Goal: Task Accomplishment & Management: Manage account settings

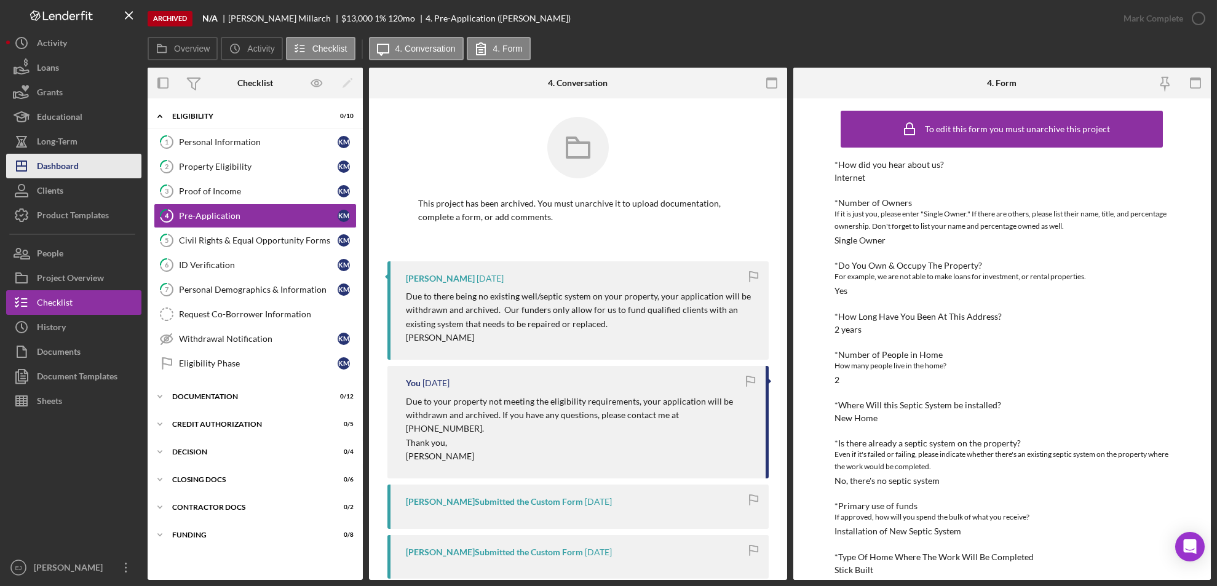
click at [84, 165] on button "Icon/Dashboard Dashboard" at bounding box center [73, 166] width 135 height 25
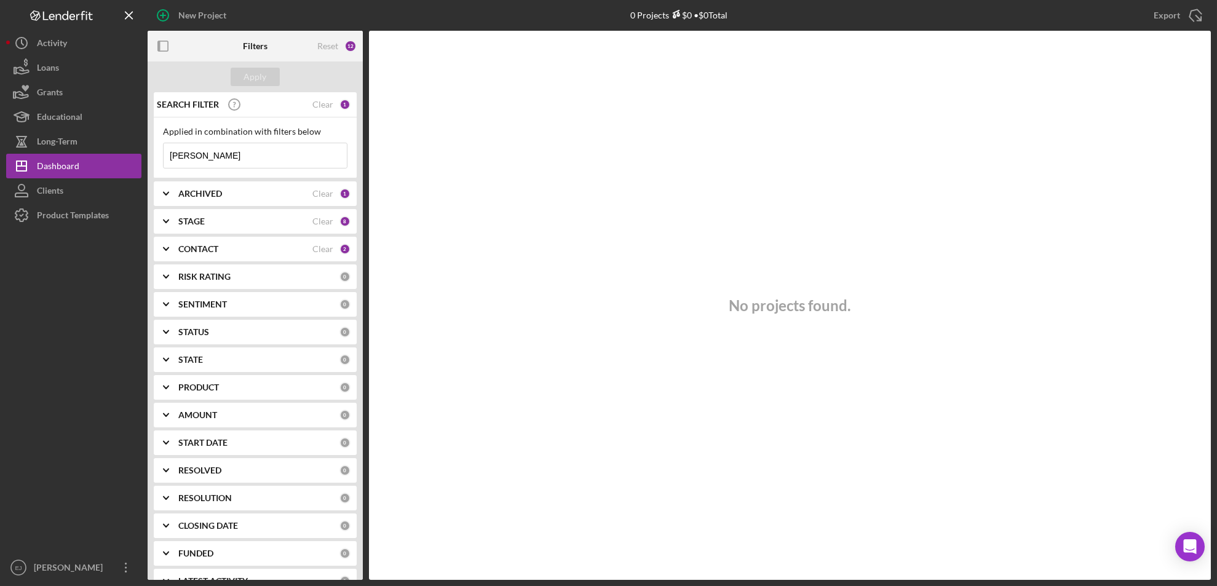
click at [257, 152] on input "[PERSON_NAME]" at bounding box center [255, 155] width 183 height 25
type input "m"
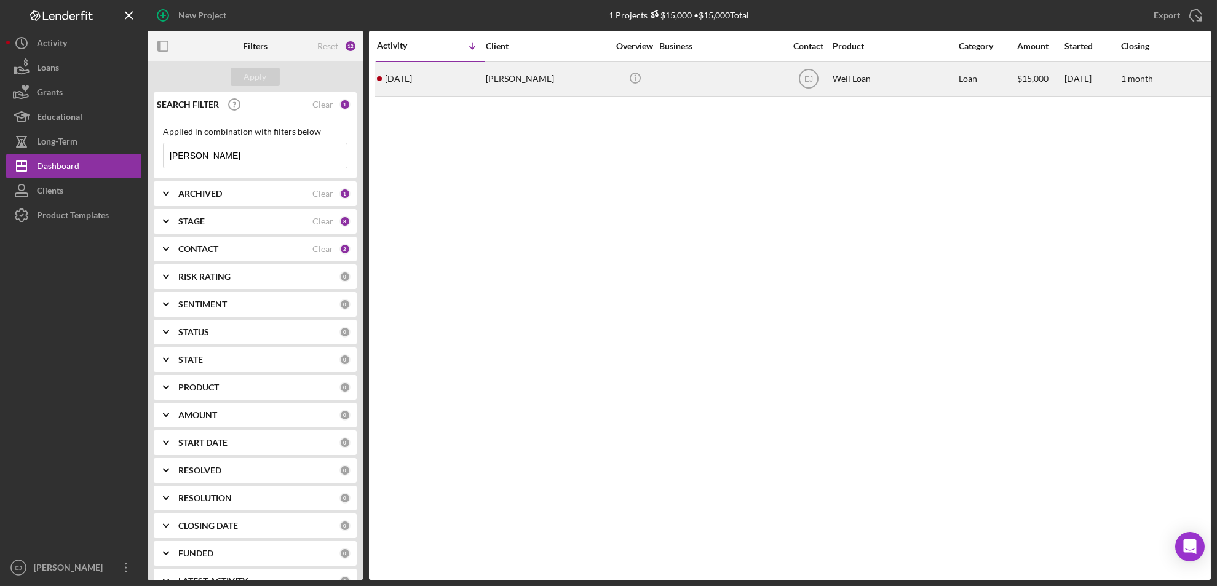
type input "[PERSON_NAME]"
click at [497, 87] on div "[PERSON_NAME]" at bounding box center [547, 79] width 123 height 33
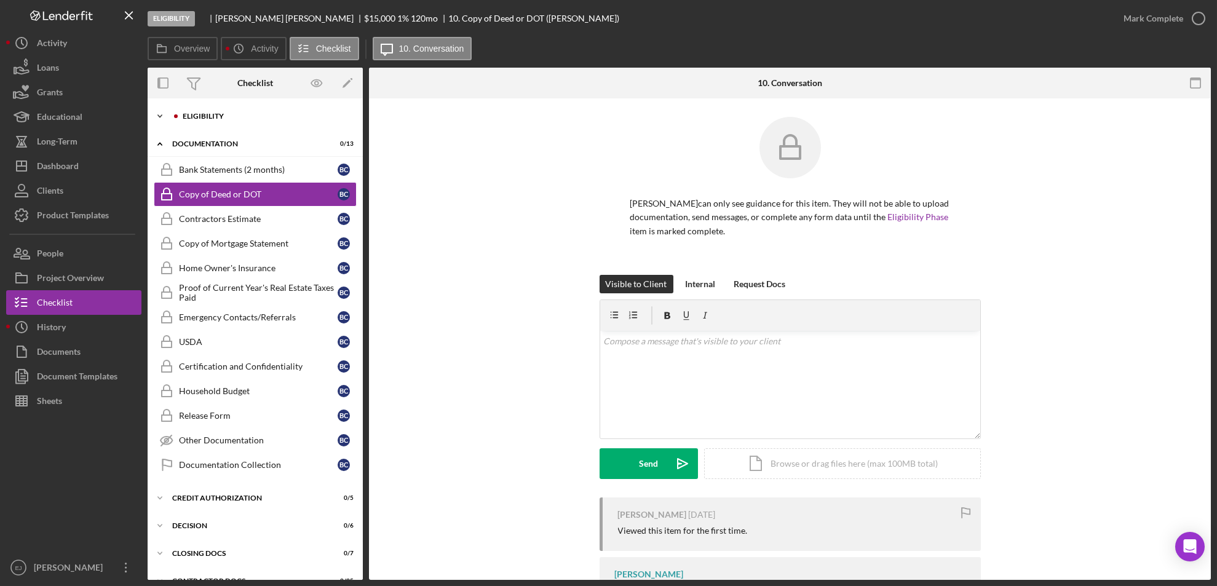
click at [167, 115] on icon "Icon/Expander" at bounding box center [160, 116] width 25 height 25
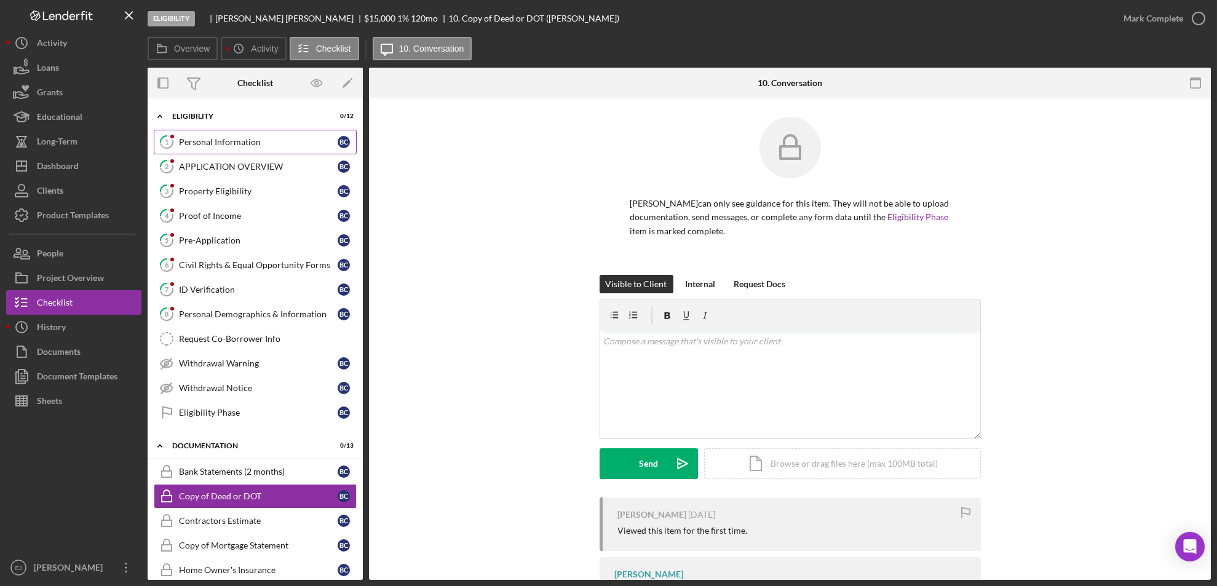
click at [188, 137] on div "Personal Information" at bounding box center [258, 142] width 159 height 10
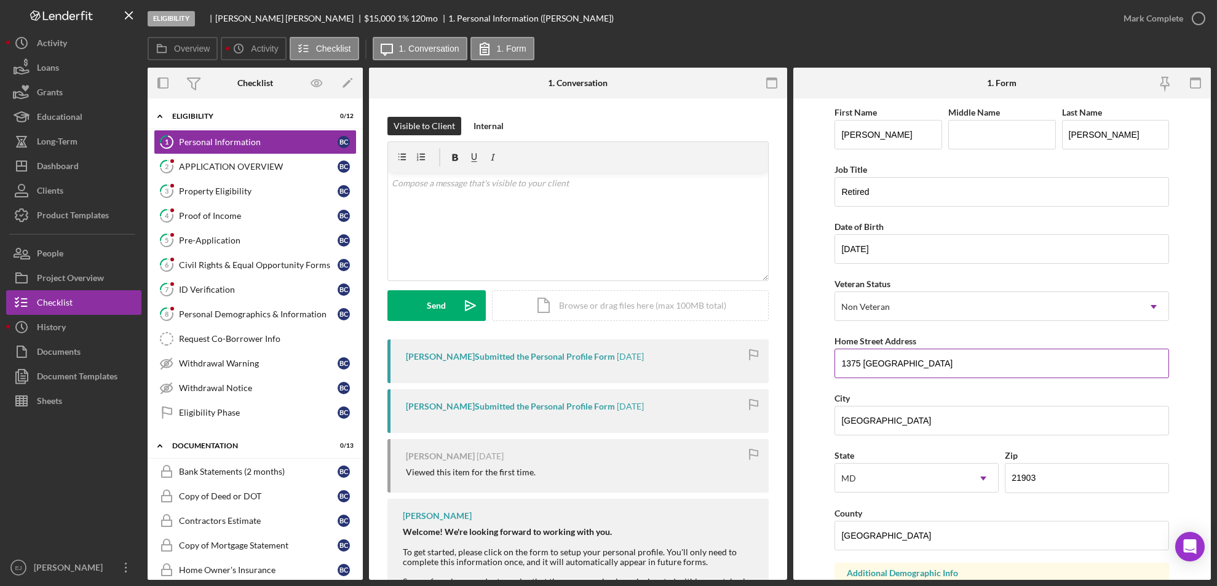
drag, startPoint x: 838, startPoint y: 361, endPoint x: 996, endPoint y: 358, distance: 158.0
click at [996, 358] on input "1375 [GEOGRAPHIC_DATA]" at bounding box center [1001, 364] width 334 height 30
click at [215, 190] on div "Property Eligibility" at bounding box center [258, 191] width 159 height 10
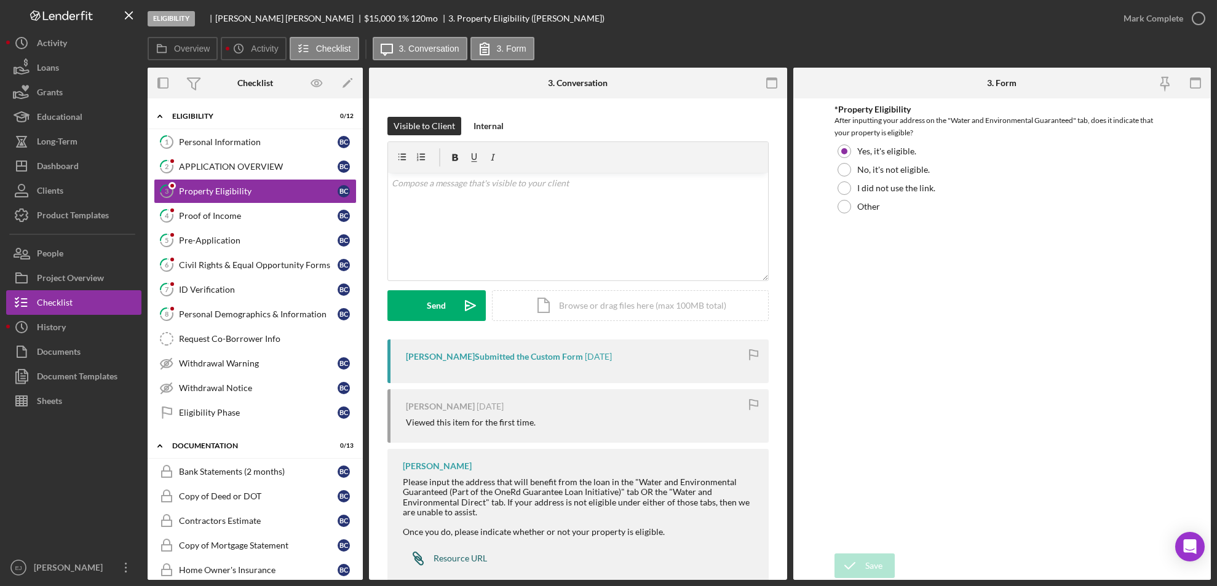
click at [460, 554] on div "Resource URL" at bounding box center [459, 558] width 53 height 10
click at [609, 313] on div "Icon/Document Browse or drag files here (max 100MB total) Tap to choose files o…" at bounding box center [630, 305] width 277 height 31
click at [459, 290] on icon "Icon/Upload" at bounding box center [470, 305] width 31 height 31
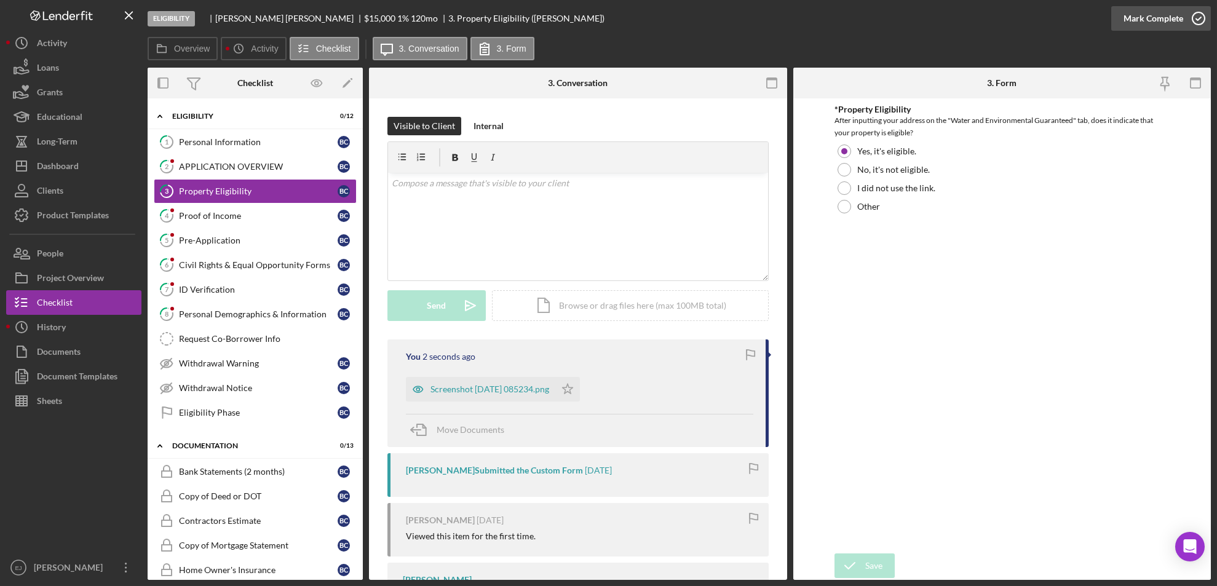
click at [1196, 15] on icon "button" at bounding box center [1198, 18] width 31 height 31
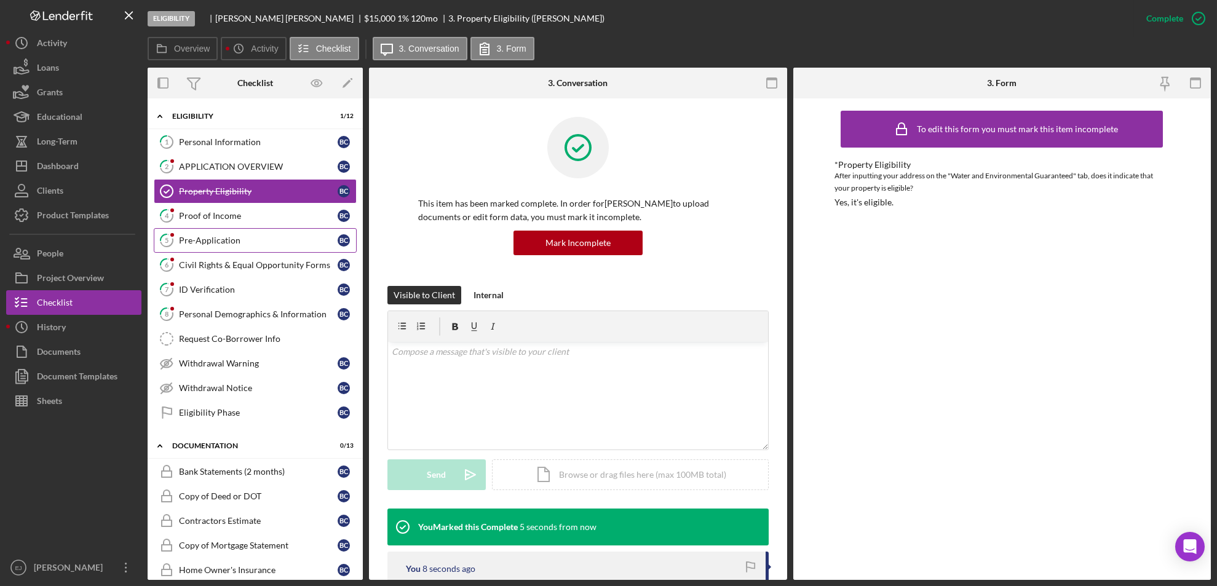
click at [266, 236] on div "Pre-Application" at bounding box center [258, 240] width 159 height 10
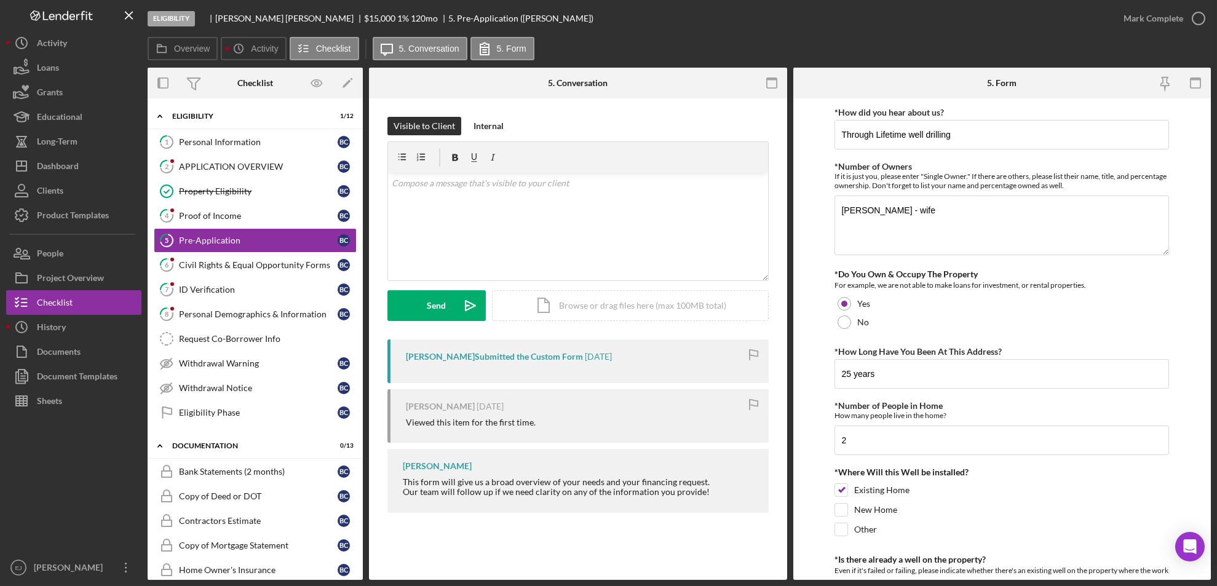
click at [1205, 342] on form "*How did you hear about us? Through Lifetime well drilling *Number of Owners If…" at bounding box center [1002, 338] width 418 height 481
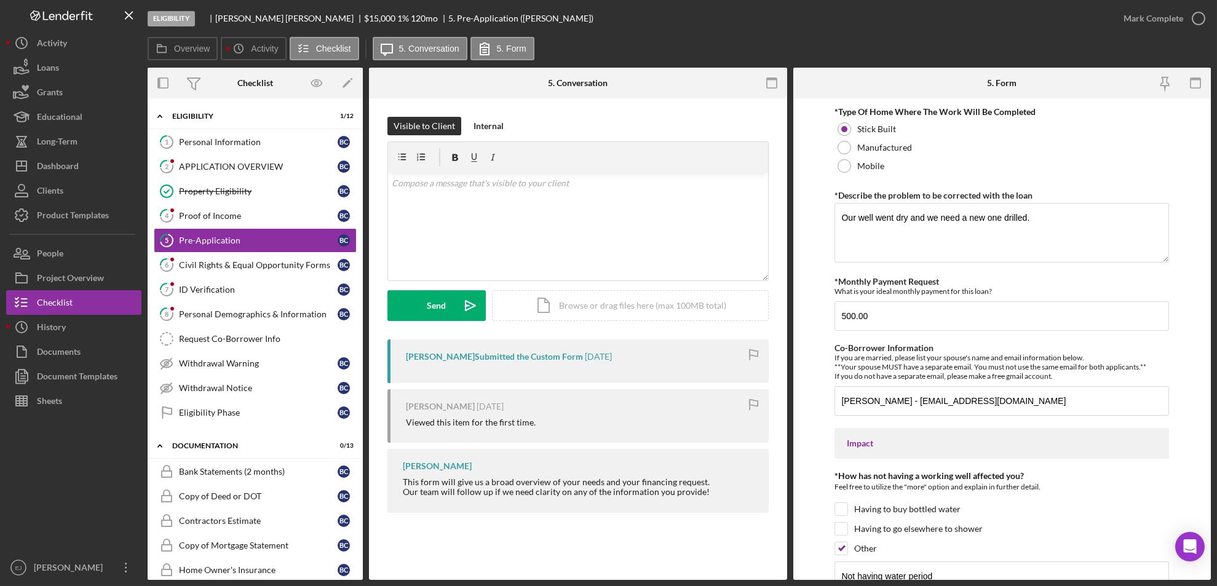
scroll to position [748, 0]
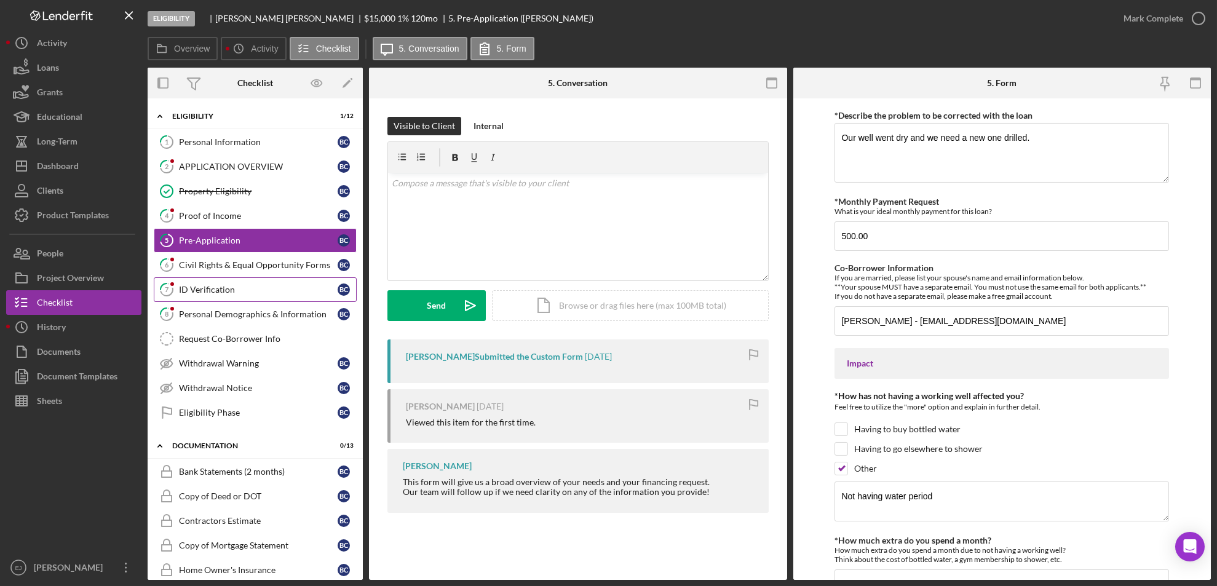
click at [231, 290] on div "ID Verification" at bounding box center [258, 290] width 159 height 10
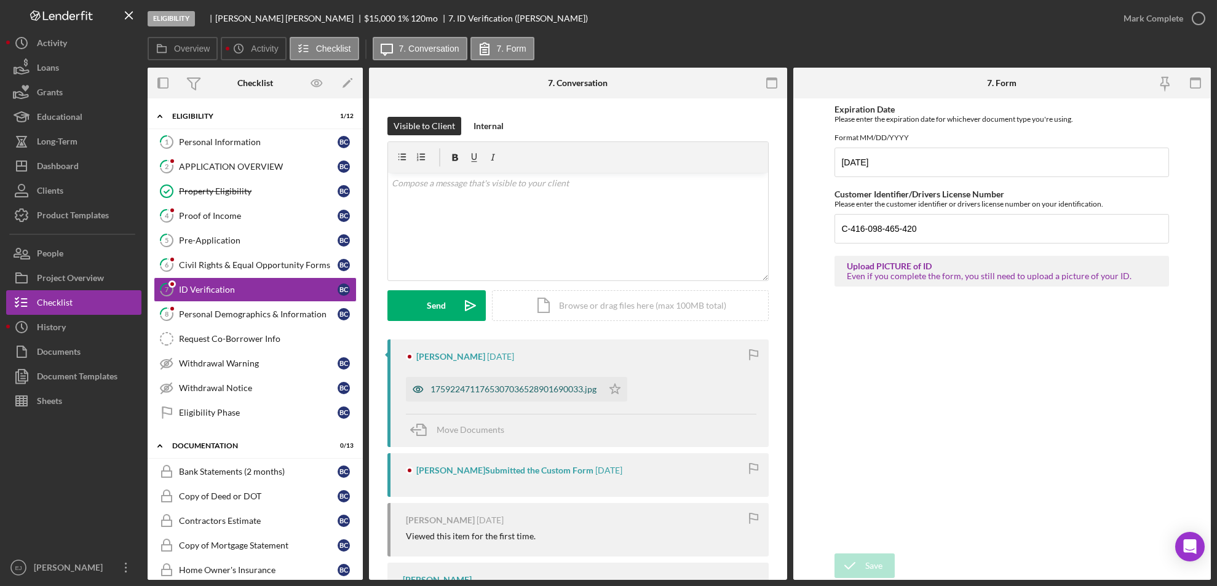
click at [484, 392] on div "1759224711765307036528901690033.jpg" at bounding box center [513, 389] width 166 height 10
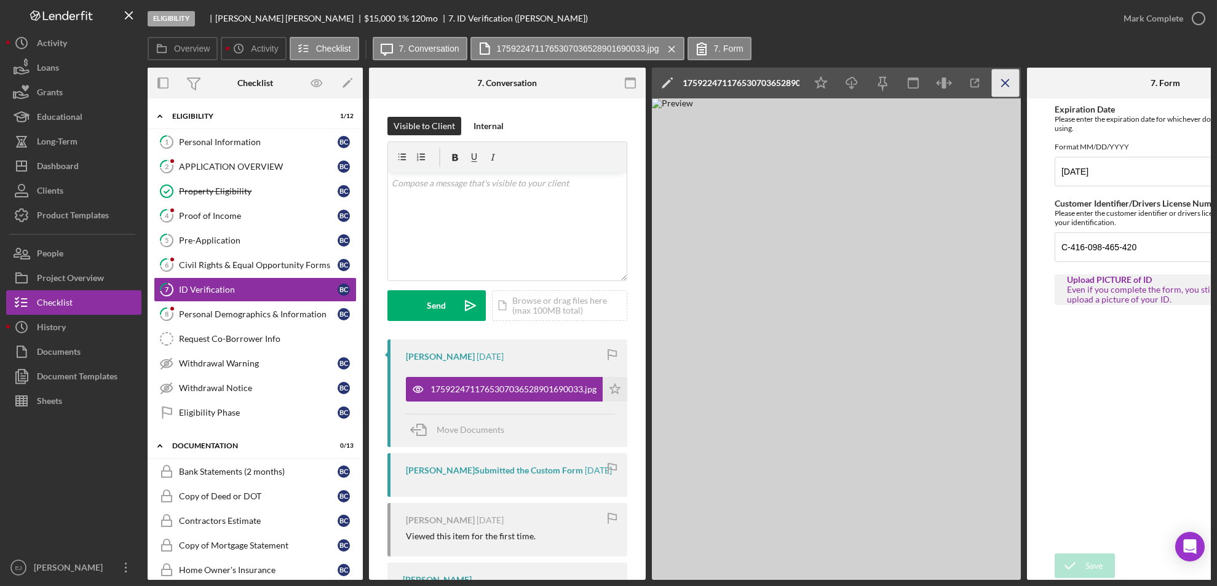
click at [1002, 79] on icon "Icon/Menu Close" at bounding box center [1006, 83] width 28 height 28
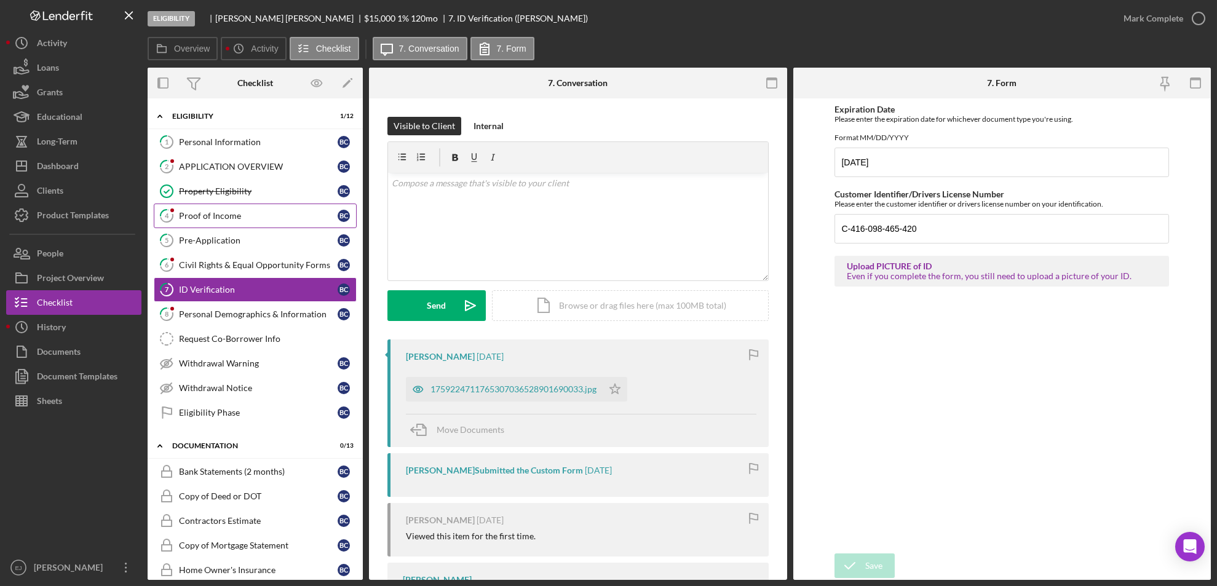
click at [192, 213] on div "Proof of Income" at bounding box center [258, 216] width 159 height 10
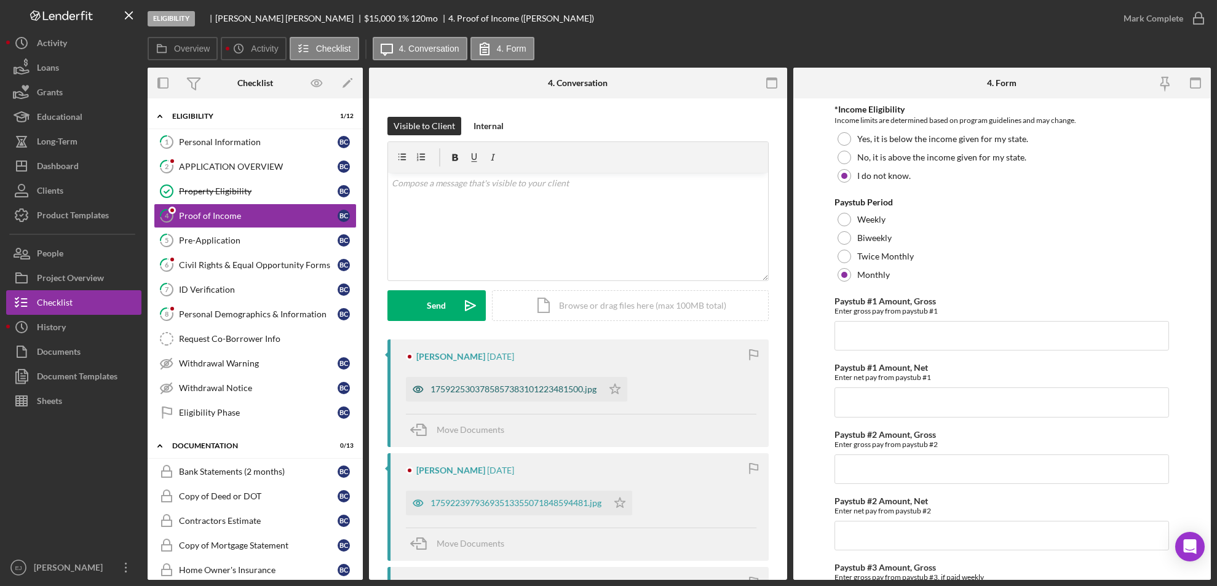
click at [486, 392] on div "1759225303785857383101223481500.jpg" at bounding box center [513, 389] width 166 height 10
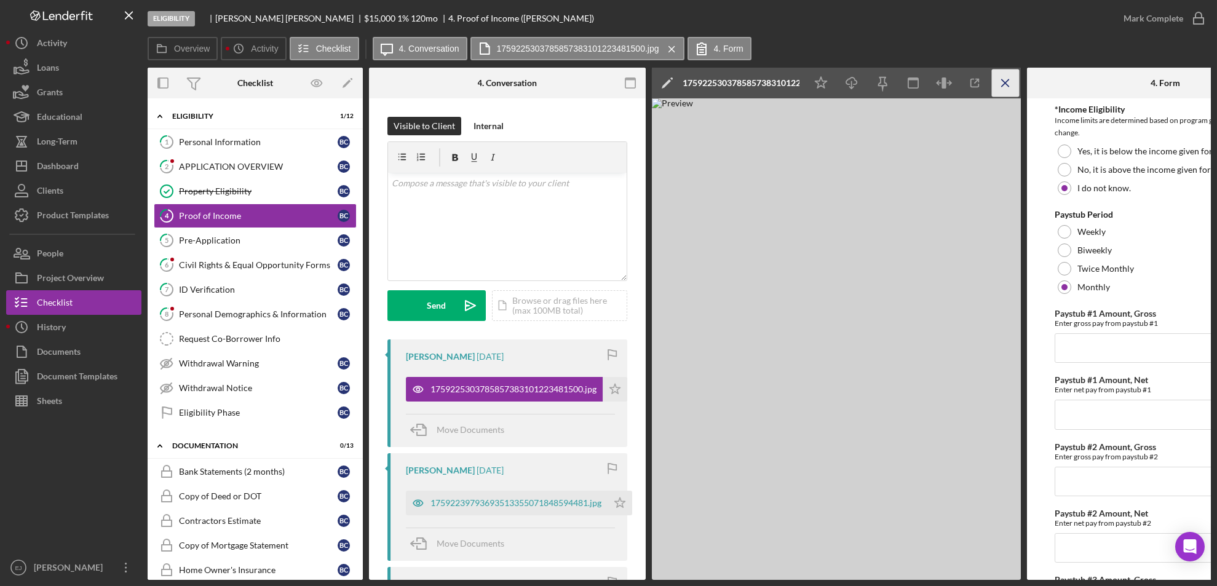
click at [998, 82] on icon "Icon/Menu Close" at bounding box center [1006, 83] width 28 height 28
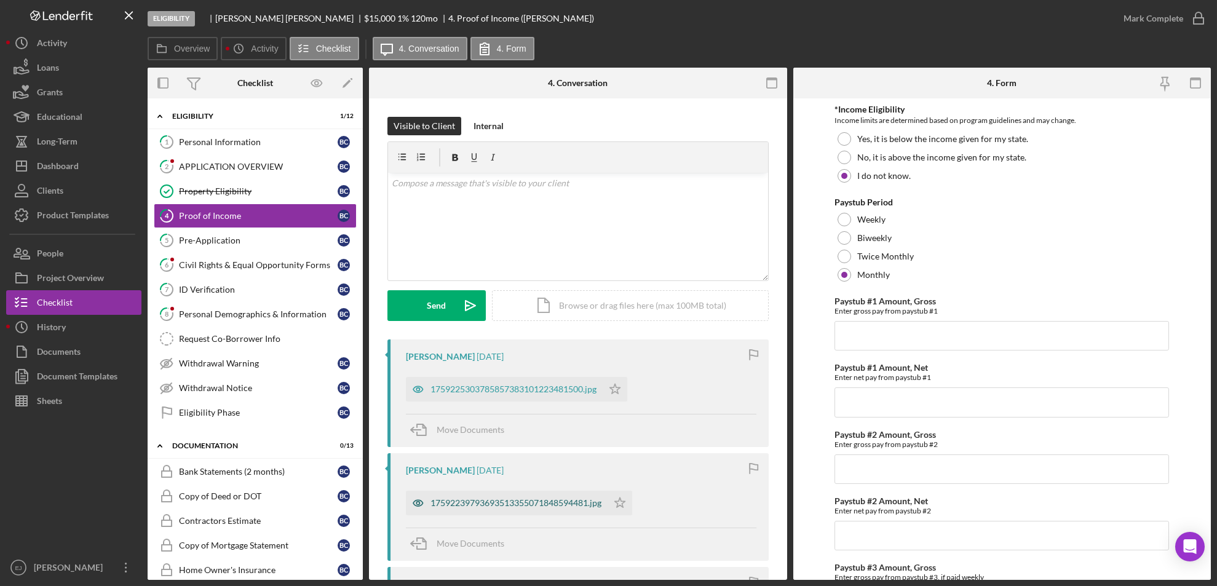
click at [488, 503] on div "17592239793693513355071848594481.jpg" at bounding box center [515, 503] width 171 height 10
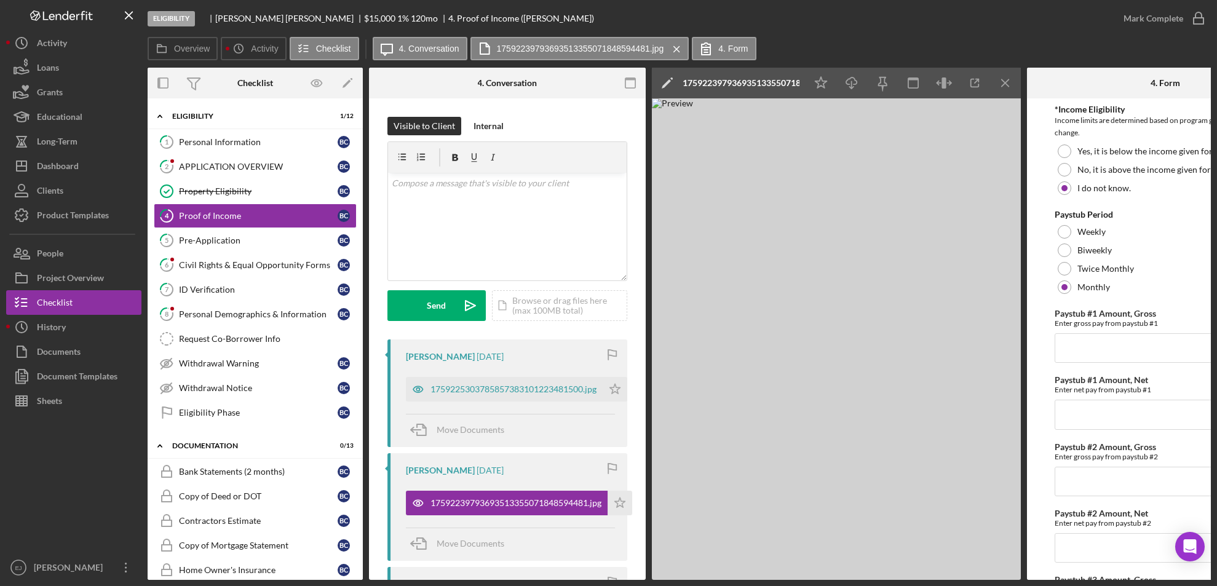
scroll to position [344, 0]
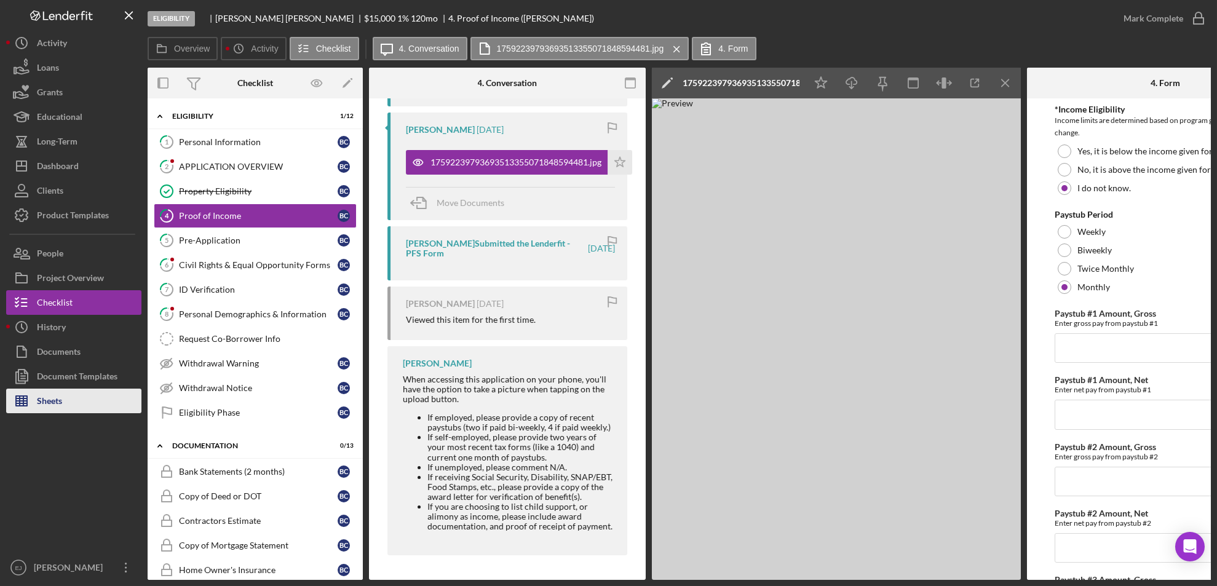
click at [61, 399] on div "Sheets" at bounding box center [49, 403] width 25 height 28
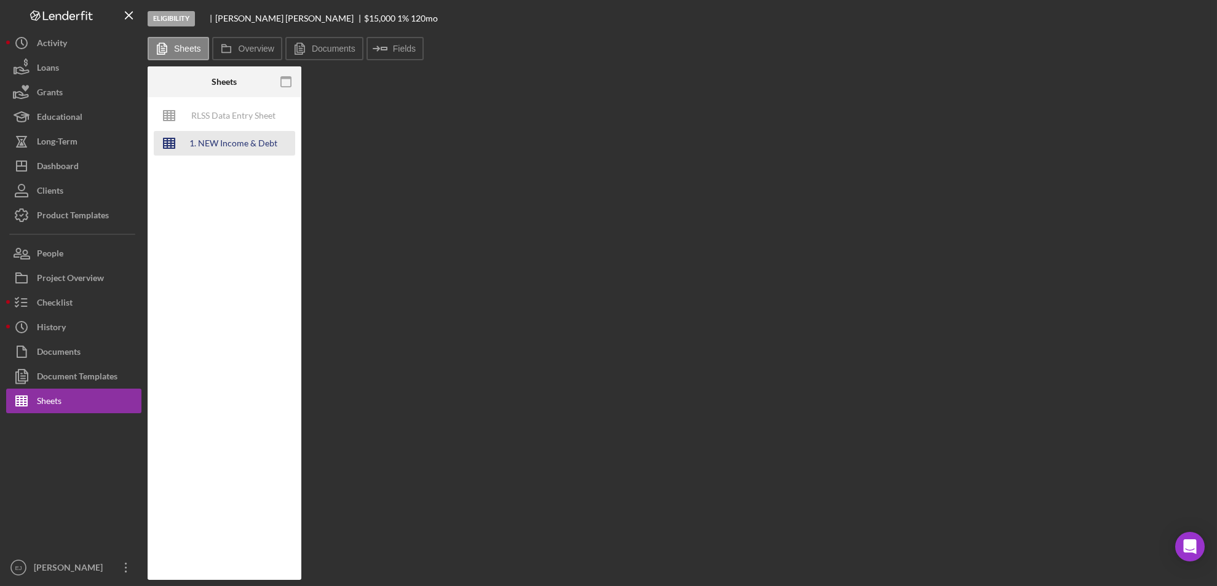
click at [244, 141] on div "1. NEW Income & Debt Calc" at bounding box center [233, 143] width 98 height 25
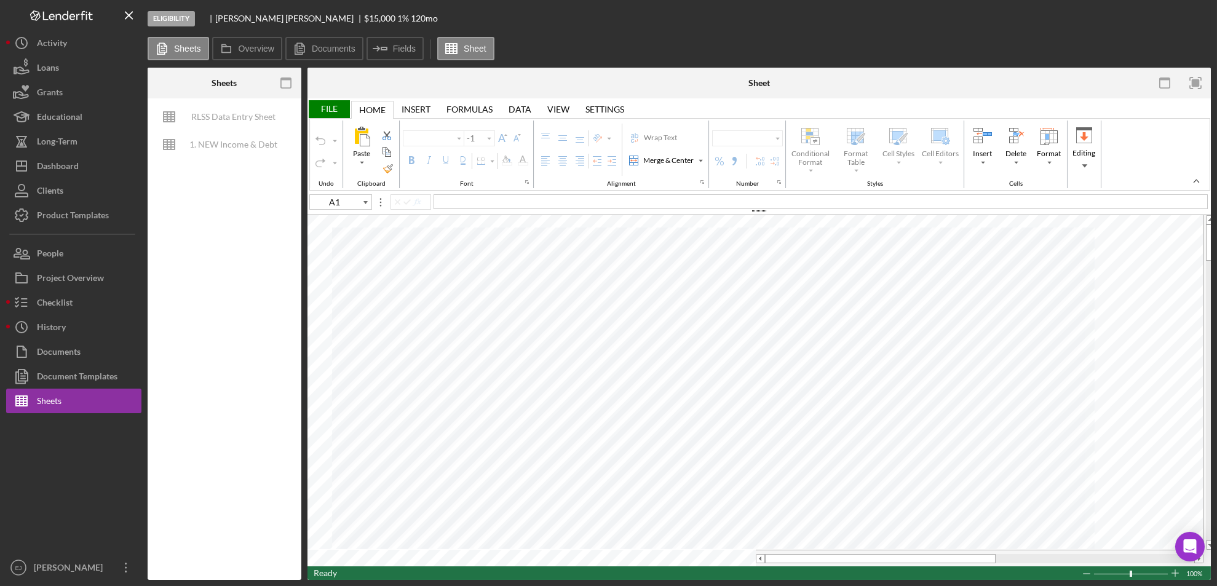
type input "J13"
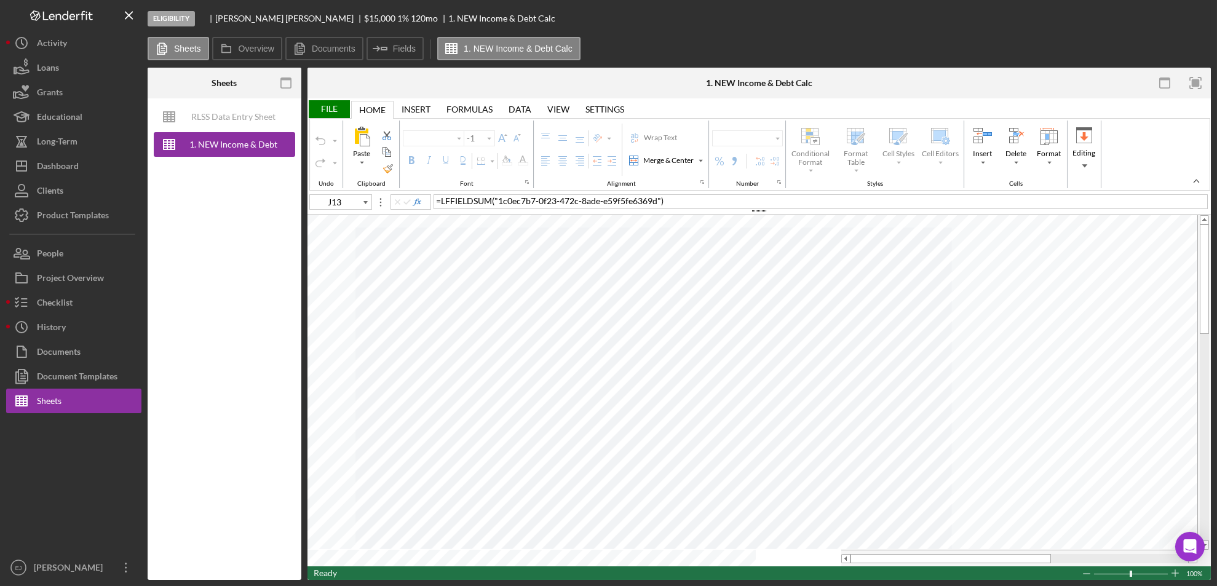
type input "Calibri"
type input "11"
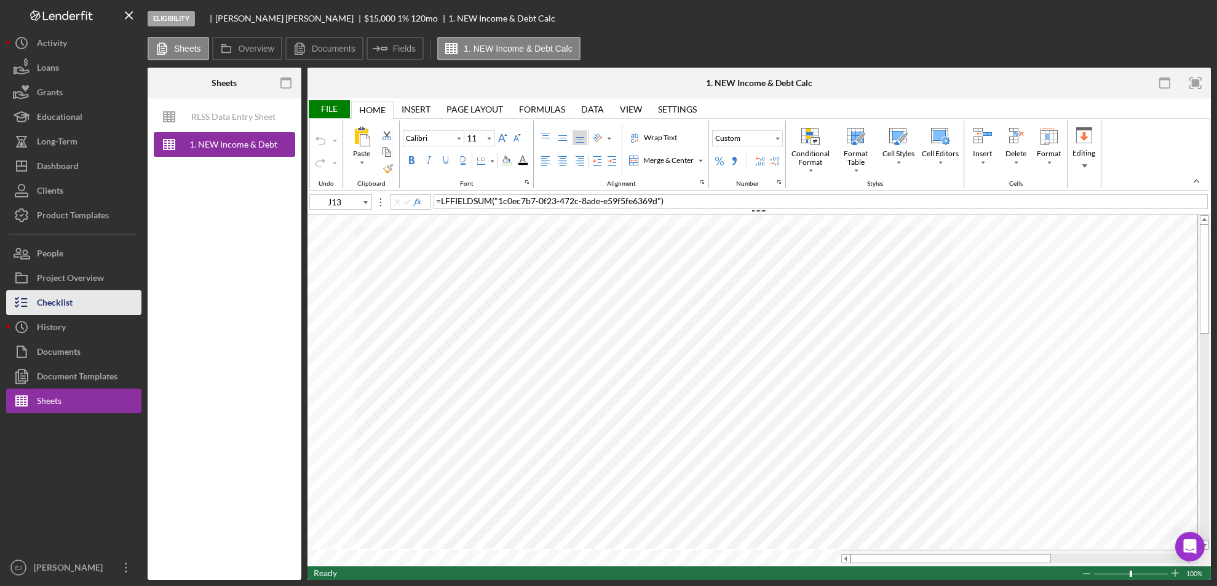
click at [68, 308] on div "Checklist" at bounding box center [55, 304] width 36 height 28
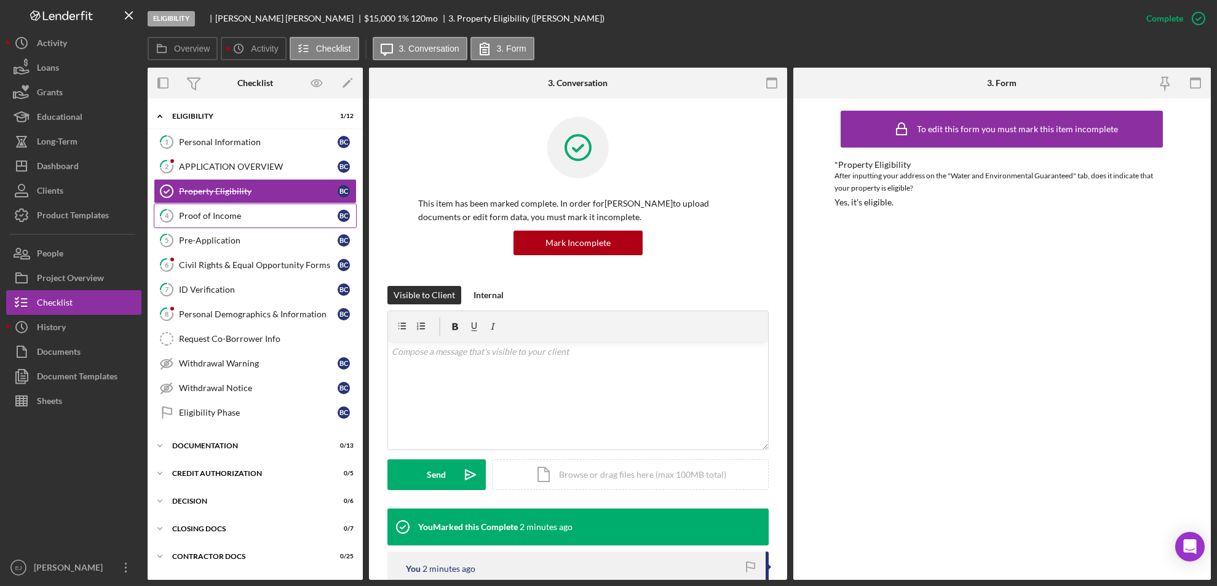
click at [229, 220] on div "Proof of Income" at bounding box center [258, 216] width 159 height 10
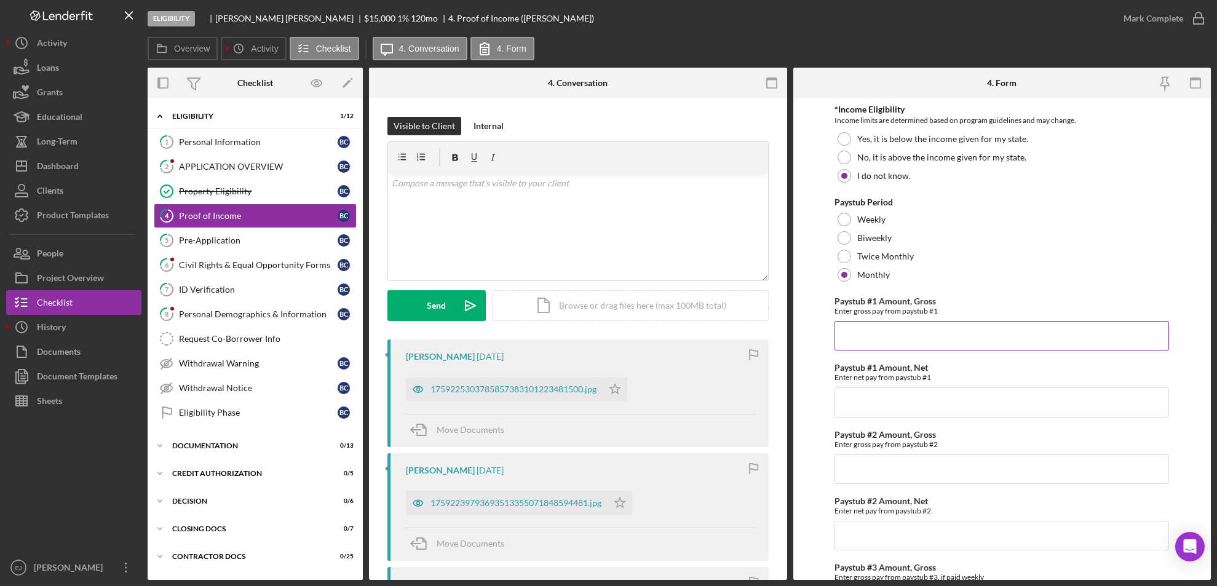
click at [883, 339] on input "Paystub #1 Amount, Gross" at bounding box center [1001, 336] width 334 height 30
click at [525, 390] on div "1759225303785857383101223481500.jpg" at bounding box center [513, 389] width 166 height 10
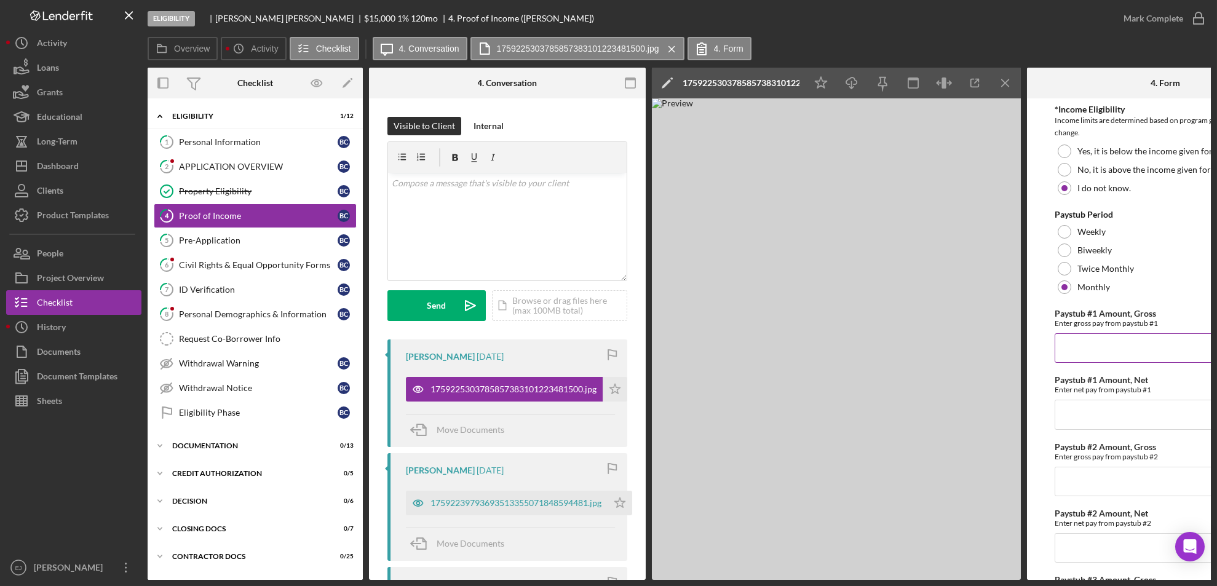
click at [1091, 357] on input "Paystub #1 Amount, Gross" at bounding box center [1164, 348] width 221 height 30
type input "$1,008"
click at [1095, 436] on div "*Income Eligibility Income limits are determined based on program guidelines an…" at bounding box center [1164, 494] width 221 height 779
click at [1087, 422] on input "Paystub #1 Amount, Net" at bounding box center [1164, 415] width 221 height 30
type input "$1,008"
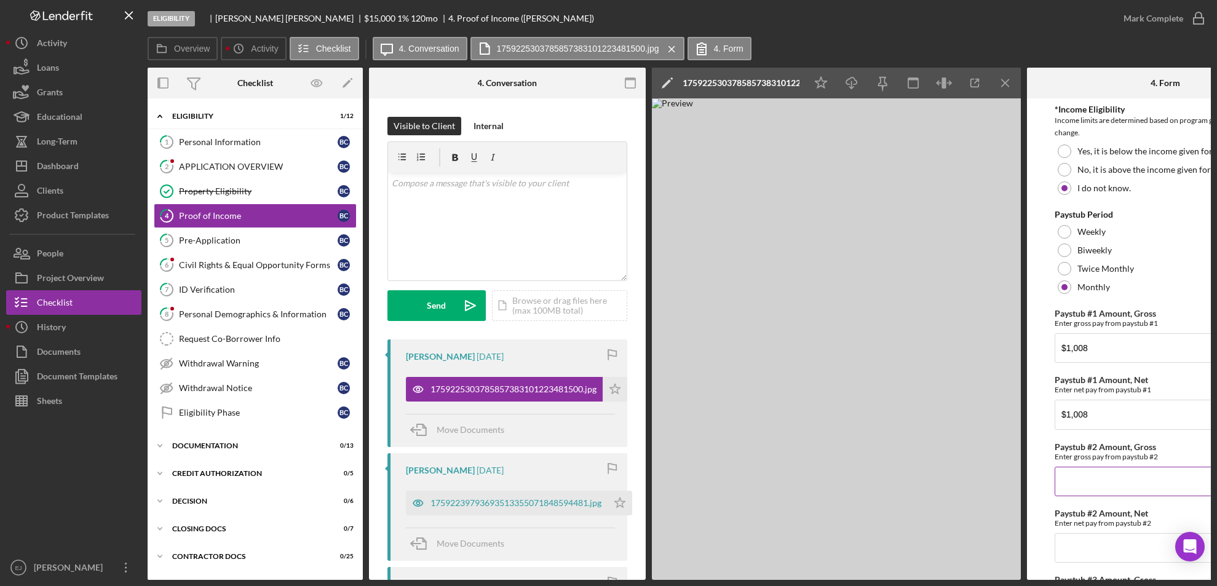
click at [1105, 479] on input "Paystub #2 Amount, Gross" at bounding box center [1164, 482] width 221 height 30
click at [564, 505] on div "17592239793693513355071848594481.jpg" at bounding box center [515, 503] width 171 height 10
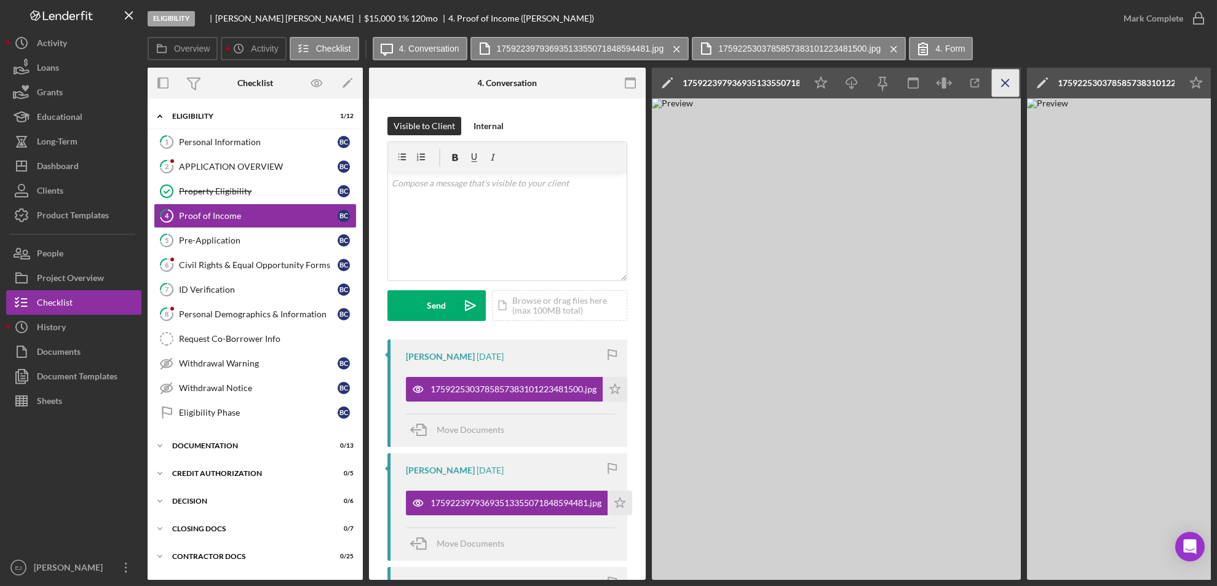
click at [995, 86] on icon "Icon/Menu Close" at bounding box center [1006, 83] width 28 height 28
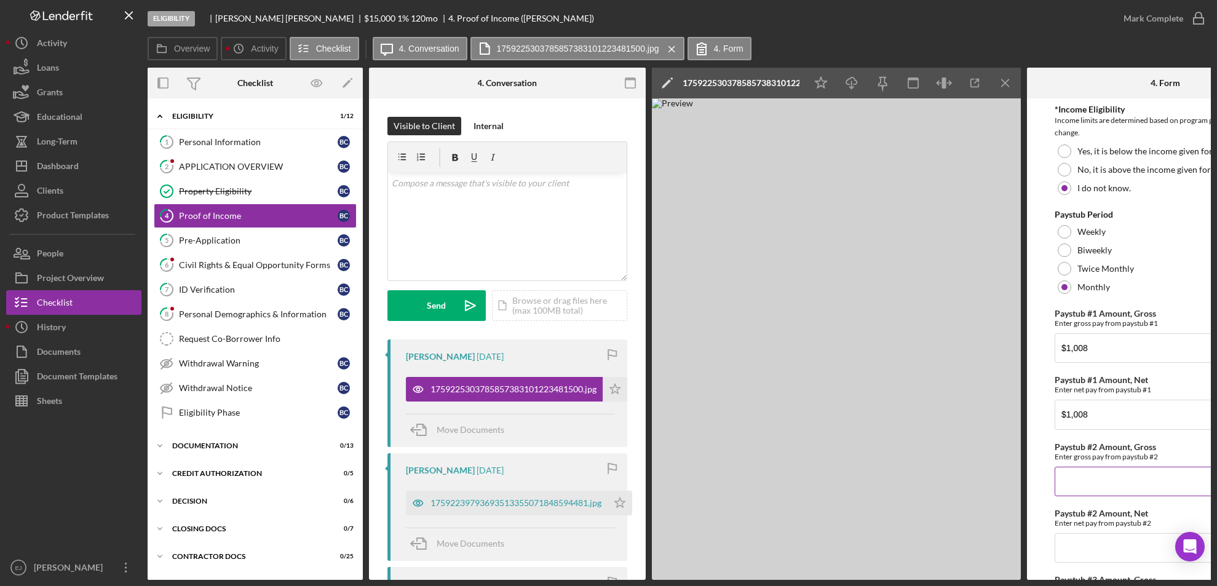
click at [1095, 462] on div "Paystub #2 Amount, Gross Enter gross pay from paystub #2" at bounding box center [1164, 469] width 221 height 54
click at [1083, 476] on input "Paystub #2 Amount, Gross" at bounding box center [1164, 482] width 221 height 30
type input "$2,092"
click at [1087, 556] on input "Paystub #2 Amount, Net" at bounding box center [1164, 548] width 221 height 30
type input "$2,092"
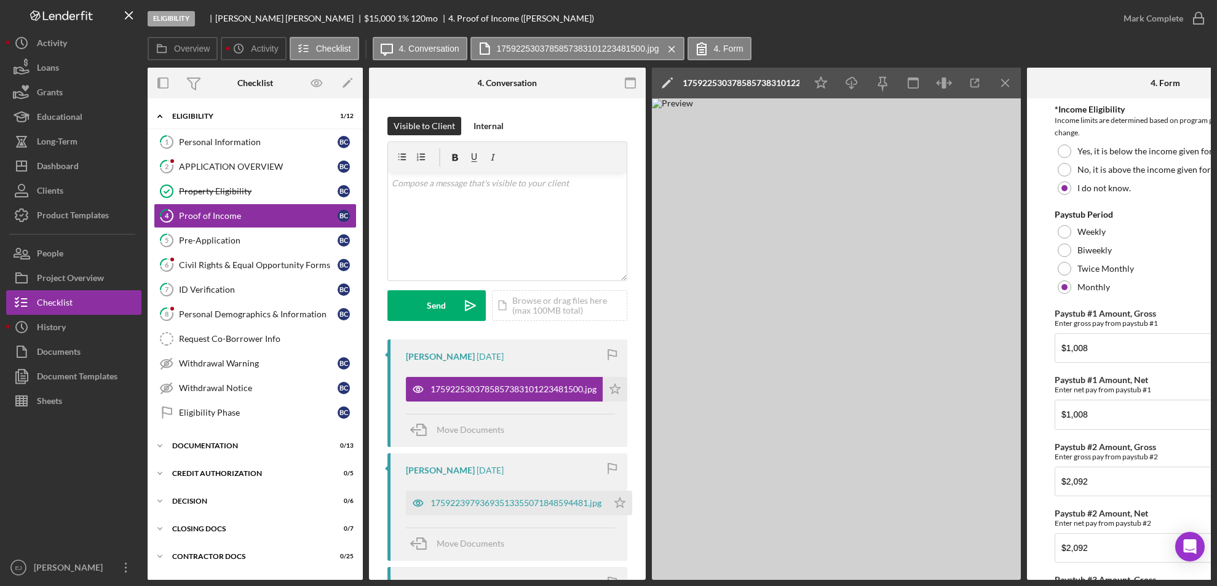
click at [1027, 25] on div "Eligibility [PERSON_NAME] $15,000 $15,000 1 % 120 mo 4. Proof of Income ([PERSO…" at bounding box center [629, 18] width 963 height 37
click at [63, 413] on div at bounding box center [73, 484] width 135 height 142
click at [52, 401] on div "Sheets" at bounding box center [49, 403] width 25 height 28
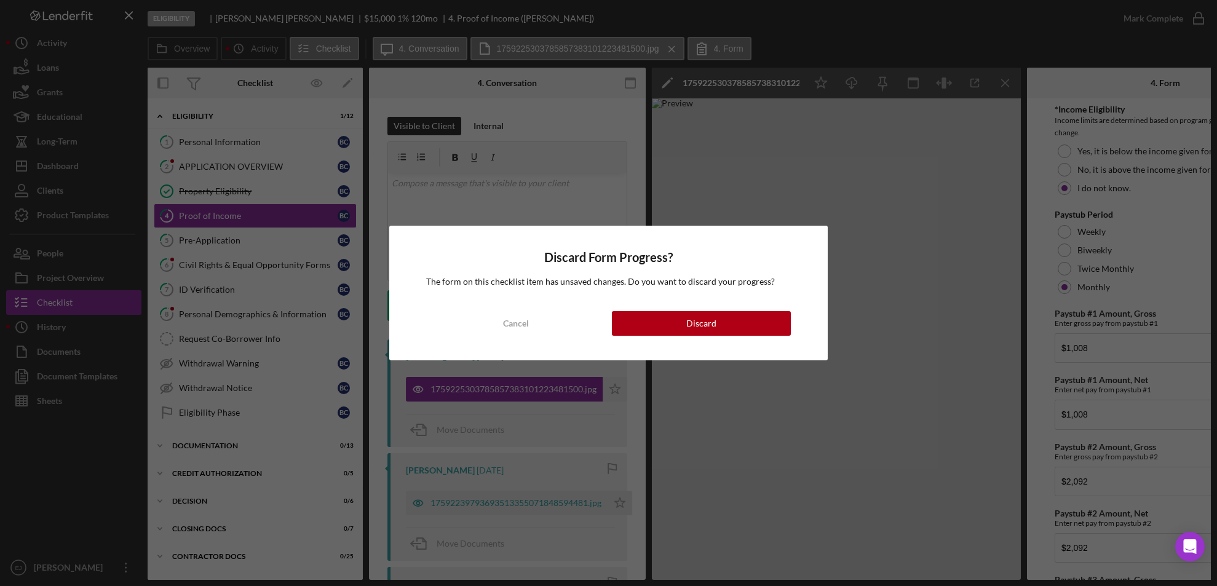
click at [113, 392] on div "Discard Form Progress? The form on this checklist item has unsaved changes. Do …" at bounding box center [608, 293] width 1217 height 586
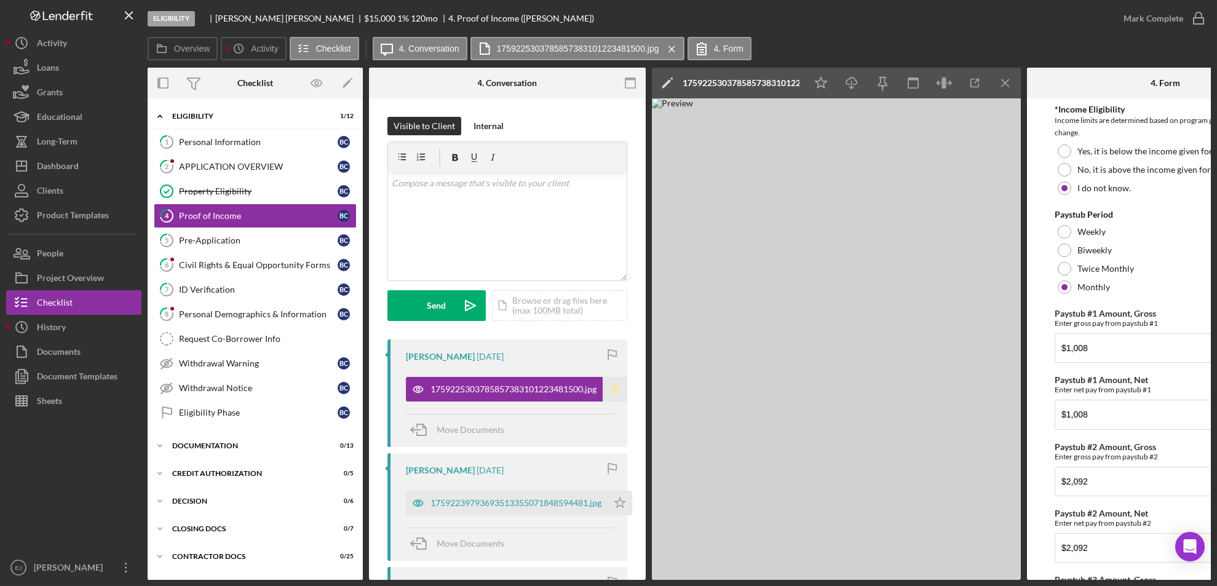
click at [615, 390] on icon "Icon/Star" at bounding box center [614, 389] width 25 height 25
click at [630, 495] on icon "Icon/Star" at bounding box center [619, 503] width 25 height 25
click at [49, 396] on div "Sheets" at bounding box center [49, 403] width 25 height 28
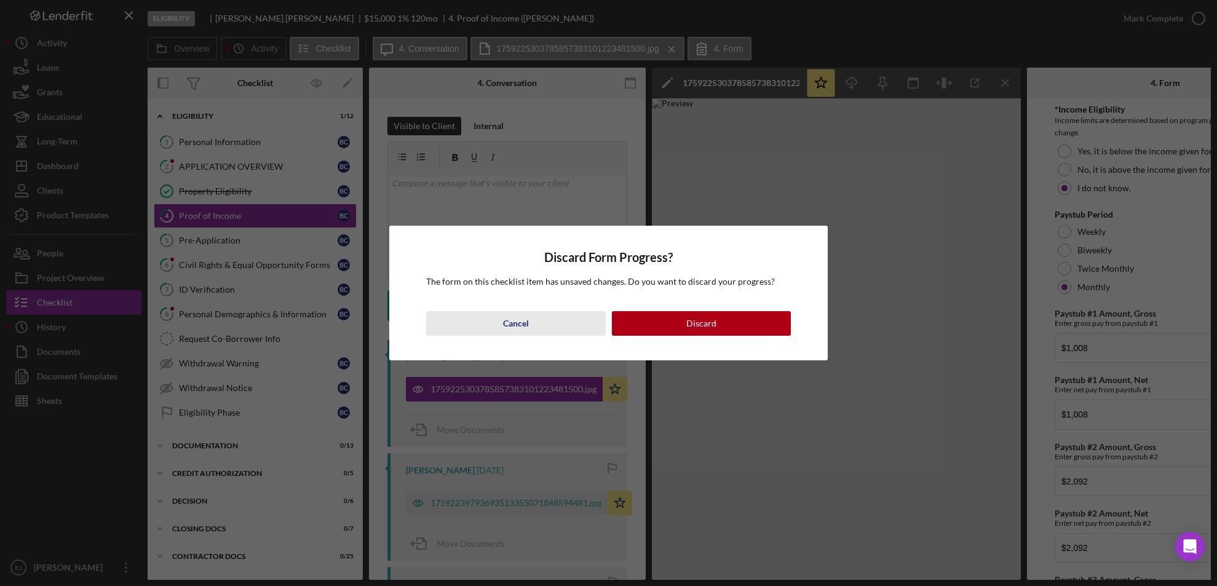
click at [500, 328] on button "Cancel" at bounding box center [515, 323] width 179 height 25
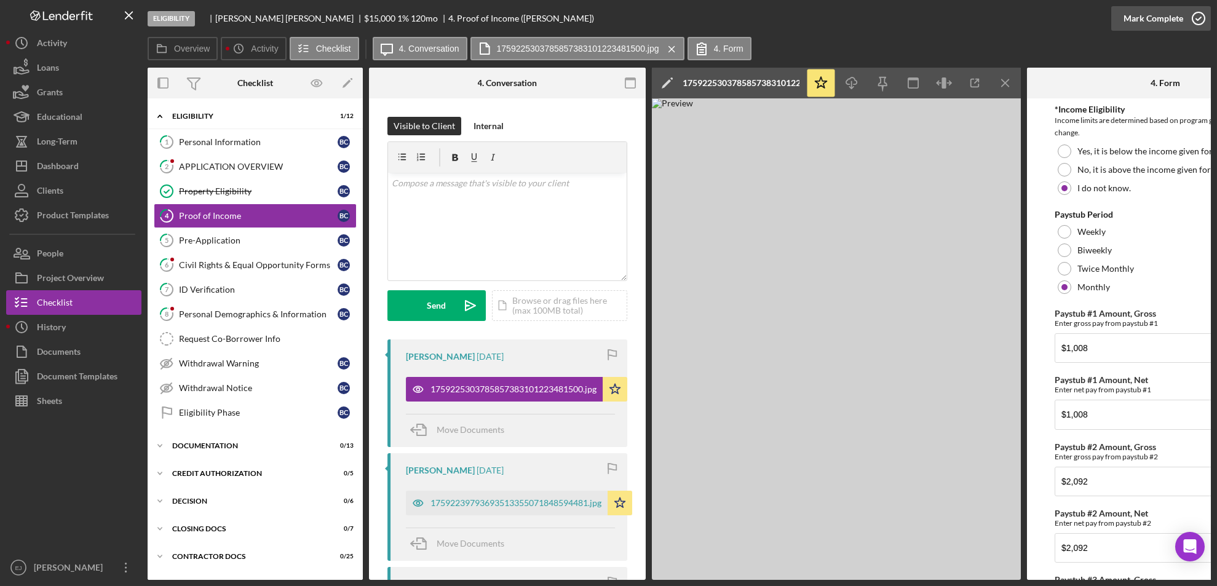
click at [1194, 17] on icon "button" at bounding box center [1198, 18] width 31 height 31
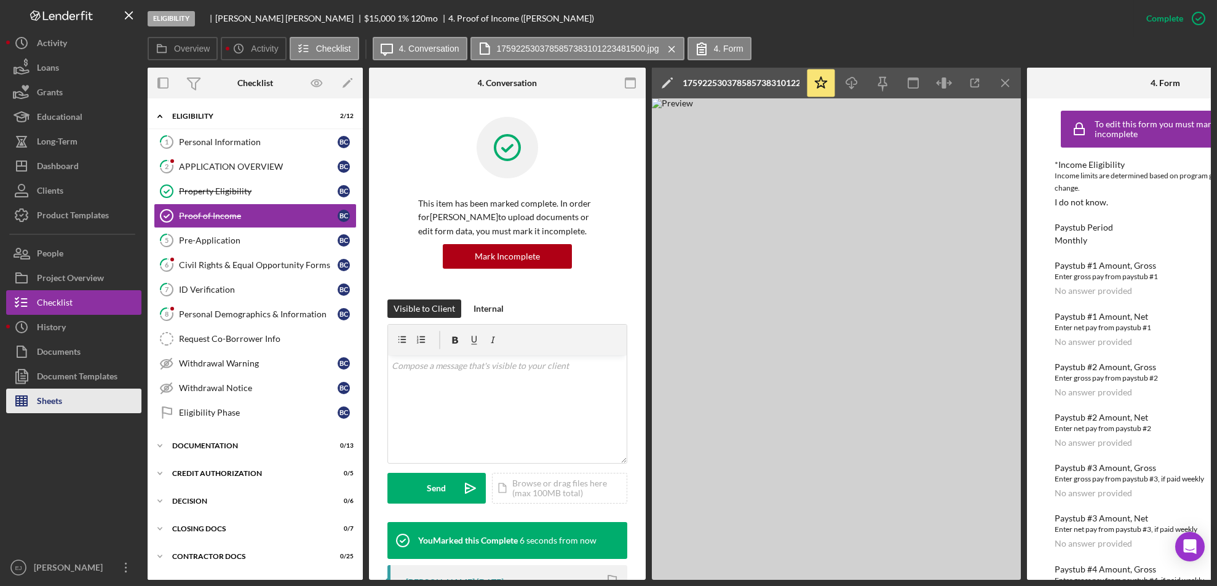
click at [50, 404] on div "Sheets" at bounding box center [49, 403] width 25 height 28
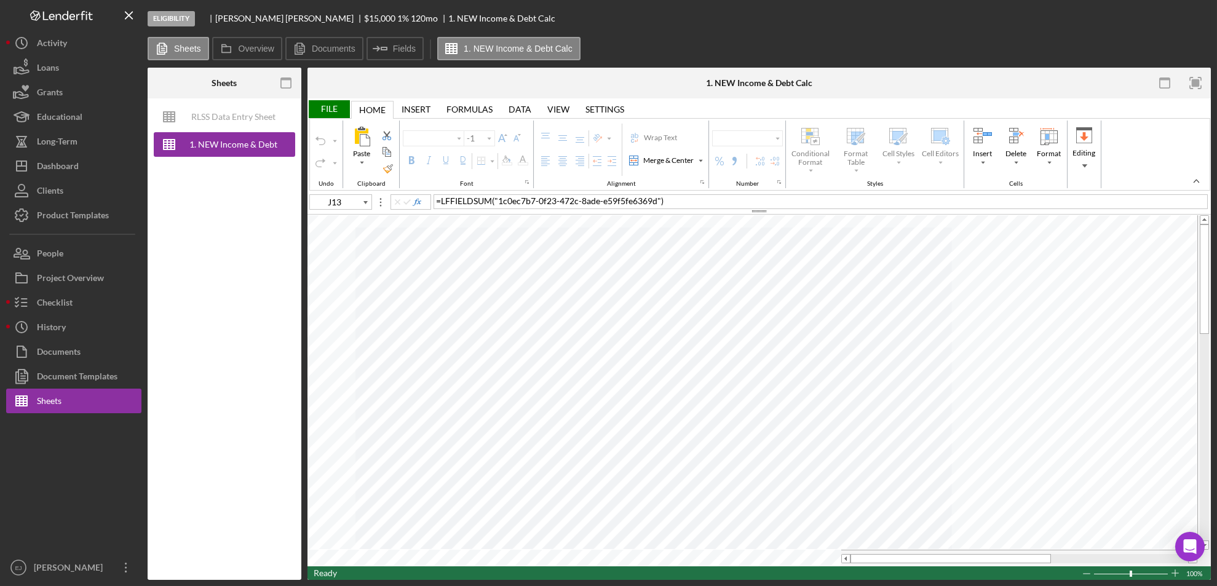
type input "Calibri"
type input "11"
click at [1207, 507] on div at bounding box center [1203, 382] width 9 height 316
click at [1205, 234] on div at bounding box center [1203, 382] width 9 height 316
click at [1205, 234] on div at bounding box center [1203, 278] width 9 height 109
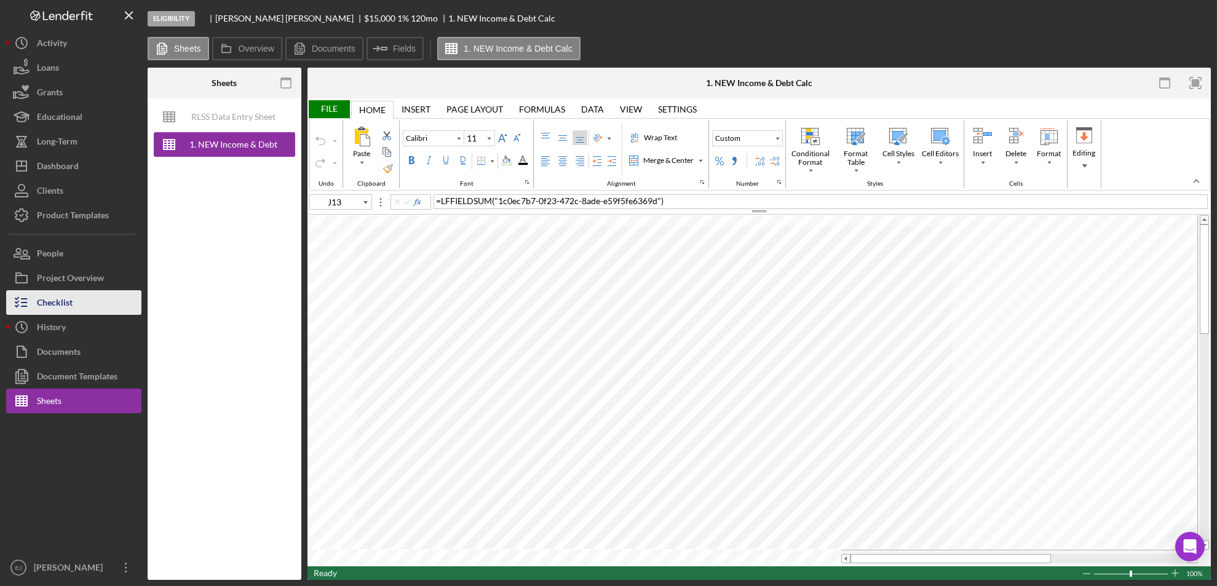
click at [55, 304] on div "Checklist" at bounding box center [55, 304] width 36 height 28
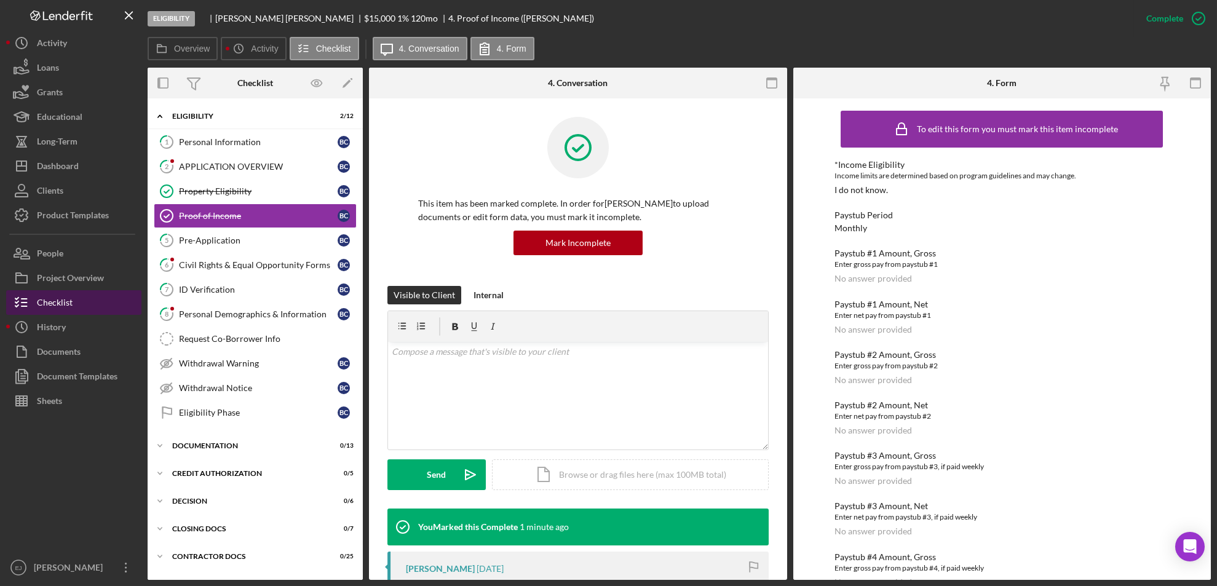
click at [60, 303] on div "Checklist" at bounding box center [55, 304] width 36 height 28
click at [497, 303] on div "Internal" at bounding box center [488, 295] width 30 height 18
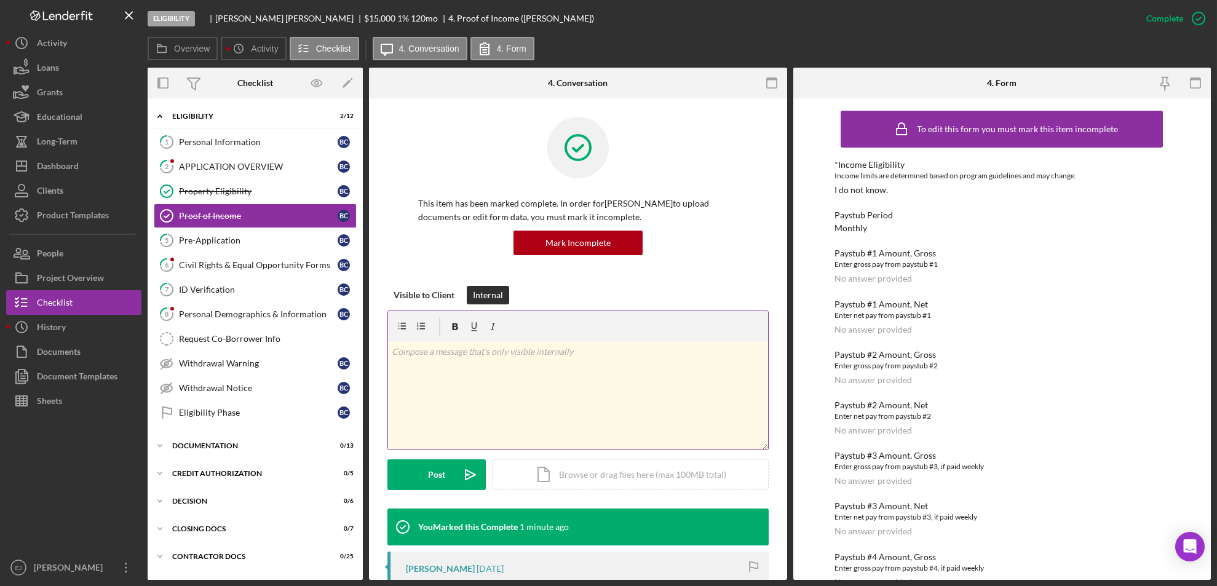
click at [452, 364] on div "v Color teal Color pink Remove color Add row above Add row below Add column bef…" at bounding box center [578, 396] width 380 height 108
click at [456, 475] on icon "Icon/icon-invite-send" at bounding box center [470, 474] width 31 height 31
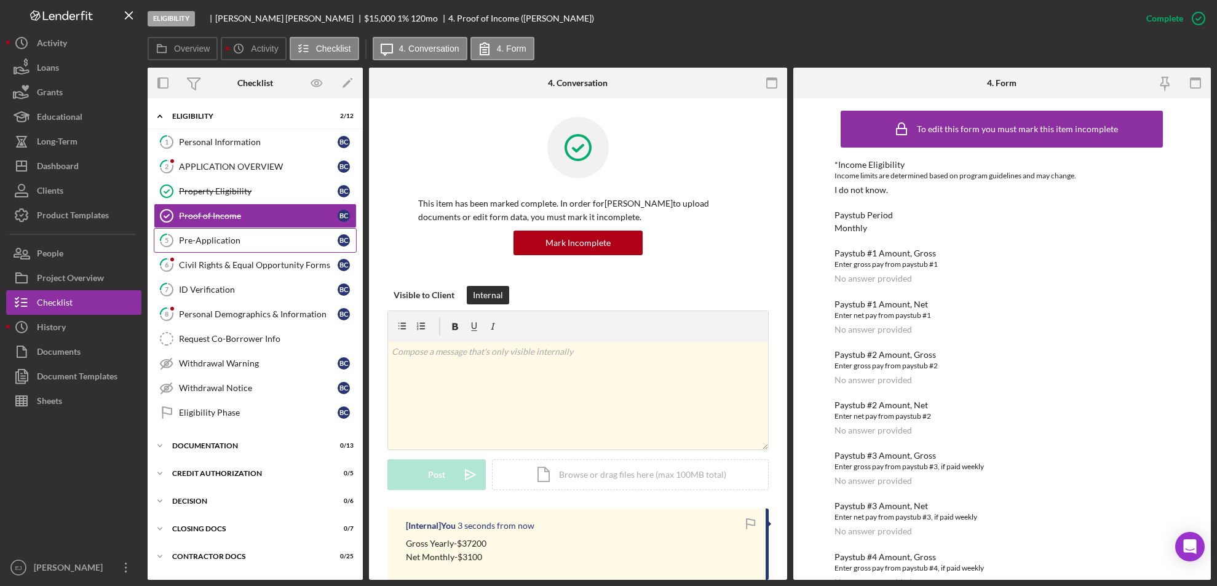
click at [230, 235] on div "Pre-Application" at bounding box center [258, 240] width 159 height 10
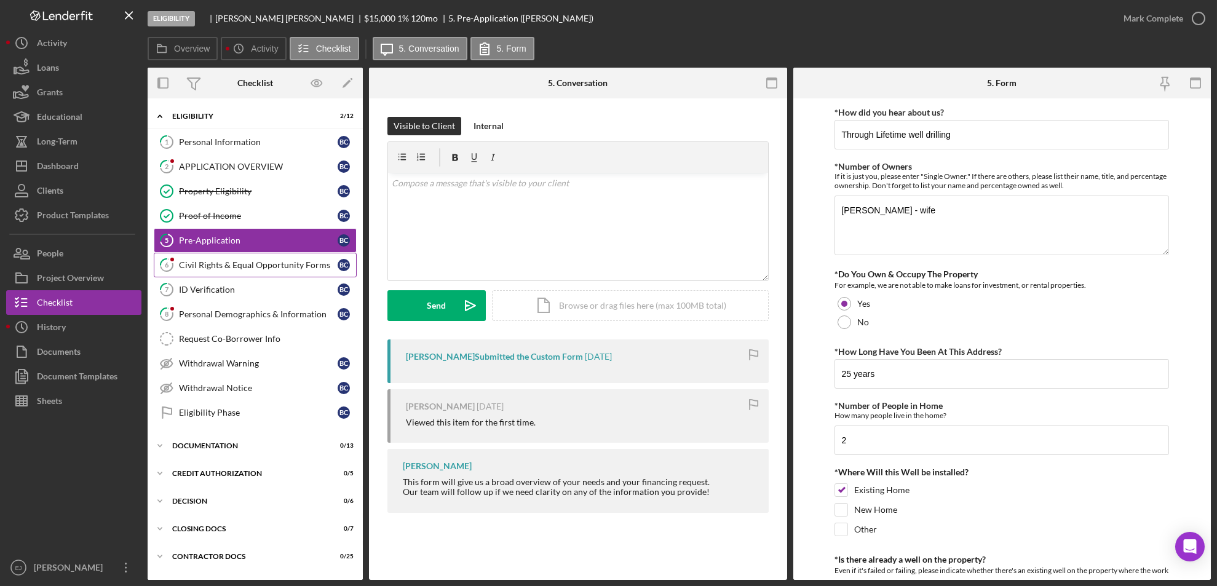
click at [245, 269] on div "Civil Rights & Equal Opportunity Forms" at bounding box center [258, 265] width 159 height 10
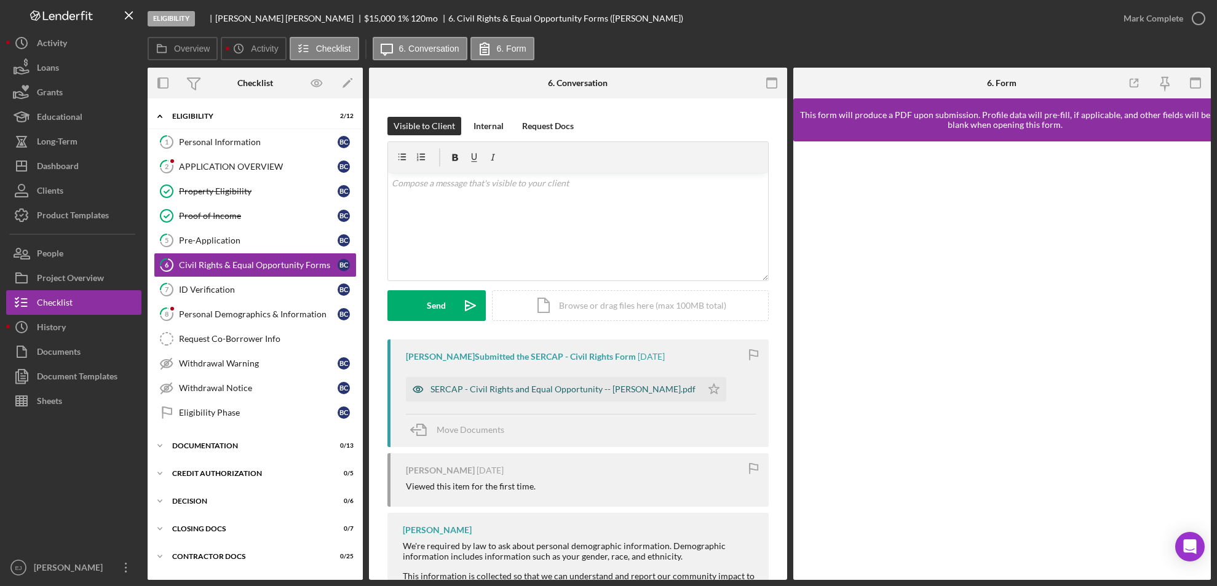
click at [652, 390] on div "SERCAP - Civil Rights and Equal Opportunity -- [PERSON_NAME].pdf" at bounding box center [562, 389] width 265 height 10
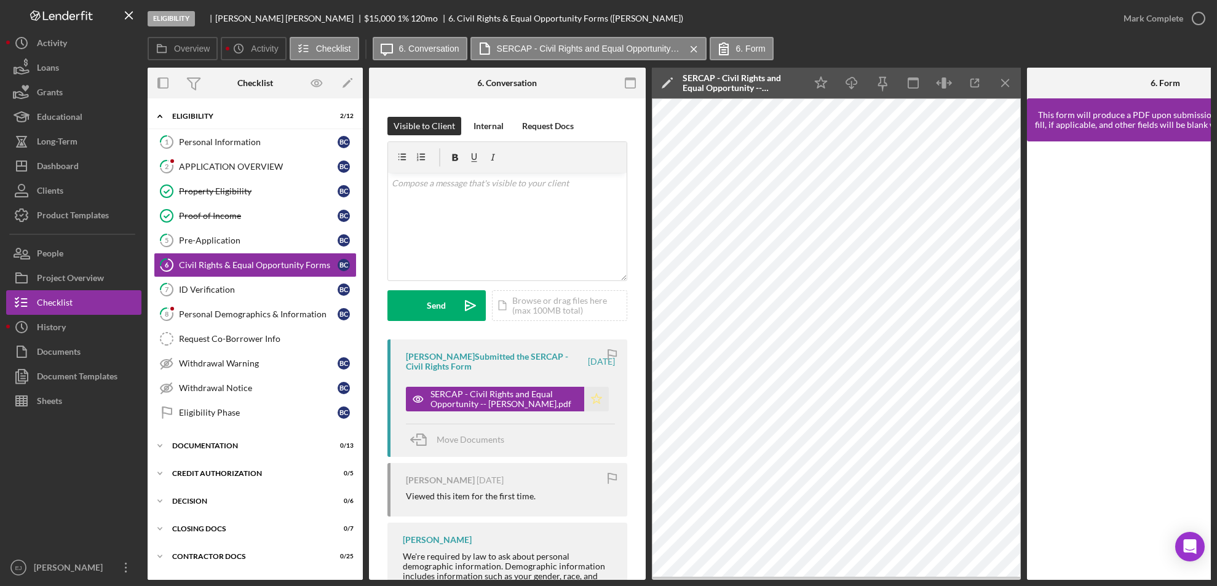
click at [588, 392] on icon "Icon/Star" at bounding box center [596, 399] width 25 height 25
click at [1007, 81] on line "button" at bounding box center [1004, 82] width 7 height 7
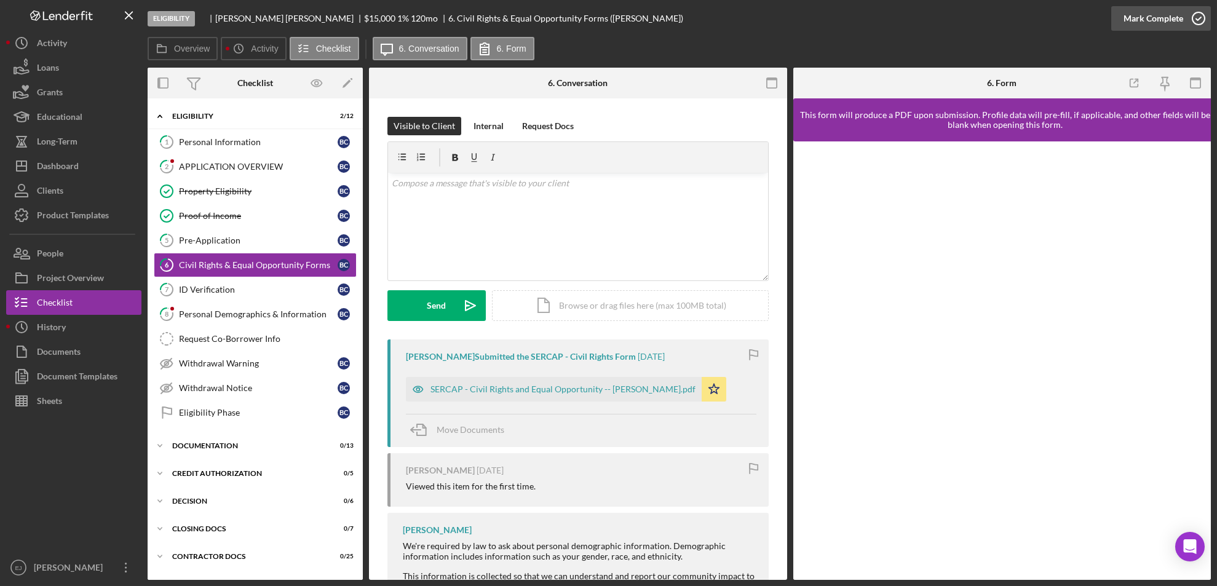
click at [1203, 24] on icon "button" at bounding box center [1198, 18] width 31 height 31
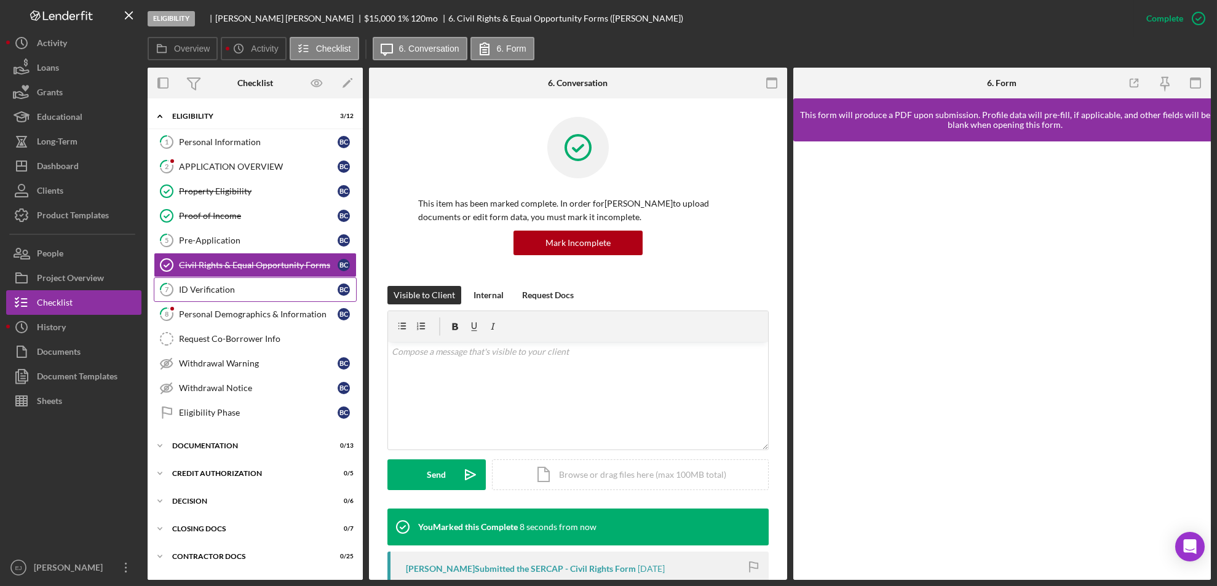
click at [229, 292] on div "ID Verification" at bounding box center [258, 290] width 159 height 10
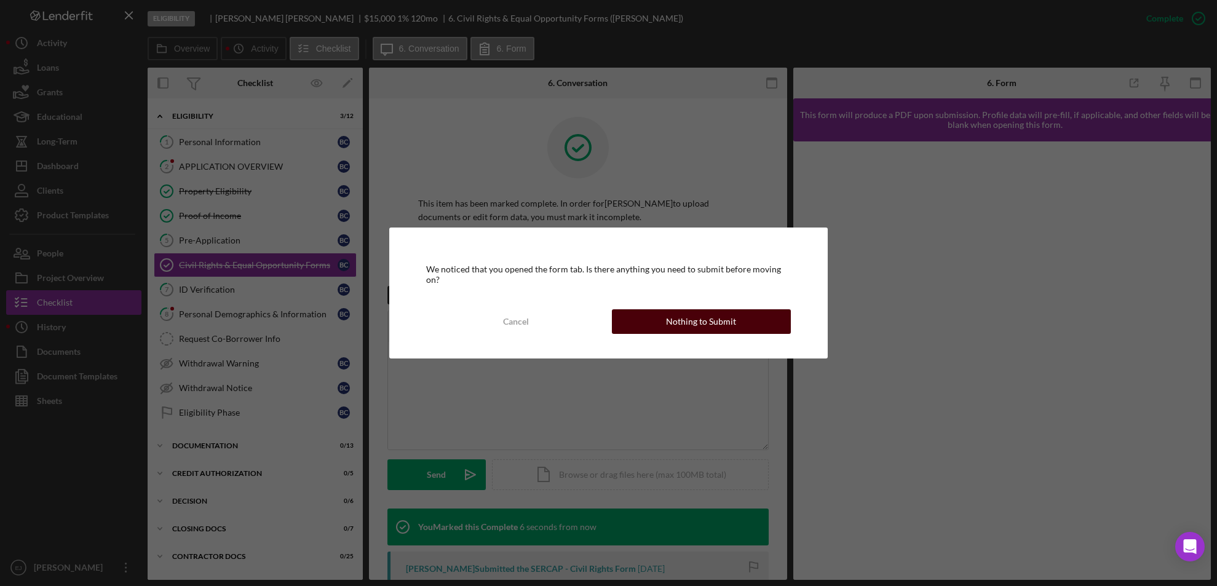
click at [731, 321] on div "Nothing to Submit" at bounding box center [701, 321] width 70 height 25
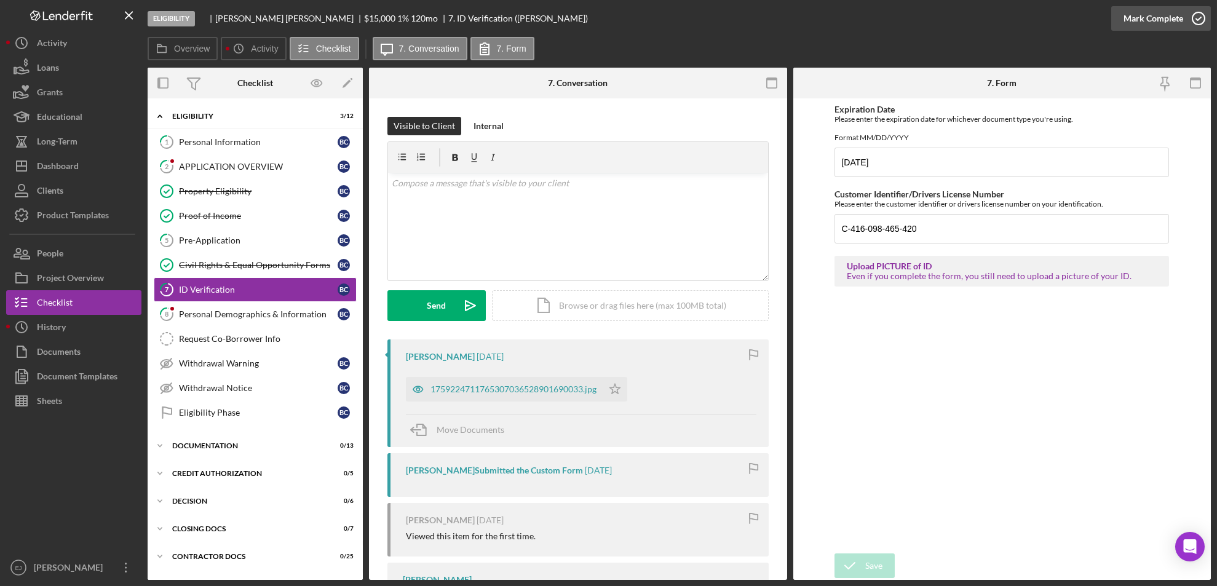
click at [1196, 19] on polyline "button" at bounding box center [1198, 18] width 5 height 3
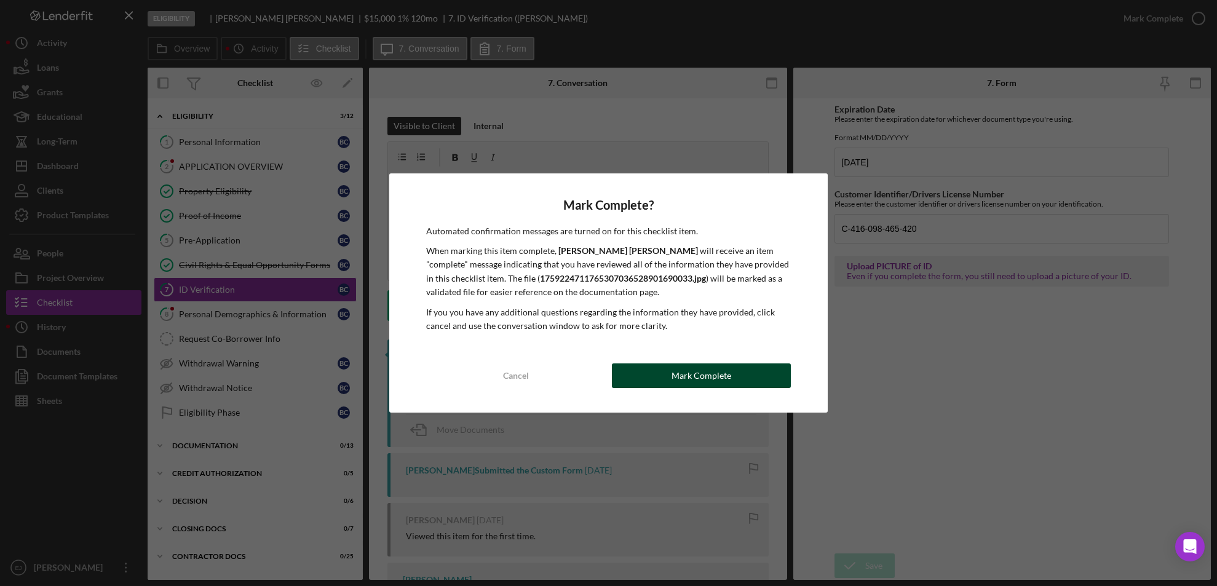
click at [779, 367] on button "Mark Complete" at bounding box center [701, 375] width 179 height 25
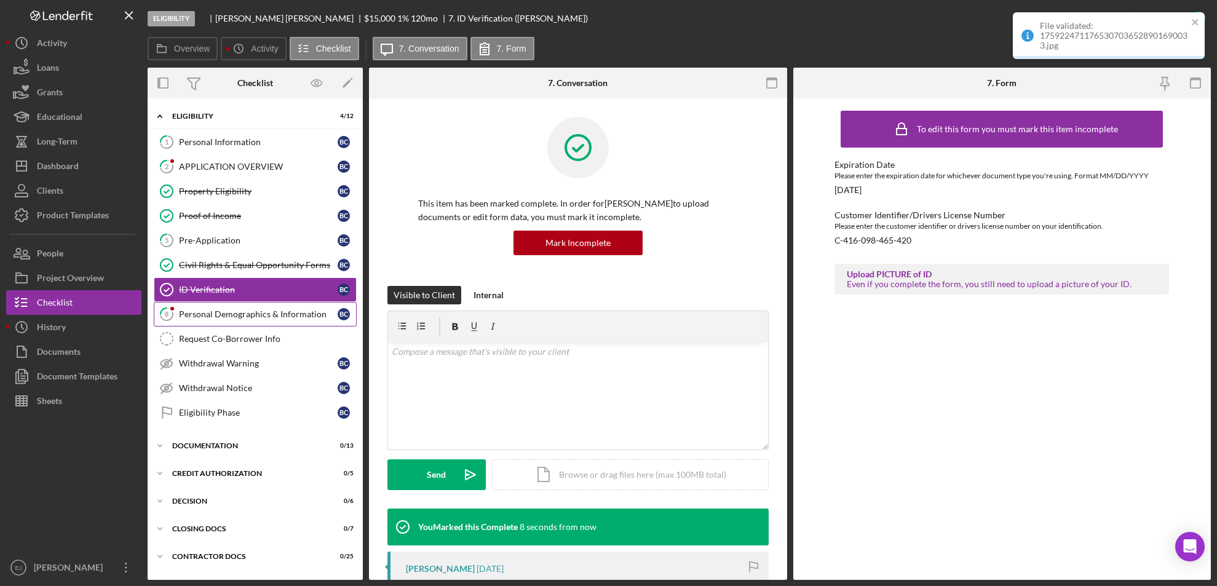
click at [261, 315] on div "Personal Demographics & Information" at bounding box center [258, 314] width 159 height 10
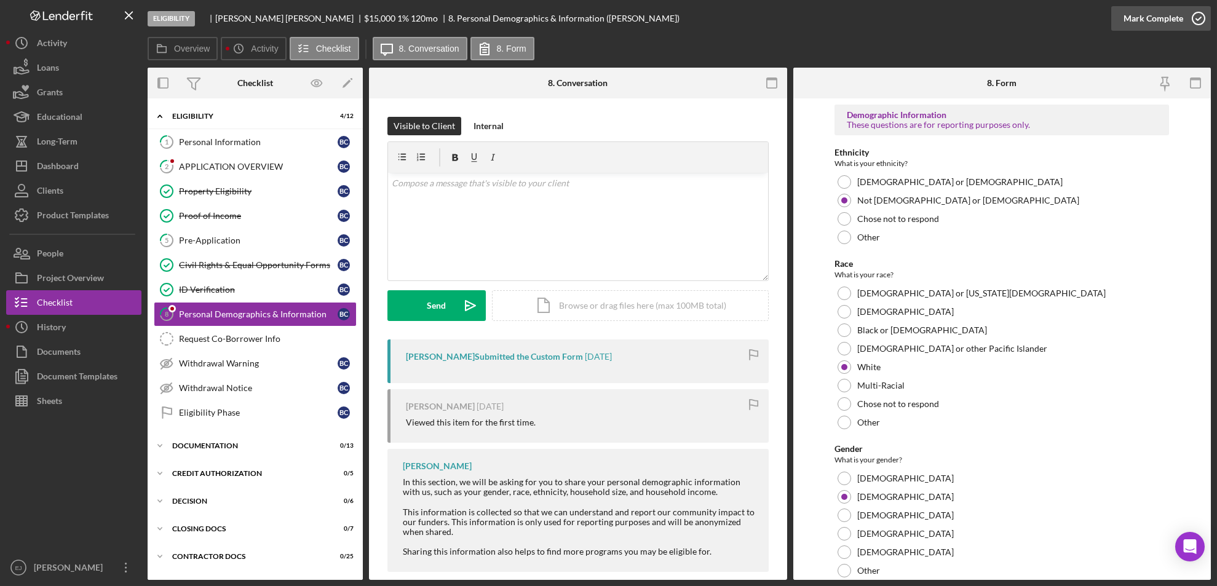
click at [1202, 7] on icon "button" at bounding box center [1198, 18] width 31 height 31
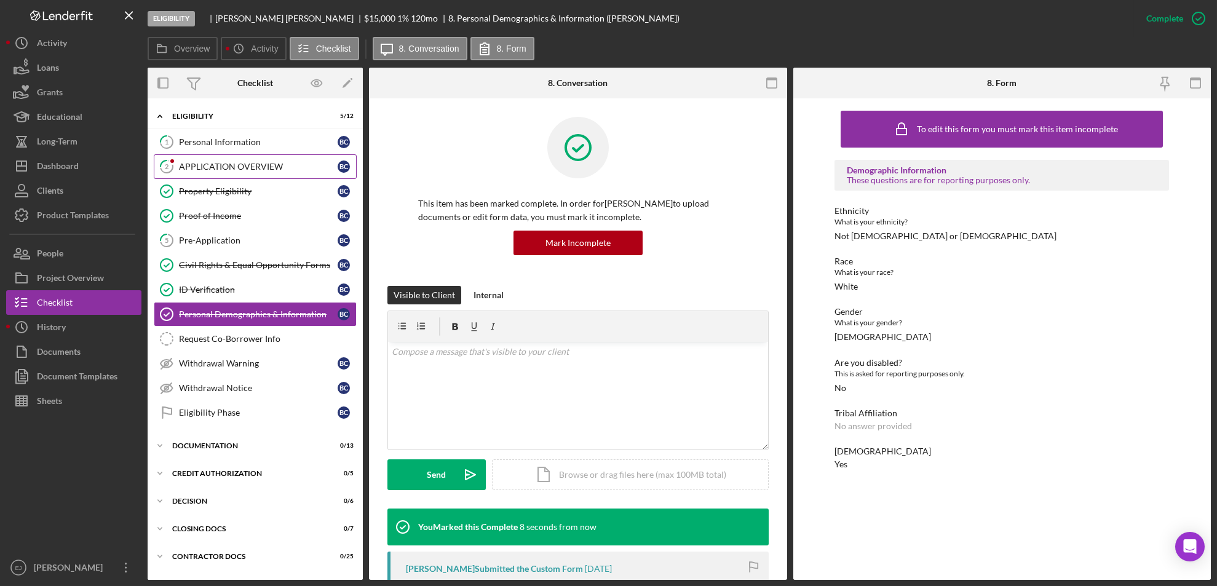
click at [239, 176] on link "2 APPLICATION OVERVIEW B C" at bounding box center [255, 166] width 203 height 25
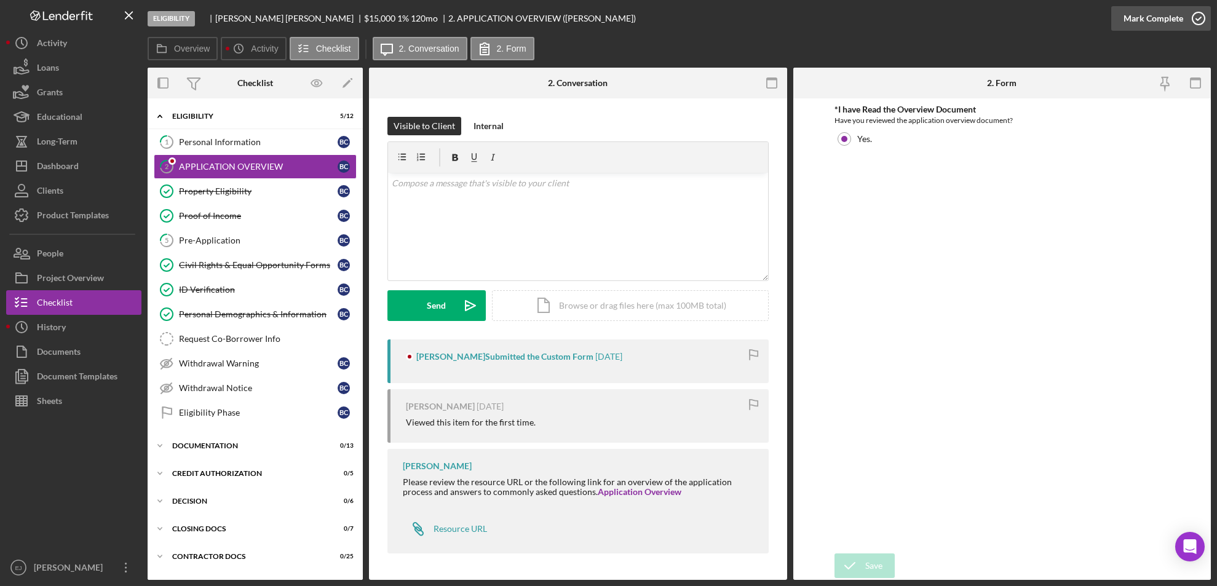
click at [1197, 15] on icon "button" at bounding box center [1198, 18] width 31 height 31
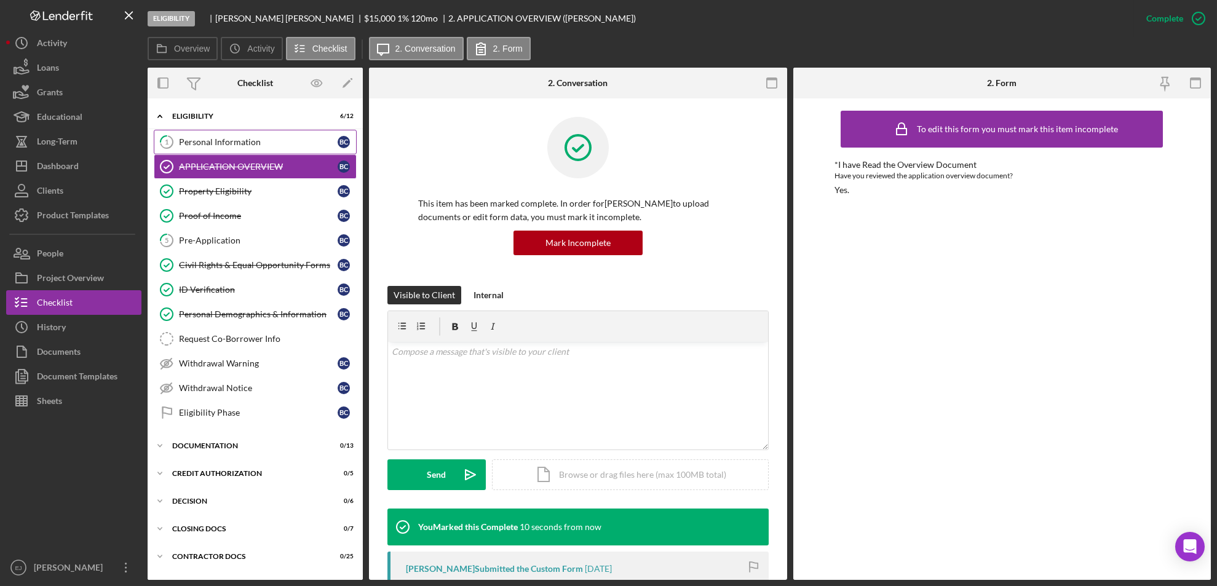
click at [214, 150] on link "1 Personal Information B C" at bounding box center [255, 142] width 203 height 25
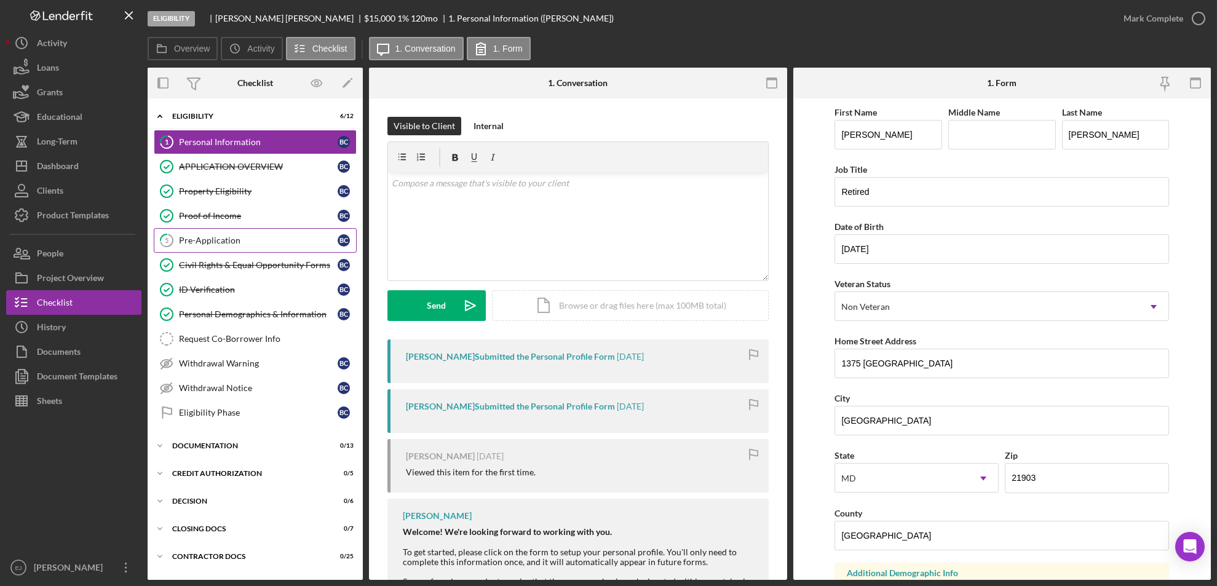
click at [241, 240] on div "Pre-Application" at bounding box center [258, 240] width 159 height 10
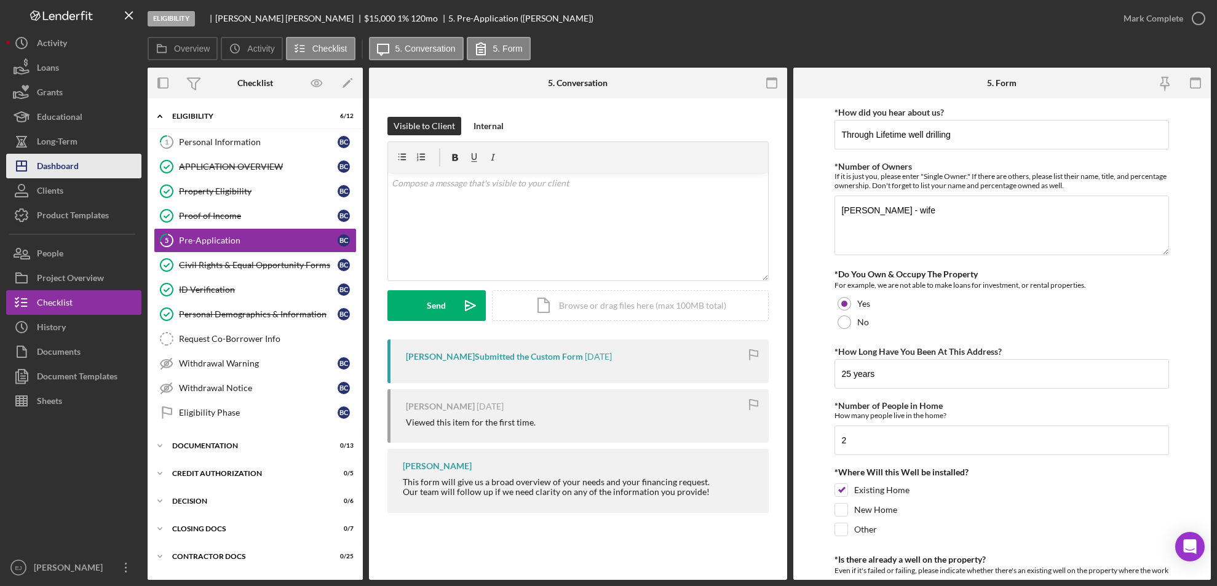
click at [77, 175] on div "Dashboard" at bounding box center [58, 168] width 42 height 28
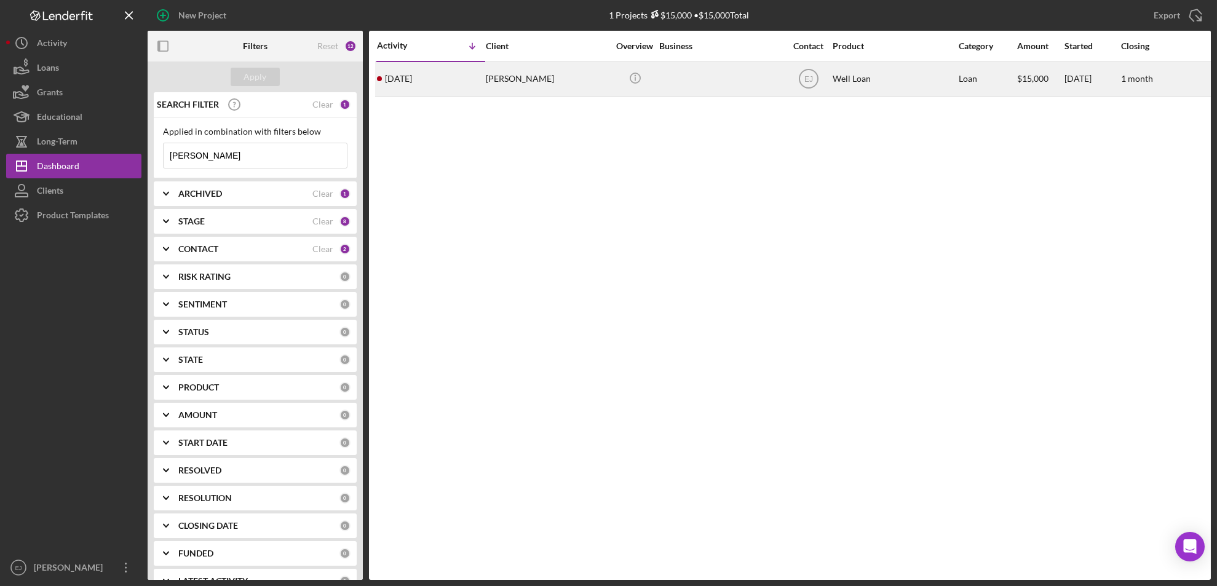
click at [504, 89] on div "[PERSON_NAME]" at bounding box center [547, 79] width 123 height 33
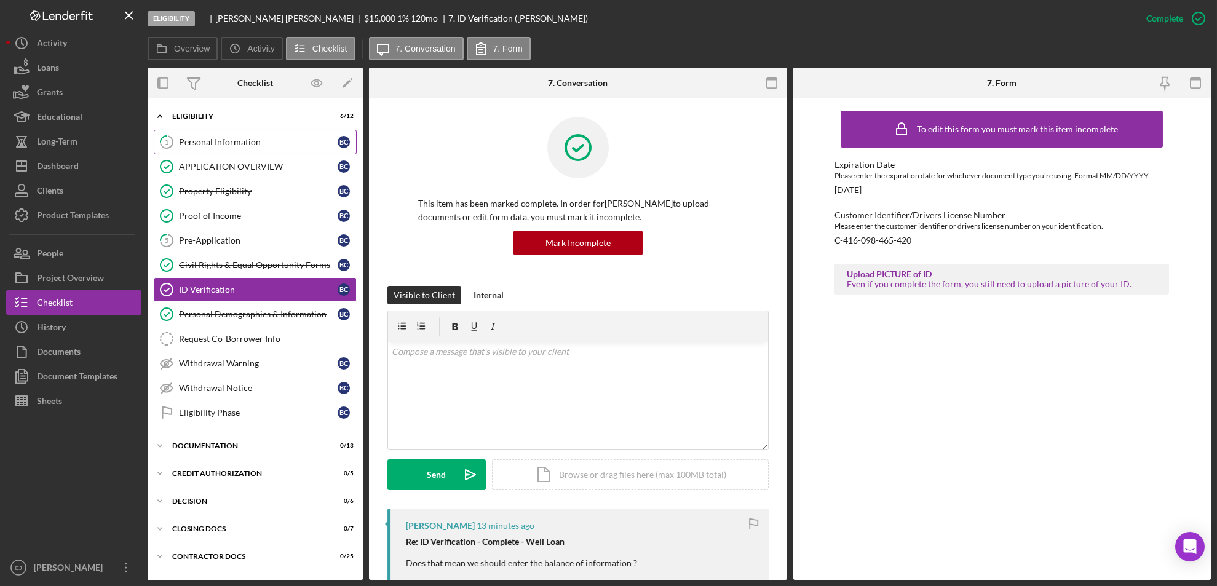
click at [205, 137] on div "Personal Information" at bounding box center [258, 142] width 159 height 10
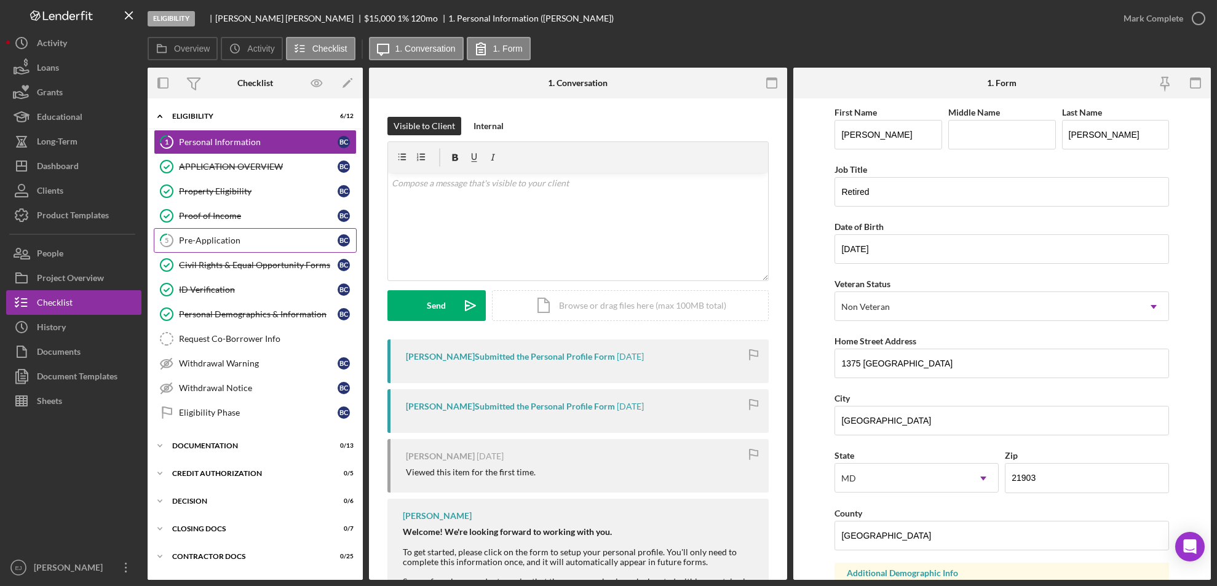
click at [218, 228] on link "5 Pre-Application B C" at bounding box center [255, 240] width 203 height 25
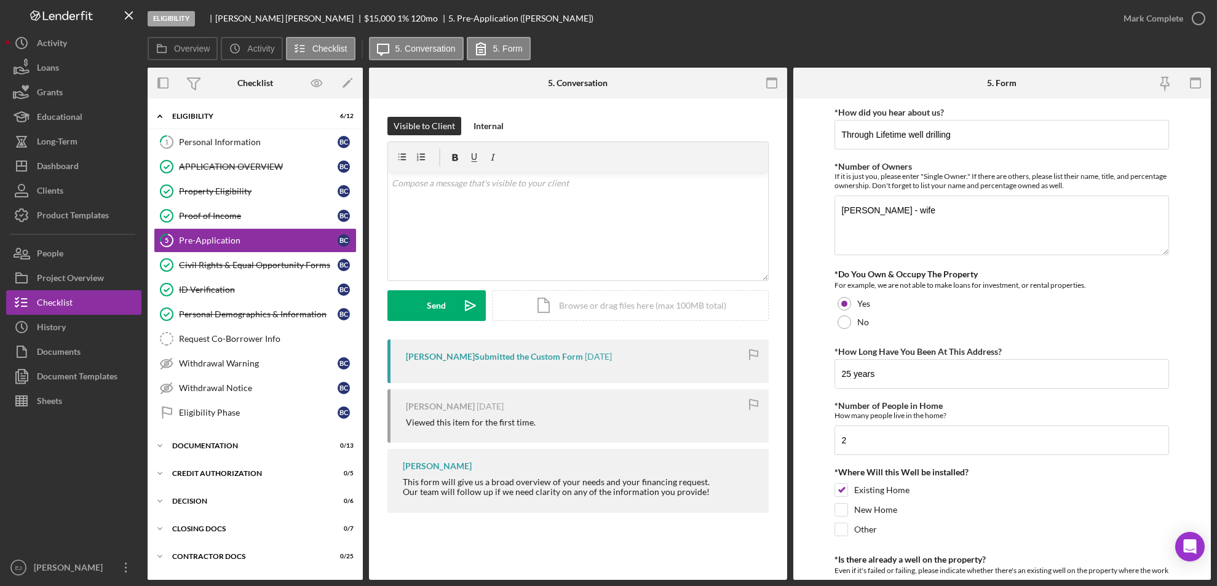
click at [1210, 485] on form "*How did you hear about us? Through Lifetime well drilling *Number of Owners If…" at bounding box center [1002, 338] width 418 height 481
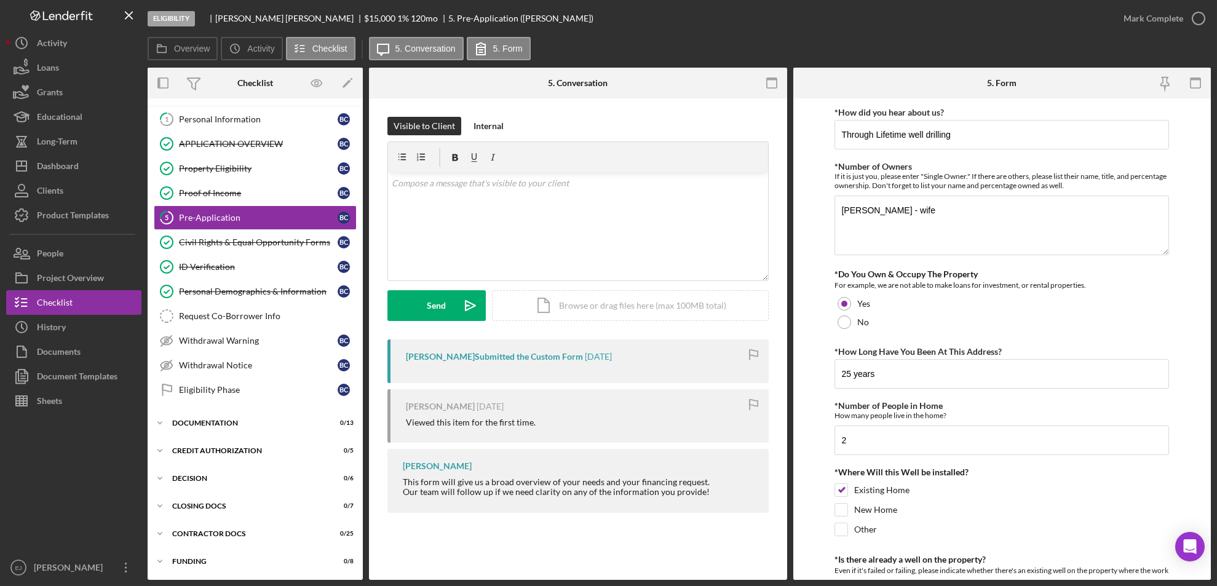
click at [1205, 450] on form "*How did you hear about us? Through Lifetime well drilling *Number of Owners If…" at bounding box center [1002, 338] width 418 height 481
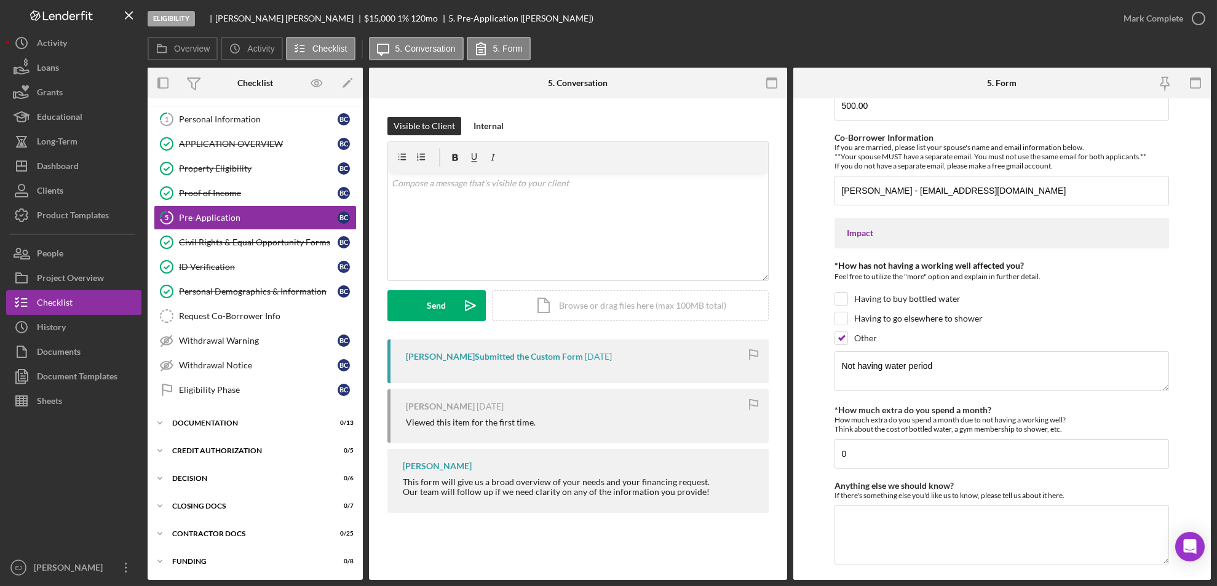
scroll to position [748, 0]
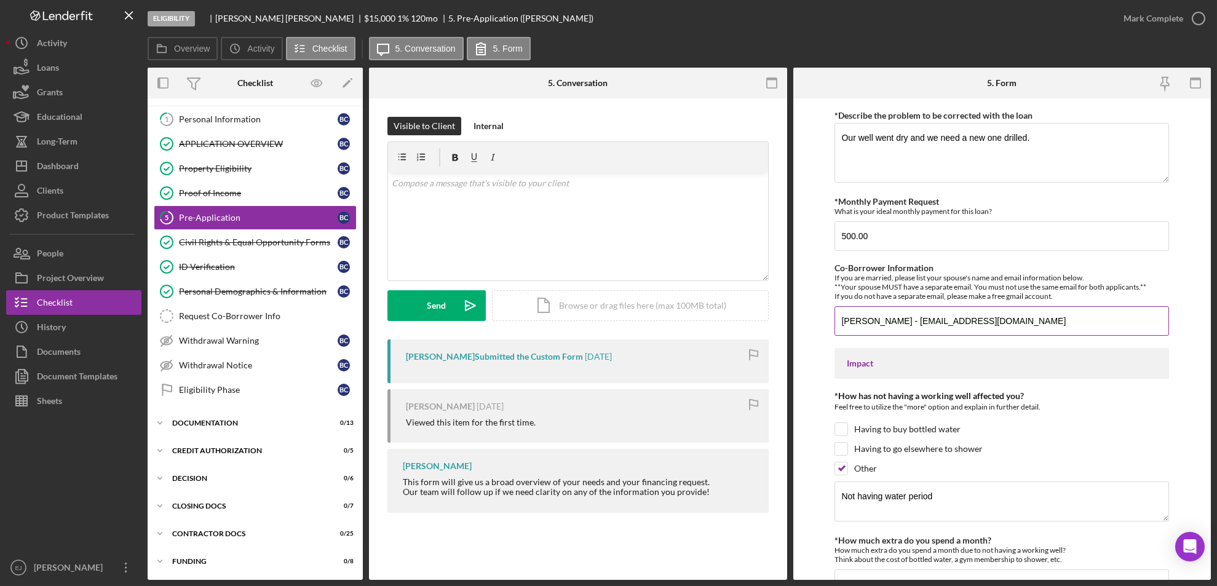
drag, startPoint x: 840, startPoint y: 318, endPoint x: 1035, endPoint y: 301, distance: 196.2
click at [1035, 301] on div "Co-Borrower Information If you are married, please list your spouse's name and …" at bounding box center [1001, 299] width 334 height 73
click at [28, 251] on icon "button" at bounding box center [21, 253] width 31 height 31
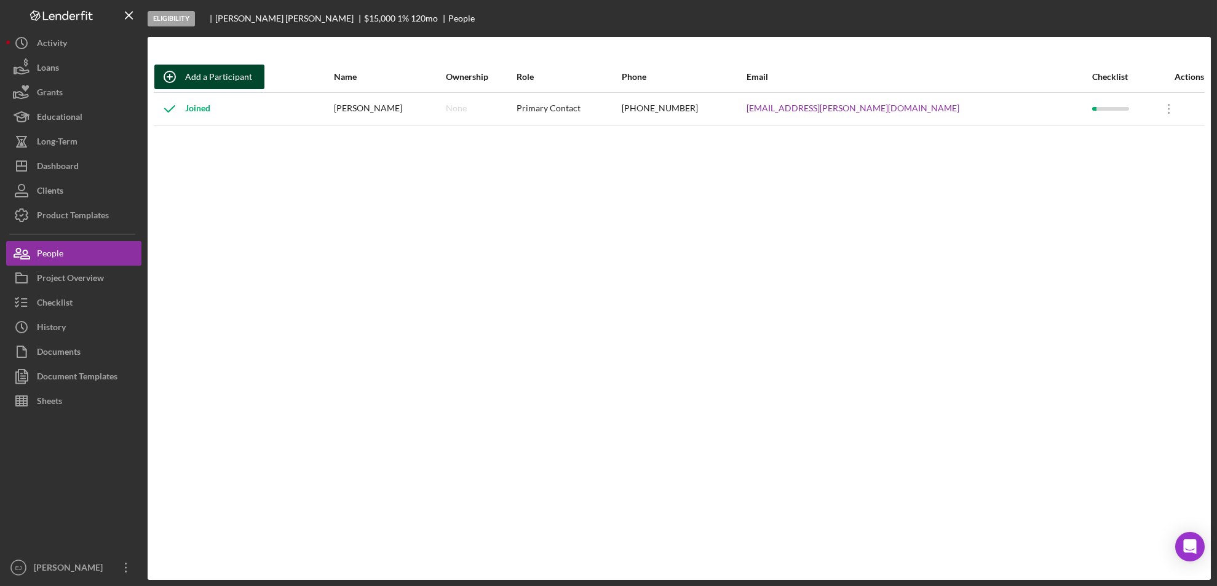
click at [232, 68] on div "Add a Participant" at bounding box center [218, 77] width 67 height 25
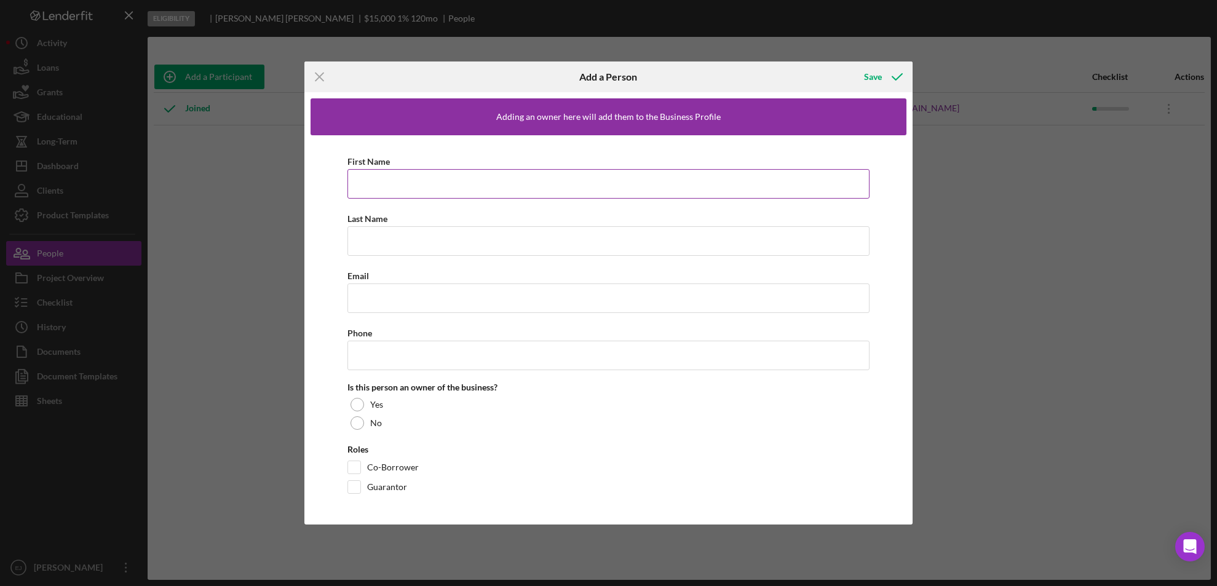
click at [383, 173] on input "First Name" at bounding box center [608, 184] width 523 height 30
paste input "[PERSON_NAME] - [EMAIL_ADDRESS][DOMAIN_NAME]"
type input "[PERSON_NAME] - [EMAIL_ADDRESS][DOMAIN_NAME]"
click at [386, 243] on input "Last Name" at bounding box center [608, 241] width 523 height 30
type input "[PERSON_NAME]"
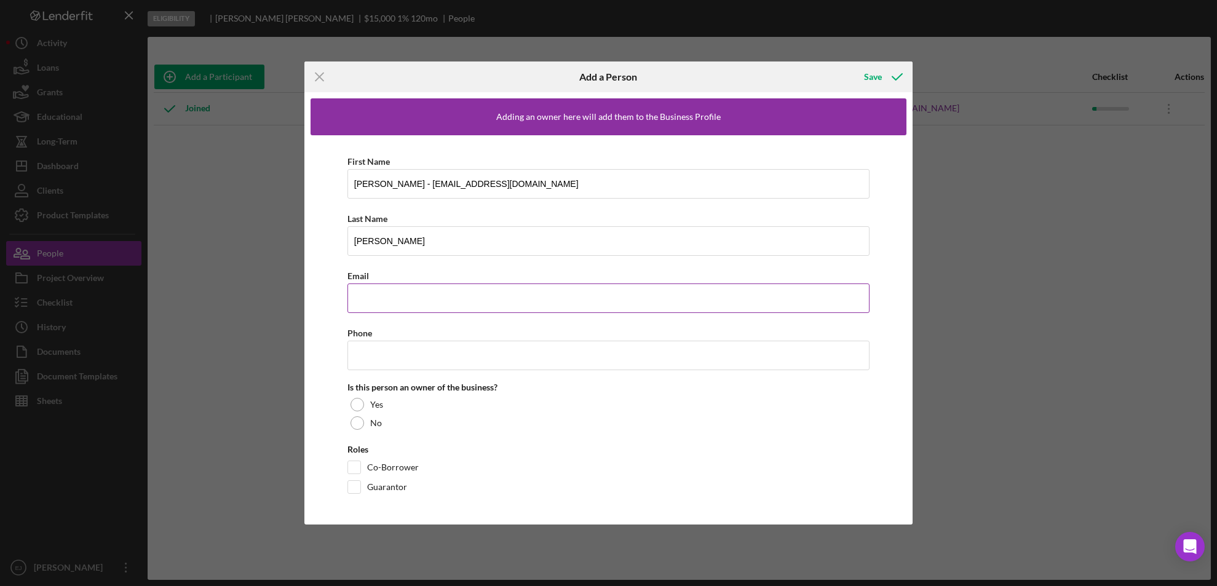
click at [394, 305] on input "Email" at bounding box center [608, 298] width 523 height 30
paste input "[PERSON_NAME] - [EMAIL_ADDRESS][DOMAIN_NAME]"
click at [394, 305] on input "[PERSON_NAME] - [EMAIL_ADDRESS][DOMAIN_NAME]" at bounding box center [608, 298] width 523 height 30
click at [421, 288] on input "[PERSON_NAME] - [EMAIL_ADDRESS][DOMAIN_NAME]" at bounding box center [608, 298] width 523 height 30
type input "[EMAIL_ADDRESS][DOMAIN_NAME]"
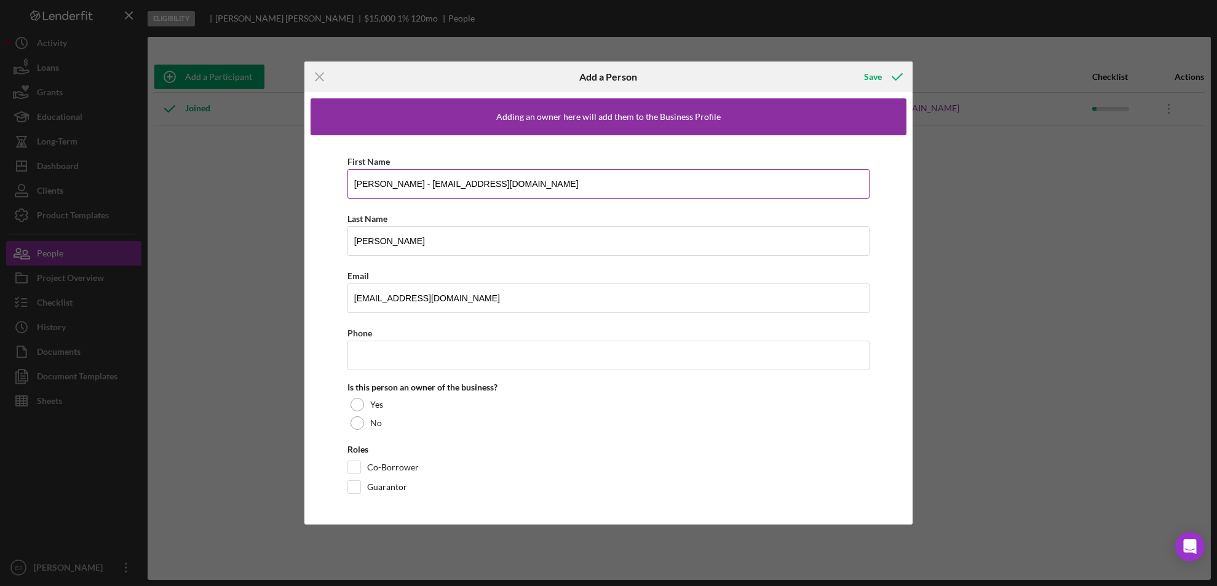
click at [546, 178] on input "[PERSON_NAME] - [EMAIL_ADDRESS][DOMAIN_NAME]" at bounding box center [608, 184] width 523 height 30
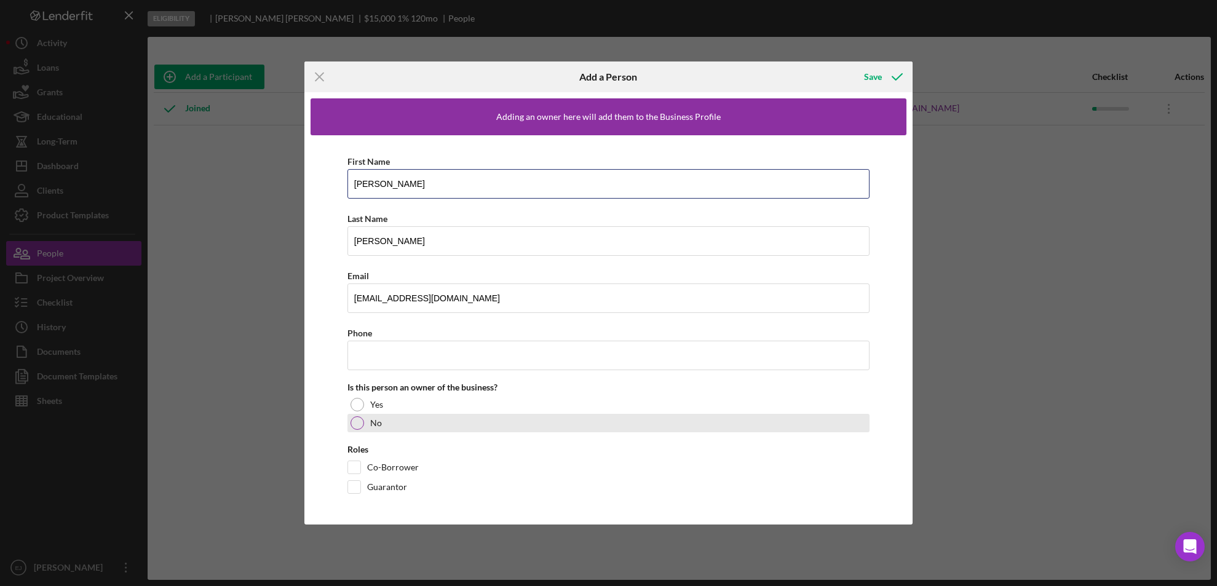
type input "[PERSON_NAME]"
click at [360, 428] on div at bounding box center [357, 423] width 14 height 14
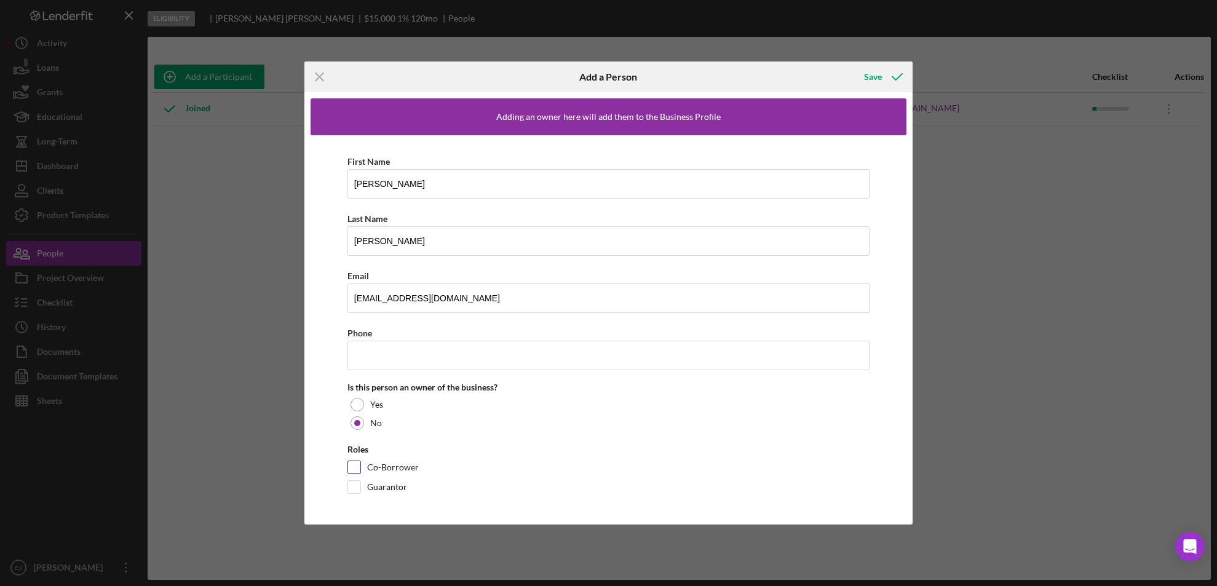
click at [357, 465] on input "Co-Borrower" at bounding box center [354, 467] width 12 height 12
checkbox input "true"
click at [907, 480] on div "Adding an owner here will add them to the Business Profile First Name [PERSON_N…" at bounding box center [608, 308] width 609 height 433
click at [876, 80] on div "Save" at bounding box center [873, 77] width 18 height 25
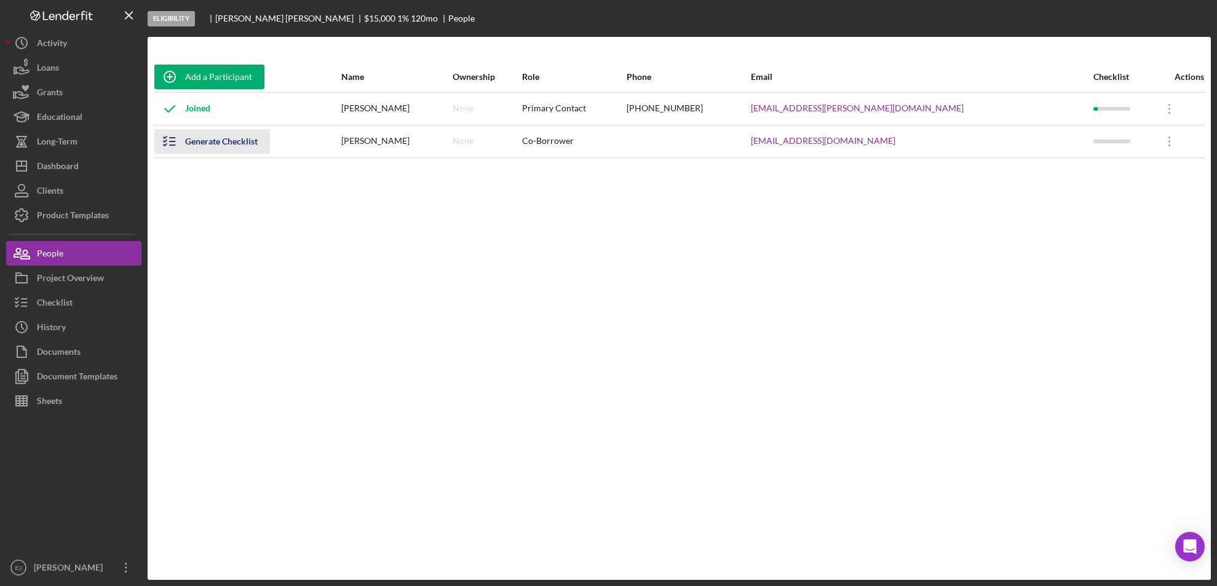
click at [171, 134] on icon "button" at bounding box center [169, 141] width 31 height 31
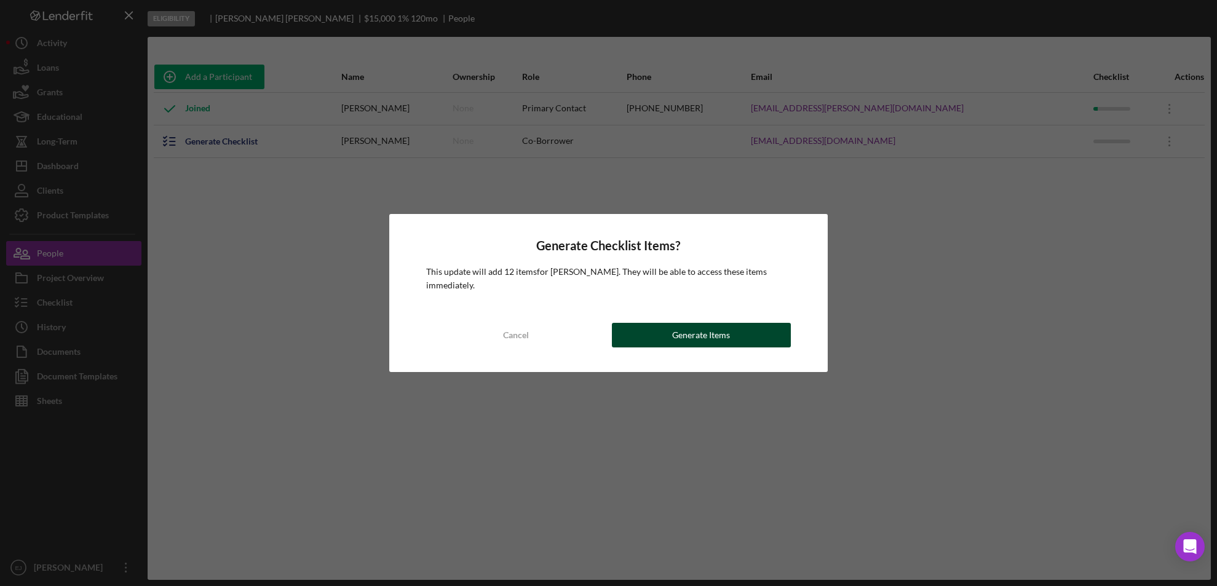
click at [757, 342] on button "Generate Items" at bounding box center [701, 335] width 179 height 25
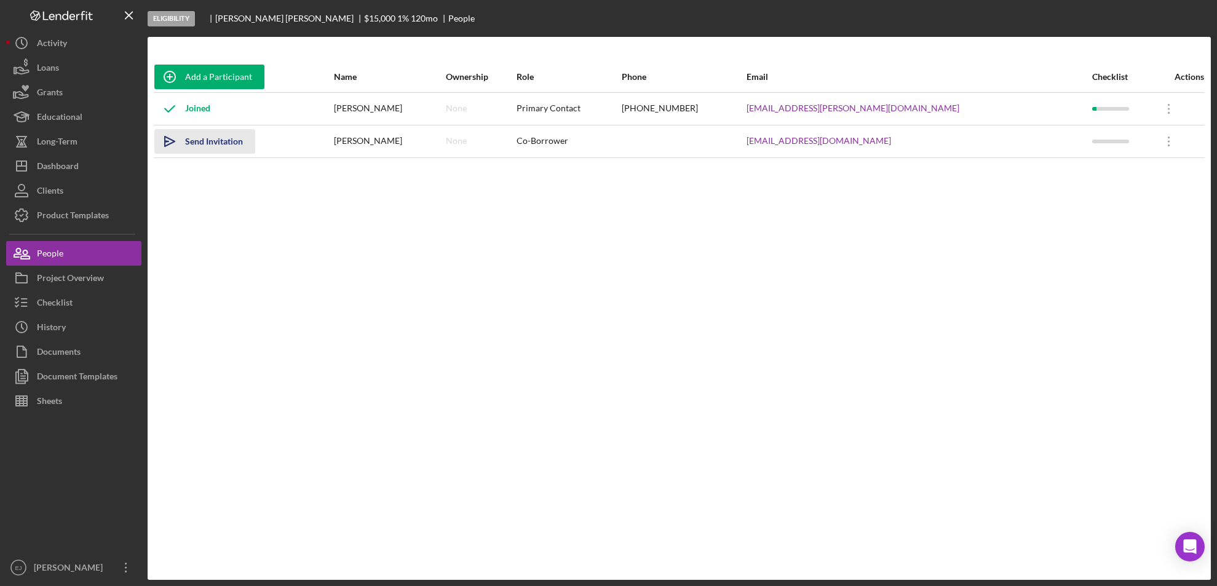
click at [167, 140] on icon "Icon/icon-invite-send" at bounding box center [169, 141] width 31 height 31
click at [81, 298] on button "Checklist" at bounding box center [73, 302] width 135 height 25
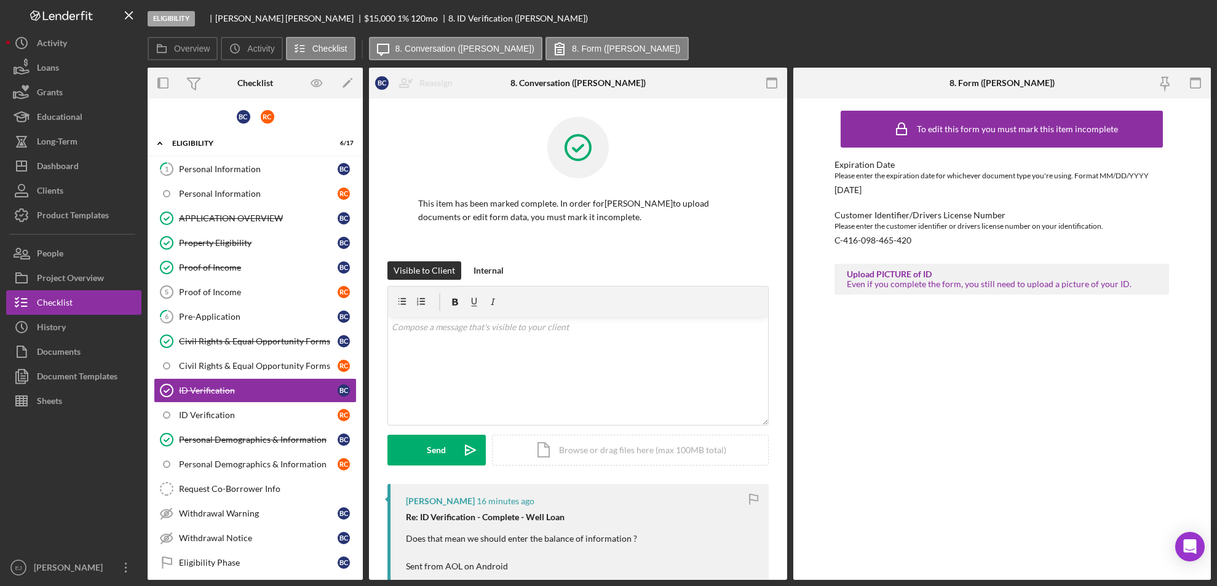
scroll to position [49, 0]
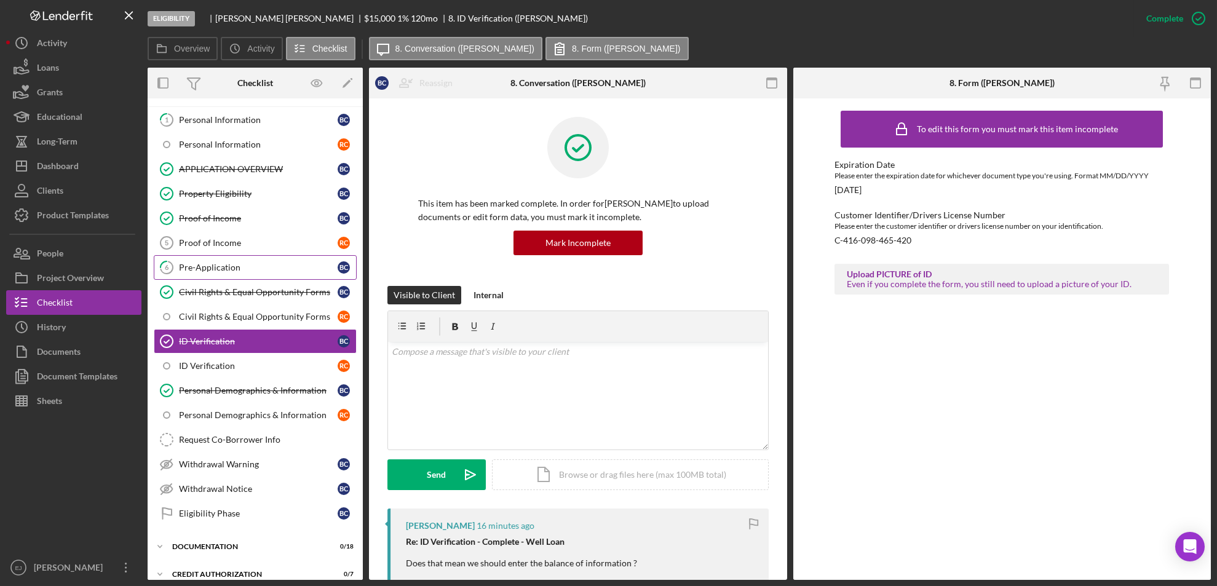
click at [248, 266] on div "Pre-Application" at bounding box center [258, 267] width 159 height 10
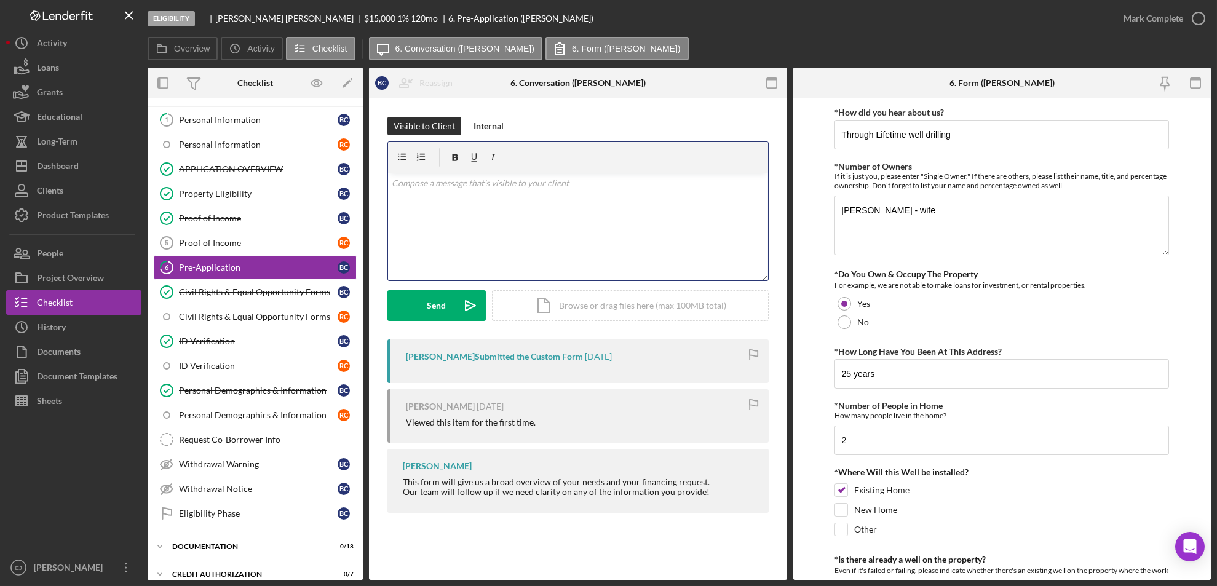
click at [538, 193] on div "v Color teal Color pink Remove color Add row above Add row below Add column bef…" at bounding box center [578, 227] width 380 height 108
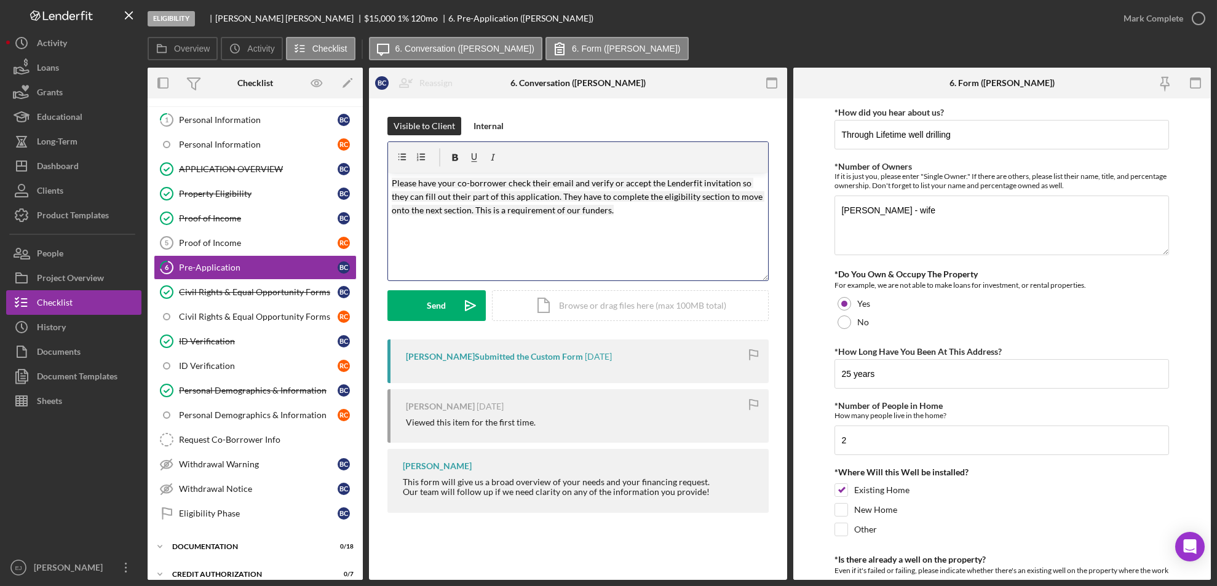
click at [392, 179] on mark "Please have your co-borrower check their email and verify or accept the Lenderf…" at bounding box center [578, 197] width 373 height 38
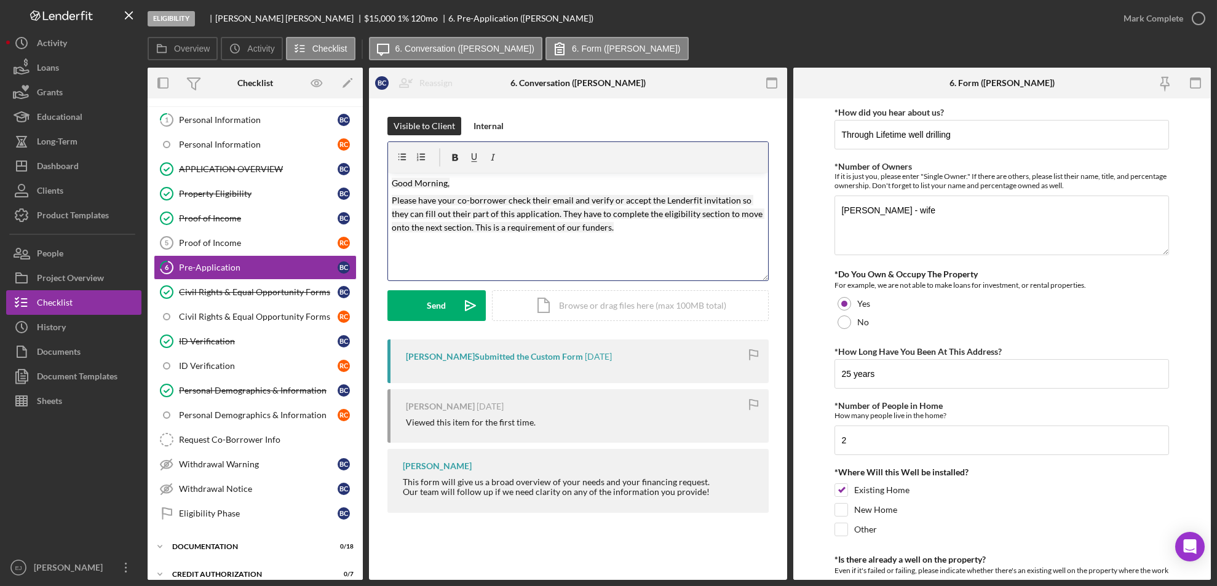
click at [653, 236] on div "v Color teal Color pink Remove color Add row above Add row below Add column bef…" at bounding box center [578, 227] width 380 height 108
click at [436, 314] on div "Send" at bounding box center [436, 305] width 19 height 31
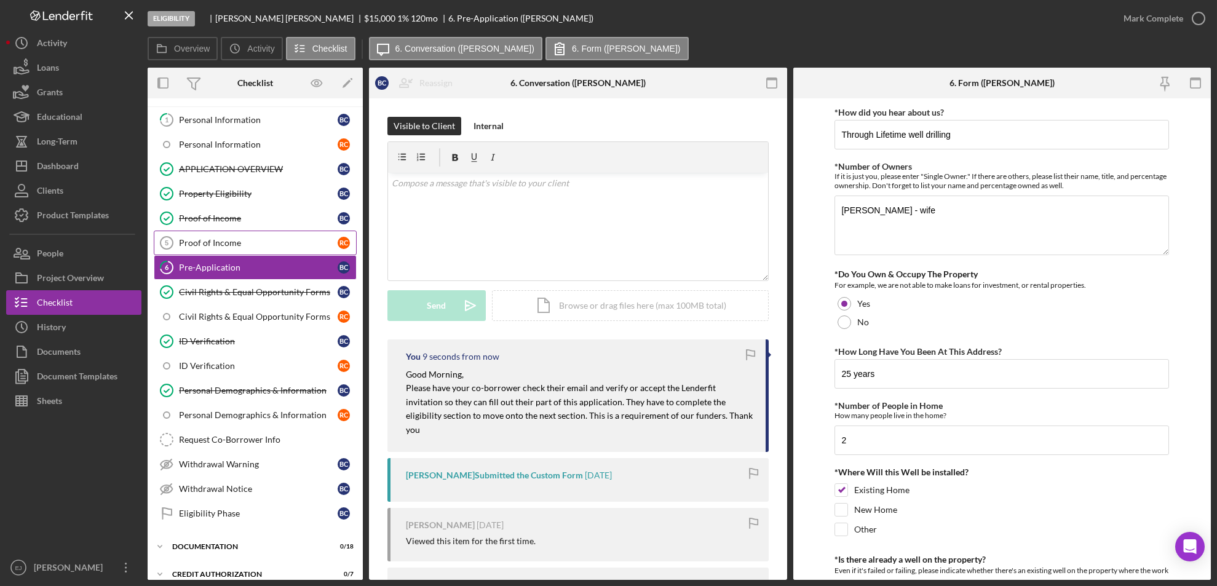
click at [240, 235] on link "Proof of Income 5 Proof of Income R C" at bounding box center [255, 243] width 203 height 25
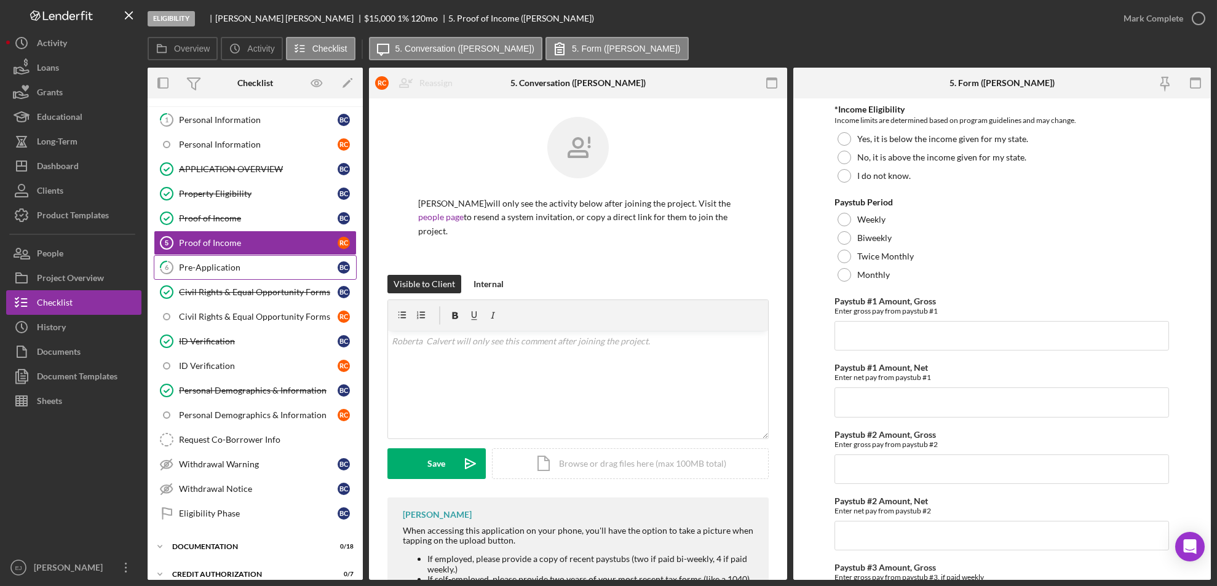
click at [203, 262] on div "Pre-Application" at bounding box center [258, 267] width 159 height 10
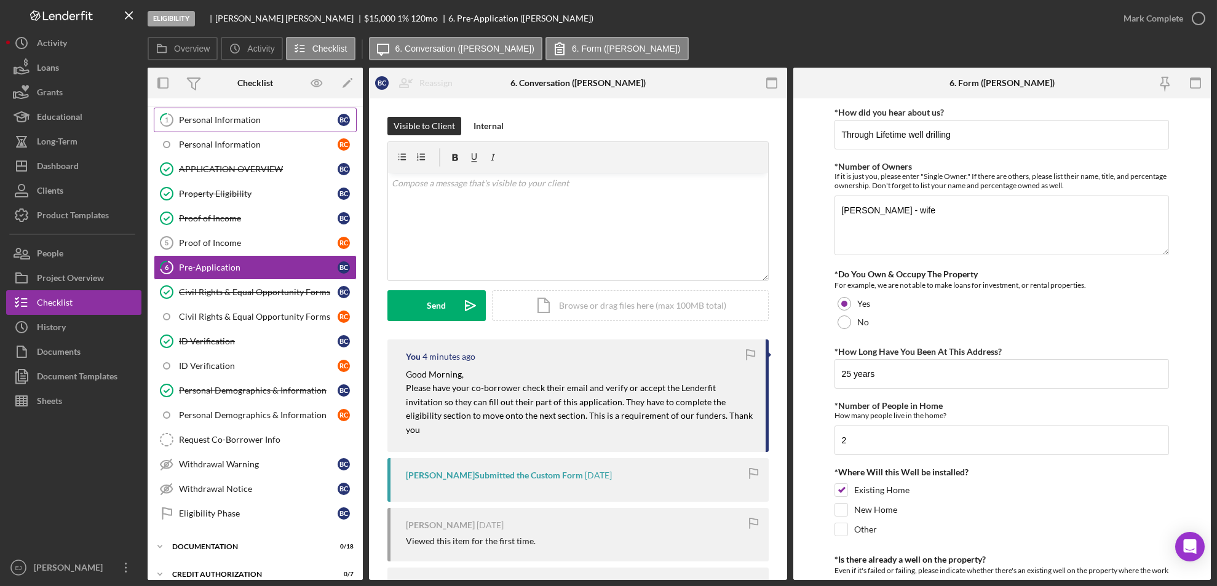
click at [213, 123] on link "1 Personal Information B C" at bounding box center [255, 120] width 203 height 25
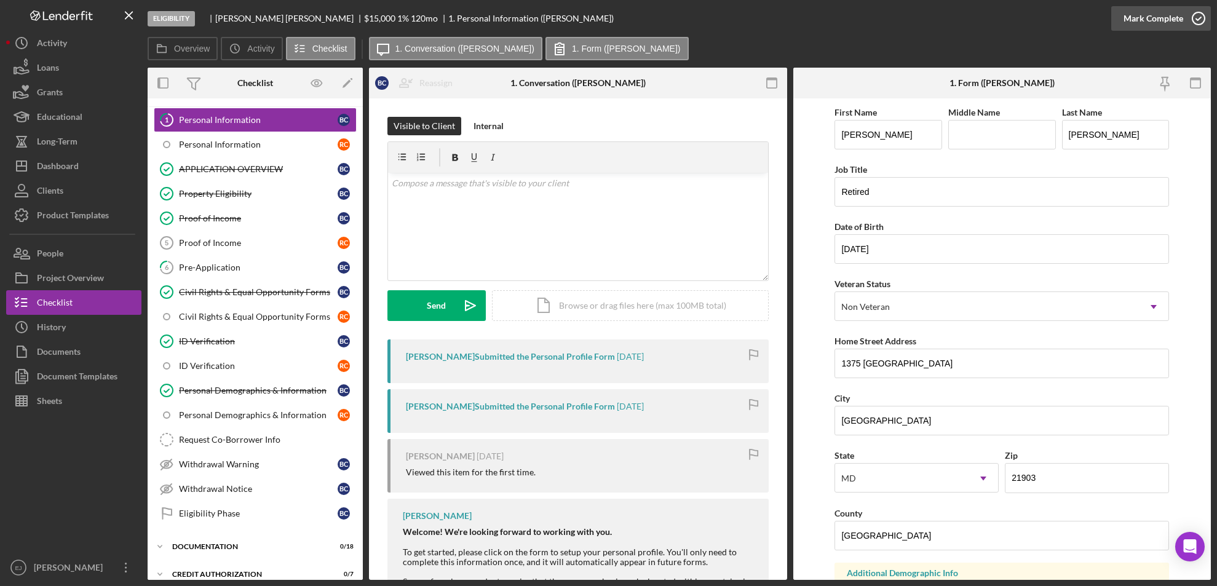
click at [1206, 17] on icon "button" at bounding box center [1198, 18] width 31 height 31
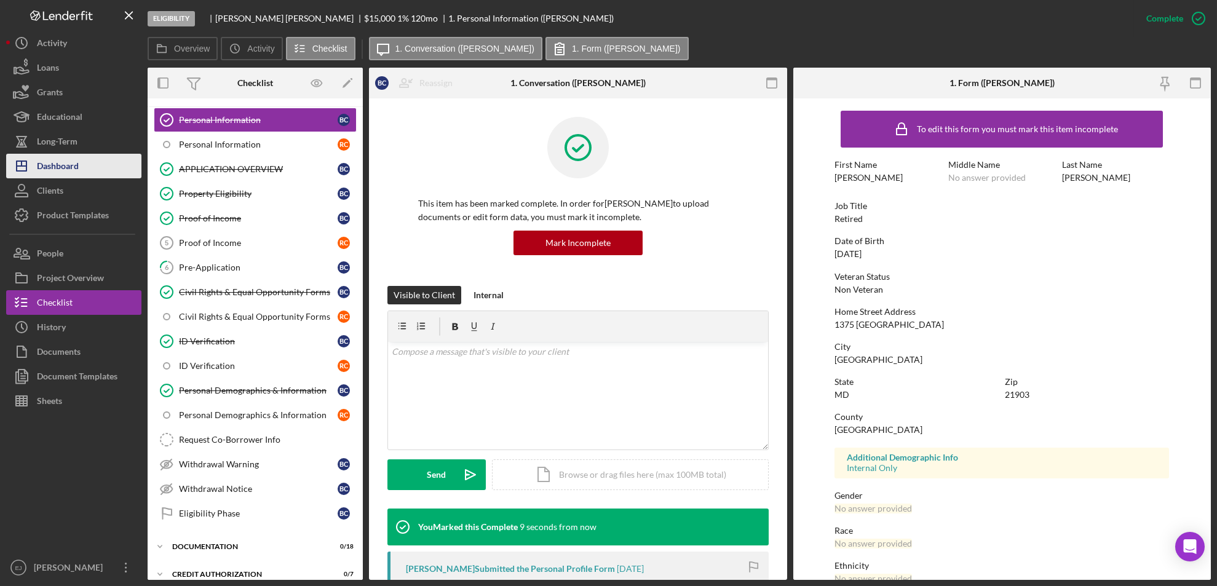
click at [68, 168] on div "Dashboard" at bounding box center [58, 168] width 42 height 28
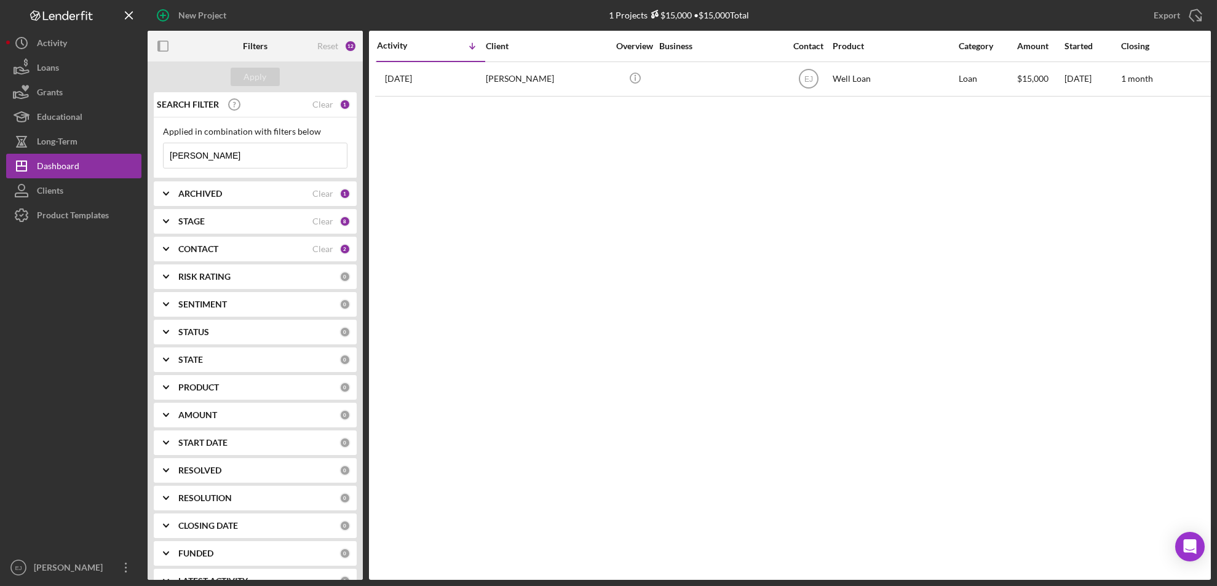
click at [204, 172] on div "Applied in combination with filters below [PERSON_NAME] Icon/Menu Close" at bounding box center [255, 147] width 203 height 61
type input "c"
click at [261, 77] on div "Apply" at bounding box center [255, 77] width 23 height 18
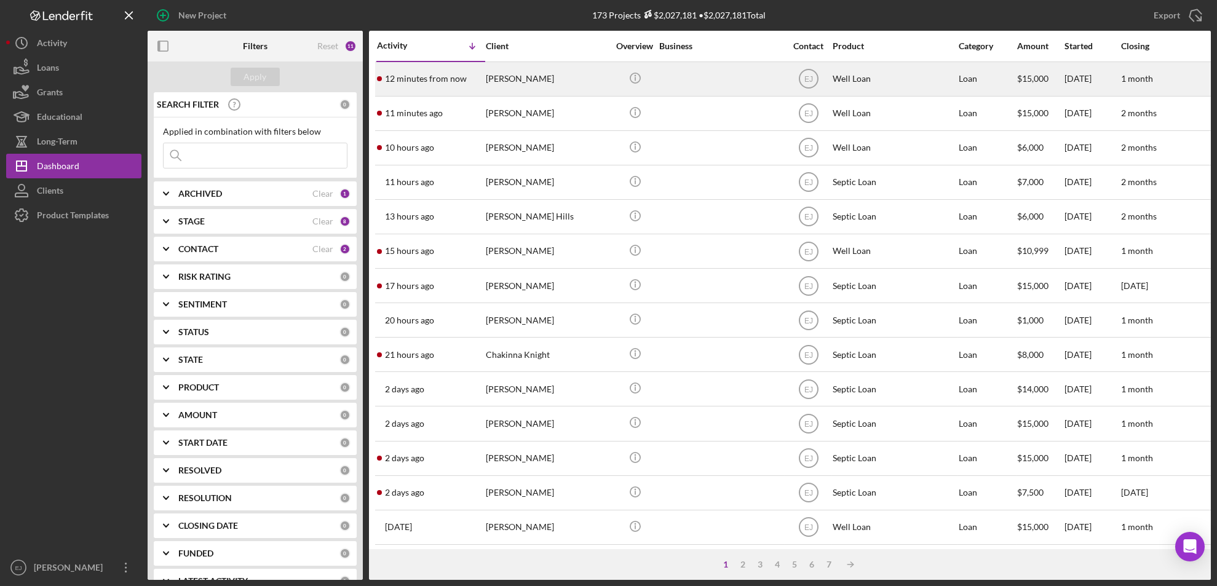
click at [535, 85] on div "[PERSON_NAME]" at bounding box center [547, 79] width 123 height 33
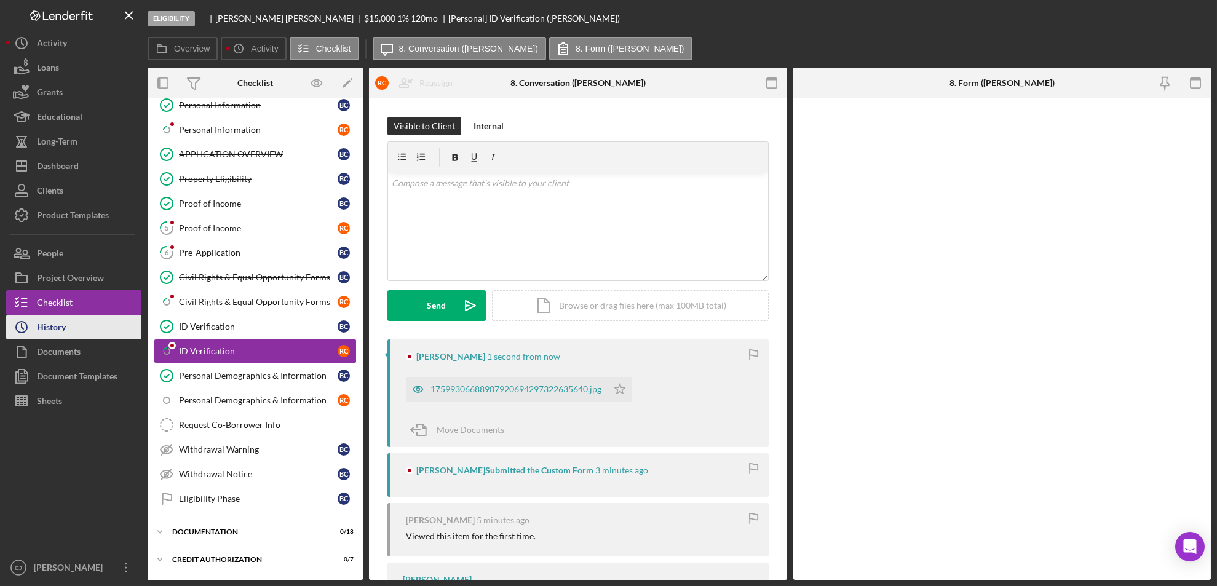
scroll to position [74, 0]
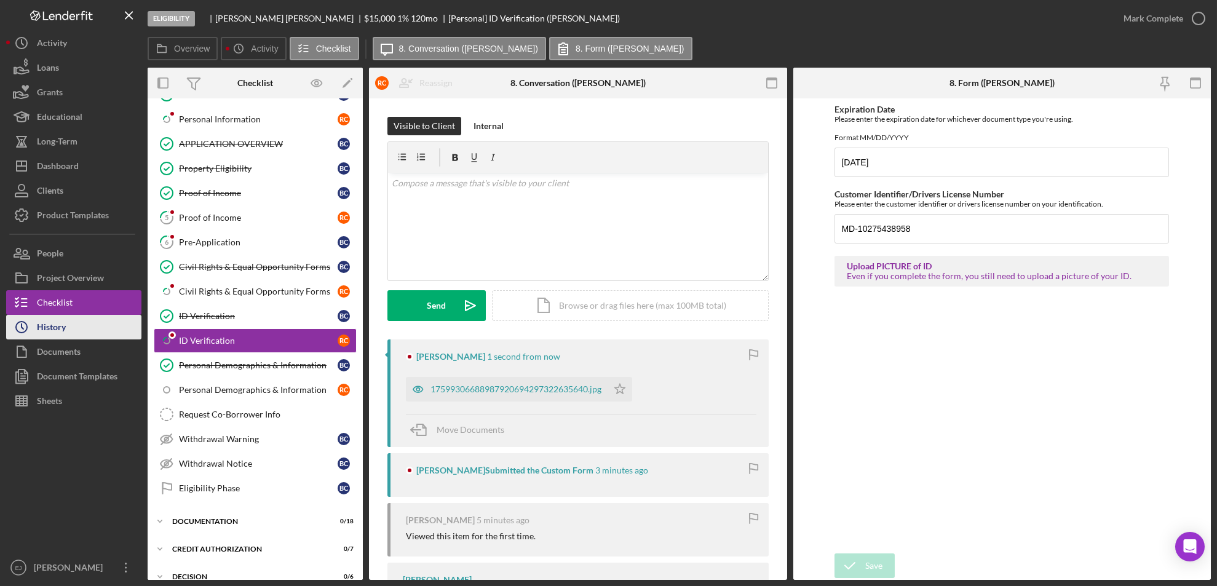
click at [60, 329] on div "History" at bounding box center [51, 329] width 29 height 28
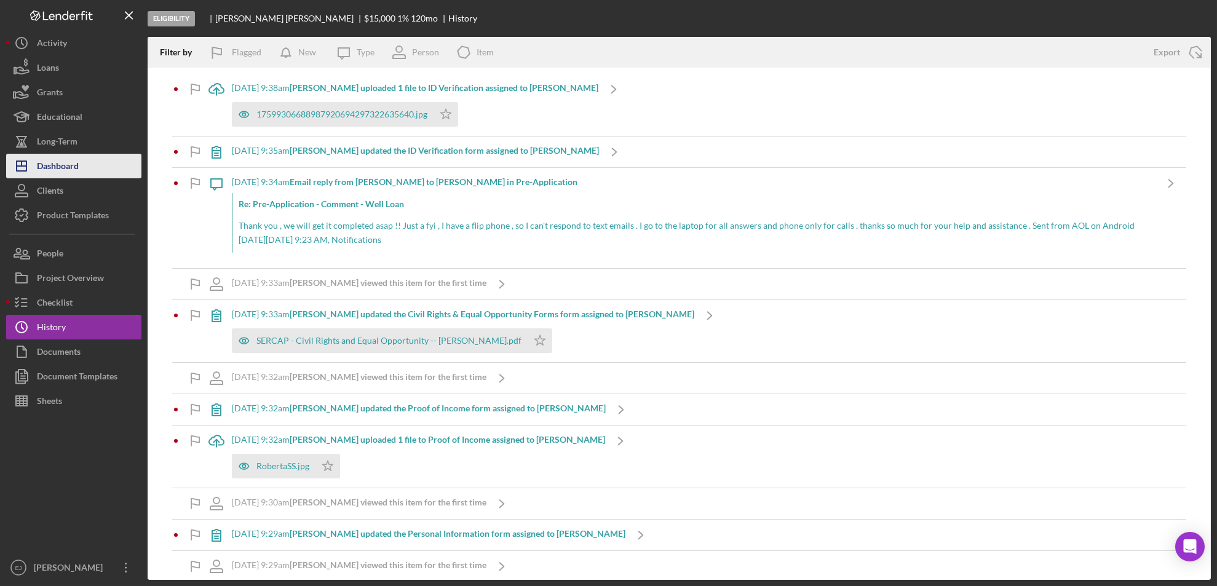
click at [71, 168] on div "Dashboard" at bounding box center [58, 168] width 42 height 28
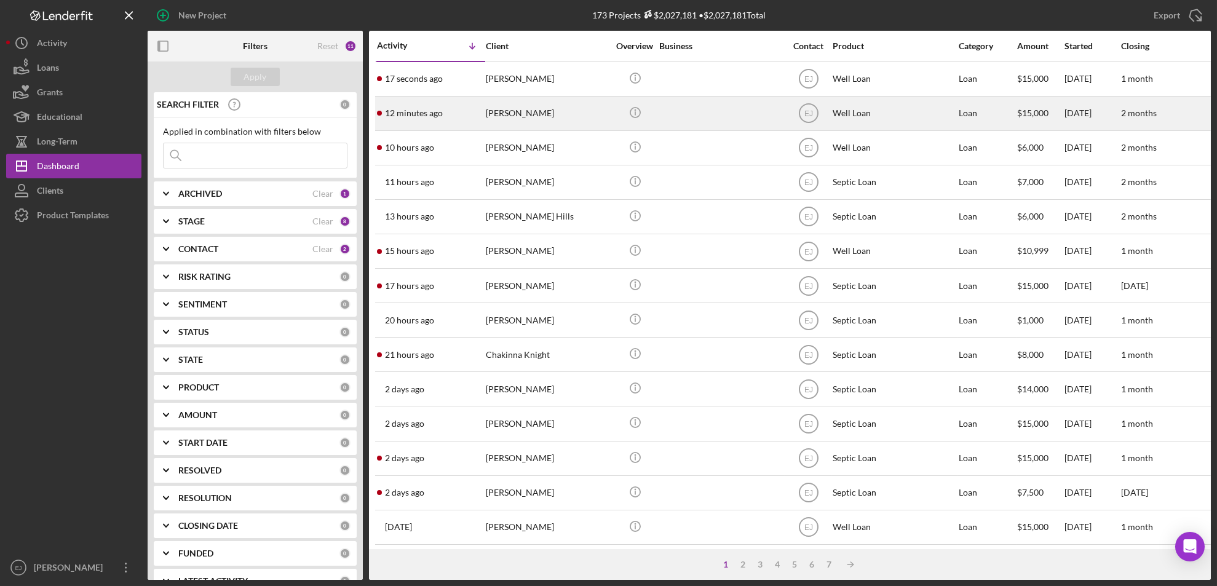
click at [514, 117] on div "[PERSON_NAME]" at bounding box center [547, 113] width 123 height 33
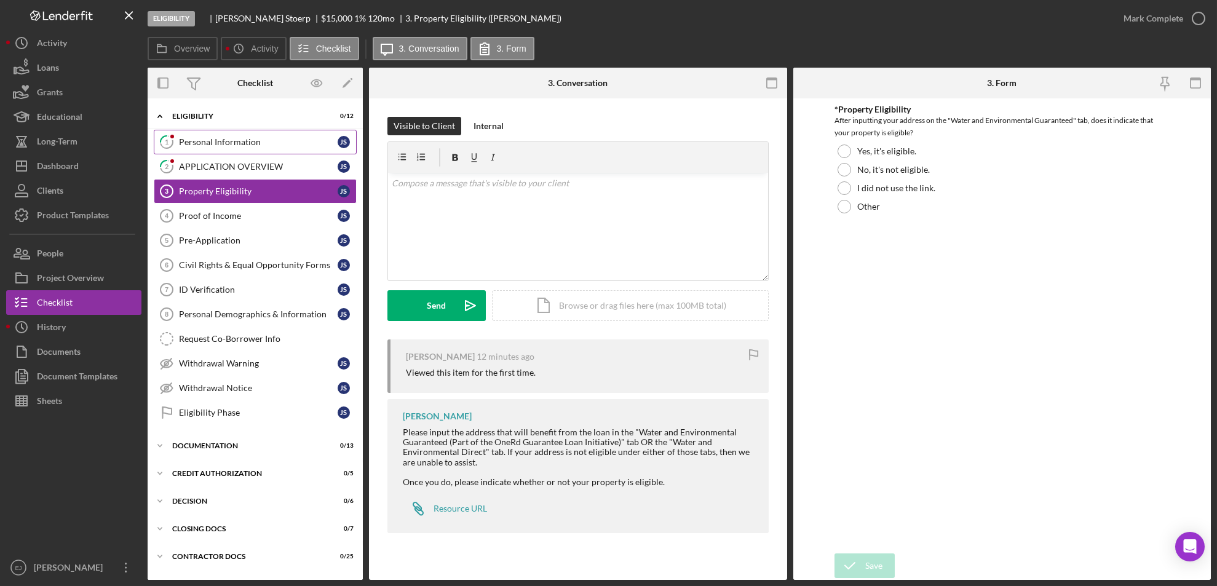
click at [184, 133] on link "1 Personal Information J S" at bounding box center [255, 142] width 203 height 25
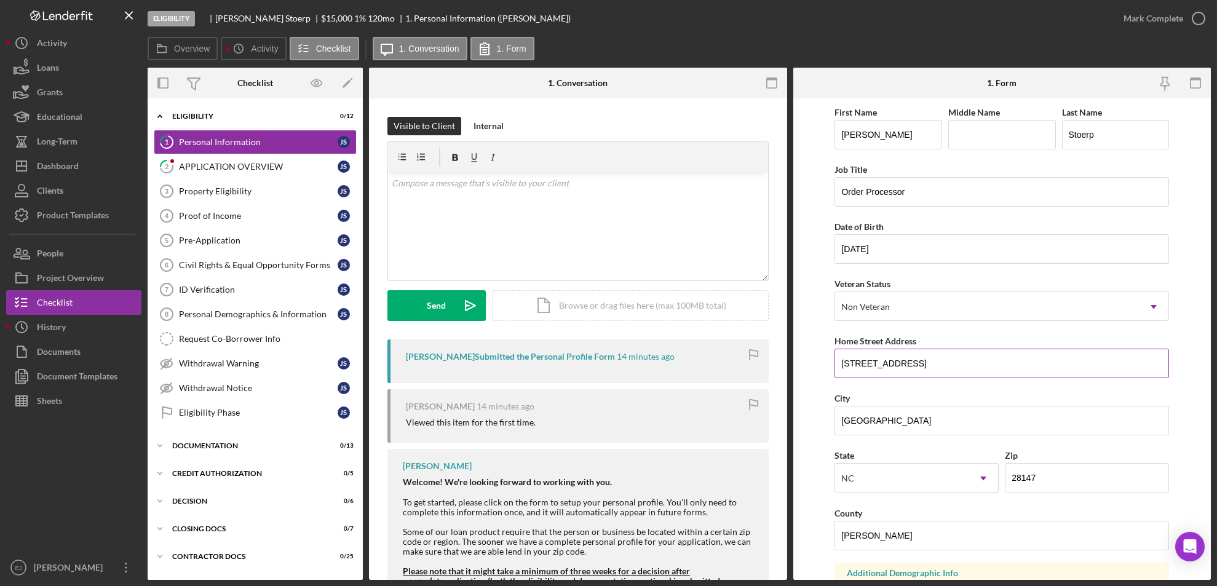
drag, startPoint x: 836, startPoint y: 365, endPoint x: 966, endPoint y: 373, distance: 130.6
click at [966, 373] on input "[STREET_ADDRESS]" at bounding box center [1001, 364] width 334 height 30
click at [239, 194] on div "Property Eligibility" at bounding box center [258, 191] width 159 height 10
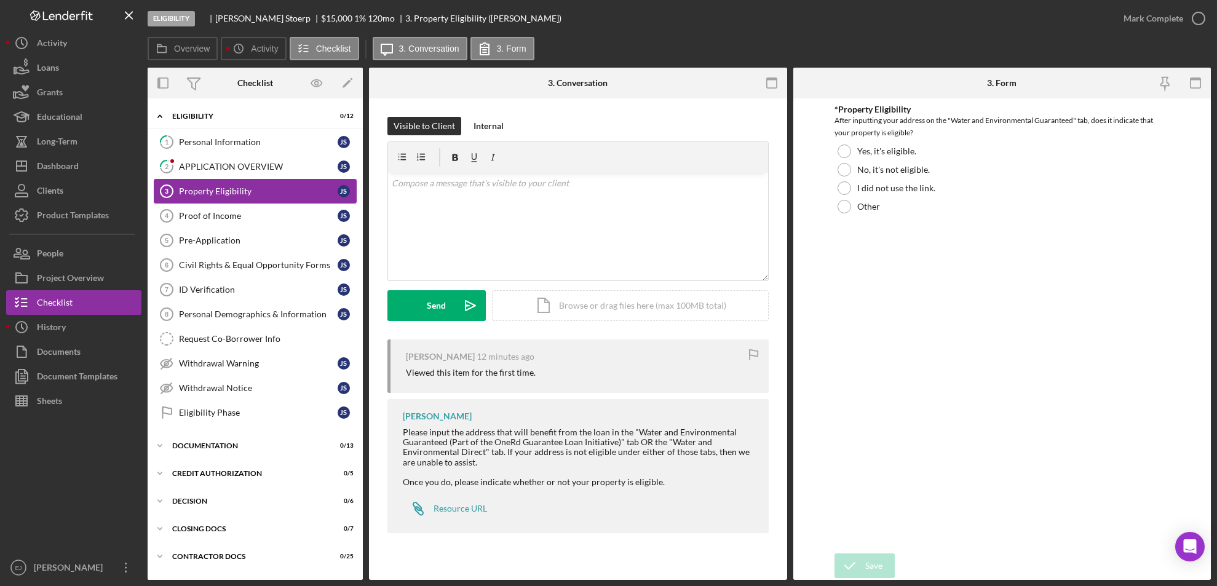
click at [262, 192] on div "Property Eligibility" at bounding box center [258, 191] width 159 height 10
click at [427, 503] on icon "Icon/Link" at bounding box center [418, 508] width 31 height 31
click at [609, 315] on div "Icon/Document Browse or drag files here (max 100MB total) Tap to choose files o…" at bounding box center [630, 305] width 277 height 31
click at [460, 296] on icon "Icon/Upload" at bounding box center [470, 305] width 31 height 31
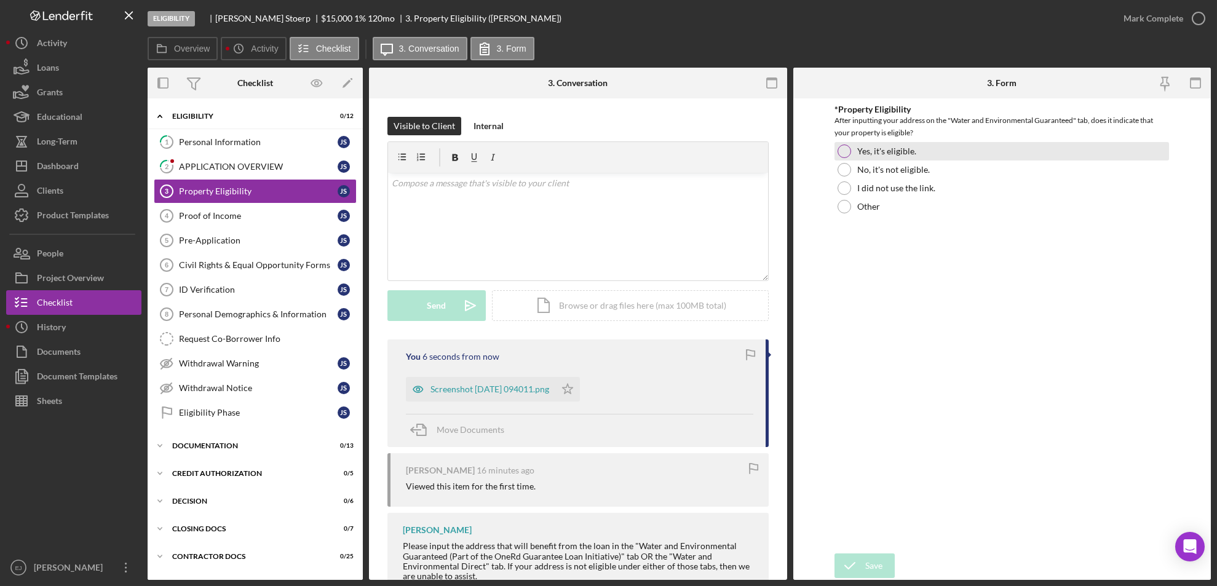
click at [843, 151] on div at bounding box center [844, 151] width 14 height 14
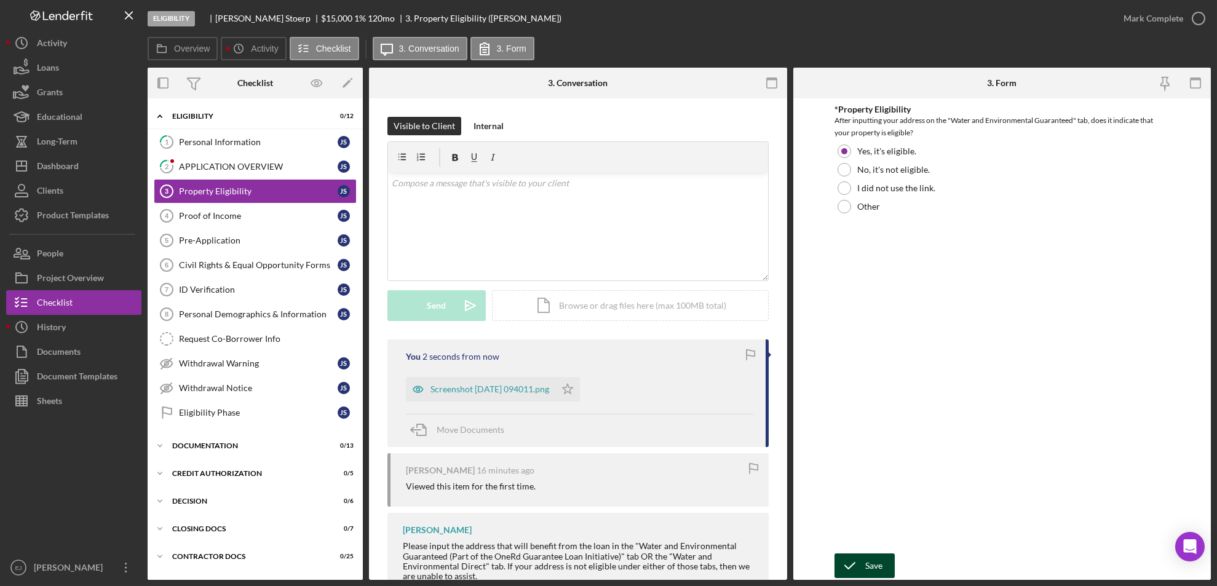
click at [883, 561] on button "Save" at bounding box center [864, 565] width 60 height 25
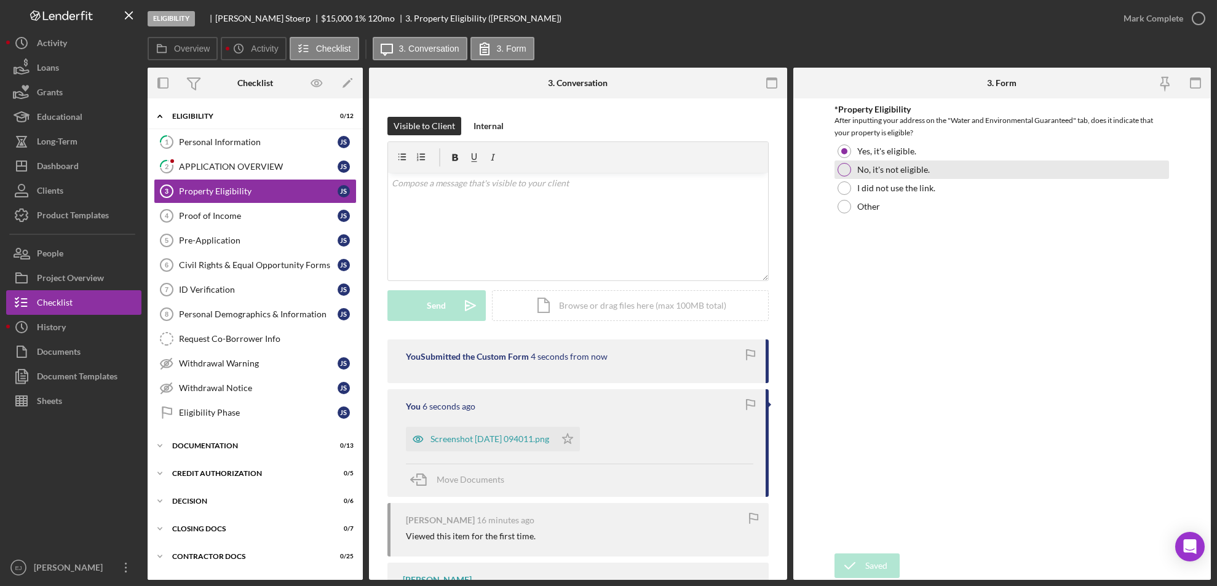
click at [835, 165] on div "No, it's not eligible." at bounding box center [1001, 169] width 334 height 18
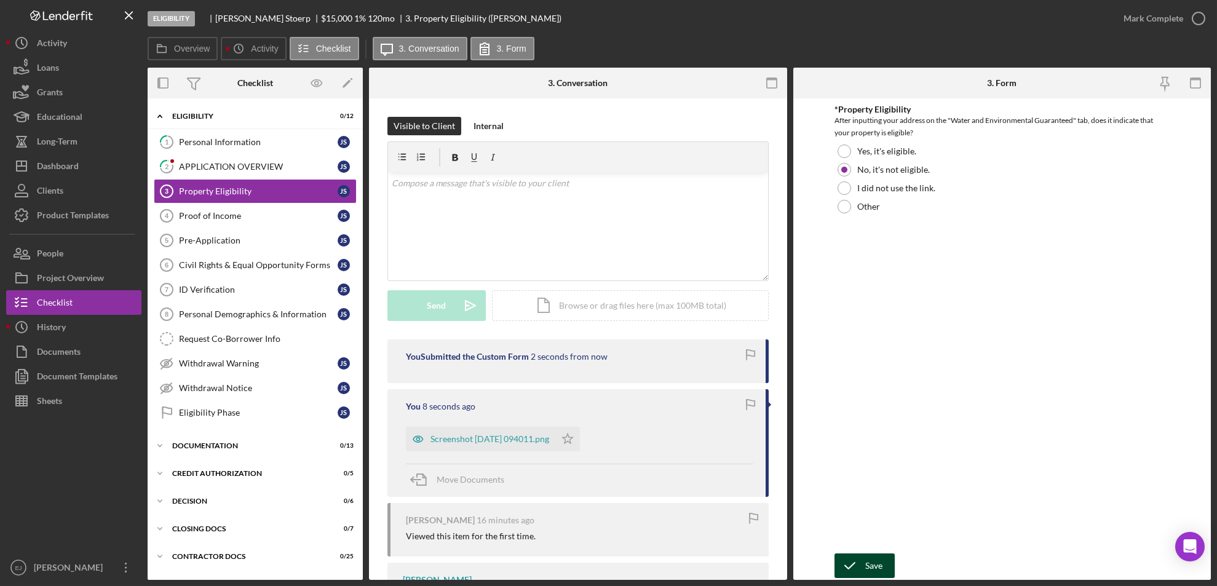
click at [867, 572] on div "Save" at bounding box center [873, 565] width 17 height 25
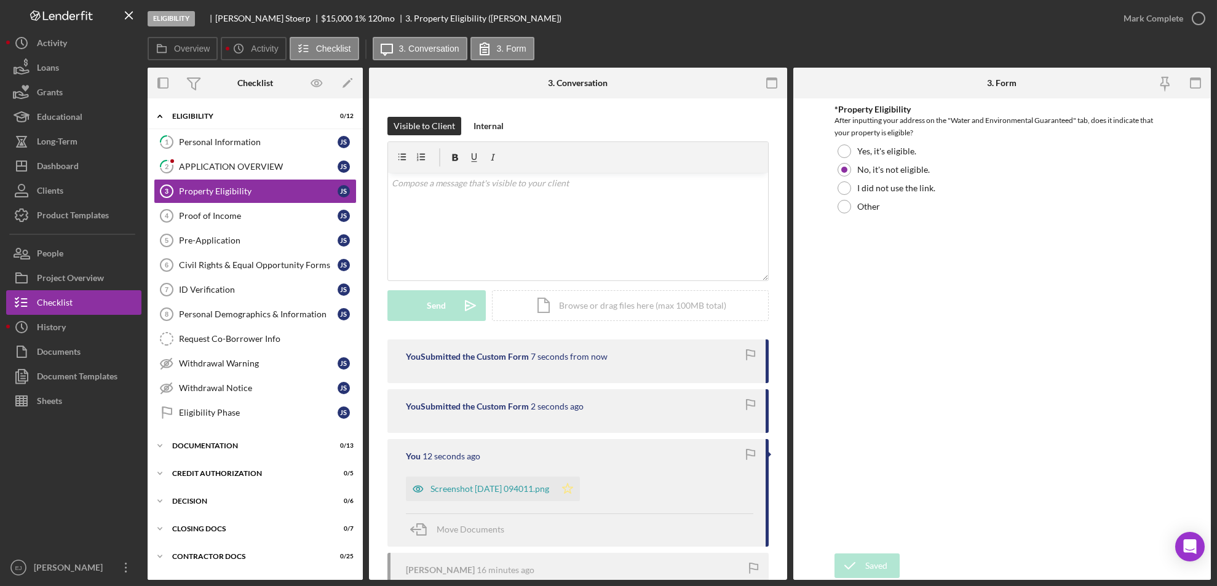
click at [580, 486] on icon "Icon/Star" at bounding box center [567, 488] width 25 height 25
click at [1196, 20] on icon "button" at bounding box center [1198, 18] width 31 height 31
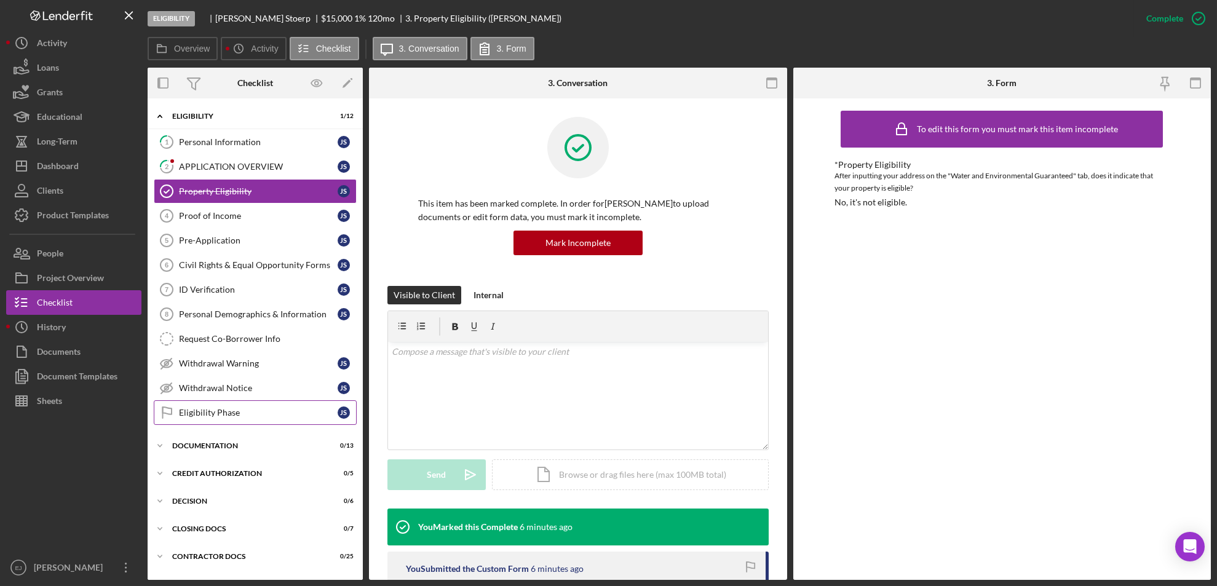
click at [239, 412] on div "Eligibility Phase" at bounding box center [258, 413] width 159 height 10
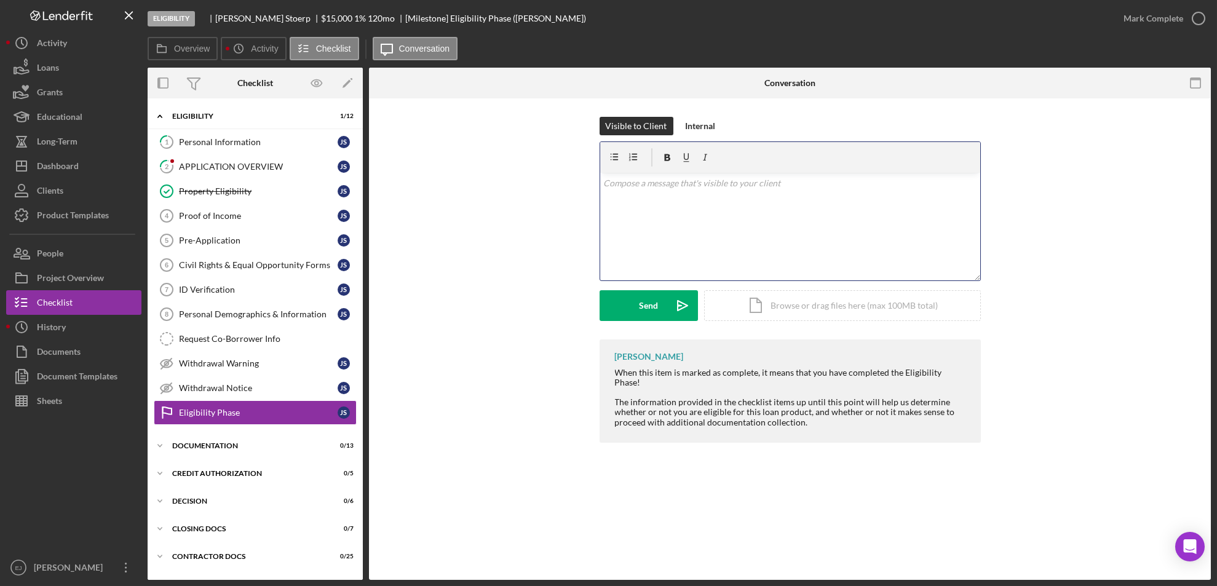
click at [644, 193] on div "v Color teal Color pink Remove color Add row above Add row below Add column bef…" at bounding box center [790, 227] width 380 height 108
click at [644, 194] on p at bounding box center [789, 201] width 373 height 14
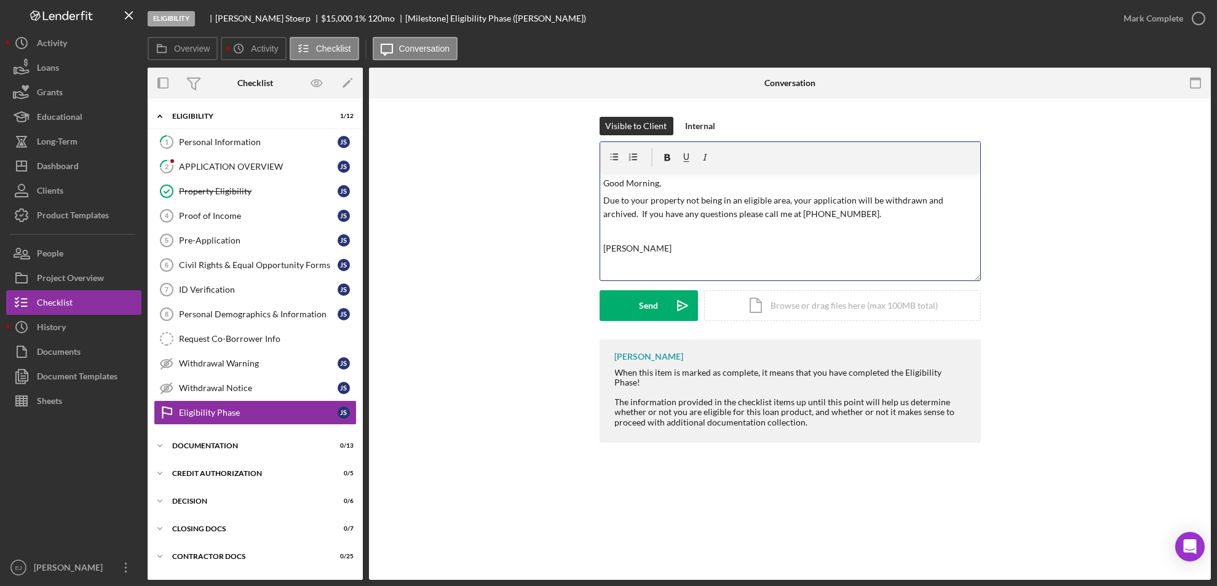
click at [742, 202] on p "Due to your property not being in an eligible area, your application will be wi…" at bounding box center [789, 208] width 373 height 28
click at [942, 212] on p "Due to your property not being in an approved USDA eligible area, your applicat…" at bounding box center [789, 208] width 373 height 28
click at [629, 248] on p "[PERSON_NAME]" at bounding box center [789, 249] width 373 height 14
click at [671, 312] on icon "Icon/icon-invite-send" at bounding box center [682, 305] width 31 height 31
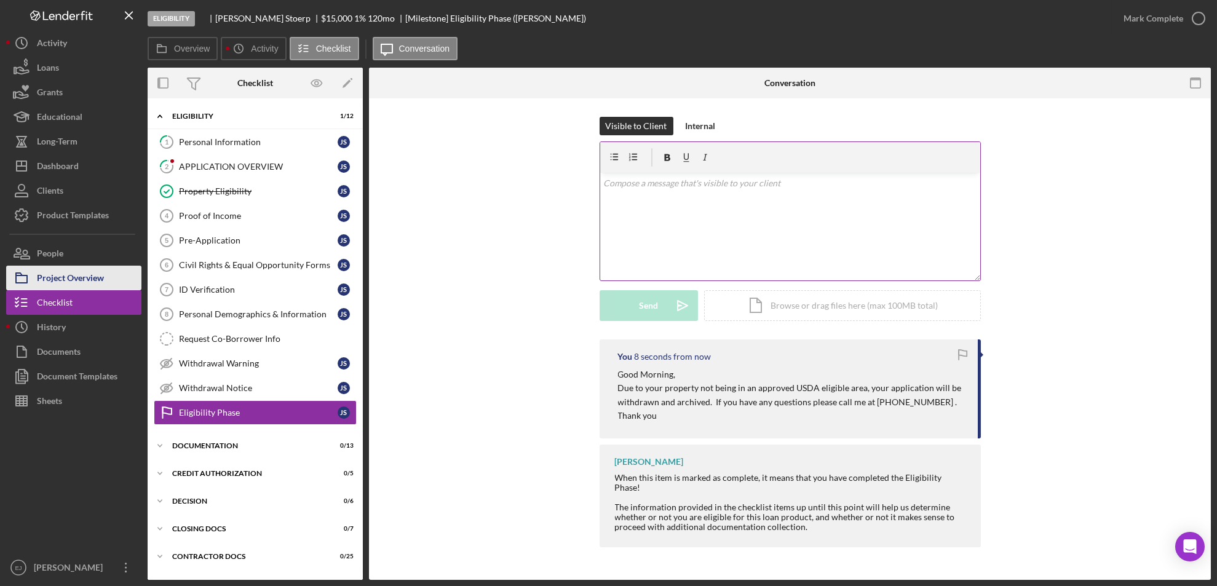
click at [87, 280] on div "Project Overview" at bounding box center [70, 280] width 67 height 28
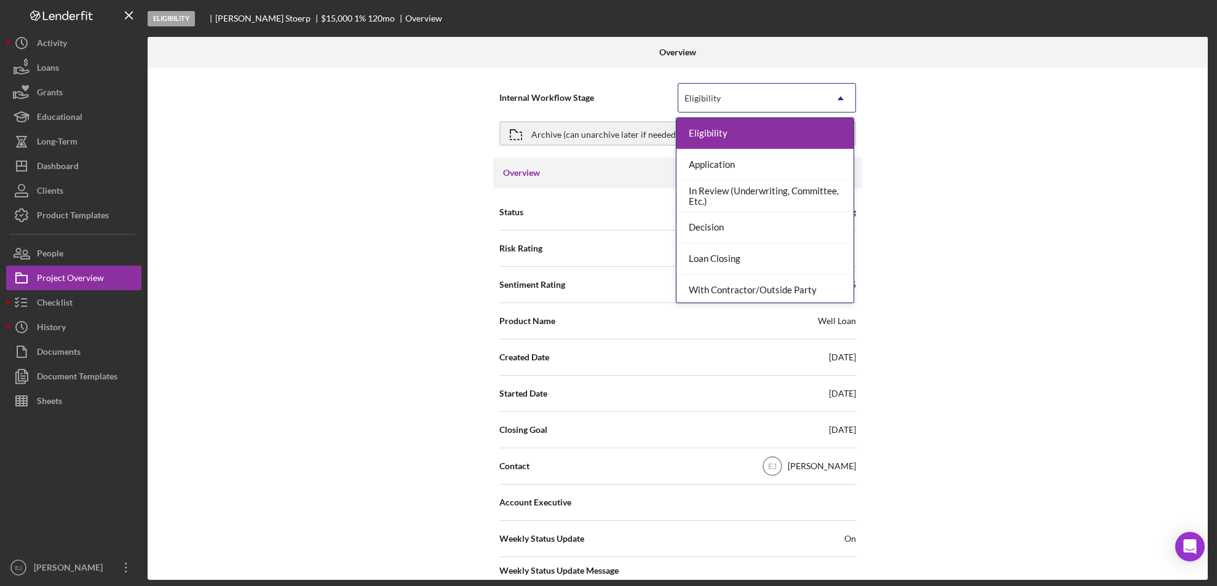
click at [839, 97] on icon "Icon/Dropdown Arrow" at bounding box center [841, 99] width 30 height 30
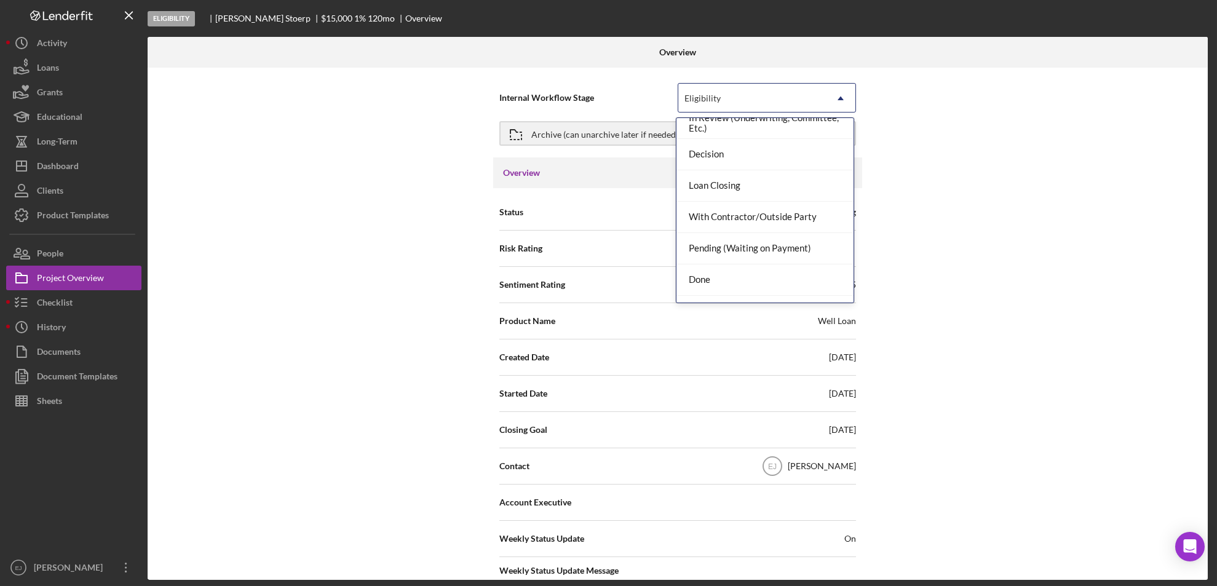
scroll to position [97, 0]
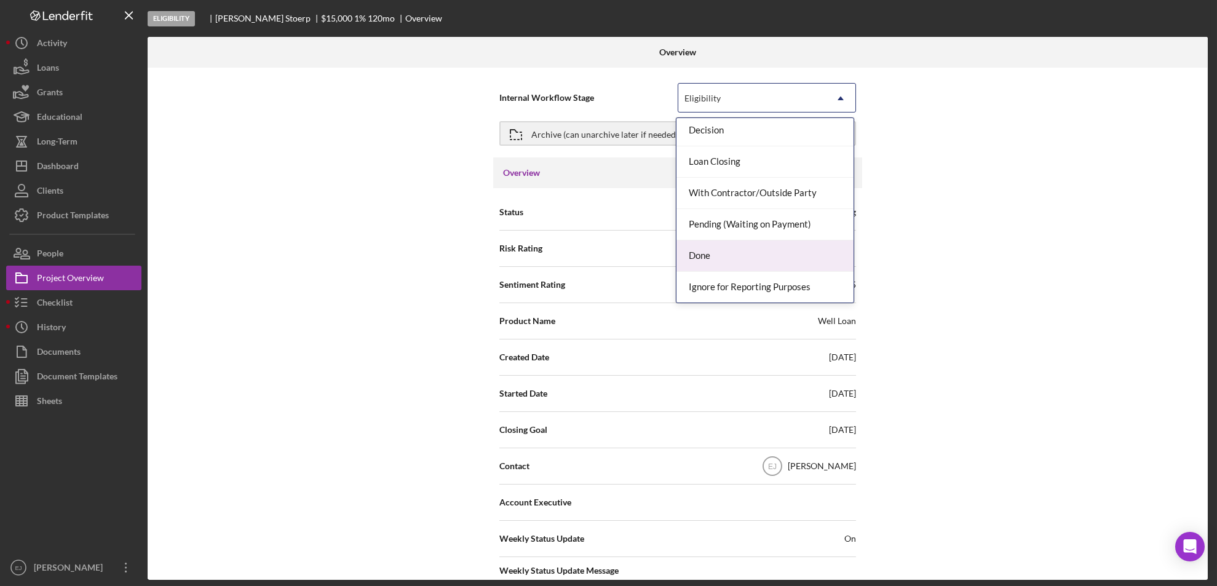
click at [792, 259] on div "Done" at bounding box center [764, 255] width 177 height 31
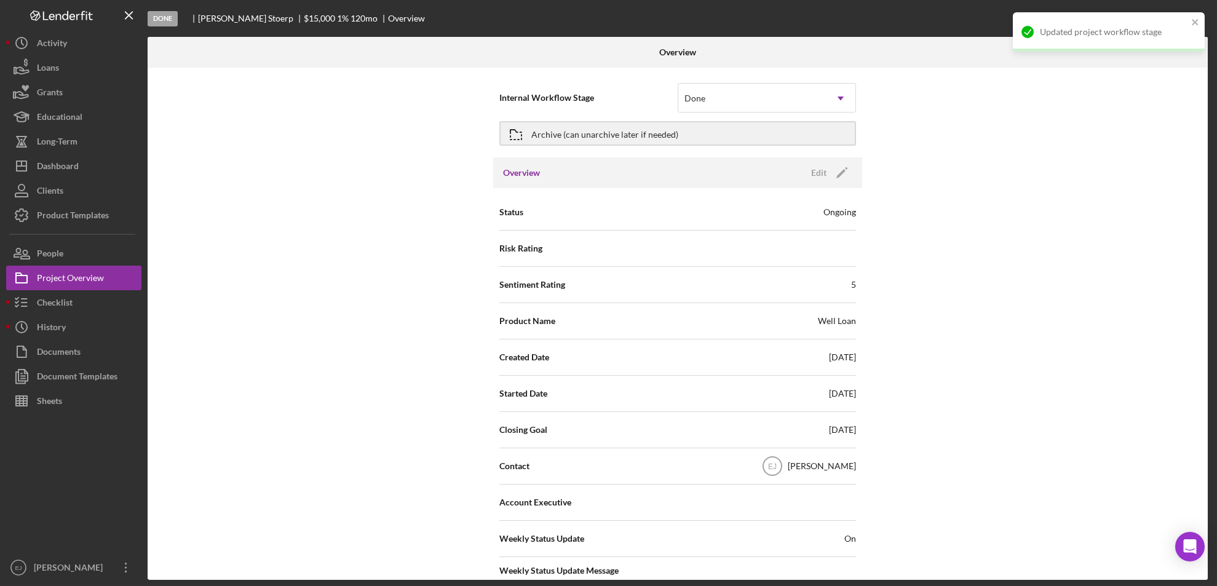
click at [893, 483] on div "Internal Workflow Stage option Done, selected. Done Icon/Dropdown Arrow Archive…" at bounding box center [678, 324] width 1060 height 512
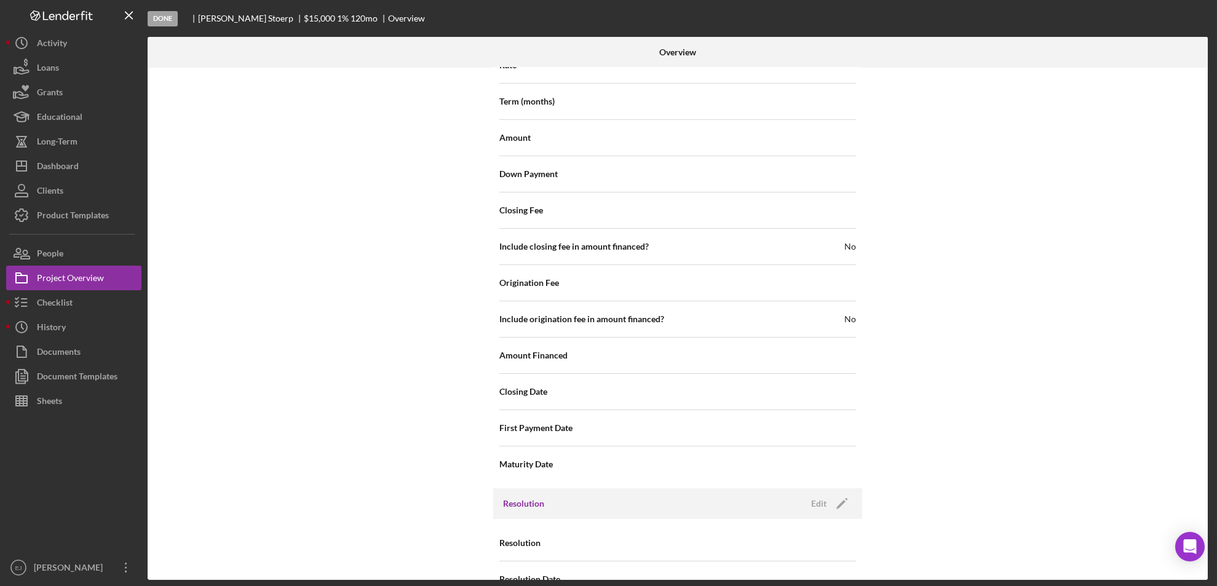
scroll to position [1315, 0]
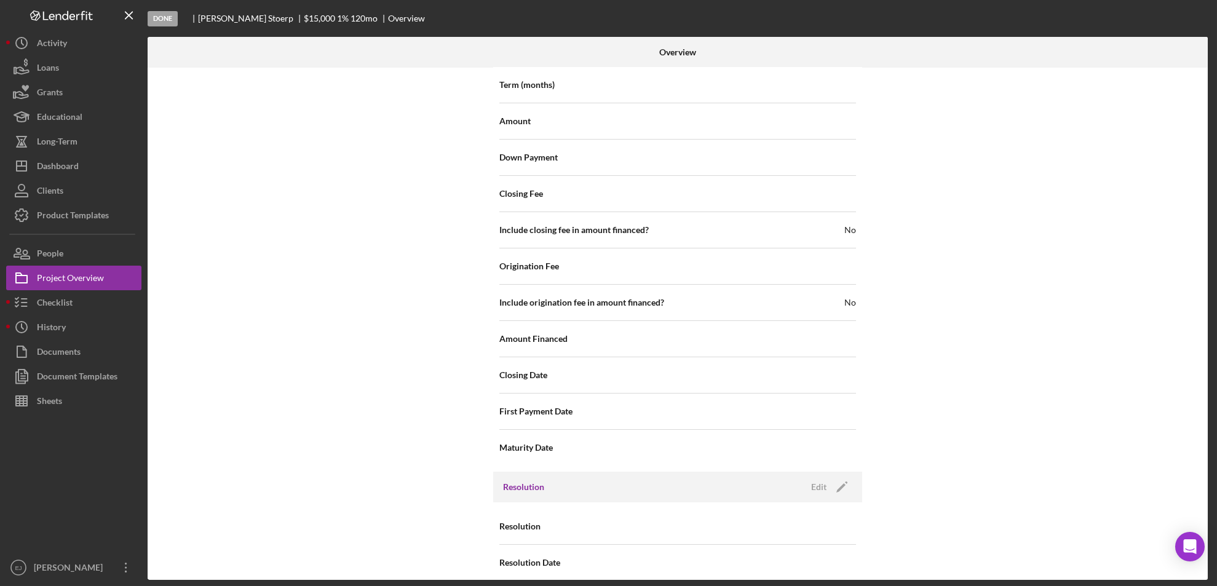
click at [808, 471] on div "Resolution Edit Icon/Edit" at bounding box center [677, 486] width 369 height 31
click at [820, 478] on div "Edit" at bounding box center [818, 487] width 15 height 18
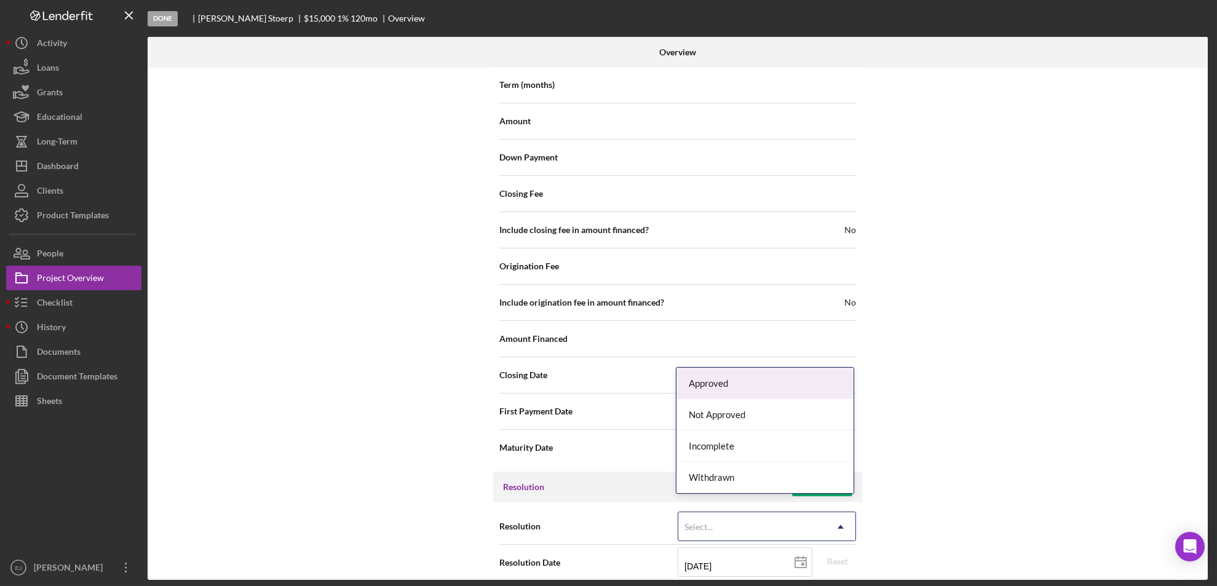
click at [845, 512] on icon "Icon/Dropdown Arrow" at bounding box center [841, 527] width 30 height 30
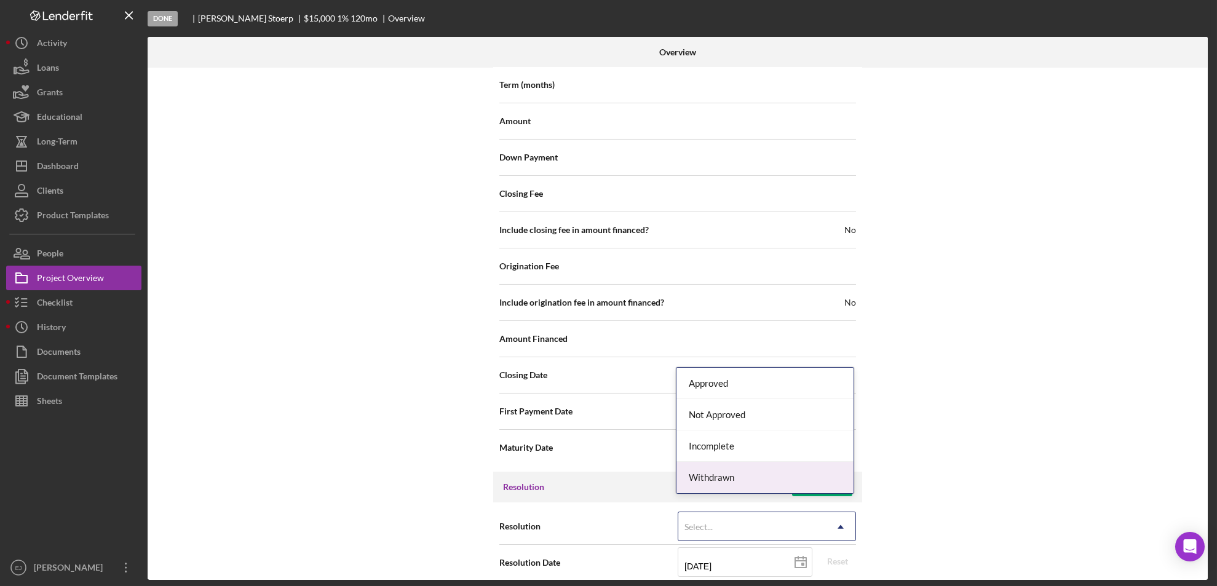
click at [741, 478] on div "Withdrawn" at bounding box center [764, 477] width 177 height 31
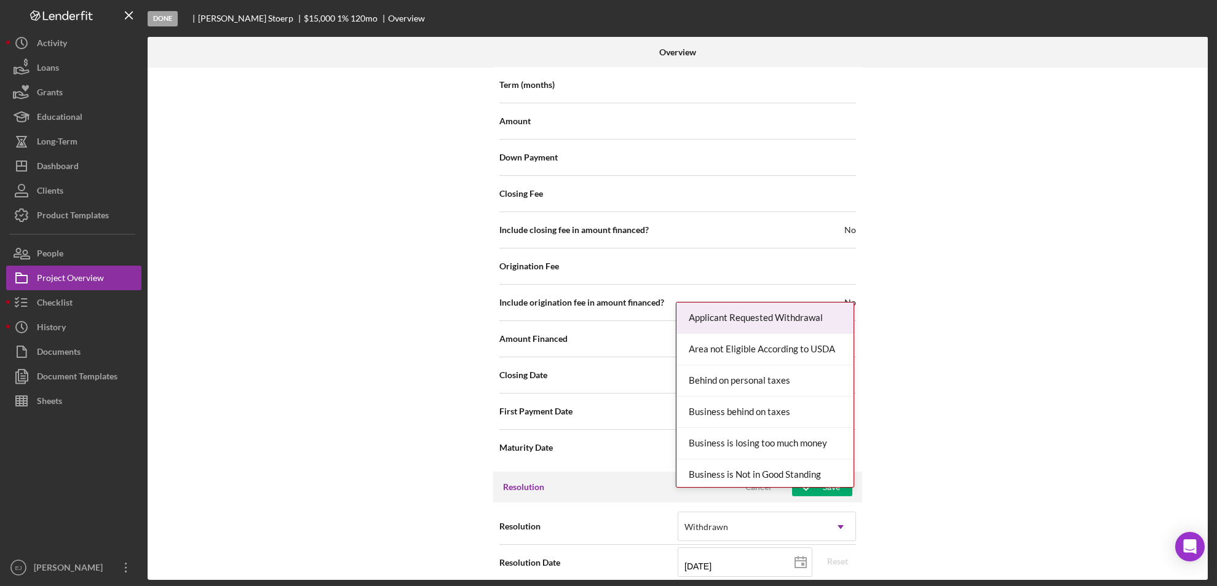
scroll to position [1393, 0]
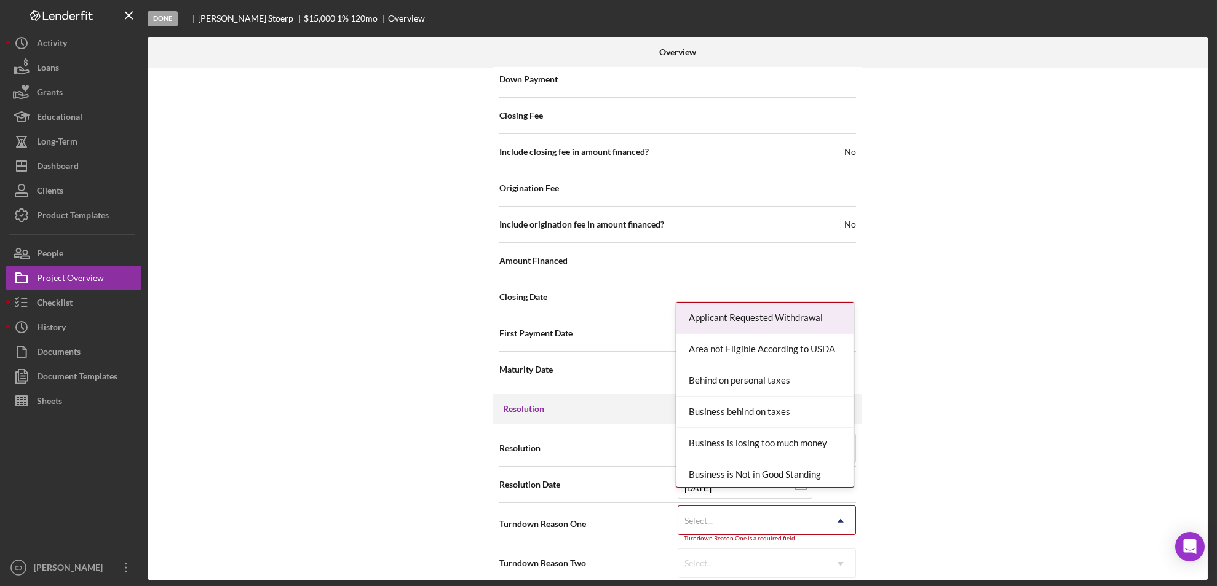
click at [842, 570] on div "Resolution Withdrawn Icon/Dropdown Arrow Resolution Date [DATE] [DATE] Reset Tu…" at bounding box center [677, 505] width 369 height 163
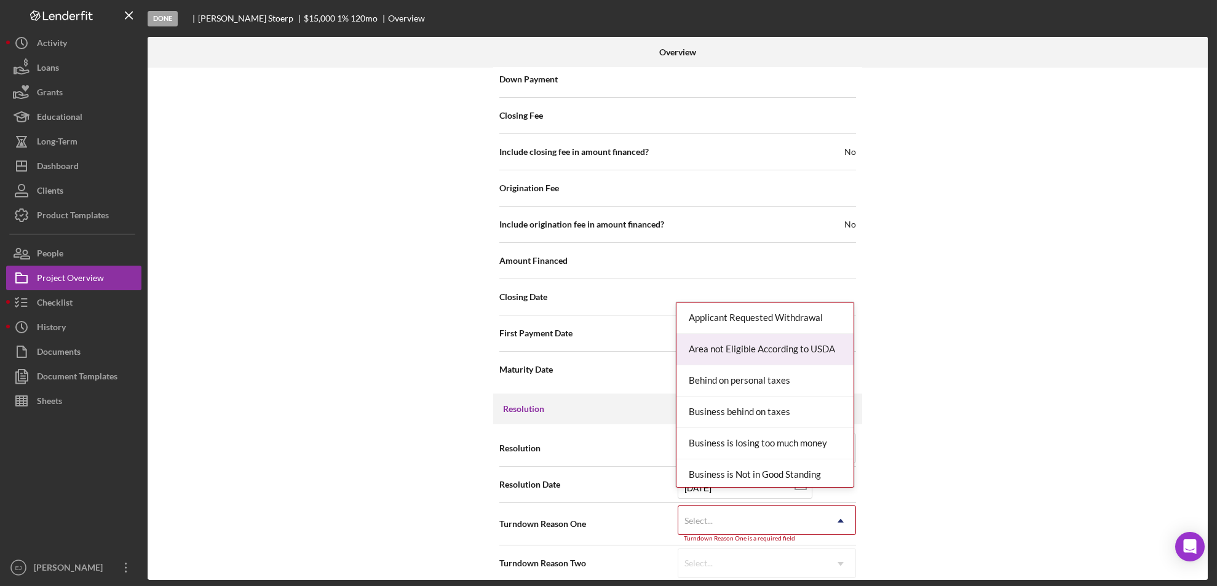
click at [831, 353] on div "Area not Eligible According to USDA" at bounding box center [764, 349] width 177 height 31
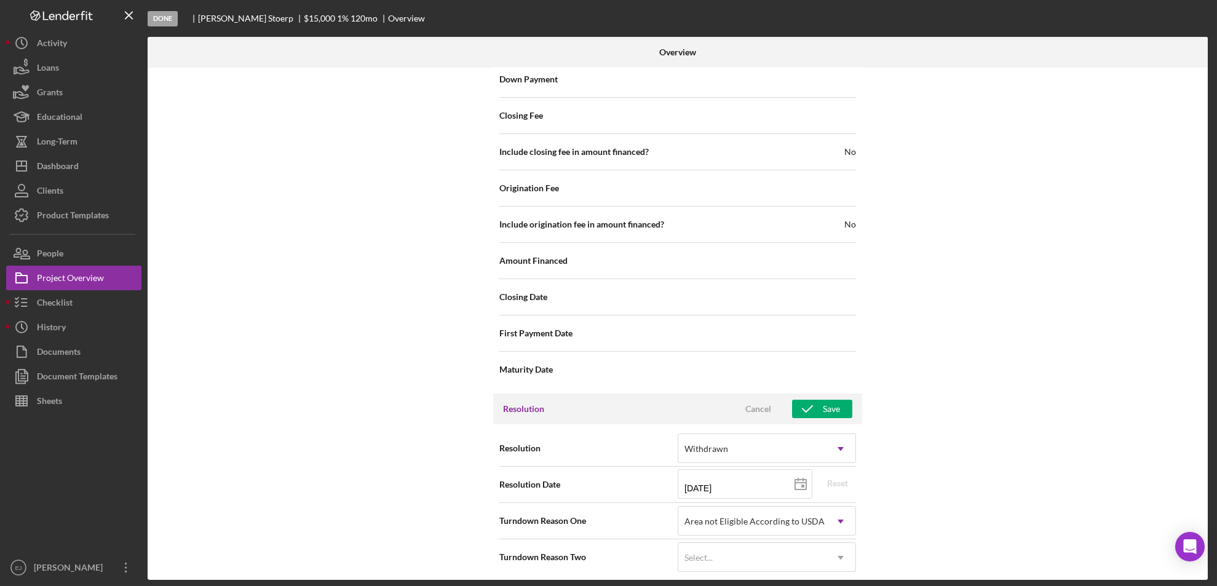
scroll to position [1387, 0]
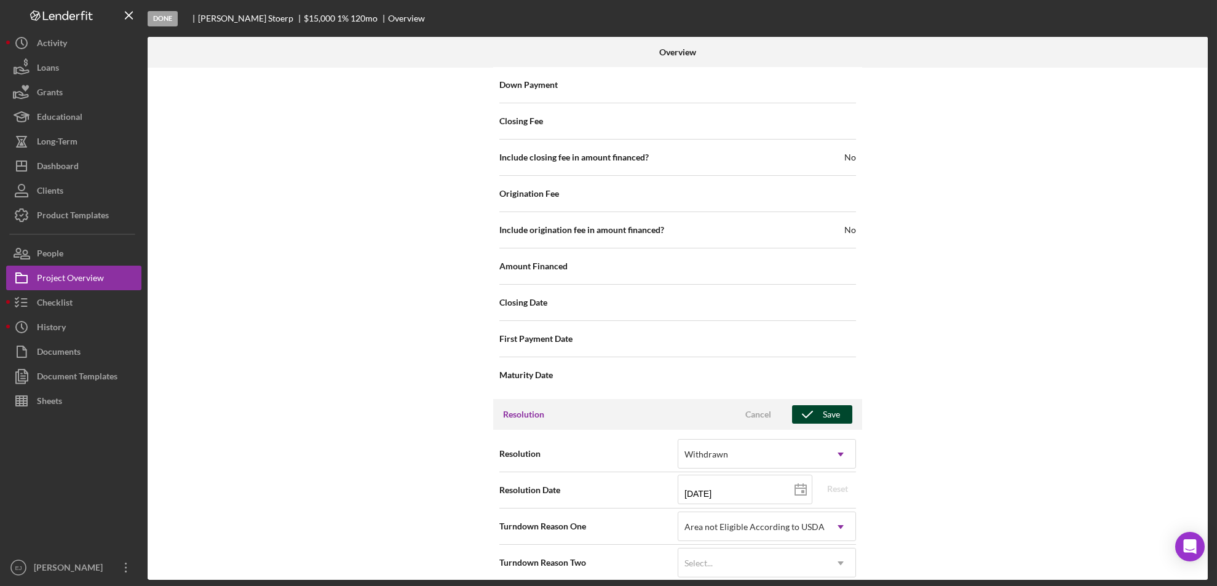
click at [829, 405] on div "Save" at bounding box center [831, 414] width 17 height 18
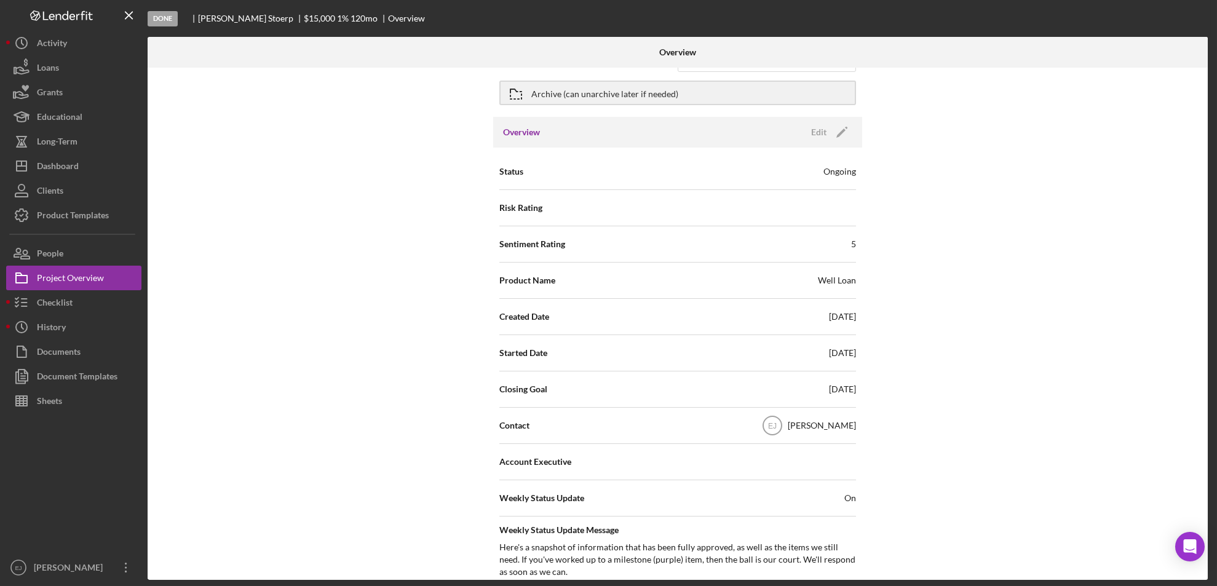
scroll to position [0, 0]
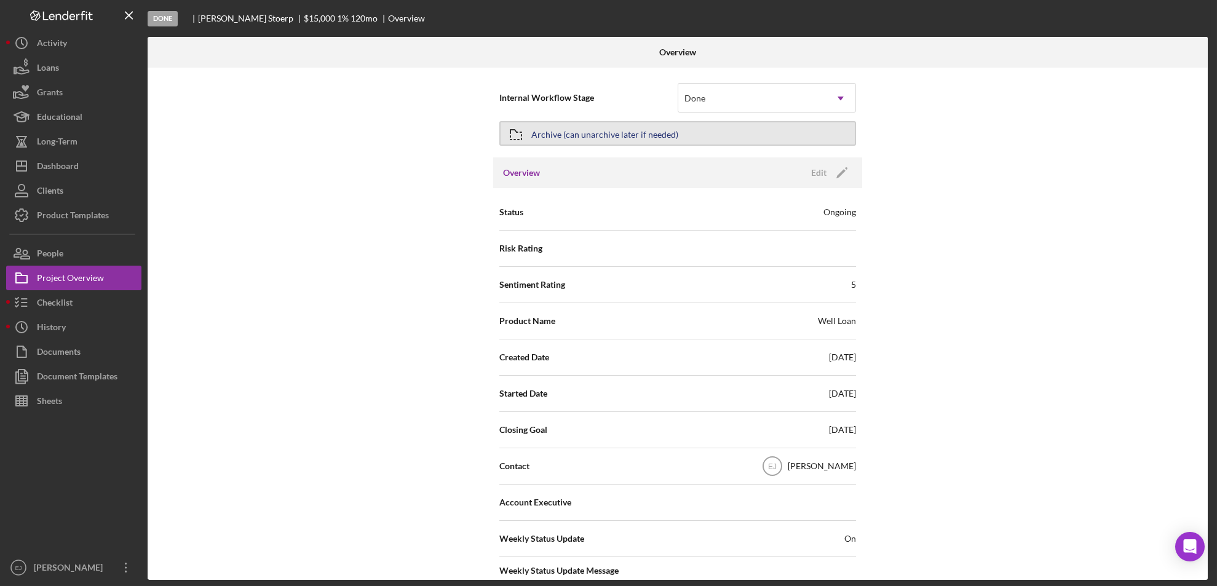
click at [751, 128] on button "Archive (can unarchive later if needed)" at bounding box center [677, 133] width 357 height 25
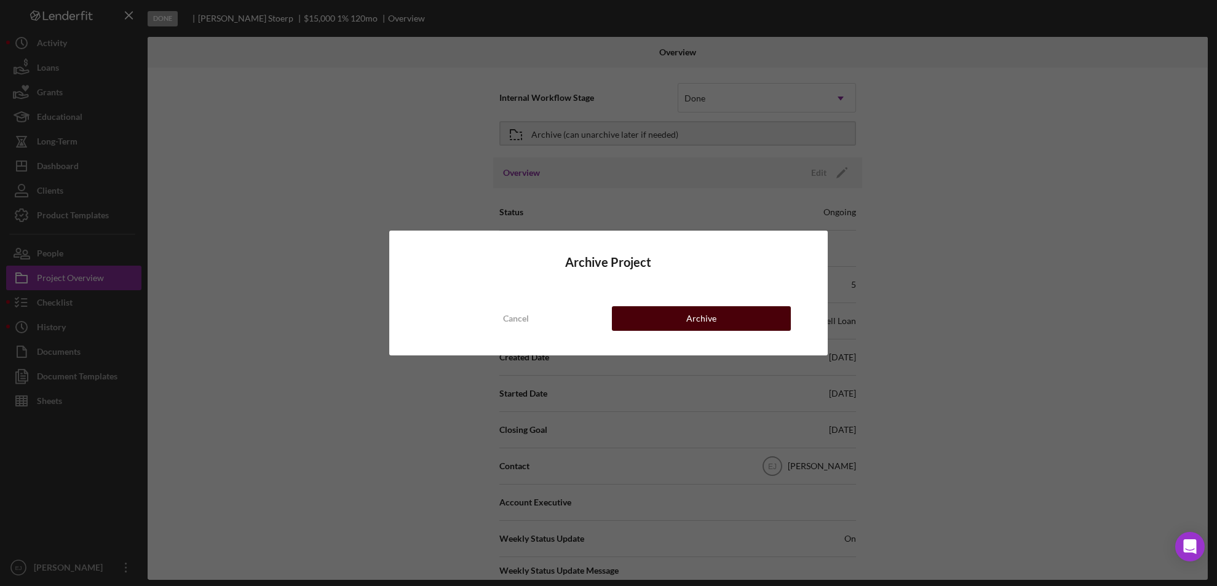
click at [657, 318] on button "Archive" at bounding box center [701, 318] width 179 height 25
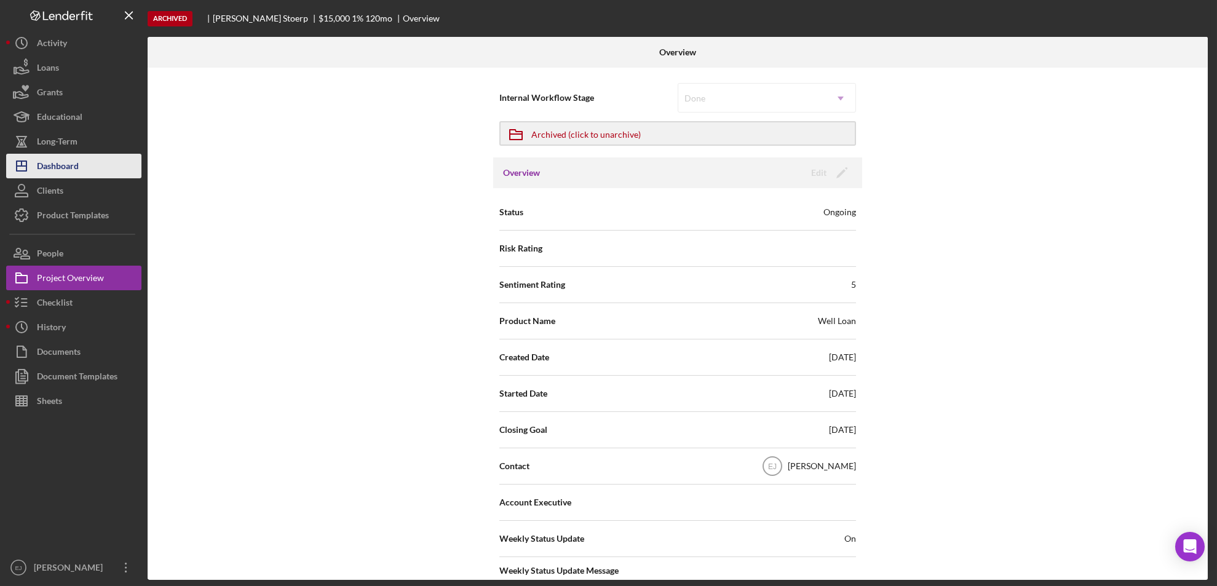
click at [77, 170] on div "Dashboard" at bounding box center [58, 168] width 42 height 28
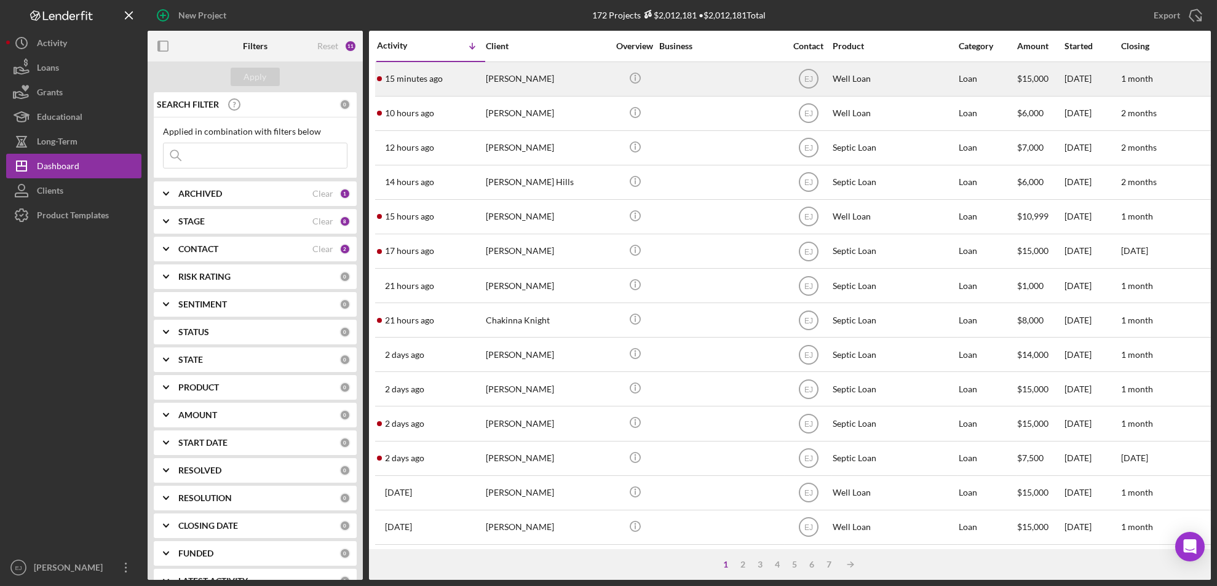
click at [507, 74] on div "[PERSON_NAME]" at bounding box center [547, 79] width 123 height 33
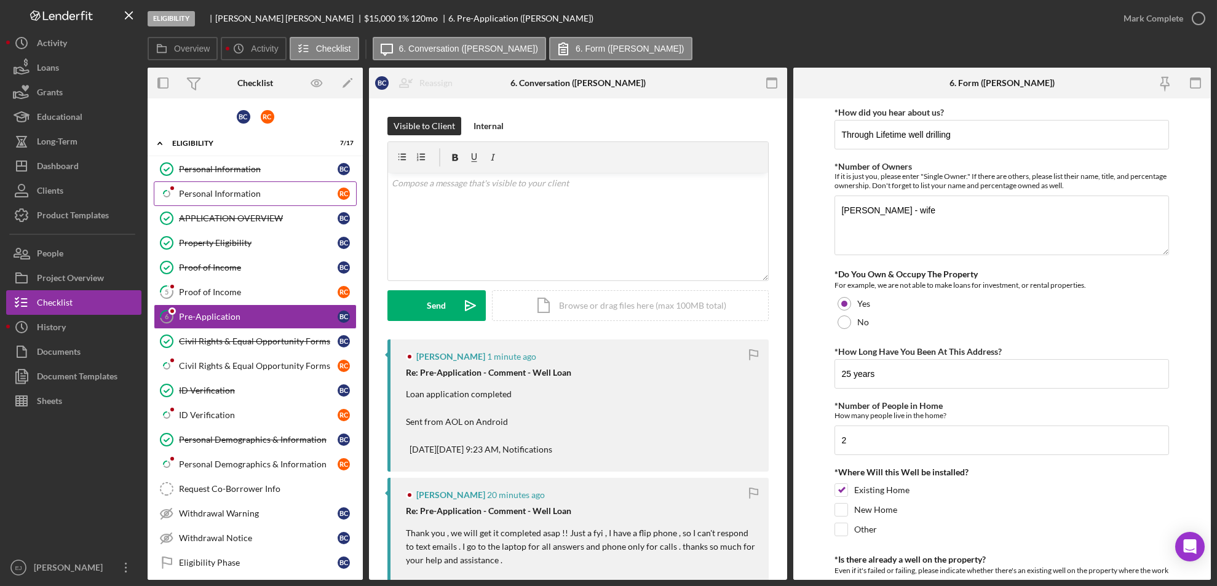
click at [185, 185] on link "Icon/Checklist Item Sub Partial Personal Information R C" at bounding box center [255, 193] width 203 height 25
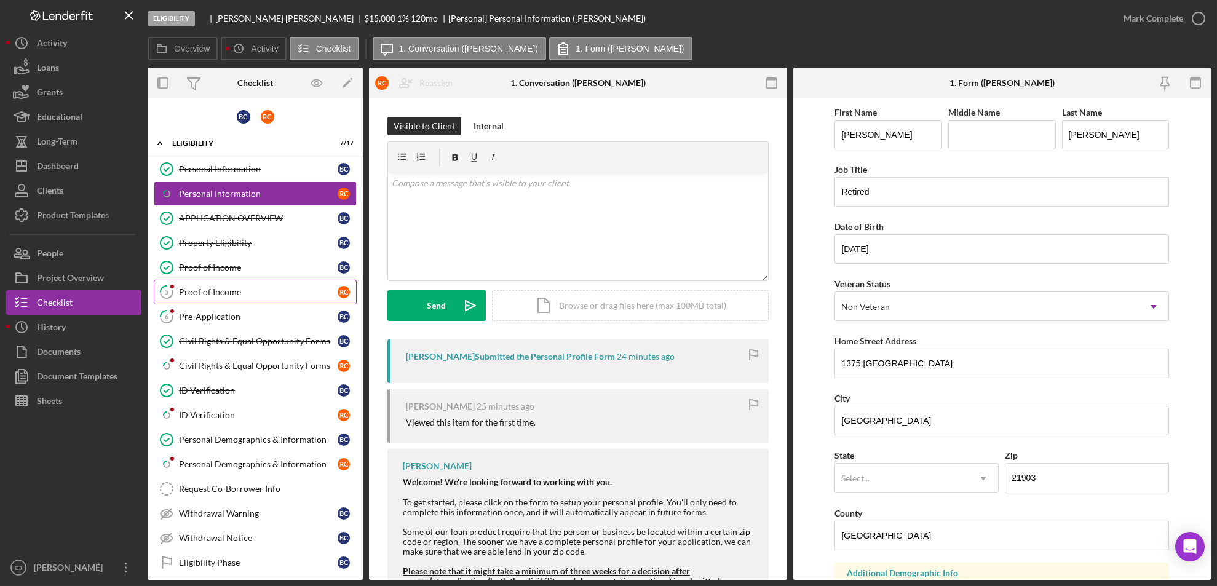
click at [186, 296] on link "5 Proof of Income R C" at bounding box center [255, 292] width 203 height 25
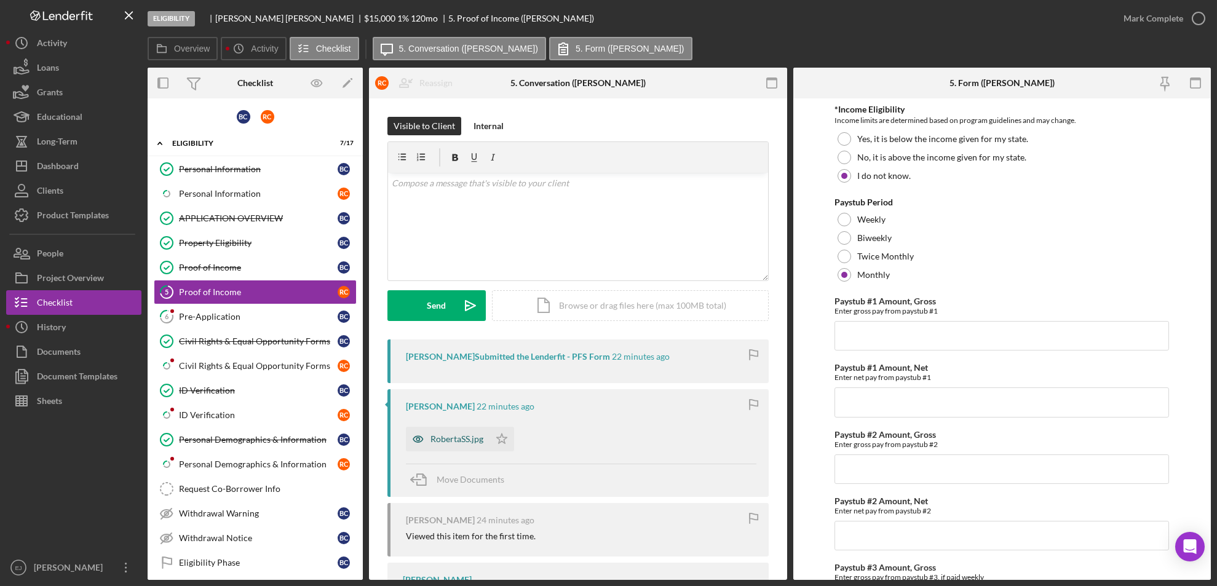
click at [471, 430] on div "RobertaSS.jpg" at bounding box center [448, 439] width 84 height 25
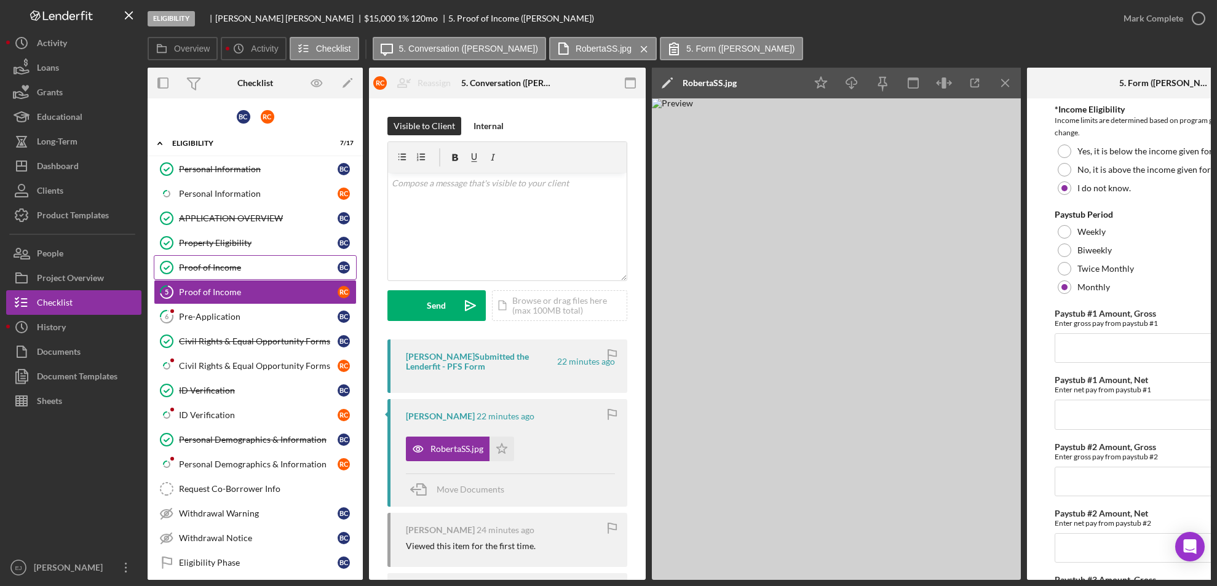
click at [214, 267] on div "Proof of Income" at bounding box center [258, 267] width 159 height 10
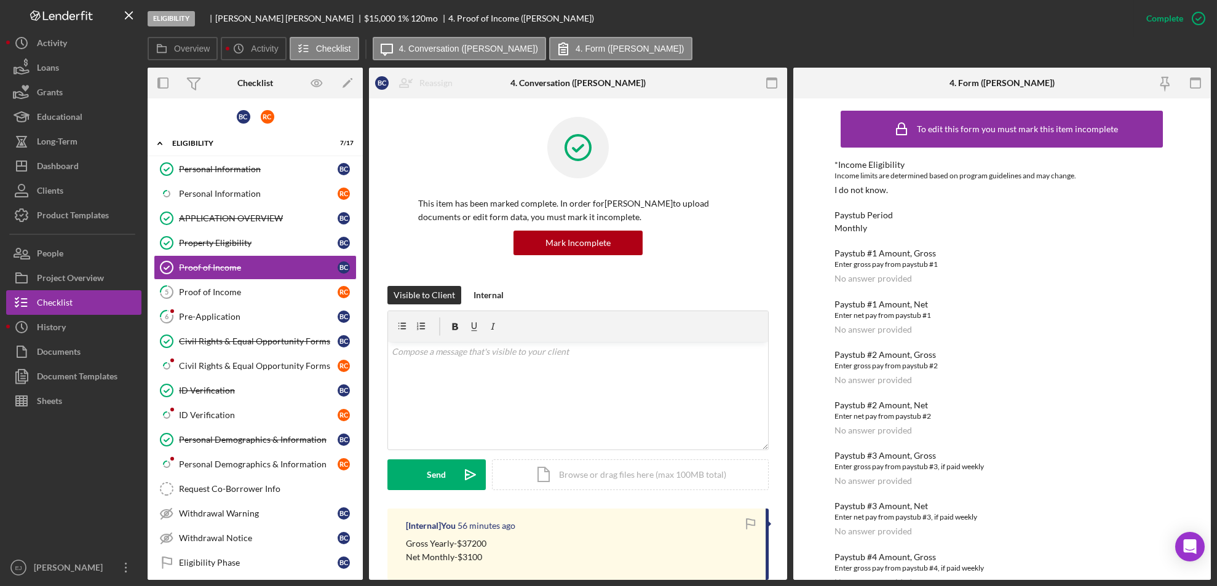
click at [789, 503] on div "Overview Internal Workflow Stage Eligibility Icon/Dropdown Arrow Archive (can u…" at bounding box center [679, 324] width 1063 height 512
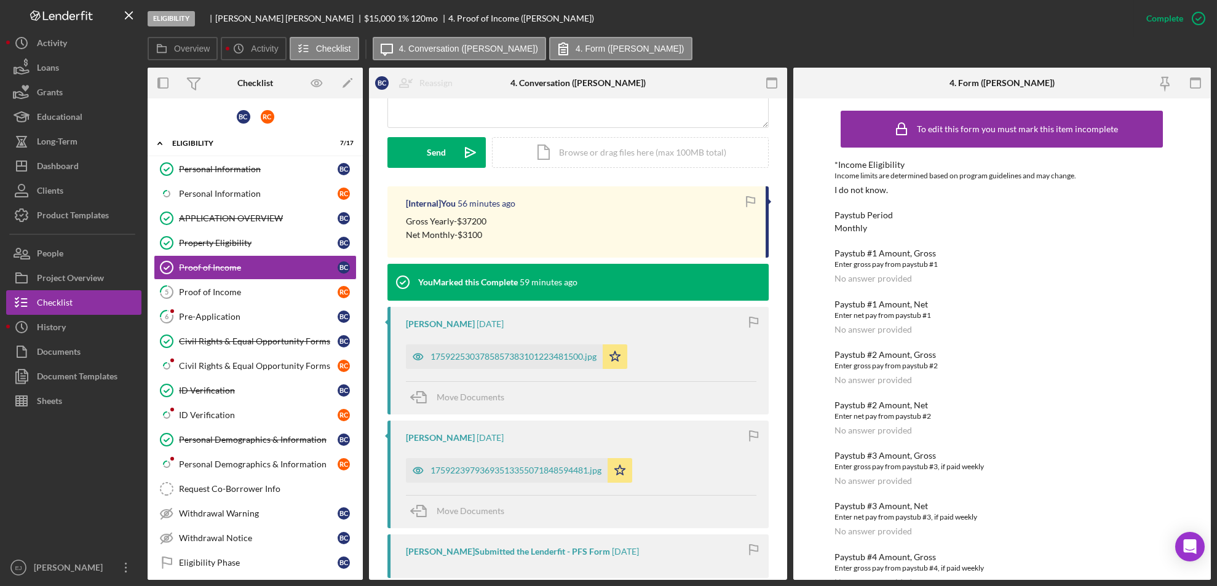
scroll to position [325, 0]
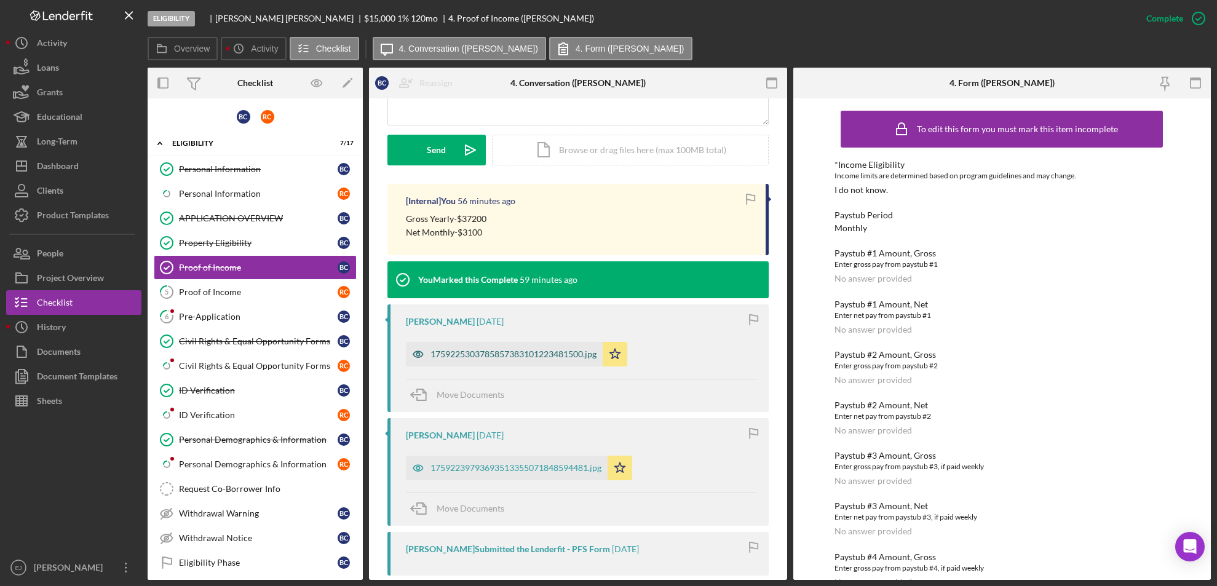
click at [473, 360] on div "1759225303785857383101223481500.jpg" at bounding box center [504, 354] width 197 height 25
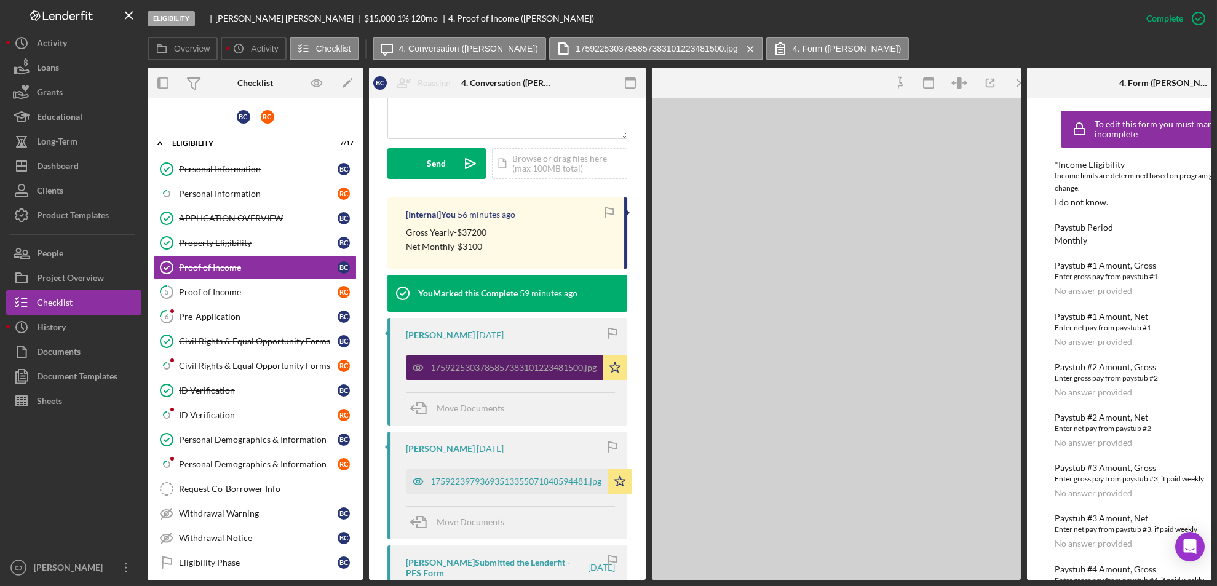
scroll to position [338, 0]
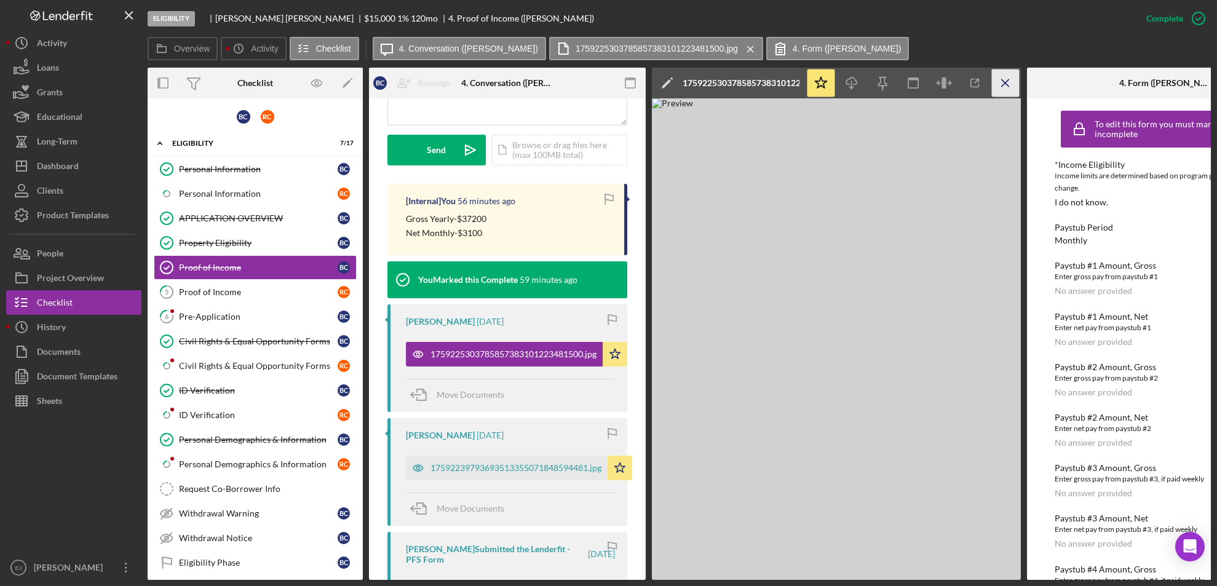
click at [1007, 84] on icon "Icon/Menu Close" at bounding box center [1006, 83] width 28 height 28
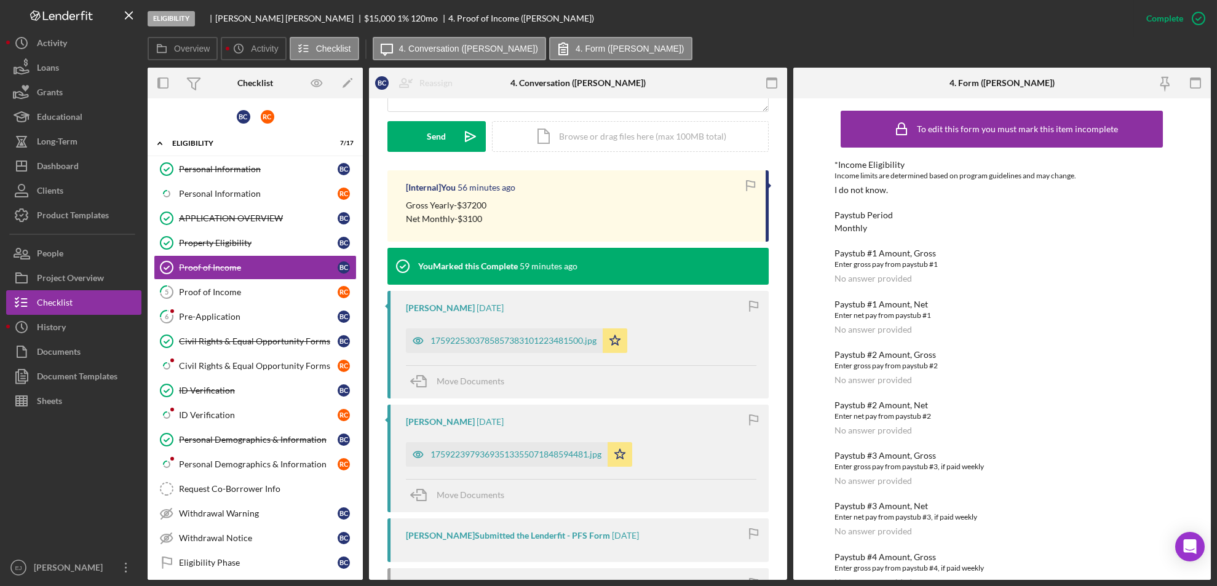
scroll to position [325, 0]
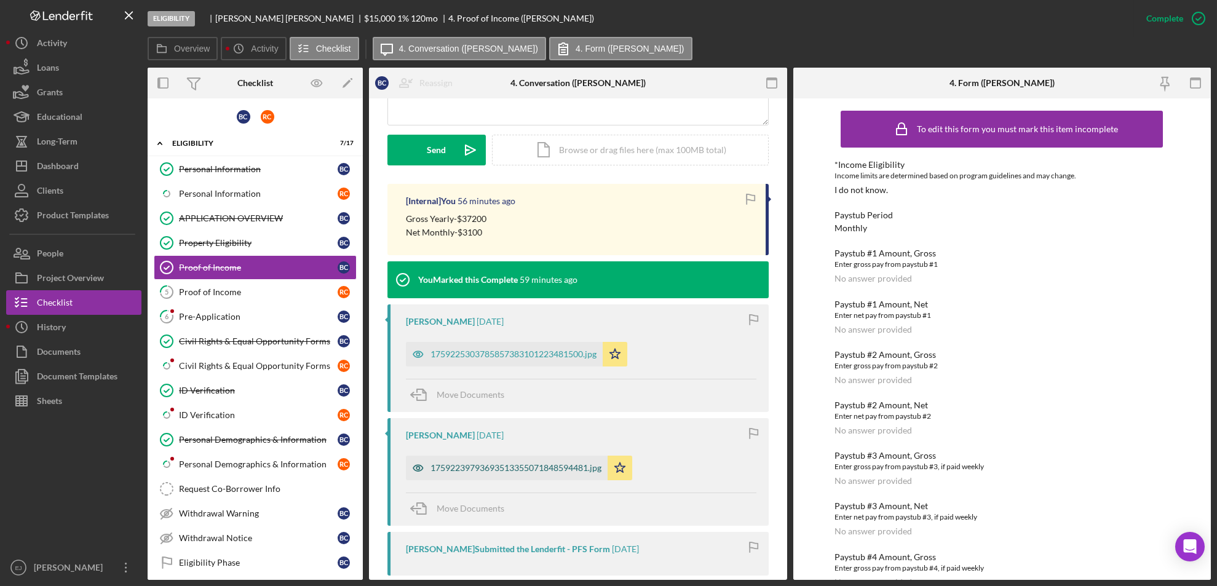
click at [471, 459] on div "17592239793693513355071848594481.jpg" at bounding box center [507, 468] width 202 height 25
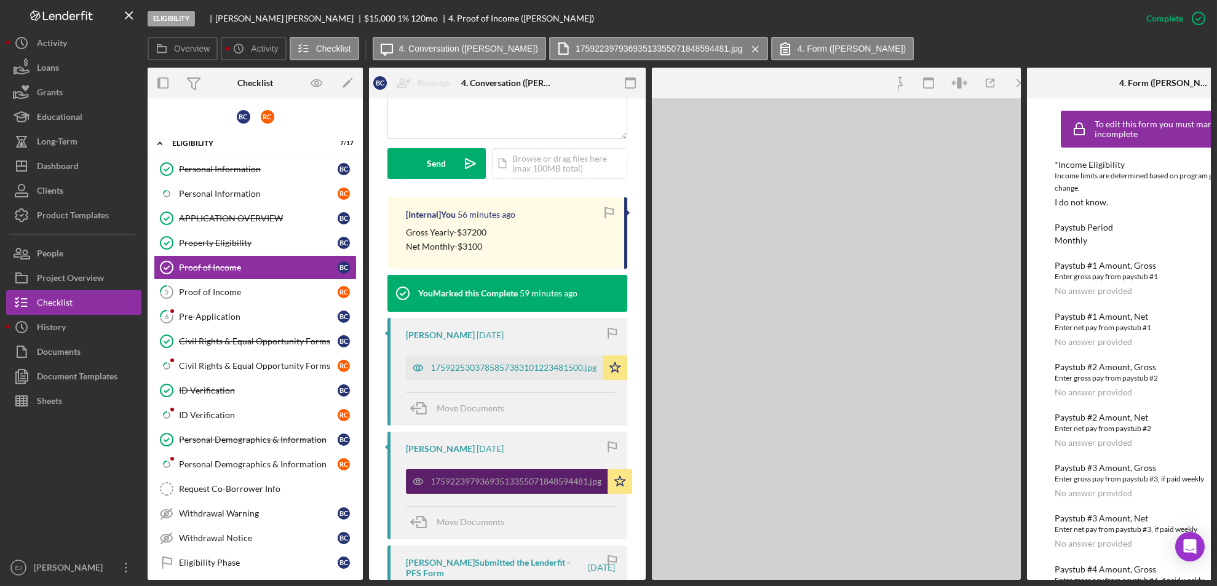
scroll to position [338, 0]
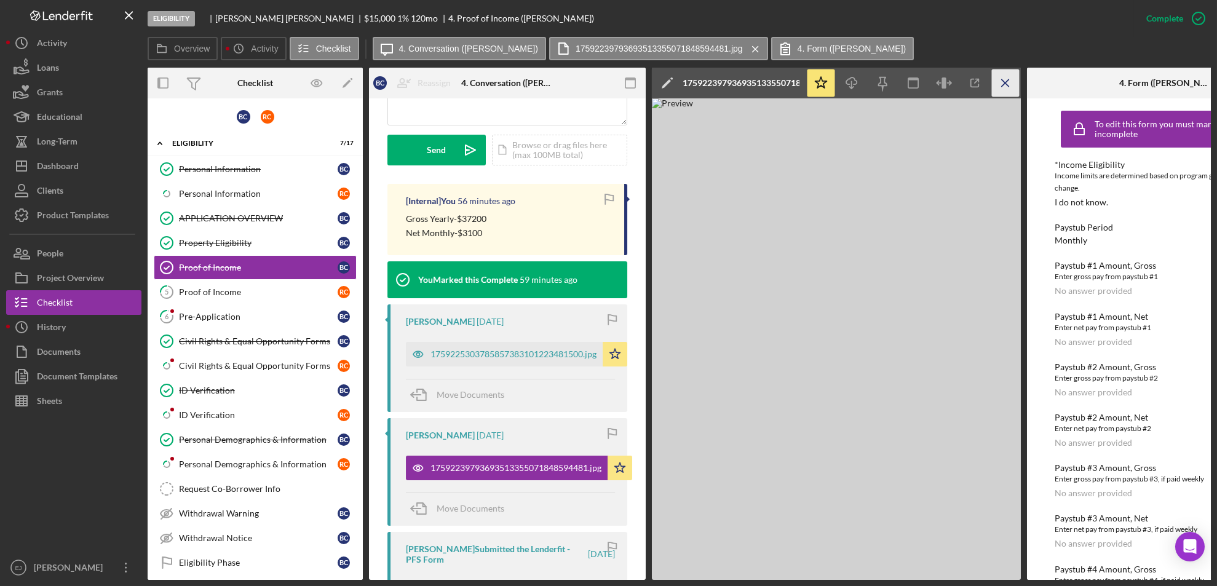
click at [1010, 80] on icon "Icon/Menu Close" at bounding box center [1006, 83] width 28 height 28
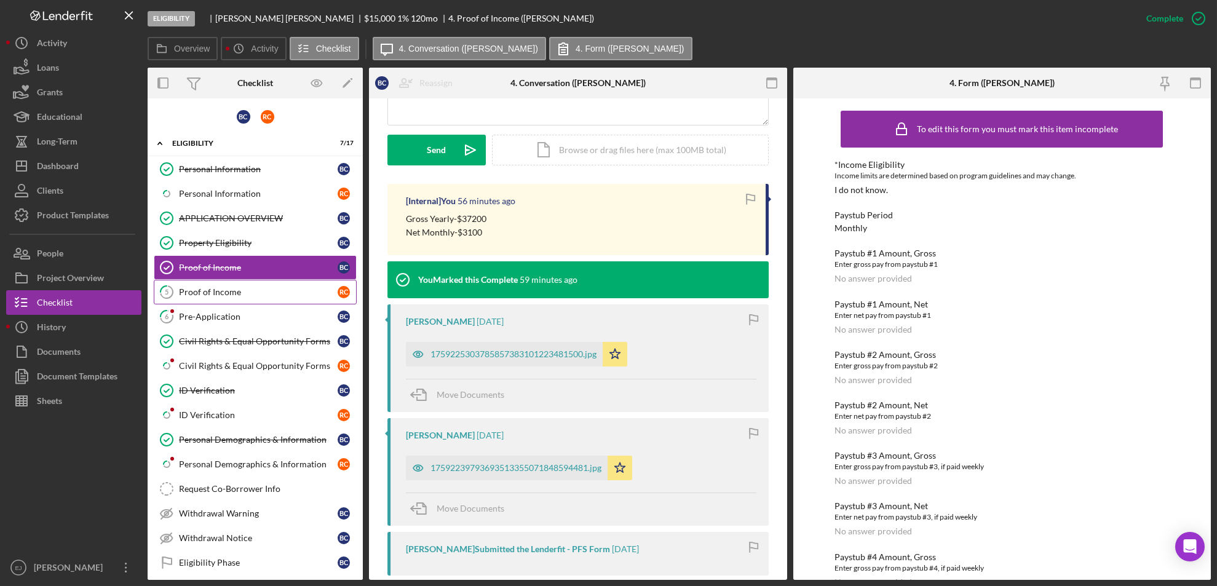
click at [214, 294] on div "Proof of Income" at bounding box center [258, 292] width 159 height 10
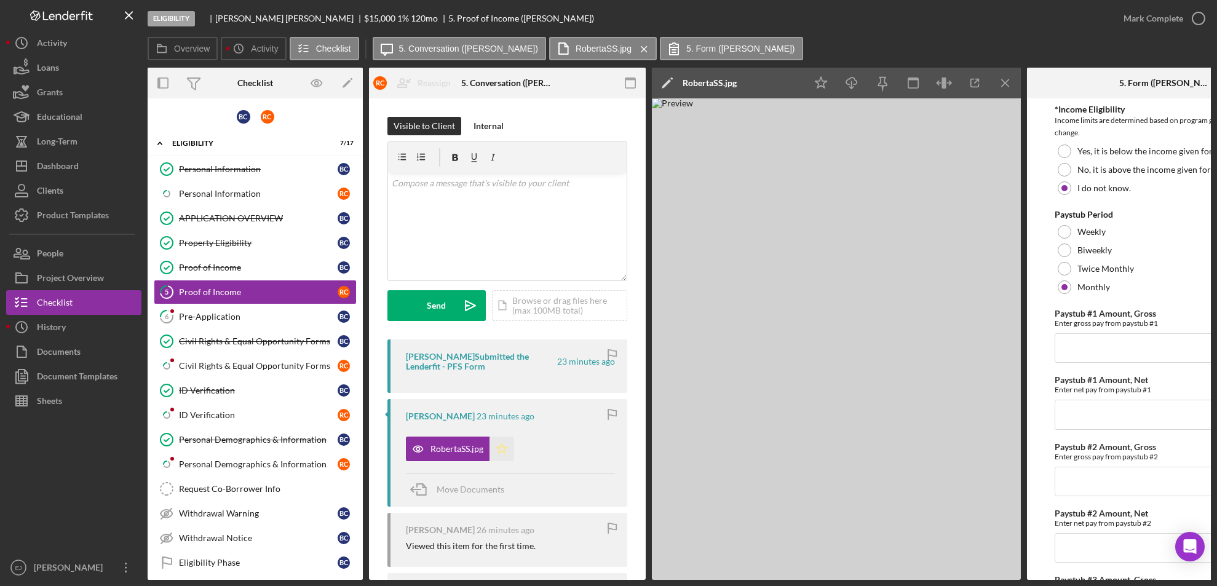
click at [506, 448] on icon "Icon/Star" at bounding box center [501, 448] width 25 height 25
click at [487, 128] on div "Internal" at bounding box center [488, 126] width 30 height 18
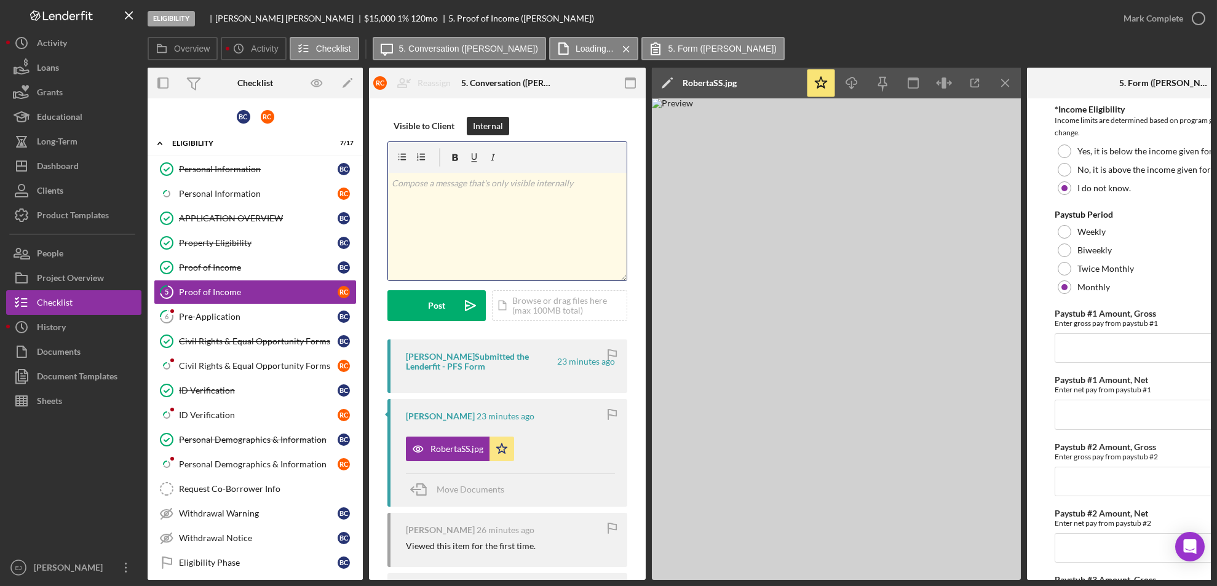
click at [441, 213] on div "v Color teal Color pink Remove color Add row above Add row below Add column bef…" at bounding box center [507, 227] width 239 height 108
click at [436, 303] on div "Post" at bounding box center [436, 305] width 17 height 31
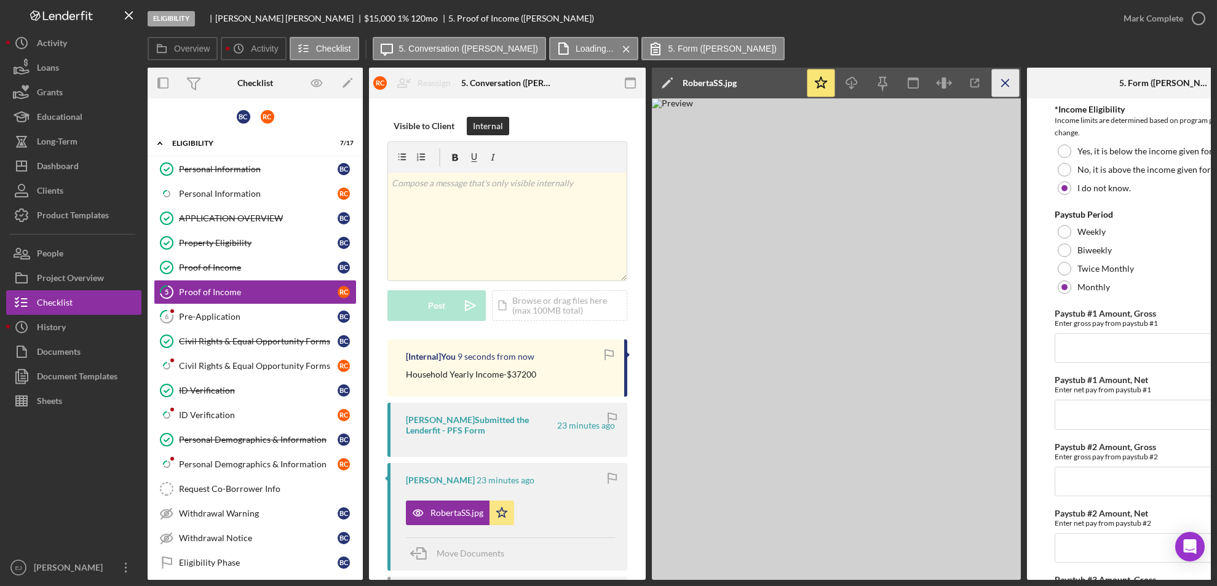
click at [1004, 77] on icon "Icon/Menu Close" at bounding box center [1006, 83] width 28 height 28
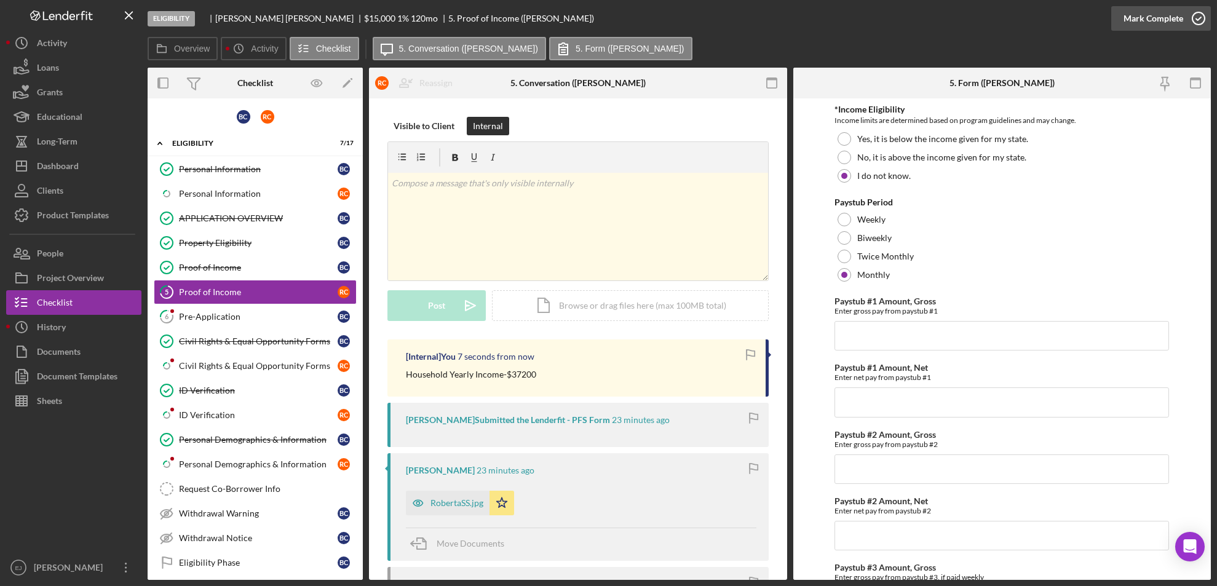
click at [1197, 20] on icon "button" at bounding box center [1198, 18] width 31 height 31
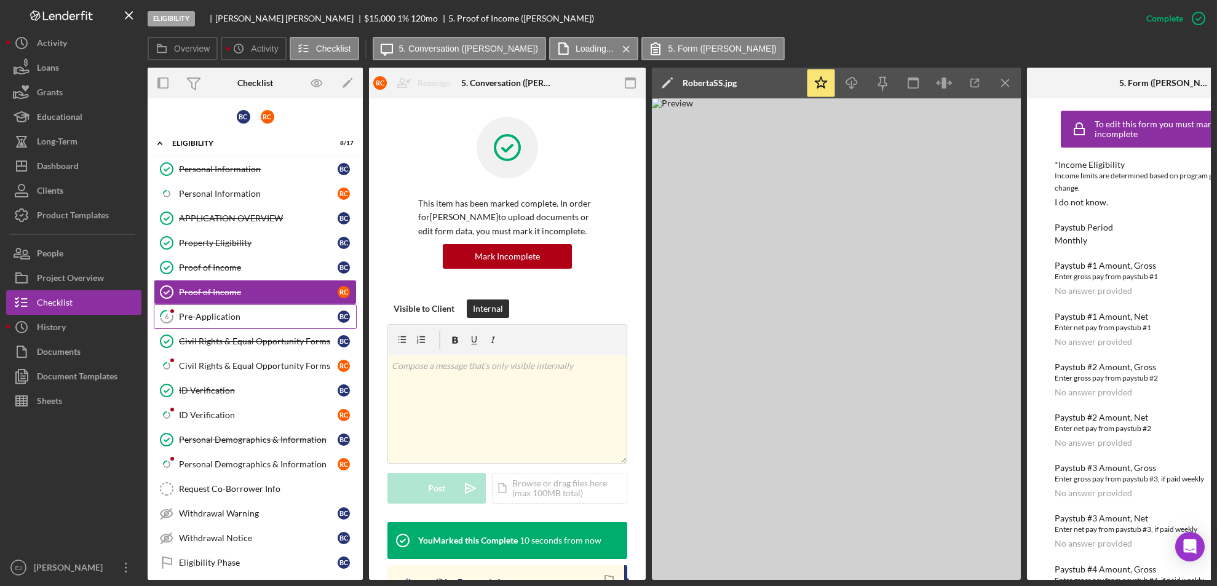
click at [227, 323] on link "6 Pre-Application B C" at bounding box center [255, 316] width 203 height 25
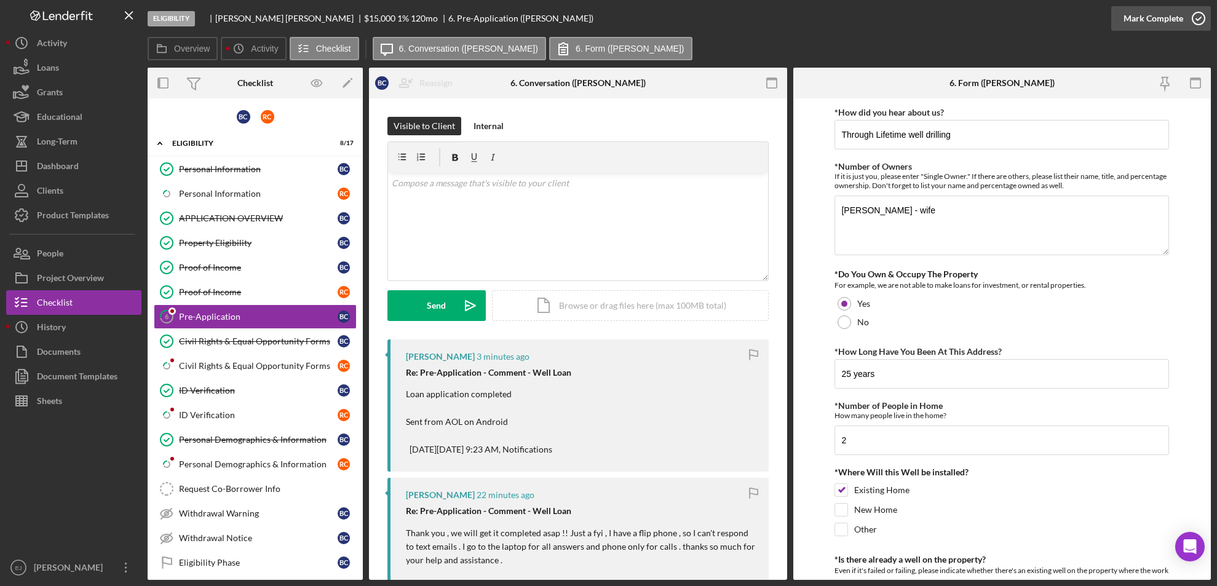
click at [1198, 18] on icon "button" at bounding box center [1198, 18] width 31 height 31
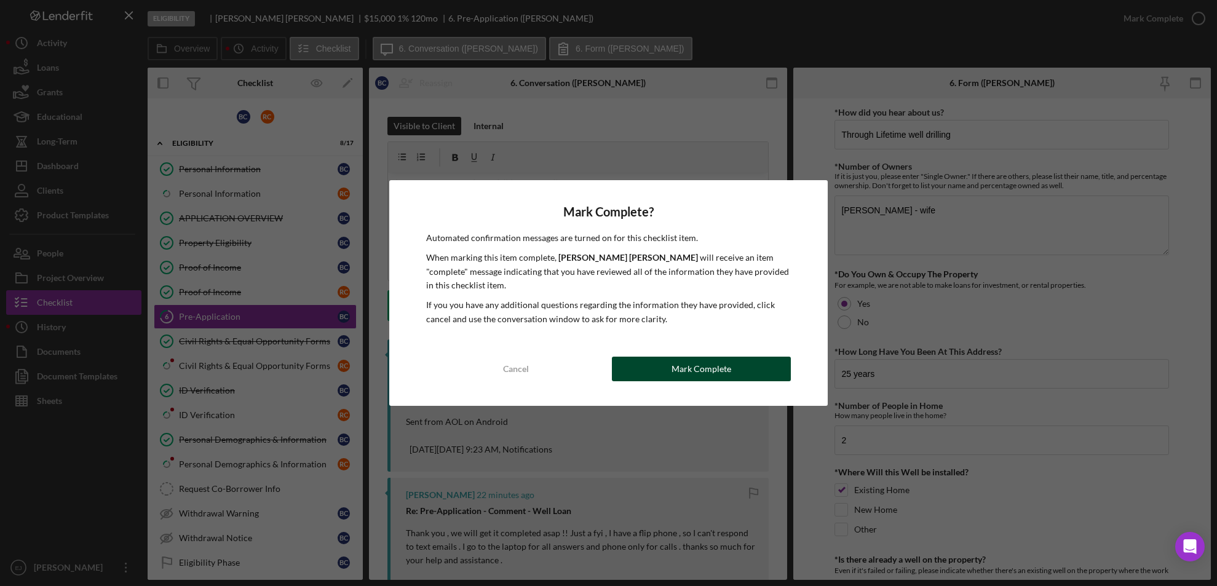
click at [706, 366] on div "Mark Complete" at bounding box center [701, 369] width 60 height 25
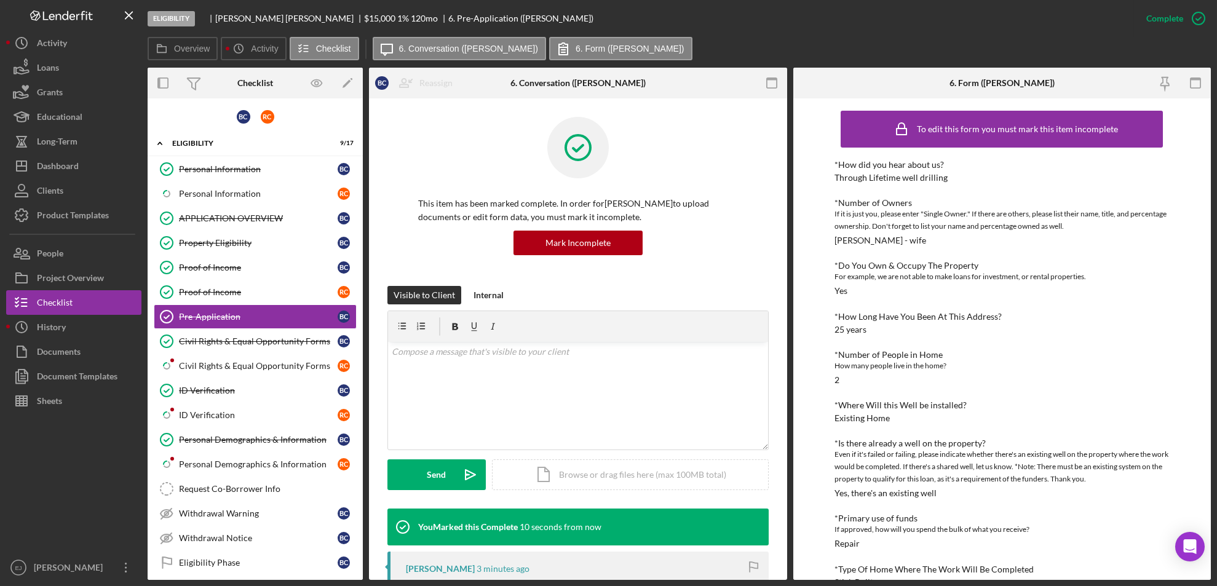
click at [809, 382] on div "To edit this form you must mark this item incomplete *How did you hear about us…" at bounding box center [1002, 338] width 418 height 481
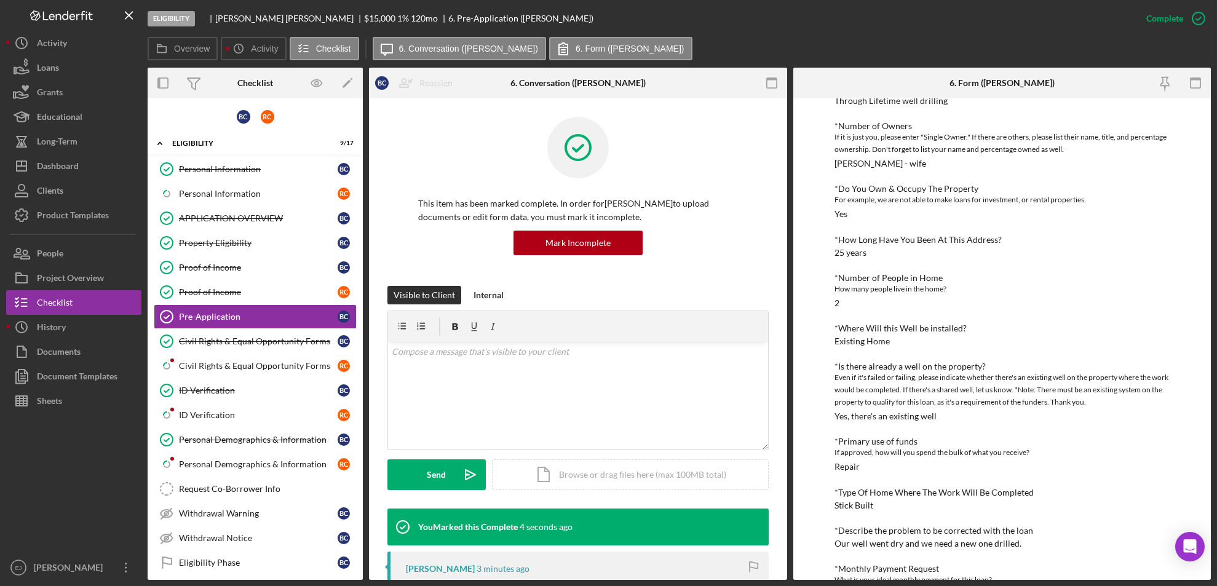
scroll to position [12, 0]
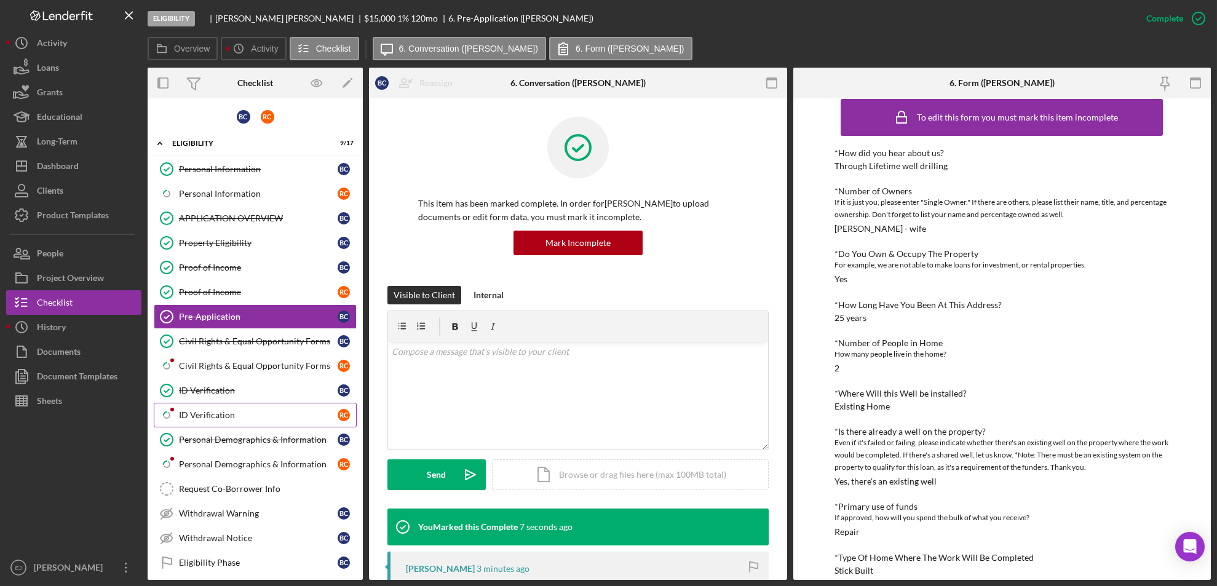
click at [227, 420] on link "Icon/Checklist Item Sub Partial ID Verification R C" at bounding box center [255, 415] width 203 height 25
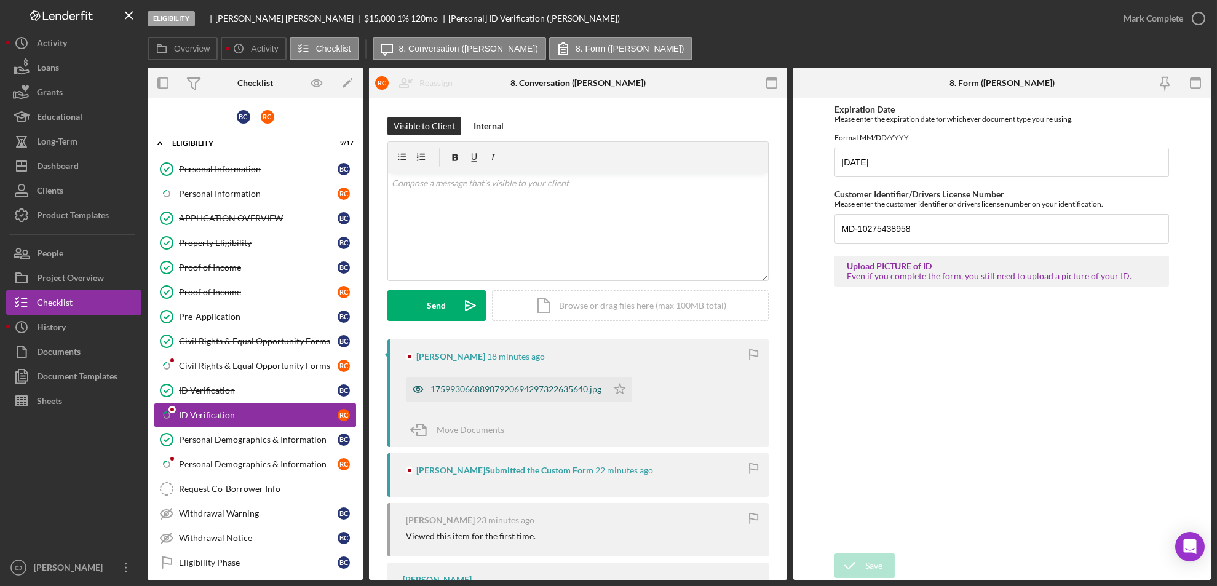
click at [565, 393] on div "17599306688987920694297322635640.jpg" at bounding box center [515, 389] width 171 height 10
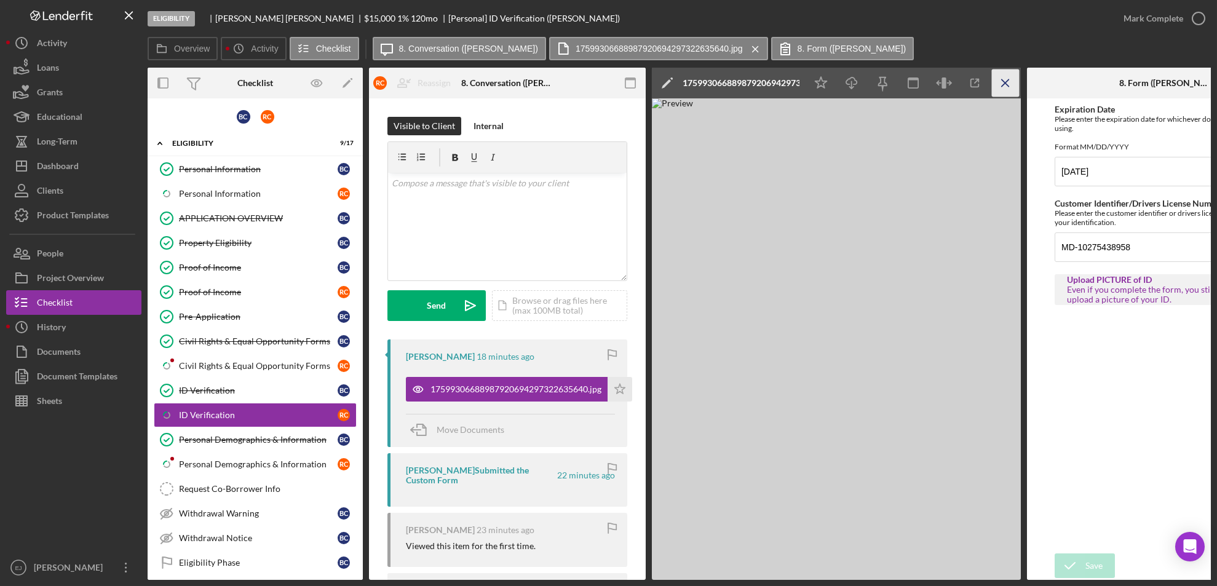
click at [999, 78] on icon "Icon/Menu Close" at bounding box center [1006, 83] width 28 height 28
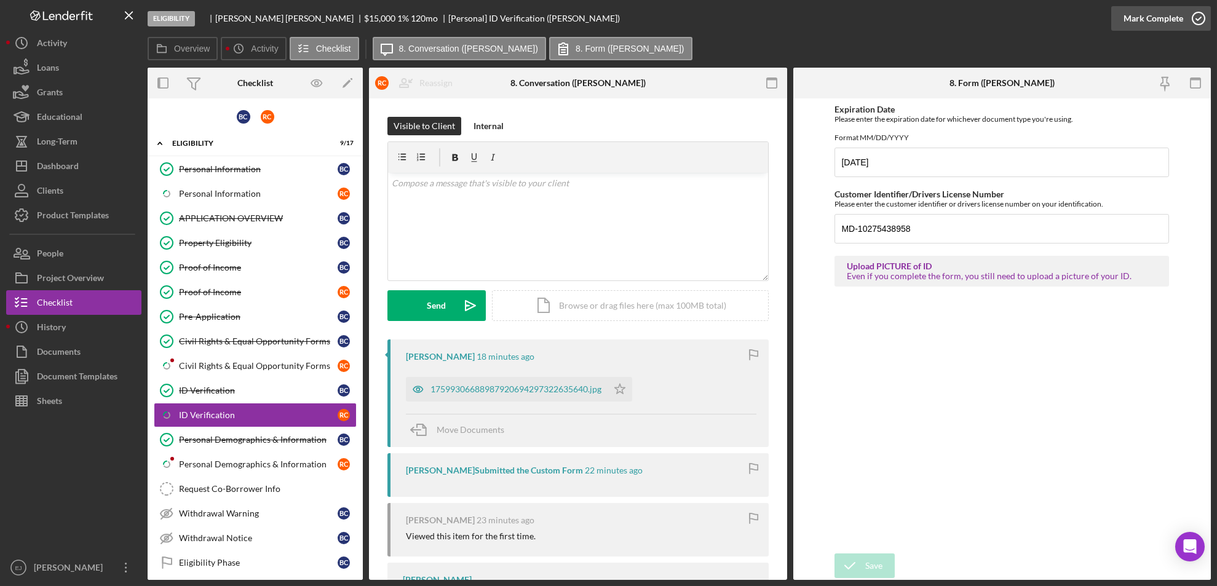
click at [1183, 15] on icon "button" at bounding box center [1198, 18] width 31 height 31
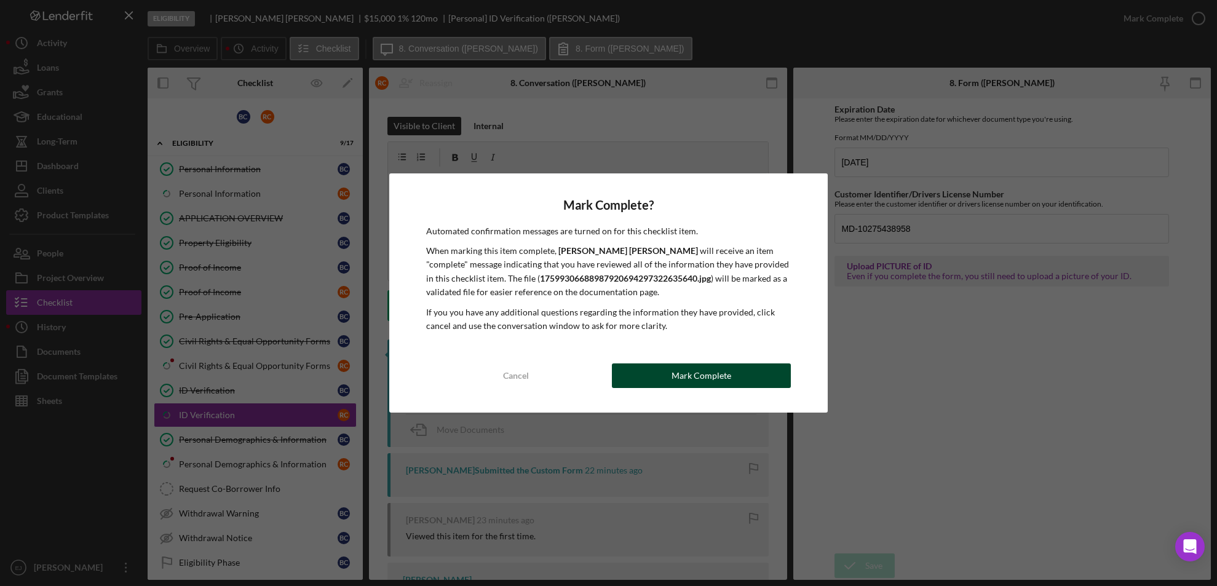
click at [698, 374] on div "Mark Complete" at bounding box center [701, 375] width 60 height 25
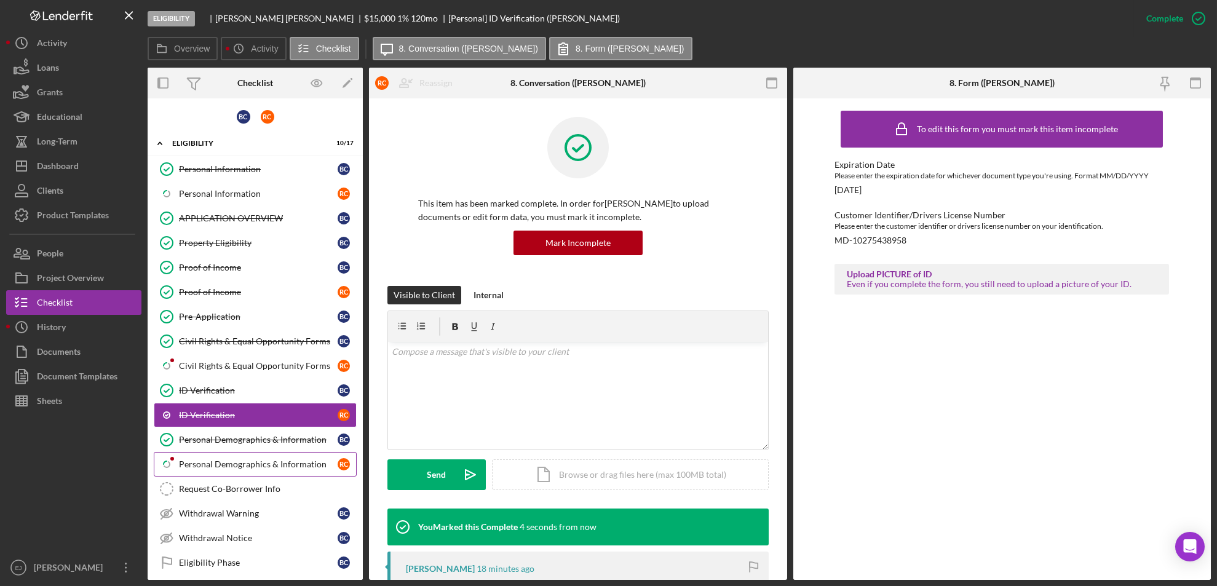
click at [307, 459] on div "Personal Demographics & Information" at bounding box center [258, 464] width 159 height 10
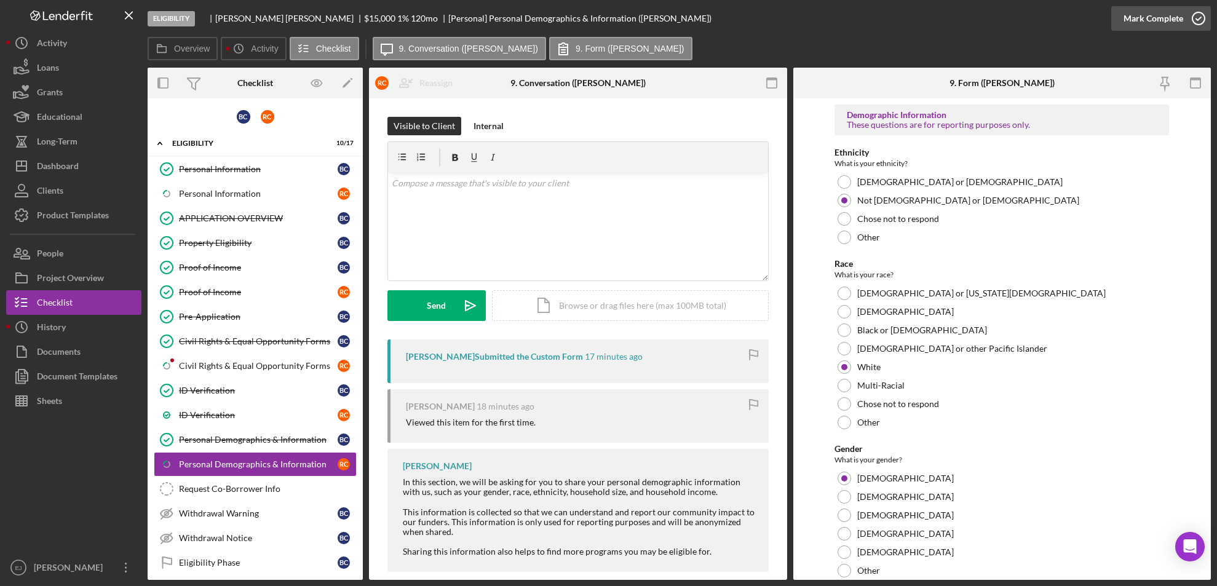
click at [1206, 21] on icon "button" at bounding box center [1198, 18] width 31 height 31
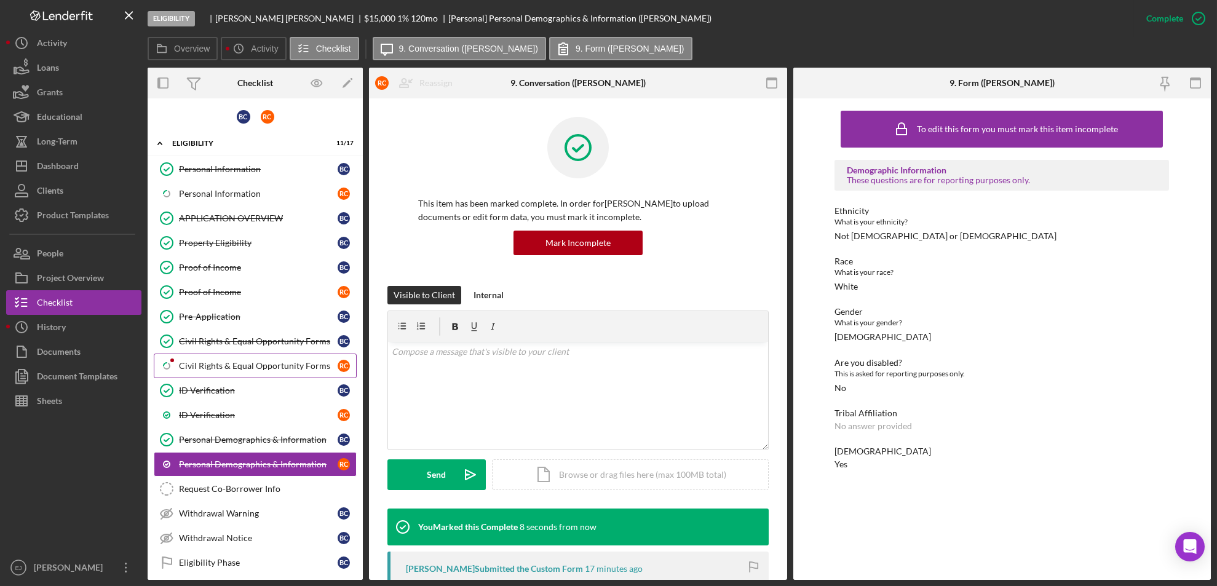
click at [258, 368] on div "Civil Rights & Equal Opportunity Forms" at bounding box center [258, 366] width 159 height 10
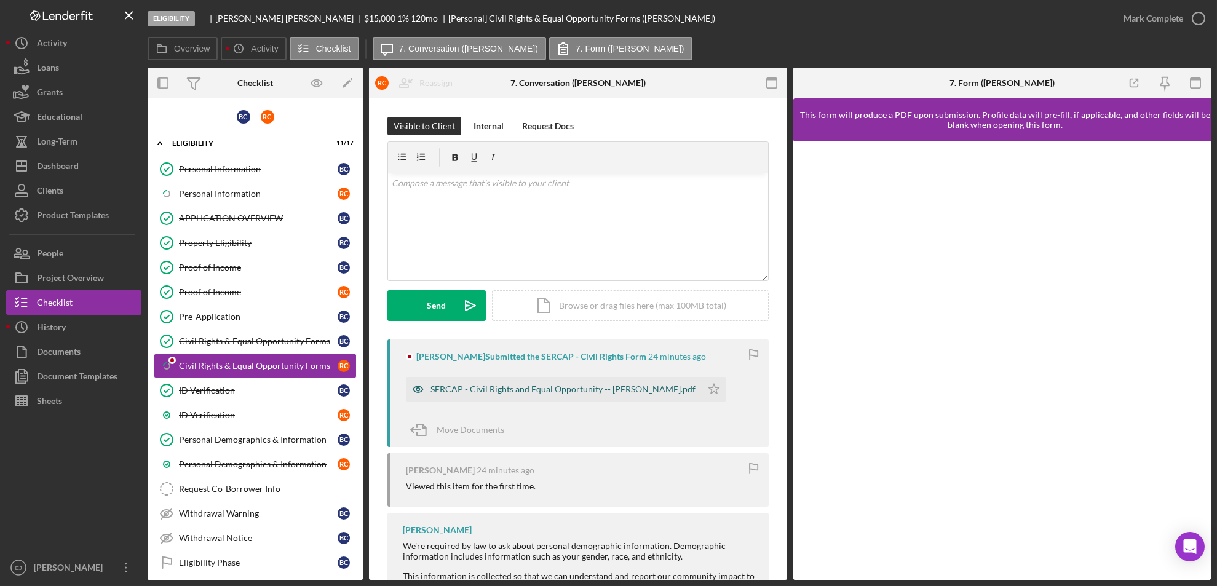
click at [569, 400] on div "SERCAP - Civil Rights and Equal Opportunity -- [PERSON_NAME].pdf" at bounding box center [554, 389] width 296 height 25
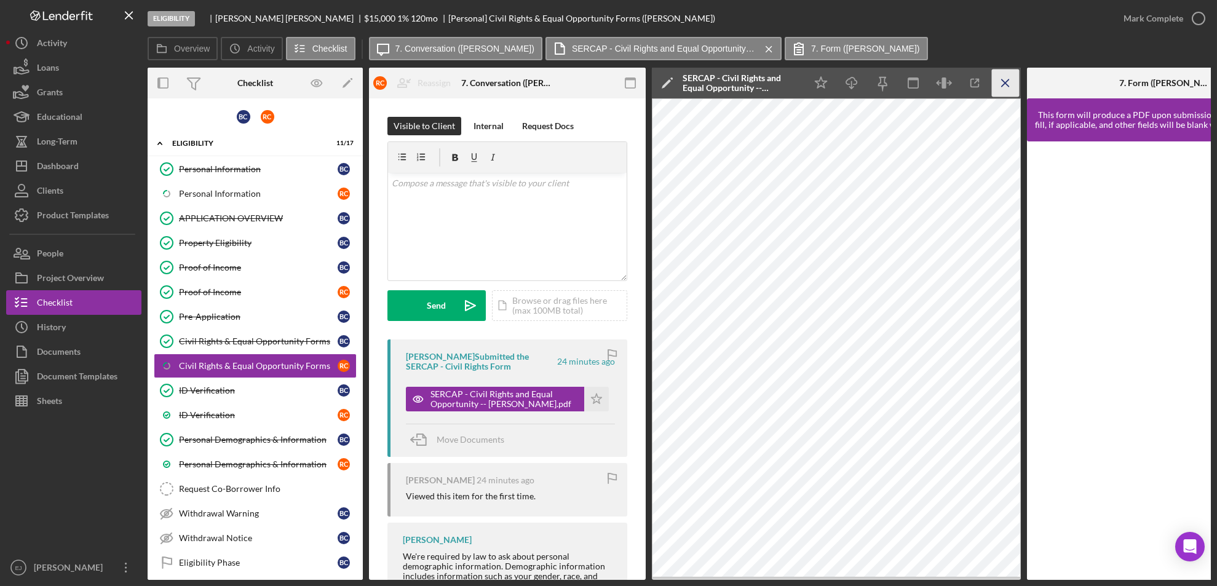
click at [1008, 74] on icon "Icon/Menu Close" at bounding box center [1006, 83] width 28 height 28
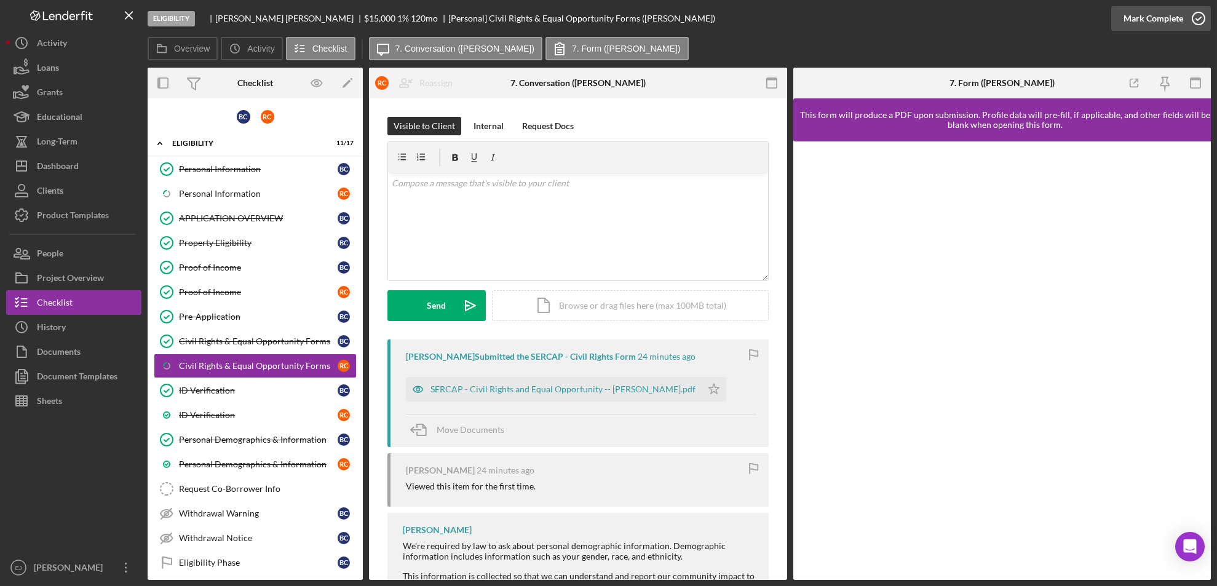
click at [1196, 7] on icon "button" at bounding box center [1198, 18] width 31 height 31
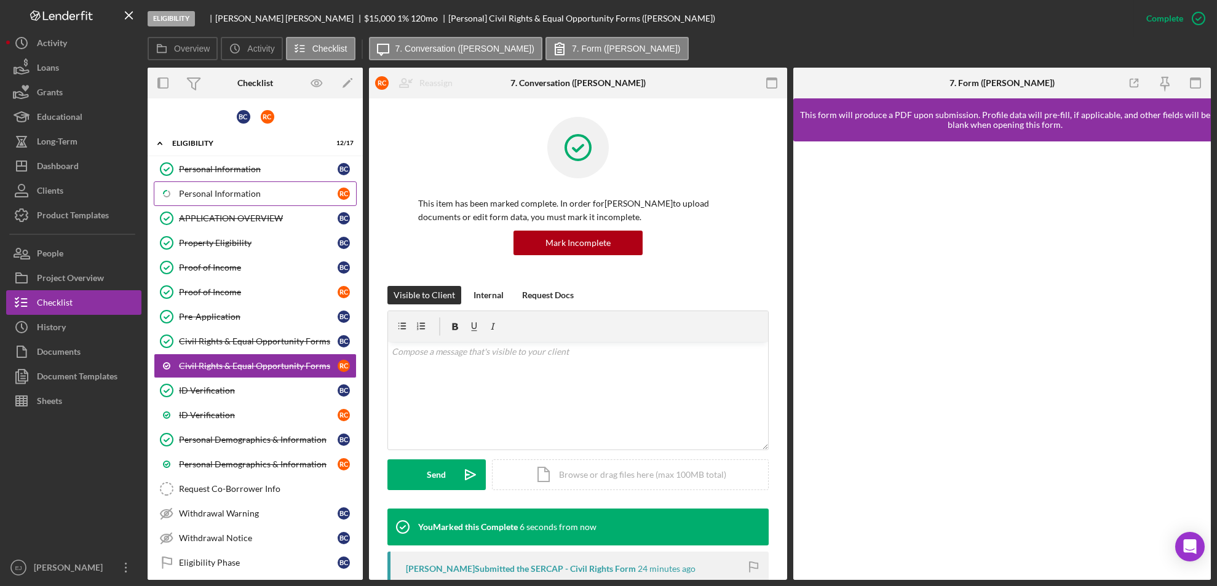
click at [245, 193] on div "Personal Information" at bounding box center [258, 194] width 159 height 10
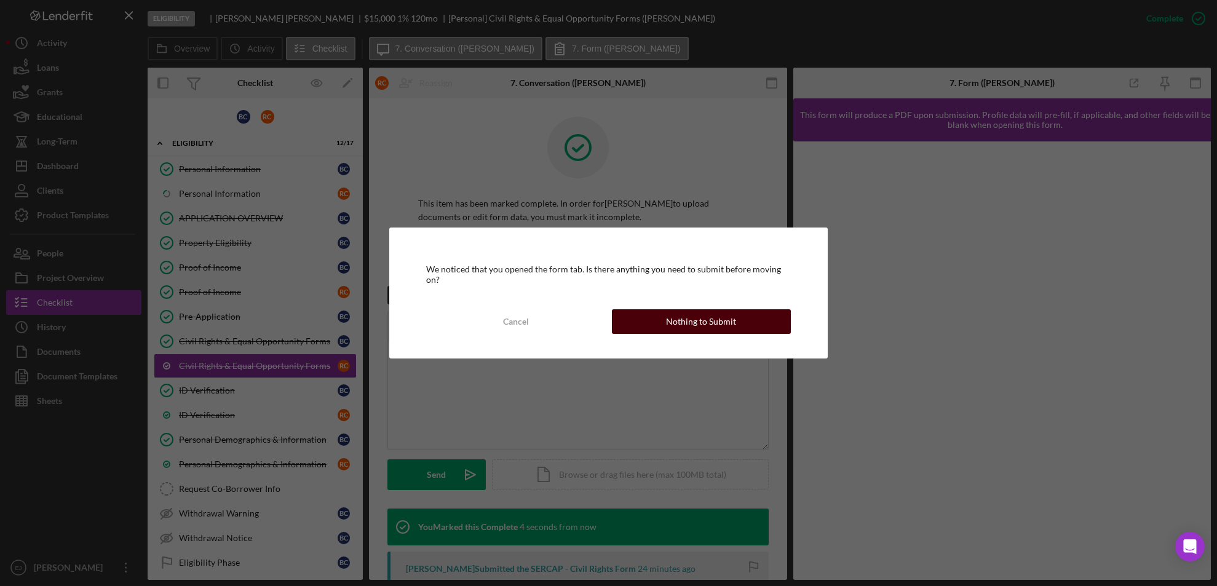
click at [699, 317] on div "Nothing to Submit" at bounding box center [701, 321] width 70 height 25
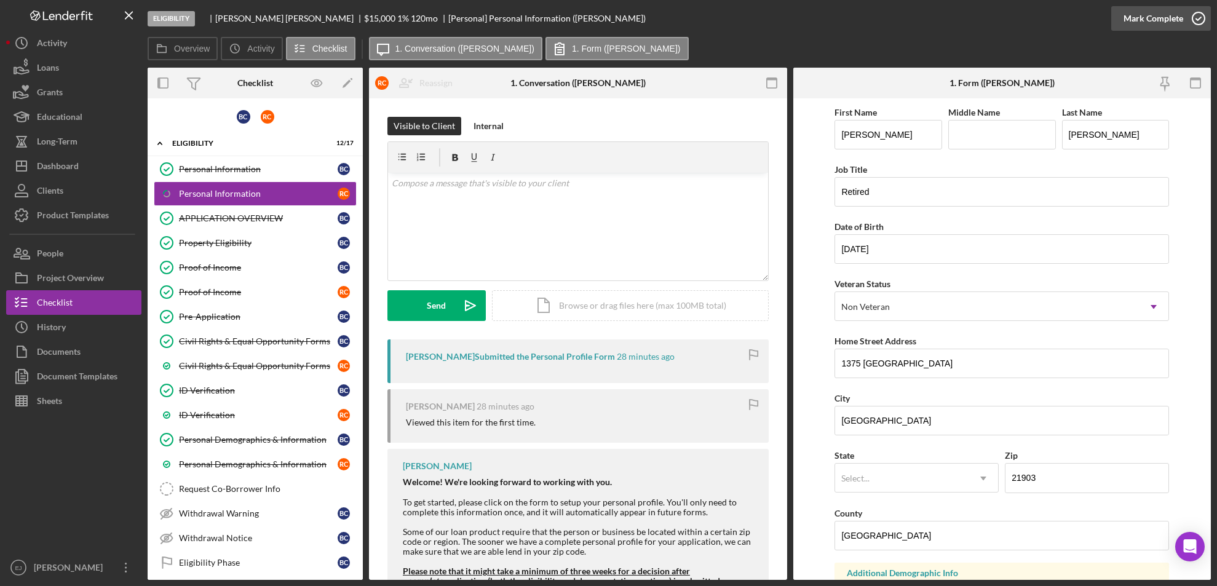
click at [1198, 9] on icon "button" at bounding box center [1198, 18] width 31 height 31
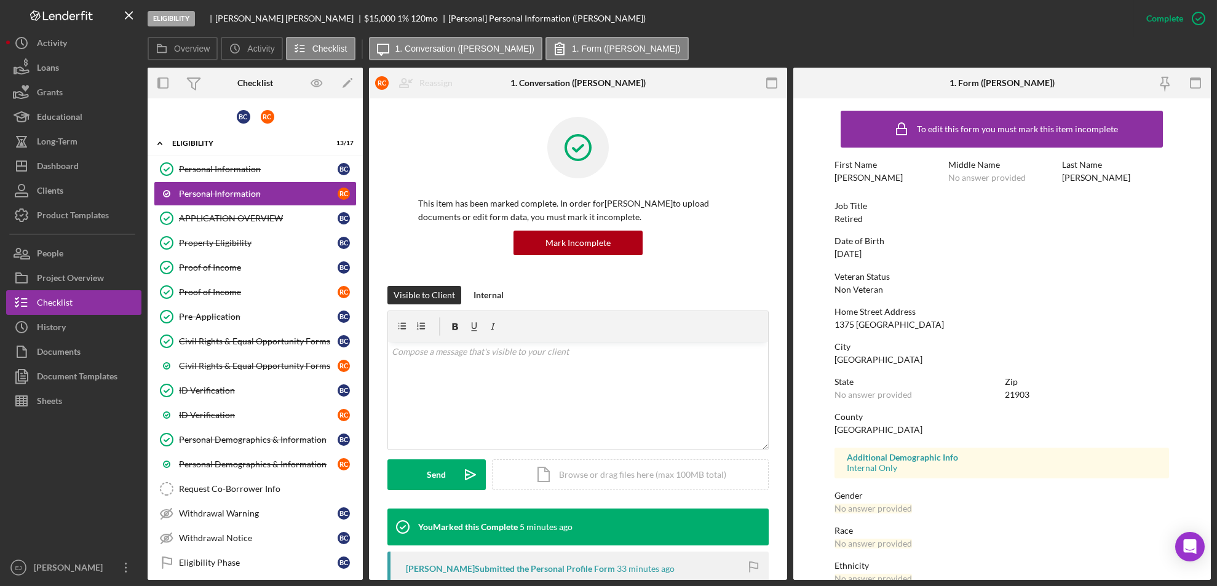
drag, startPoint x: 827, startPoint y: 328, endPoint x: 963, endPoint y: 323, distance: 135.4
click at [963, 323] on form "To edit this form you must mark this item incomplete First Name [PERSON_NAME] M…" at bounding box center [1002, 338] width 418 height 481
copy div "1375 [GEOGRAPHIC_DATA]"
click at [256, 165] on div "Personal Information" at bounding box center [258, 169] width 159 height 10
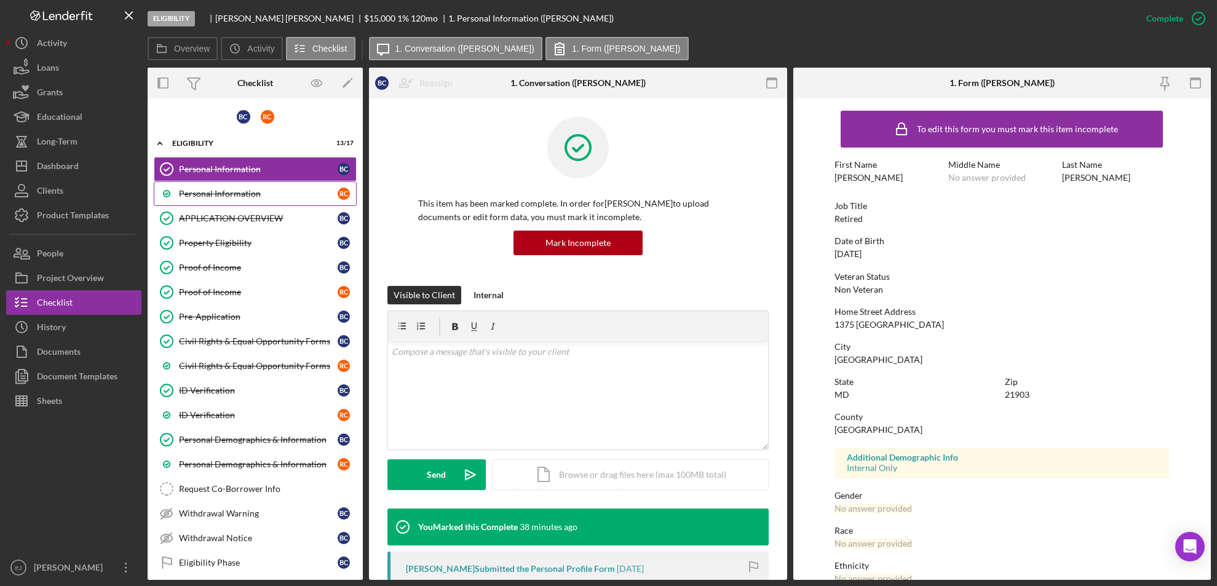
click at [252, 185] on link "Personal Information R C" at bounding box center [255, 193] width 203 height 25
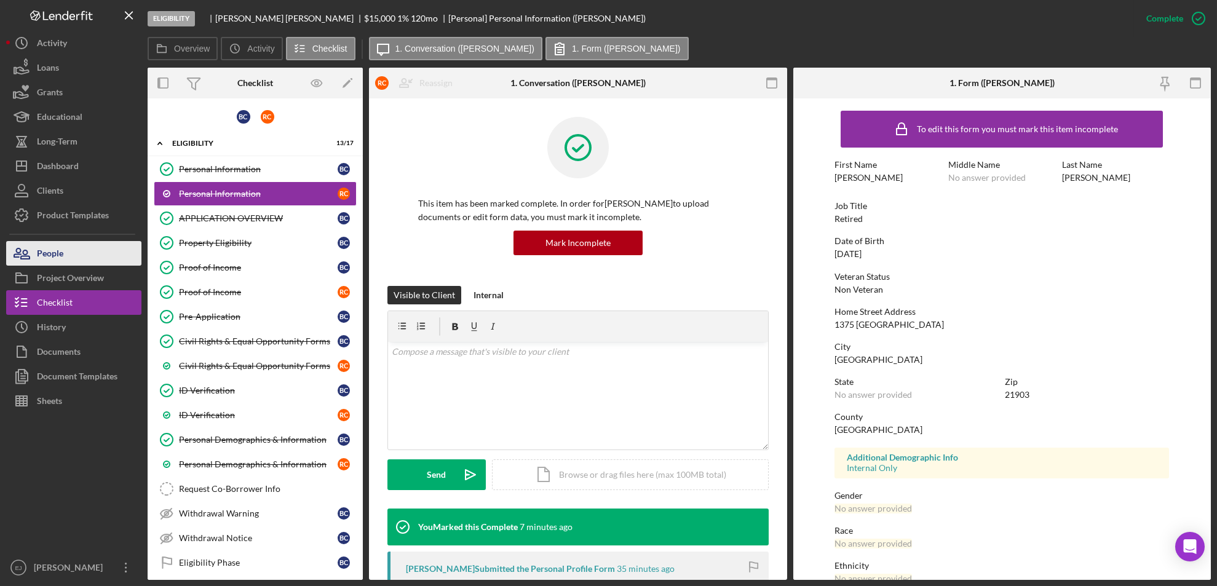
click at [85, 243] on button "People" at bounding box center [73, 253] width 135 height 25
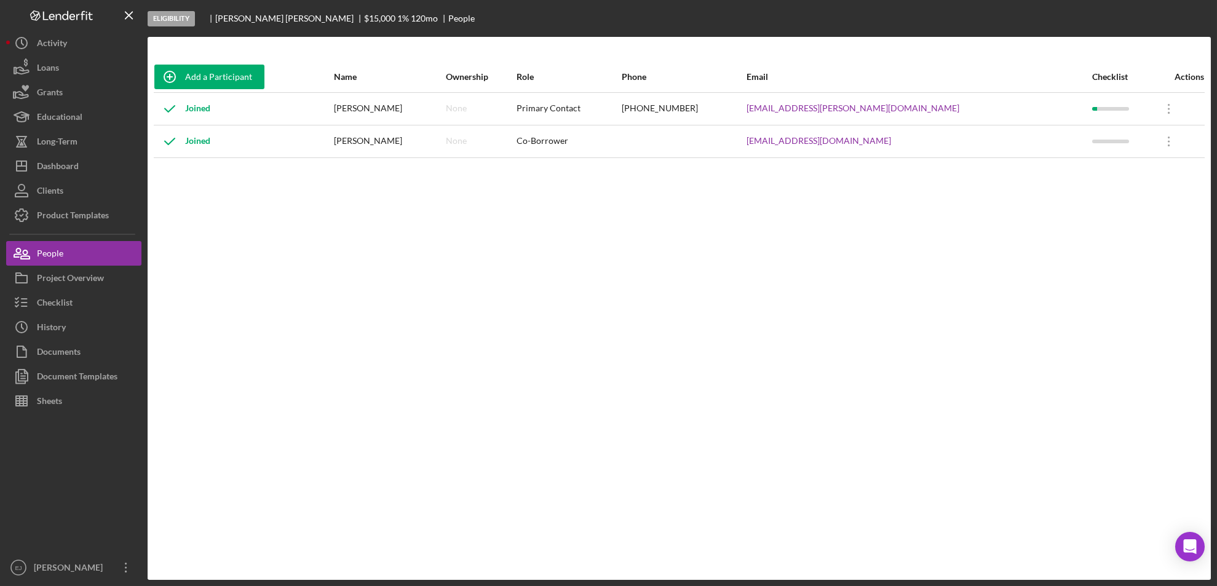
click at [745, 106] on div "[PHONE_NUMBER]" at bounding box center [683, 108] width 124 height 31
drag, startPoint x: 826, startPoint y: 106, endPoint x: 956, endPoint y: 99, distance: 129.9
click at [956, 99] on tr "Joined [PERSON_NAME] None Primary Contact [PHONE_NUMBER] [EMAIL_ADDRESS][PERSON…" at bounding box center [679, 108] width 1051 height 33
copy tr "[EMAIL_ADDRESS][PERSON_NAME][DOMAIN_NAME]"
click at [90, 285] on div "Project Overview" at bounding box center [70, 280] width 67 height 28
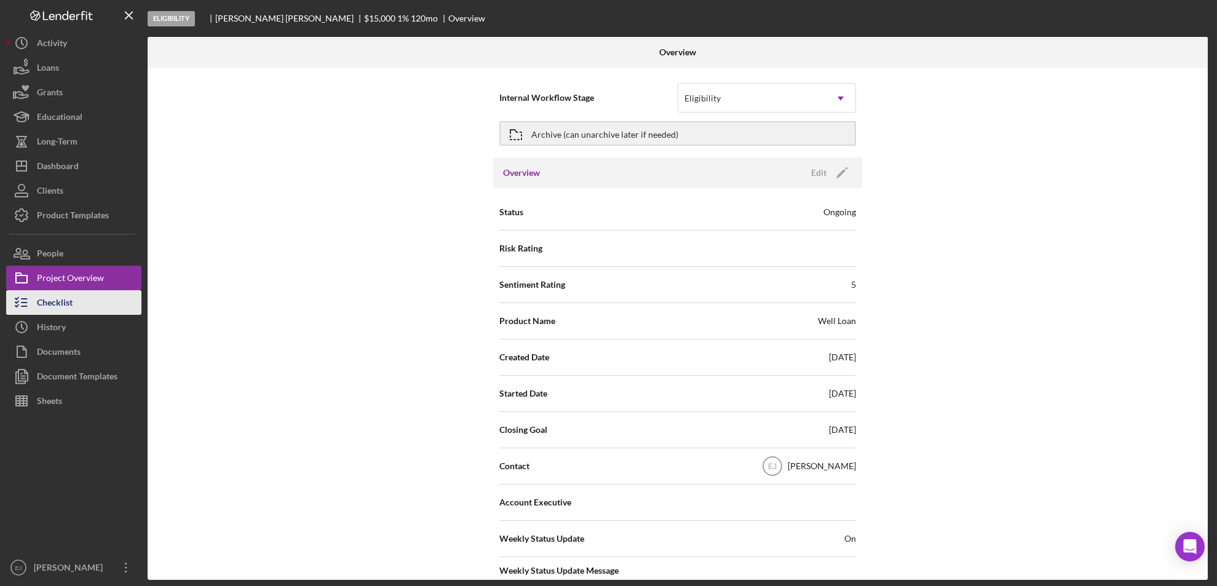
click at [58, 300] on div "Checklist" at bounding box center [55, 304] width 36 height 28
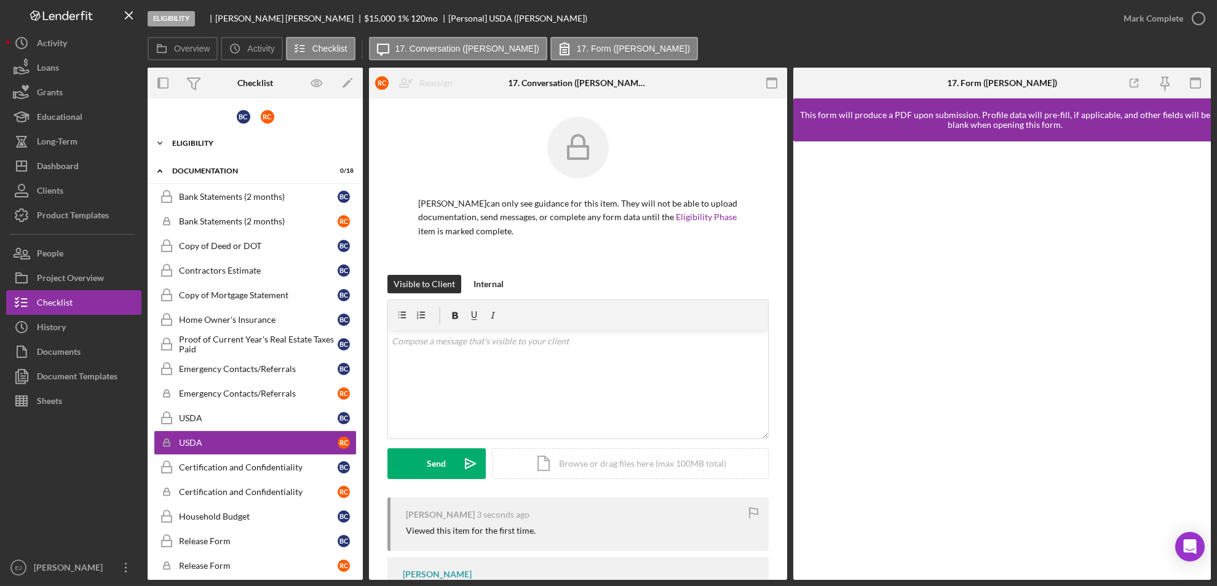
click at [162, 142] on icon "Icon/Expander" at bounding box center [160, 143] width 25 height 25
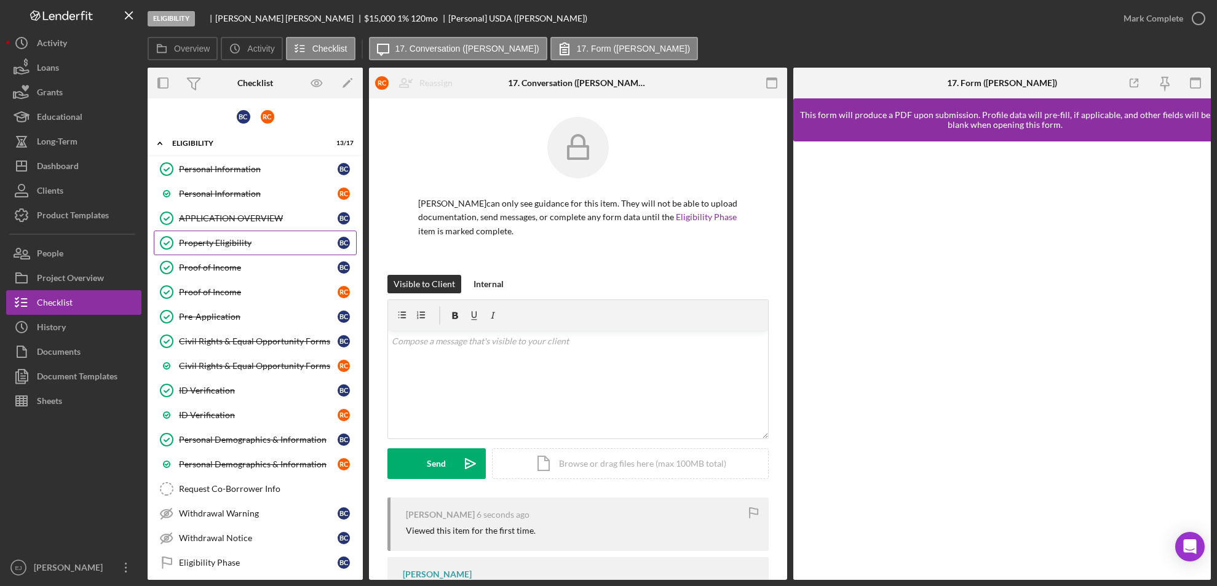
click at [234, 238] on div "Property Eligibility" at bounding box center [258, 243] width 159 height 10
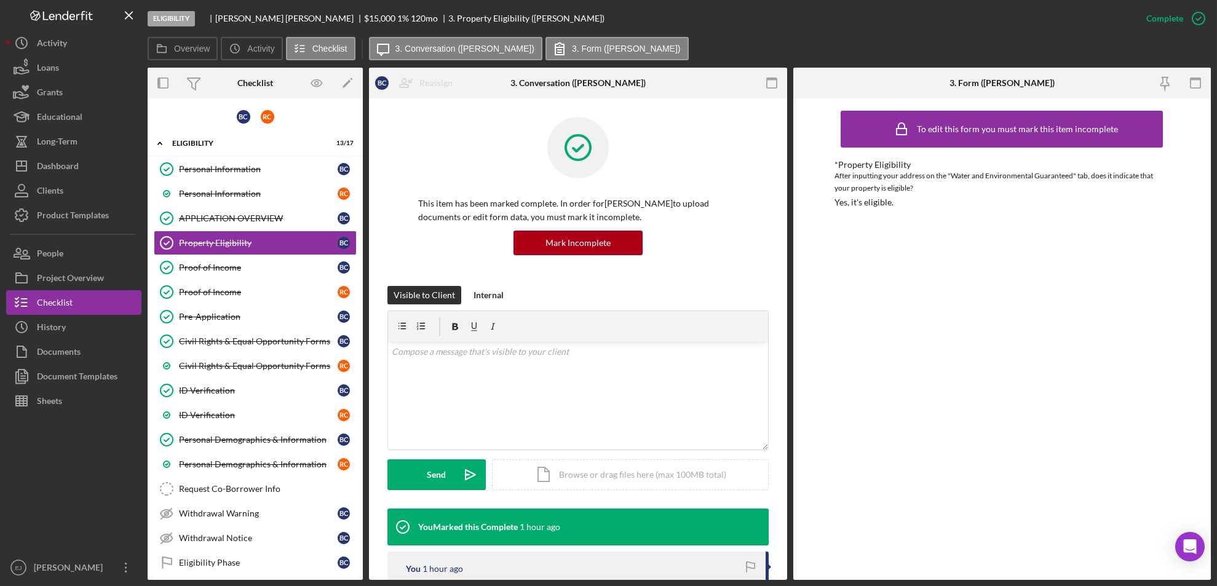
click at [792, 492] on div "Overview Internal Workflow Stage Eligibility Icon/Dropdown Arrow Archive (can u…" at bounding box center [679, 324] width 1063 height 512
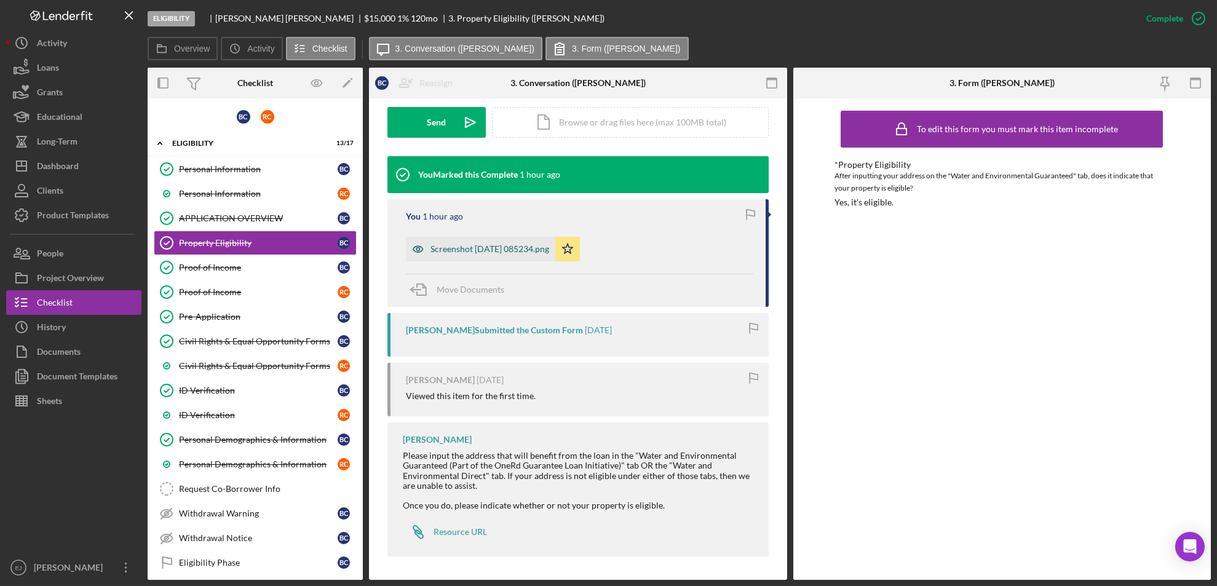
click at [460, 237] on div "Screenshot [DATE] 085234.png" at bounding box center [480, 249] width 149 height 25
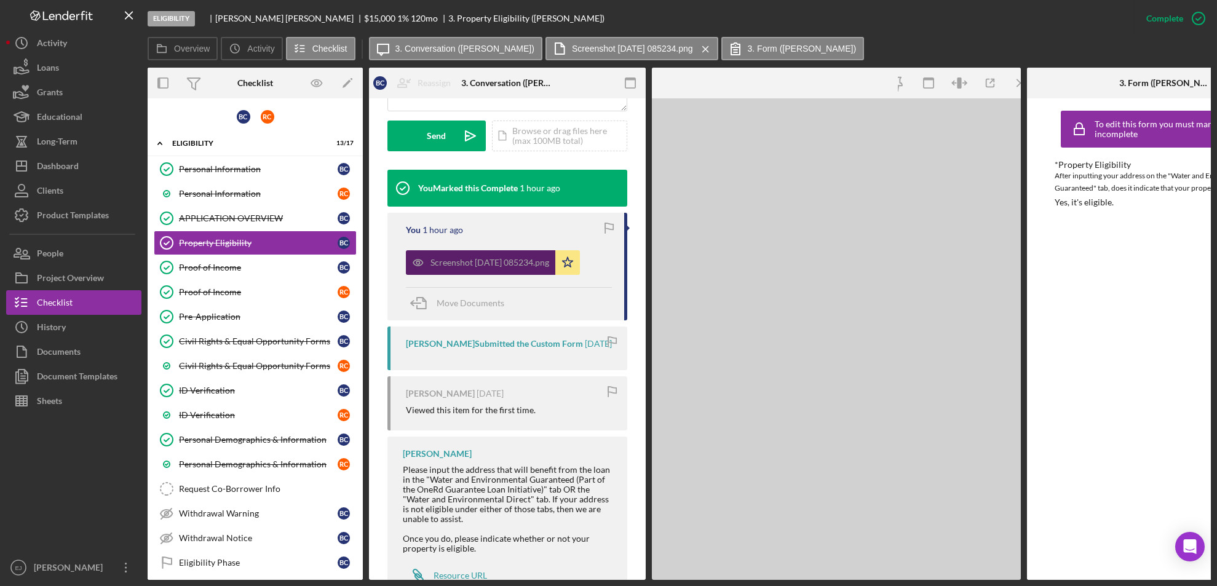
scroll to position [366, 0]
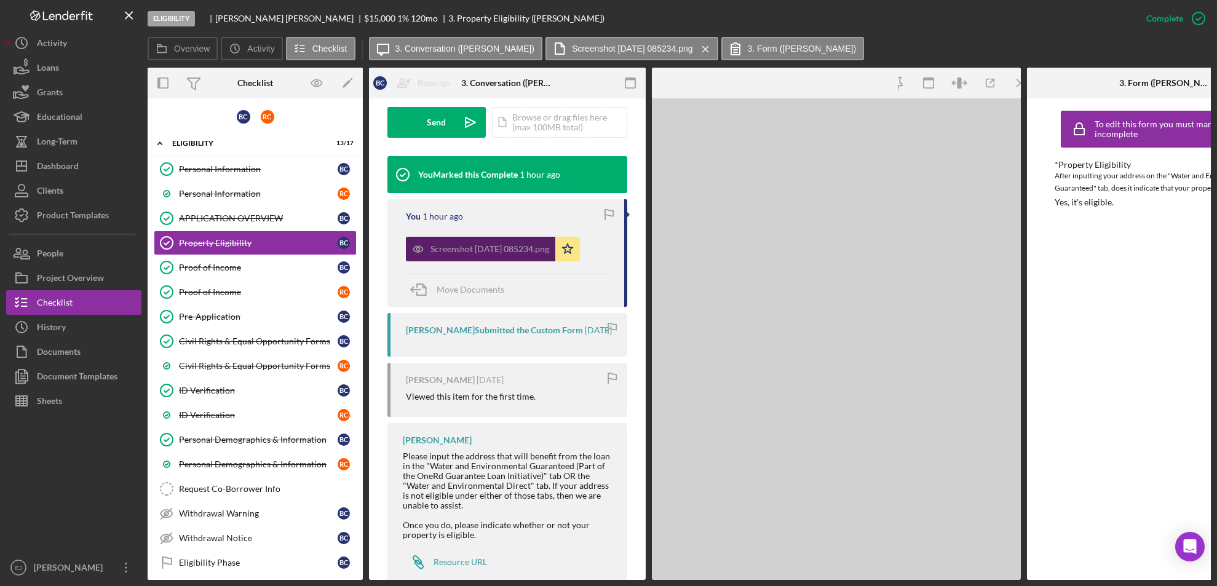
click at [460, 237] on div "Screenshot [DATE] 085234.png" at bounding box center [480, 249] width 149 height 25
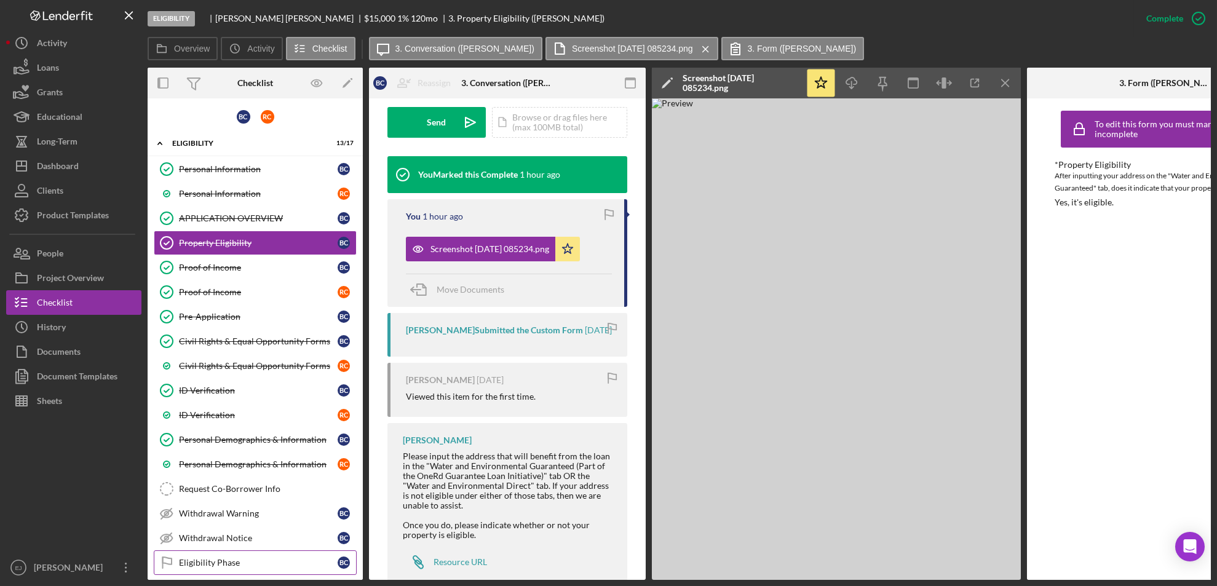
click at [256, 561] on div "Eligibility Phase" at bounding box center [258, 563] width 159 height 10
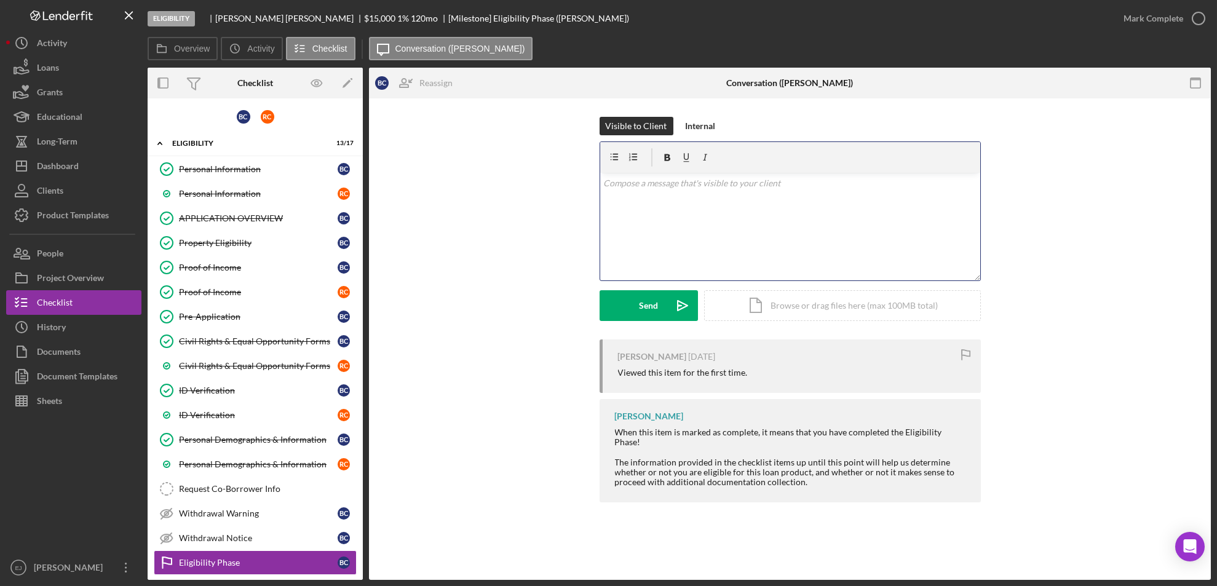
click at [648, 213] on div "v Color teal Color pink Remove color Add row above Add row below Add column bef…" at bounding box center [790, 227] width 380 height 108
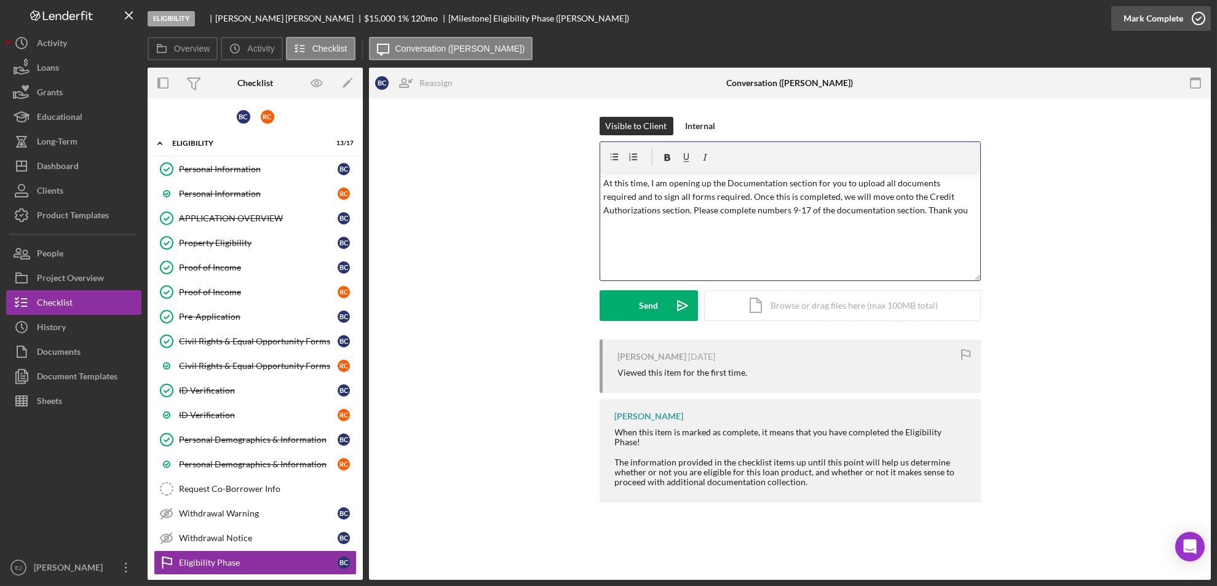
click at [1202, 14] on icon "button" at bounding box center [1198, 18] width 31 height 31
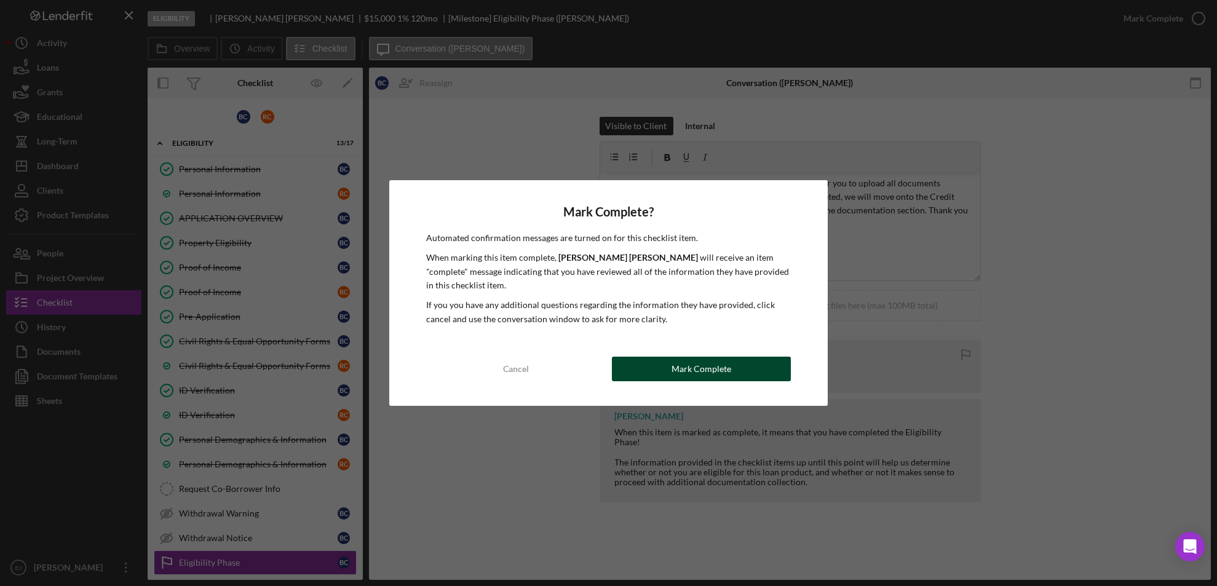
click at [712, 368] on div "Mark Complete" at bounding box center [701, 369] width 60 height 25
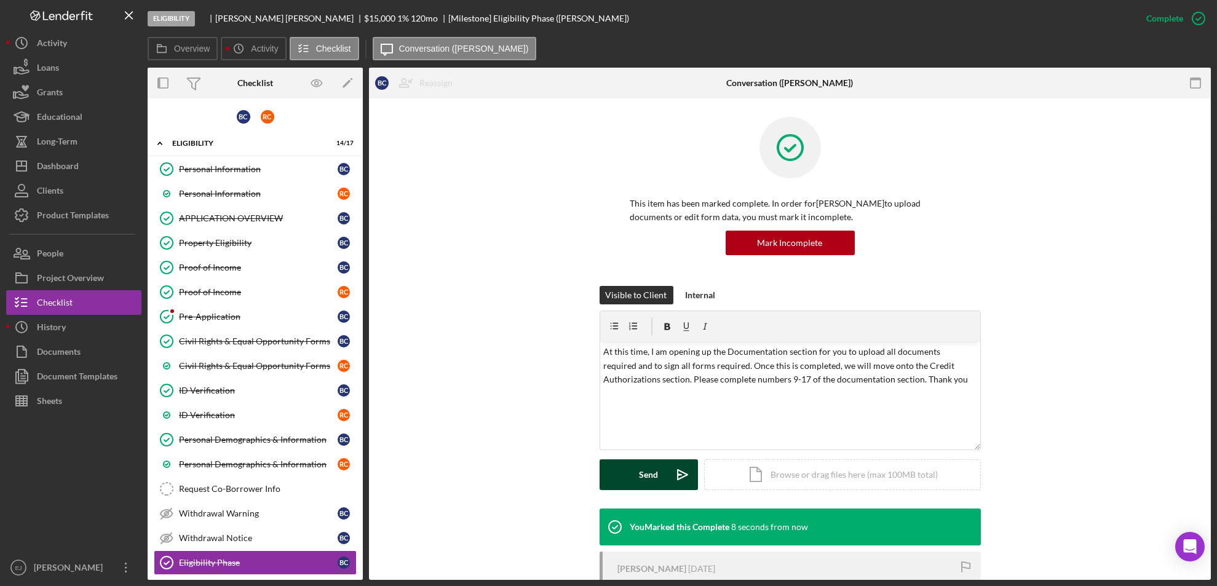
click at [653, 476] on div "Send" at bounding box center [648, 474] width 19 height 31
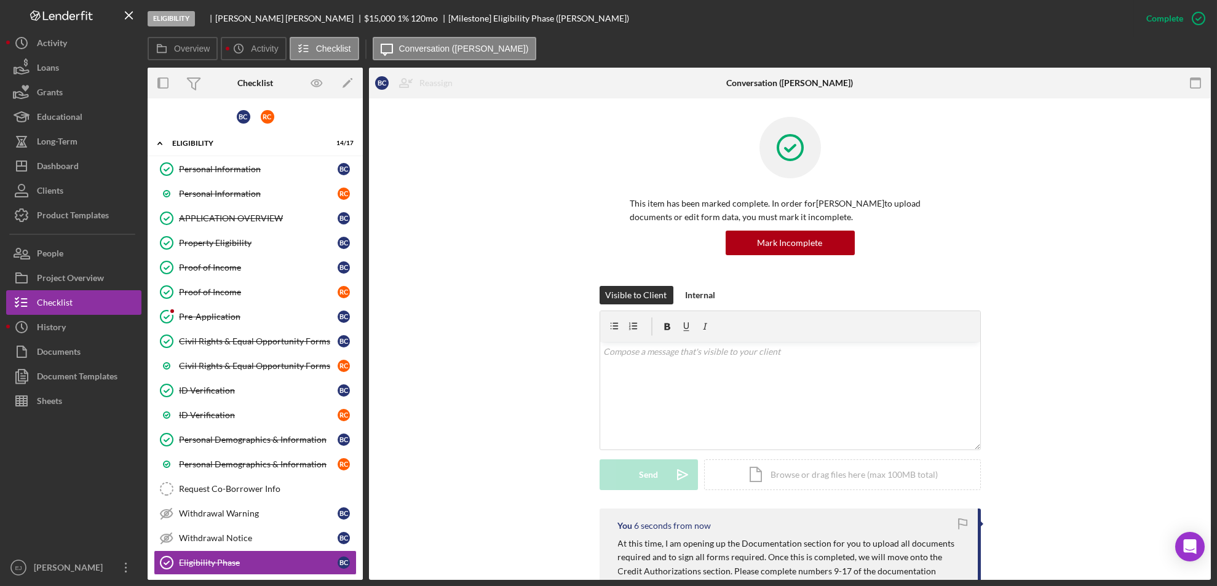
click at [363, 529] on div "Overview Internal Workflow Stage Eligibility Icon/Dropdown Arrow Archive (can u…" at bounding box center [679, 324] width 1063 height 512
click at [363, 528] on div "Overview Internal Workflow Stage Eligibility Icon/Dropdown Arrow Archive (can u…" at bounding box center [679, 324] width 1063 height 512
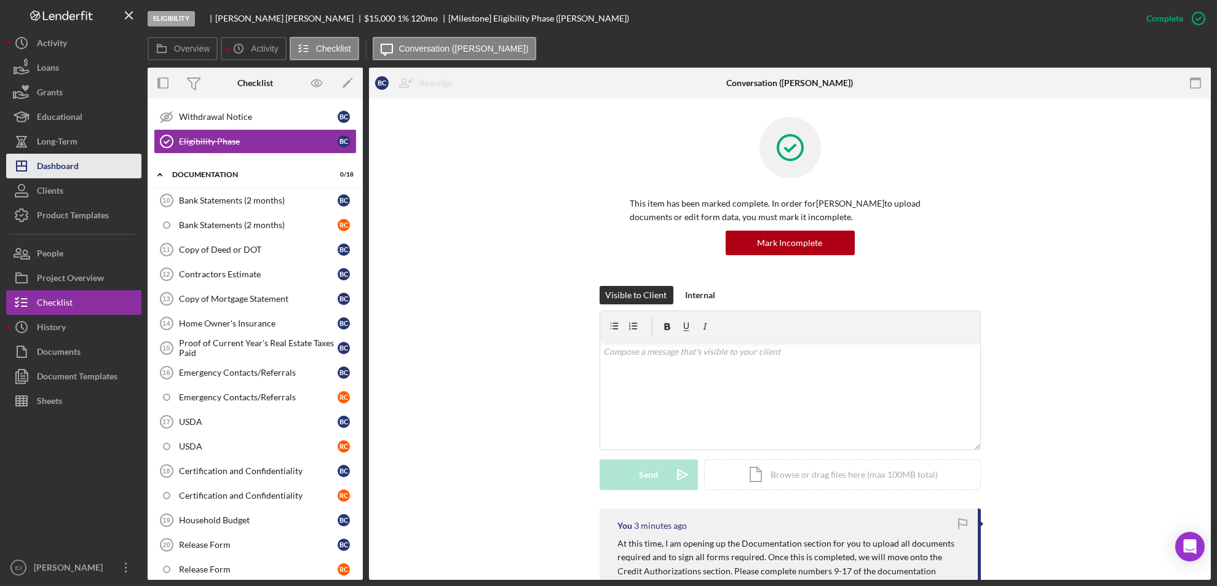
click at [66, 163] on div "Dashboard" at bounding box center [58, 168] width 42 height 28
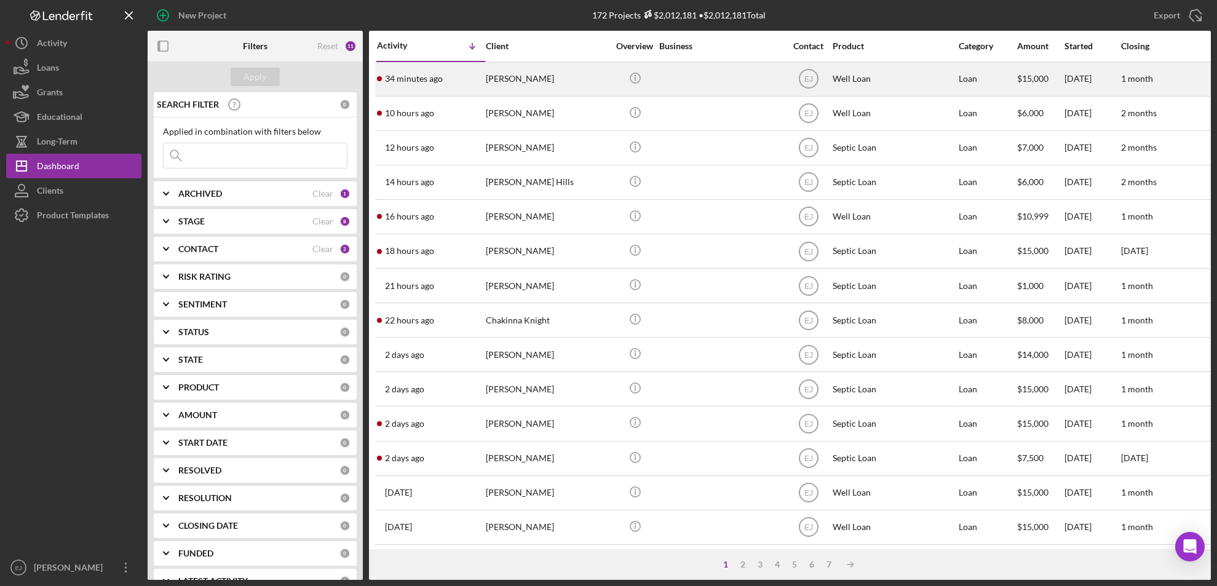
click at [503, 82] on div "[PERSON_NAME]" at bounding box center [547, 79] width 123 height 33
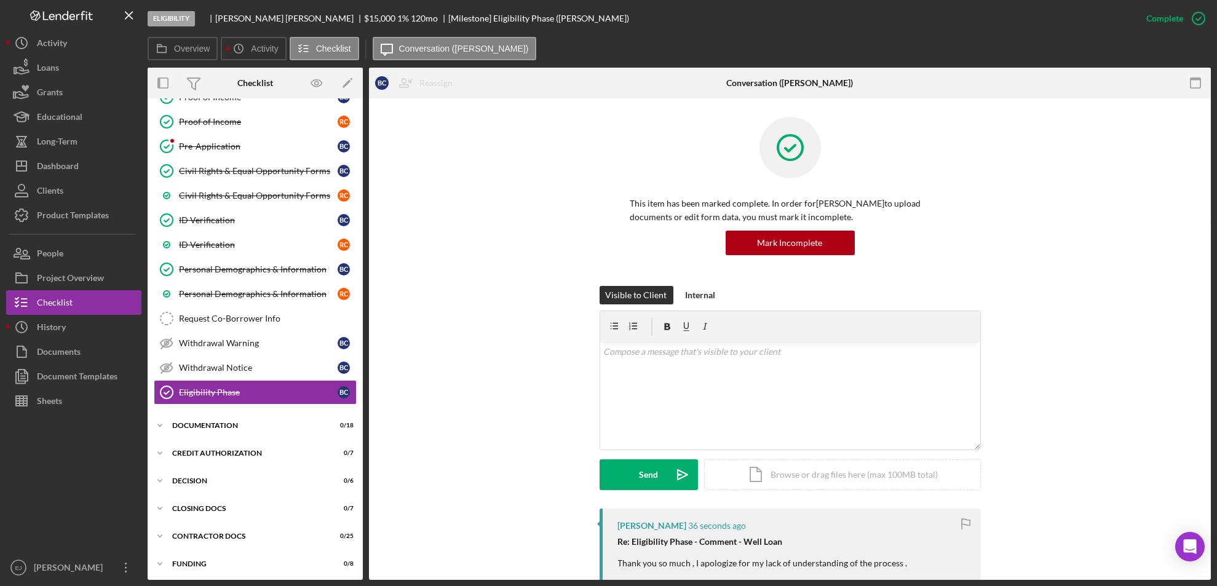
scroll to position [391, 0]
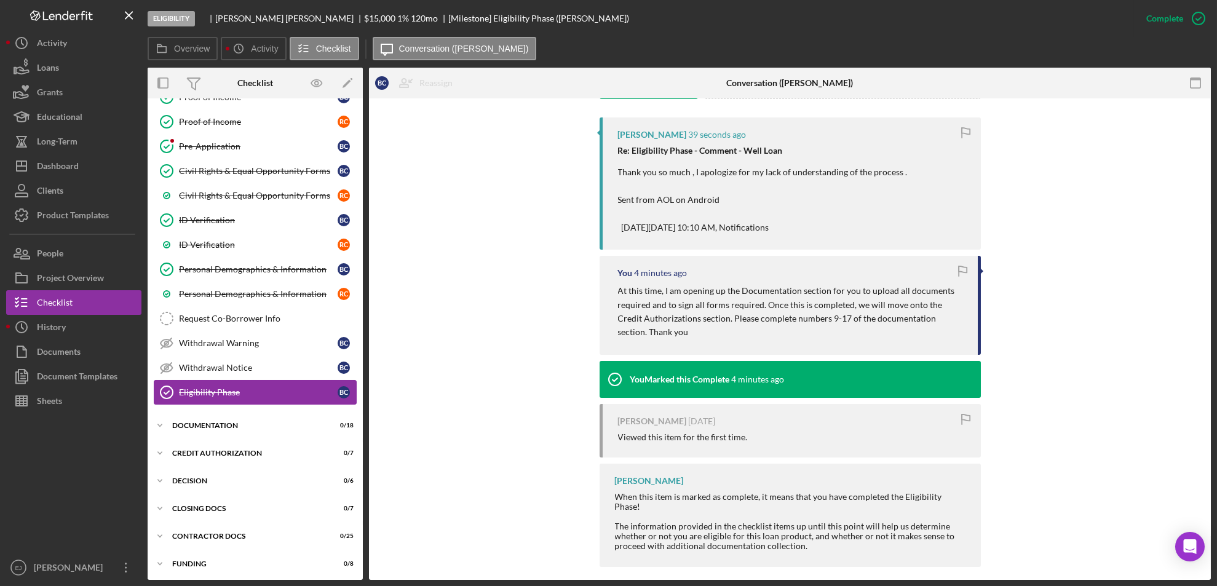
click at [255, 389] on div "Eligibility Phase" at bounding box center [258, 392] width 159 height 10
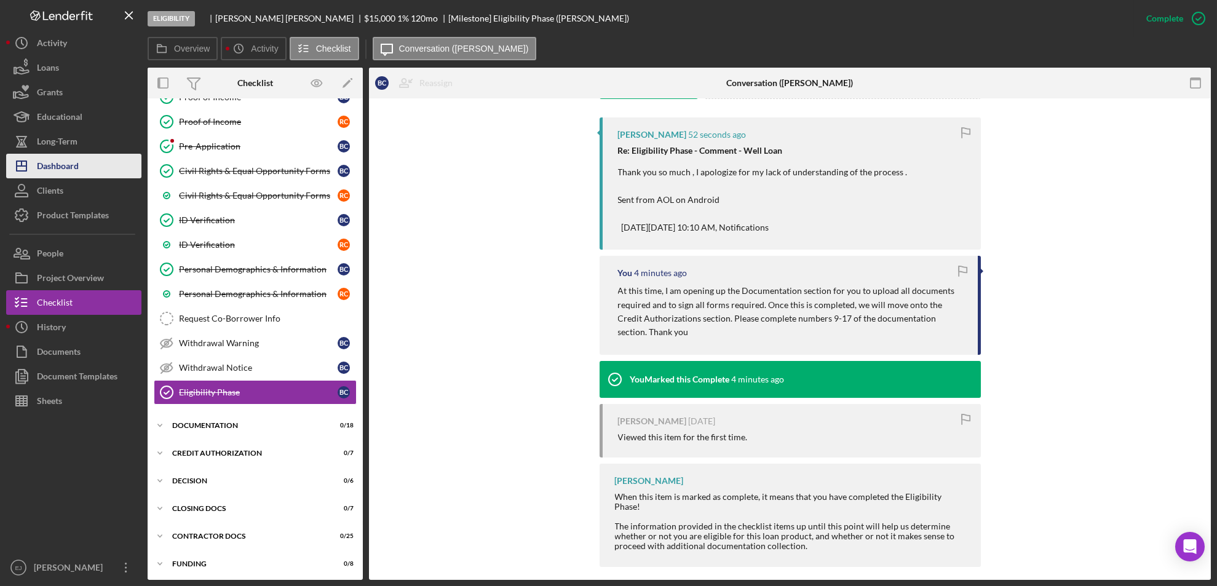
click at [79, 159] on button "Icon/Dashboard Dashboard" at bounding box center [73, 166] width 135 height 25
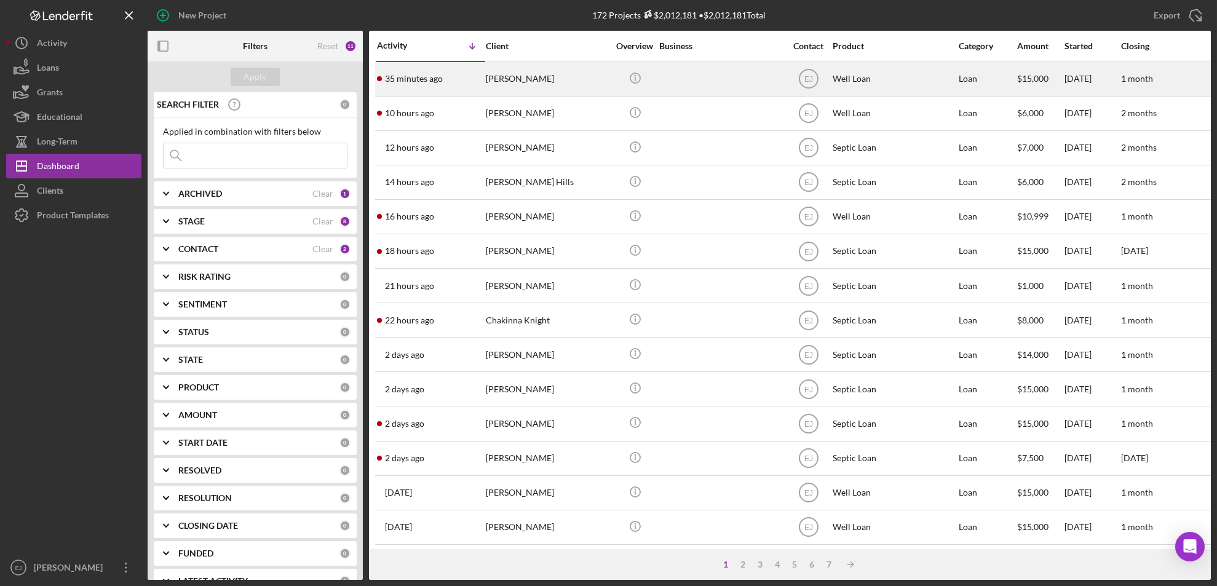
click at [513, 86] on div "[PERSON_NAME]" at bounding box center [547, 79] width 123 height 33
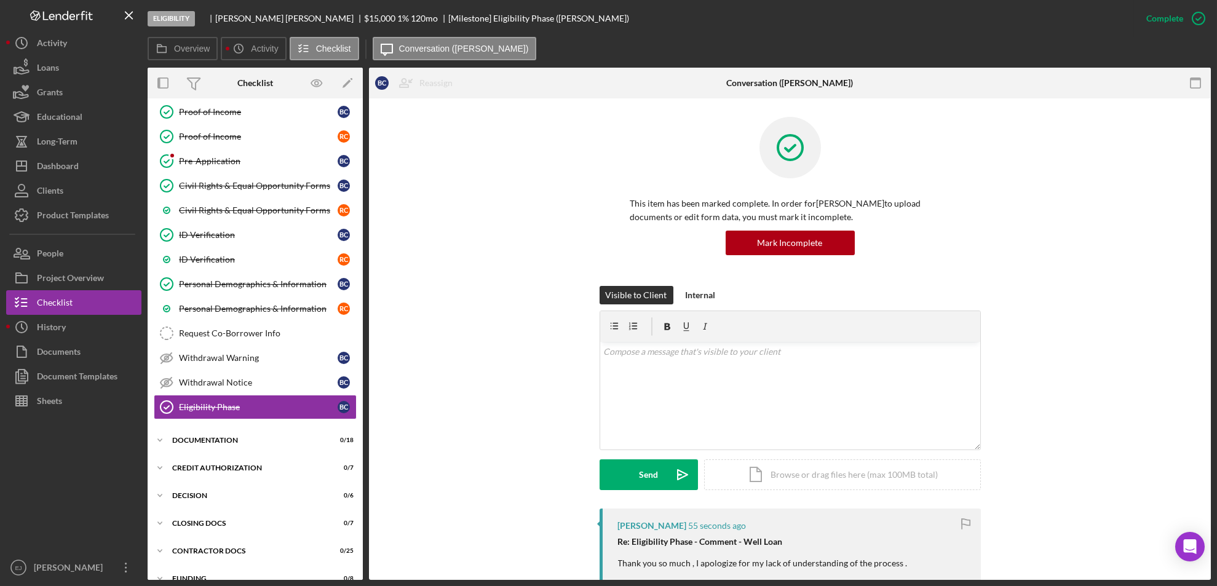
scroll to position [170, 0]
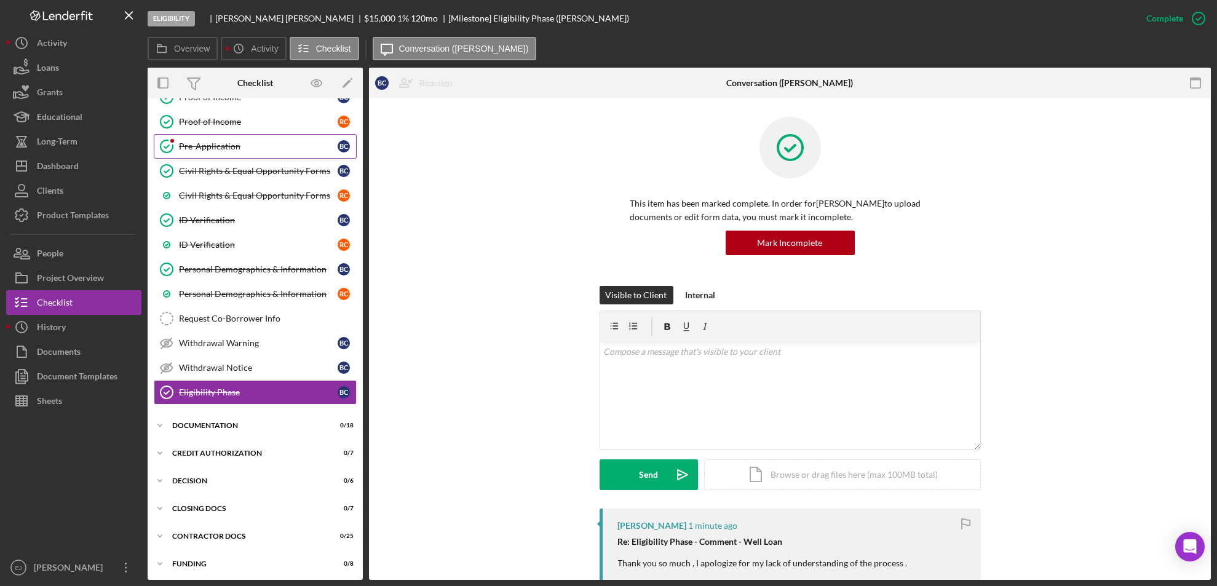
click at [211, 141] on div "Pre-Application" at bounding box center [258, 146] width 159 height 10
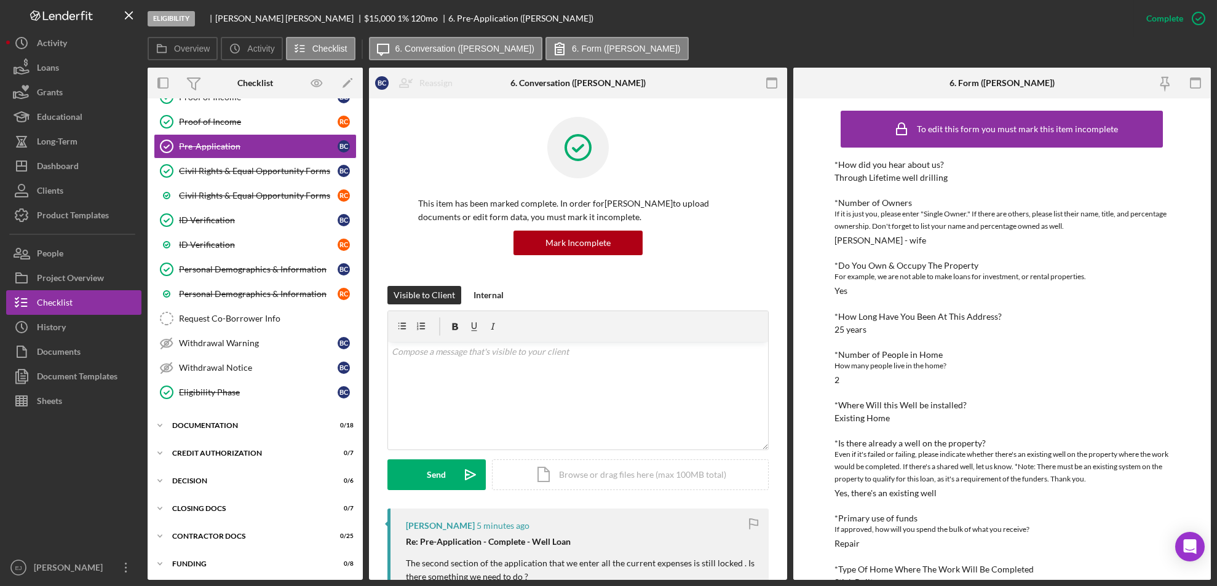
click at [787, 489] on div "Overview Internal Workflow Stage Eligibility Icon/Dropdown Arrow Archive (can u…" at bounding box center [679, 324] width 1063 height 512
click at [186, 418] on div "Icon/Expander Documentation 0 / 18" at bounding box center [255, 425] width 215 height 25
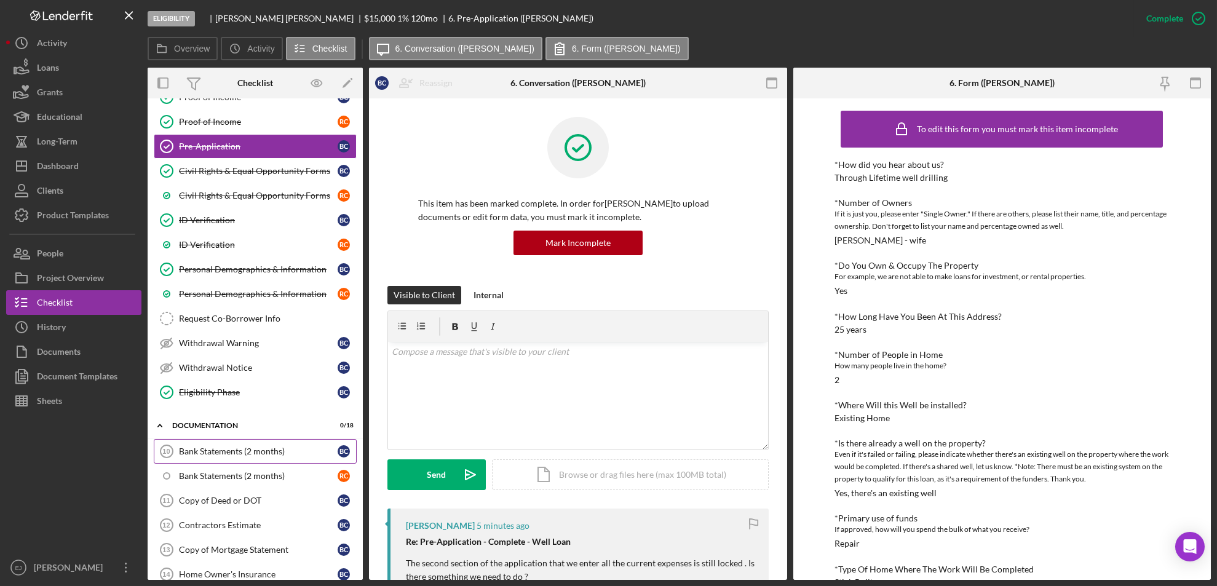
click at [228, 450] on div "Bank Statements (2 months)" at bounding box center [258, 451] width 159 height 10
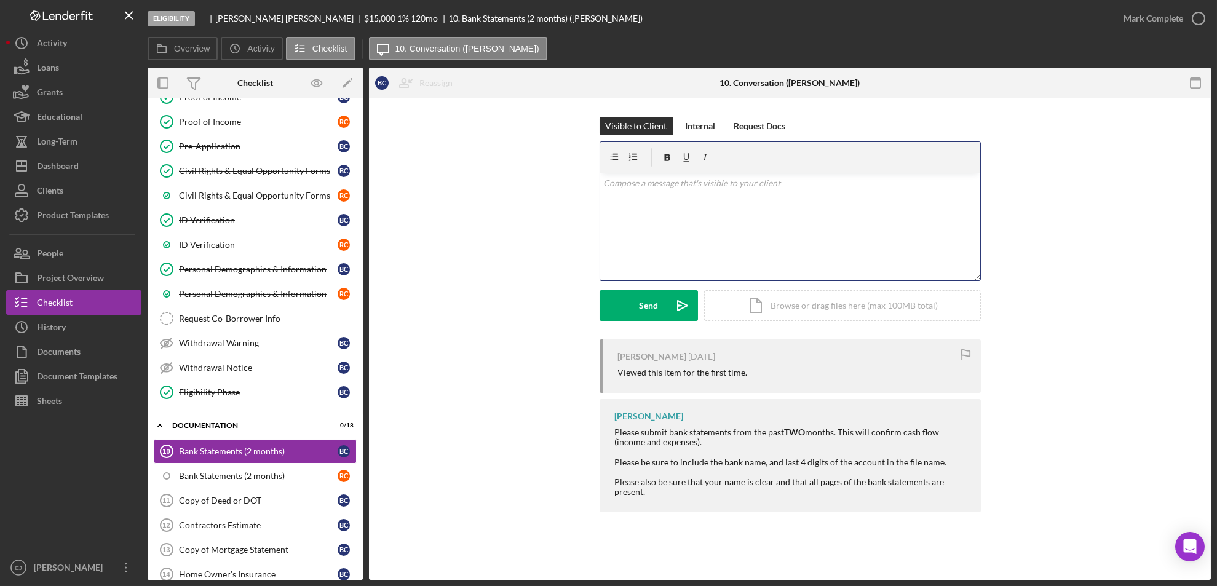
click at [642, 194] on div "v Color teal Color pink Remove color Add row above Add row below Add column bef…" at bounding box center [790, 227] width 380 height 108
drag, startPoint x: 608, startPoint y: 430, endPoint x: 749, endPoint y: 444, distance: 141.5
click at [749, 444] on div "[PERSON_NAME] Please submit bank statements from the past TWO months. This will…" at bounding box center [789, 455] width 381 height 113
copy div "Please submit bank statements from the past TWO months. This will confirm cash …"
click at [640, 205] on div "v Color teal Color pink Remove color Add row above Add row below Add column bef…" at bounding box center [790, 227] width 380 height 108
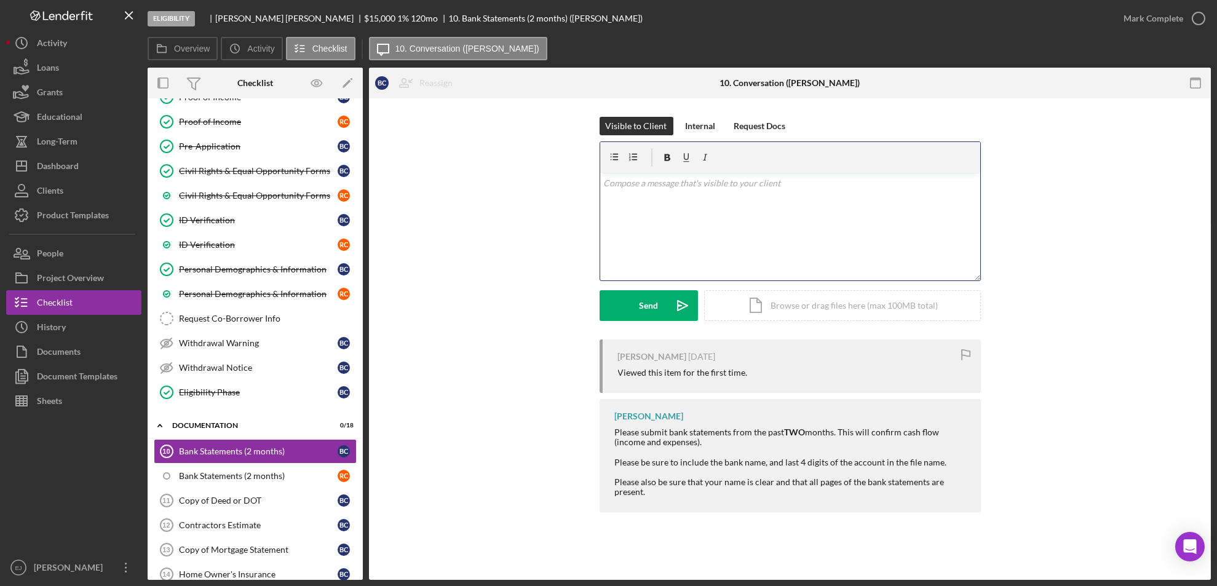
click at [640, 205] on div "v Color teal Color pink Remove color Add row above Add row below Add column bef…" at bounding box center [790, 227] width 380 height 108
click at [656, 179] on mark "Please submit bank statements from the past" at bounding box center [688, 183] width 170 height 10
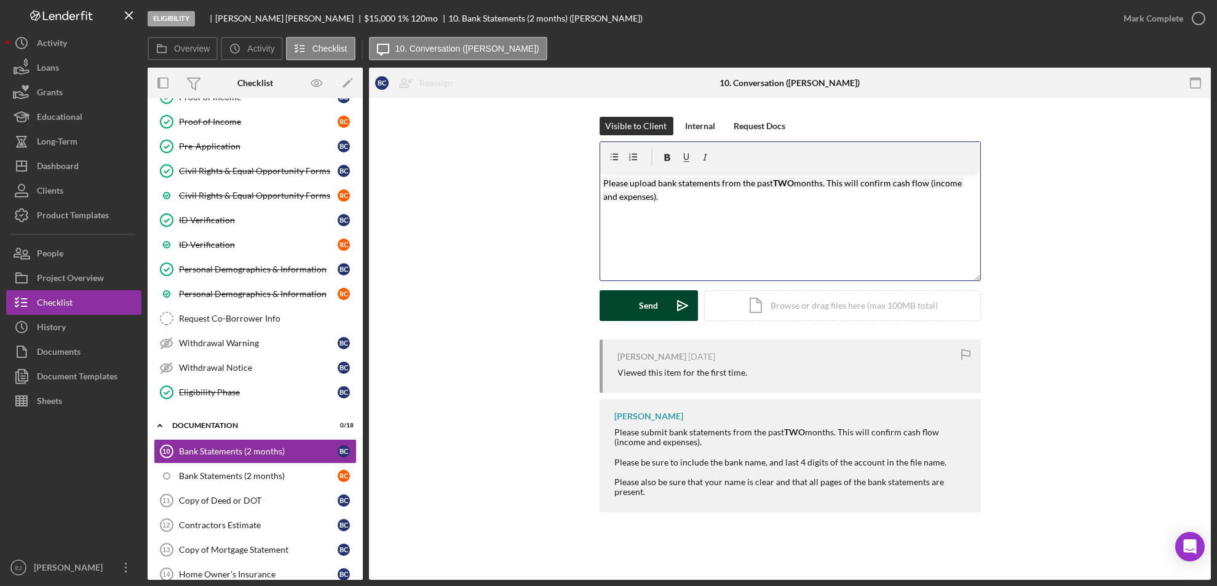
click at [644, 307] on div "Send" at bounding box center [648, 305] width 19 height 31
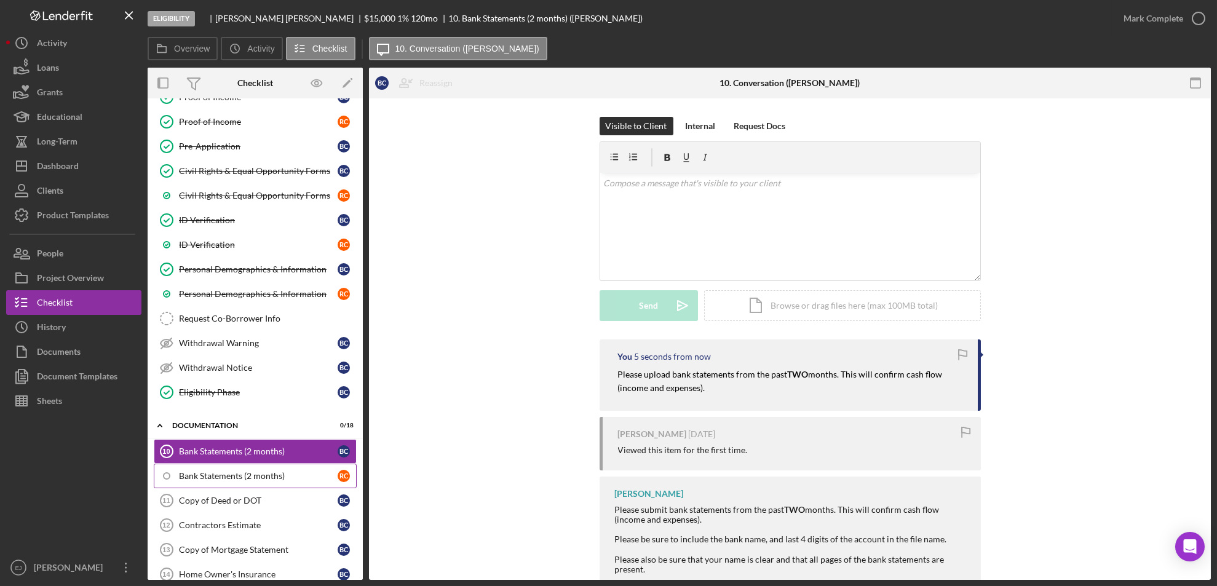
click at [240, 474] on div "Bank Statements (2 months)" at bounding box center [258, 476] width 159 height 10
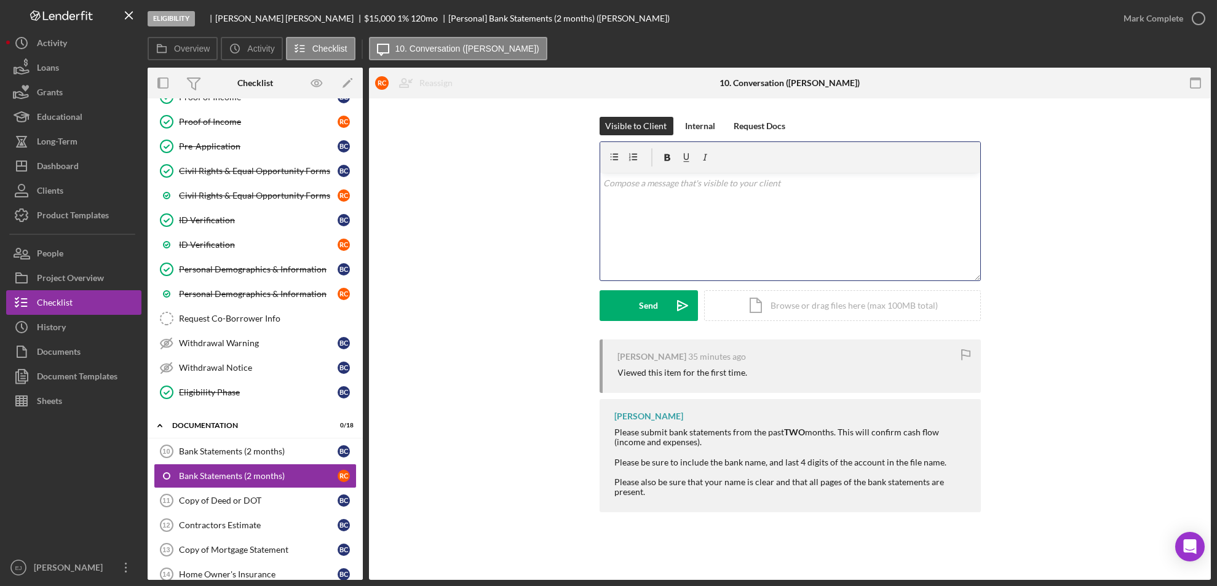
click at [698, 215] on div "v Color teal Color pink Remove color Add row above Add row below Add column bef…" at bounding box center [790, 227] width 380 height 108
drag, startPoint x: 698, startPoint y: 215, endPoint x: 742, endPoint y: 206, distance: 44.6
click at [742, 206] on div "v Color teal Color pink Remove color Add row above Add row below Add column bef…" at bounding box center [790, 227] width 380 height 108
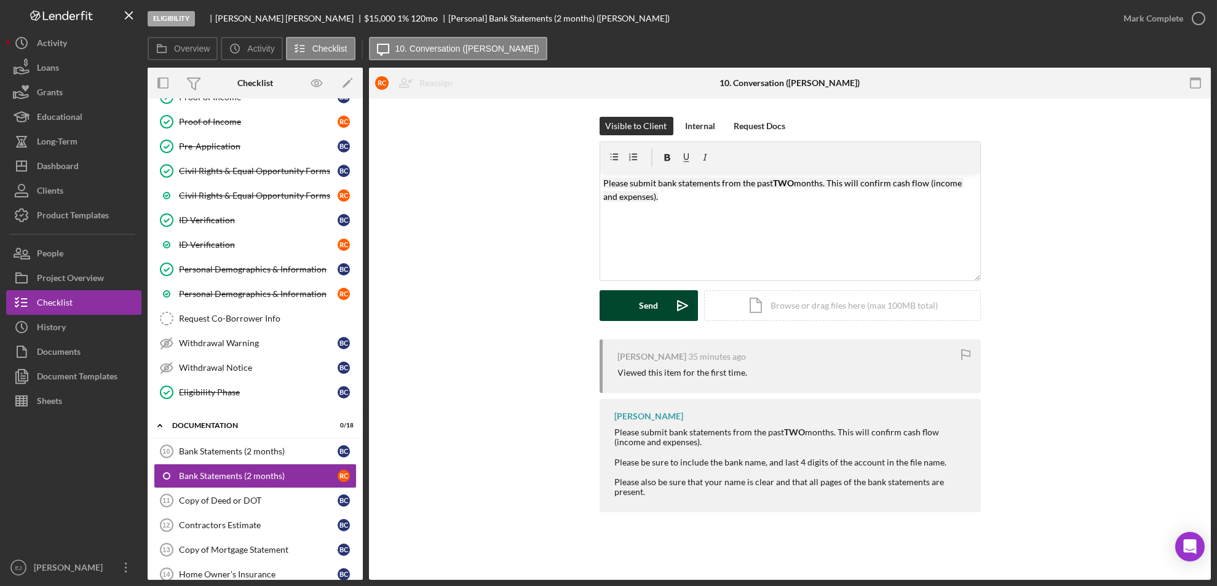
click at [639, 305] on div "Send" at bounding box center [648, 305] width 19 height 31
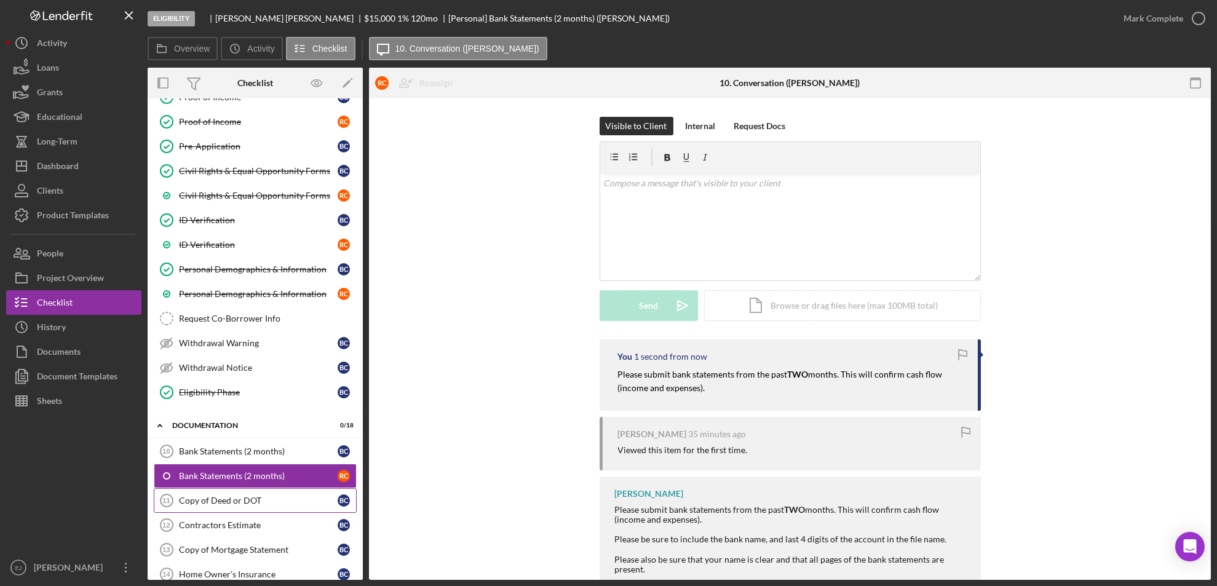
click at [243, 502] on div "Copy of Deed or DOT" at bounding box center [258, 500] width 159 height 10
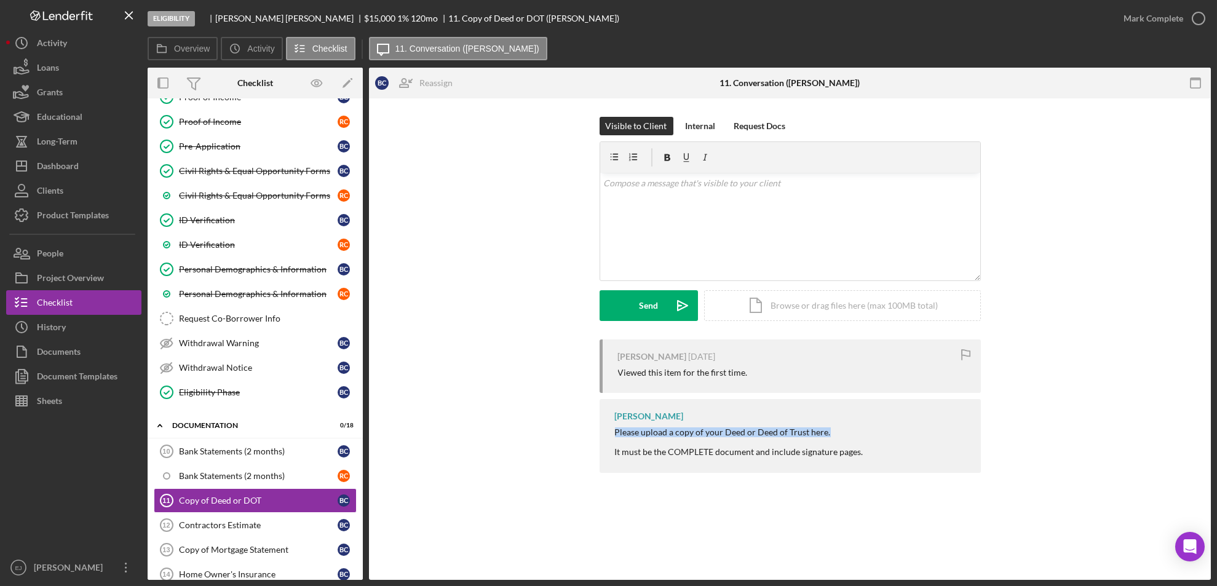
drag, startPoint x: 610, startPoint y: 430, endPoint x: 854, endPoint y: 422, distance: 244.8
click at [854, 422] on div "[PERSON_NAME] Please upload a copy of your Deed or Deed of Trust here. It must …" at bounding box center [789, 435] width 381 height 73
copy div "Please upload a copy of your Deed or Deed of Trust here."
click at [679, 203] on div "v Color teal Color pink Remove color Add row above Add row below Add column bef…" at bounding box center [790, 227] width 380 height 108
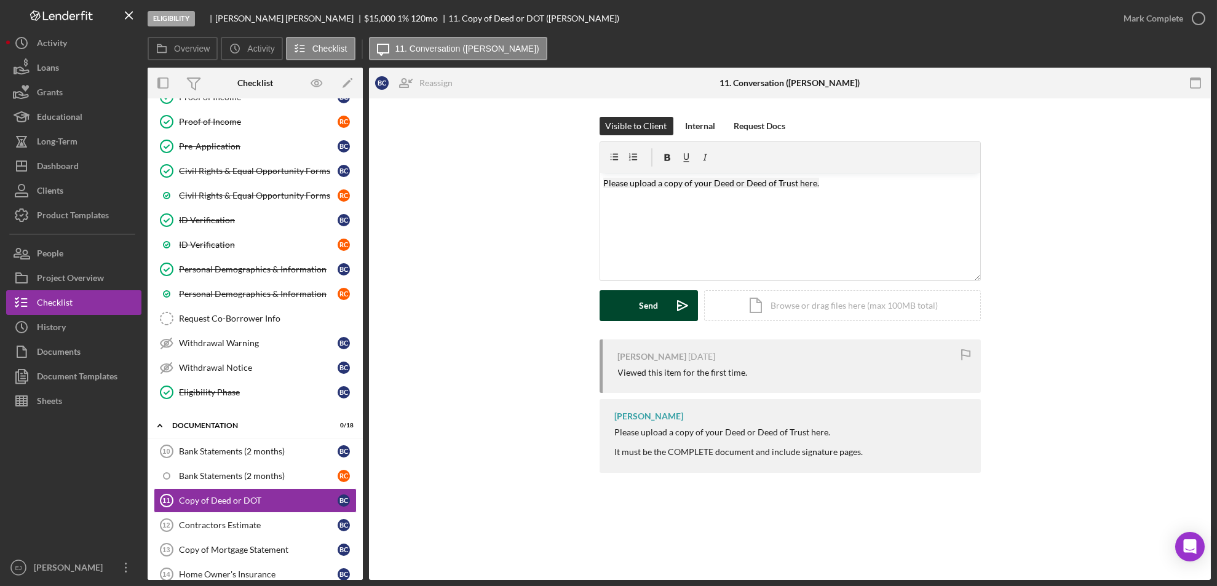
click at [634, 312] on button "Send Icon/icon-invite-send" at bounding box center [648, 305] width 98 height 31
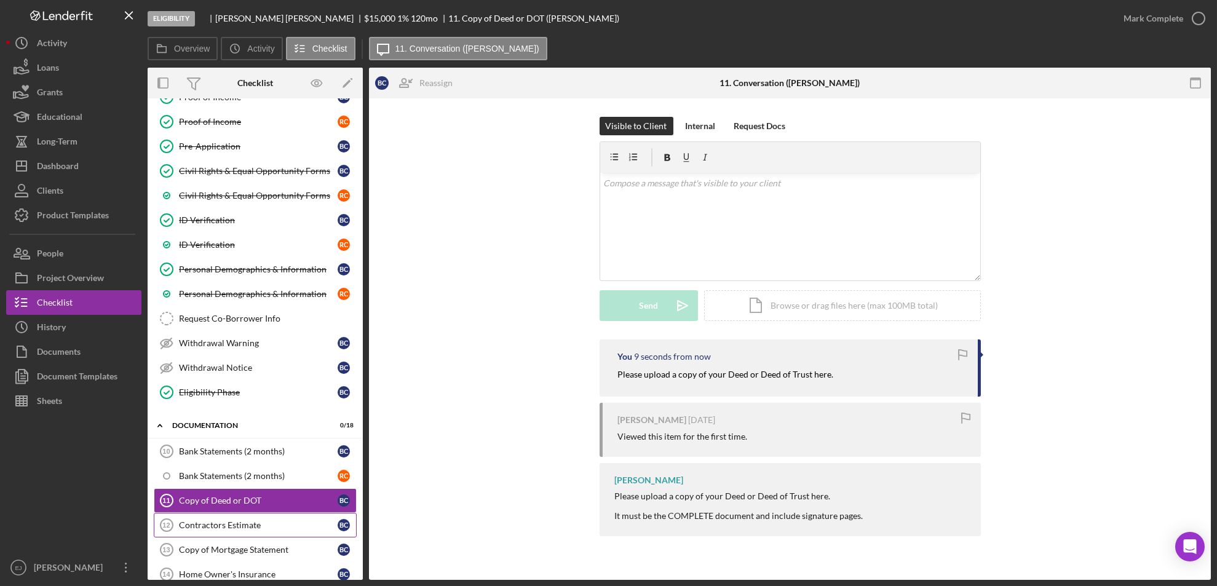
click at [229, 520] on div "Contractors Estimate" at bounding box center [258, 525] width 159 height 10
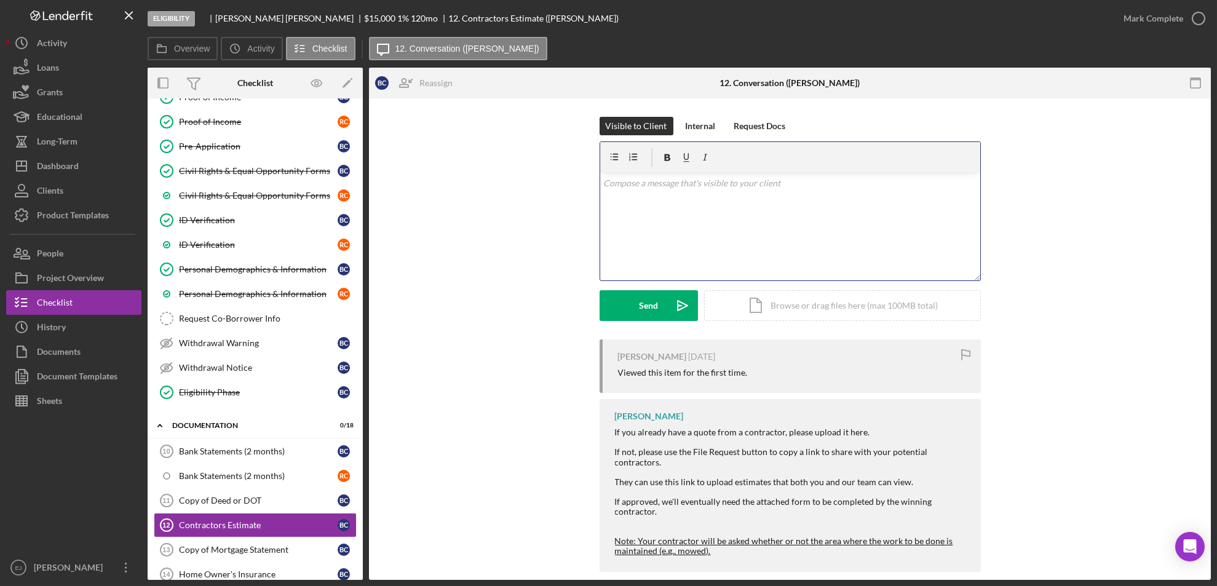
click at [620, 200] on div "v Color teal Color pink Remove color Add row above Add row below Add column bef…" at bounding box center [790, 227] width 380 height 108
click at [644, 309] on div "Send" at bounding box center [648, 305] width 19 height 31
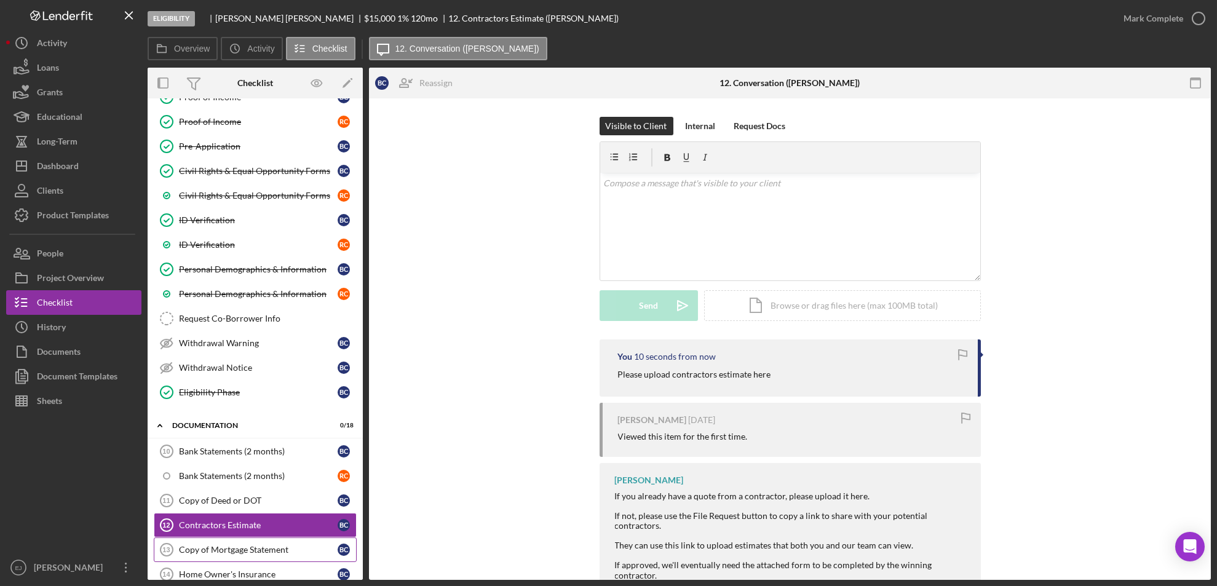
click at [285, 550] on div "Copy of Mortgage Statement" at bounding box center [258, 550] width 159 height 10
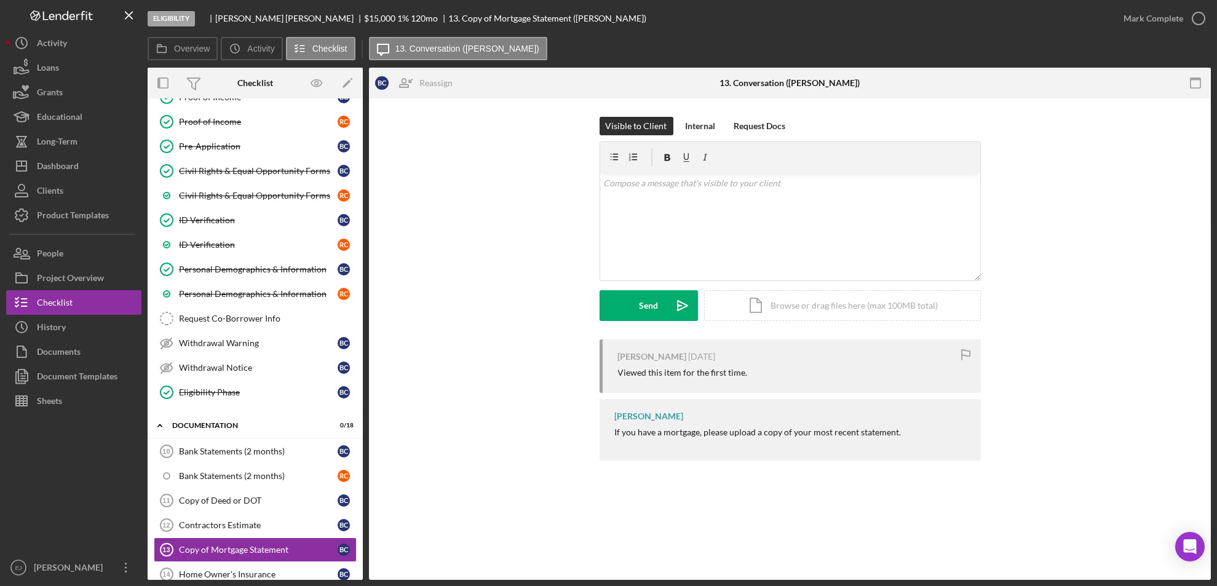
drag, startPoint x: 608, startPoint y: 430, endPoint x: 936, endPoint y: 447, distance: 328.1
click at [936, 447] on div "[PERSON_NAME] If you have a mortgage, please upload a copy of your most recent …" at bounding box center [789, 429] width 381 height 61
copy div "If you have a mortgage, please upload a copy of your most recent statement."
click at [738, 212] on div "v Color teal Color pink Remove color Add row above Add row below Add column bef…" at bounding box center [790, 227] width 380 height 108
click at [642, 303] on div "Send" at bounding box center [648, 305] width 19 height 31
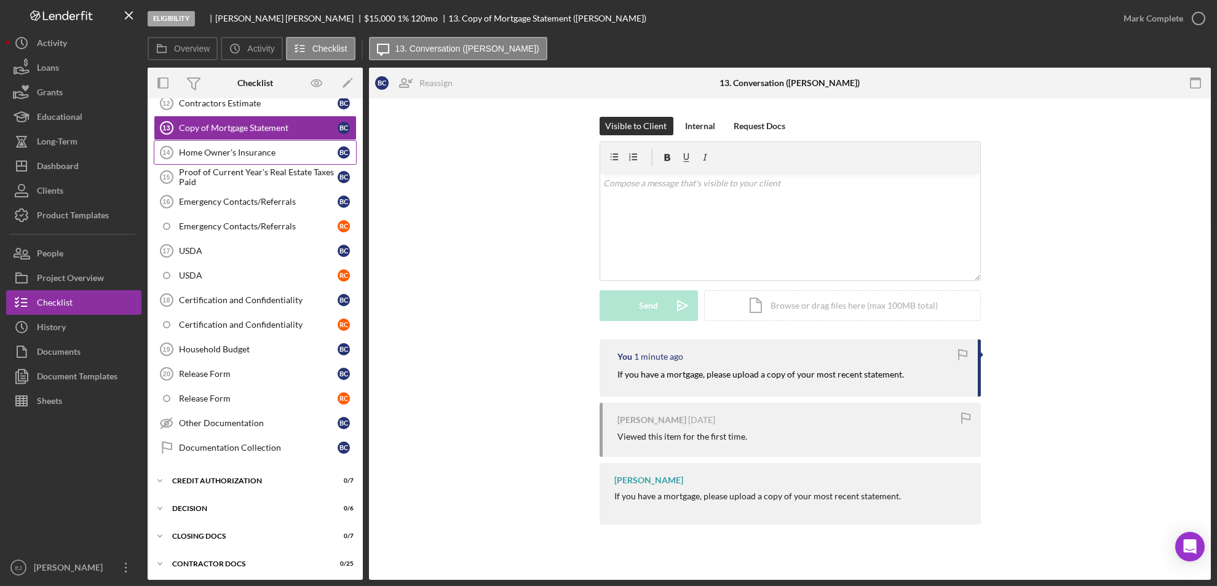
click at [248, 155] on div "Home Owner's Insurance" at bounding box center [258, 153] width 159 height 10
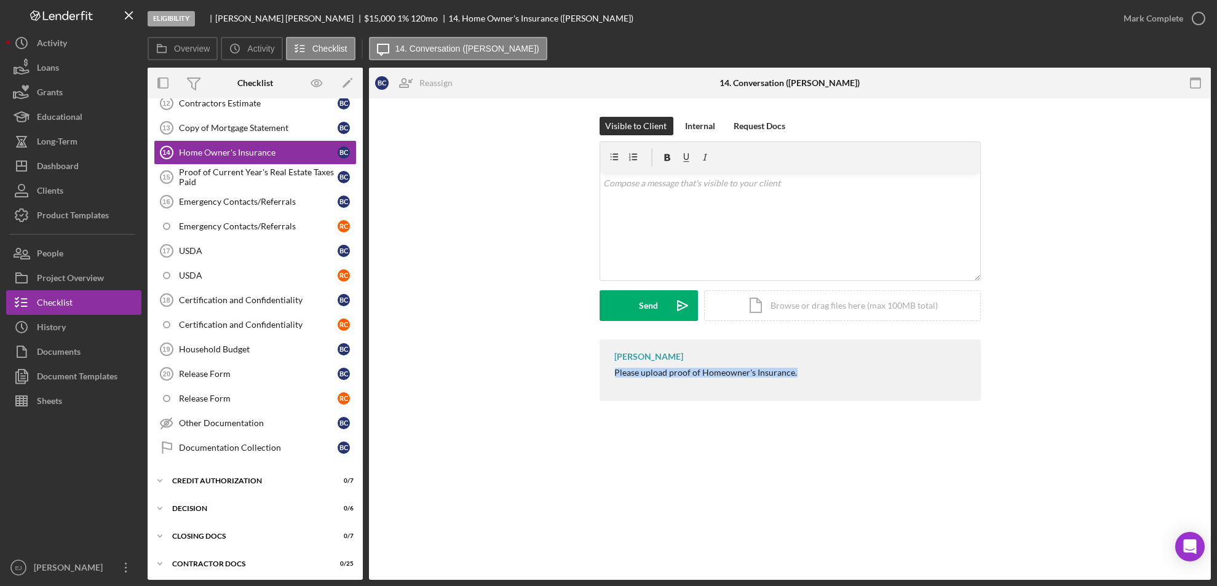
drag, startPoint x: 610, startPoint y: 369, endPoint x: 800, endPoint y: 371, distance: 190.0
click at [800, 371] on div "[PERSON_NAME] Please upload proof of Homeowner's Insurance." at bounding box center [789, 369] width 381 height 61
copy div "Please upload proof of Homeowner's Insurance."
click at [655, 189] on p at bounding box center [789, 183] width 373 height 14
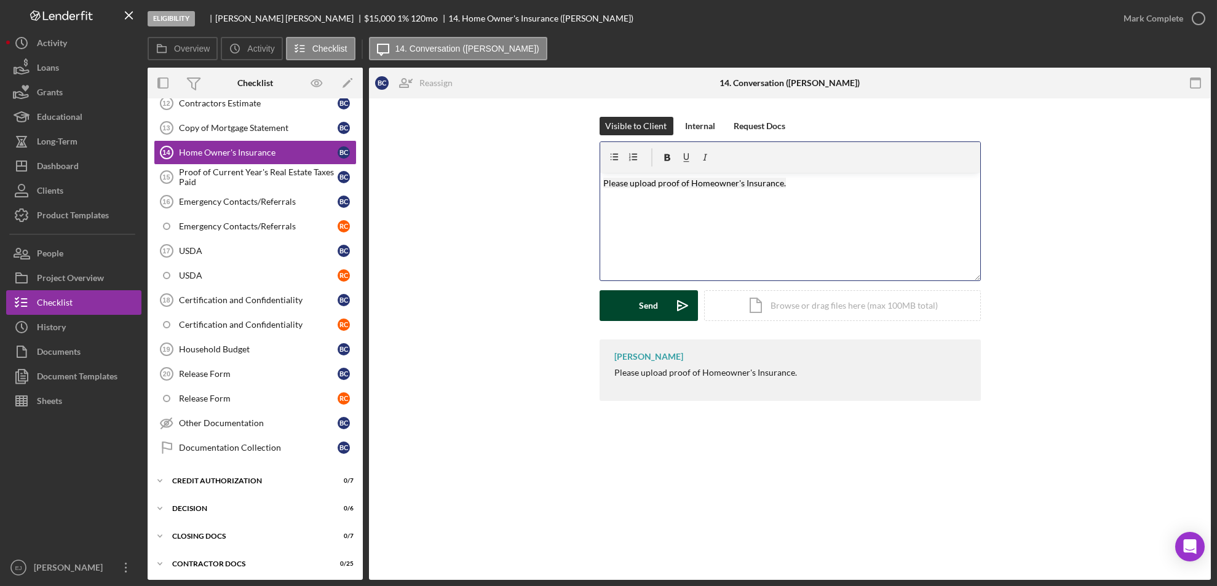
click at [660, 318] on button "Send Icon/icon-invite-send" at bounding box center [648, 305] width 98 height 31
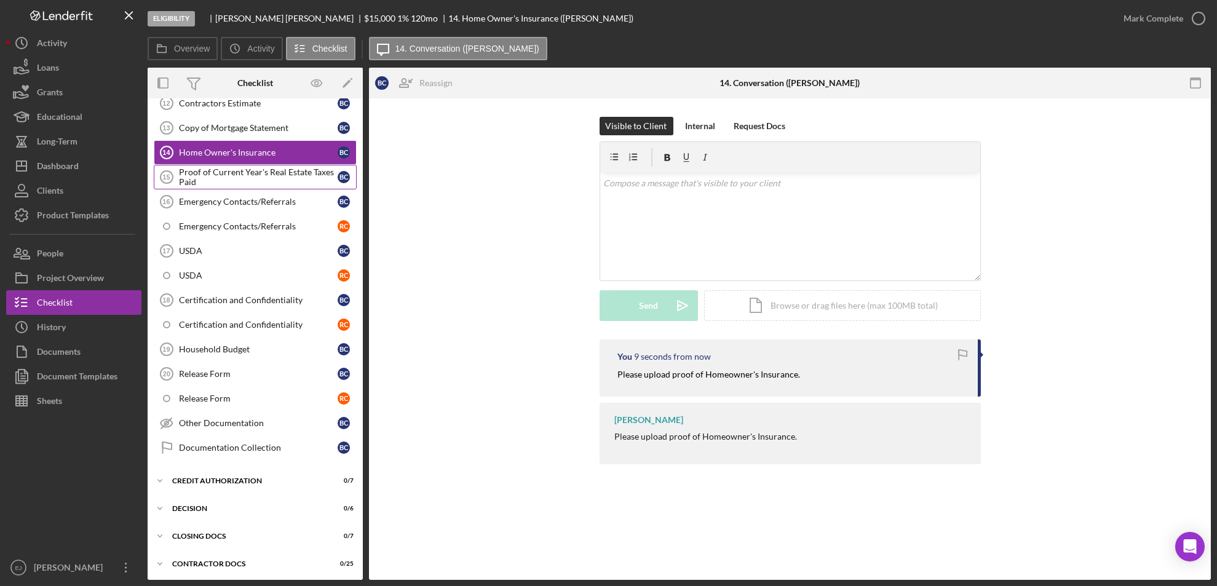
click at [255, 167] on div "Proof of Current Year's Real Estate Taxes Paid" at bounding box center [258, 177] width 159 height 20
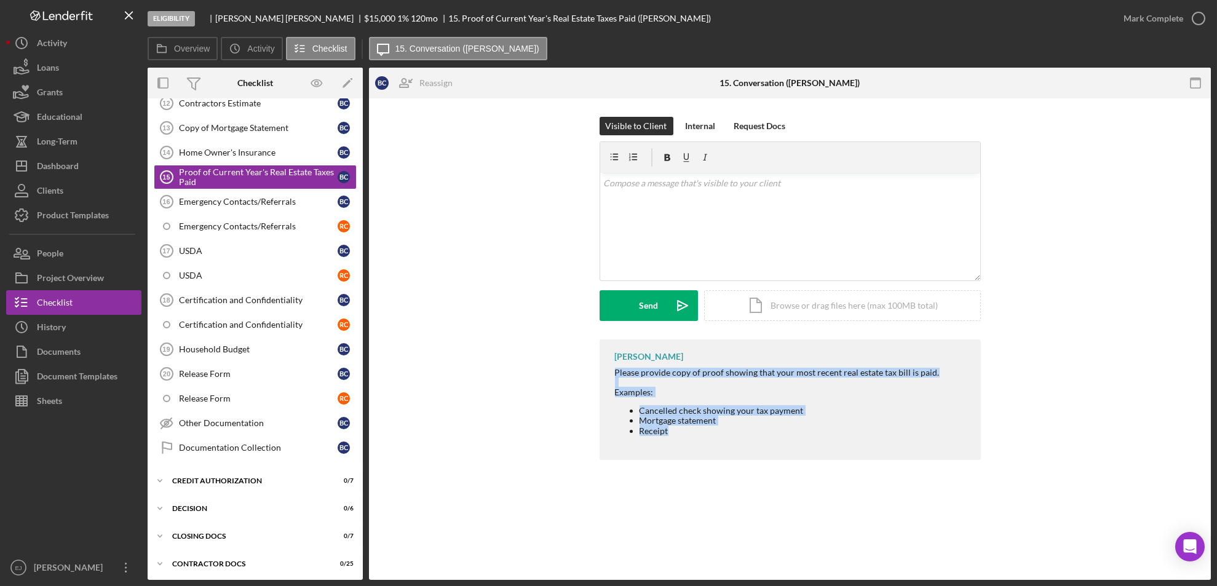
drag, startPoint x: 609, startPoint y: 374, endPoint x: 936, endPoint y: 454, distance: 336.1
click at [936, 454] on div "[PERSON_NAME] Please provide copy of proof showing that your most recent real e…" at bounding box center [789, 399] width 381 height 120
copy div "Please provide copy of proof showing that your most recent real estate tax bill…"
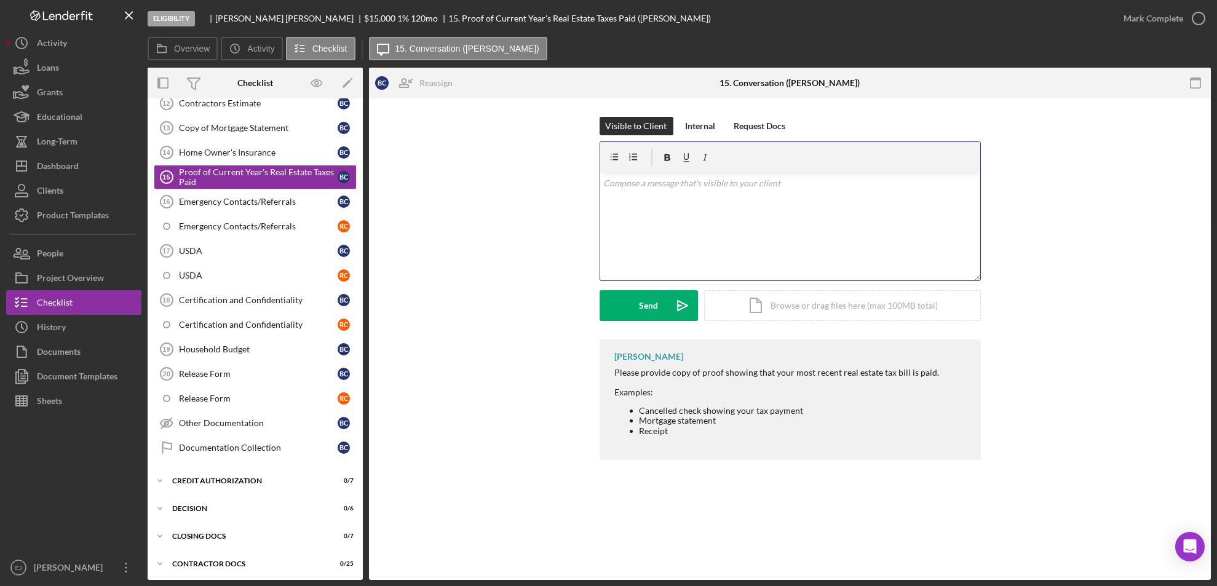
click at [668, 213] on div "v Color teal Color pink Remove color Add row above Add row below Add column bef…" at bounding box center [790, 227] width 380 height 108
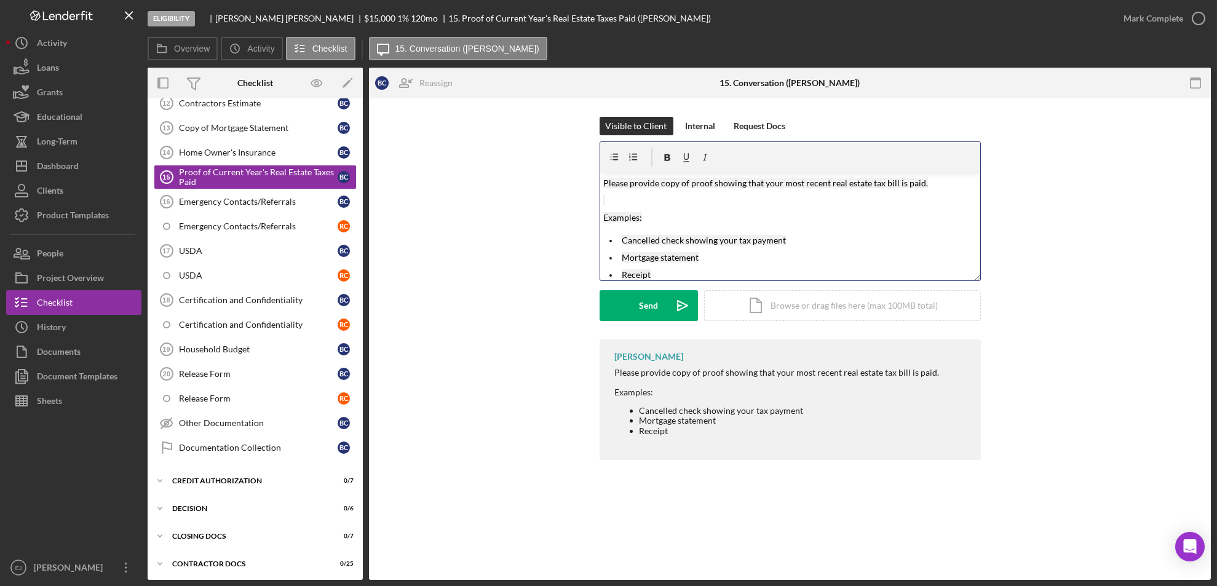
click at [668, 213] on p "Examples:" at bounding box center [789, 218] width 373 height 14
click at [633, 197] on p at bounding box center [789, 201] width 373 height 14
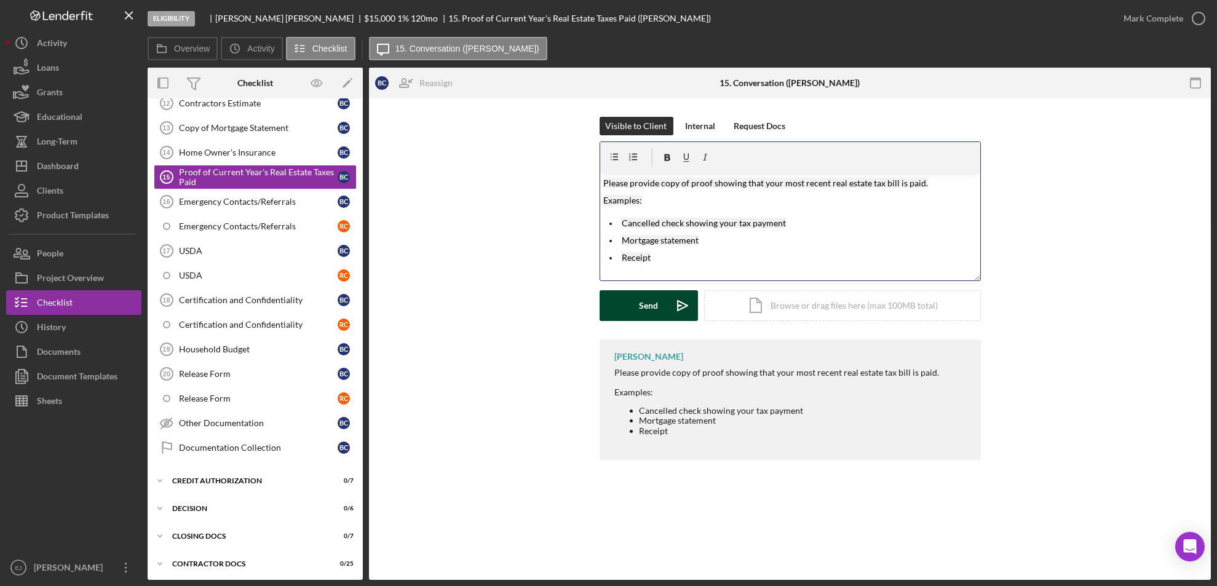
click at [635, 306] on button "Send Icon/icon-invite-send" at bounding box center [648, 305] width 98 height 31
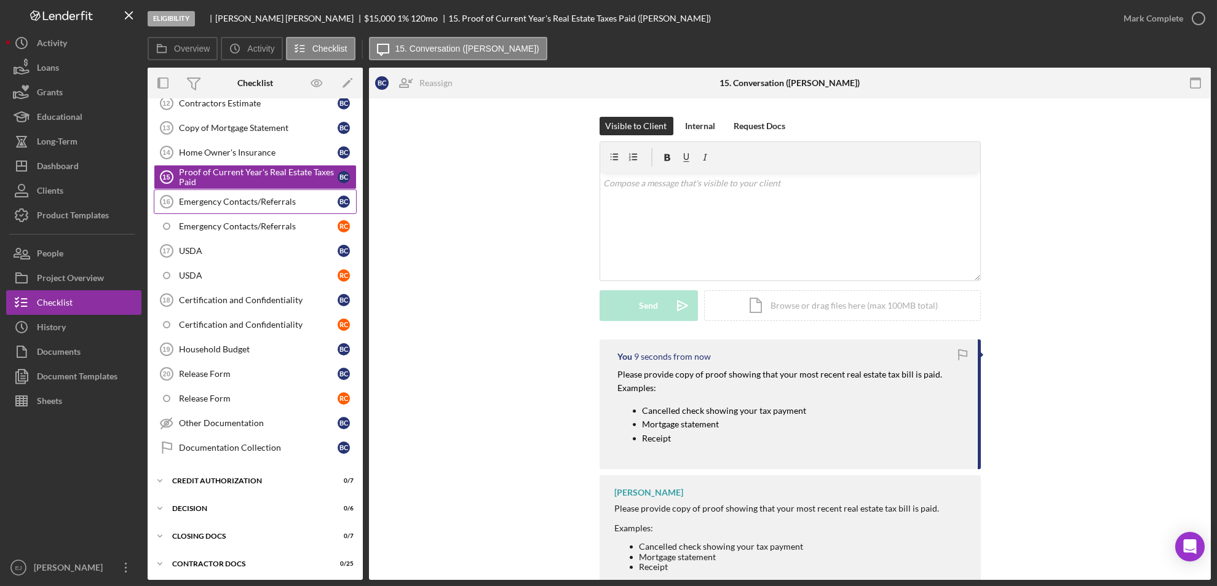
click at [237, 202] on div "Emergency Contacts/Referrals" at bounding box center [258, 202] width 159 height 10
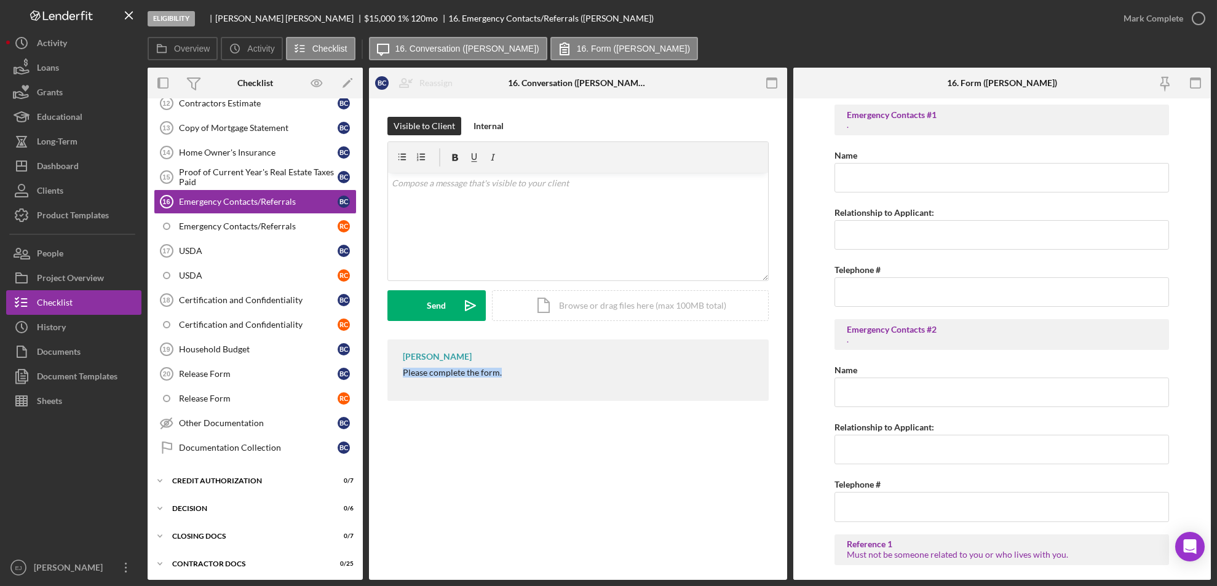
drag, startPoint x: 398, startPoint y: 373, endPoint x: 532, endPoint y: 376, distance: 134.6
click at [532, 376] on div "[PERSON_NAME] Please complete the form." at bounding box center [577, 369] width 381 height 61
copy div "Please complete the form."
click at [393, 191] on div "v Color teal Color pink Remove color Add row above Add row below Add column bef…" at bounding box center [578, 227] width 380 height 108
click at [430, 303] on div "Send" at bounding box center [436, 305] width 19 height 31
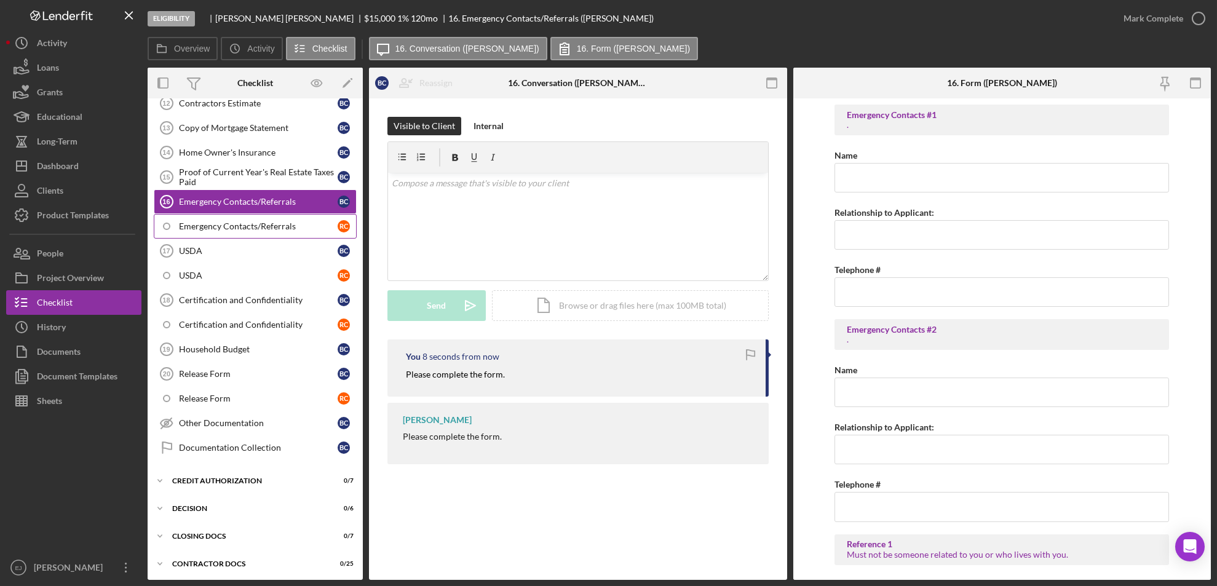
click at [205, 222] on div "Emergency Contacts/Referrals" at bounding box center [258, 226] width 159 height 10
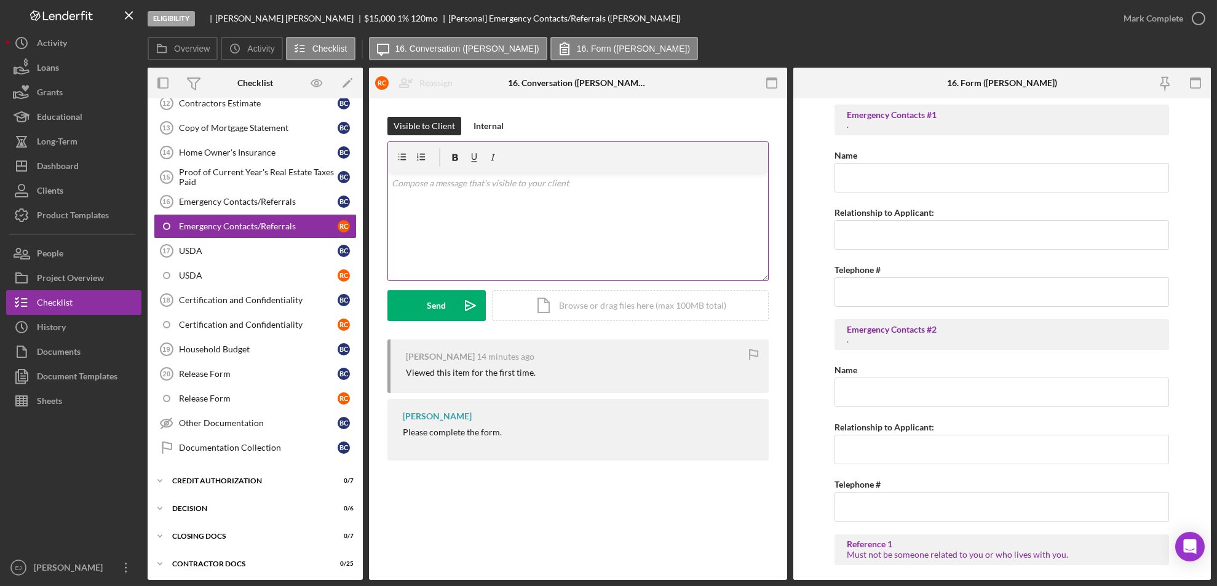
click at [468, 200] on div "v Color teal Color pink Remove color Add row above Add row below Add column bef…" at bounding box center [578, 227] width 380 height 108
click at [448, 307] on button "Send Icon/icon-invite-send" at bounding box center [436, 305] width 98 height 31
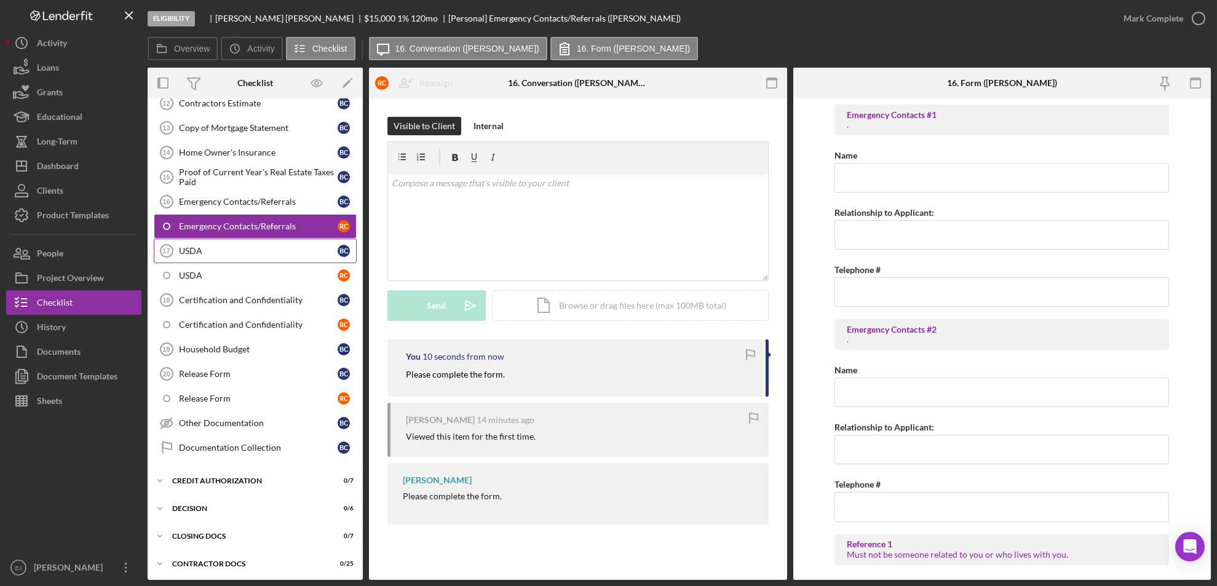
click at [251, 250] on div "USDA" at bounding box center [258, 251] width 159 height 10
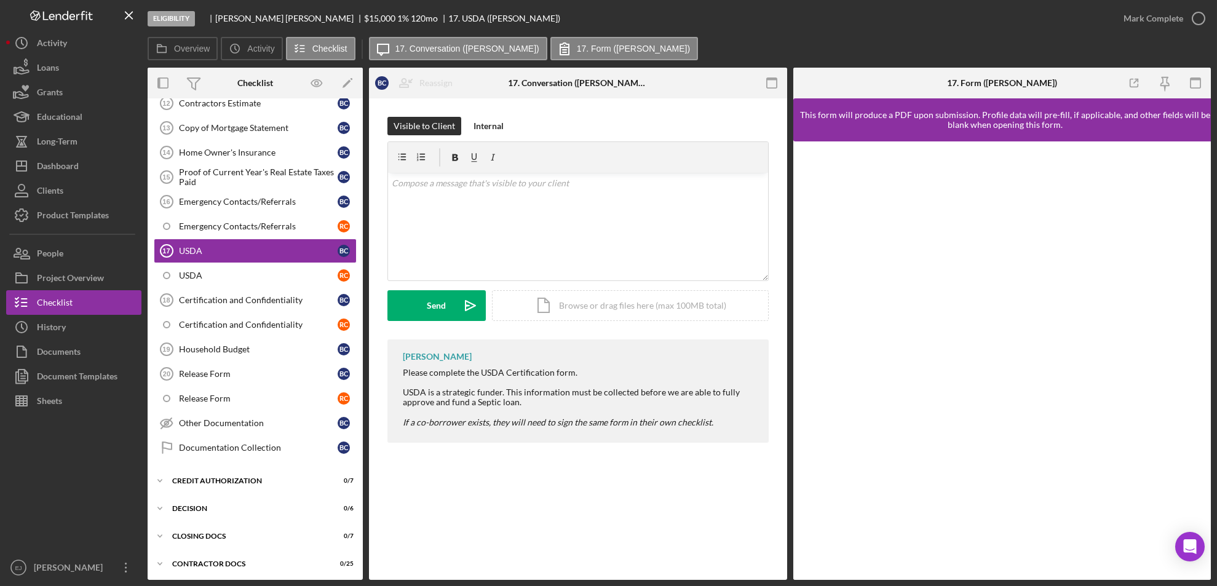
drag, startPoint x: 400, startPoint y: 369, endPoint x: 588, endPoint y: 365, distance: 188.2
click at [588, 365] on div "[PERSON_NAME] Please complete the USDA Certification form. USDA is a strategic …" at bounding box center [577, 390] width 381 height 103
copy div "Please complete the USDA Certification form."
click at [469, 194] on div "v Color teal Color pink Remove color Add row above Add row below Add column bef…" at bounding box center [578, 227] width 380 height 108
click at [457, 307] on icon "Icon/icon-invite-send" at bounding box center [470, 305] width 31 height 31
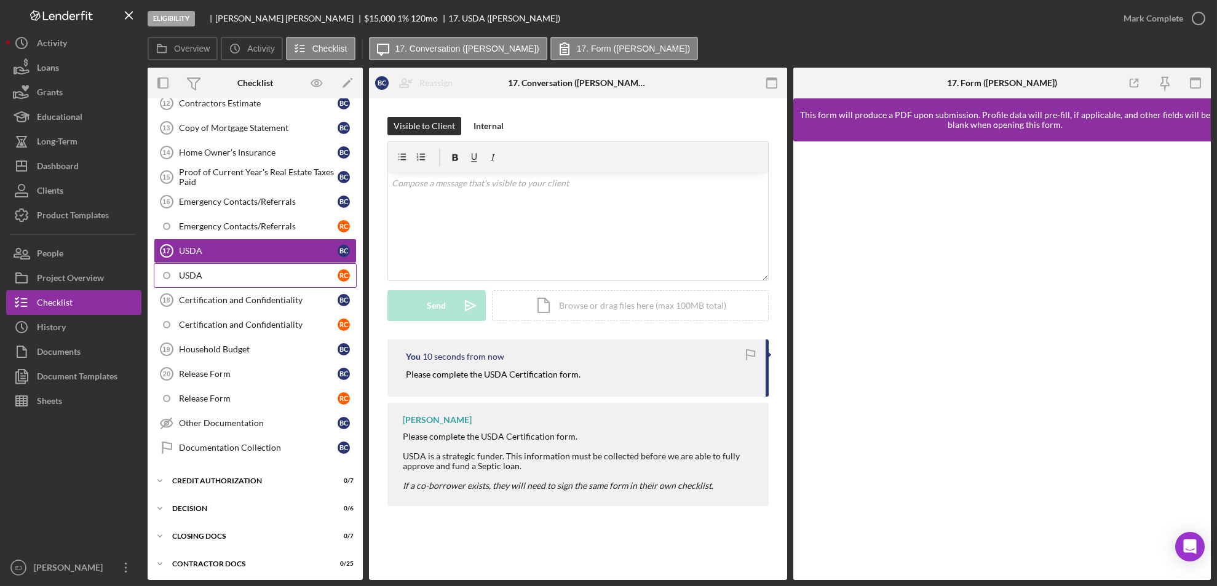
click at [261, 280] on link "USDA R C" at bounding box center [255, 275] width 203 height 25
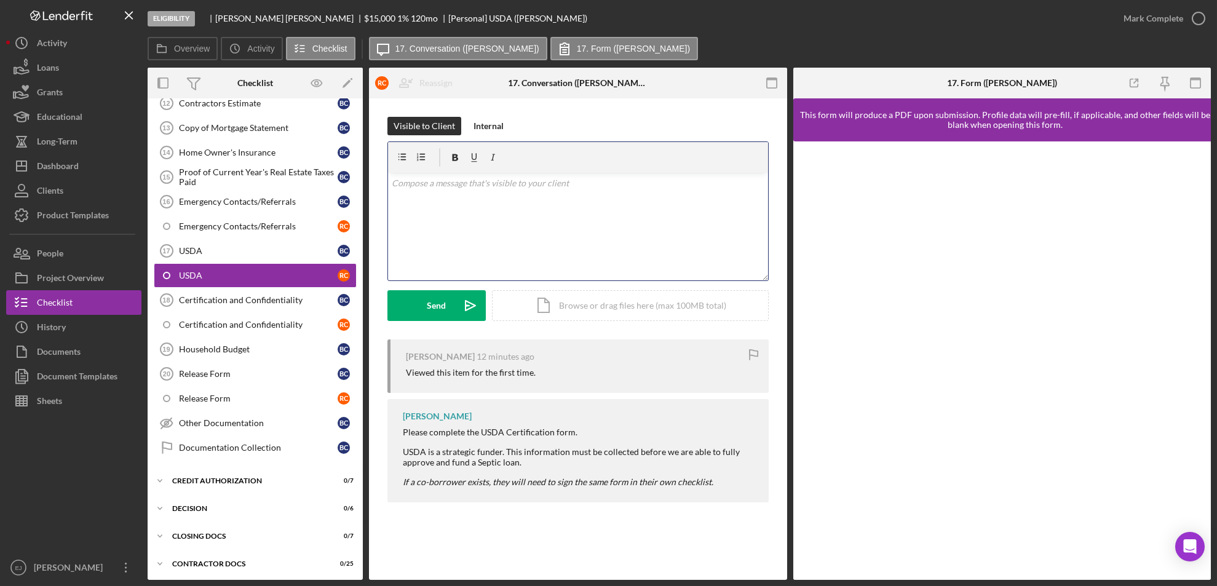
click at [428, 208] on div "v Color teal Color pink Remove color Add row above Add row below Add column bef…" at bounding box center [578, 227] width 380 height 108
click at [442, 304] on div "Send" at bounding box center [436, 305] width 19 height 31
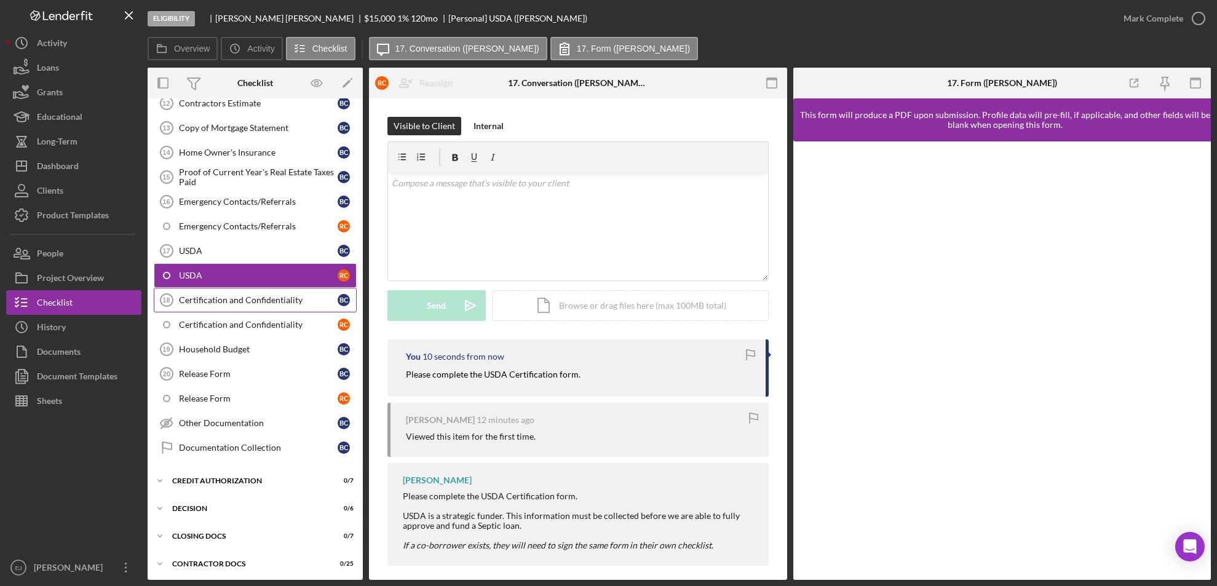
click at [289, 304] on div "Certification and Confidentiality" at bounding box center [258, 300] width 159 height 10
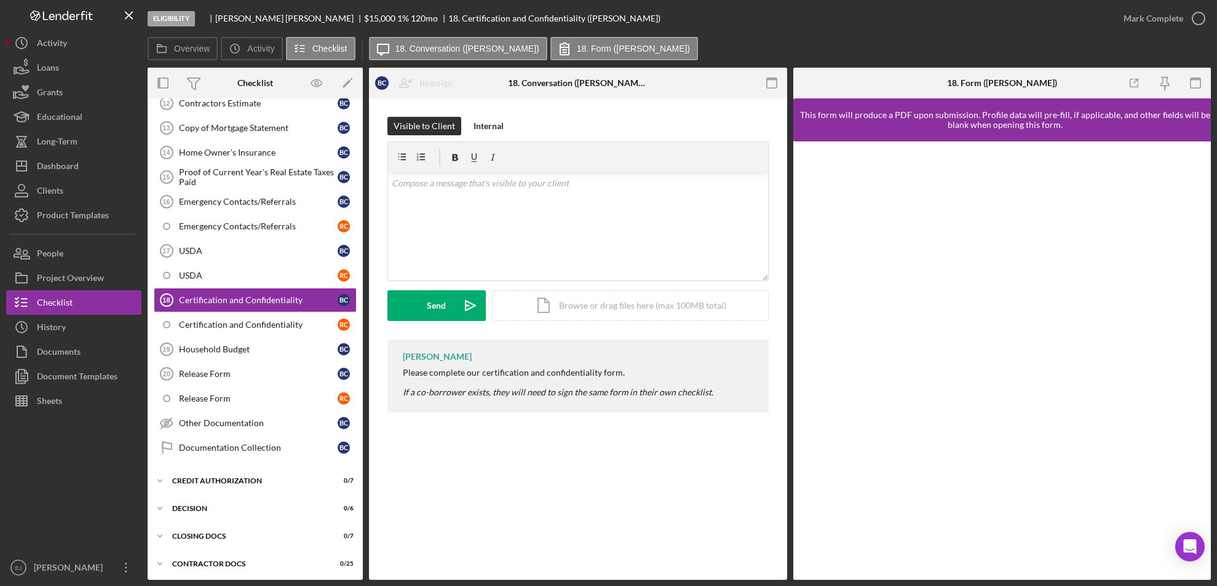
click at [403, 378] on div at bounding box center [558, 382] width 310 height 10
drag, startPoint x: 397, startPoint y: 375, endPoint x: 680, endPoint y: 358, distance: 283.3
click at [680, 358] on div "[PERSON_NAME] Please complete our certification and confidentiality form. If a …" at bounding box center [577, 375] width 381 height 73
copy div "Please complete our certification and confidentiality form."
click at [450, 202] on div "v Color teal Color pink Remove color Add row above Add row below Add column bef…" at bounding box center [578, 227] width 380 height 108
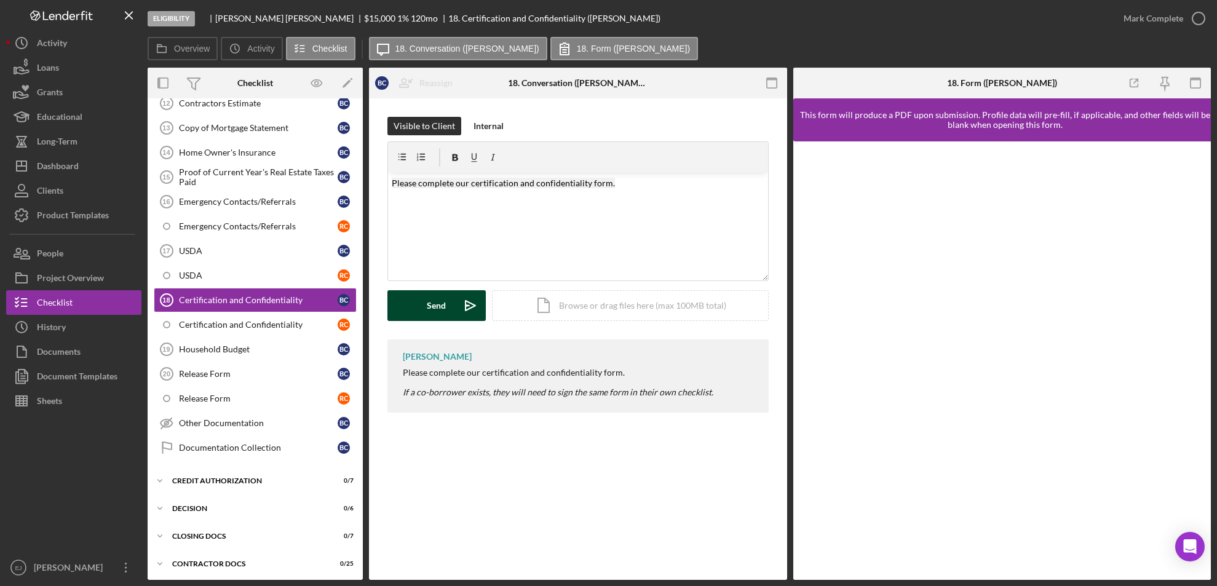
click at [445, 297] on button "Send Icon/icon-invite-send" at bounding box center [436, 305] width 98 height 31
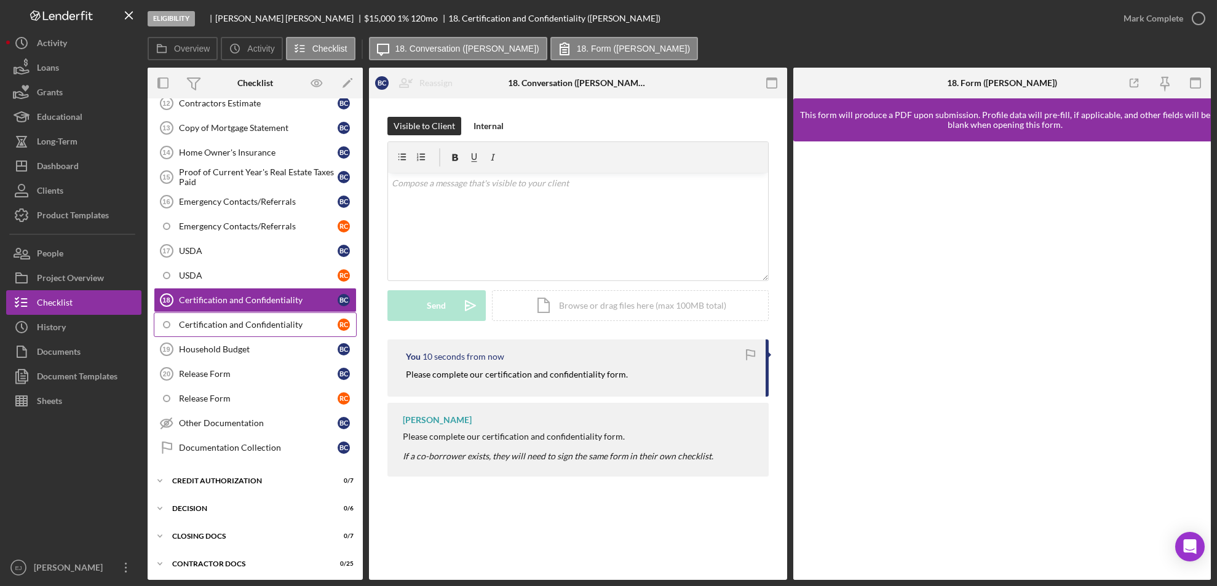
click at [233, 328] on div "Certification and Confidentiality" at bounding box center [258, 325] width 159 height 10
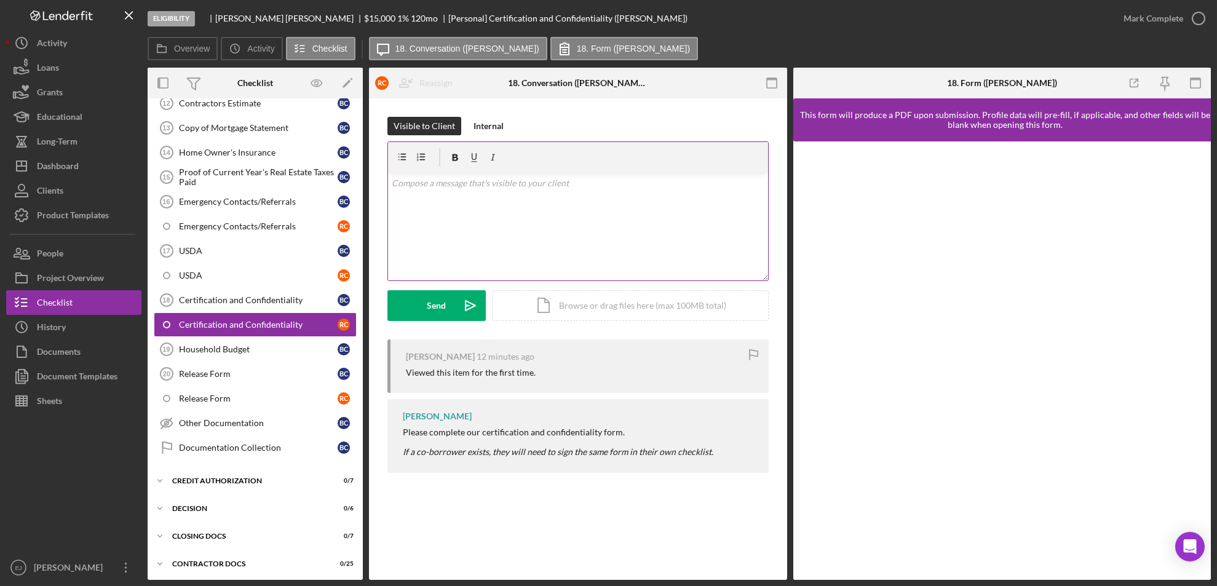
click at [484, 211] on div "v Color teal Color pink Remove color Add row above Add row below Add column bef…" at bounding box center [578, 227] width 380 height 108
click at [459, 297] on icon "Icon/icon-invite-send" at bounding box center [470, 305] width 31 height 31
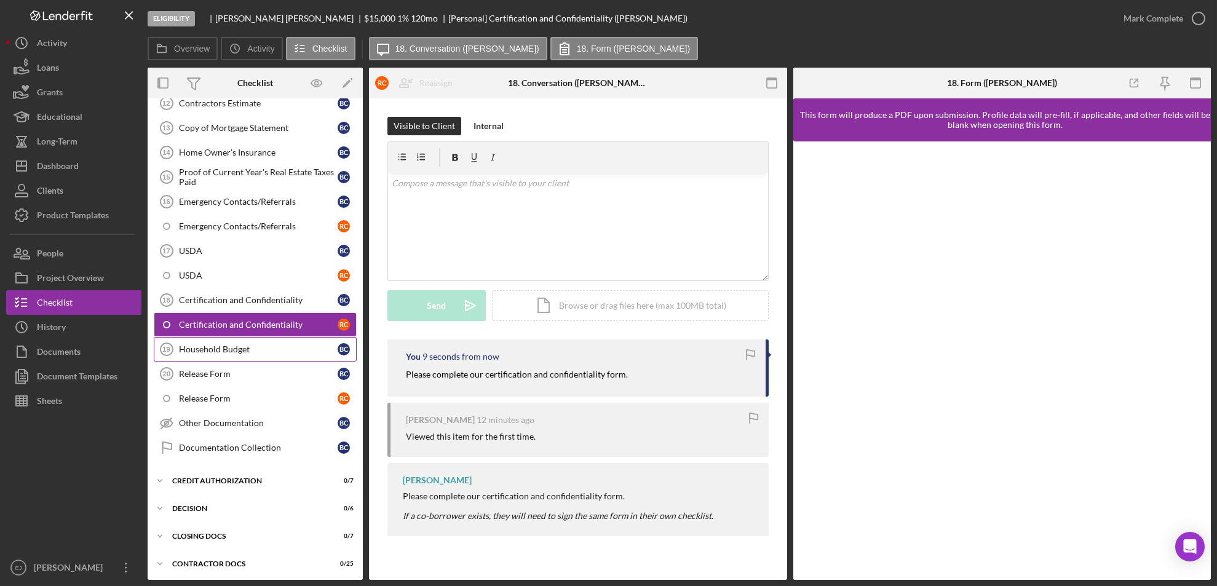
click at [277, 353] on div "Household Budget" at bounding box center [258, 349] width 159 height 10
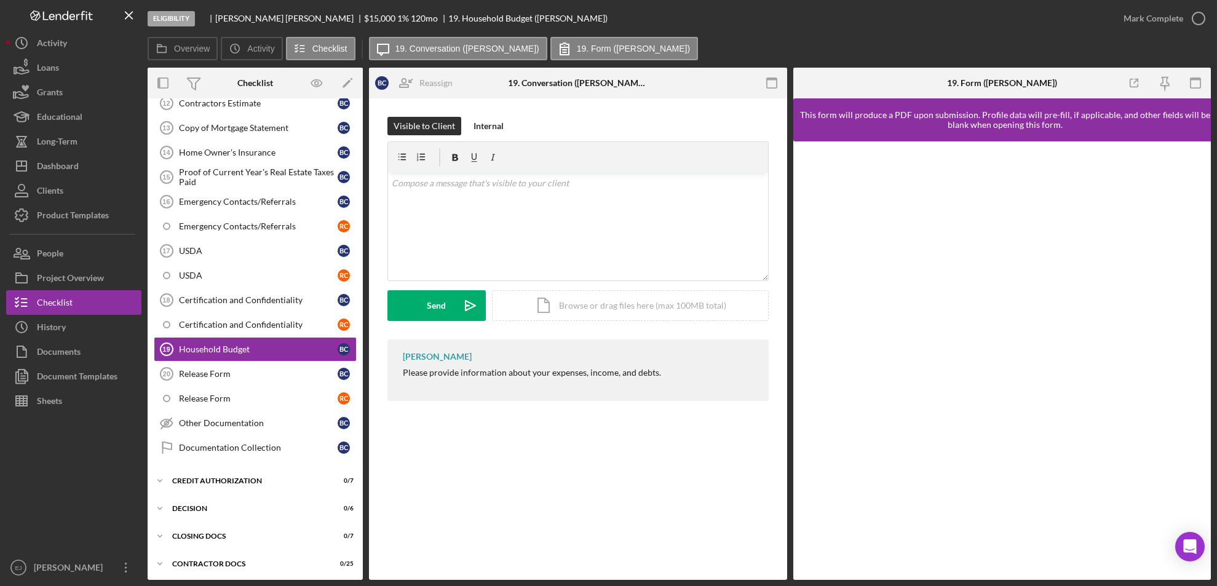
drag, startPoint x: 395, startPoint y: 370, endPoint x: 669, endPoint y: 364, distance: 273.6
click at [669, 364] on div "[PERSON_NAME] Please provide information about your expenses, income, and debts." at bounding box center [577, 369] width 381 height 61
click at [508, 202] on div "v Color teal Color pink Remove color Add row above Add row below Add column bef…" at bounding box center [578, 227] width 380 height 108
click at [455, 296] on icon "Icon/icon-invite-send" at bounding box center [470, 305] width 31 height 31
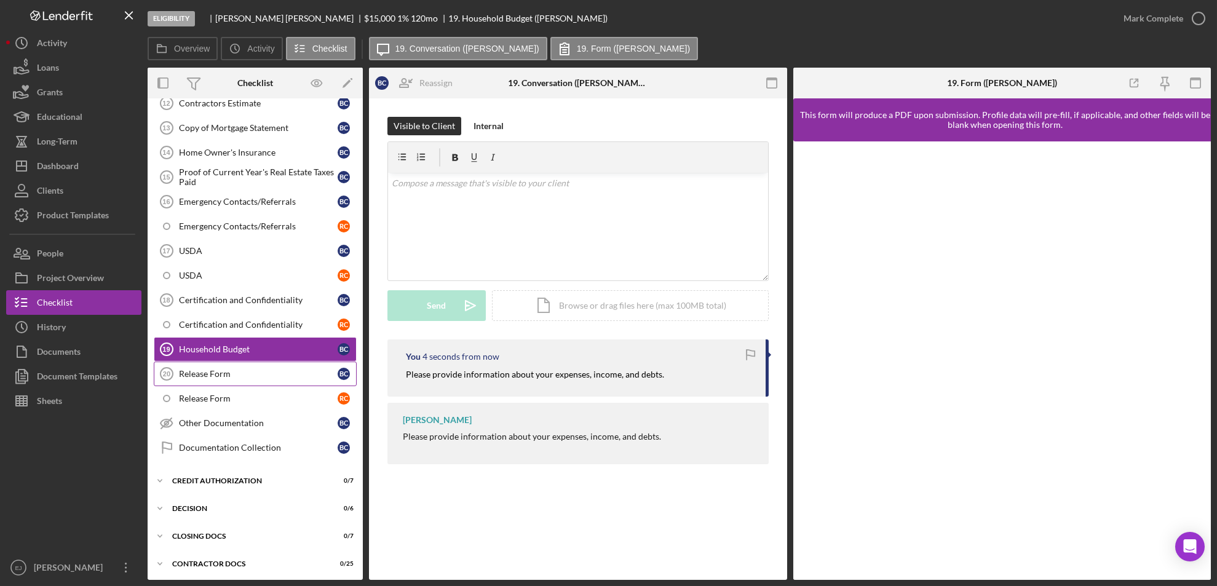
click at [261, 374] on div "Release Form" at bounding box center [258, 374] width 159 height 10
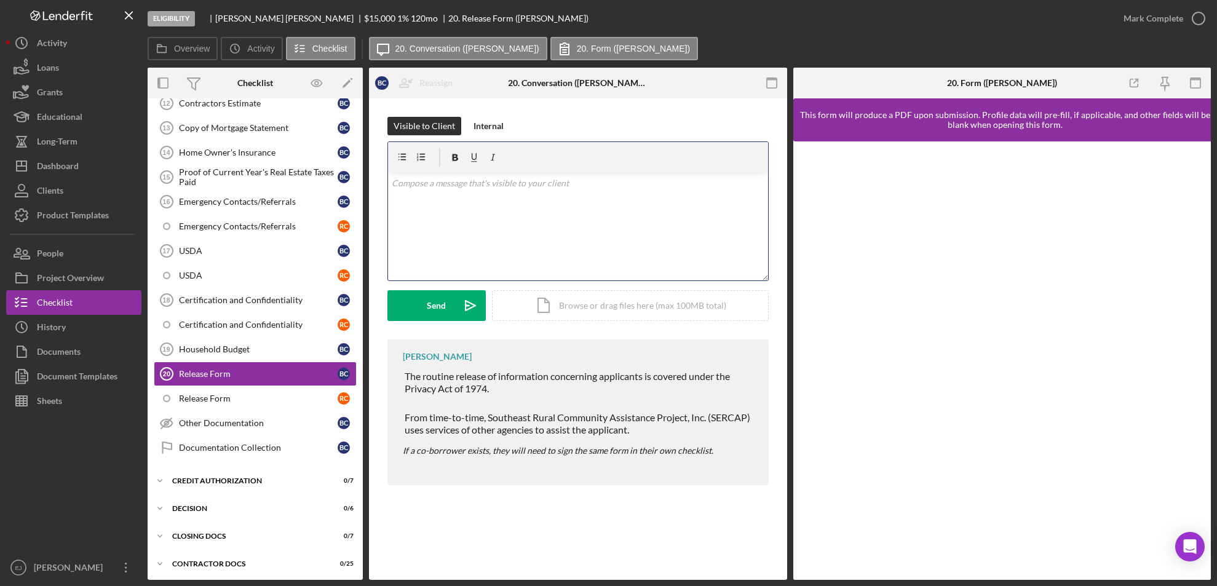
click at [430, 194] on div "v Color teal Color pink Remove color Add row above Add row below Add column bef…" at bounding box center [578, 227] width 380 height 108
click at [432, 304] on div "Send" at bounding box center [436, 305] width 19 height 31
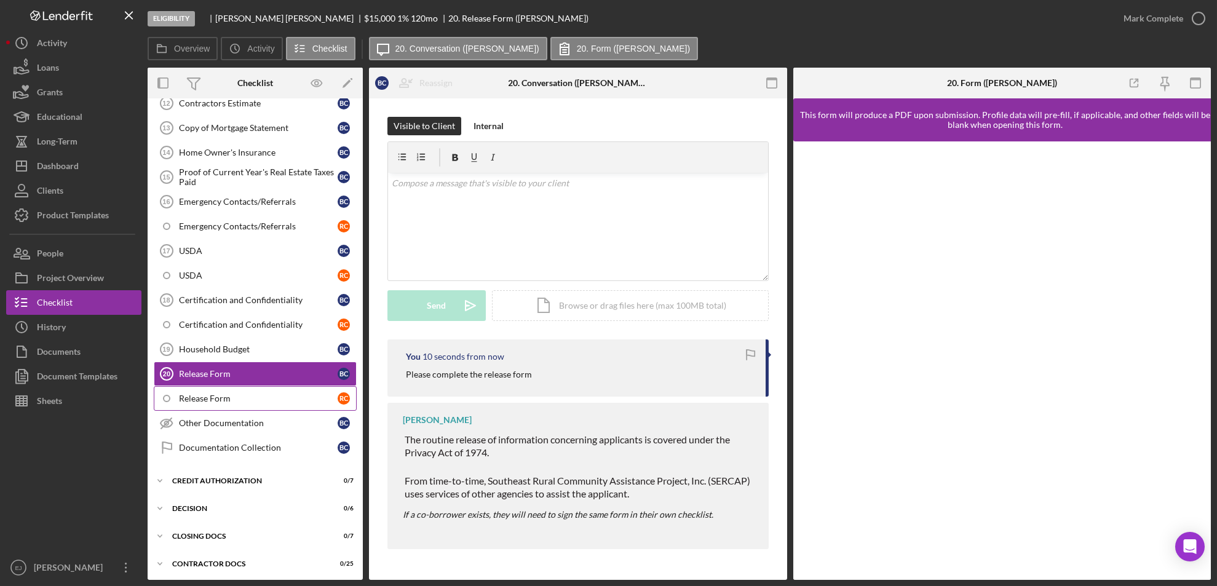
click at [224, 398] on div "Release Form" at bounding box center [258, 398] width 159 height 10
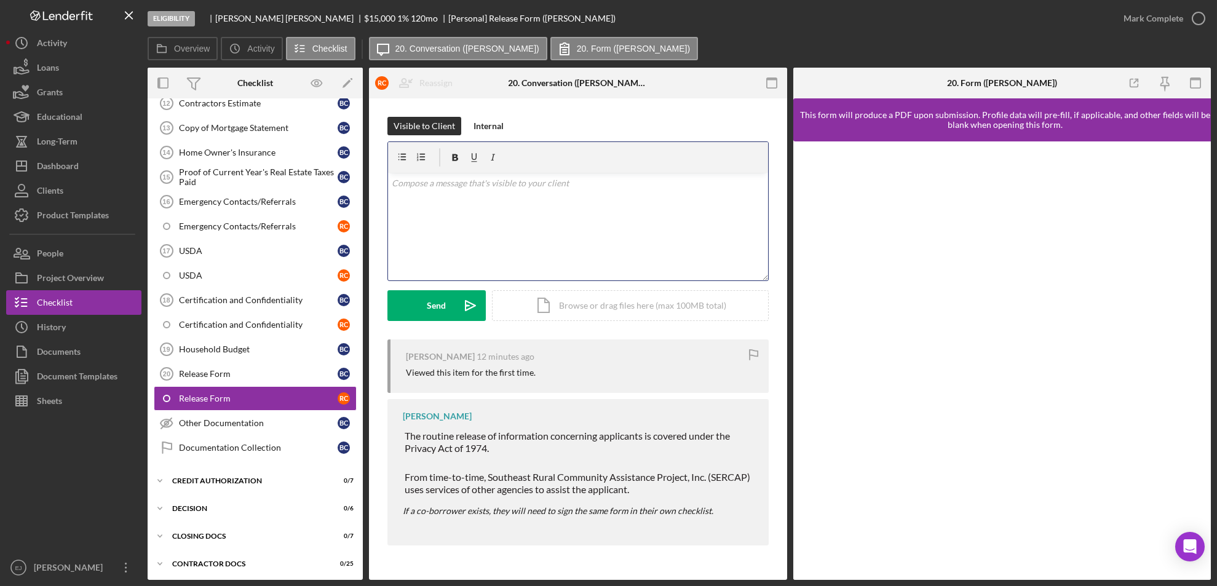
click at [478, 207] on div "v Color teal Color pink Remove color Add row above Add row below Add column bef…" at bounding box center [578, 227] width 380 height 108
click at [409, 301] on button "Send Icon/icon-invite-send" at bounding box center [436, 305] width 98 height 31
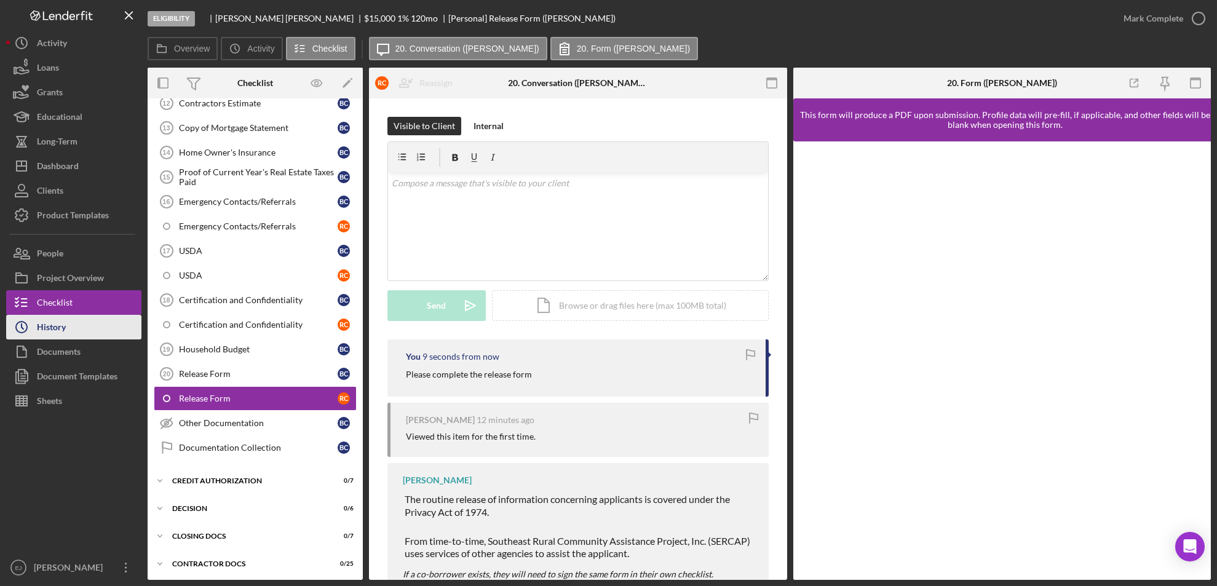
click at [66, 321] on button "Icon/History History" at bounding box center [73, 327] width 135 height 25
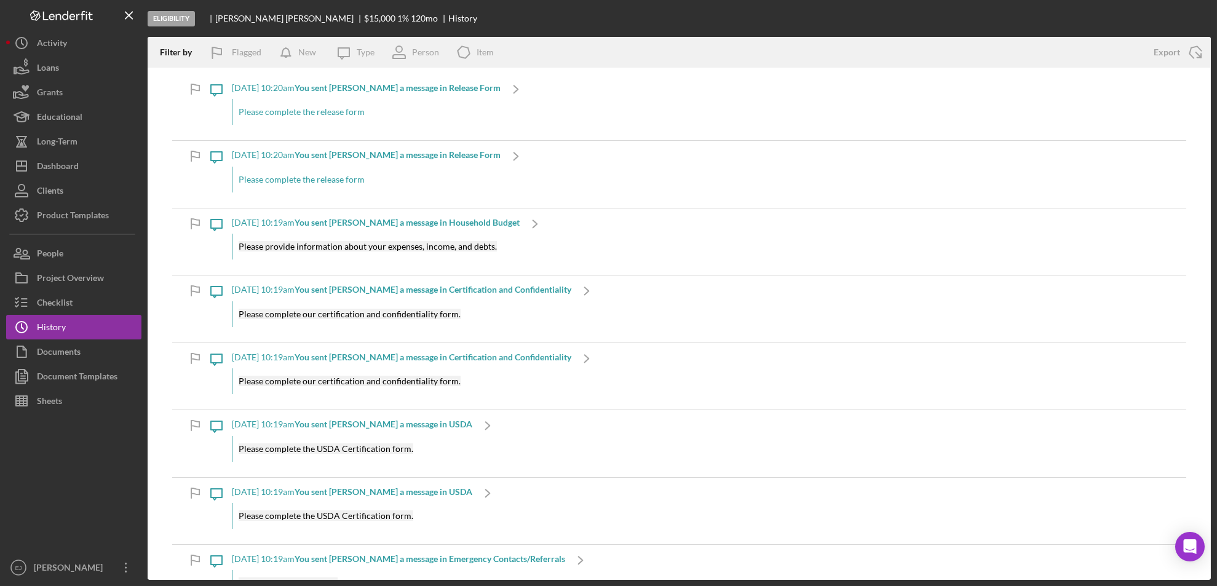
click at [1211, 519] on div "Eligibility [PERSON_NAME] $15,000 $15,000 1 % 120 mo History Filter by Flagged …" at bounding box center [608, 293] width 1217 height 586
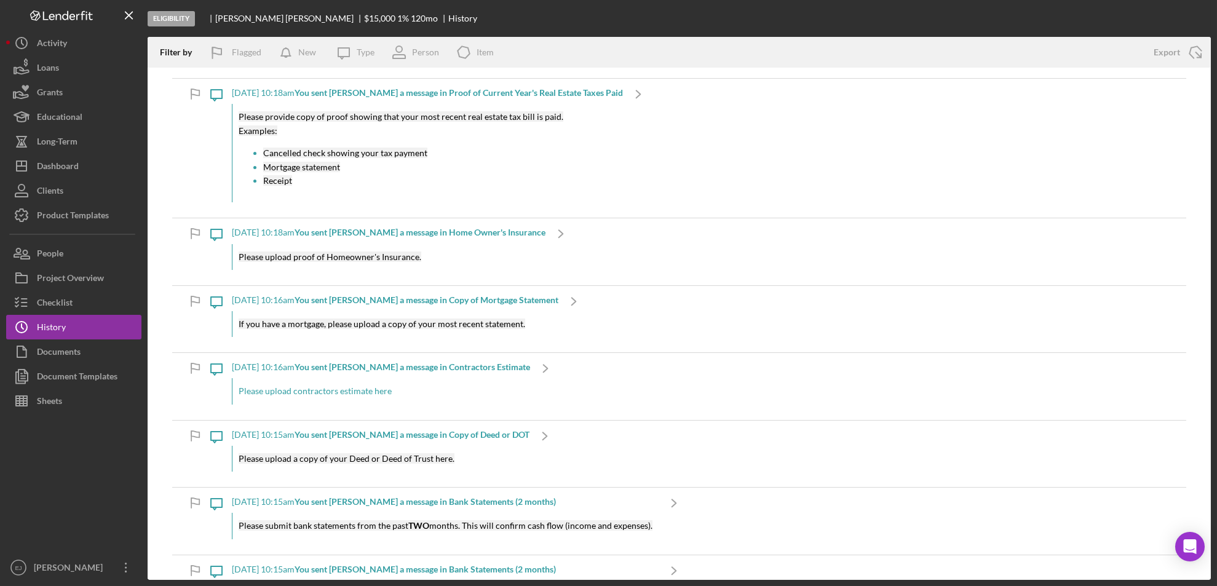
scroll to position [7, 0]
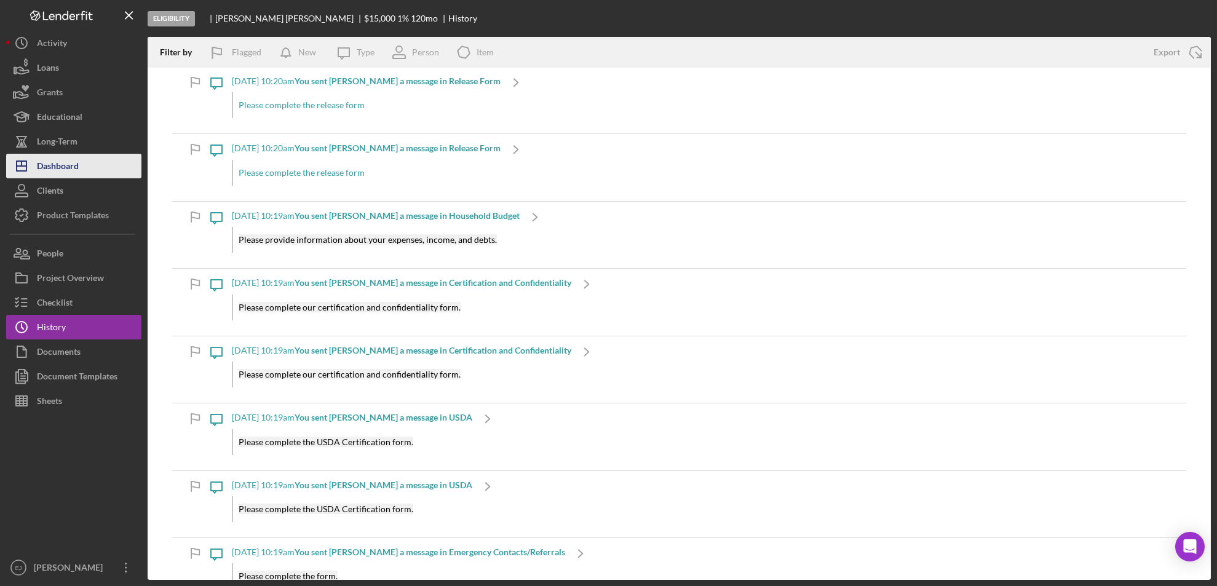
click at [59, 164] on div "Dashboard" at bounding box center [58, 168] width 42 height 28
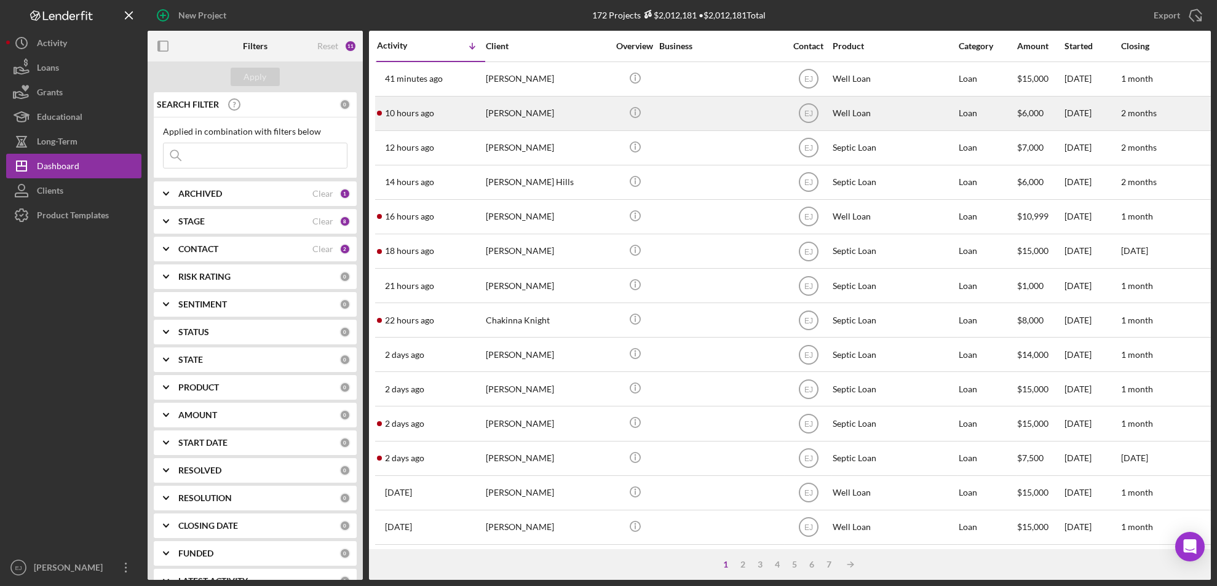
click at [500, 115] on div "[PERSON_NAME]" at bounding box center [547, 113] width 123 height 33
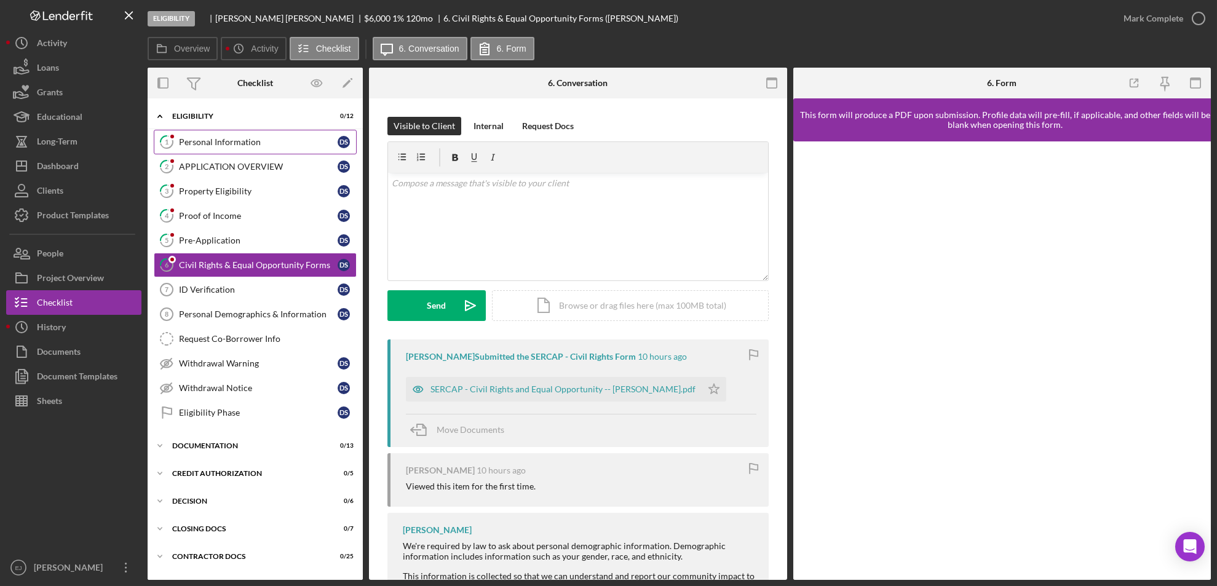
click at [227, 143] on div "Personal Information" at bounding box center [258, 142] width 159 height 10
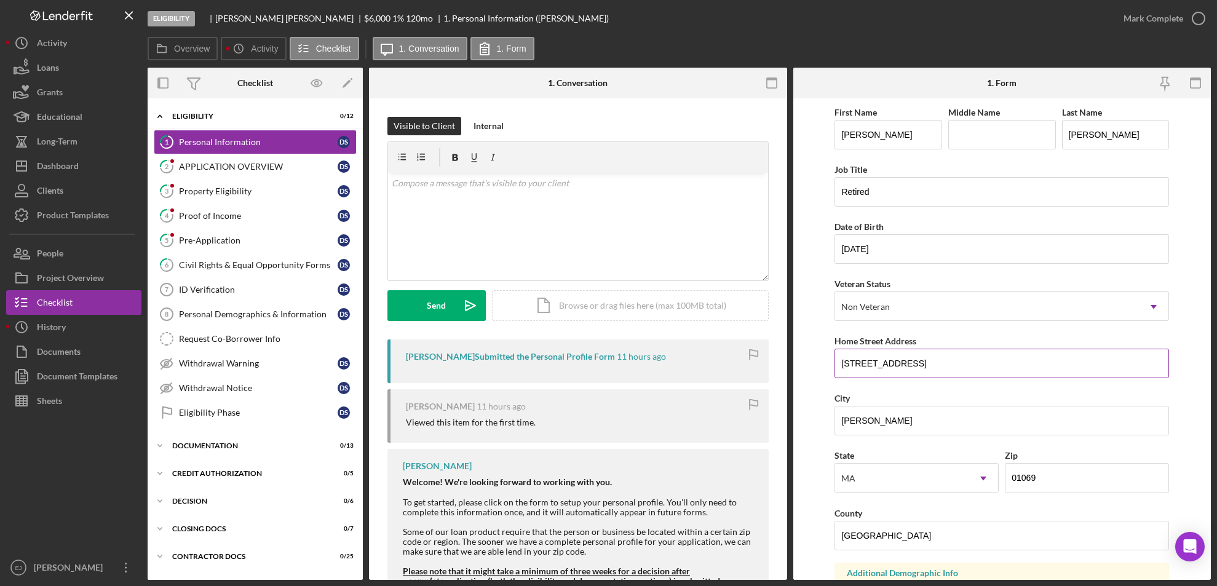
drag, startPoint x: 834, startPoint y: 361, endPoint x: 934, endPoint y: 357, distance: 100.3
click at [934, 357] on input "[STREET_ADDRESS]" at bounding box center [1001, 364] width 334 height 30
click at [257, 186] on div "Property Eligibility" at bounding box center [258, 191] width 159 height 10
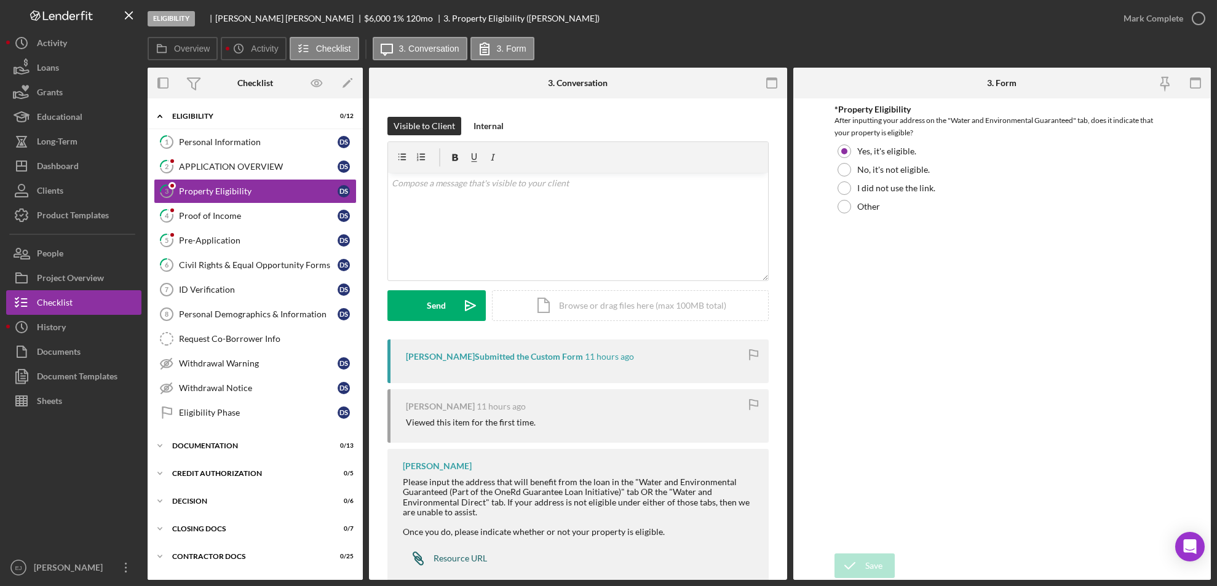
click at [474, 556] on div "Resource URL" at bounding box center [459, 558] width 53 height 10
click at [222, 233] on link "5 Pre-Application D S" at bounding box center [255, 240] width 203 height 25
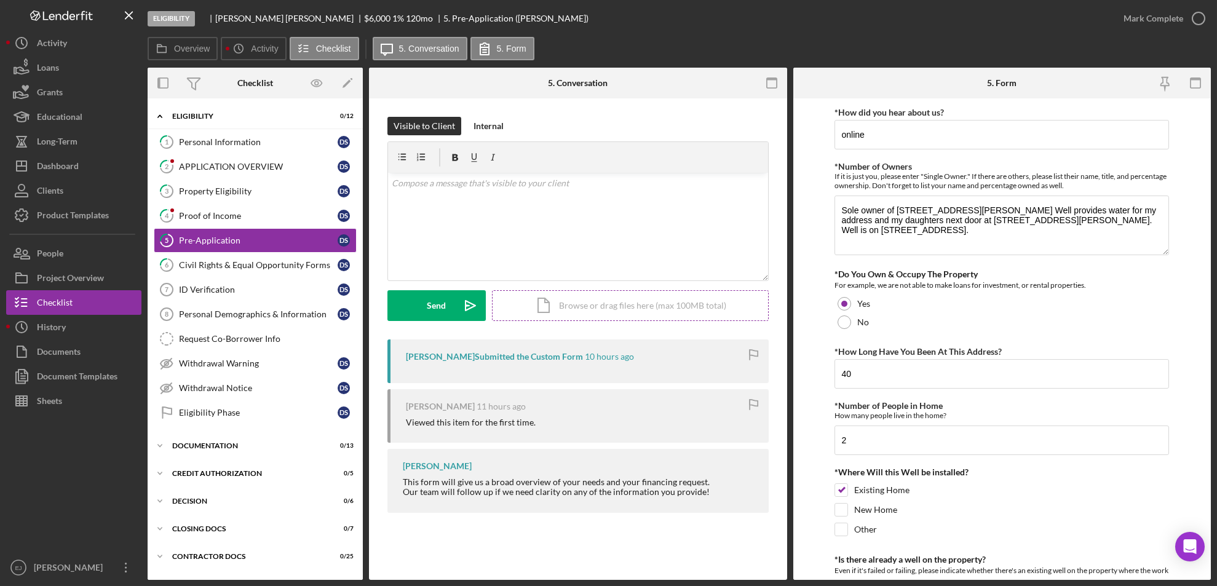
click at [671, 307] on div "Icon/Document Browse or drag files here (max 100MB total) Tap to choose files o…" at bounding box center [630, 305] width 277 height 31
click at [455, 302] on icon "Icon/Upload" at bounding box center [470, 305] width 31 height 31
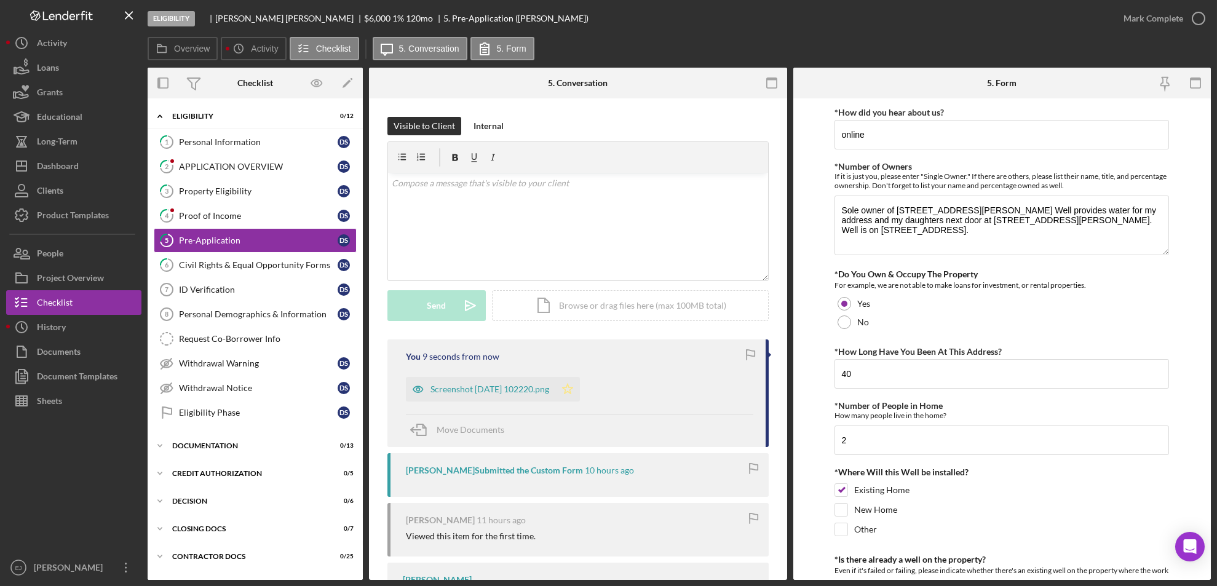
click at [580, 383] on icon "Icon/Star" at bounding box center [567, 389] width 25 height 25
click at [1197, 12] on icon "button" at bounding box center [1198, 18] width 31 height 31
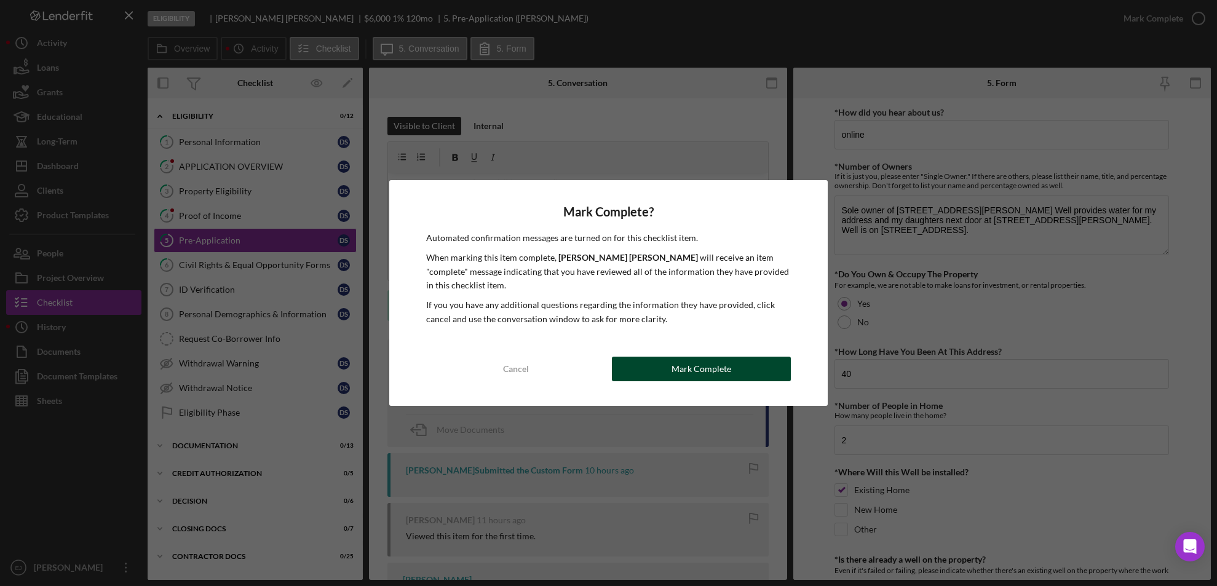
click at [782, 357] on button "Mark Complete" at bounding box center [701, 369] width 179 height 25
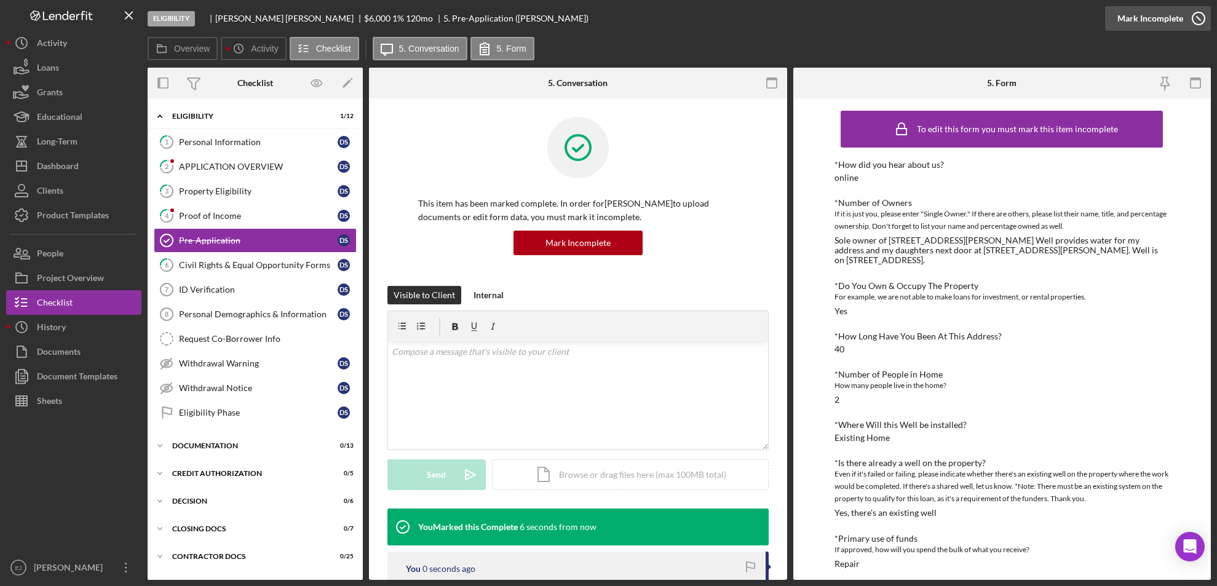
click at [1188, 14] on icon "button" at bounding box center [1198, 18] width 31 height 31
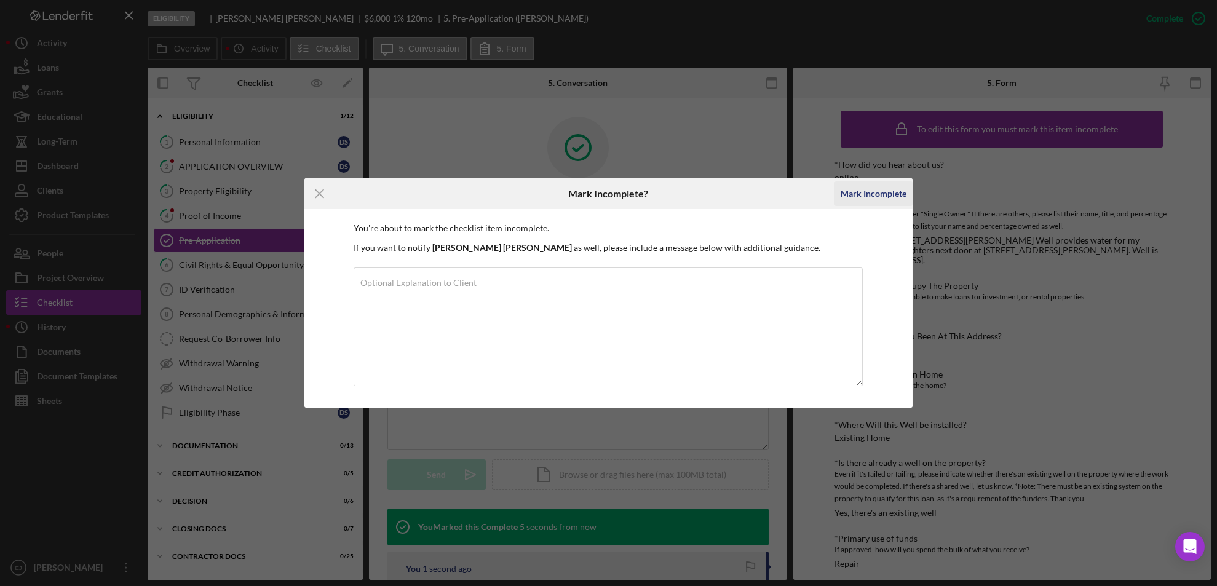
click at [862, 194] on div "Mark Incomplete" at bounding box center [873, 193] width 66 height 25
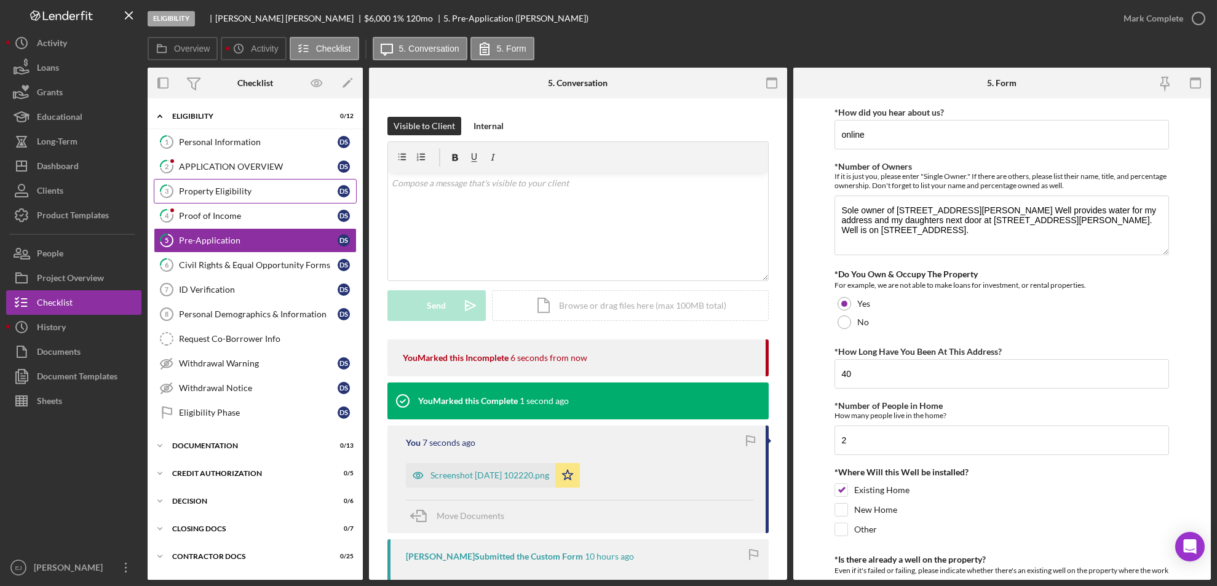
click at [202, 194] on div "Property Eligibility" at bounding box center [258, 191] width 159 height 10
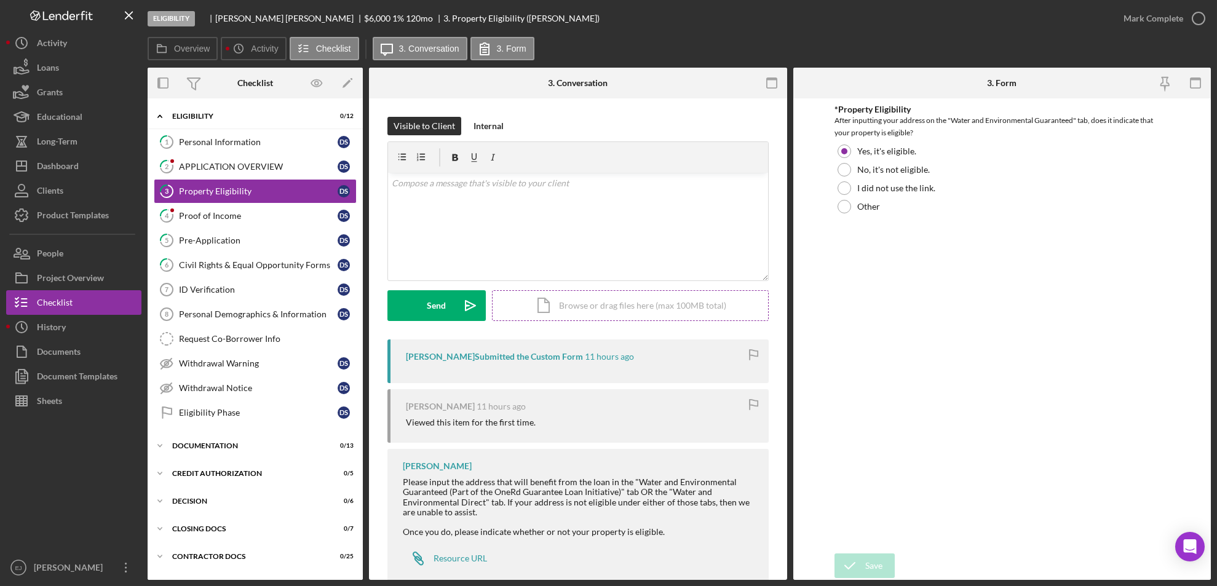
click at [643, 306] on div "Icon/Document Browse or drag files here (max 100MB total) Tap to choose files o…" at bounding box center [630, 305] width 277 height 31
click at [460, 308] on icon "Icon/Upload" at bounding box center [470, 305] width 31 height 31
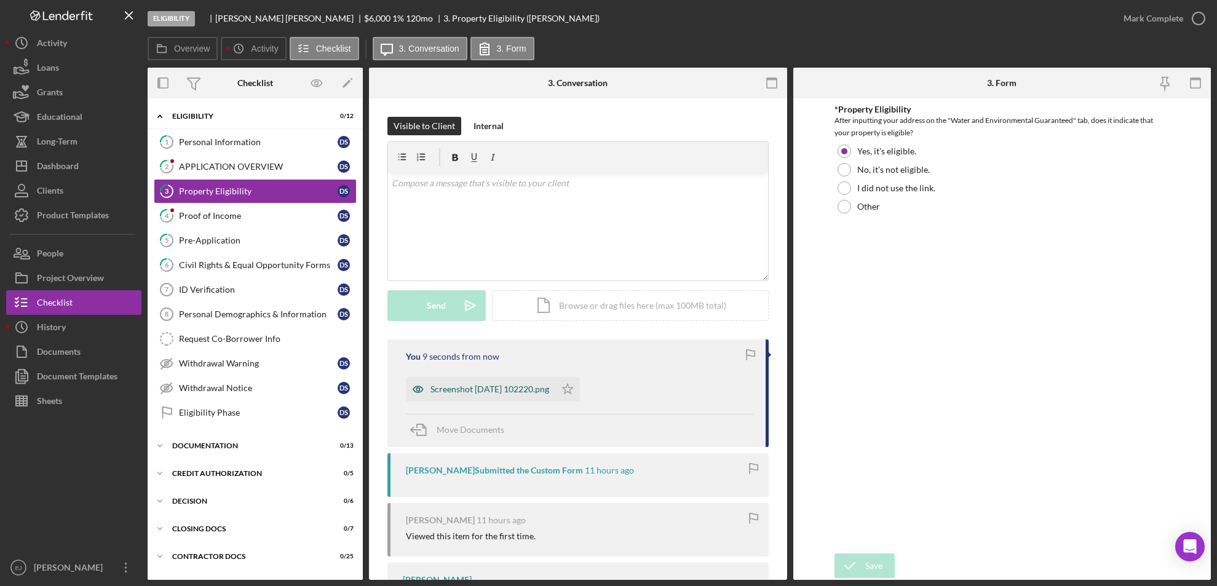
click at [497, 392] on div "Screenshot [DATE] 102220.png" at bounding box center [489, 389] width 119 height 10
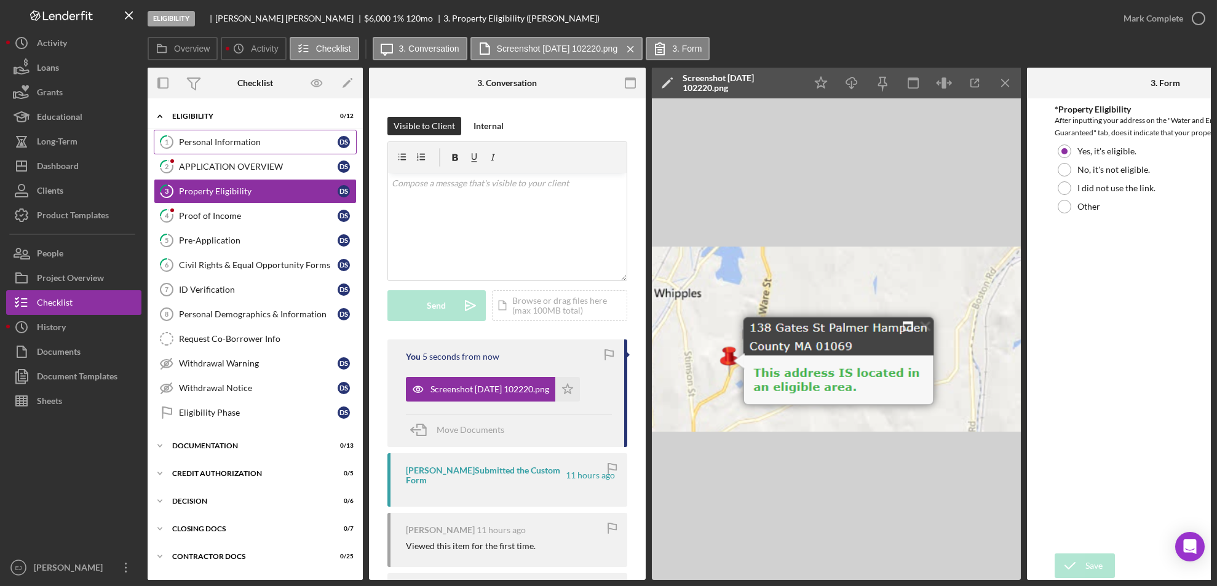
click at [229, 133] on link "1 Personal Information D S" at bounding box center [255, 142] width 203 height 25
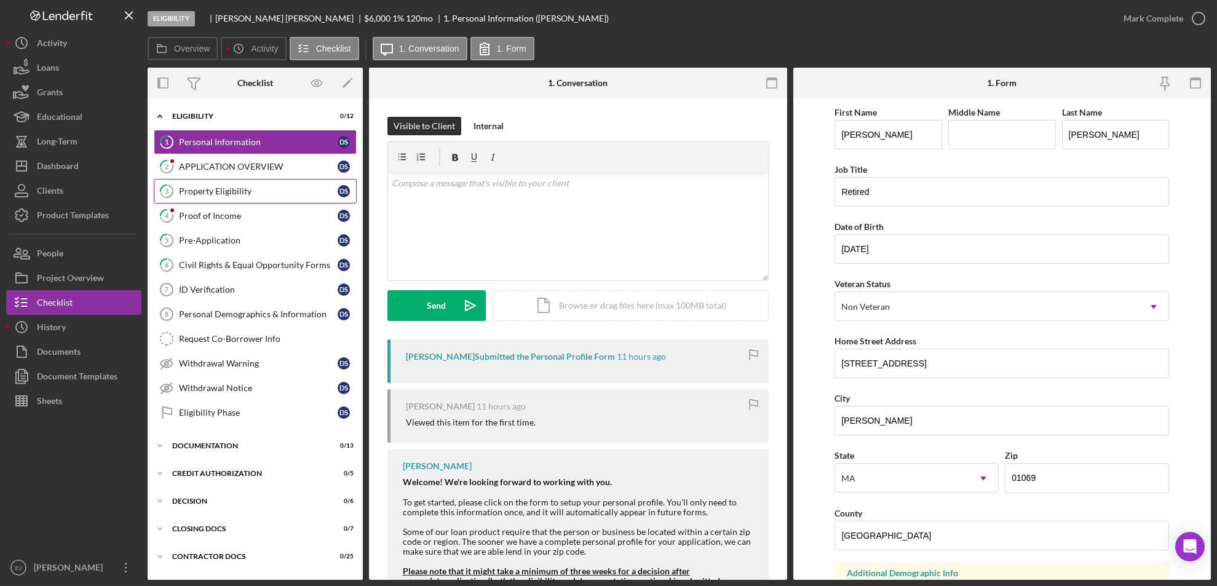
click at [237, 194] on div "Property Eligibility" at bounding box center [258, 191] width 159 height 10
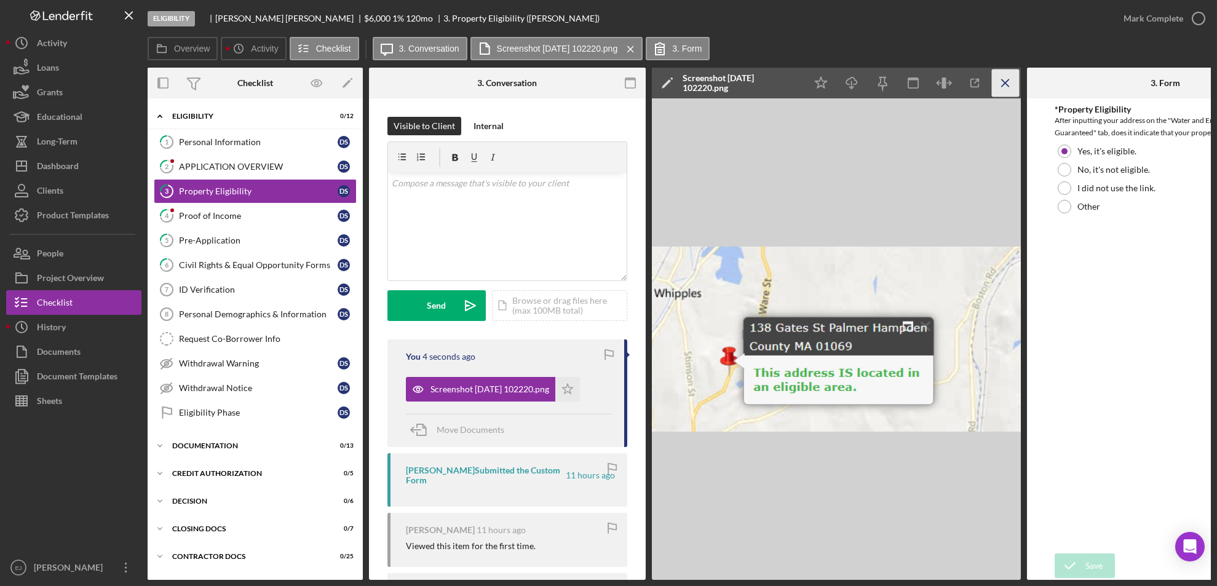
click at [1004, 90] on icon "Icon/Menu Close" at bounding box center [1006, 83] width 28 height 28
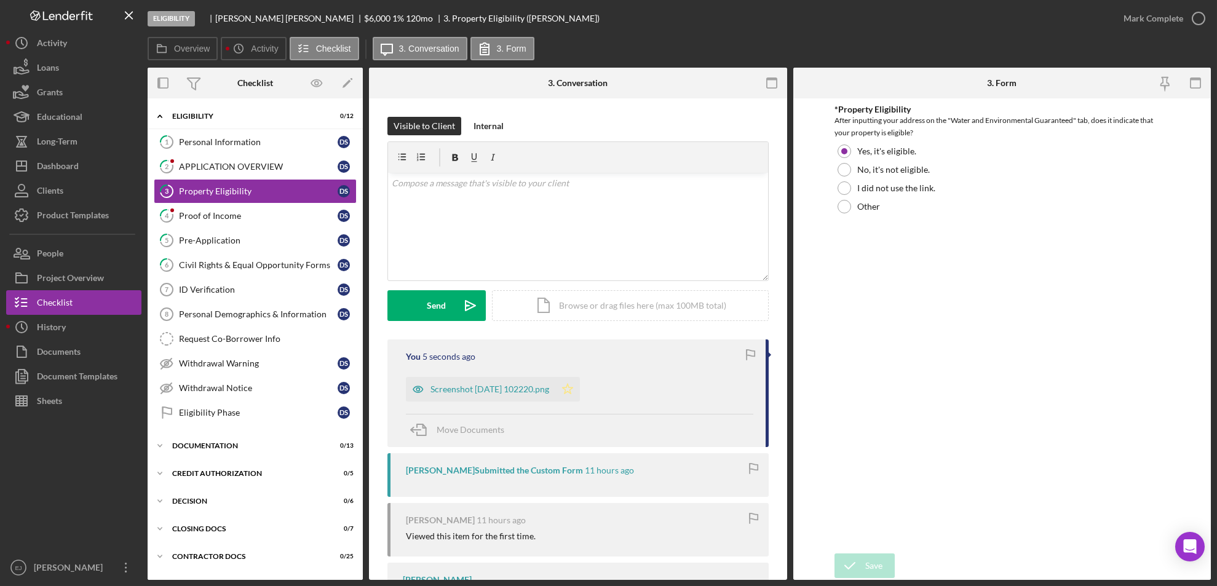
click at [580, 392] on icon "Icon/Star" at bounding box center [567, 389] width 25 height 25
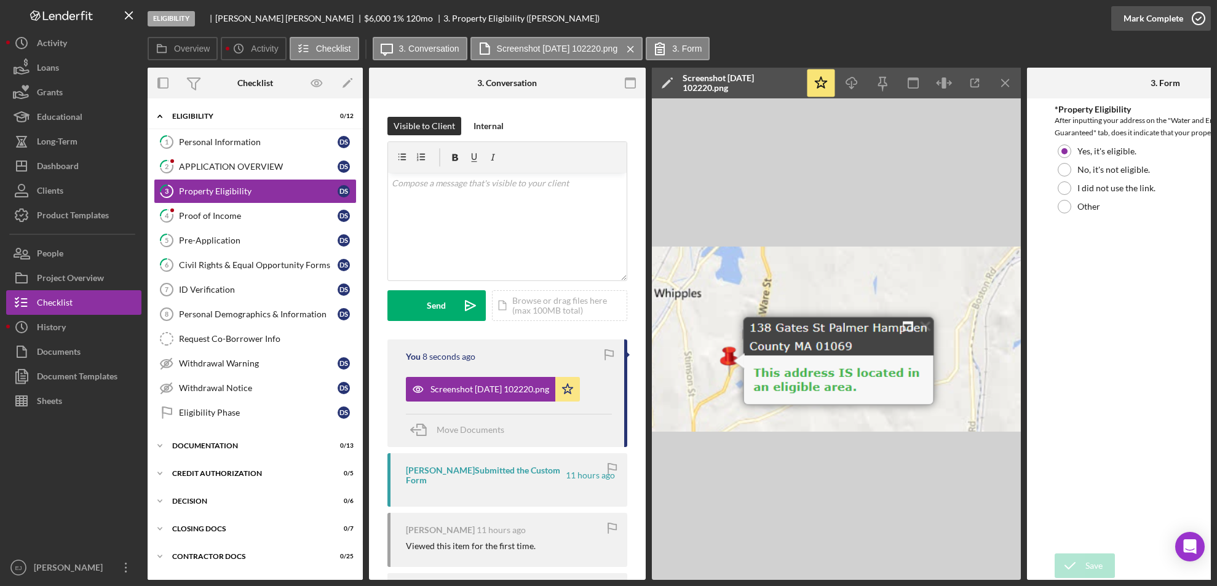
click at [1192, 15] on icon "button" at bounding box center [1198, 18] width 31 height 31
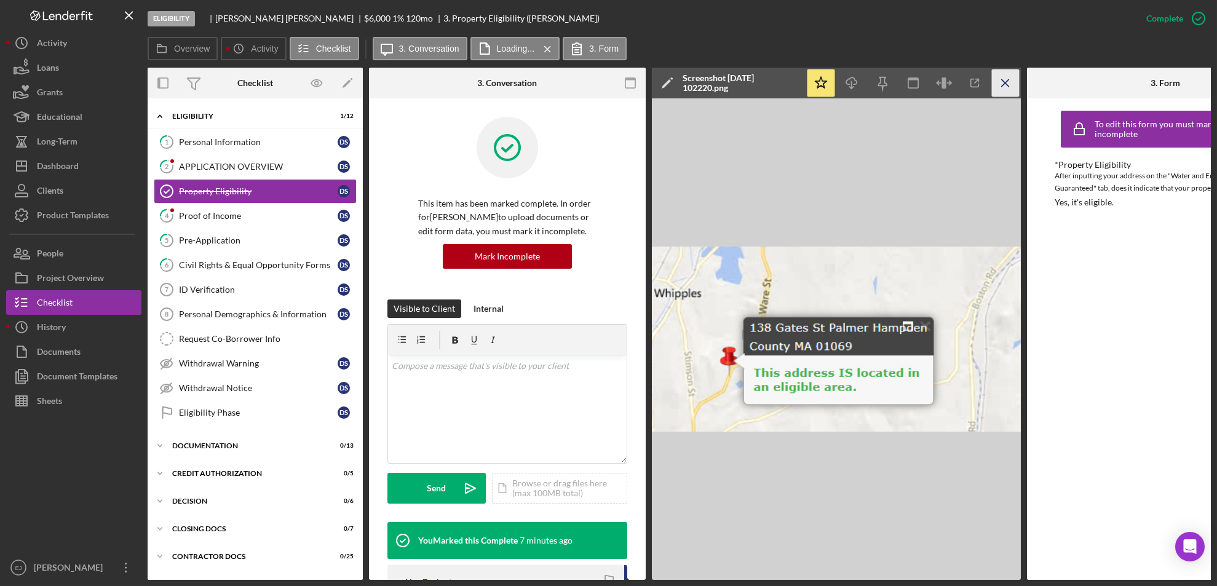
click at [1009, 90] on icon "Icon/Menu Close" at bounding box center [1006, 83] width 28 height 28
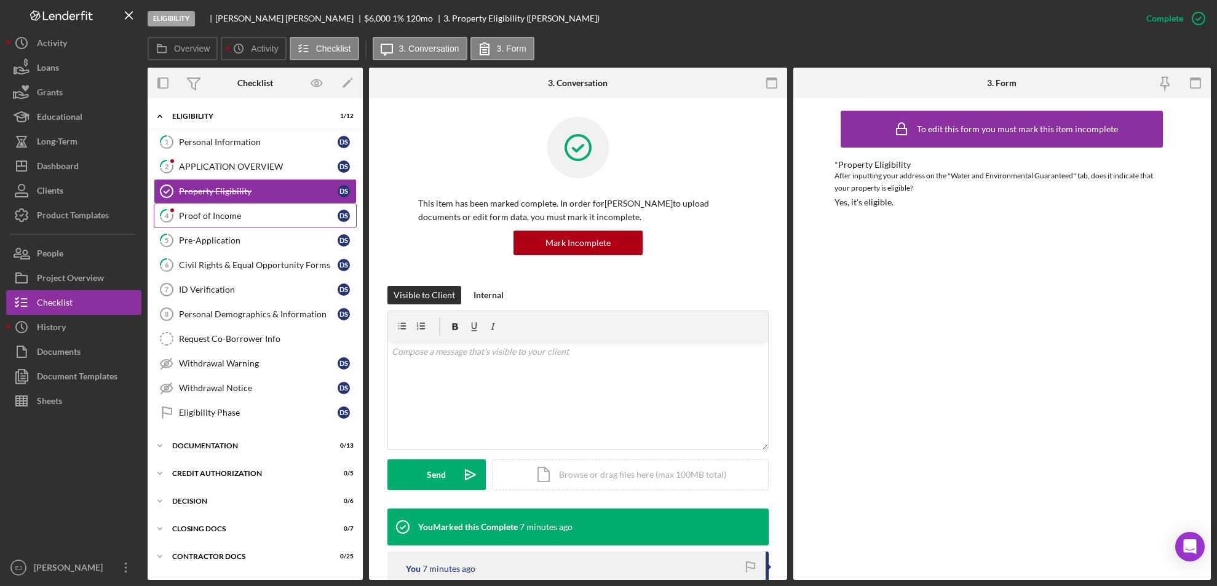
click at [291, 215] on div "Proof of Income" at bounding box center [258, 216] width 159 height 10
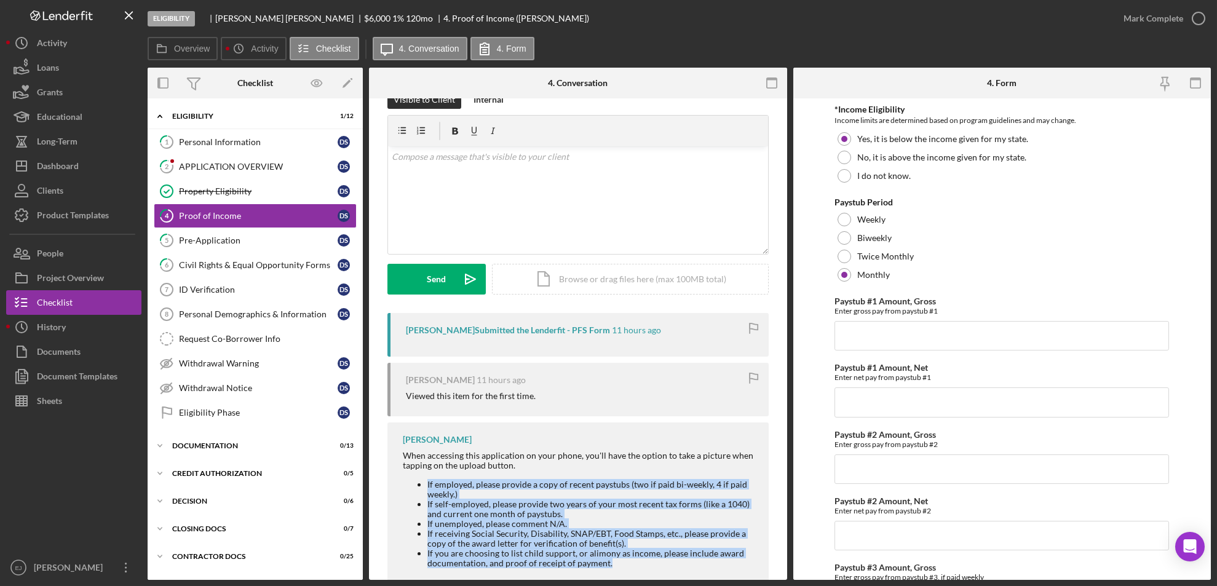
scroll to position [63, 0]
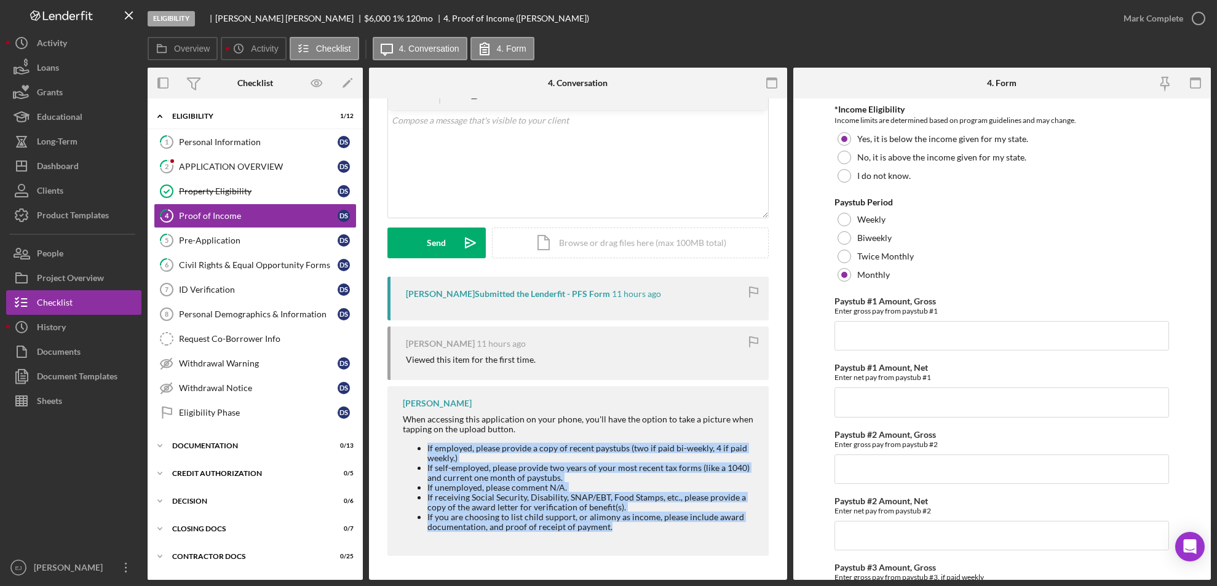
drag, startPoint x: 410, startPoint y: 496, endPoint x: 623, endPoint y: 575, distance: 226.8
click at [623, 575] on div "Visible to Client Internal v Color teal Color pink Remove color Add row above A…" at bounding box center [578, 308] width 418 height 545
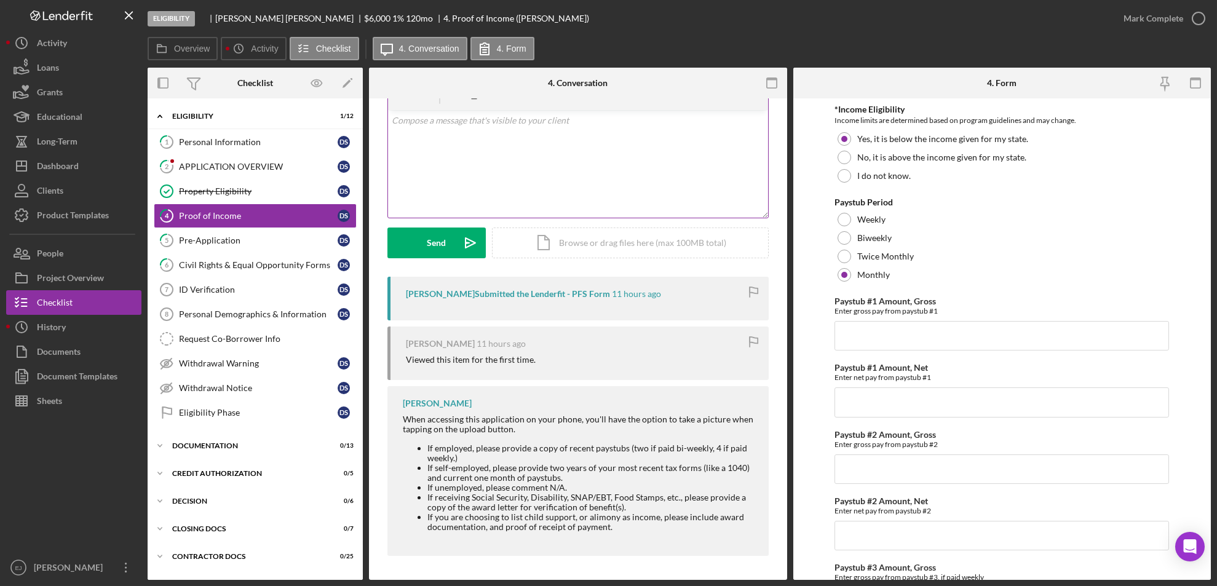
click at [422, 133] on div "v Color teal Color pink Remove color Add row above Add row below Add column bef…" at bounding box center [578, 164] width 380 height 108
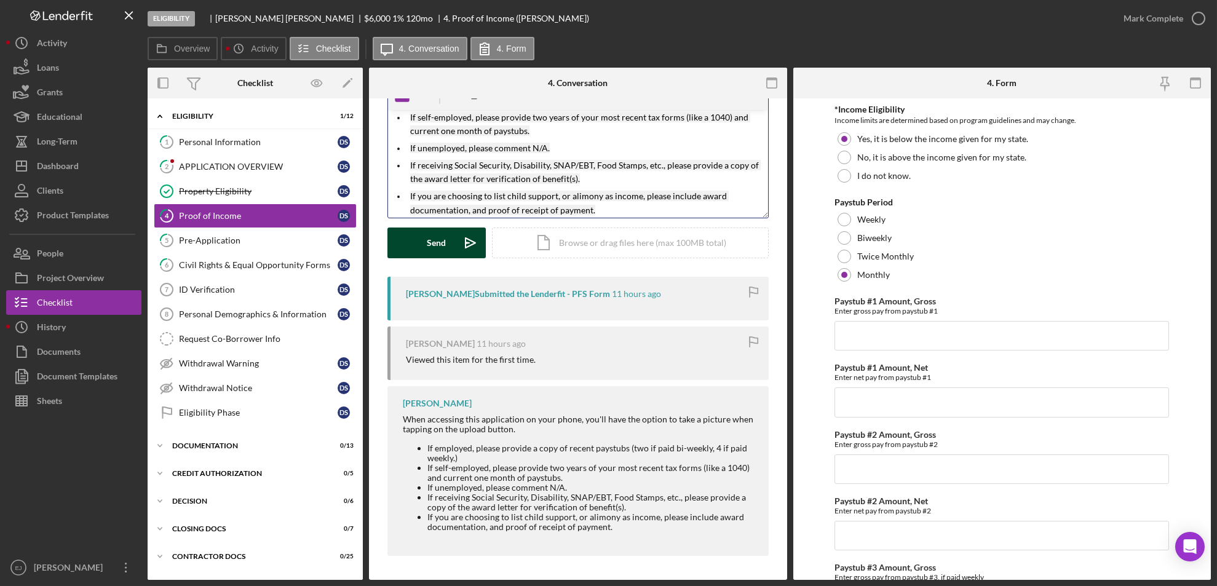
click at [453, 233] on button "Send Icon/icon-invite-send" at bounding box center [436, 242] width 98 height 31
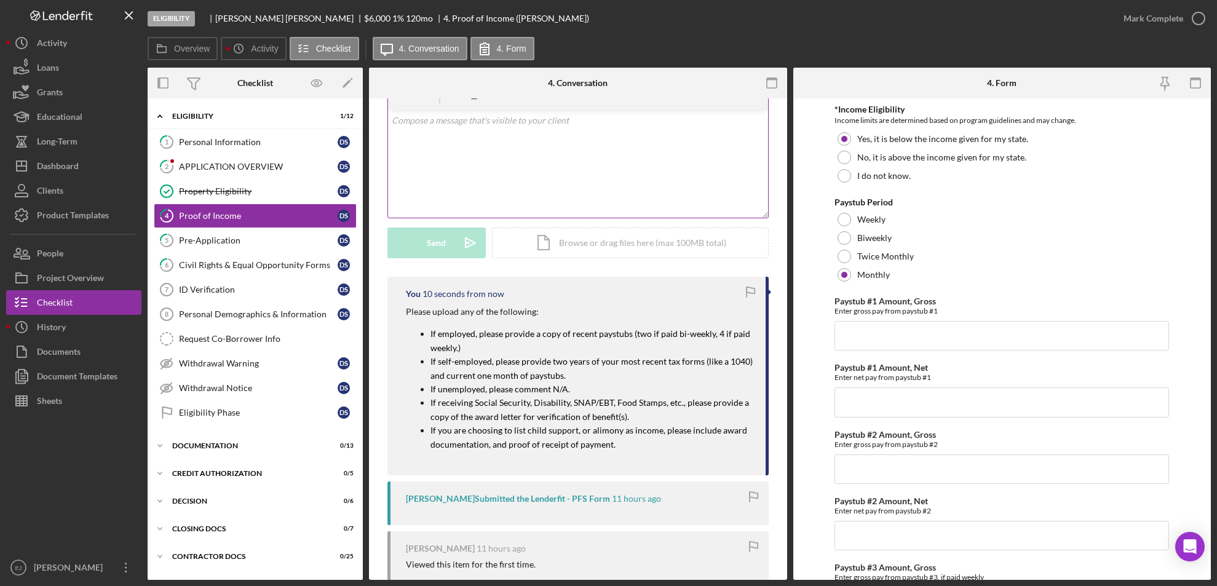
scroll to position [0, 0]
click at [266, 254] on link "6 Civil Rights & Equal Opportunity Forms D S" at bounding box center [255, 265] width 203 height 25
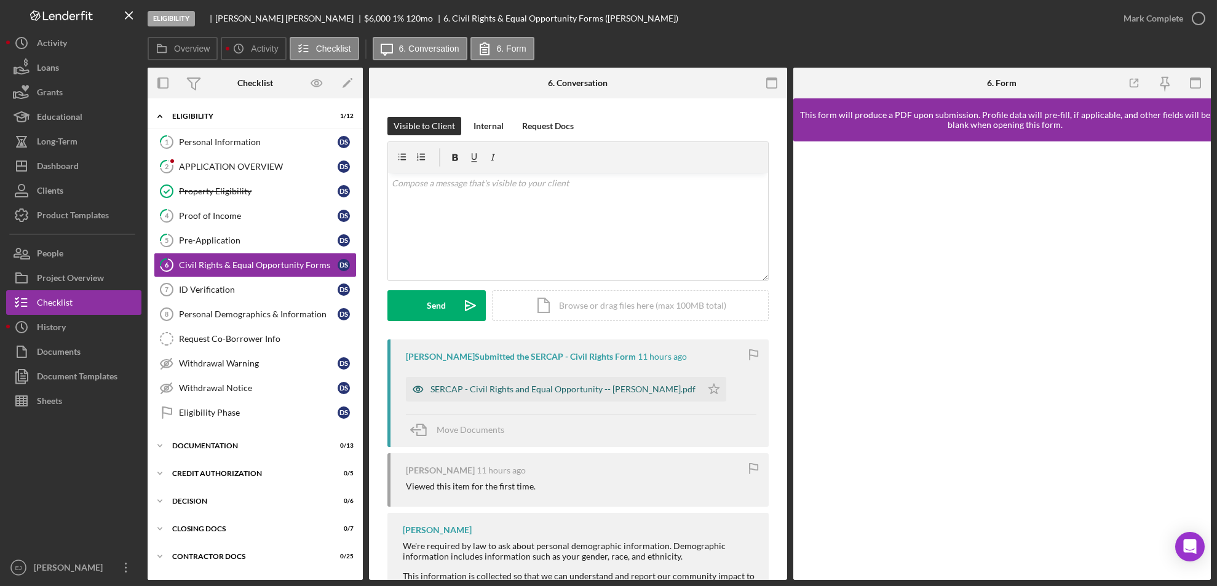
click at [516, 379] on div "SERCAP - Civil Rights and Equal Opportunity -- [PERSON_NAME].pdf" at bounding box center [554, 389] width 296 height 25
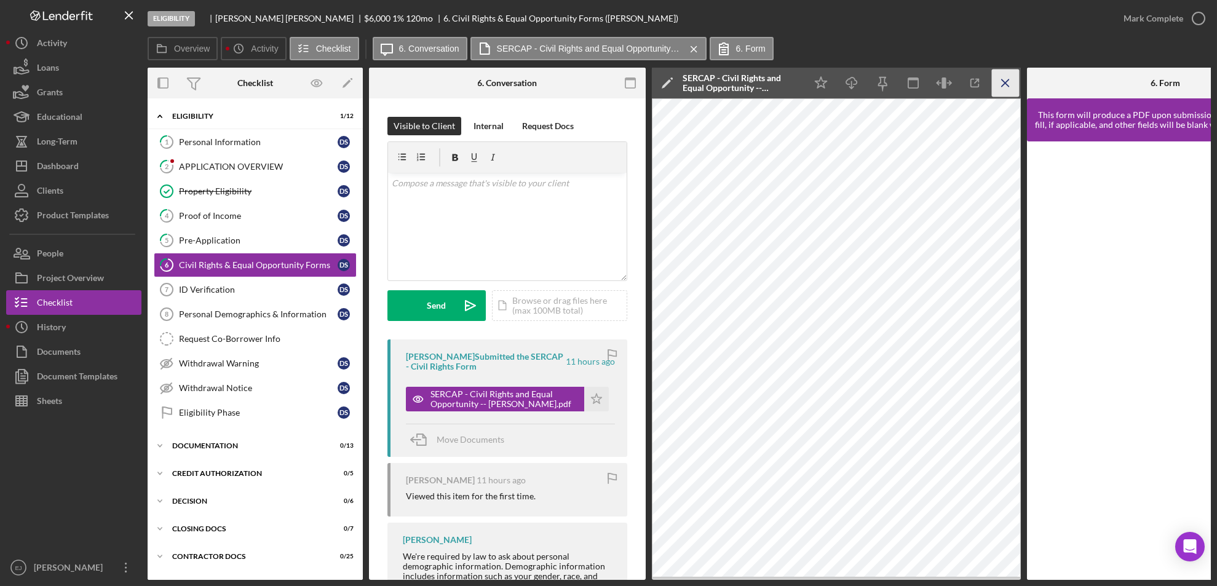
click at [995, 90] on icon "Icon/Menu Close" at bounding box center [1006, 83] width 28 height 28
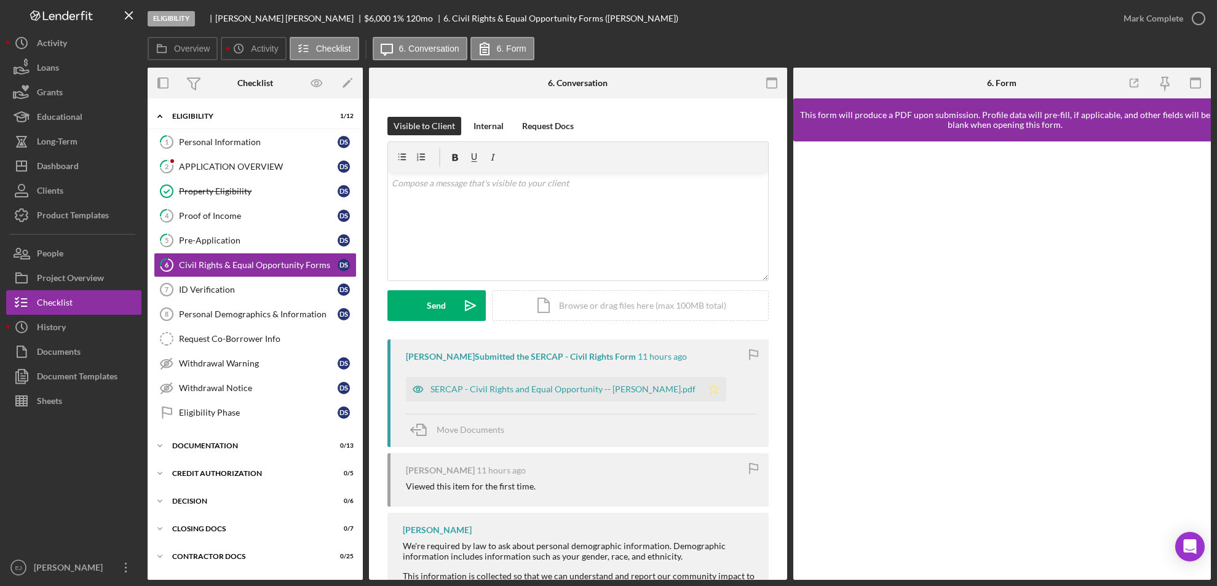
click at [701, 385] on icon "Icon/Star" at bounding box center [713, 389] width 25 height 25
click at [1204, 20] on icon "button" at bounding box center [1198, 18] width 31 height 31
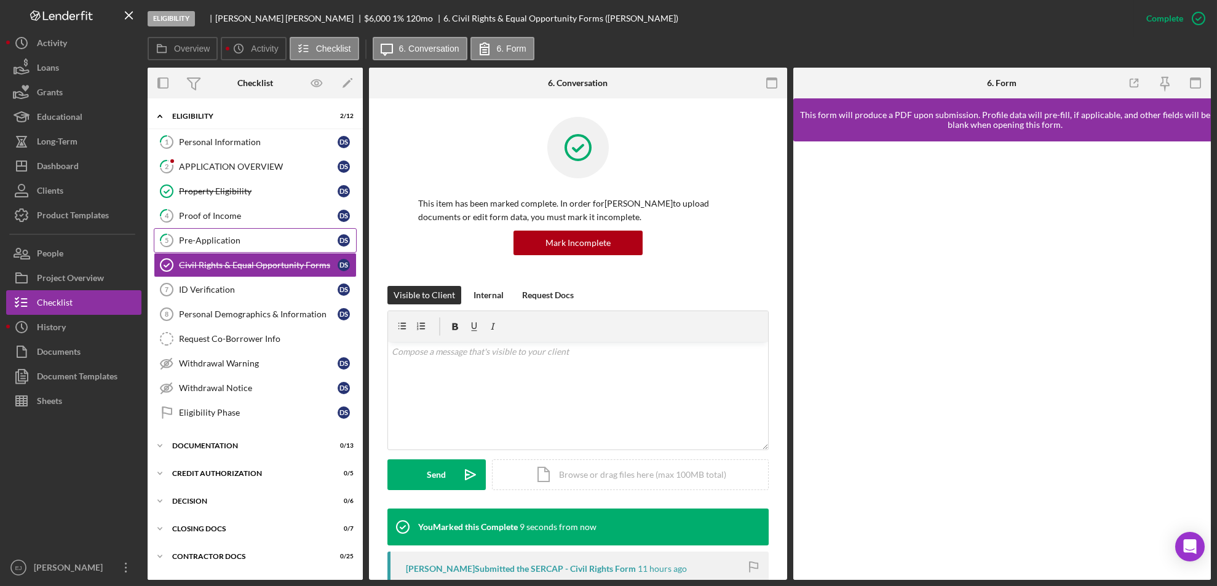
click at [243, 239] on div "Pre-Application" at bounding box center [258, 240] width 159 height 10
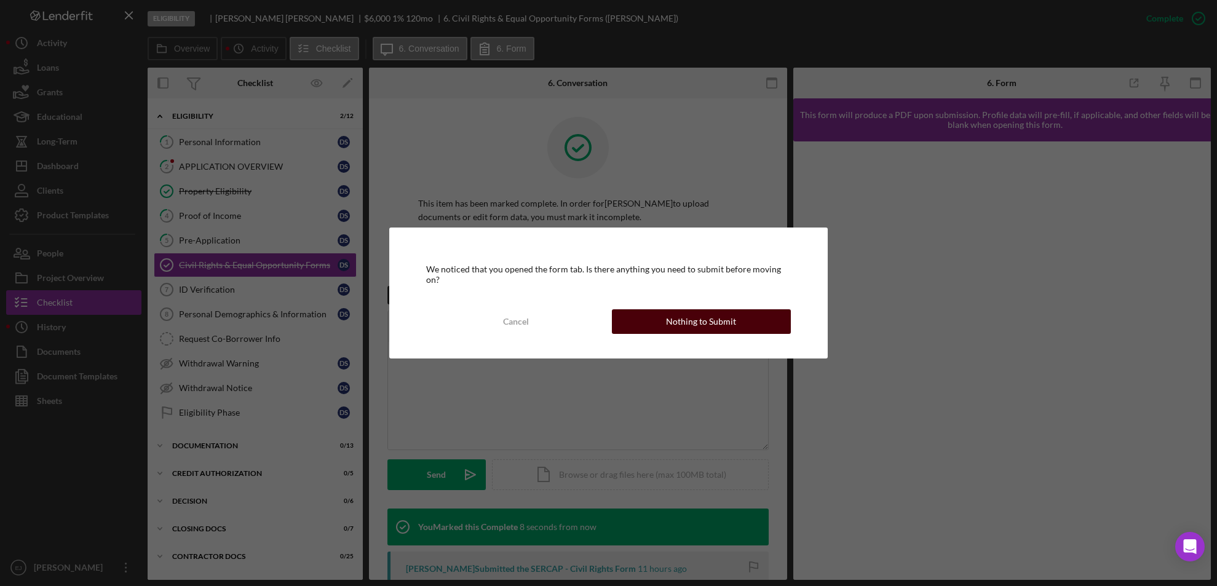
click at [704, 322] on div "Nothing to Submit" at bounding box center [701, 321] width 70 height 25
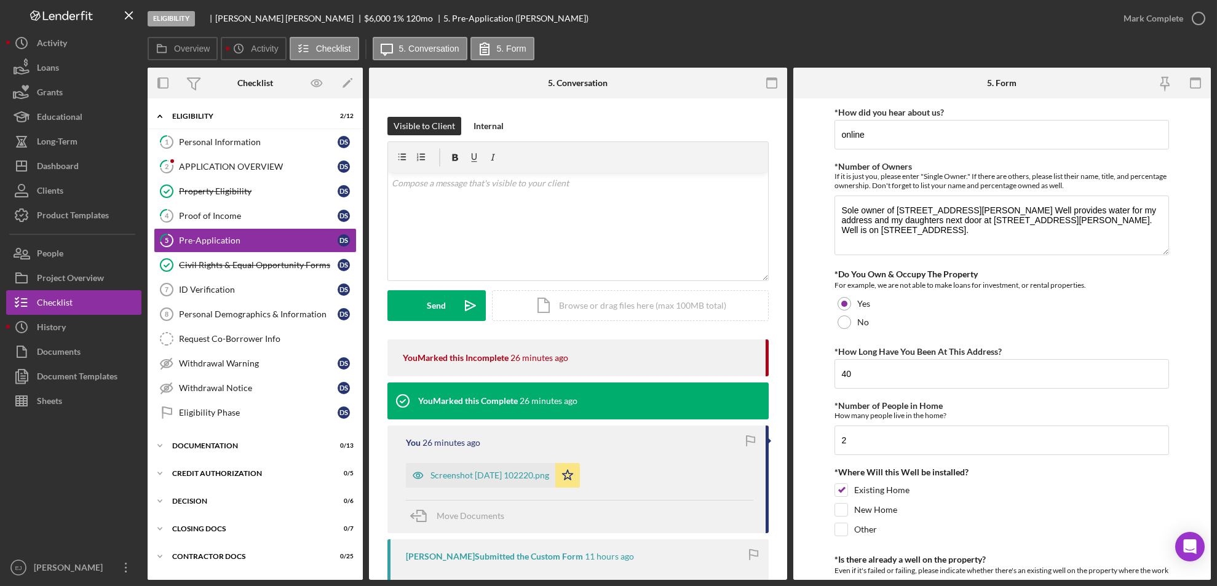
click at [1210, 445] on form "*How did you hear about us? online *Number of Owners If it is just you, please …" at bounding box center [1002, 338] width 418 height 481
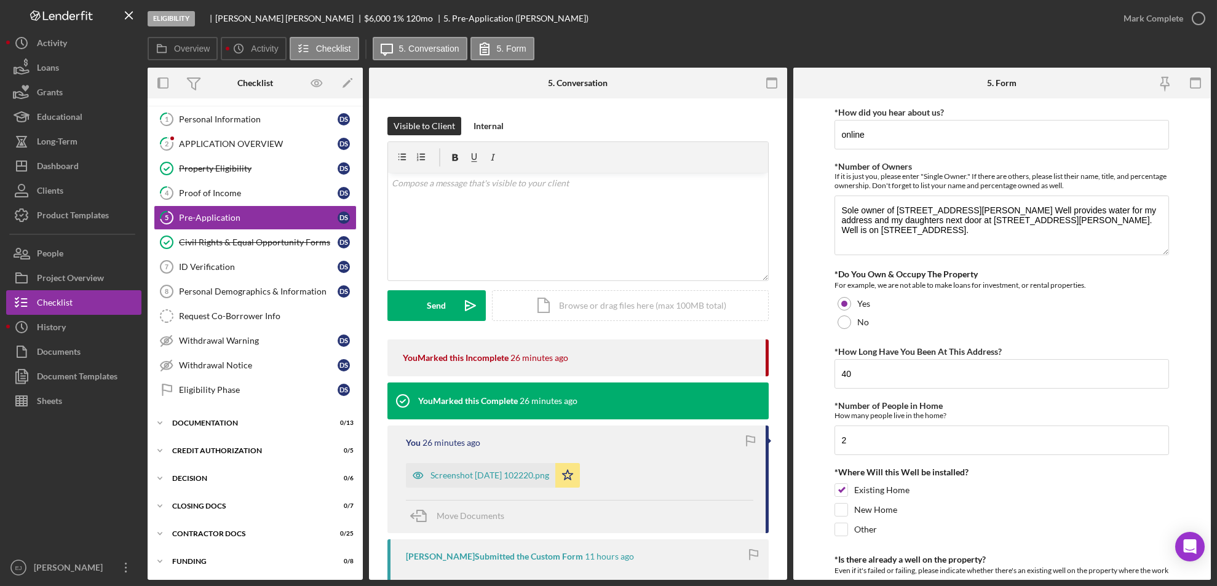
scroll to position [421, 0]
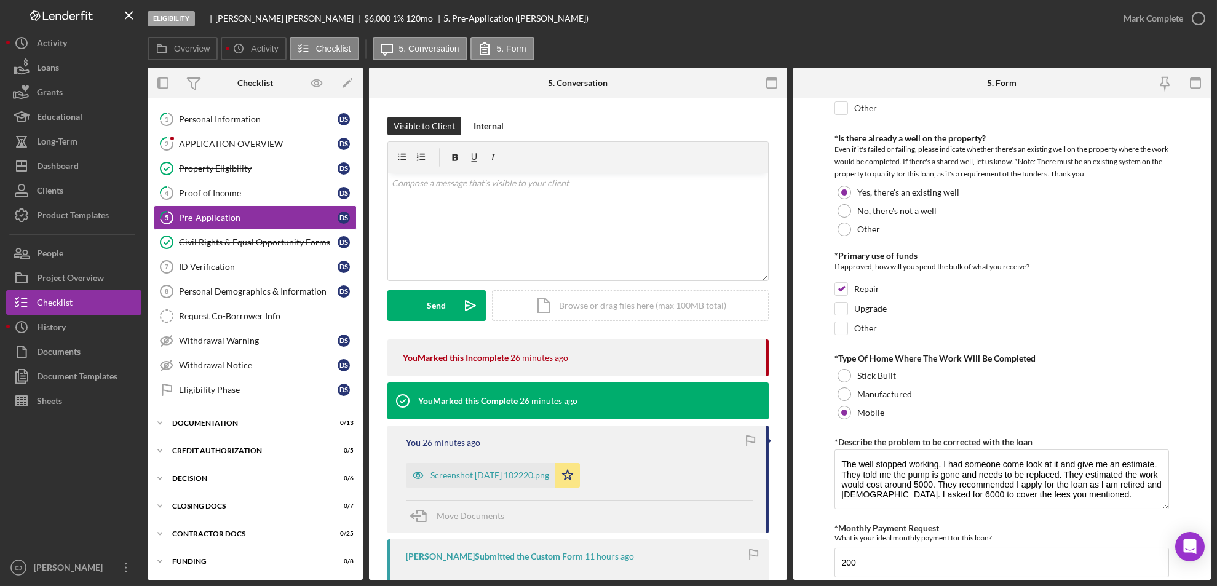
click at [1213, 444] on div "Eligibility [PERSON_NAME] $6,000 $6,000 1 % 120 mo 5. Pre-Application ([PERSON_…" at bounding box center [608, 293] width 1217 height 586
click at [208, 269] on div "ID Verification" at bounding box center [258, 267] width 159 height 10
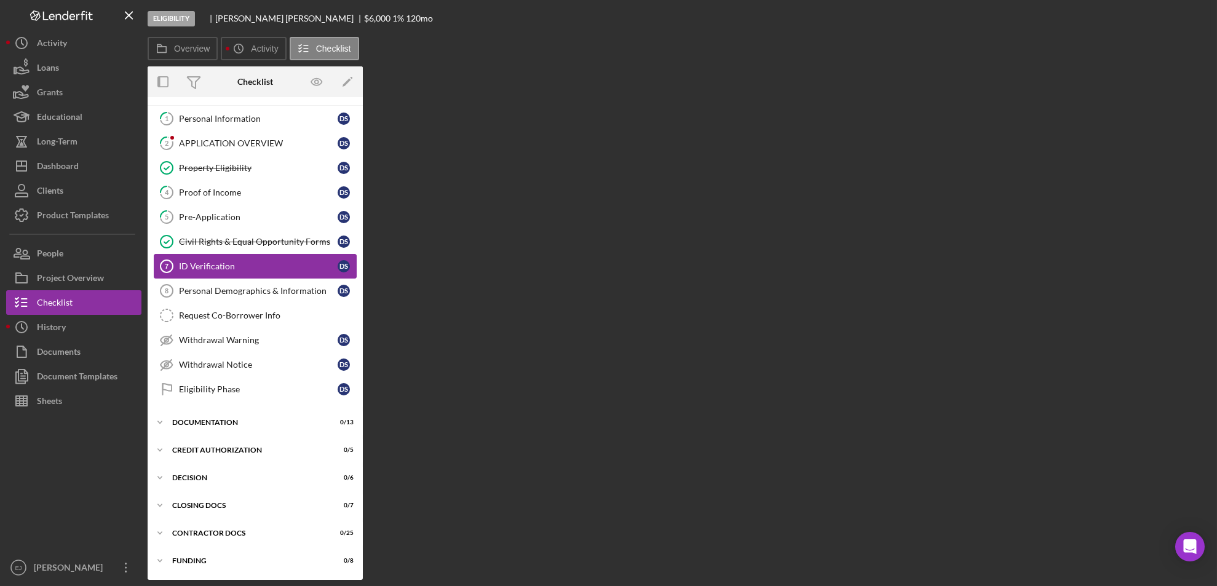
scroll to position [22, 0]
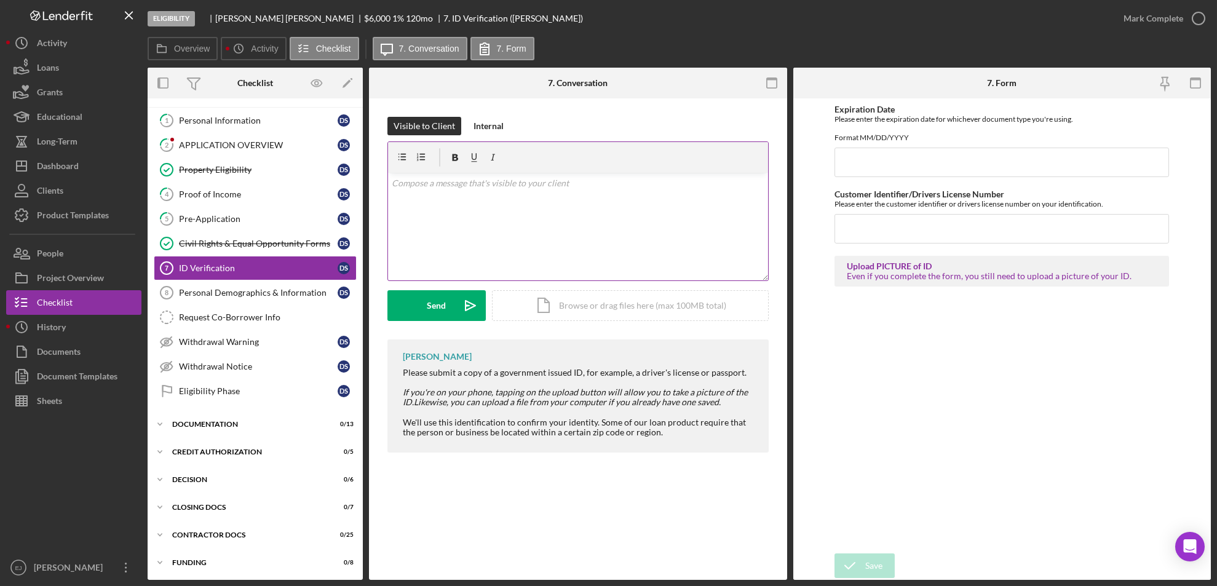
click at [464, 194] on div "v Color teal Color pink Remove color Add row above Add row below Add column bef…" at bounding box center [578, 227] width 380 height 108
click at [425, 305] on button "Send Icon/icon-invite-send" at bounding box center [436, 305] width 98 height 31
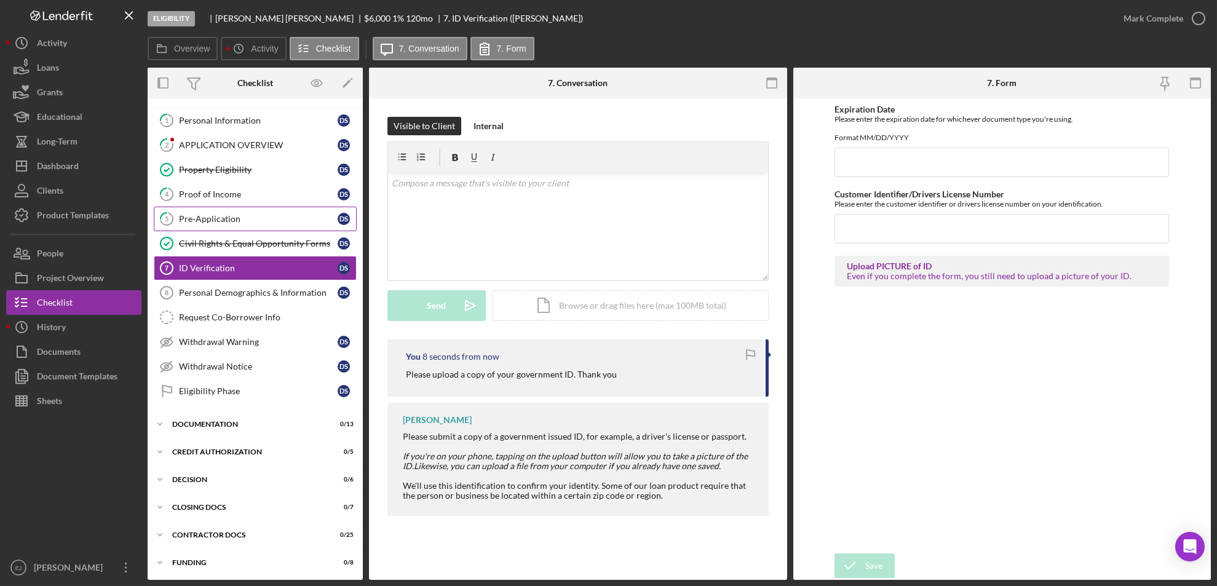
click at [213, 217] on div "Pre-Application" at bounding box center [258, 219] width 159 height 10
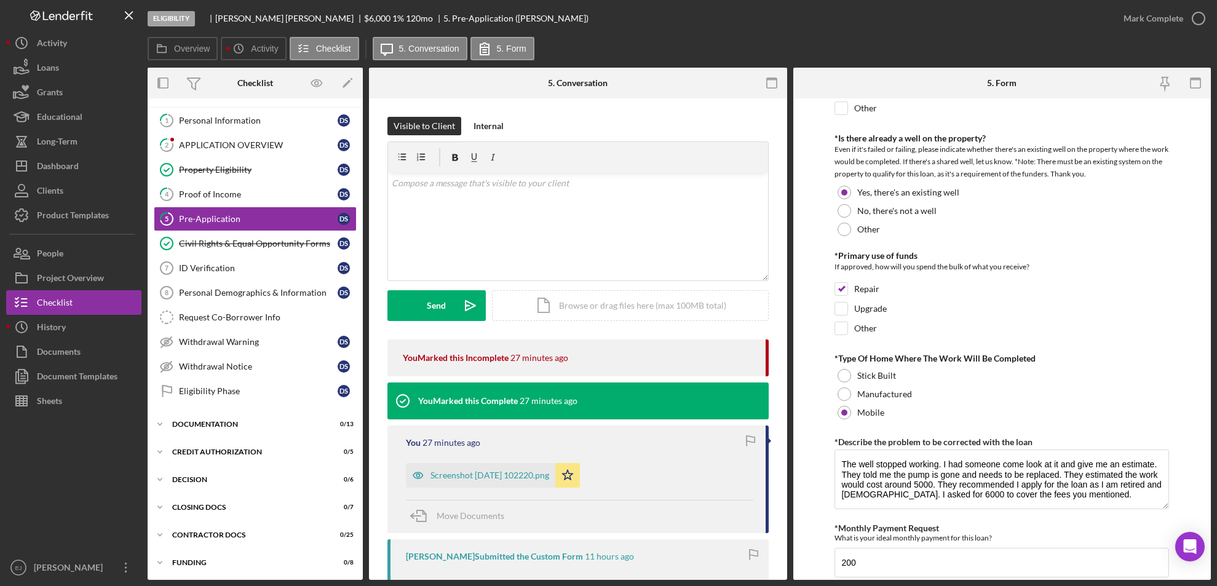
scroll to position [843, 0]
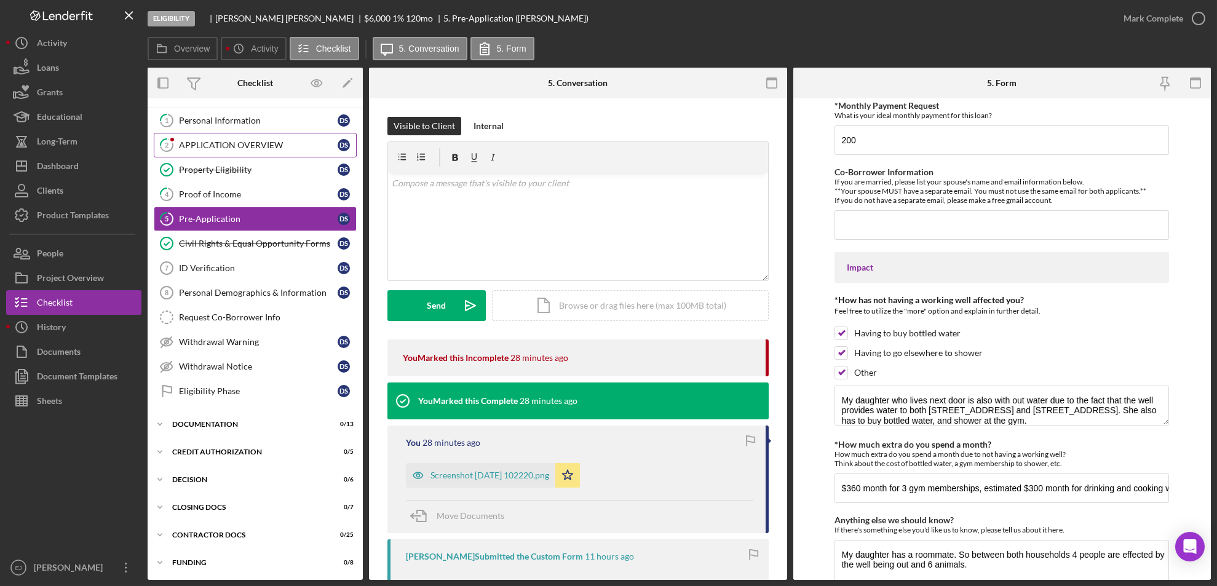
click at [265, 146] on div "APPLICATION OVERVIEW" at bounding box center [258, 145] width 159 height 10
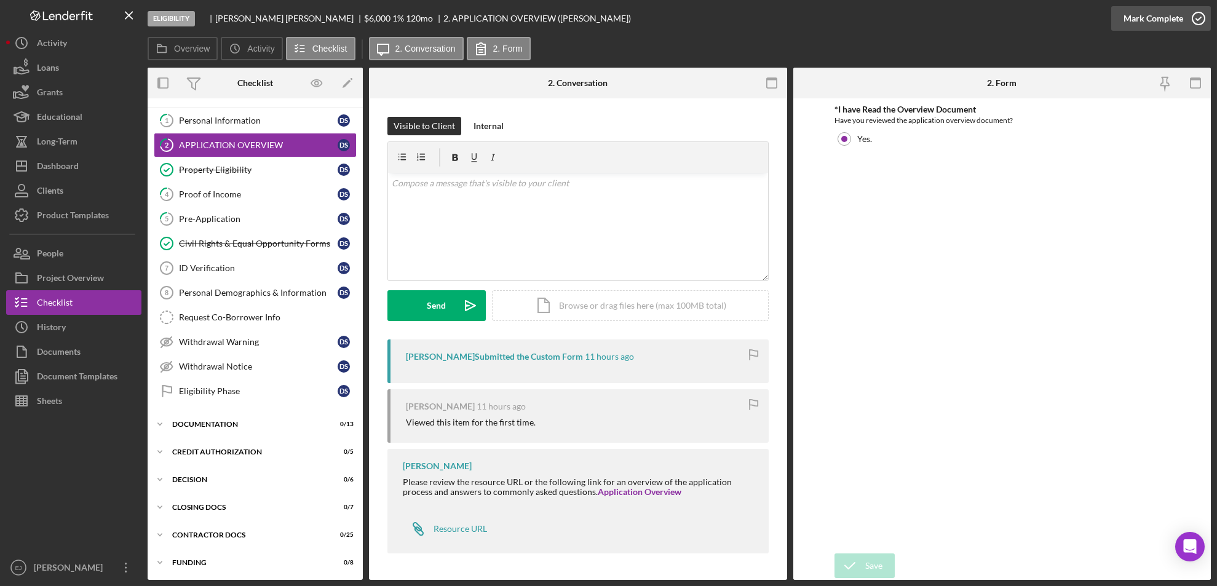
click at [1202, 28] on icon "button" at bounding box center [1198, 18] width 31 height 31
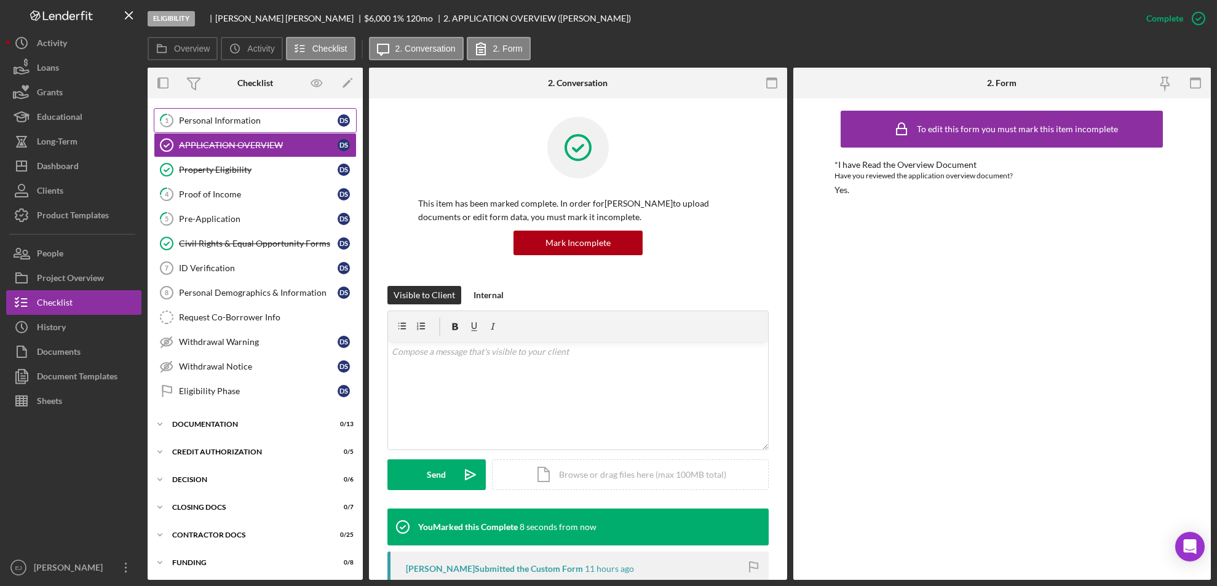
click at [230, 120] on div "Personal Information" at bounding box center [258, 121] width 159 height 10
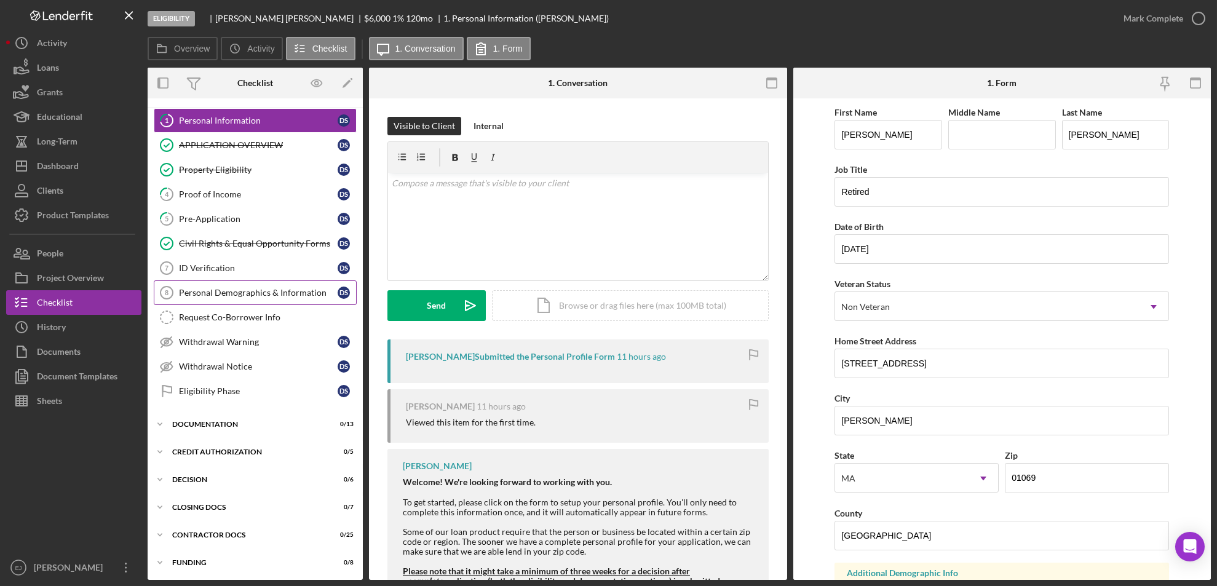
click at [256, 292] on div "Personal Demographics & Information" at bounding box center [258, 293] width 159 height 10
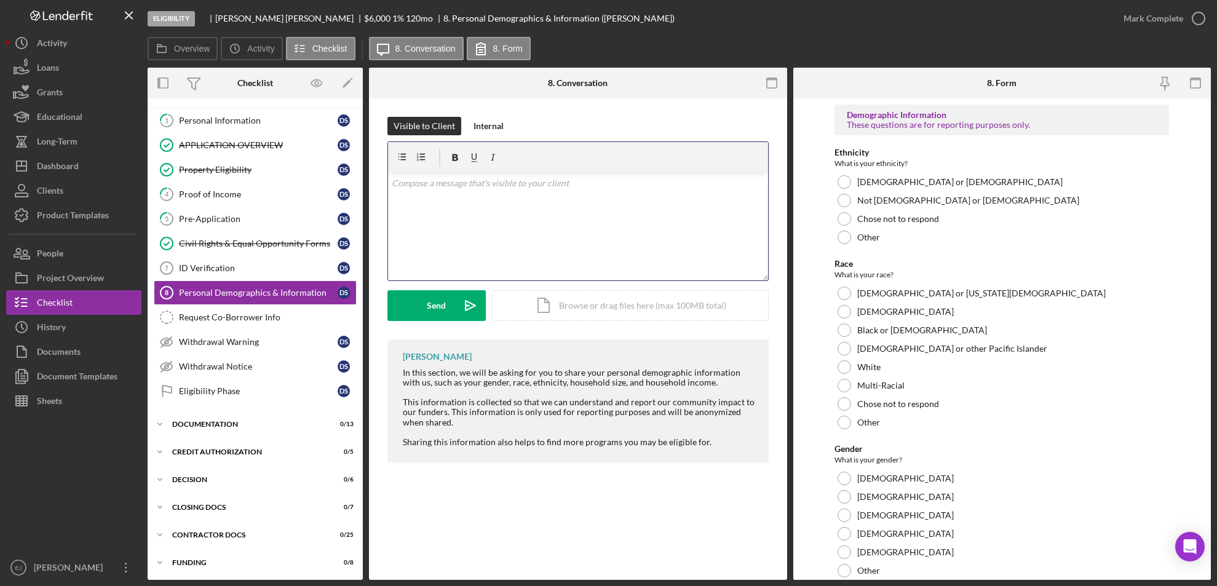
click at [542, 205] on div "v Color teal Color pink Remove color Add row above Add row below Add column bef…" at bounding box center [578, 227] width 380 height 108
click at [423, 297] on button "Send Icon/icon-invite-send" at bounding box center [436, 305] width 98 height 31
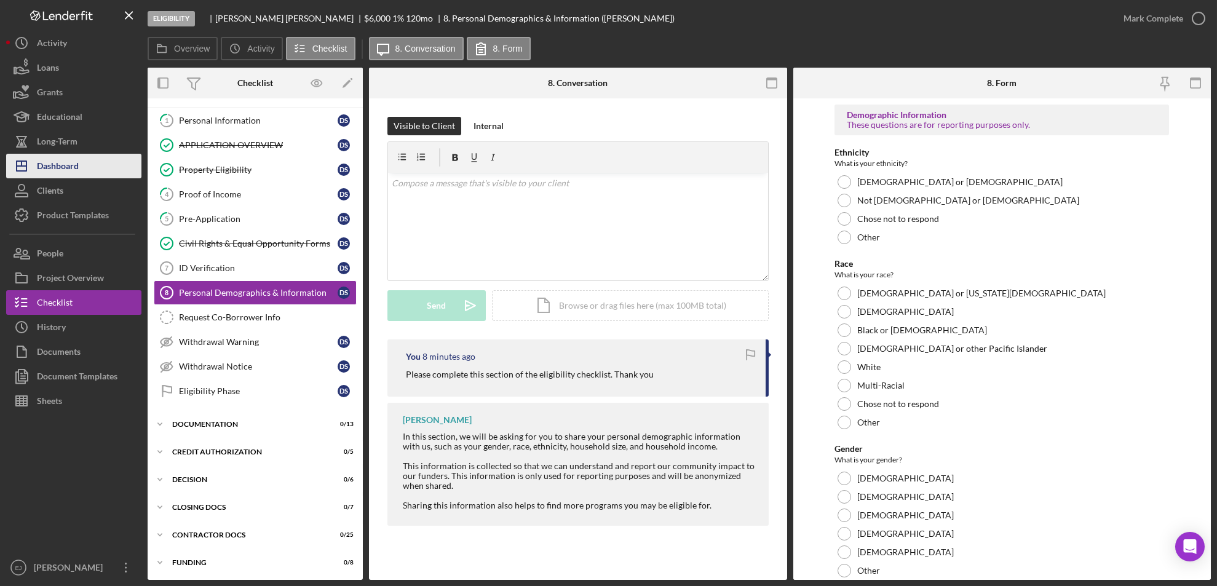
click at [62, 162] on div "Dashboard" at bounding box center [58, 168] width 42 height 28
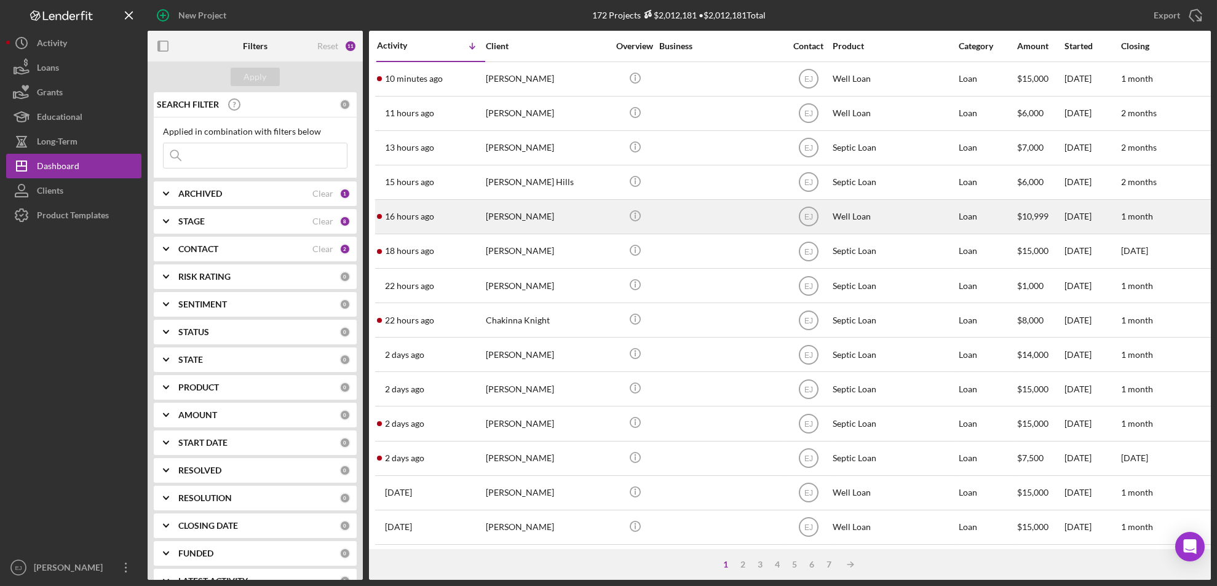
click at [510, 218] on div "[PERSON_NAME]" at bounding box center [547, 216] width 123 height 33
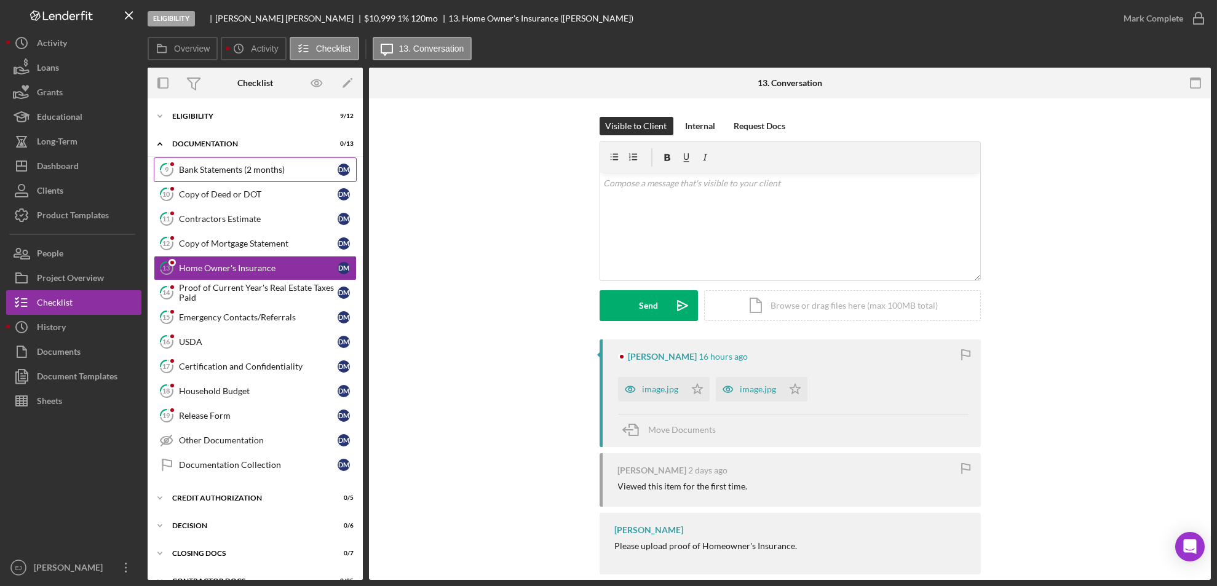
click at [221, 170] on div "Bank Statements (2 months)" at bounding box center [258, 170] width 159 height 10
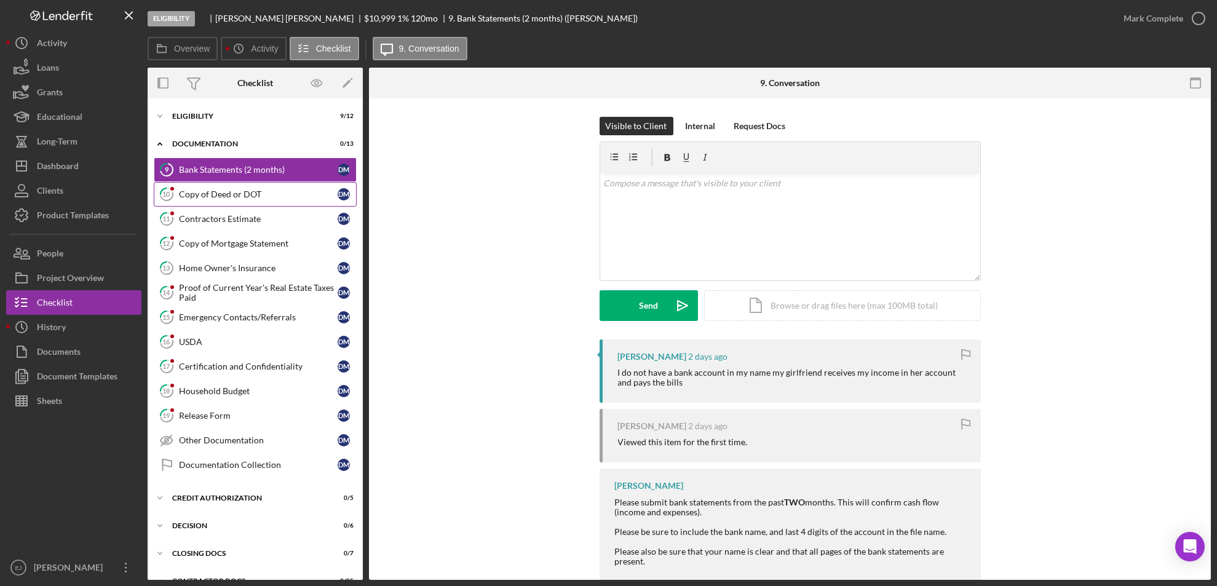
click at [251, 195] on div "Copy of Deed or DOT" at bounding box center [258, 194] width 159 height 10
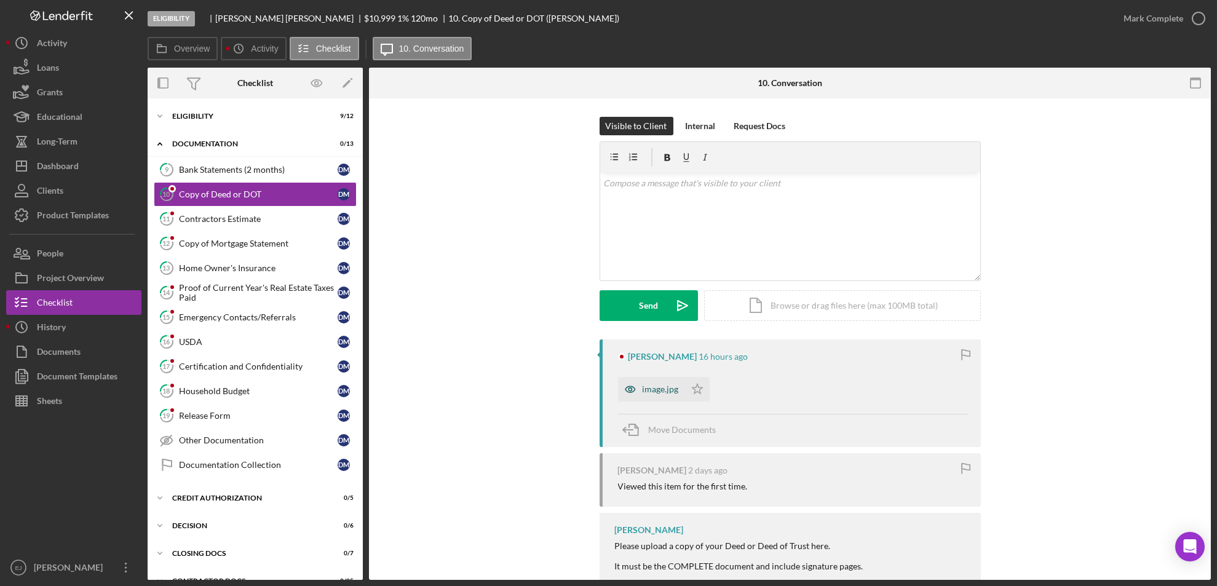
click at [639, 383] on icon "button" at bounding box center [630, 389] width 25 height 25
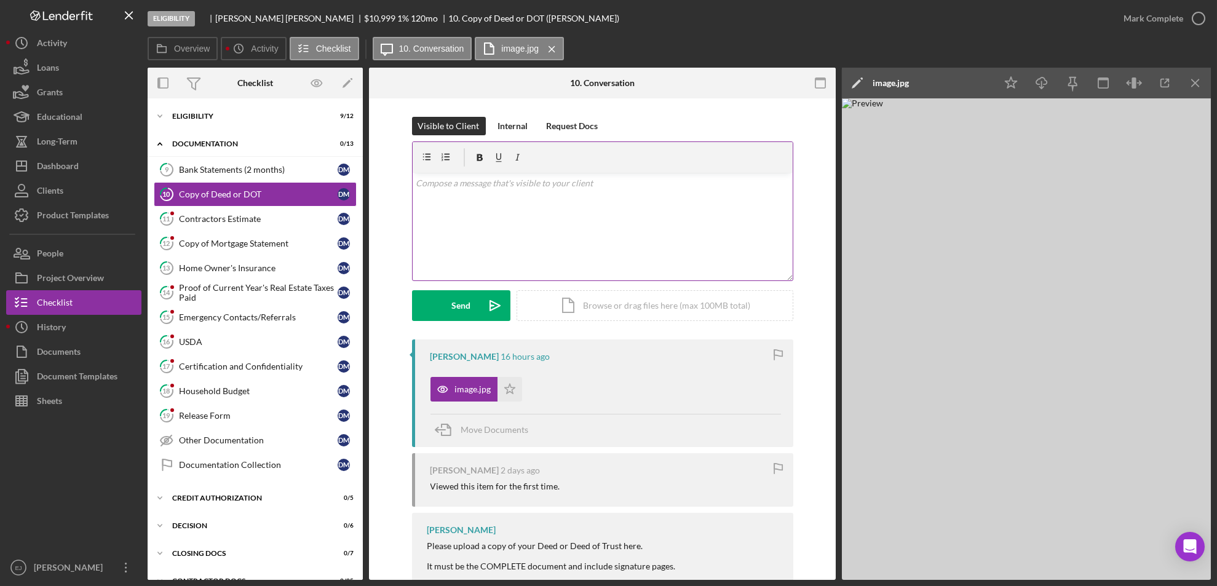
click at [484, 209] on div "v Color teal Color pink Remove color Add row above Add row below Add column bef…" at bounding box center [602, 227] width 380 height 108
click at [483, 304] on icon "Icon/icon-invite-send" at bounding box center [494, 305] width 31 height 31
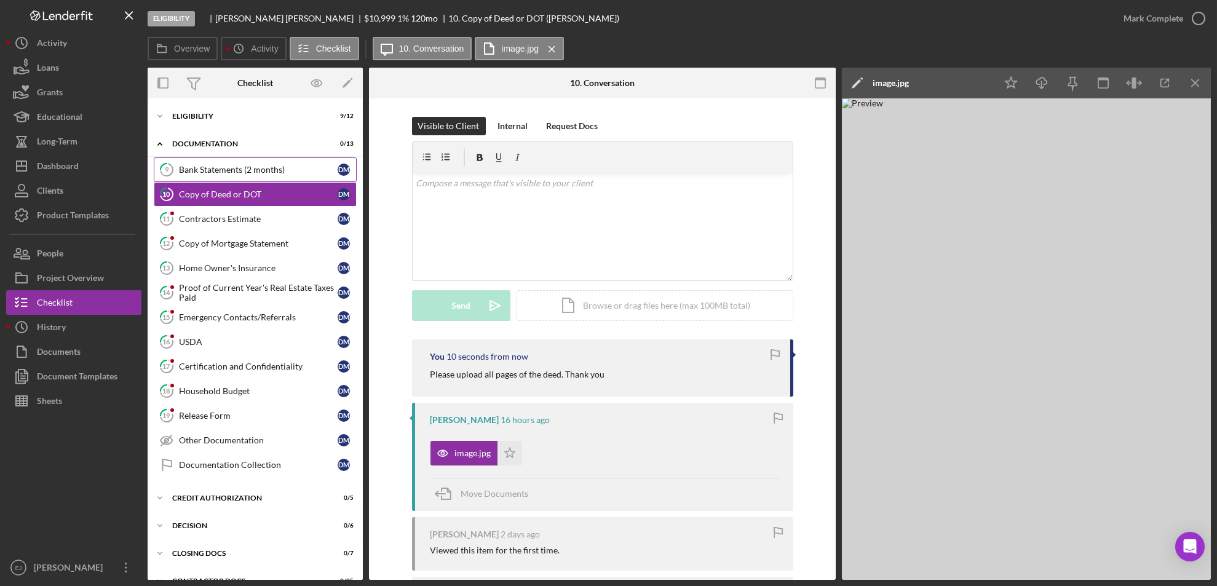
click at [234, 161] on link "9 Bank Statements (2 months) [PERSON_NAME]" at bounding box center [255, 169] width 203 height 25
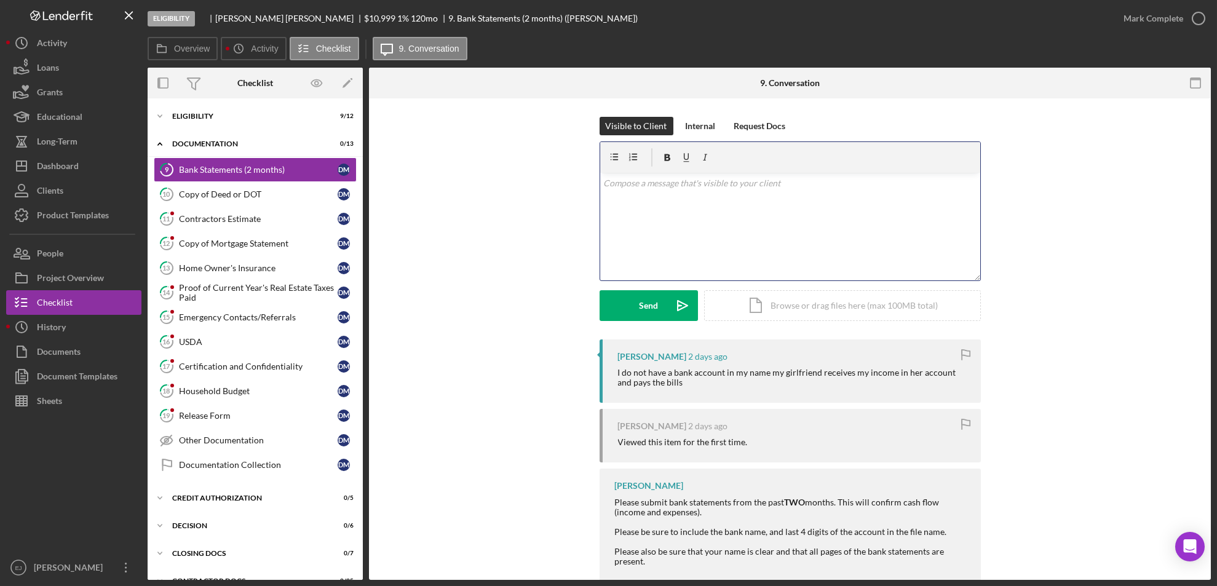
click at [634, 205] on div "v Color teal Color pink Remove color Add row above Add row below Add column bef…" at bounding box center [790, 227] width 380 height 108
click at [901, 195] on p "Please provide us with a different email address for your girlfriend so that we…" at bounding box center [789, 196] width 373 height 41
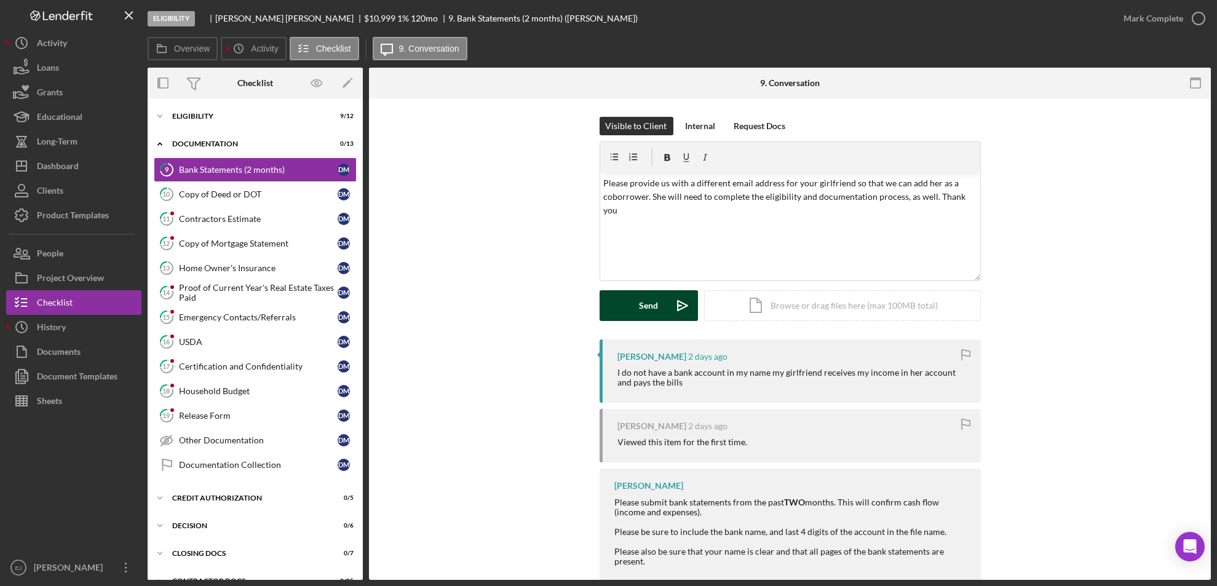
click at [642, 299] on div "Send" at bounding box center [648, 305] width 19 height 31
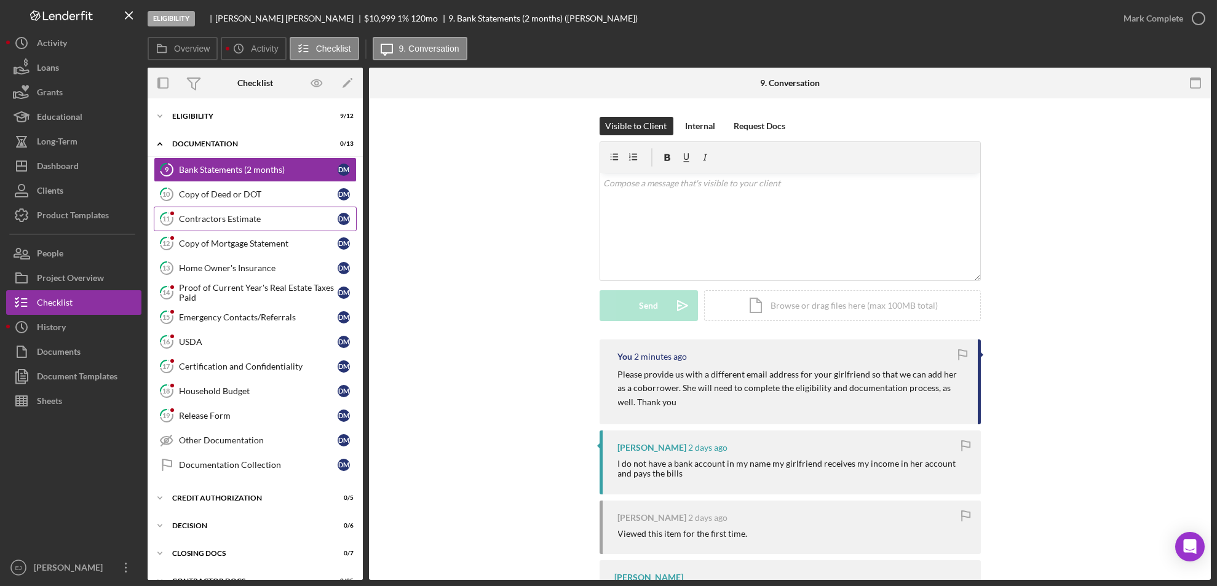
click at [233, 216] on div "Contractors Estimate" at bounding box center [258, 219] width 159 height 10
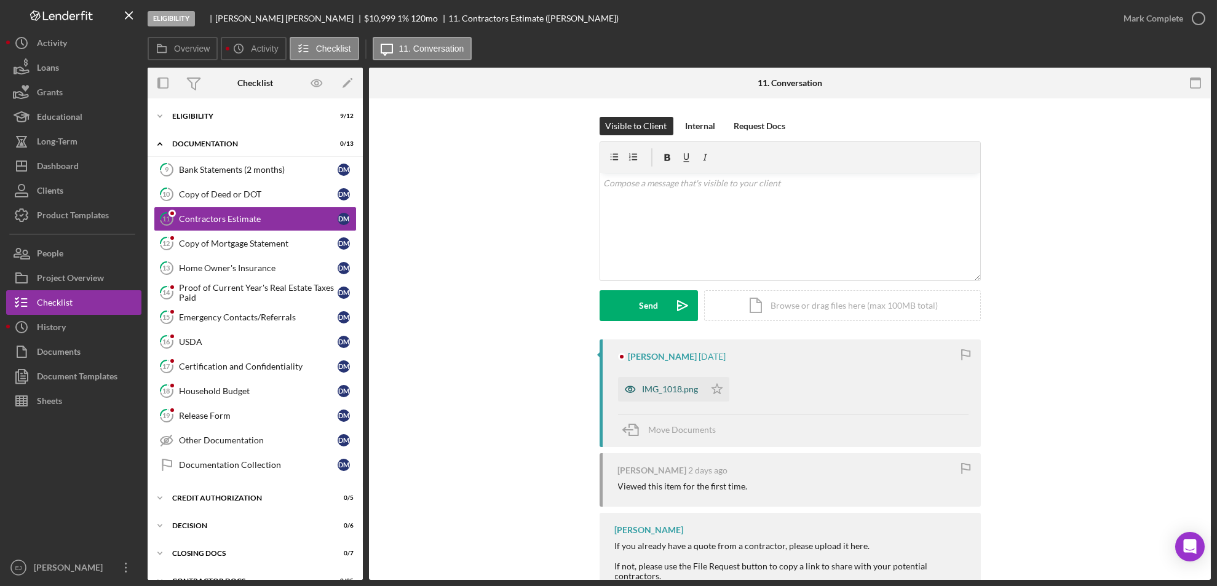
click at [658, 379] on div "IMG_1018.png" at bounding box center [661, 389] width 87 height 25
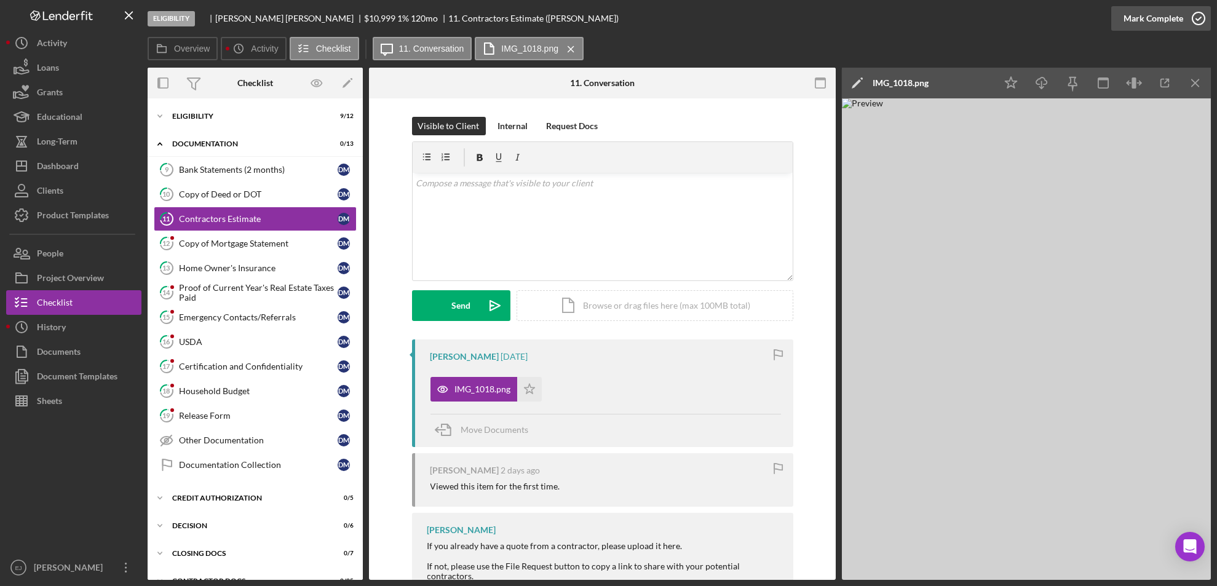
click at [1205, 18] on icon "button" at bounding box center [1198, 18] width 31 height 31
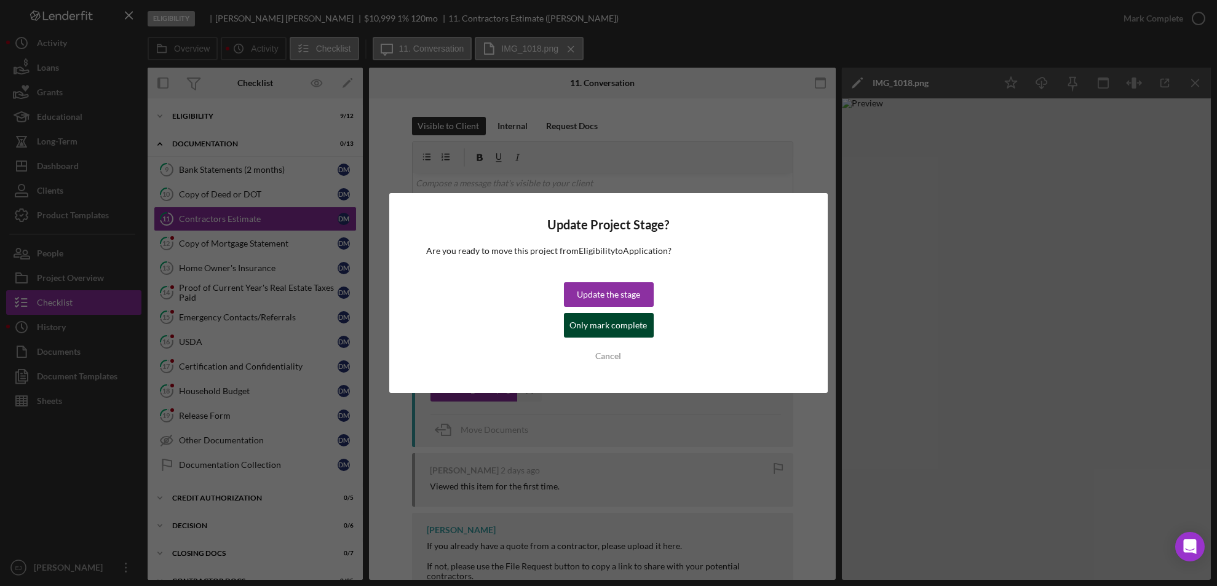
click at [591, 325] on div "Only mark complete" at bounding box center [608, 325] width 77 height 25
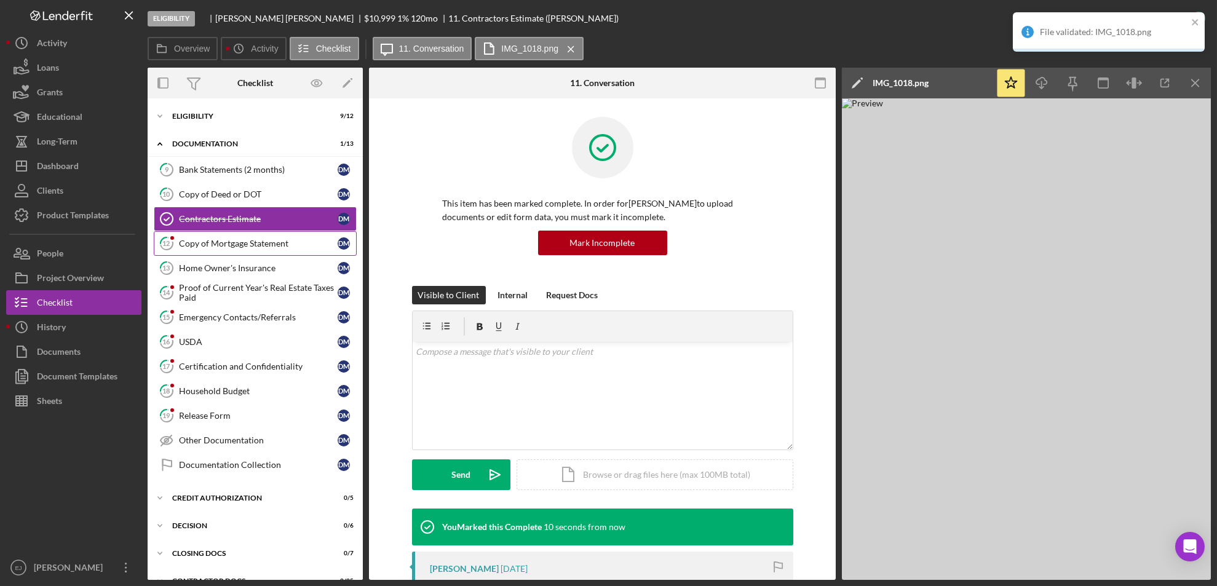
click at [201, 244] on div "Copy of Mortgage Statement" at bounding box center [258, 244] width 159 height 10
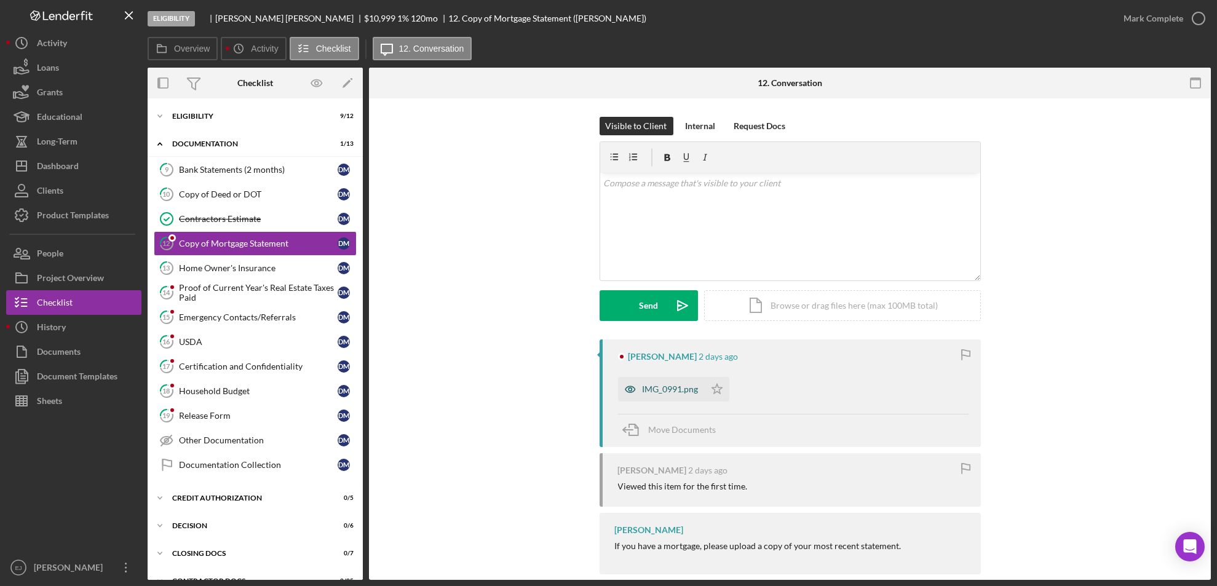
click at [648, 383] on div "IMG_0991.png" at bounding box center [661, 389] width 87 height 25
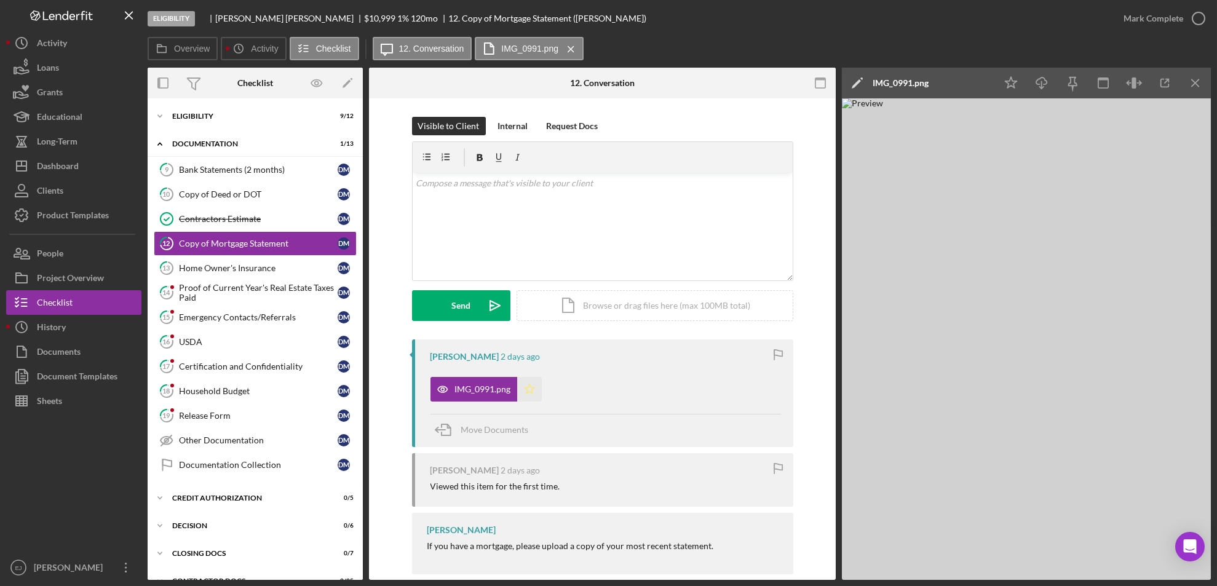
click at [524, 391] on polygon "button" at bounding box center [529, 389] width 10 height 10
click at [1194, 24] on circle "button" at bounding box center [1198, 18] width 12 height 12
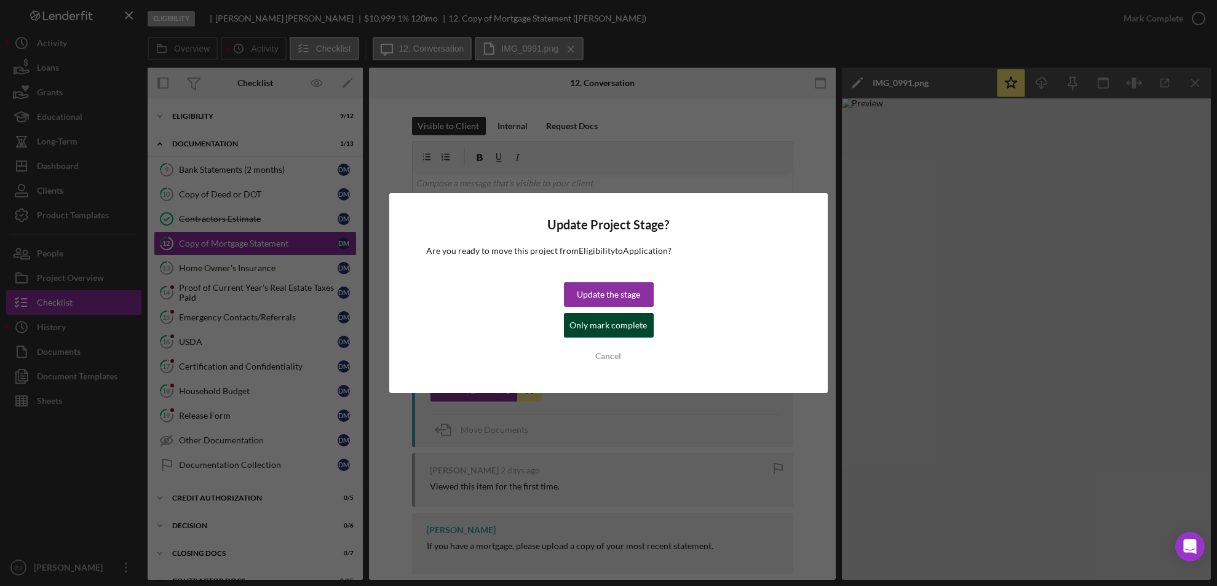
click at [632, 320] on div "Only mark complete" at bounding box center [608, 325] width 77 height 25
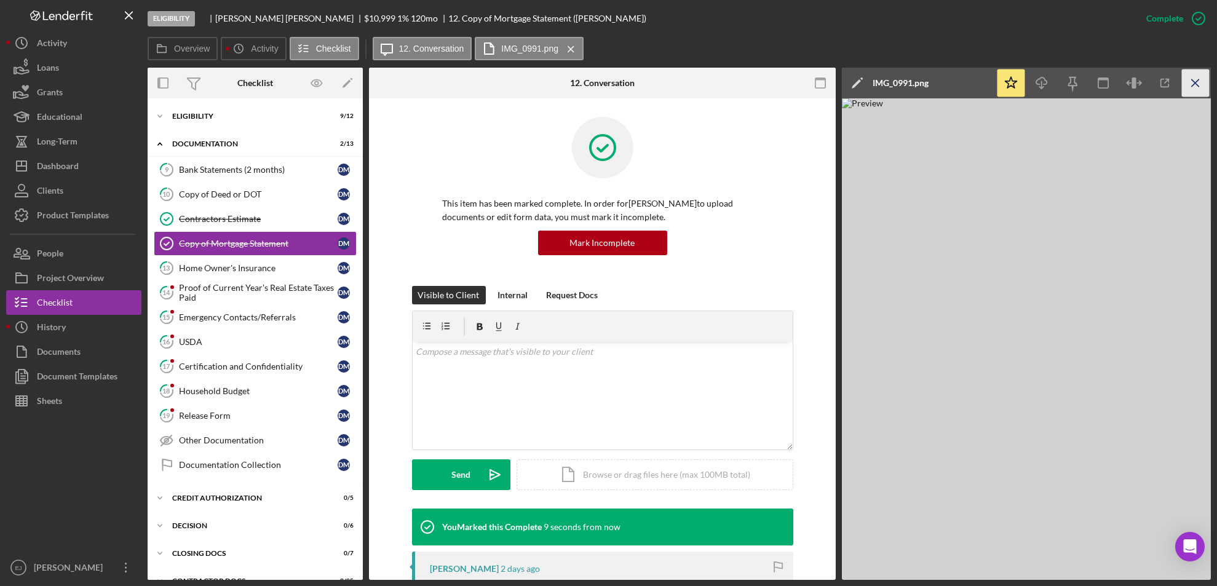
click at [1186, 82] on icon "Icon/Menu Close" at bounding box center [1196, 83] width 28 height 28
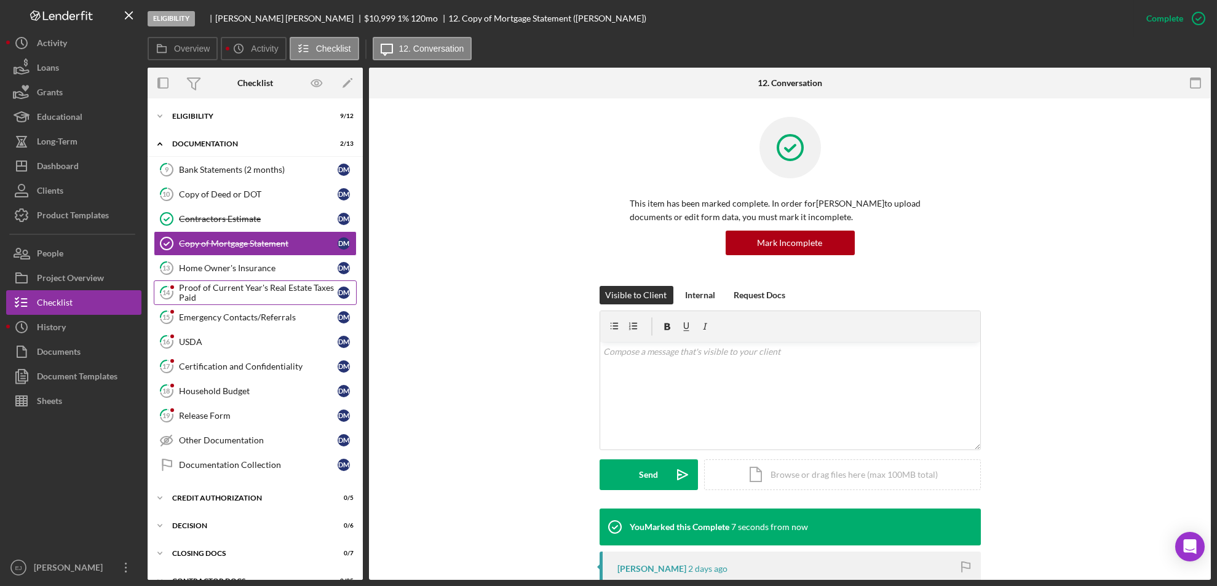
click at [233, 284] on div "Proof of Current Year's Real Estate Taxes Paid" at bounding box center [258, 293] width 159 height 20
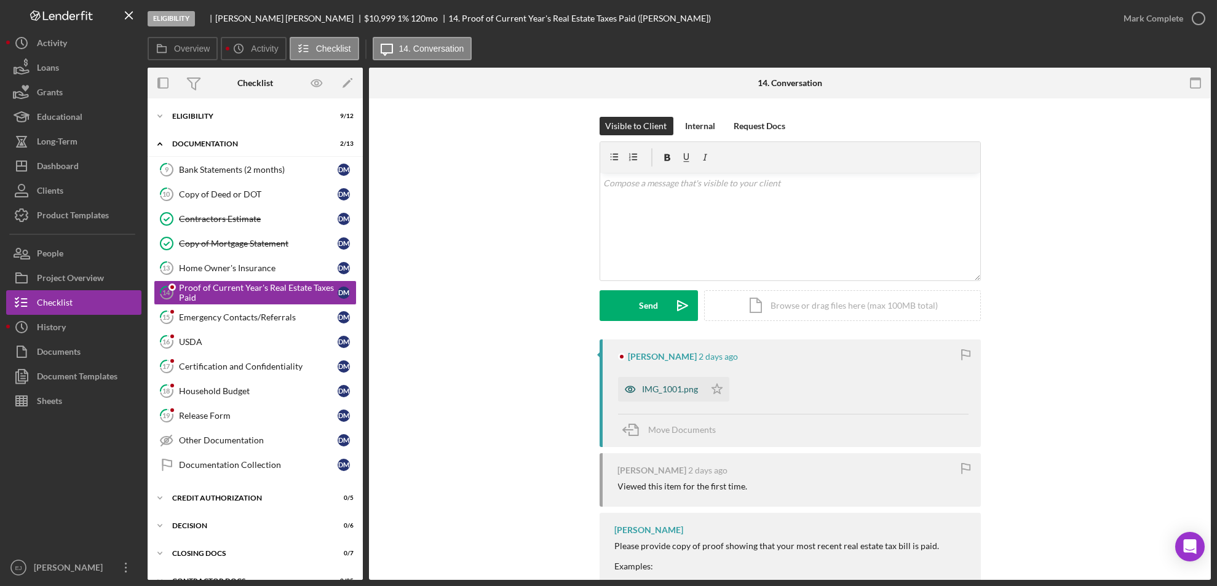
click at [650, 384] on div "IMG_1001.png" at bounding box center [670, 389] width 56 height 10
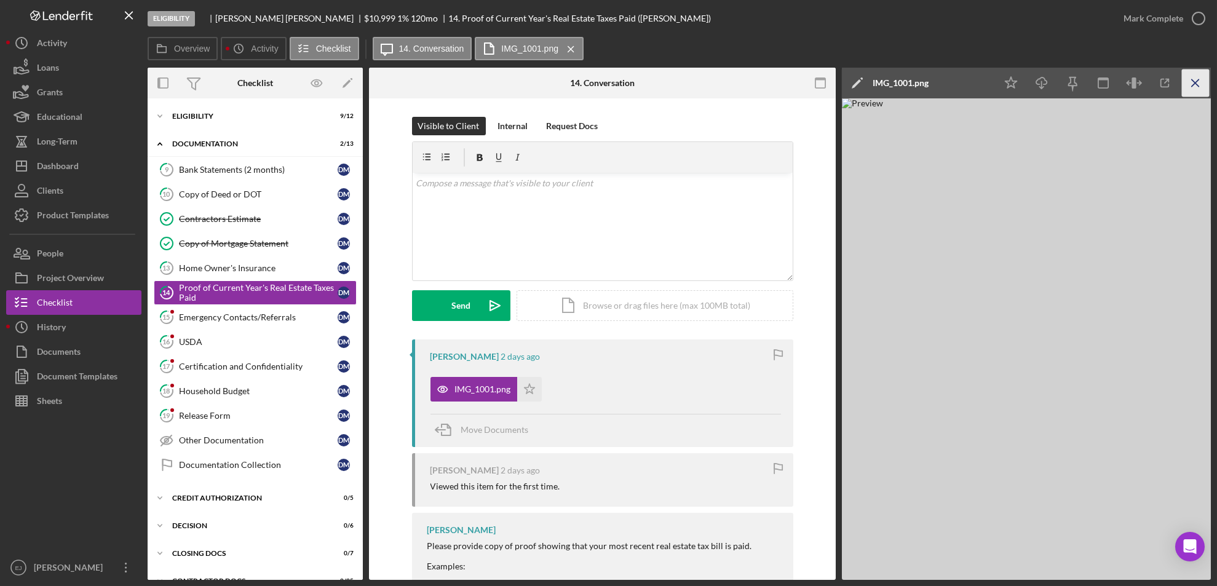
click at [1194, 82] on line "button" at bounding box center [1194, 82] width 7 height 7
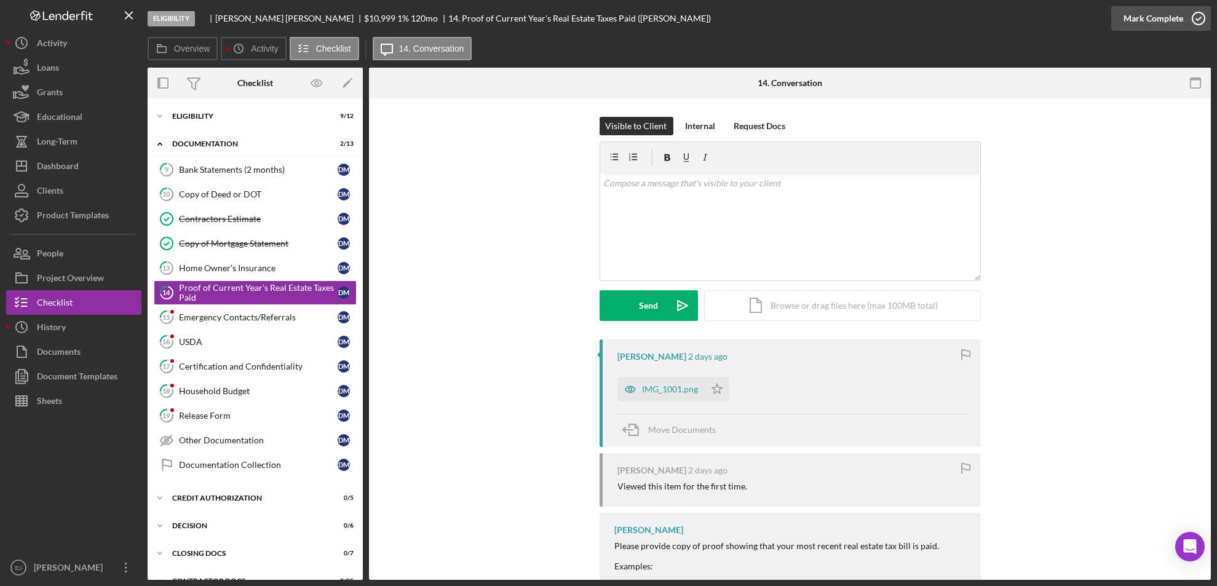
click at [1191, 15] on icon "button" at bounding box center [1198, 18] width 31 height 31
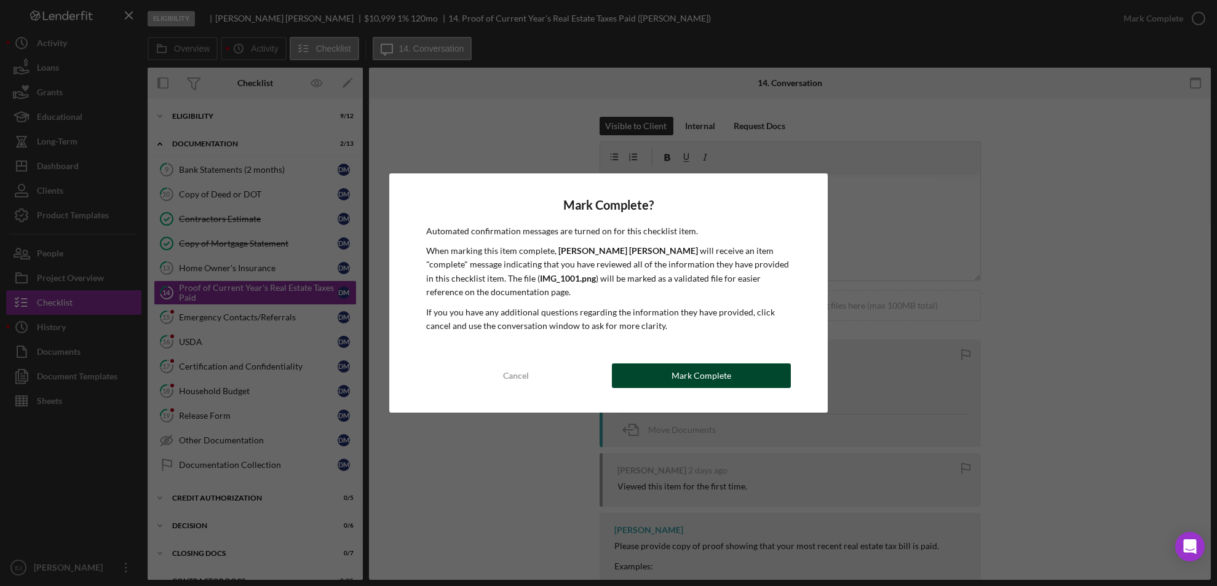
click at [650, 381] on button "Mark Complete" at bounding box center [701, 375] width 179 height 25
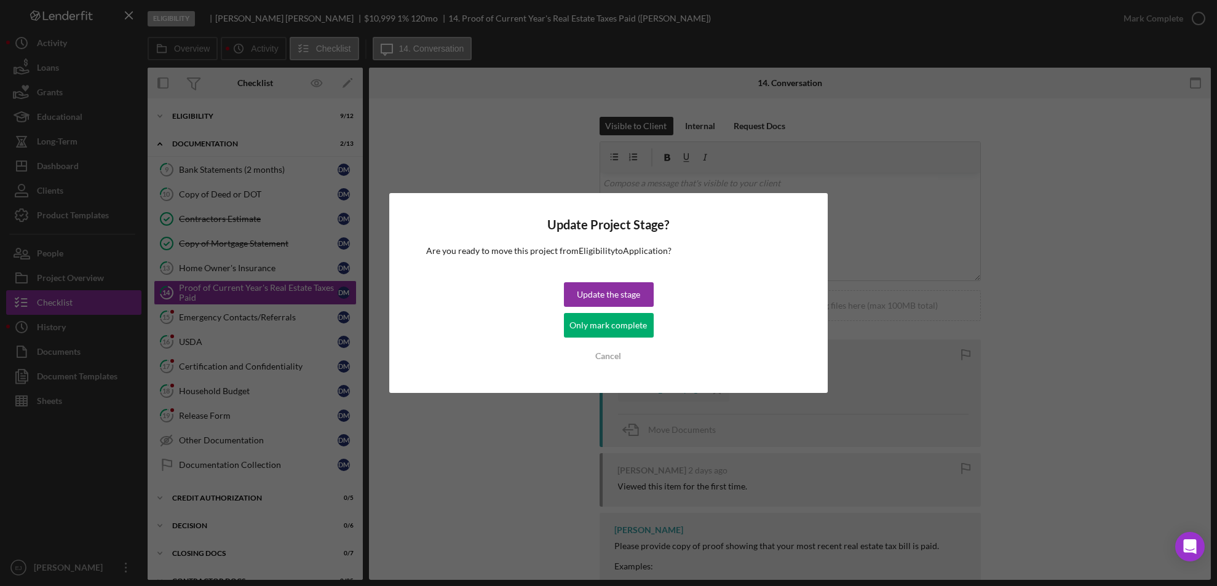
click at [562, 326] on div "Update Project Stage? Are you ready to move this project from Eligibility to Ap…" at bounding box center [608, 293] width 439 height 200
click at [582, 330] on div "Only mark complete" at bounding box center [608, 325] width 77 height 25
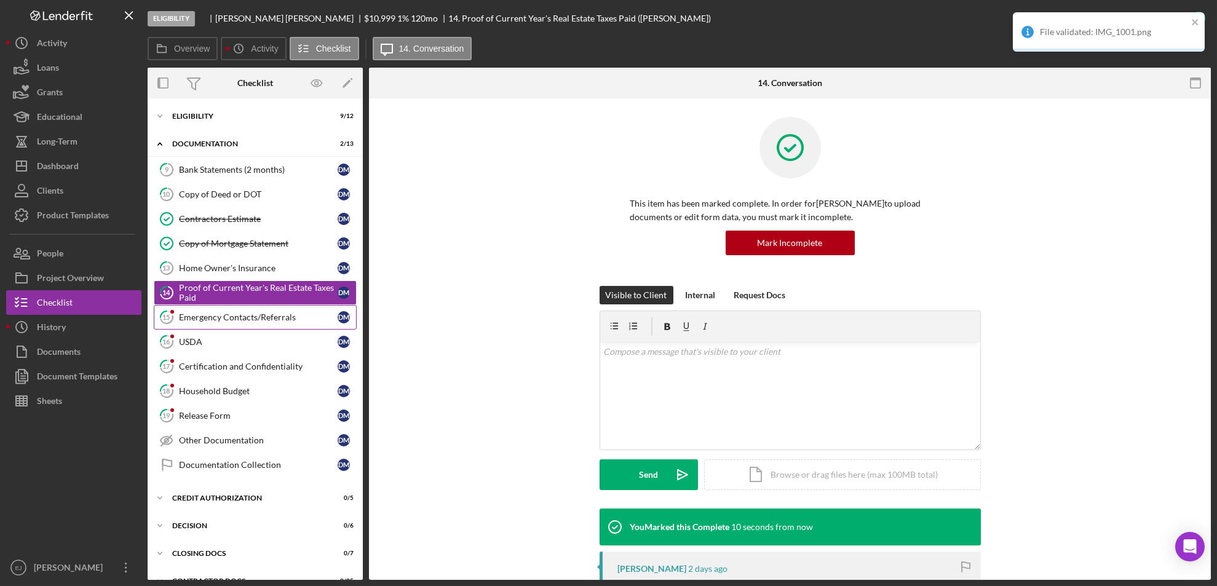
click at [254, 306] on link "15 Emergency Contacts/Referrals [PERSON_NAME]" at bounding box center [255, 317] width 203 height 25
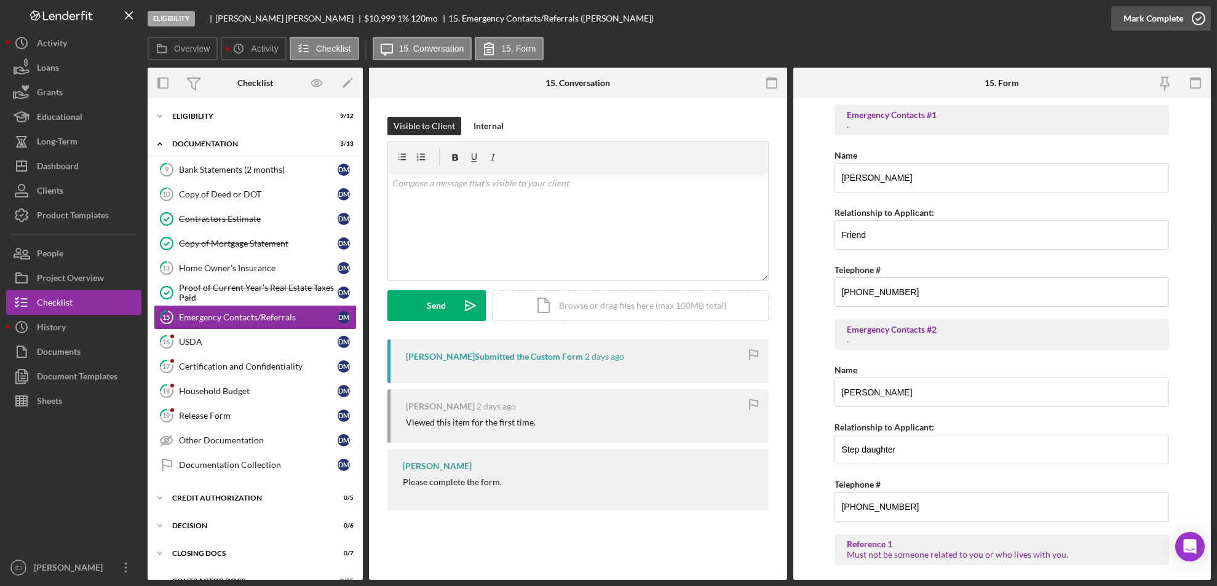
click at [1199, 15] on icon "button" at bounding box center [1198, 18] width 31 height 31
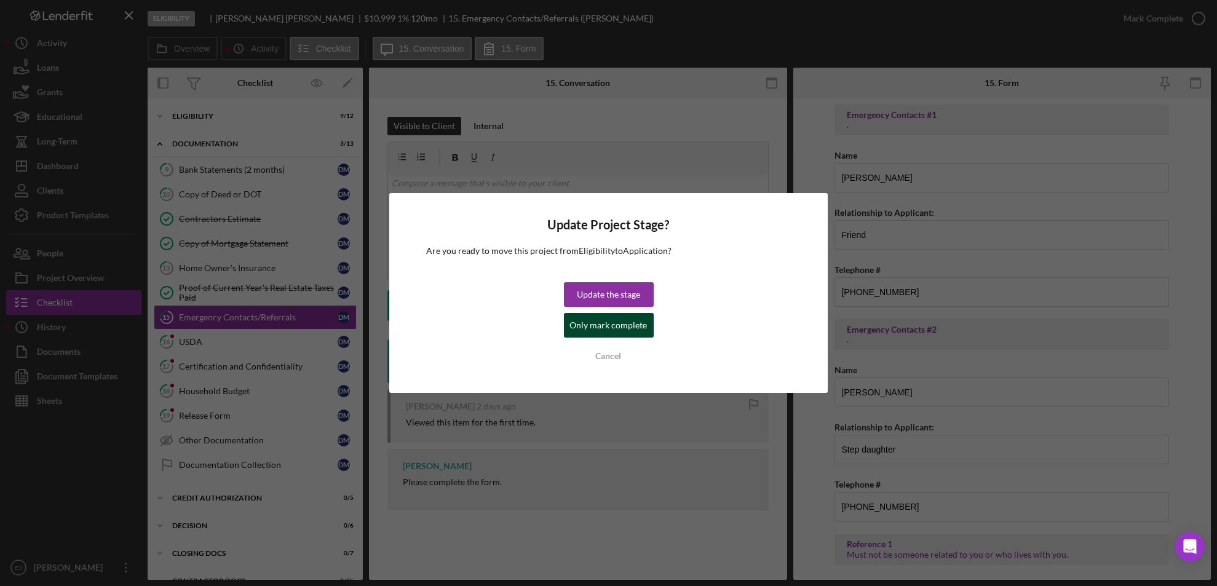
click at [650, 328] on div "Update the stage Only mark complete Cancel" at bounding box center [609, 325] width 90 height 86
click at [605, 331] on div "Only mark complete" at bounding box center [608, 325] width 77 height 25
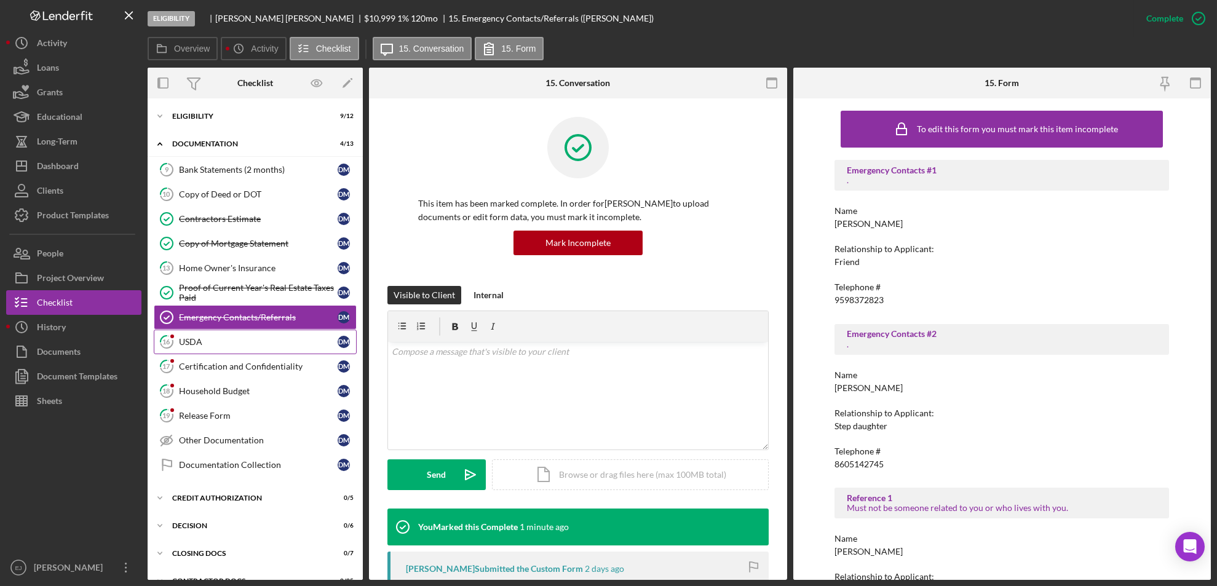
click at [240, 342] on div "USDA" at bounding box center [258, 342] width 159 height 10
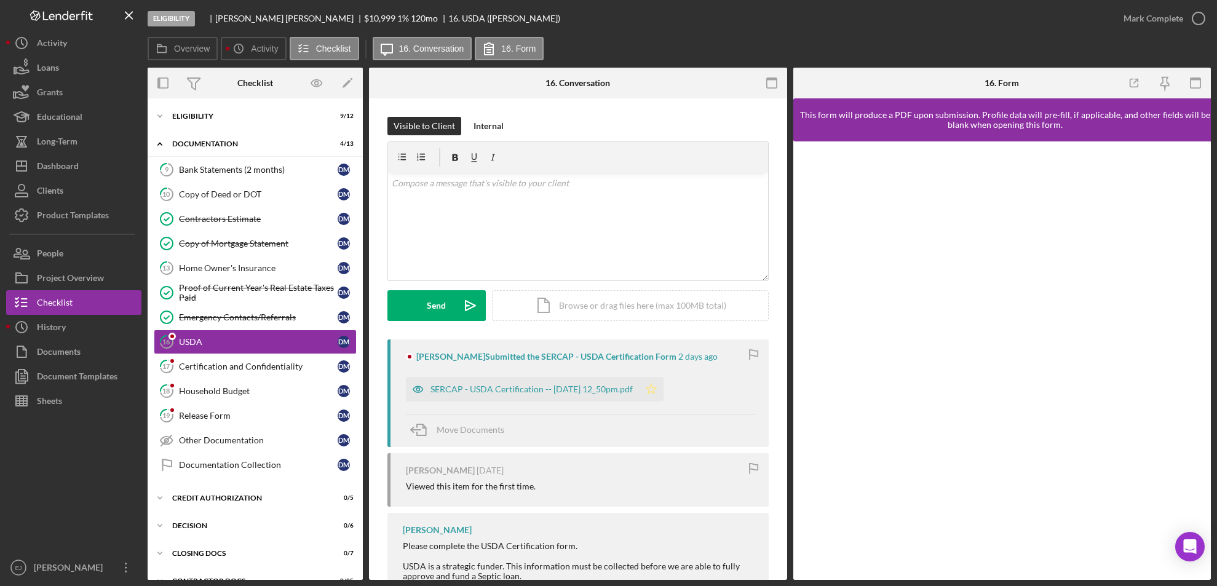
click at [662, 388] on icon "Icon/Star" at bounding box center [651, 389] width 25 height 25
click at [495, 394] on div "SERCAP - USDA Certification -- [DATE] 12_50pm.pdf" at bounding box center [522, 389] width 233 height 25
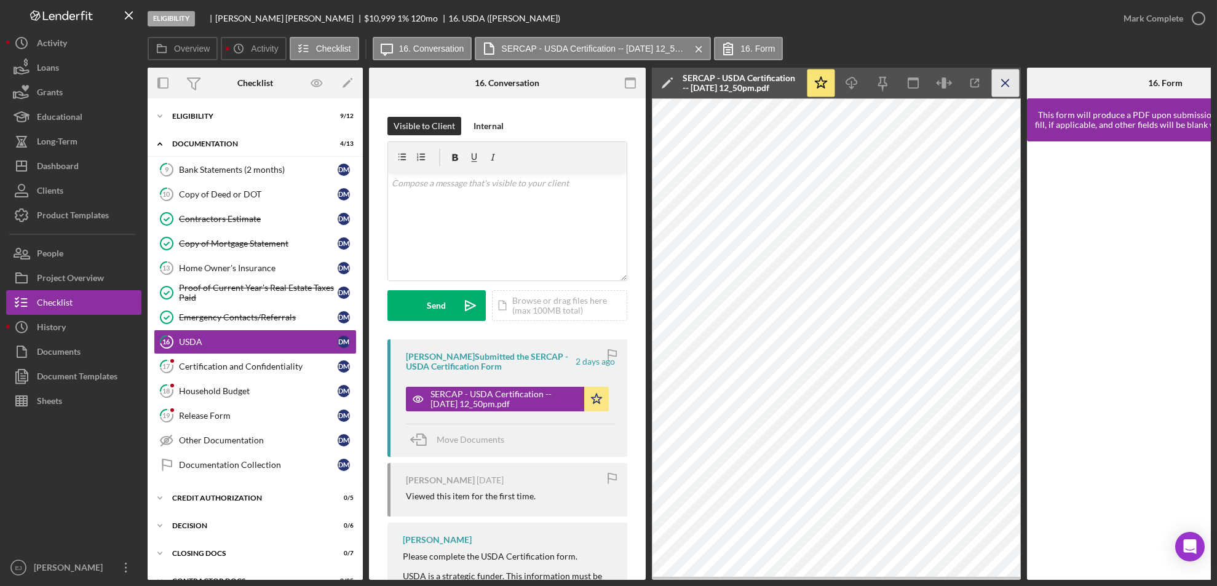
click at [1003, 96] on icon "Icon/Menu Close" at bounding box center [1006, 83] width 28 height 28
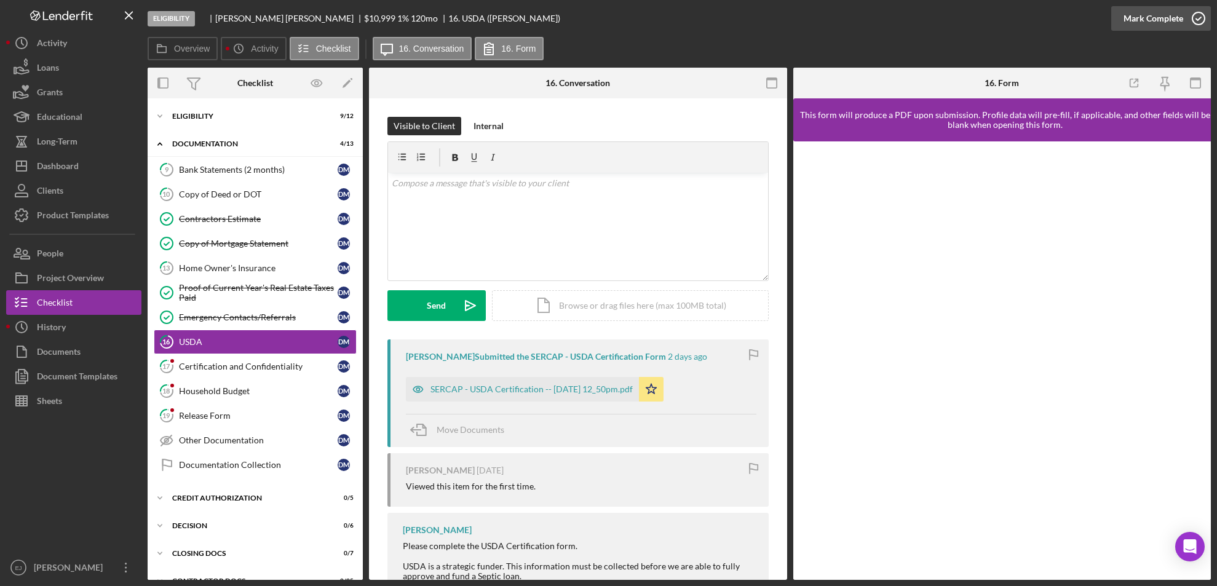
click at [1196, 15] on icon "button" at bounding box center [1198, 18] width 31 height 31
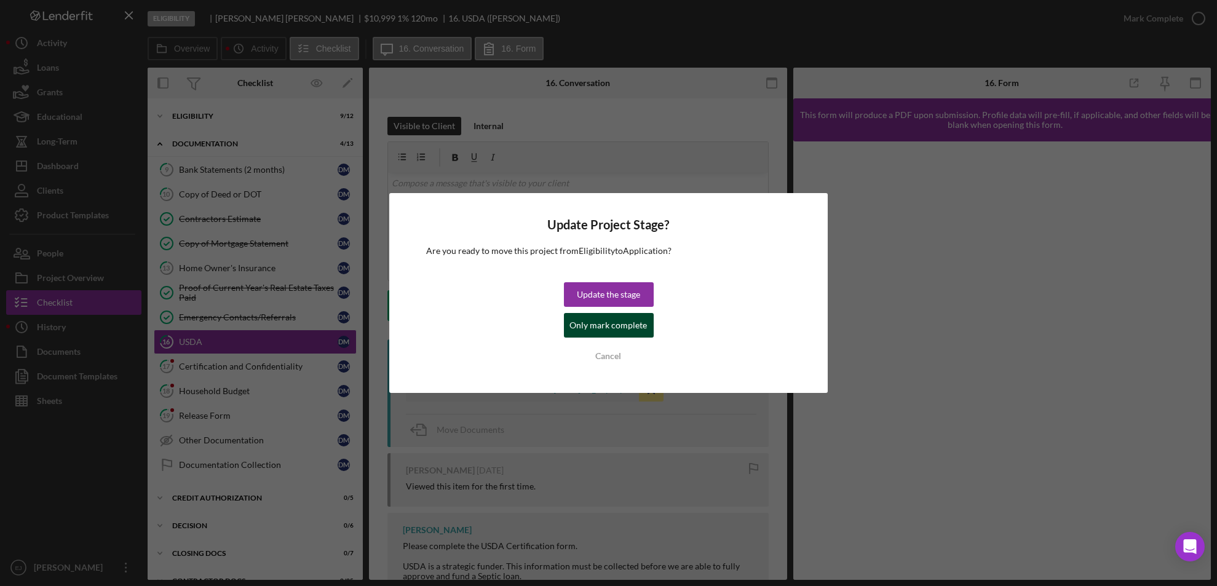
click at [619, 321] on div "Only mark complete" at bounding box center [608, 325] width 77 height 25
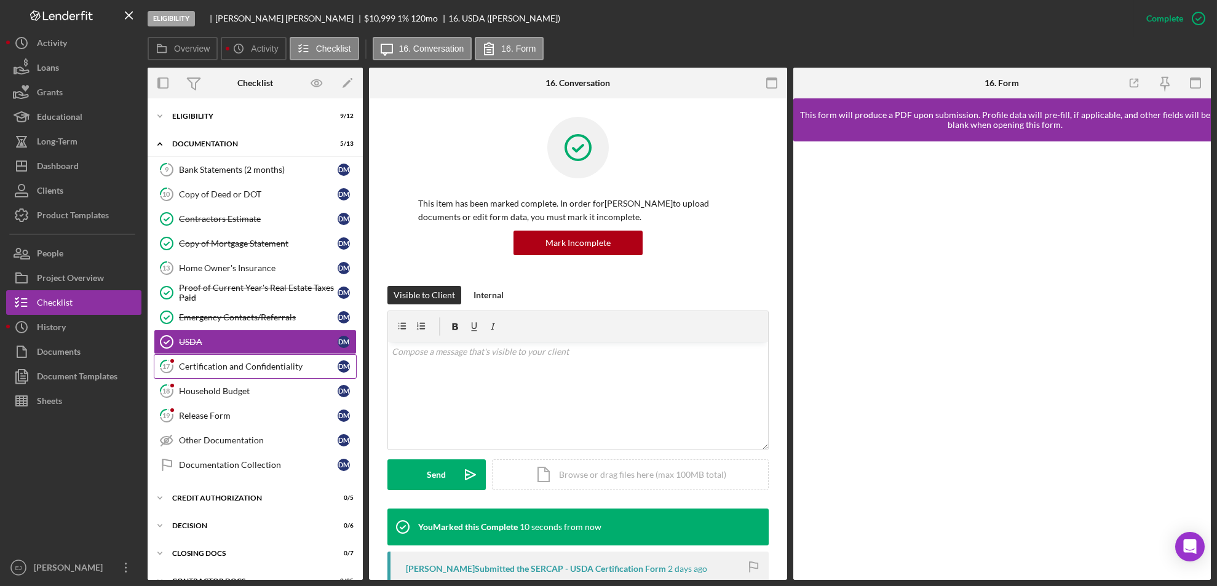
click at [271, 372] on link "17 Certification and Confidentiality [PERSON_NAME]" at bounding box center [255, 366] width 203 height 25
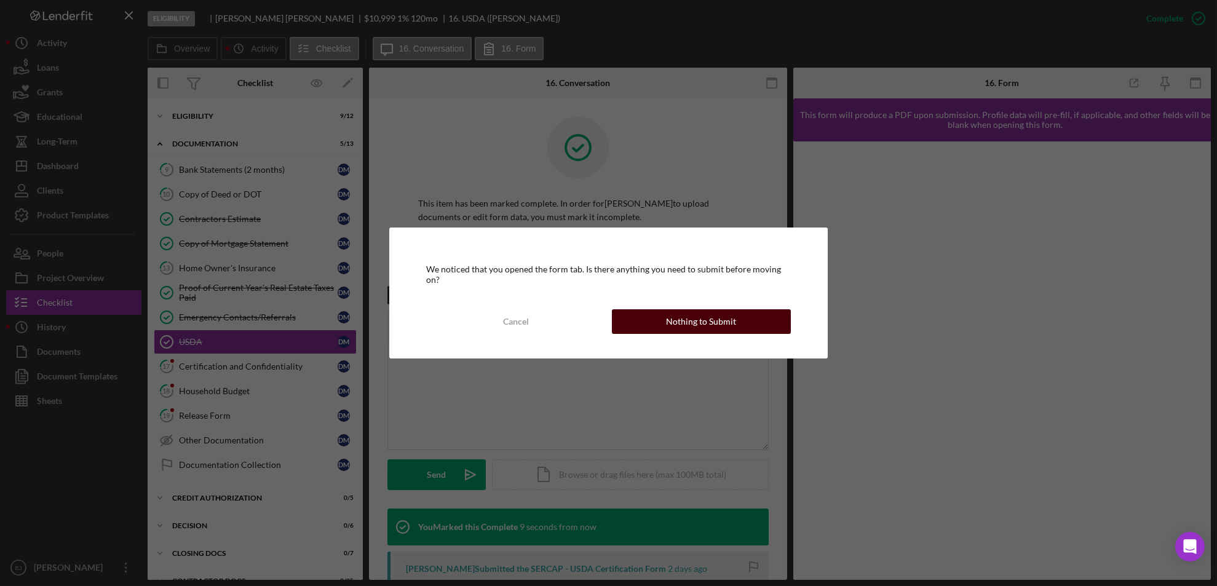
click at [743, 325] on button "Nothing to Submit" at bounding box center [701, 321] width 179 height 25
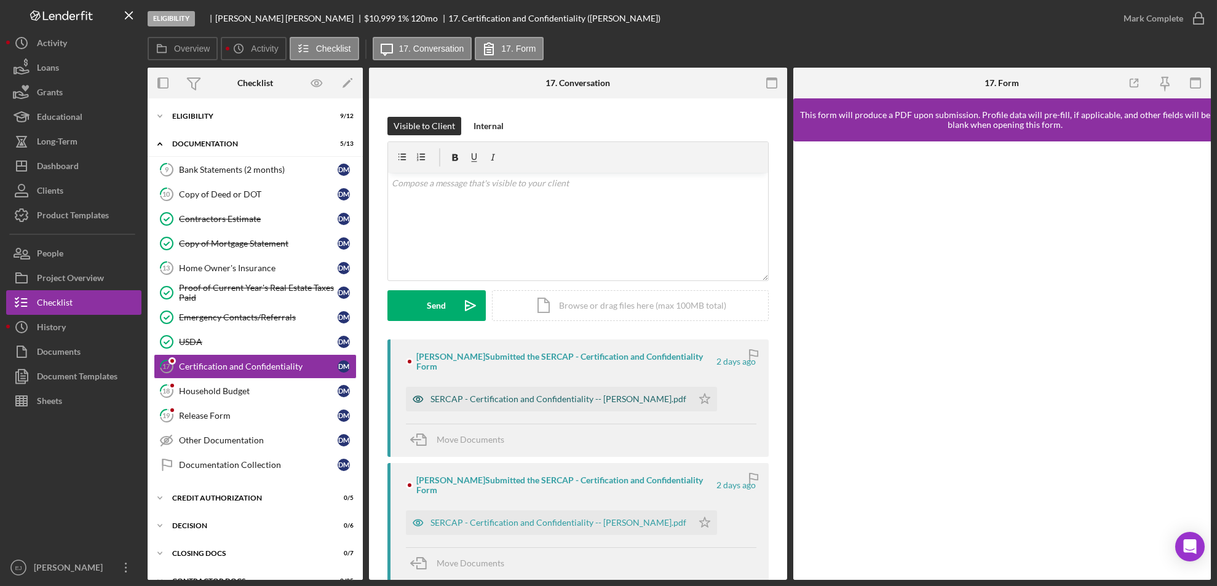
click at [567, 402] on div "SERCAP - Certification and Confidentiality -- [PERSON_NAME].pdf" at bounding box center [558, 399] width 256 height 10
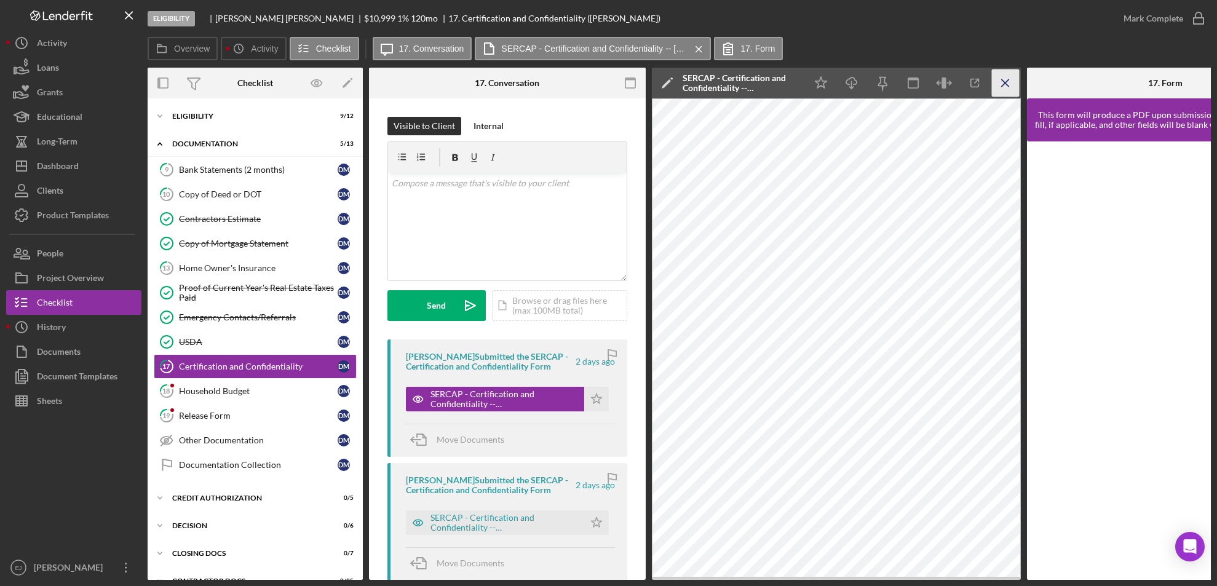
click at [1003, 82] on icon "Icon/Menu Close" at bounding box center [1006, 83] width 28 height 28
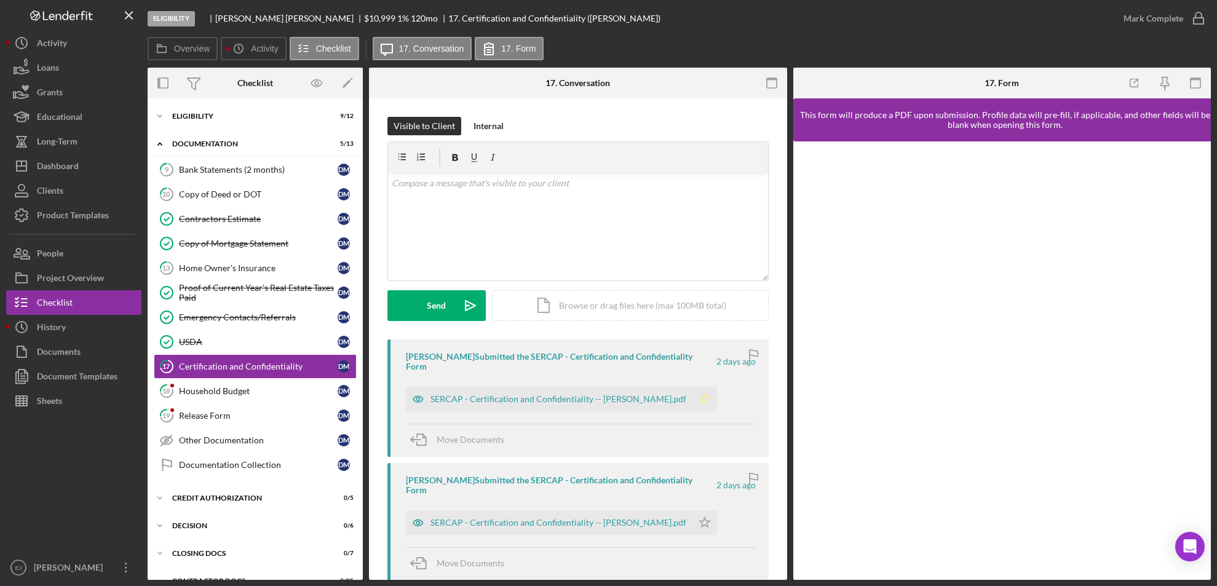
click at [702, 387] on icon "Icon/Star" at bounding box center [704, 399] width 25 height 25
click at [1199, 18] on icon "button" at bounding box center [1198, 18] width 31 height 31
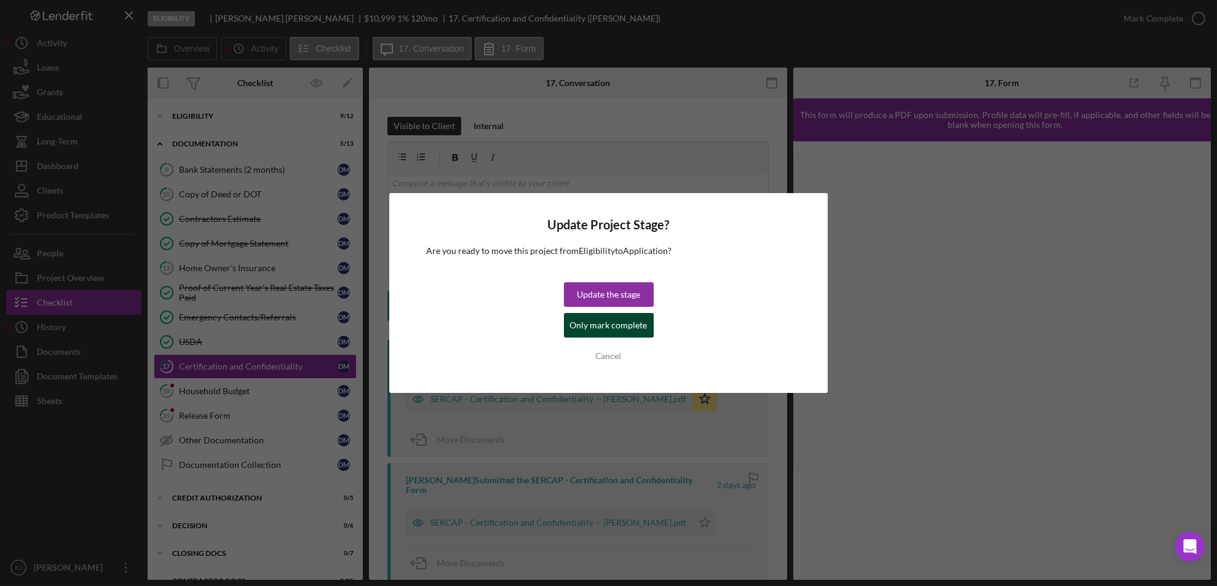
click at [627, 329] on div "Only mark complete" at bounding box center [608, 325] width 77 height 25
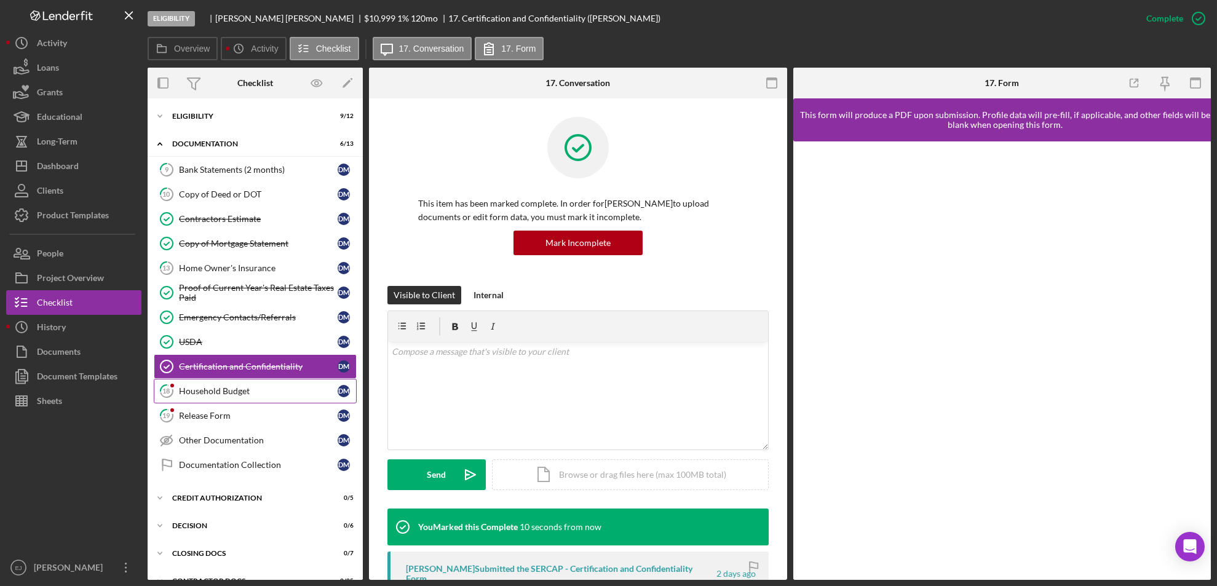
click at [241, 392] on div "Household Budget" at bounding box center [258, 391] width 159 height 10
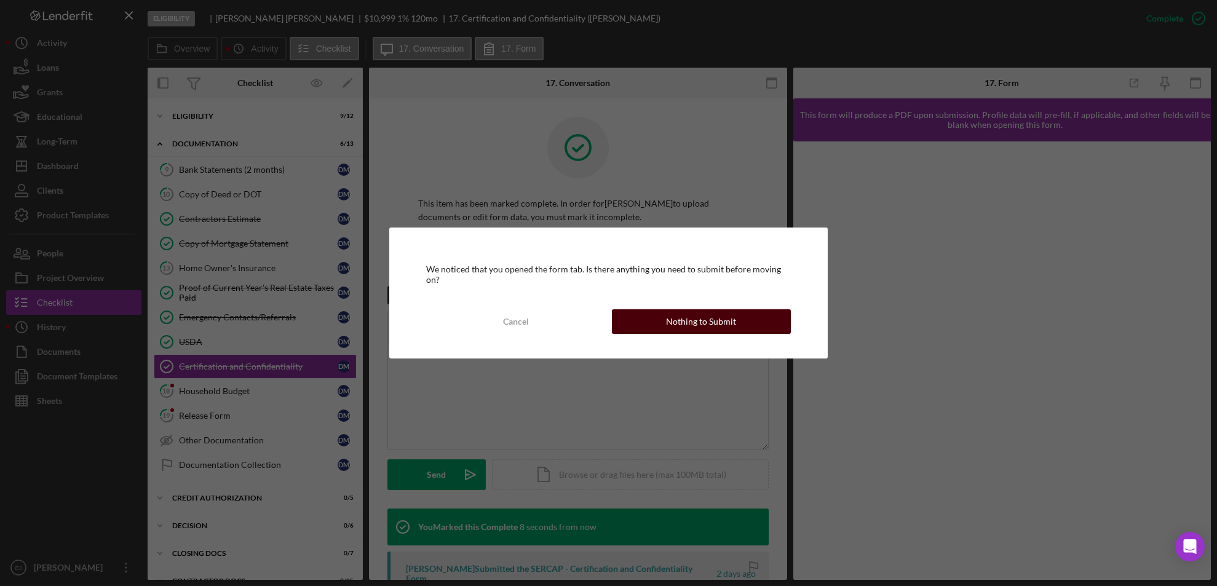
click at [707, 318] on div "Nothing to Submit" at bounding box center [701, 321] width 70 height 25
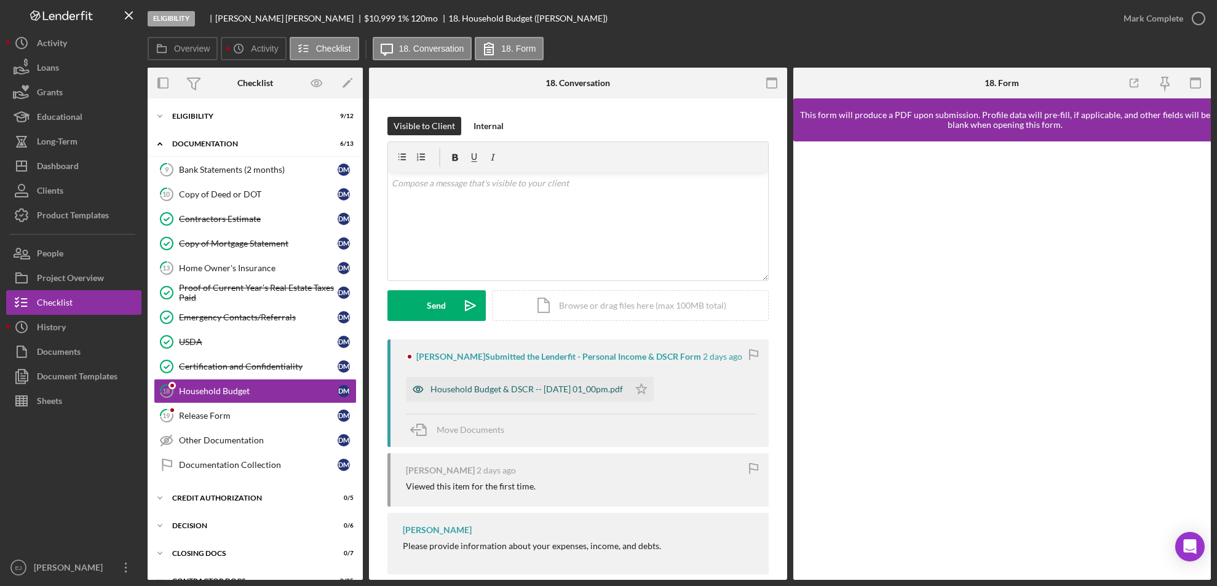
click at [531, 391] on div "Household Budget & DSCR -- [DATE] 01_00pm.pdf" at bounding box center [526, 389] width 192 height 10
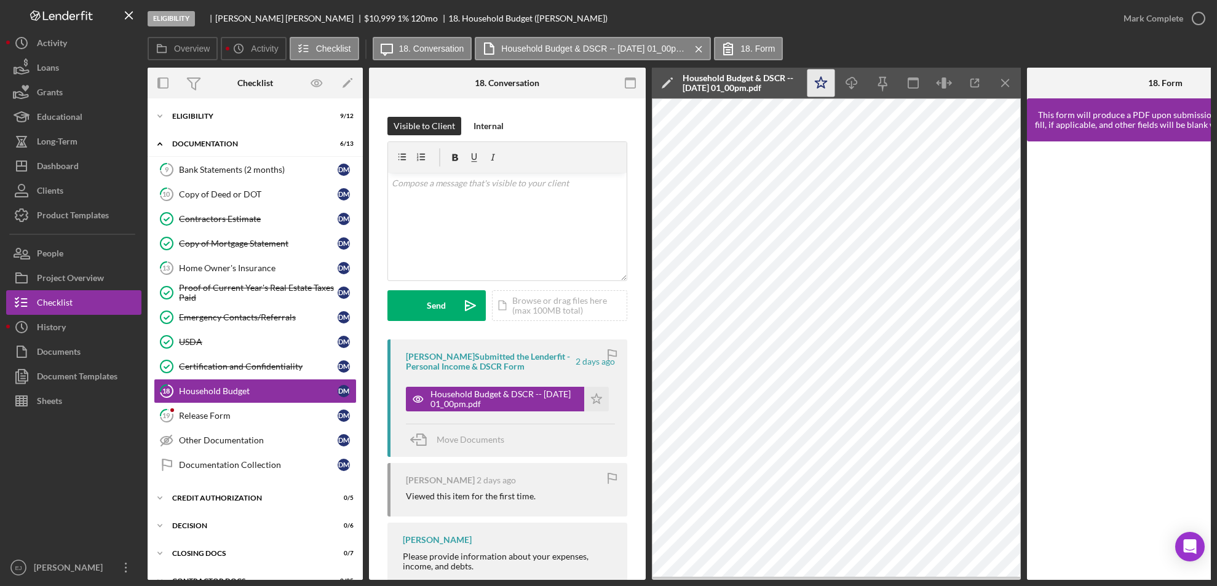
click at [818, 82] on icon "Icon/Star" at bounding box center [821, 83] width 28 height 28
click at [1197, 9] on icon "button" at bounding box center [1198, 18] width 31 height 31
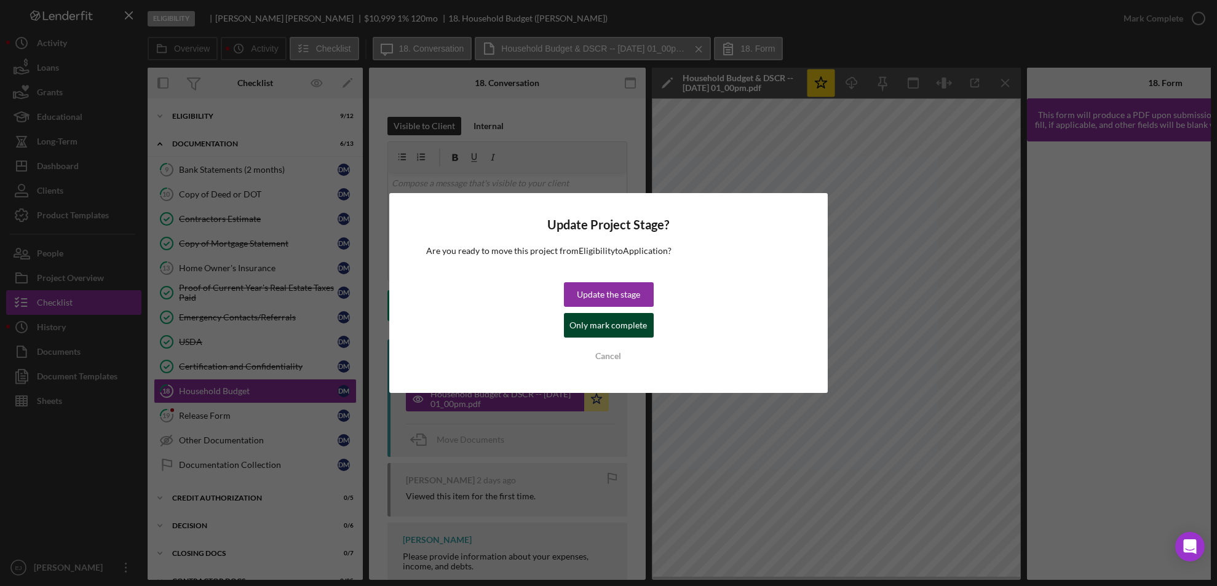
click at [623, 326] on div "Only mark complete" at bounding box center [608, 325] width 77 height 25
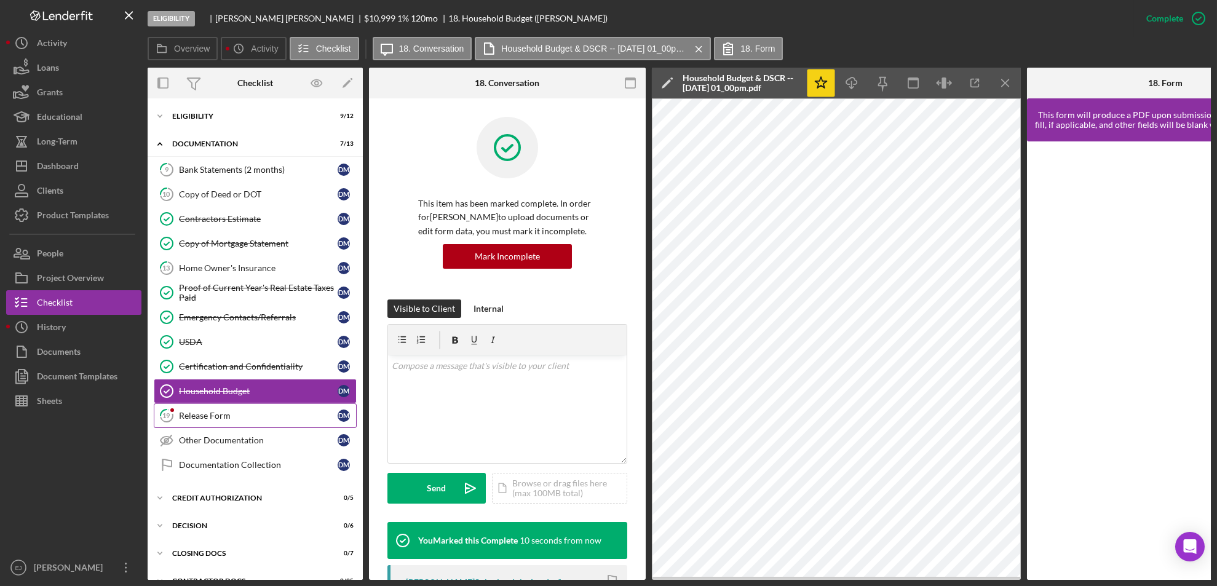
click at [296, 420] on div "Release Form" at bounding box center [258, 416] width 159 height 10
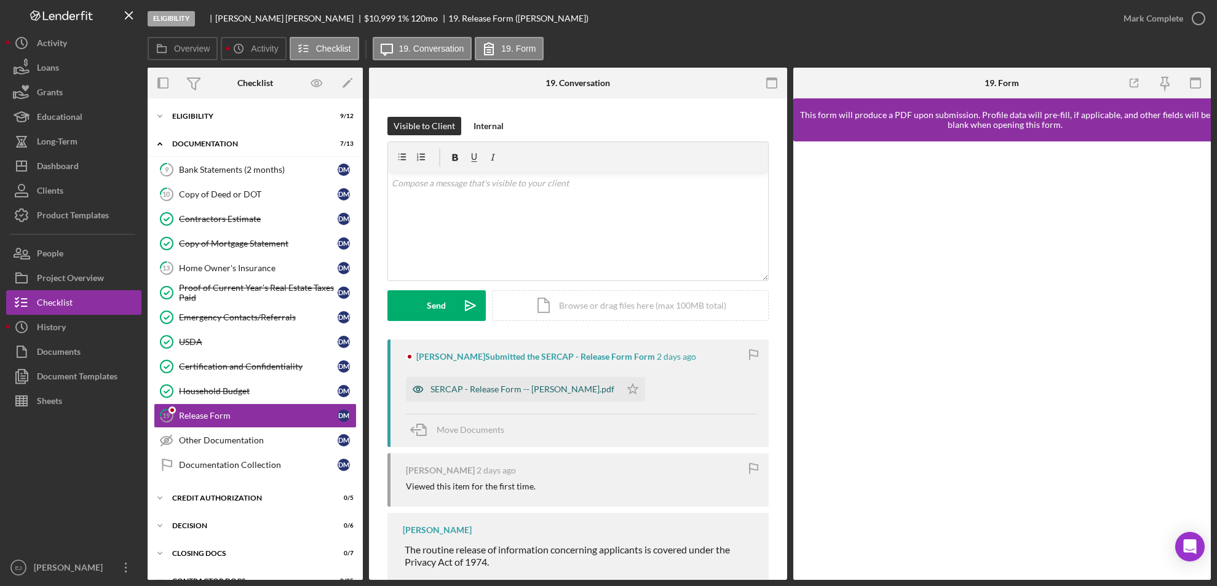
click at [535, 384] on div "SERCAP - Release Form -- [PERSON_NAME].pdf" at bounding box center [522, 389] width 184 height 10
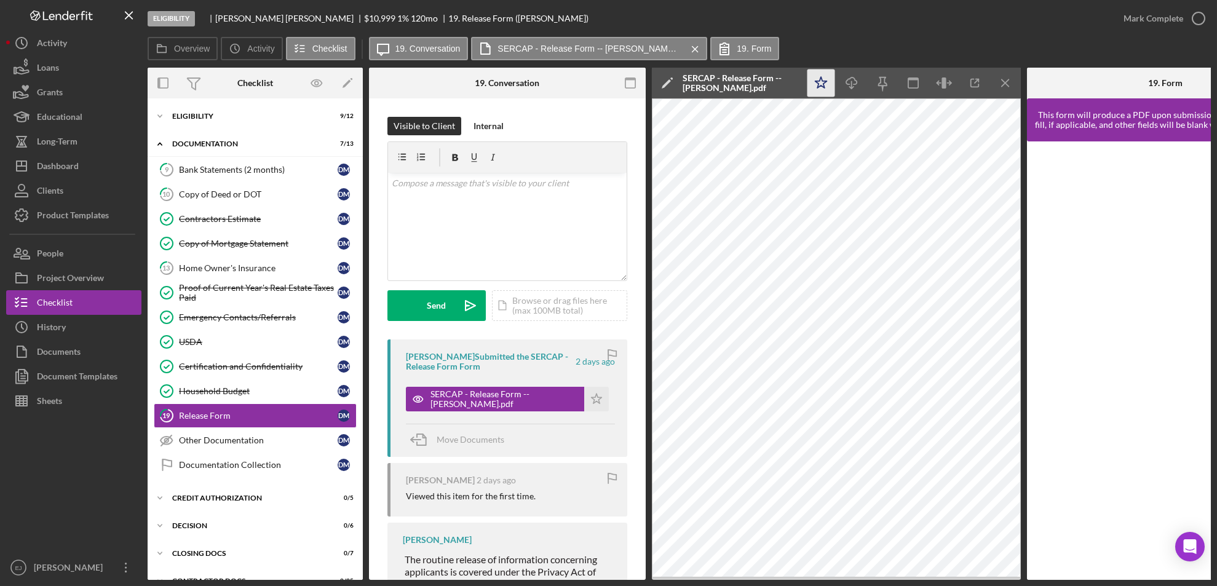
click at [821, 81] on polygon "button" at bounding box center [821, 82] width 12 height 11
click at [1008, 85] on line "button" at bounding box center [1004, 82] width 7 height 7
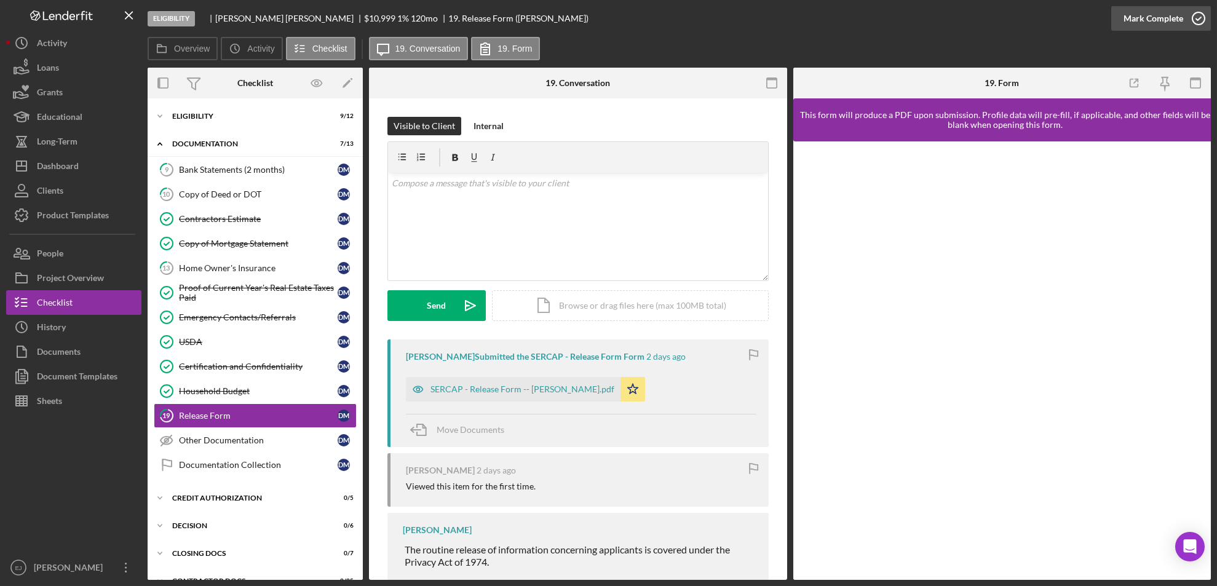
click at [1201, 12] on icon "button" at bounding box center [1198, 18] width 31 height 31
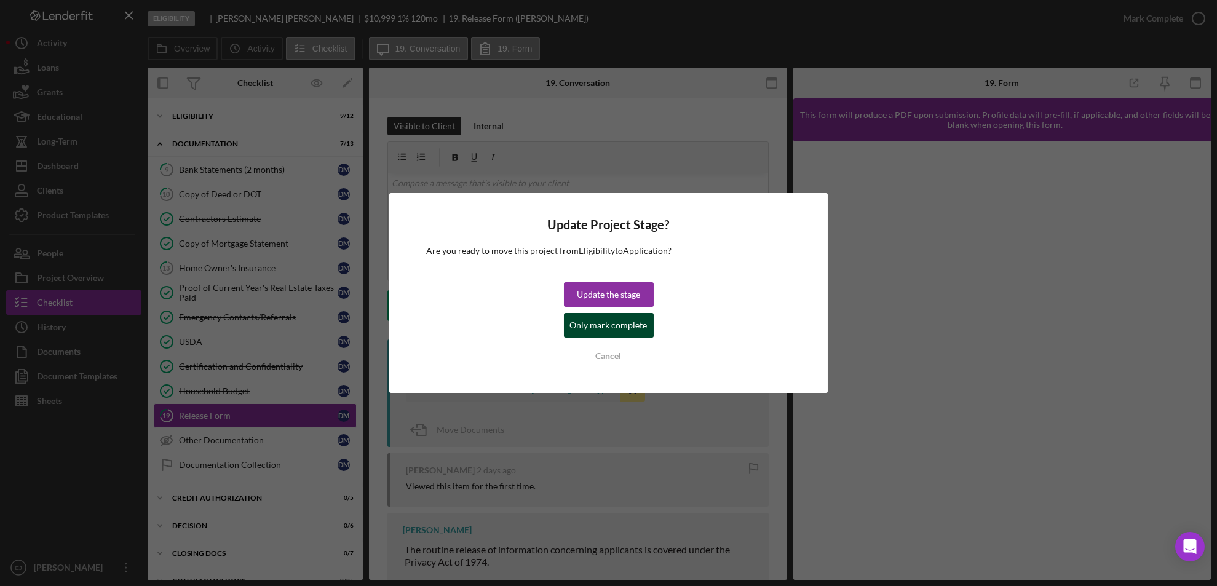
click at [632, 319] on div "Only mark complete" at bounding box center [608, 325] width 77 height 25
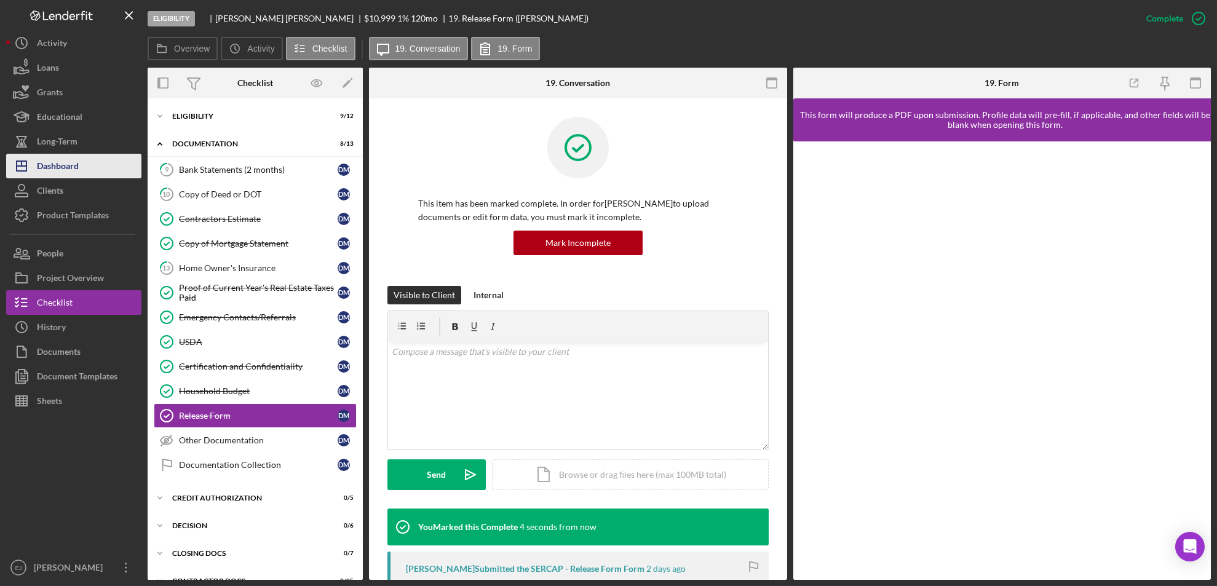
click at [103, 164] on button "Icon/Dashboard Dashboard" at bounding box center [73, 166] width 135 height 25
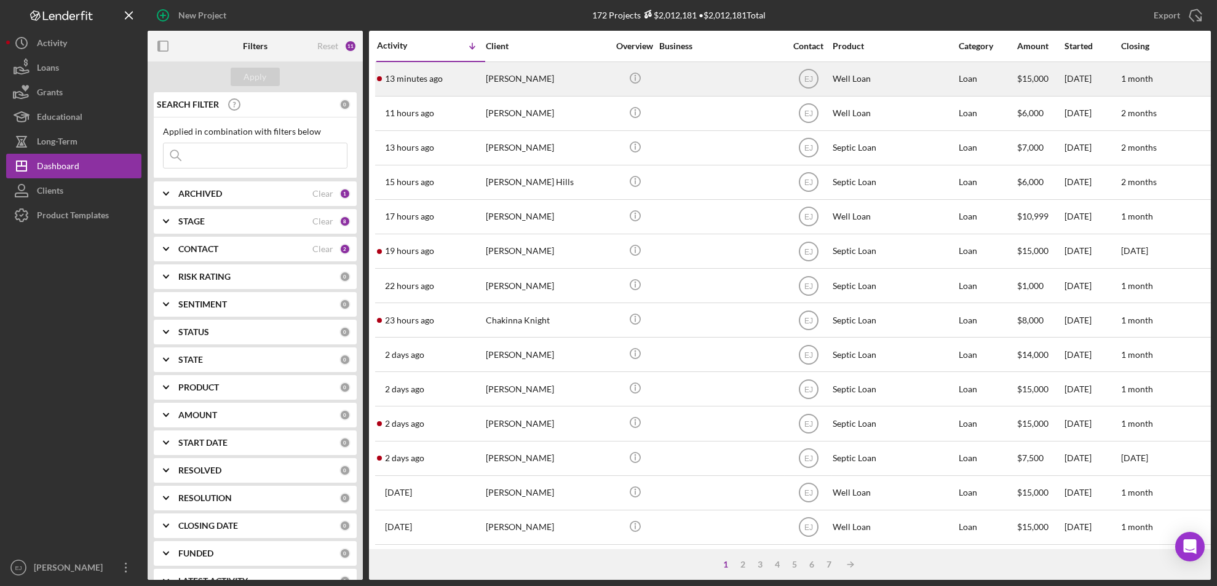
click at [522, 72] on div "[PERSON_NAME]" at bounding box center [547, 79] width 123 height 33
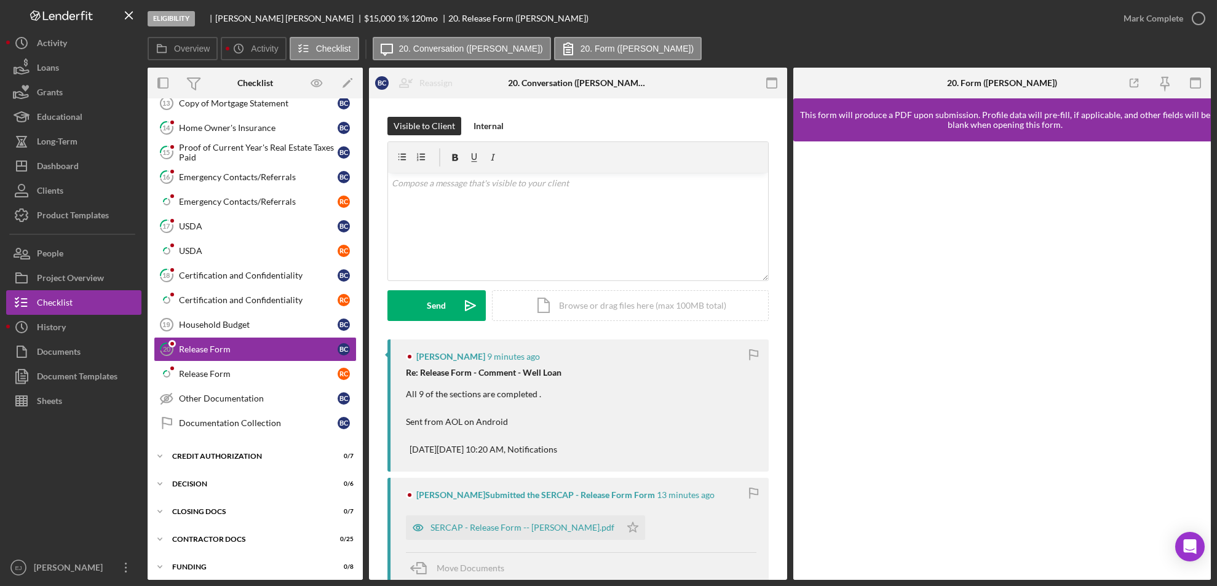
scroll to position [195, 0]
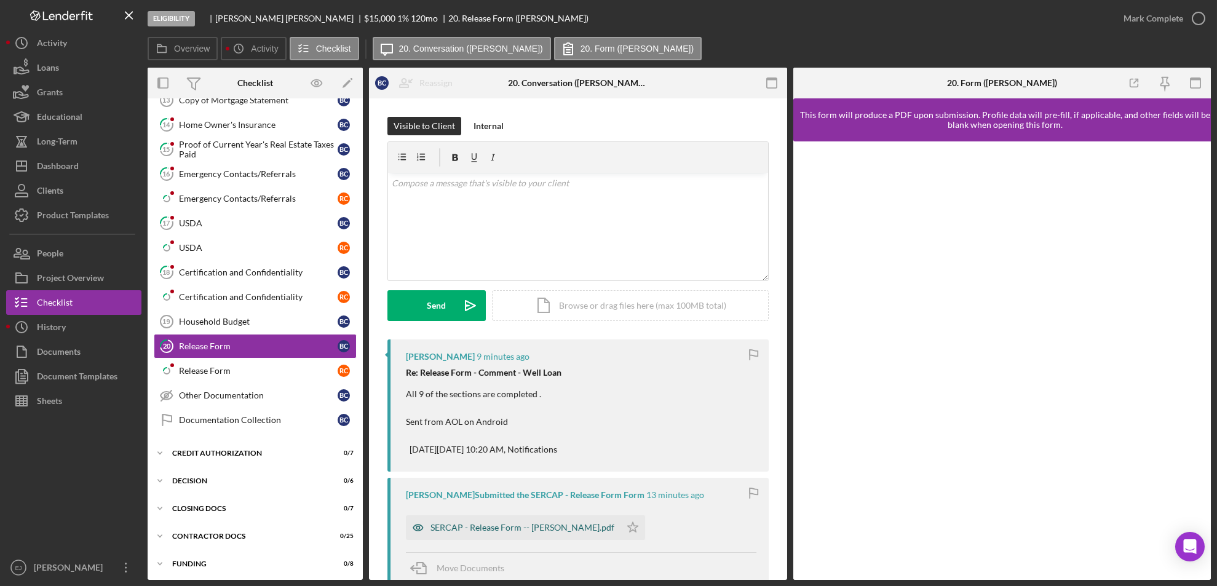
click at [521, 521] on div "SERCAP - Release Form -- [PERSON_NAME].pdf" at bounding box center [513, 527] width 215 height 25
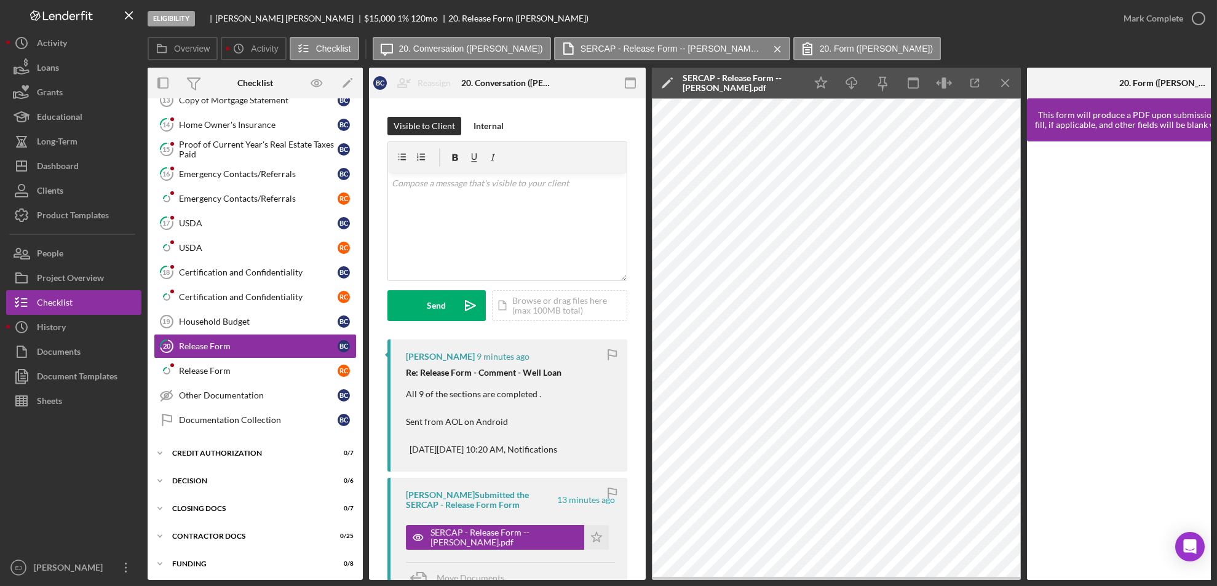
click at [363, 178] on div "Overview Internal Workflow Stage Eligibility Icon/Dropdown Arrow Archive (can u…" at bounding box center [679, 324] width 1063 height 512
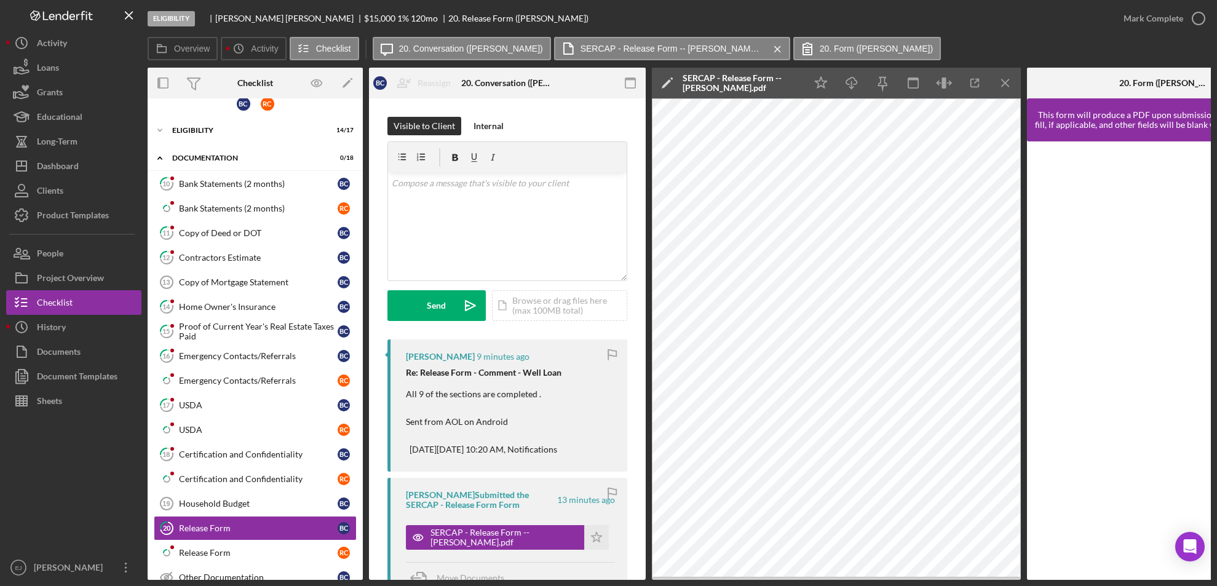
scroll to position [0, 0]
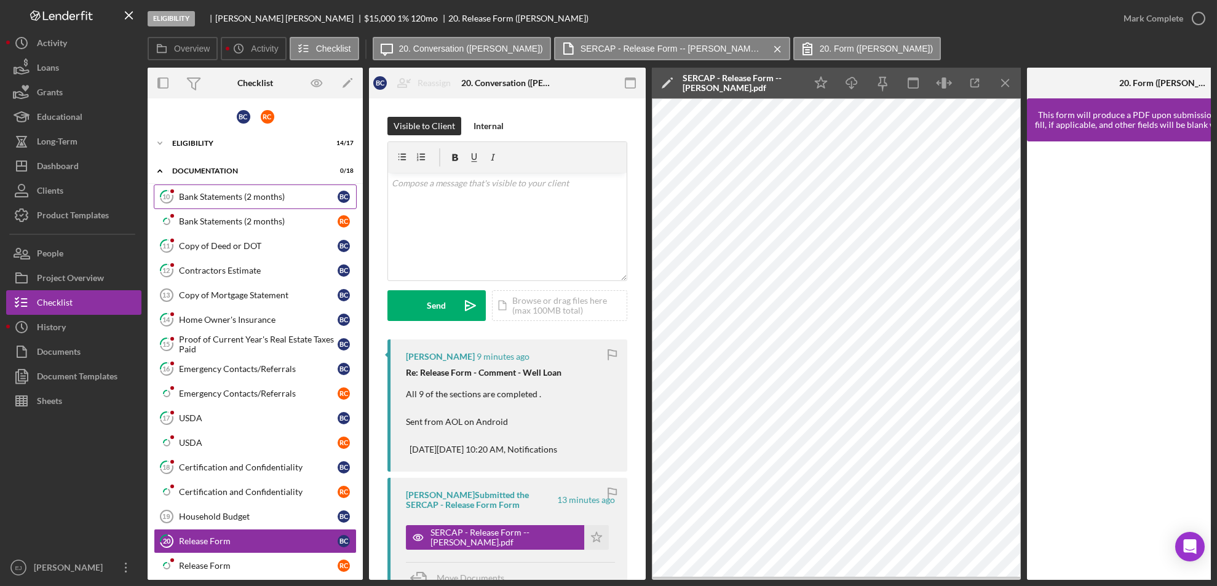
click at [234, 200] on link "10 Bank Statements (2 months) B C" at bounding box center [255, 196] width 203 height 25
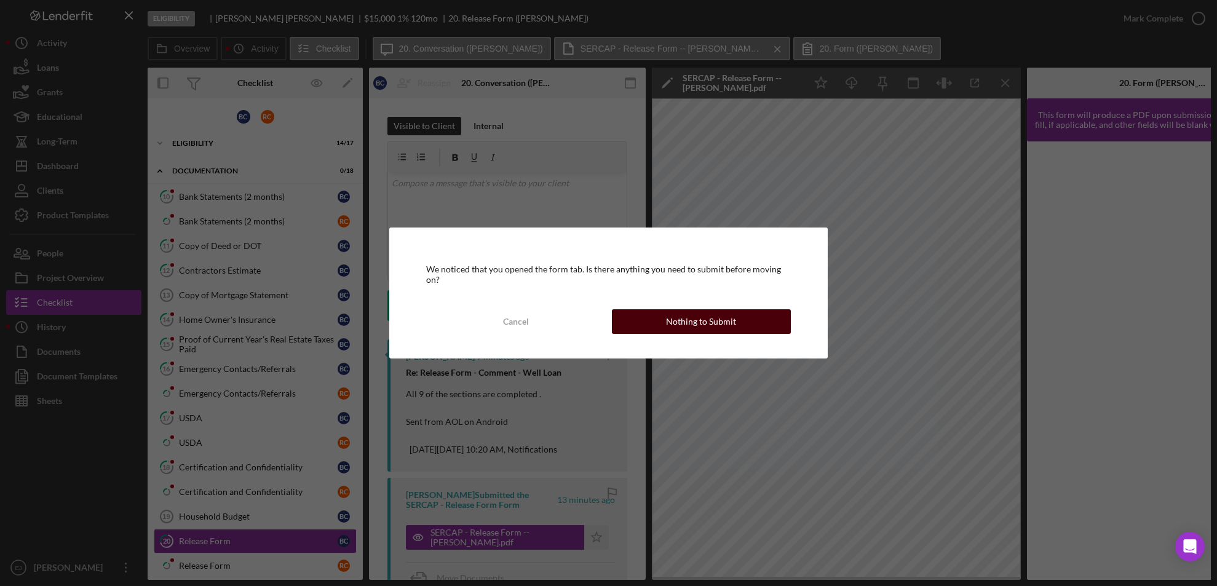
click at [758, 320] on button "Nothing to Submit" at bounding box center [701, 321] width 179 height 25
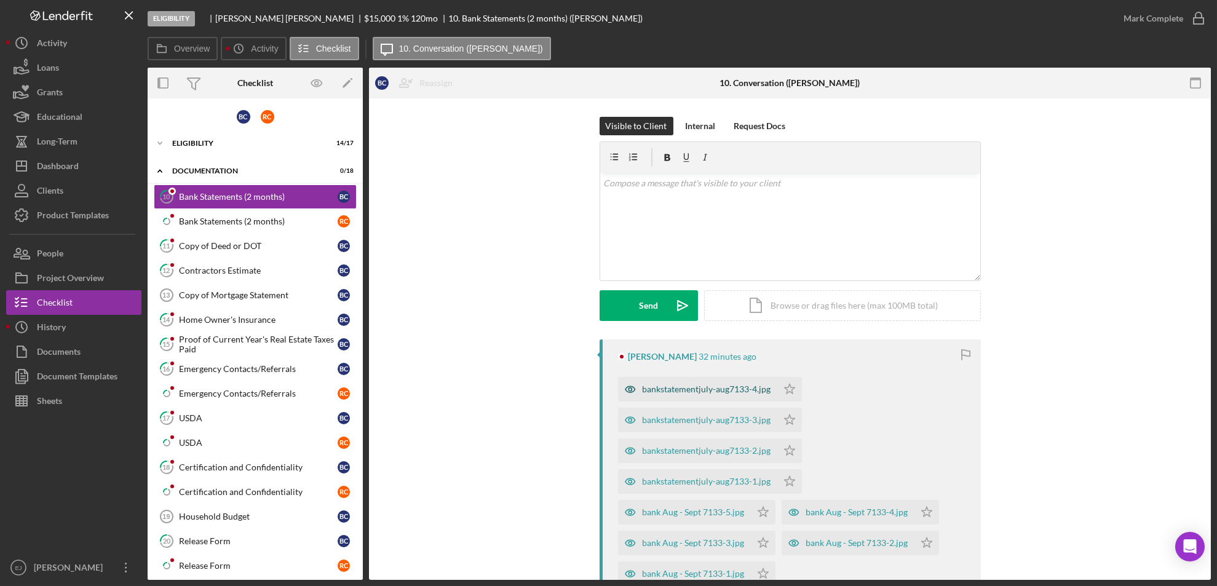
click at [738, 389] on div "bankstatementjuly-aug7133-4.jpg" at bounding box center [706, 389] width 128 height 10
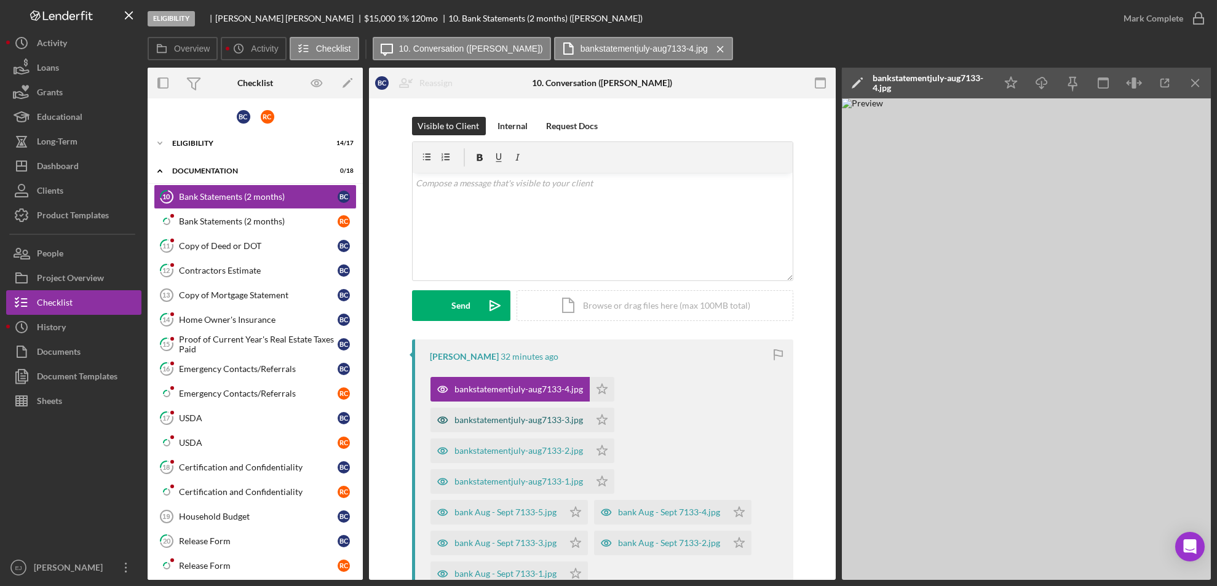
click at [500, 419] on div "bankstatementjuly-aug7133-3.jpg" at bounding box center [519, 420] width 128 height 10
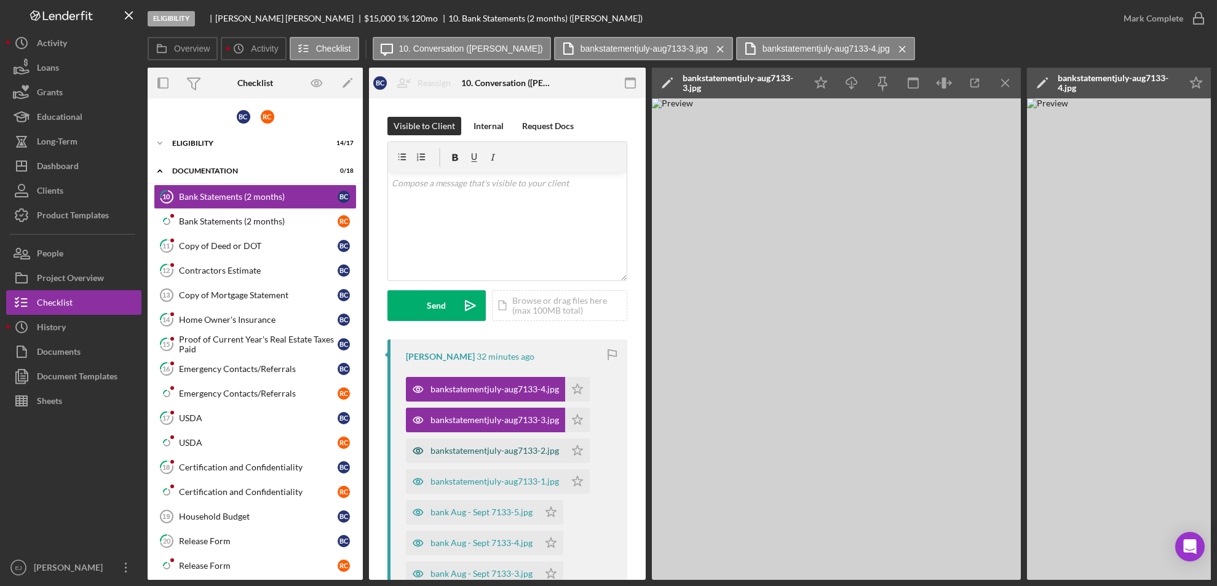
click at [499, 446] on div "bankstatementjuly-aug7133-2.jpg" at bounding box center [494, 451] width 128 height 10
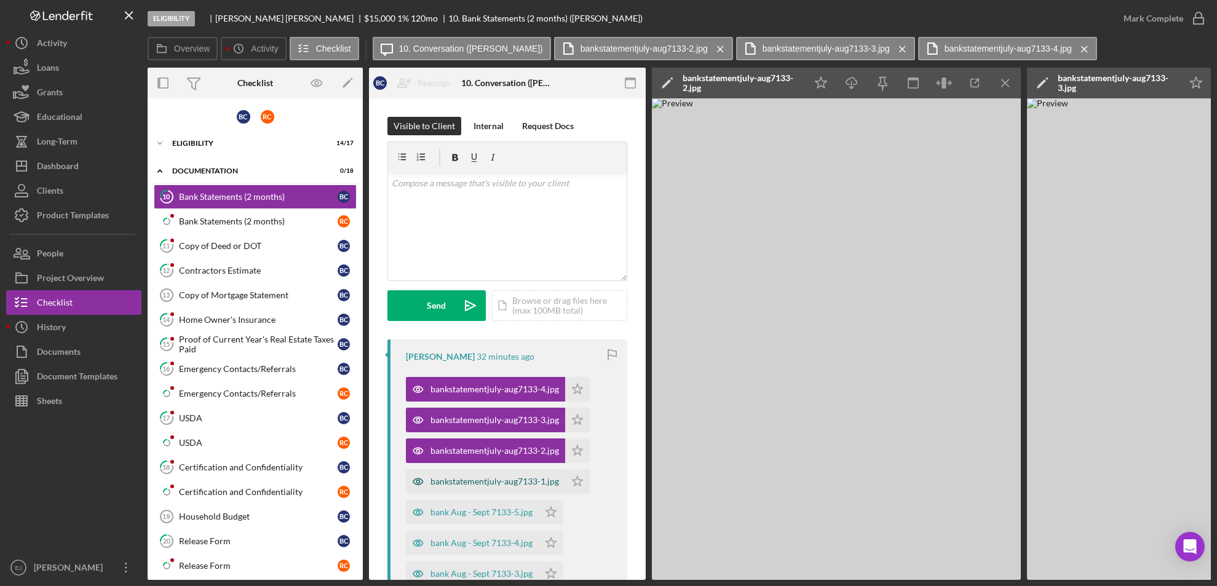
click at [512, 486] on div "bankstatementjuly-aug7133-1.jpg" at bounding box center [494, 481] width 128 height 10
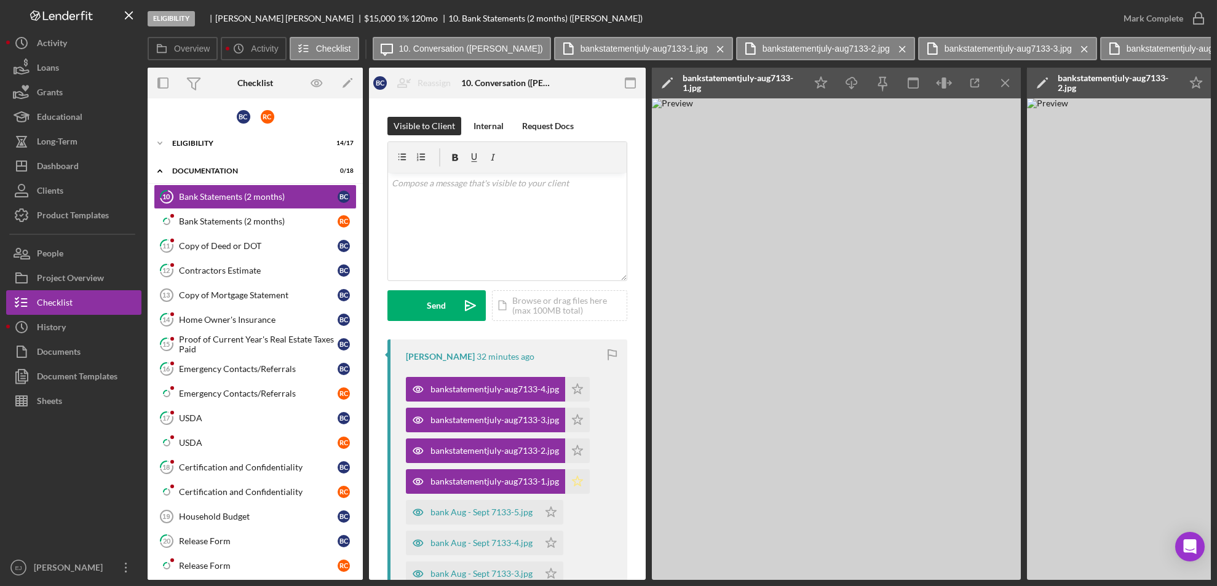
click at [577, 479] on icon "Icon/Star" at bounding box center [577, 481] width 25 height 25
click at [574, 451] on icon "Icon/Star" at bounding box center [577, 450] width 25 height 25
click at [575, 409] on icon "Icon/Star" at bounding box center [577, 420] width 25 height 25
click at [575, 401] on icon "Icon/Star" at bounding box center [577, 389] width 25 height 25
click at [1007, 86] on icon "Icon/Menu Close" at bounding box center [1006, 83] width 28 height 28
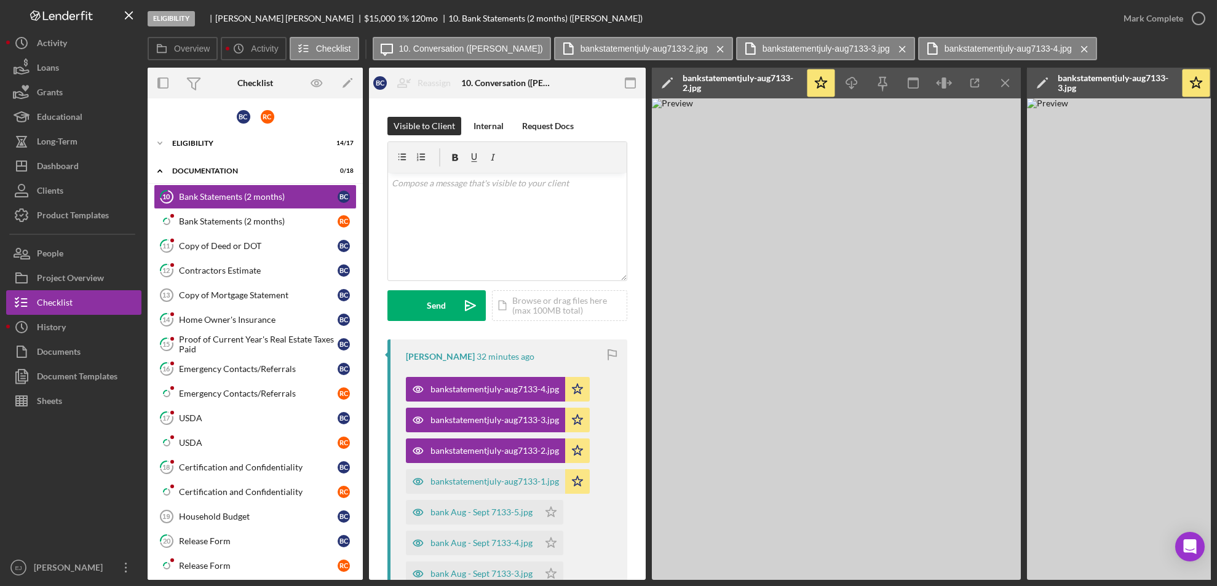
click at [1007, 86] on icon "Icon/Menu Close" at bounding box center [1006, 83] width 28 height 28
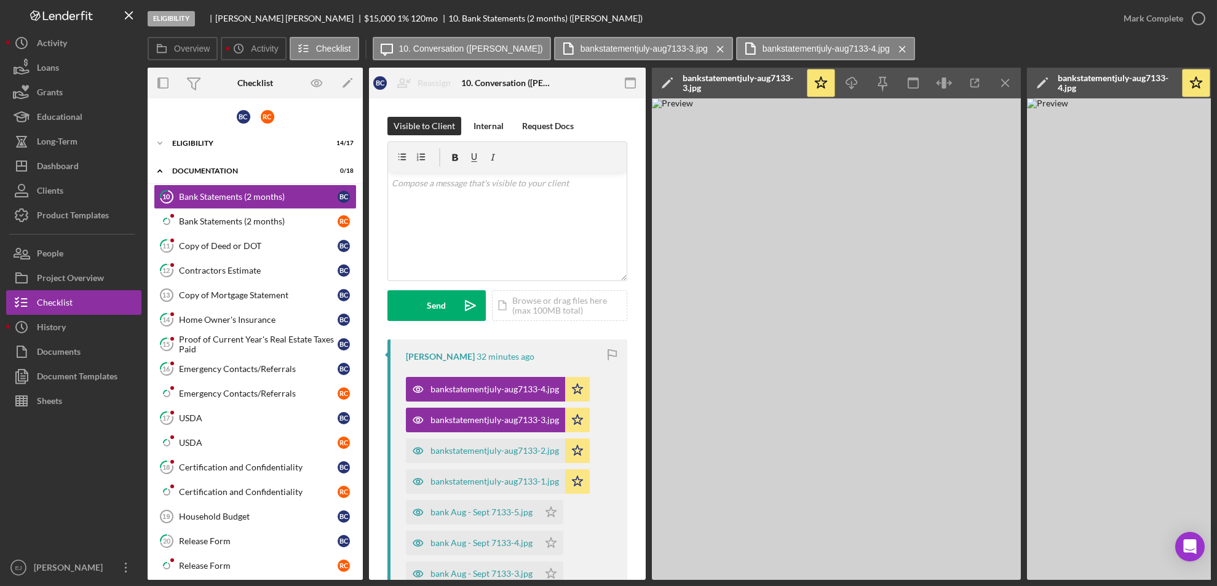
click at [1007, 86] on icon "Icon/Menu Close" at bounding box center [1006, 83] width 28 height 28
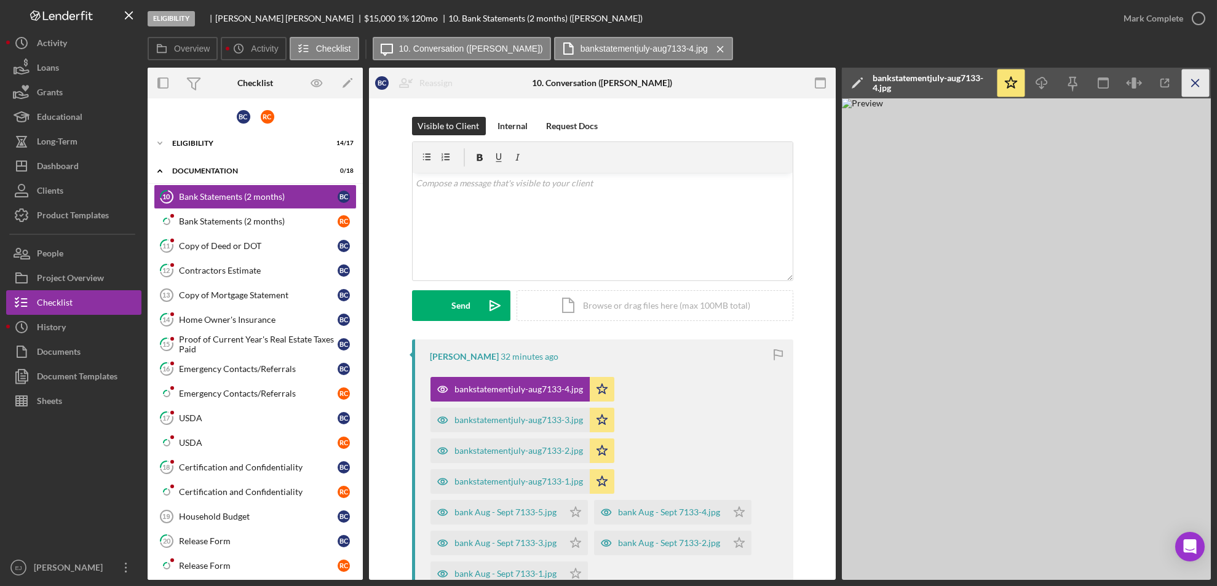
click at [1193, 78] on icon "Icon/Menu Close" at bounding box center [1196, 83] width 28 height 28
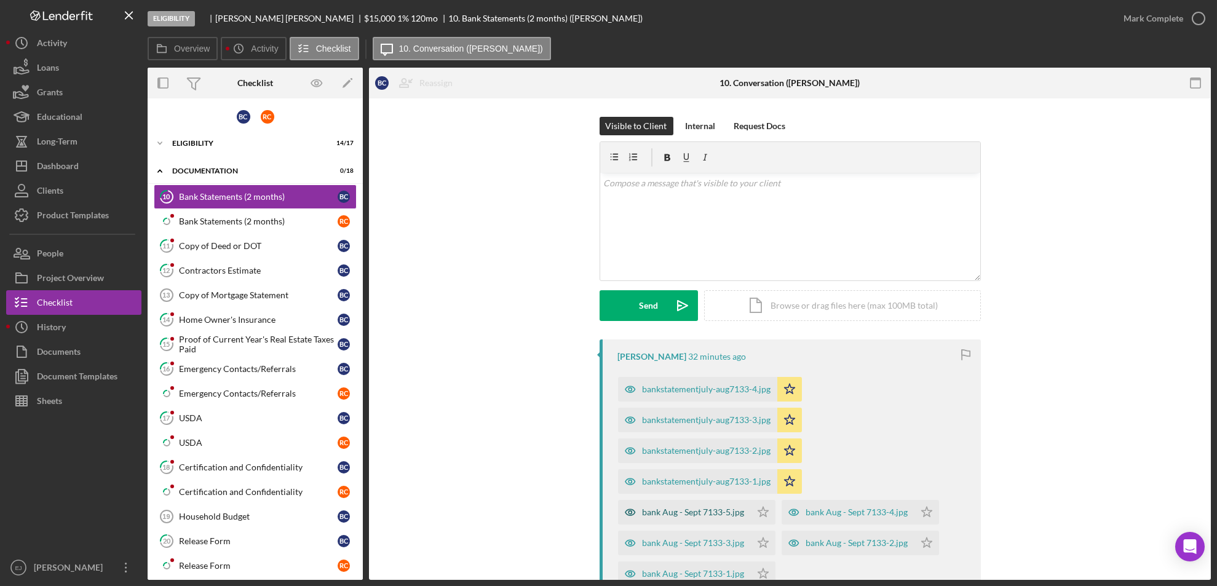
click at [666, 513] on div "bank Aug - Sept 7133-5.jpg" at bounding box center [693, 512] width 102 height 10
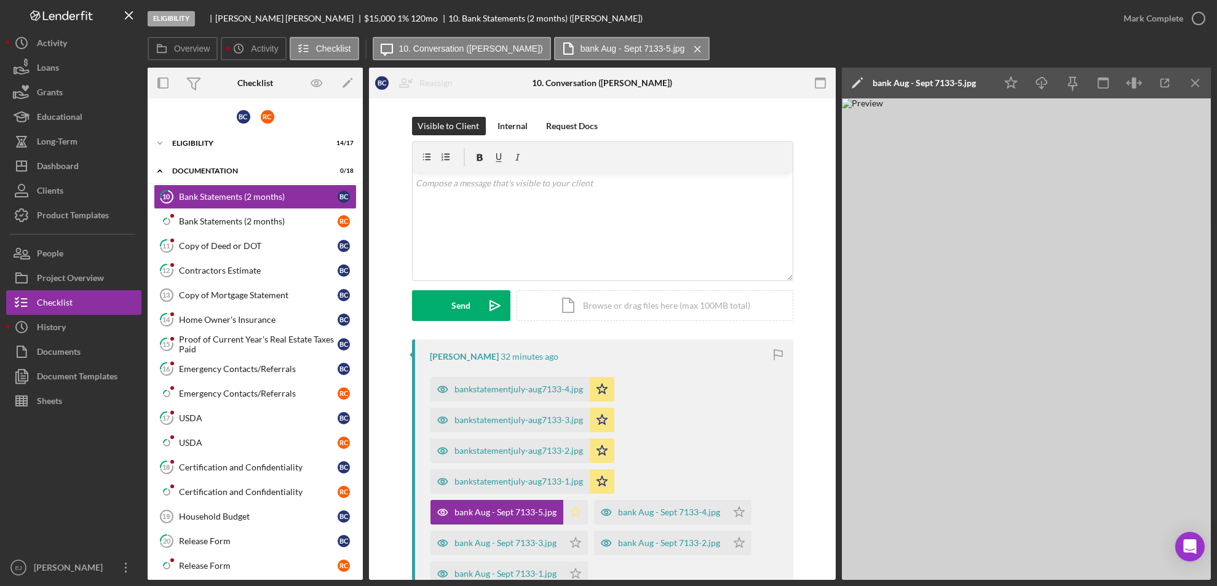
click at [571, 512] on icon "Icon/Star" at bounding box center [575, 512] width 25 height 25
click at [705, 515] on div "bank Aug - Sept 7133-4.jpg" at bounding box center [669, 512] width 102 height 10
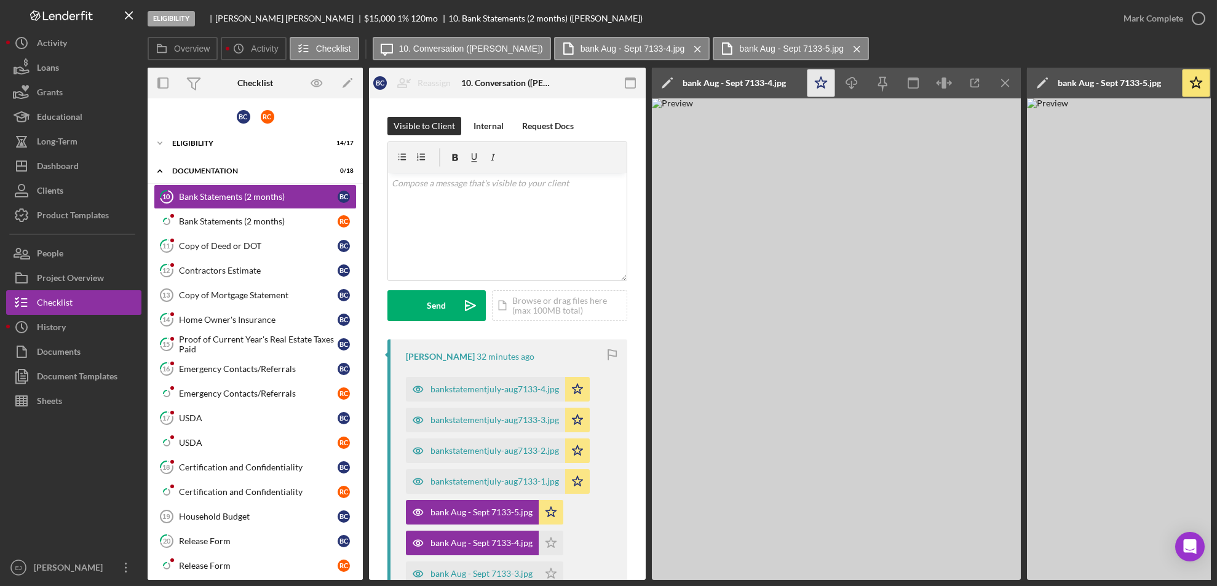
click at [821, 93] on icon "Icon/Star" at bounding box center [821, 83] width 28 height 28
click at [641, 497] on div "Visible to Client Internal Request Docs v Color teal Color pink Remove color Ad…" at bounding box center [507, 552] width 277 height 909
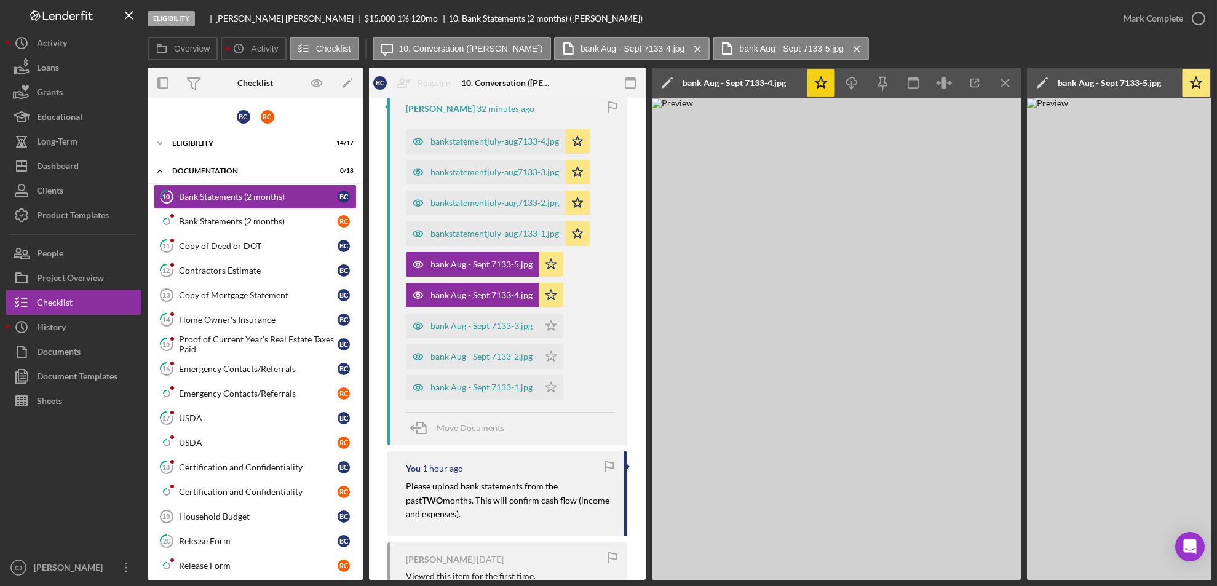
scroll to position [325, 0]
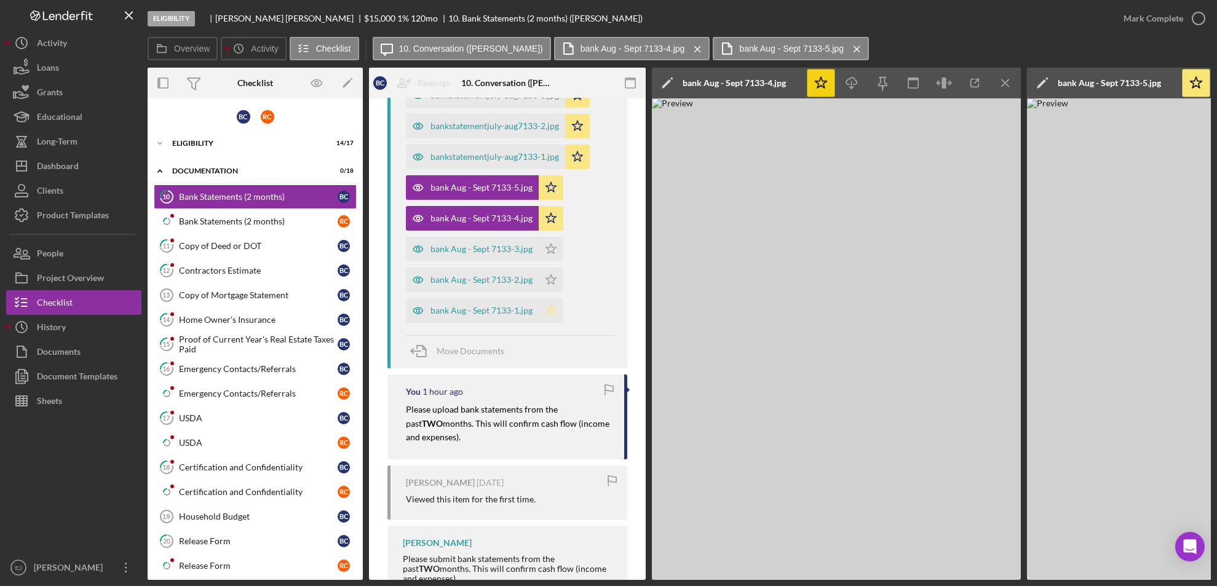
click at [545, 310] on icon "Icon/Star" at bounding box center [550, 310] width 25 height 25
click at [473, 277] on div "bank Aug - Sept 7133-2.jpg" at bounding box center [481, 280] width 102 height 10
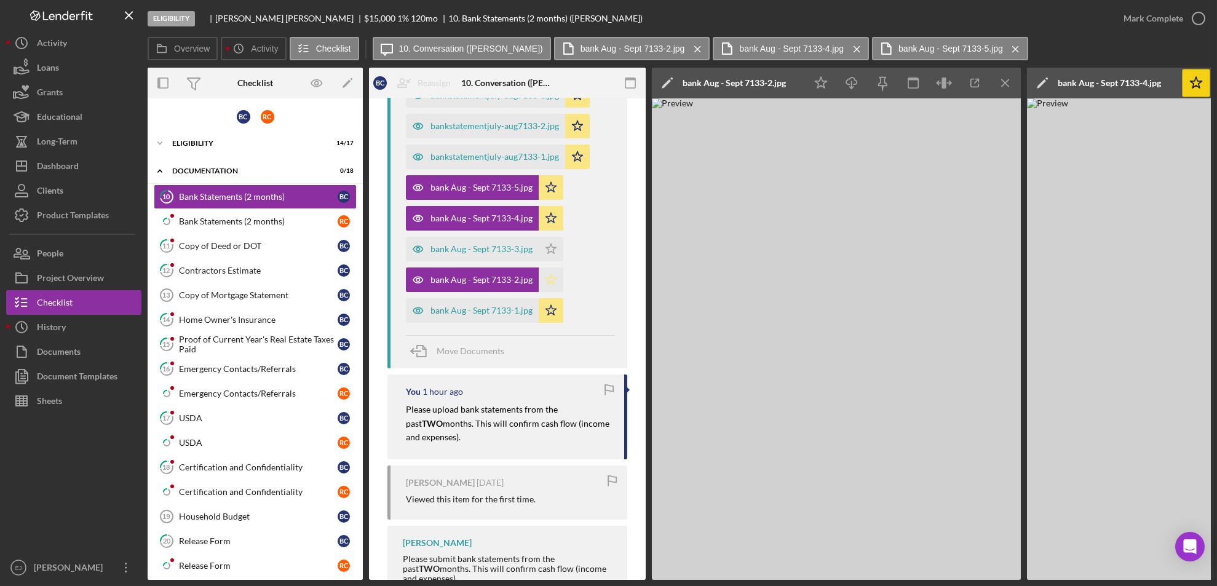
click at [546, 288] on icon "Icon/Star" at bounding box center [550, 279] width 25 height 25
click at [483, 251] on div "bank Aug - Sept 7133-3.jpg" at bounding box center [481, 249] width 102 height 10
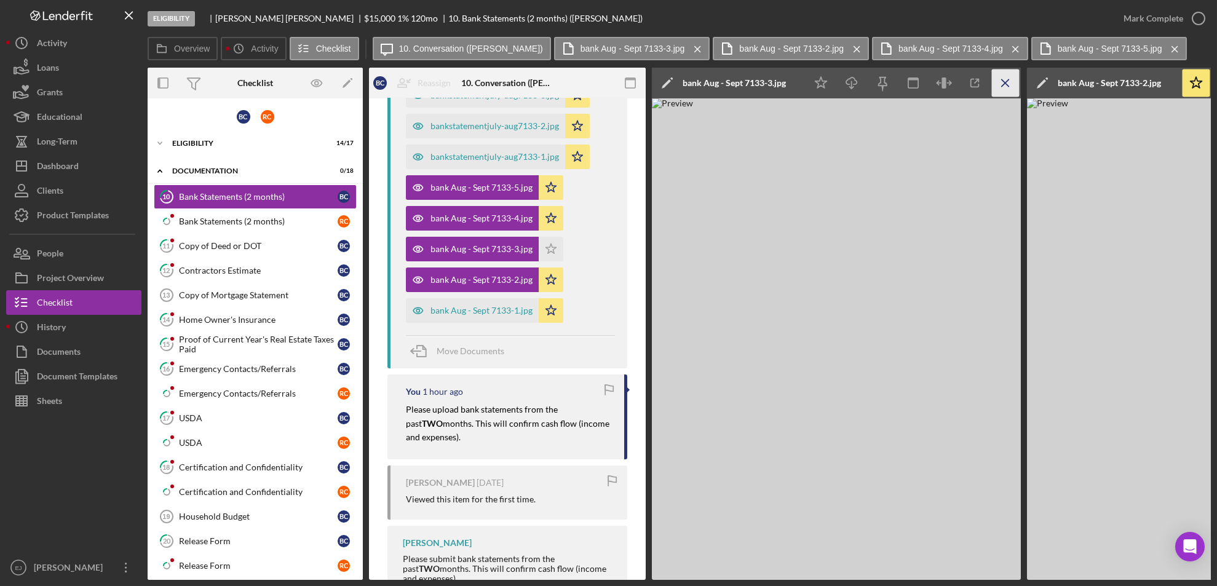
click at [995, 87] on icon "Icon/Menu Close" at bounding box center [1006, 83] width 28 height 28
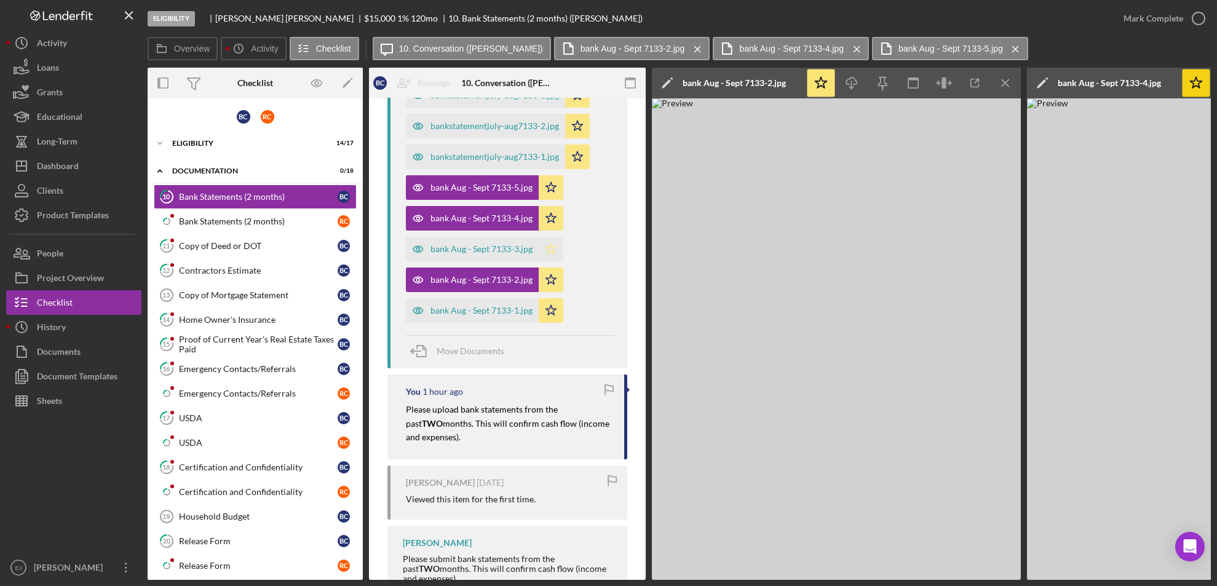
click at [553, 237] on icon "Icon/Star" at bounding box center [550, 249] width 25 height 25
click at [1209, 17] on div "Mark Complete" at bounding box center [1161, 18] width 100 height 37
click at [1196, 14] on icon "button" at bounding box center [1198, 18] width 31 height 31
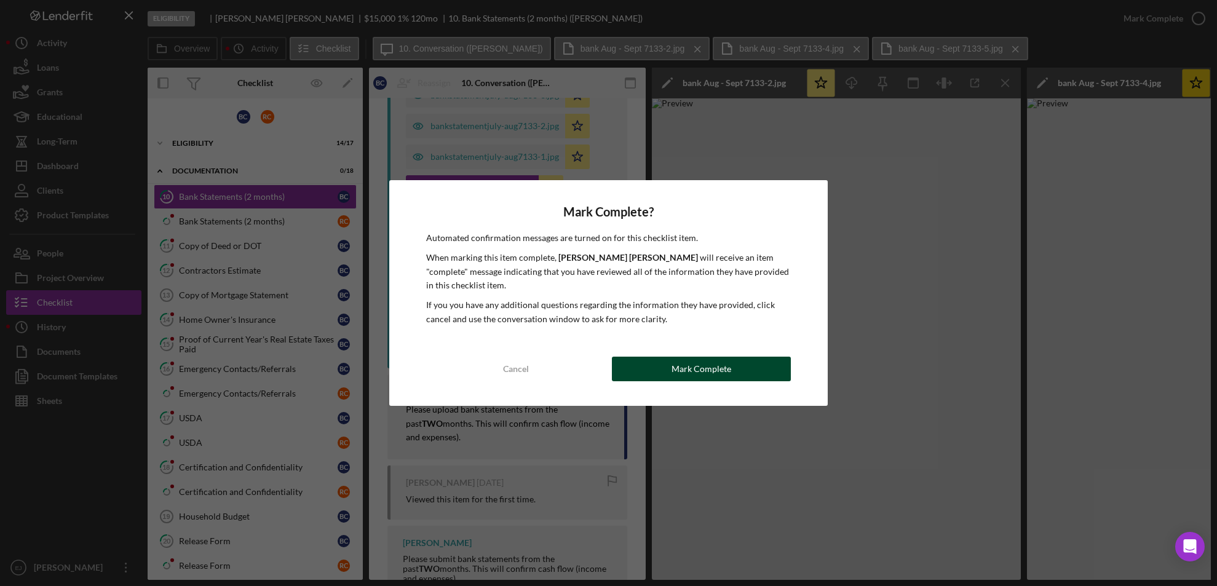
click at [784, 357] on button "Mark Complete" at bounding box center [701, 369] width 179 height 25
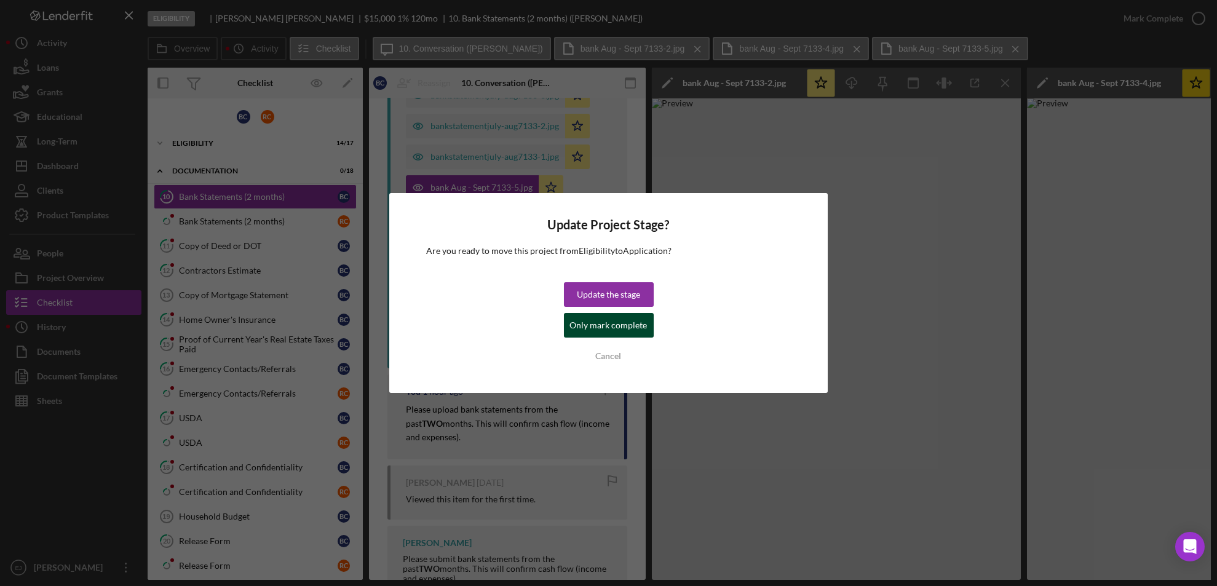
click at [570, 334] on button "Only mark complete" at bounding box center [609, 325] width 90 height 25
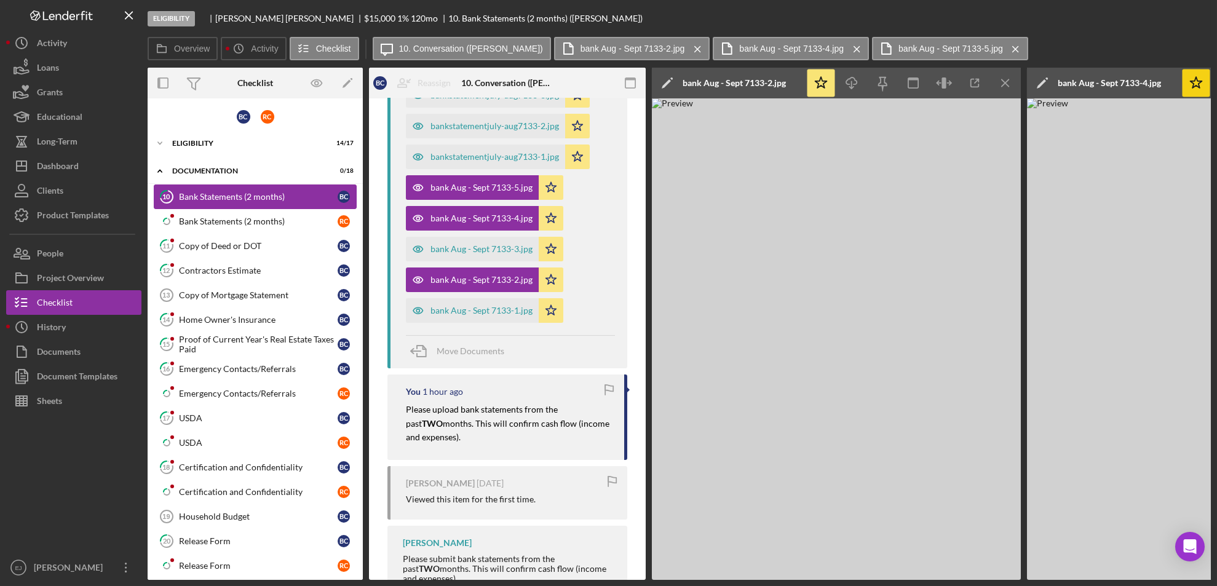
scroll to position [550, 0]
click at [267, 216] on div "Bank Statements (2 months)" at bounding box center [258, 221] width 159 height 10
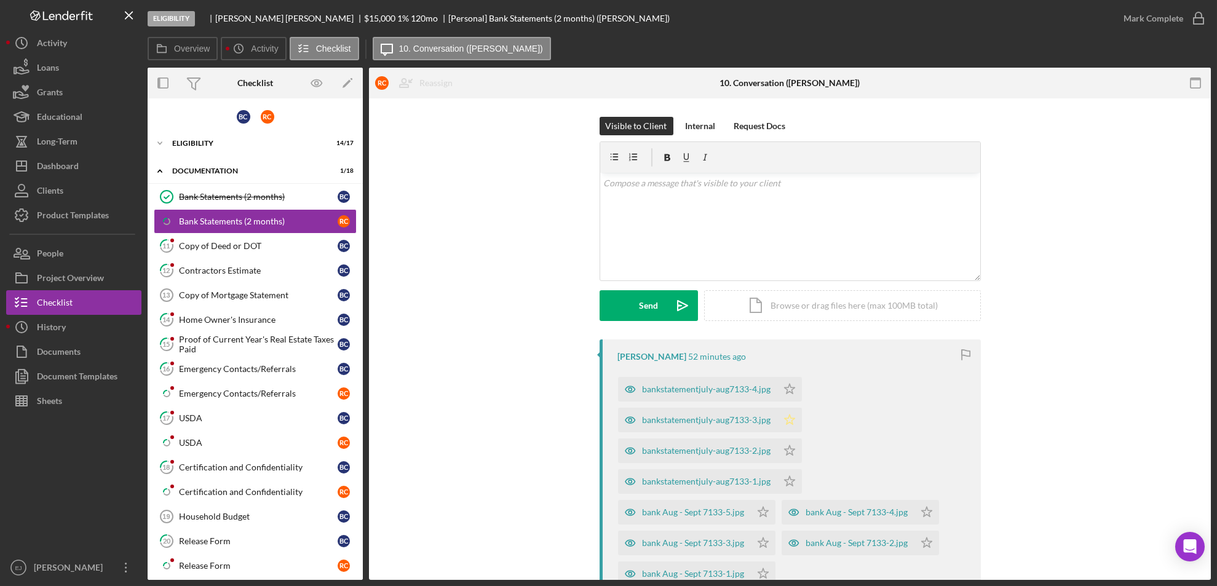
drag, startPoint x: 783, startPoint y: 393, endPoint x: 788, endPoint y: 420, distance: 27.5
click at [788, 420] on icon "Icon/Star" at bounding box center [789, 420] width 25 height 25
click at [789, 385] on icon "Icon/Star" at bounding box center [789, 389] width 25 height 25
click at [787, 451] on icon "Icon/Star" at bounding box center [789, 450] width 25 height 25
click at [786, 477] on polygon "button" at bounding box center [789, 481] width 10 height 10
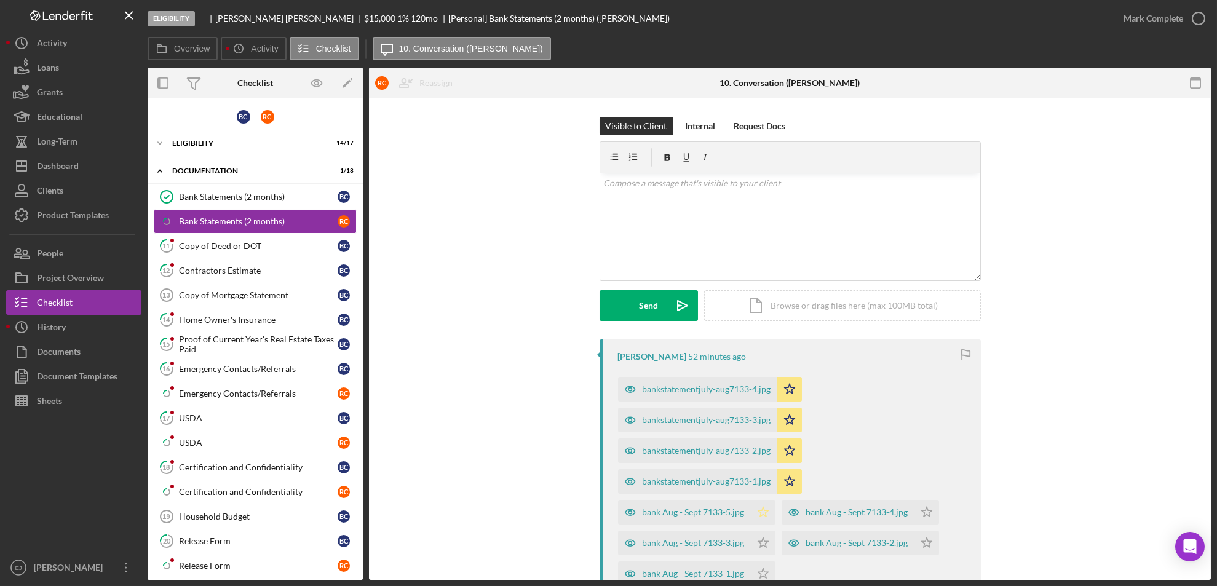
click at [755, 520] on icon "Icon/Star" at bounding box center [763, 512] width 25 height 25
click at [761, 545] on icon "Icon/Star" at bounding box center [763, 543] width 25 height 25
click at [854, 535] on div "bank Aug - Sept 7133-2.jpg" at bounding box center [847, 543] width 133 height 25
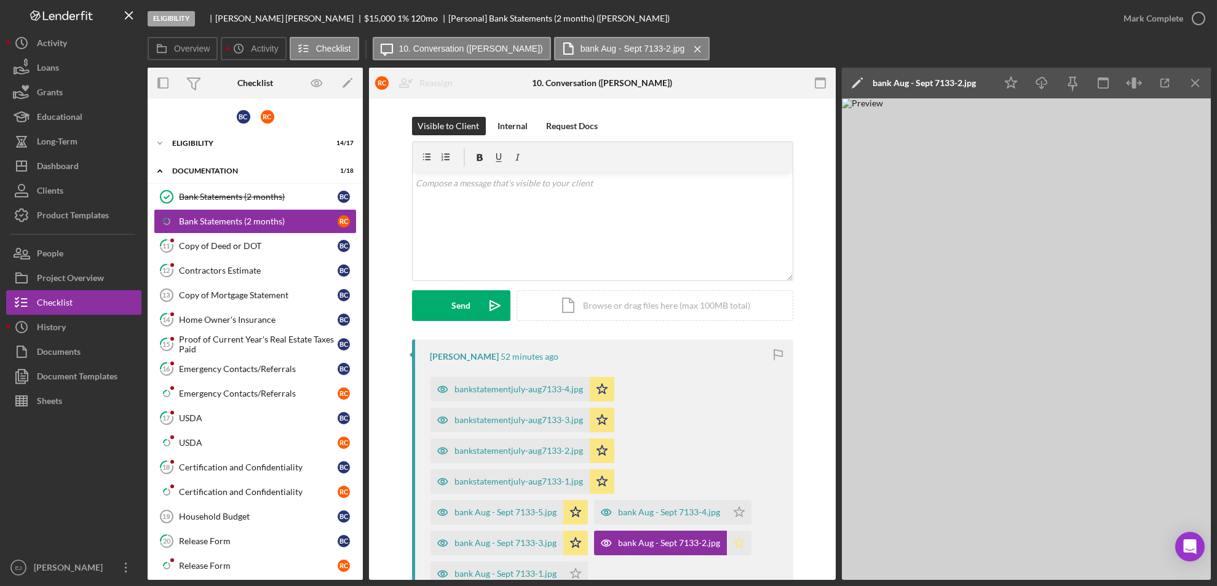
click at [740, 544] on icon "Icon/Star" at bounding box center [739, 543] width 25 height 25
click at [737, 500] on icon "Icon/Star" at bounding box center [739, 512] width 25 height 25
click at [570, 573] on polygon "button" at bounding box center [575, 573] width 10 height 10
click at [1194, 11] on icon "button" at bounding box center [1198, 18] width 31 height 31
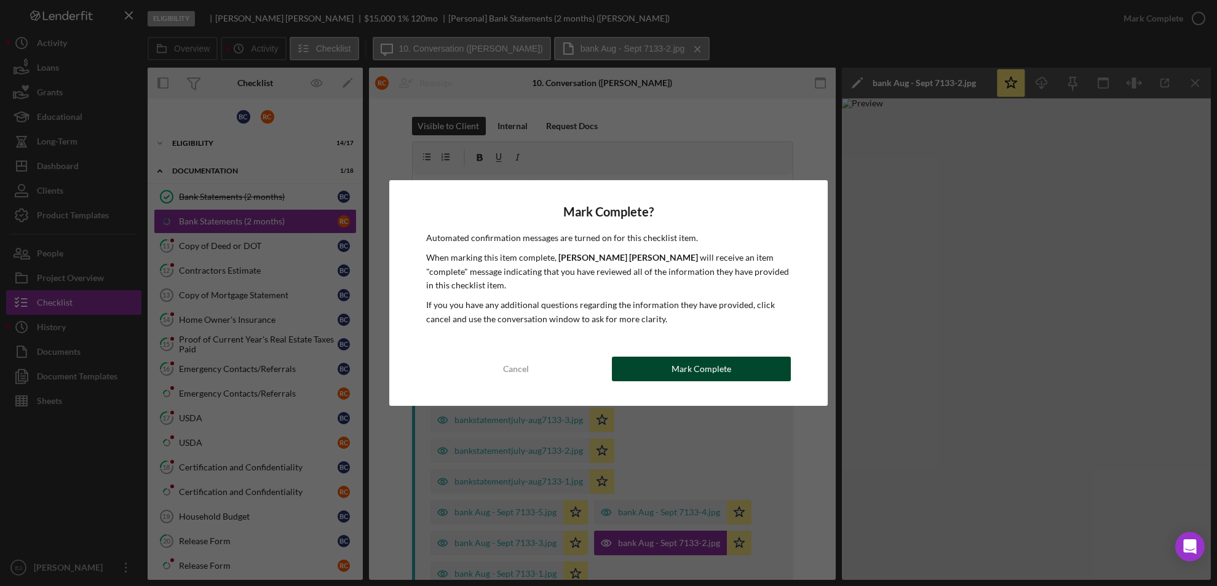
click at [681, 357] on div "Mark Complete" at bounding box center [701, 369] width 60 height 25
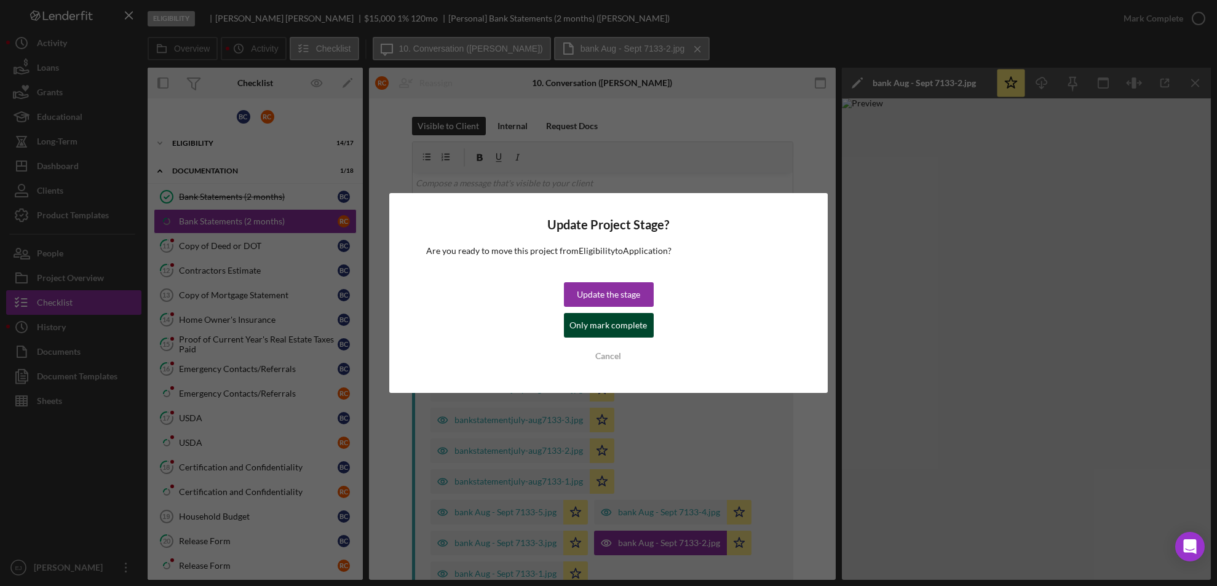
click at [620, 328] on div "Only mark complete" at bounding box center [608, 325] width 77 height 25
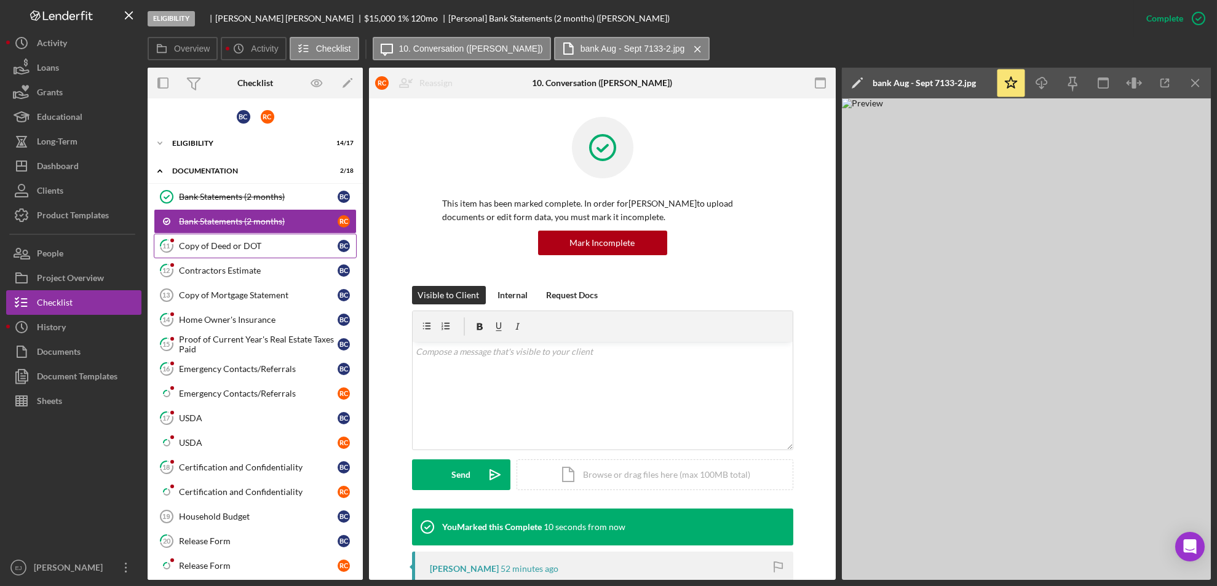
click at [238, 247] on div "Copy of Deed or DOT" at bounding box center [258, 246] width 159 height 10
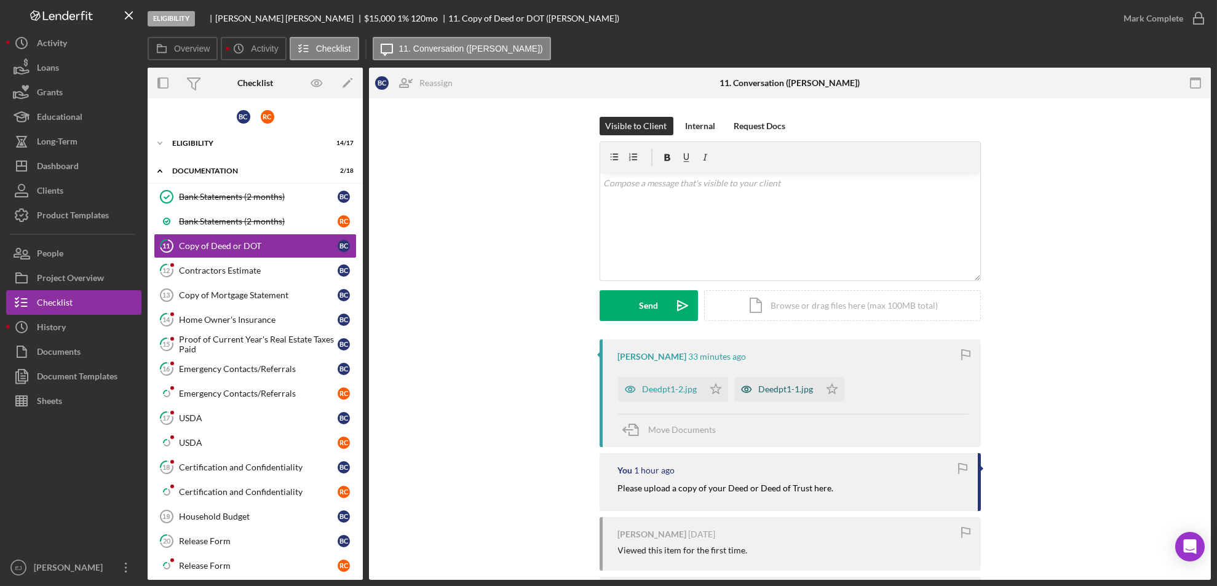
click at [759, 381] on div "Deedpt1-1.jpg" at bounding box center [776, 389] width 85 height 25
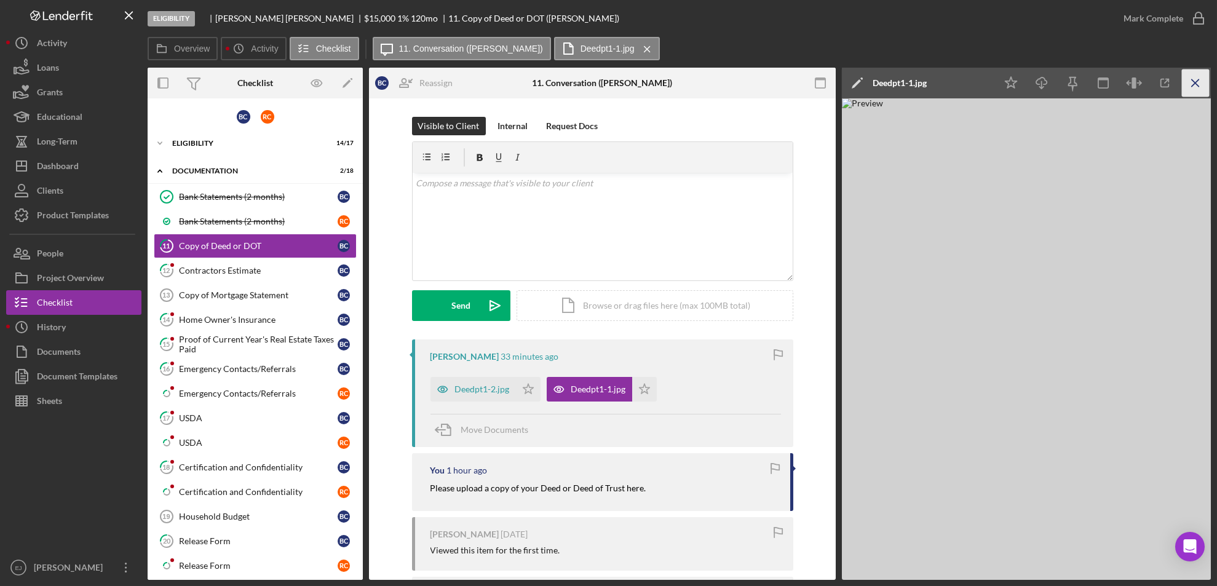
click at [1199, 89] on icon "Icon/Menu Close" at bounding box center [1196, 83] width 28 height 28
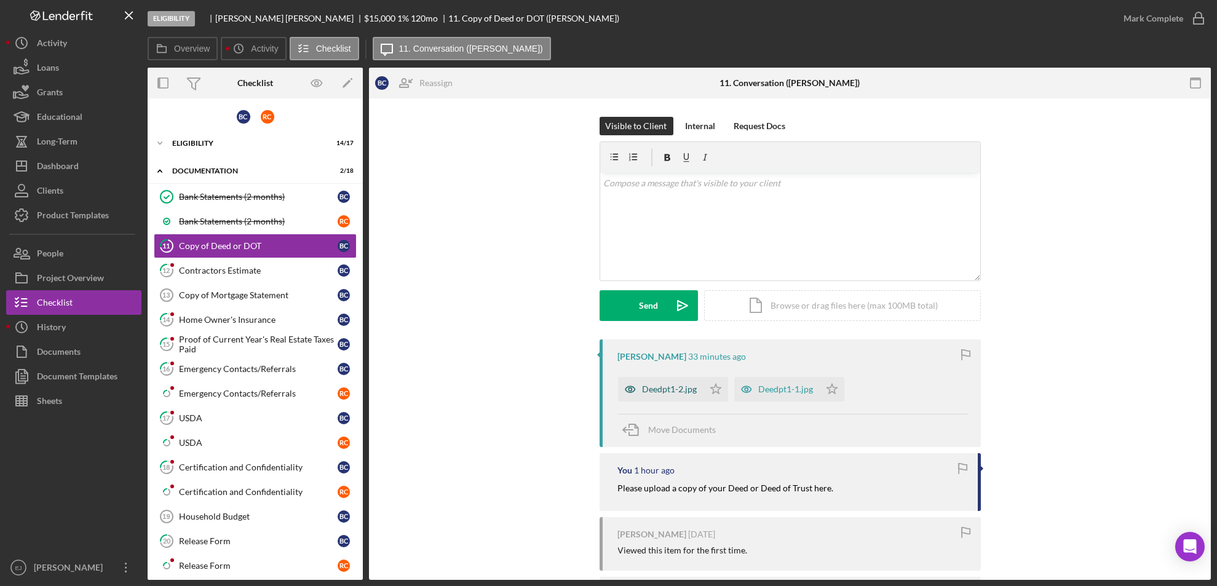
click at [651, 387] on div "Deedpt1-2.jpg" at bounding box center [669, 389] width 55 height 10
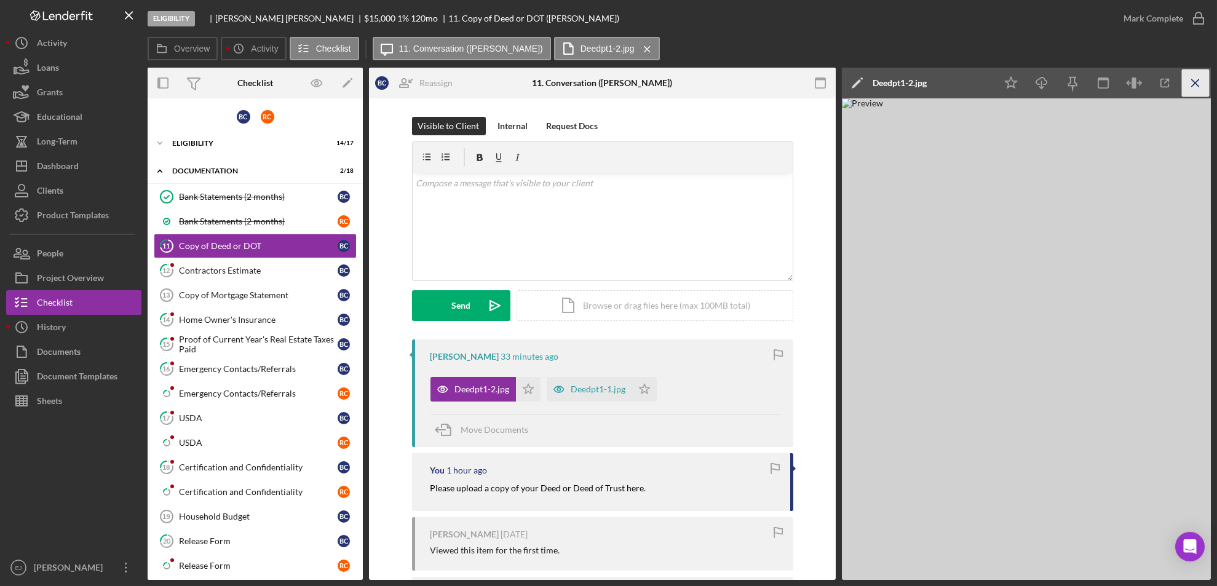
click at [1196, 72] on icon "Icon/Menu Close" at bounding box center [1196, 83] width 28 height 28
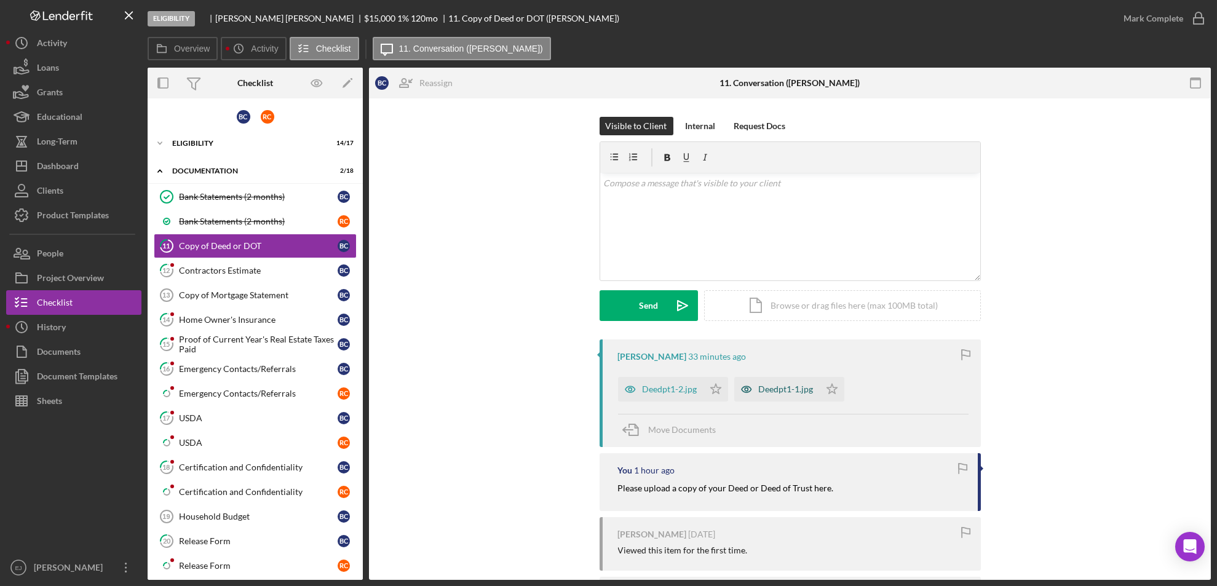
click at [798, 385] on div "Deedpt1-1.jpg" at bounding box center [786, 389] width 55 height 10
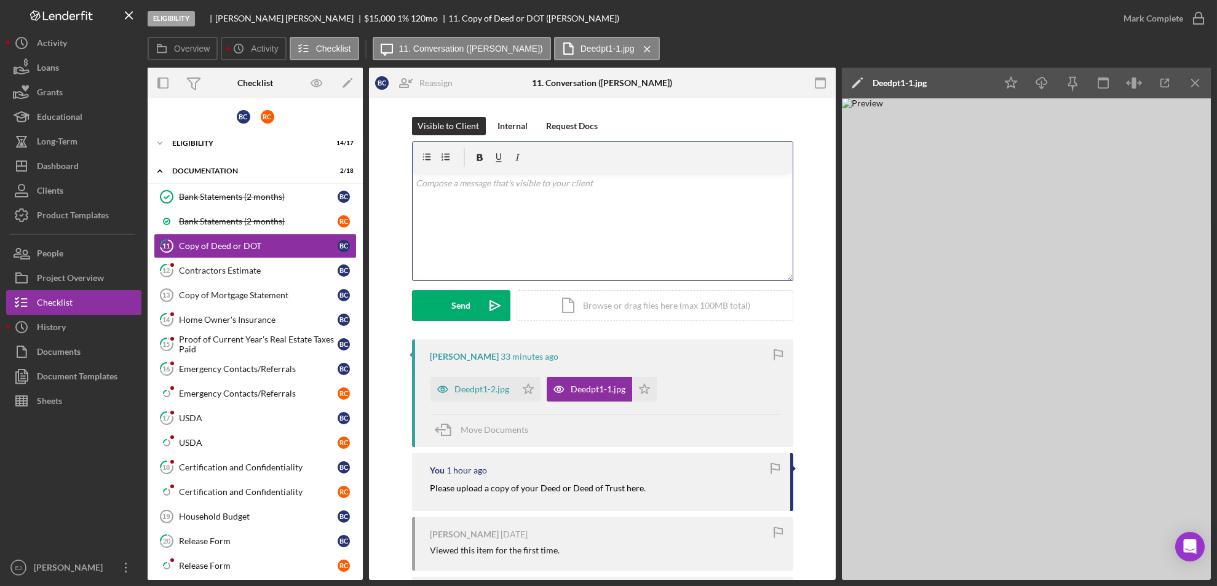
click at [462, 211] on div "v Color teal Color pink Remove color Add row above Add row below Add column bef…" at bounding box center [602, 227] width 380 height 108
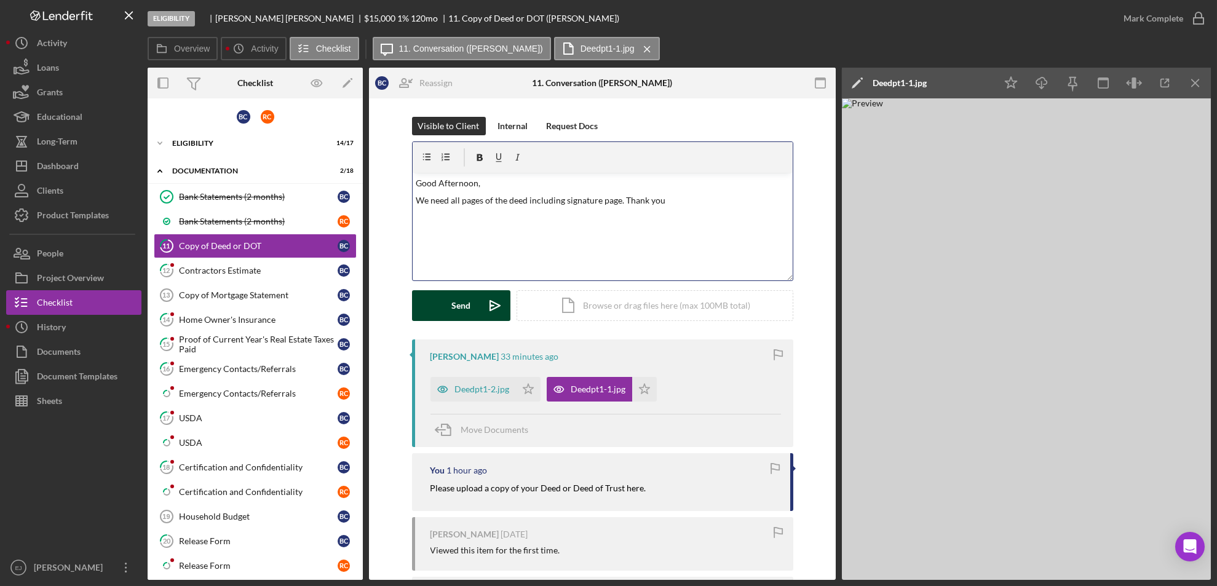
click at [446, 314] on button "Send Icon/icon-invite-send" at bounding box center [461, 305] width 98 height 31
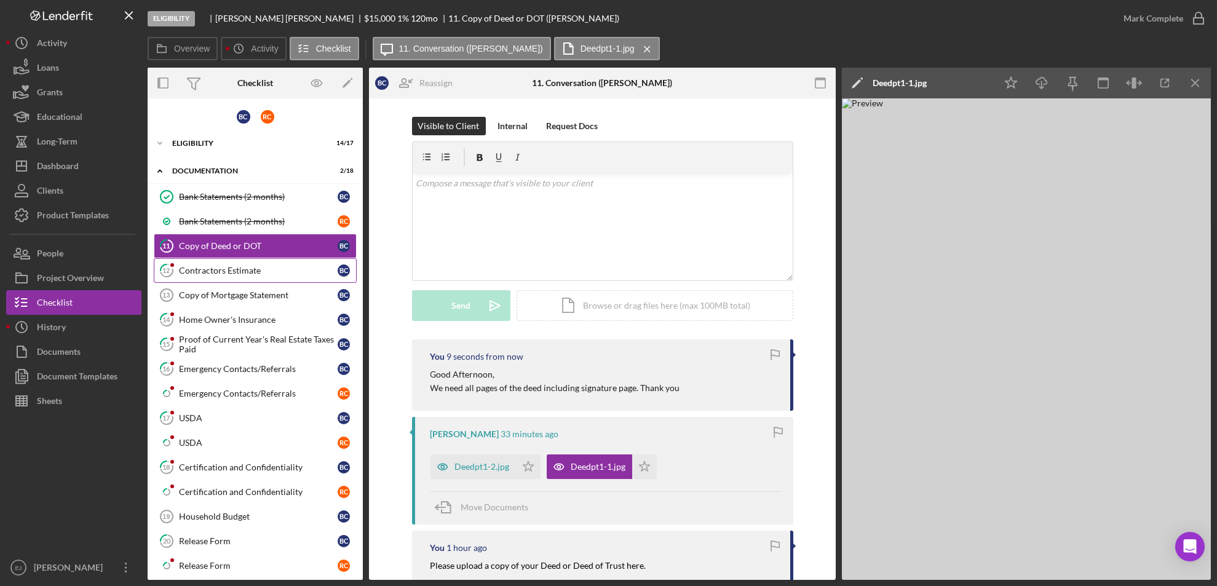
click at [219, 266] on div "Contractors Estimate" at bounding box center [258, 271] width 159 height 10
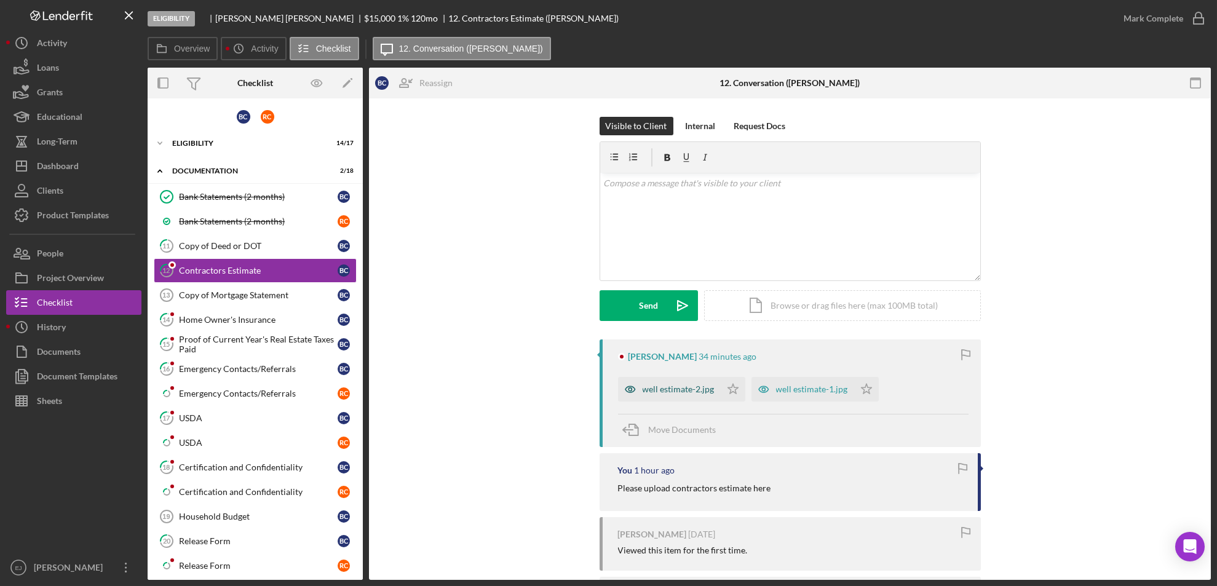
click at [698, 394] on div "well estimate-2.jpg" at bounding box center [669, 389] width 103 height 25
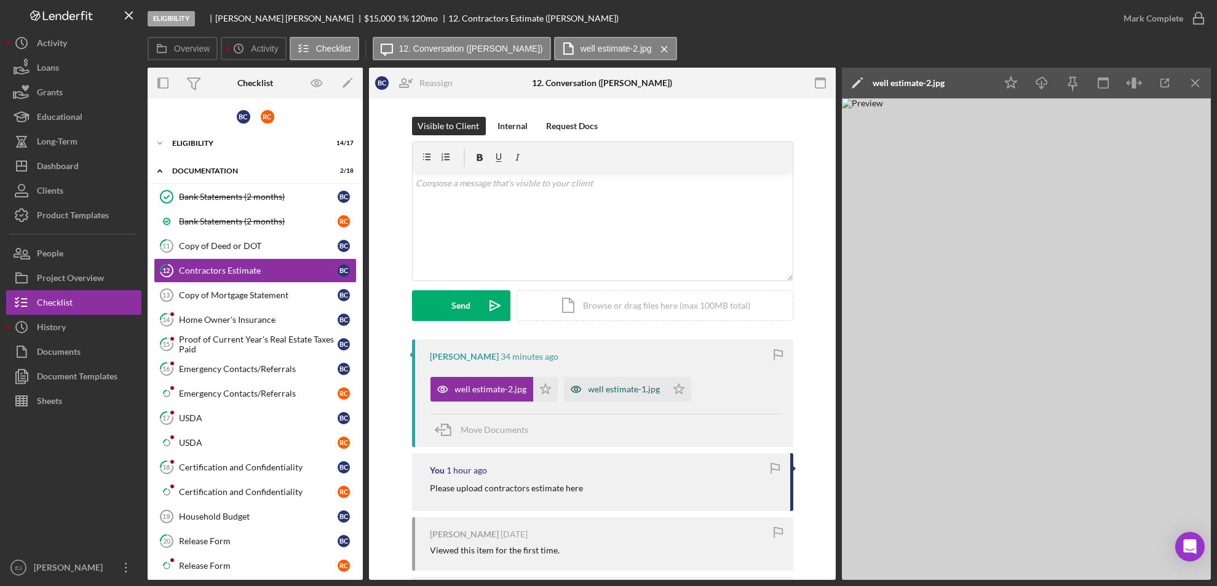
click at [608, 396] on div "well estimate-1.jpg" at bounding box center [615, 389] width 103 height 25
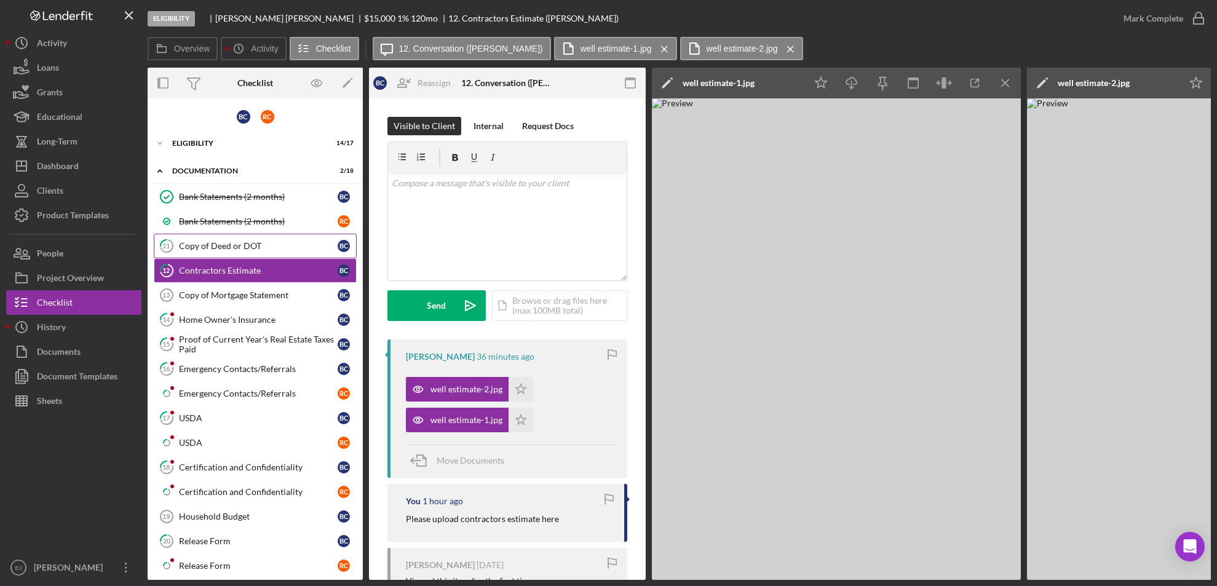
click at [278, 247] on div "Copy of Deed or DOT" at bounding box center [258, 246] width 159 height 10
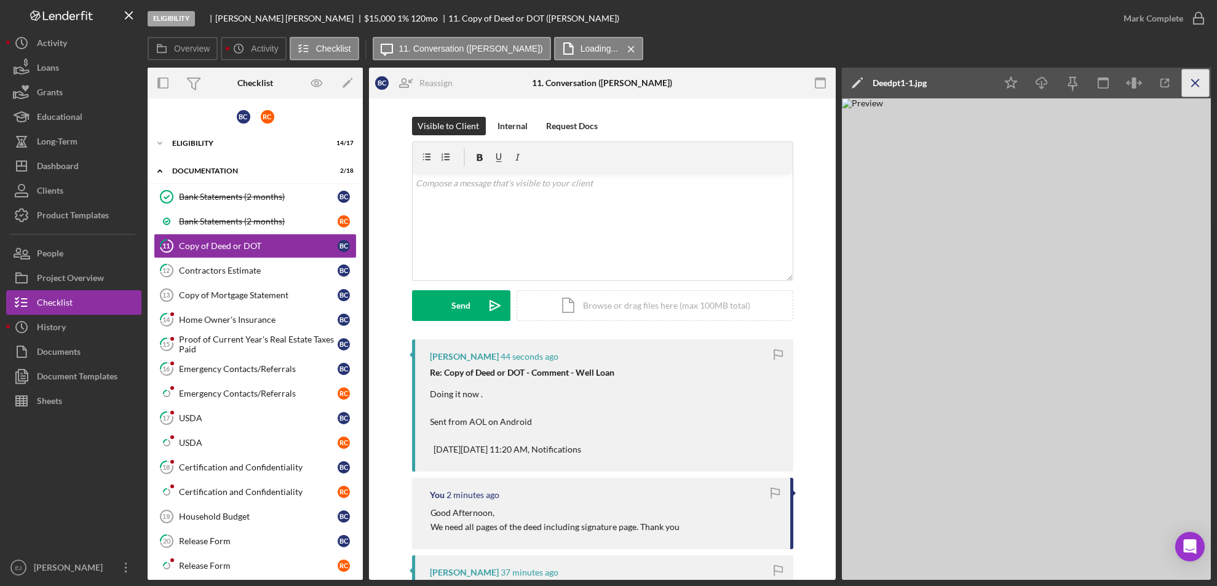
click at [1199, 81] on icon "Icon/Menu Close" at bounding box center [1196, 83] width 28 height 28
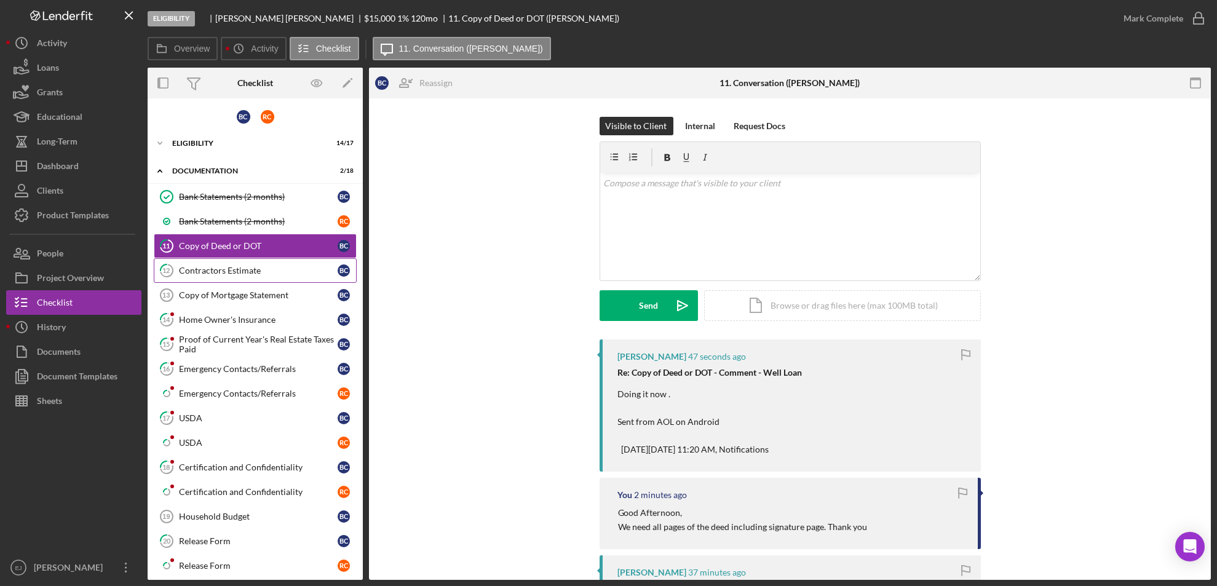
click at [192, 266] on div "Contractors Estimate" at bounding box center [258, 271] width 159 height 10
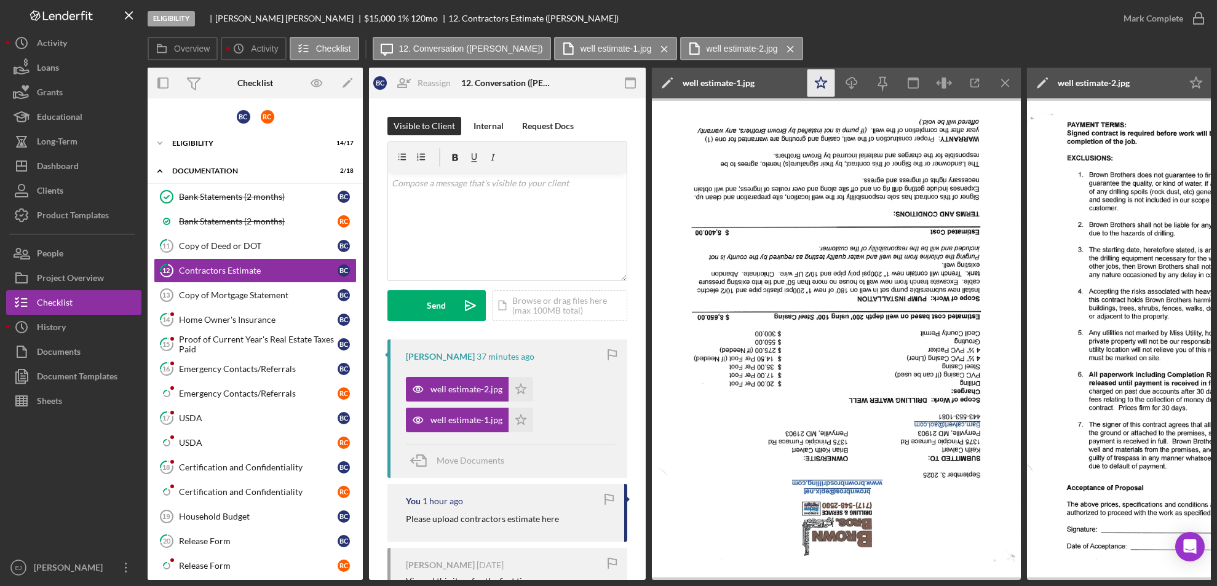
click at [813, 90] on icon "Icon/Star" at bounding box center [821, 83] width 28 height 28
click at [1193, 81] on polygon "button" at bounding box center [1196, 82] width 12 height 11
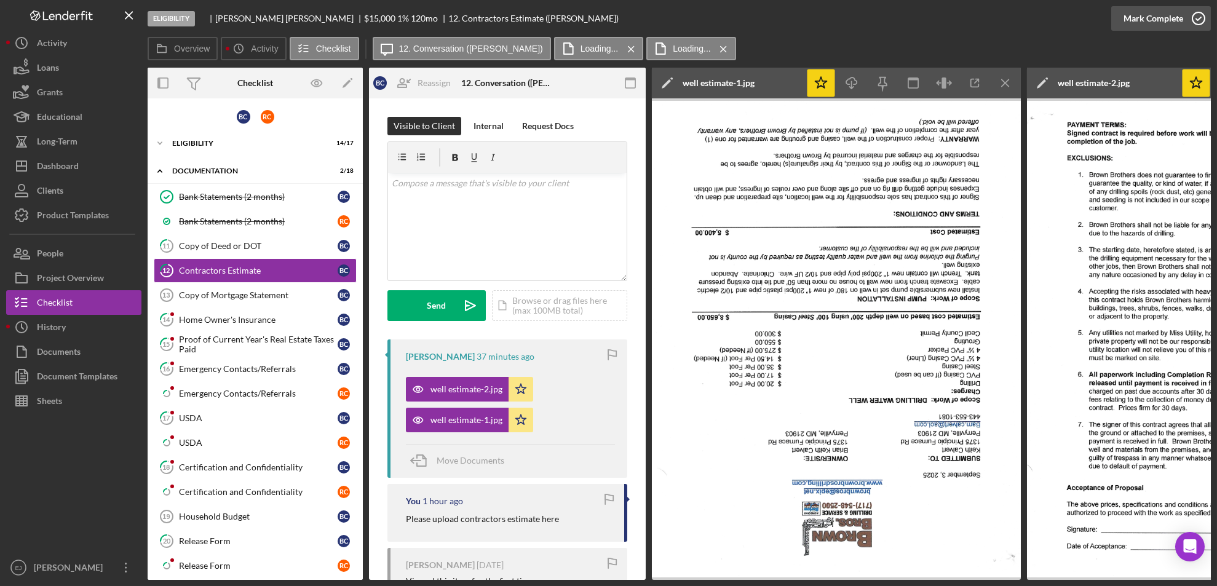
click at [1193, 11] on icon "button" at bounding box center [1198, 18] width 31 height 31
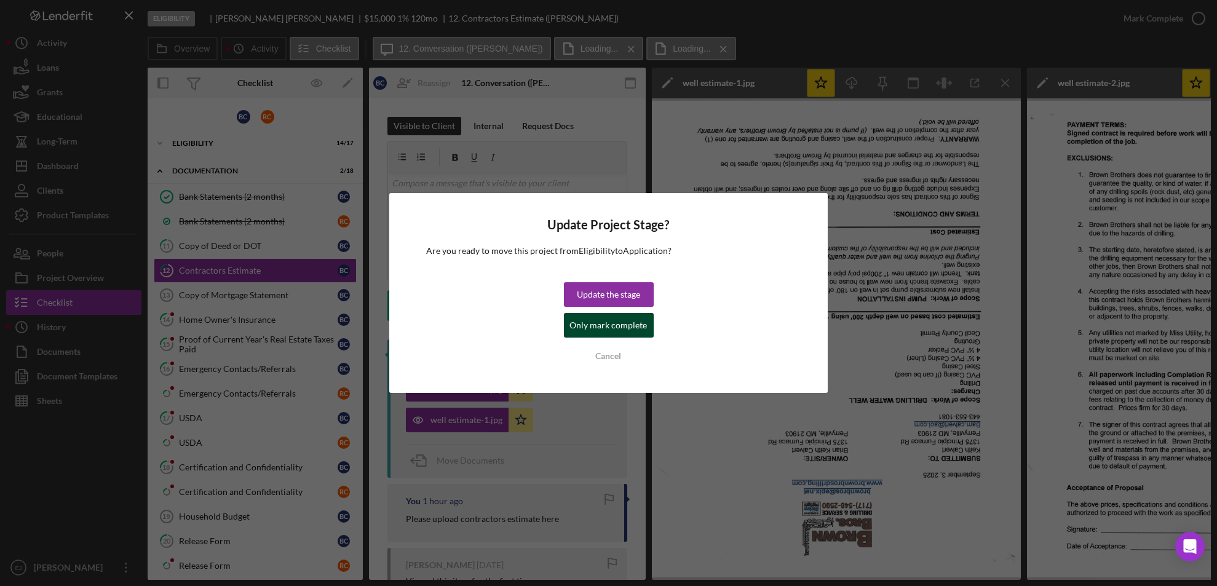
click at [600, 321] on div "Only mark complete" at bounding box center [608, 325] width 77 height 25
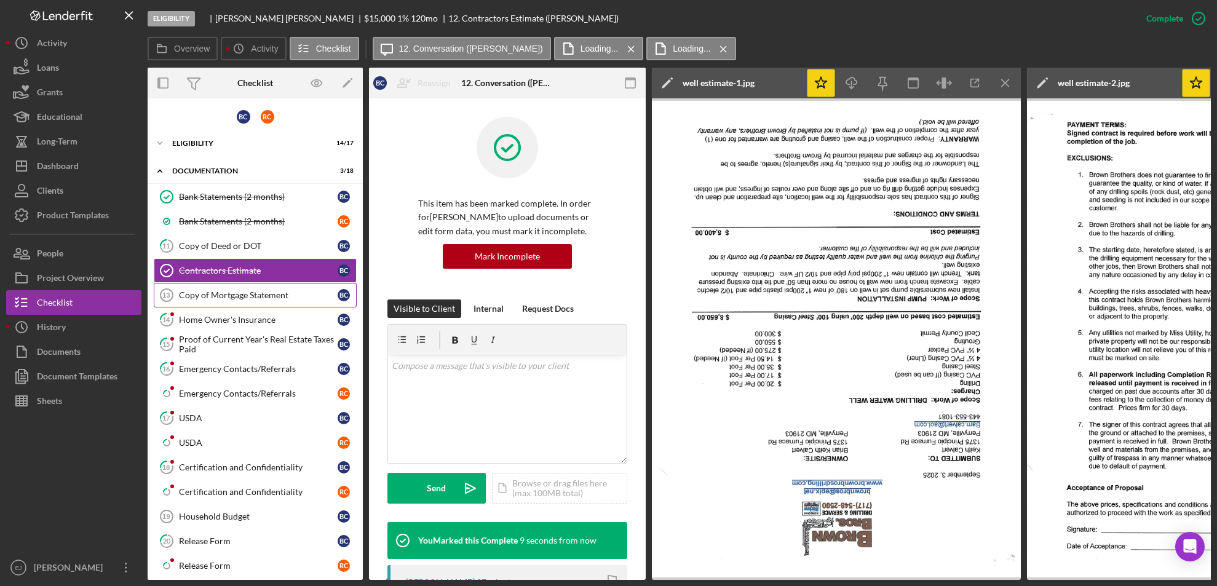
click at [227, 294] on div "Copy of Mortgage Statement" at bounding box center [258, 295] width 159 height 10
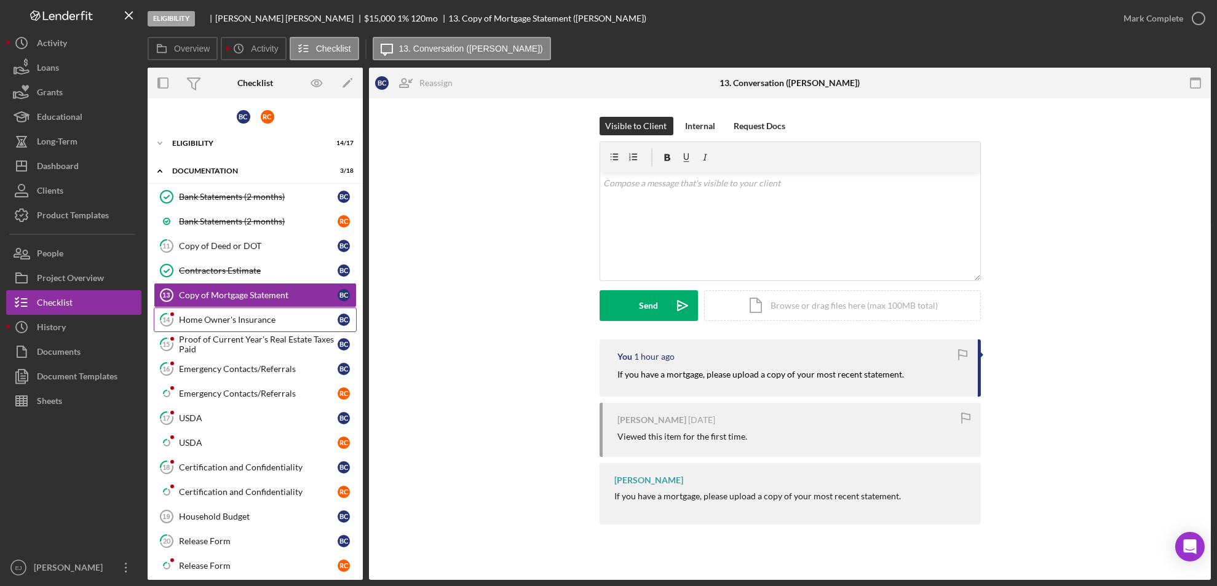
click at [211, 318] on div "Home Owner's Insurance" at bounding box center [258, 320] width 159 height 10
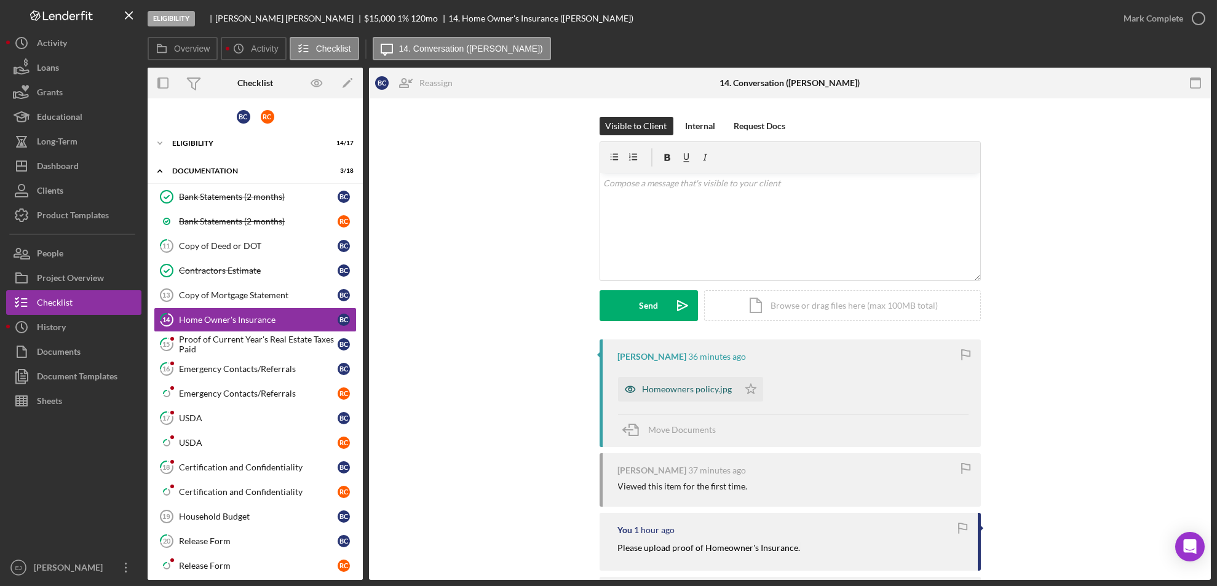
click at [676, 391] on div "Homeowners policy.jpg" at bounding box center [687, 389] width 90 height 10
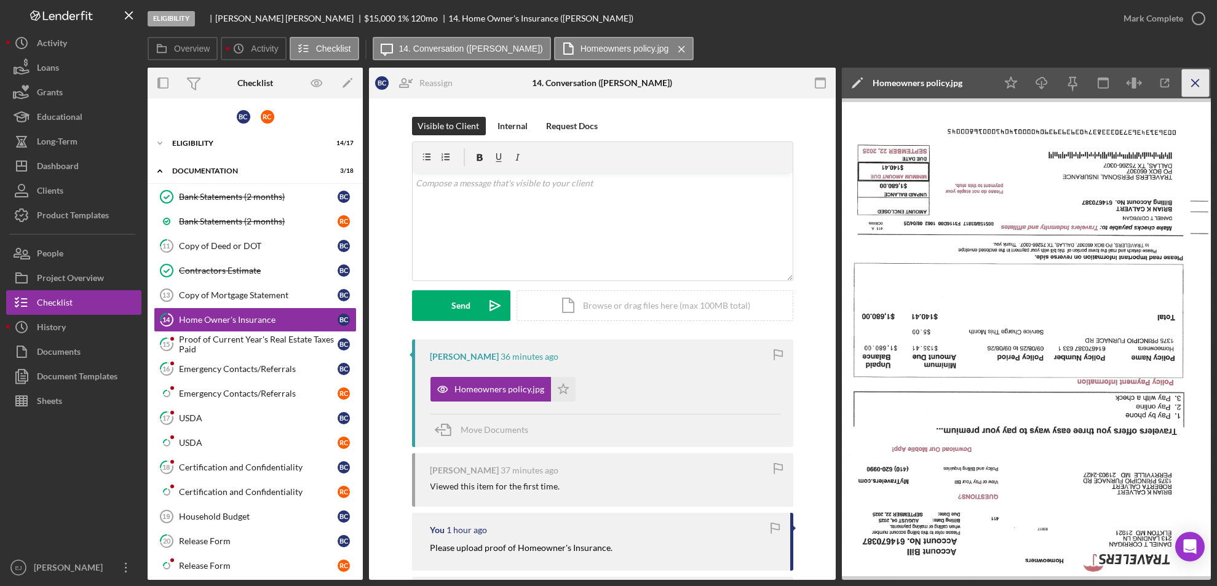
click at [1199, 71] on icon "Icon/Menu Close" at bounding box center [1196, 83] width 28 height 28
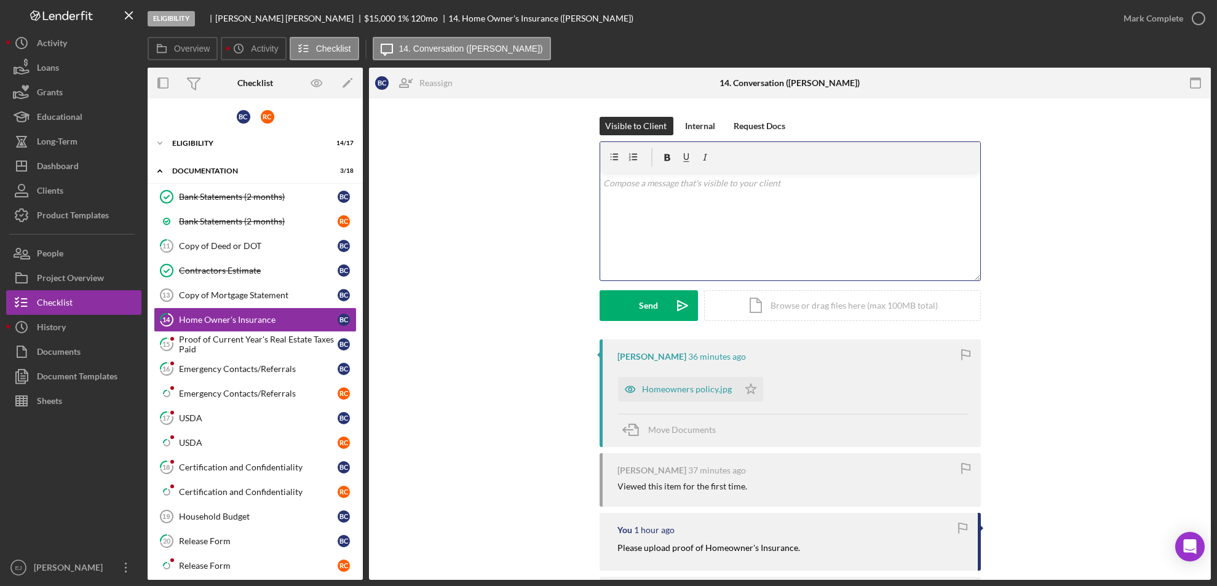
click at [656, 222] on div "v Color teal Color pink Remove color Add row above Add row below Add column bef…" at bounding box center [790, 227] width 380 height 108
click at [648, 312] on div "Send" at bounding box center [648, 305] width 19 height 31
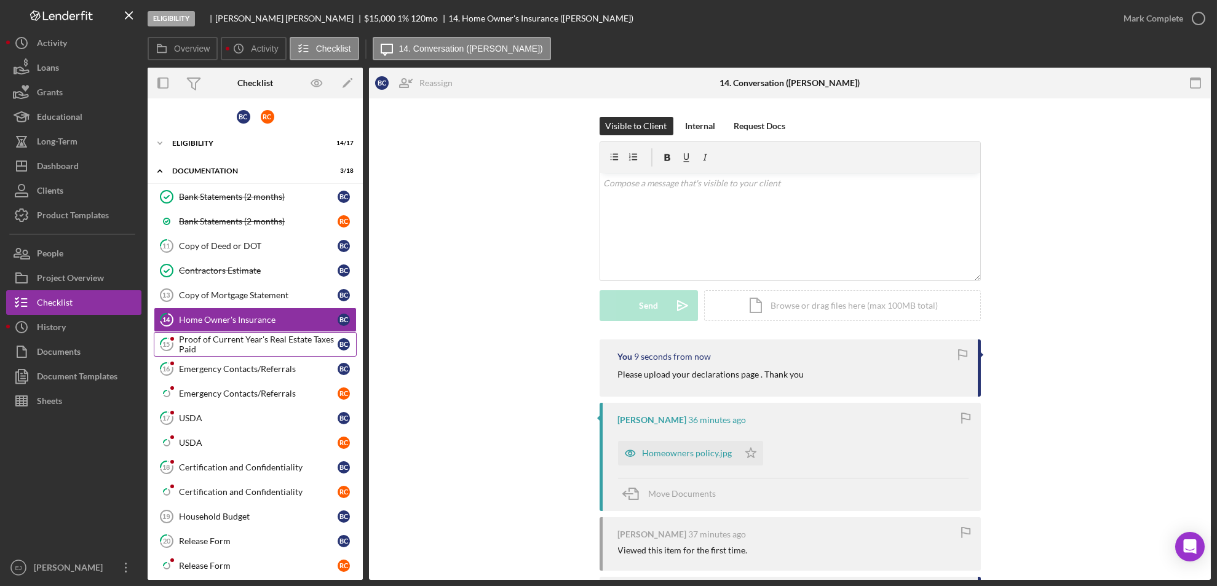
click at [254, 346] on div "Proof of Current Year's Real Estate Taxes Paid" at bounding box center [258, 344] width 159 height 20
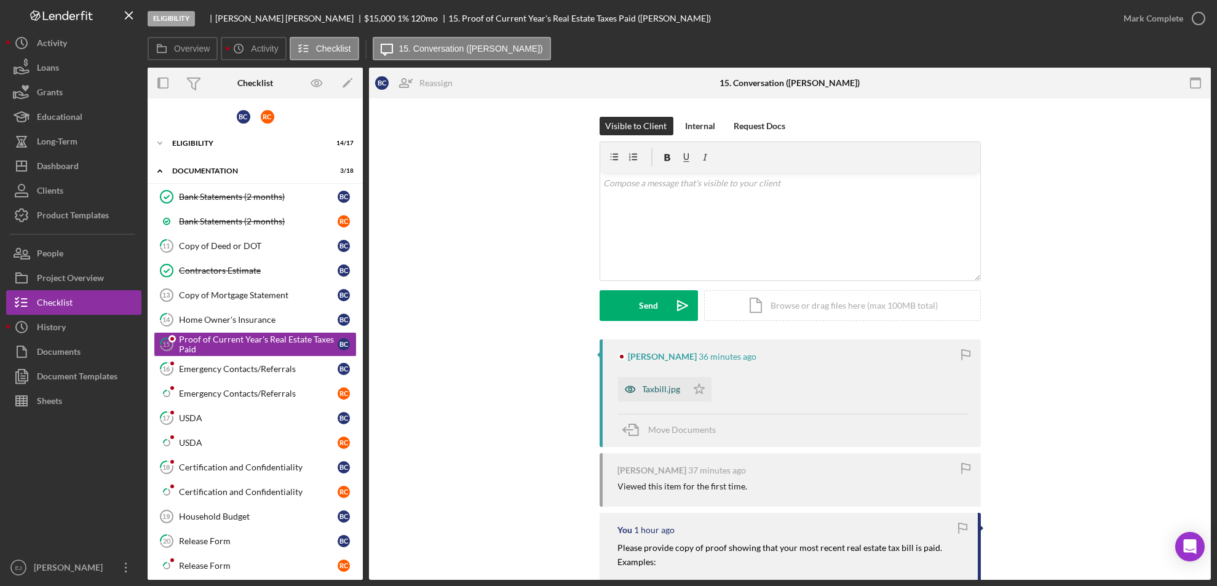
click at [642, 390] on div "Taxbill.jpg" at bounding box center [661, 389] width 38 height 10
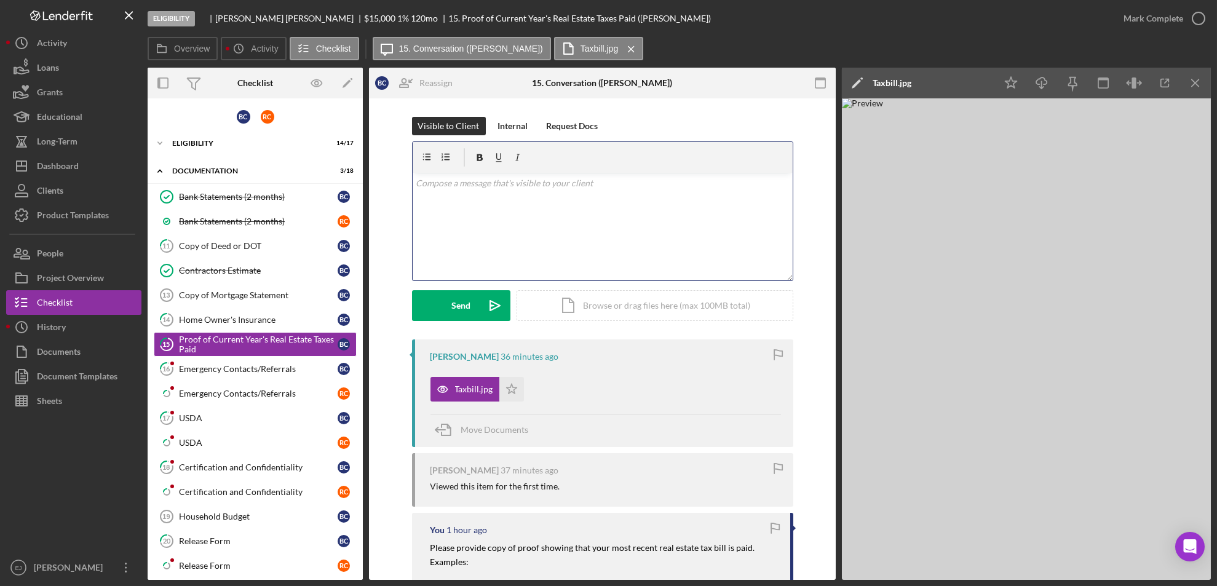
click at [475, 198] on div "v Color teal Color pink Remove color Add row above Add row below Add column bef…" at bounding box center [602, 227] width 380 height 108
click at [494, 286] on form "v Color teal Color pink Remove color Add row above Add row below Add column bef…" at bounding box center [602, 230] width 381 height 179
click at [473, 308] on button "Send Icon/icon-invite-send" at bounding box center [461, 305] width 98 height 31
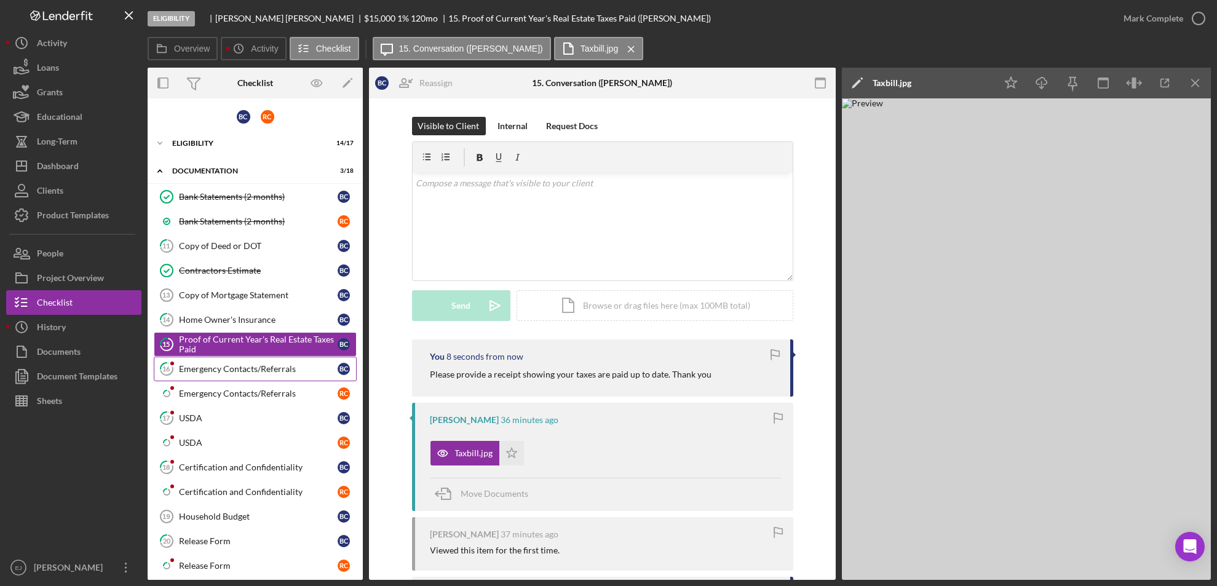
click at [215, 368] on div "Emergency Contacts/Referrals" at bounding box center [258, 369] width 159 height 10
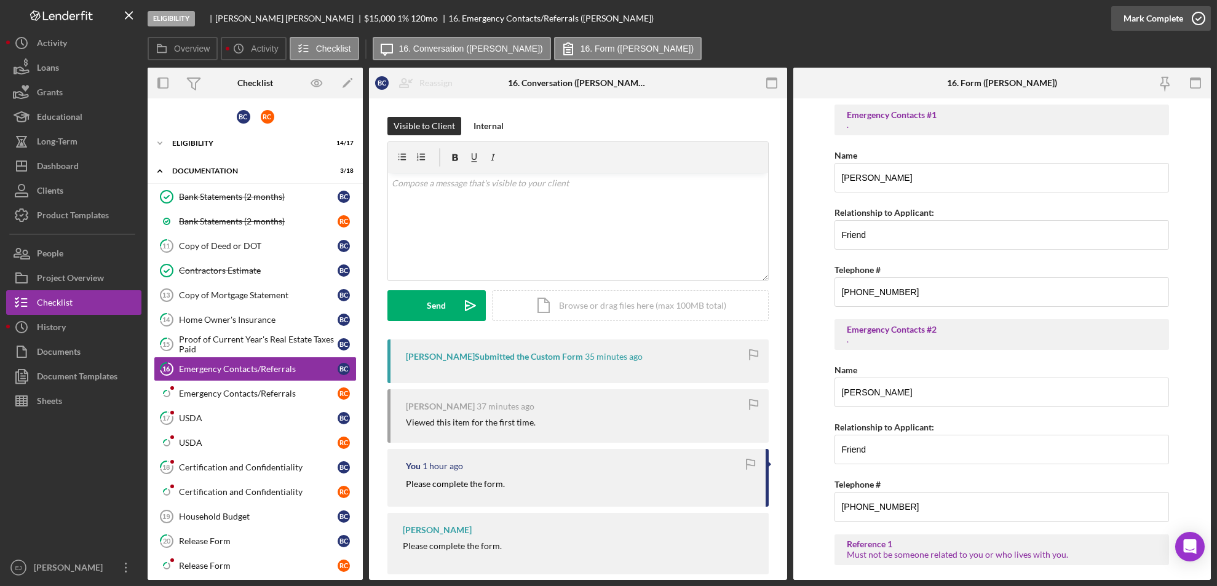
click at [1197, 12] on icon "button" at bounding box center [1198, 18] width 31 height 31
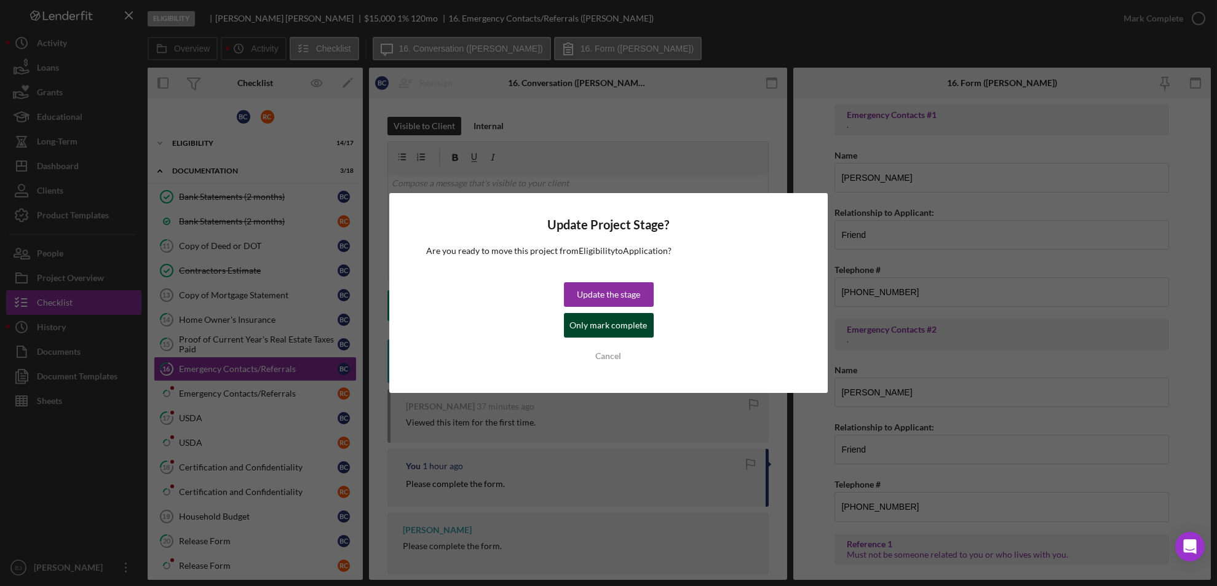
click at [609, 333] on div "Only mark complete" at bounding box center [608, 325] width 77 height 25
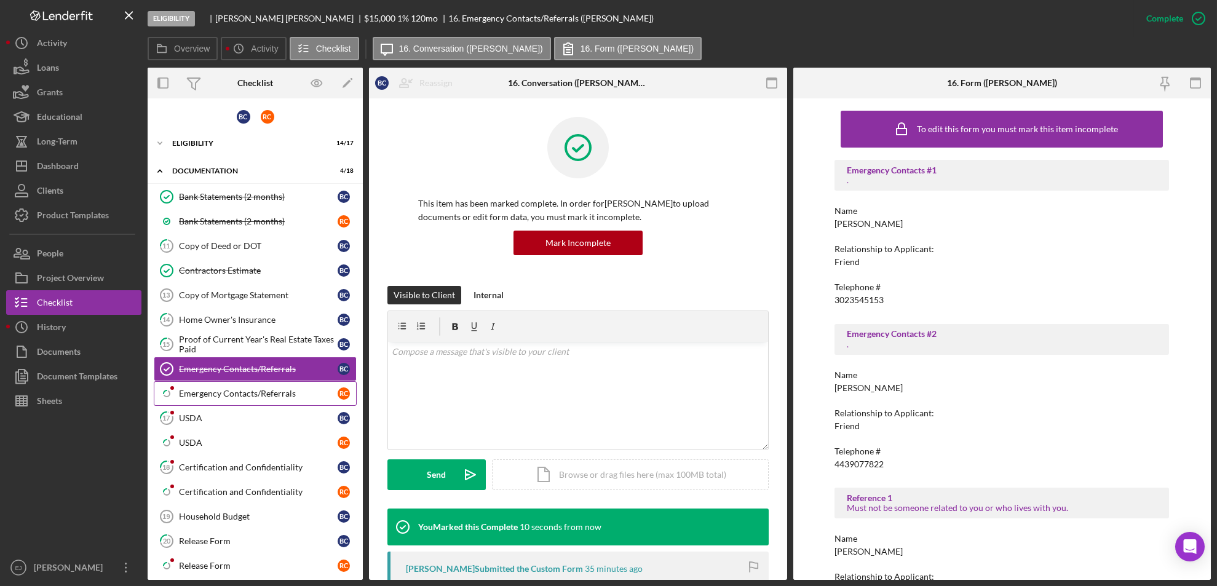
click at [234, 395] on div "Emergency Contacts/Referrals" at bounding box center [258, 394] width 159 height 10
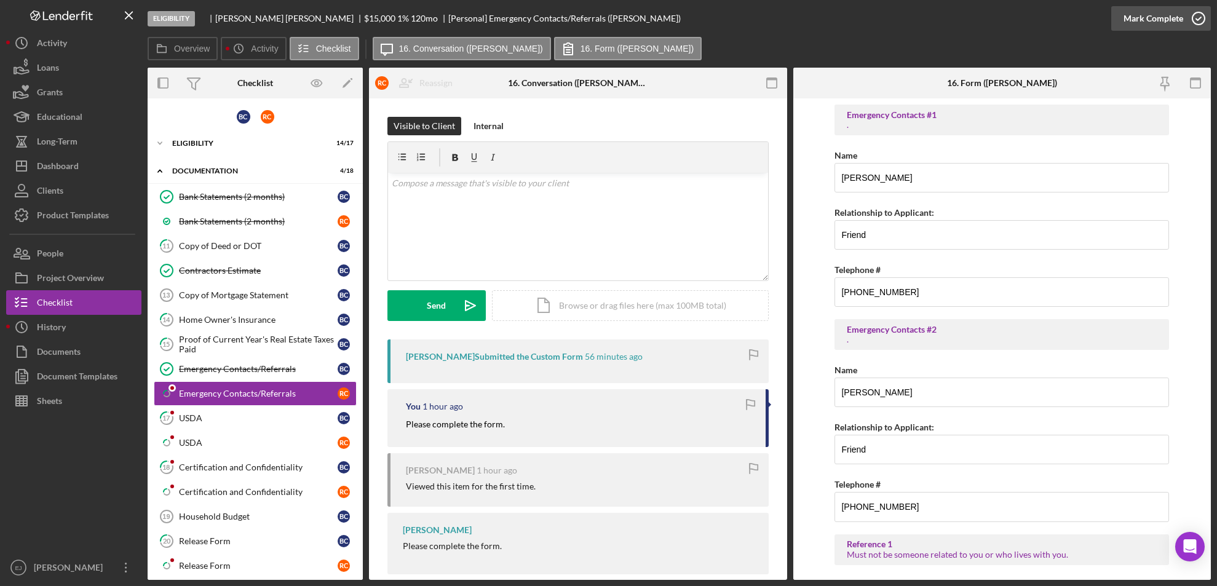
click at [1196, 18] on polyline "button" at bounding box center [1198, 18] width 5 height 3
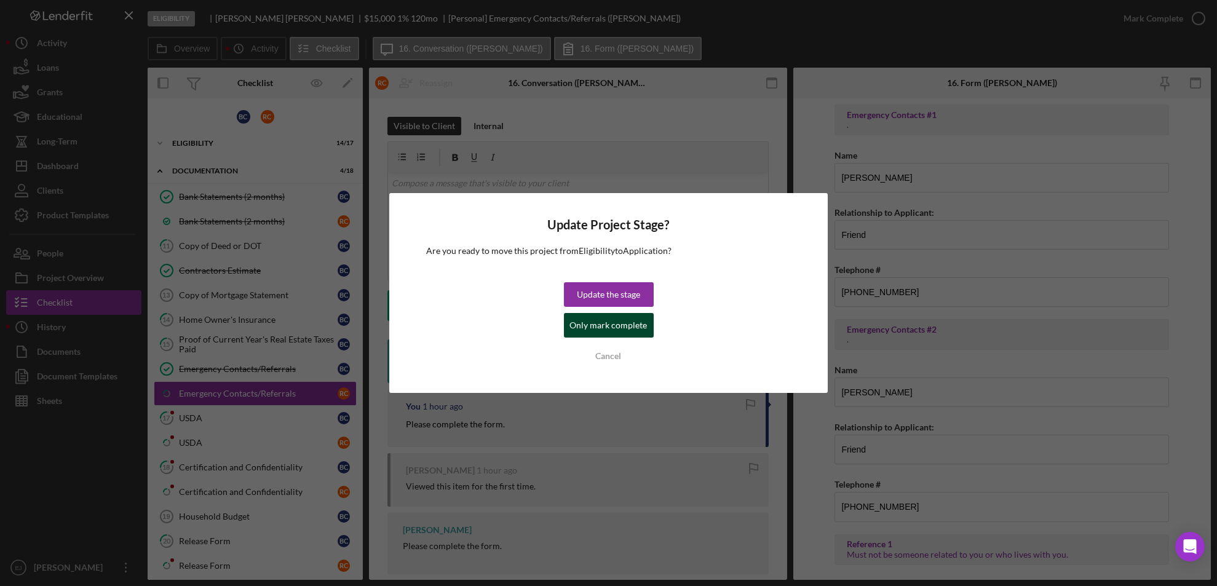
click at [639, 326] on div "Only mark complete" at bounding box center [608, 325] width 77 height 25
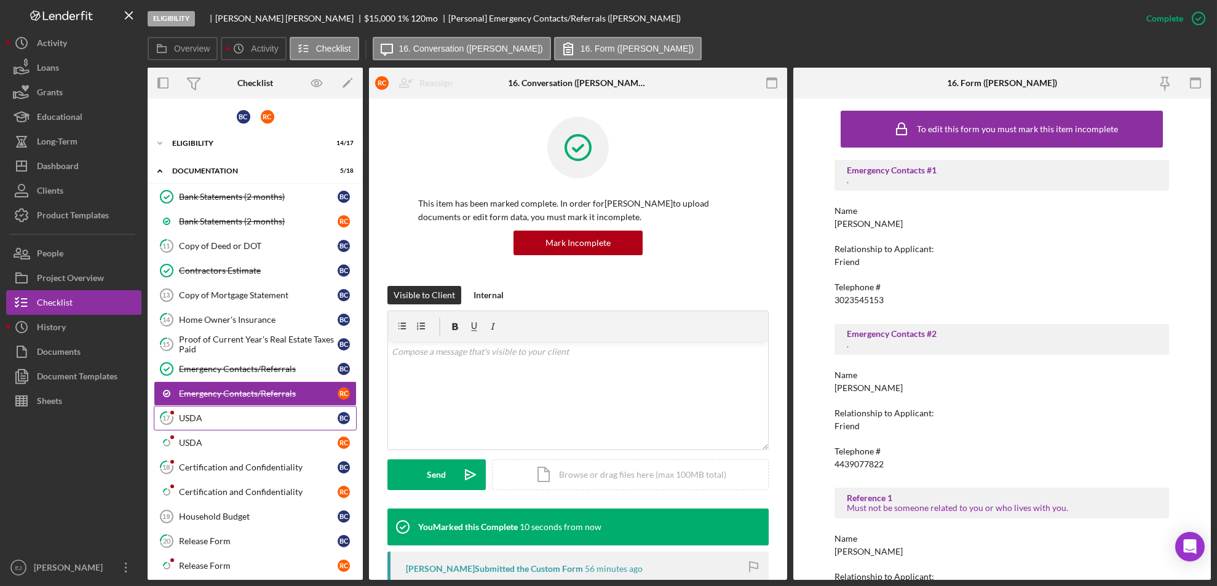
click at [238, 428] on link "17 USDA B C" at bounding box center [255, 418] width 203 height 25
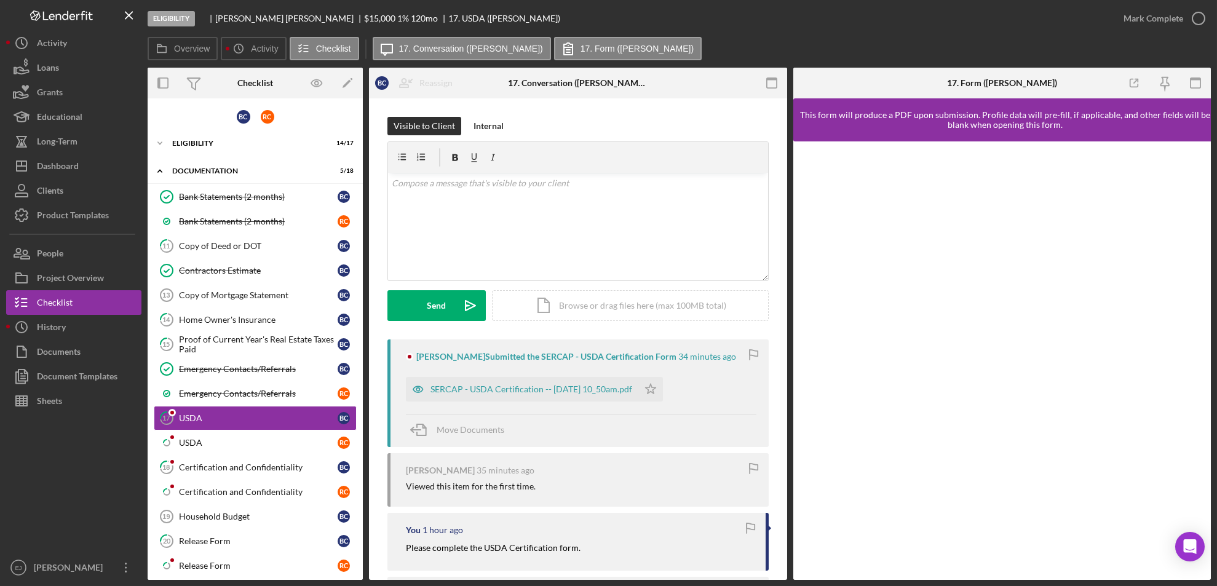
click at [585, 401] on div "[PERSON_NAME] Submitted the SERCAP - USDA Certification Form 34 minutes ago SER…" at bounding box center [577, 393] width 381 height 108
click at [578, 382] on div "SERCAP - USDA Certification -- [DATE] 10_50am.pdf" at bounding box center [522, 389] width 232 height 25
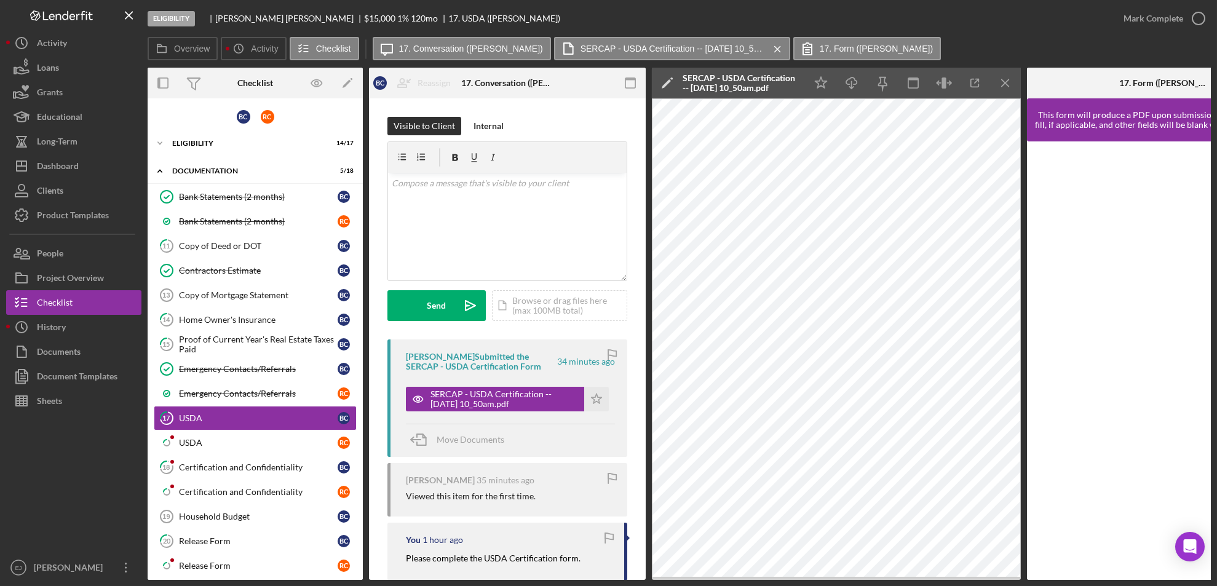
click at [1019, 69] on div "Icon/Star Icon/Download Icon/Menu Close" at bounding box center [912, 83] width 215 height 31
click at [1005, 81] on icon "Icon/Menu Close" at bounding box center [1006, 83] width 28 height 28
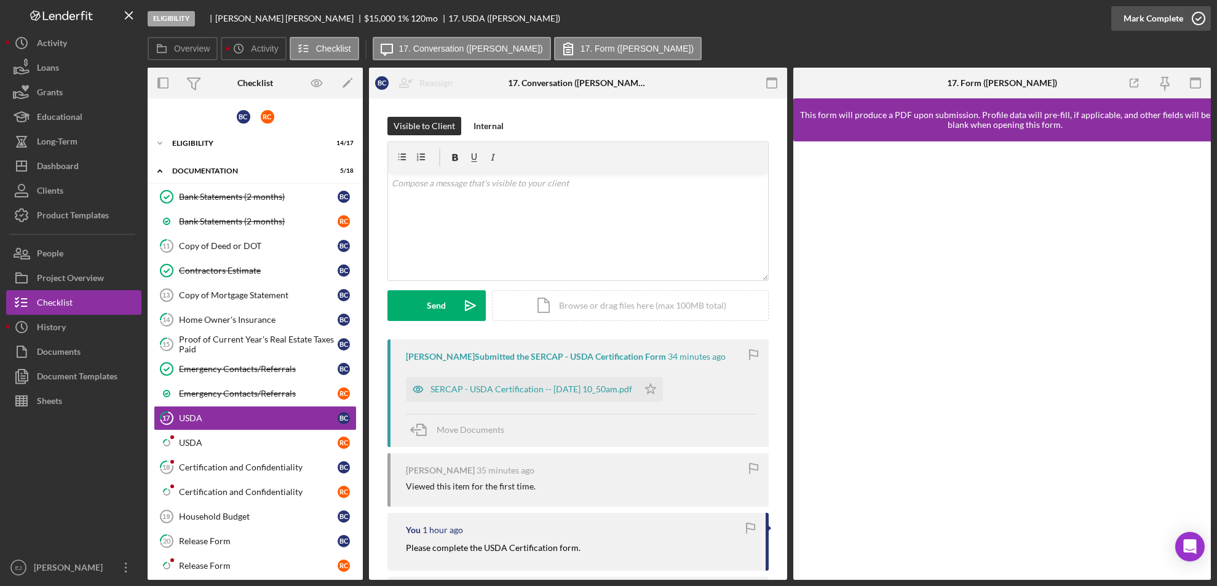
click at [1194, 24] on icon "button" at bounding box center [1198, 18] width 31 height 31
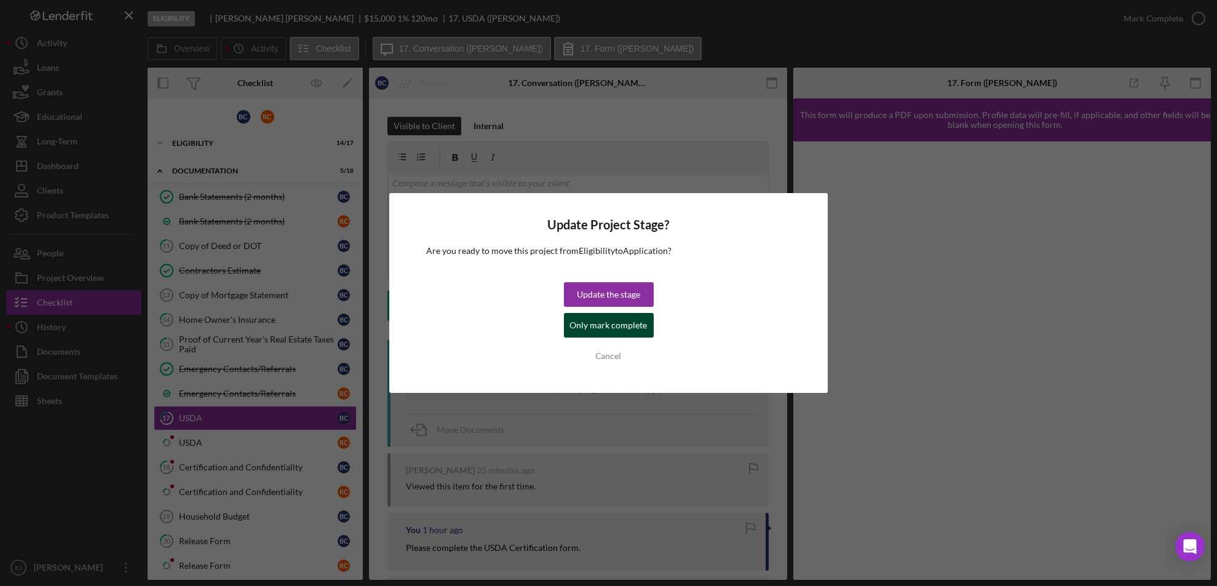
click at [601, 324] on div "Only mark complete" at bounding box center [608, 325] width 77 height 25
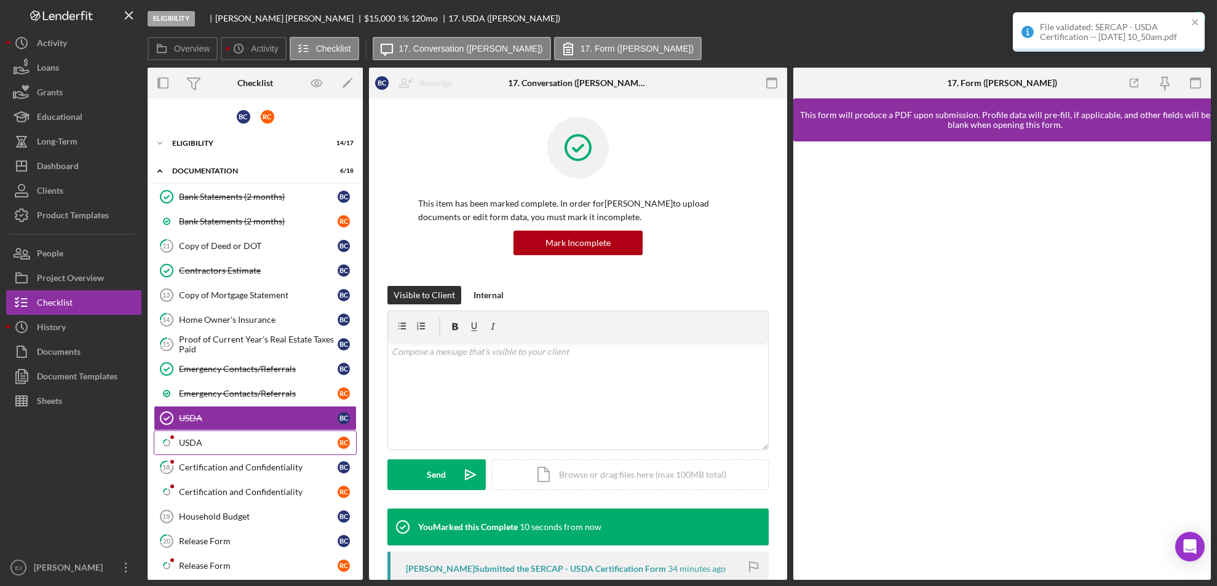
click at [201, 438] on div "USDA" at bounding box center [258, 443] width 159 height 10
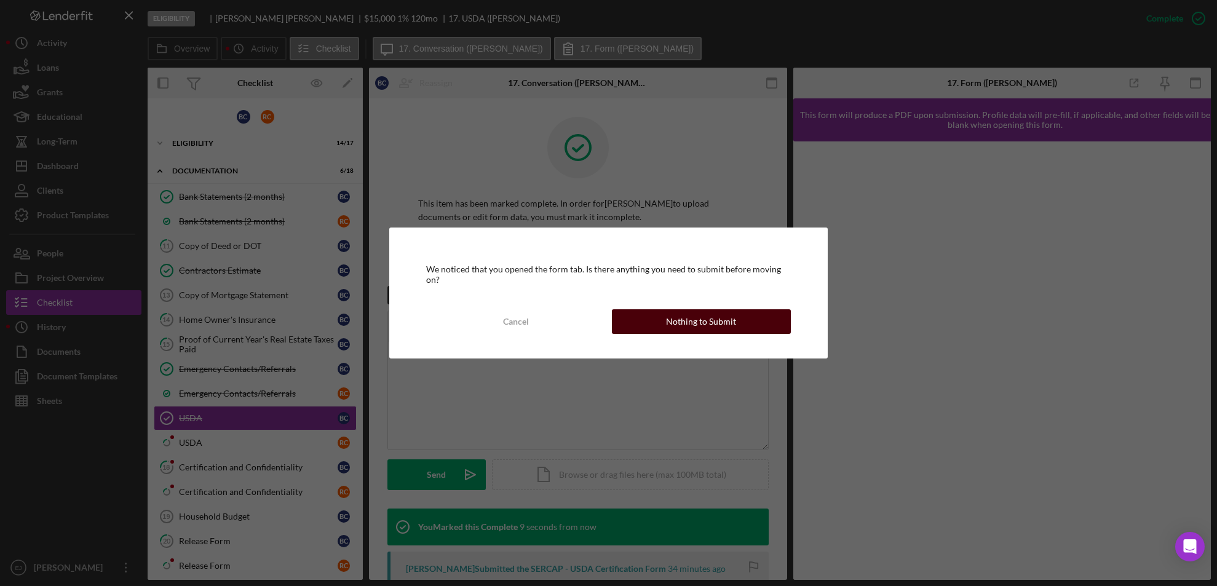
click at [665, 326] on button "Nothing to Submit" at bounding box center [701, 321] width 179 height 25
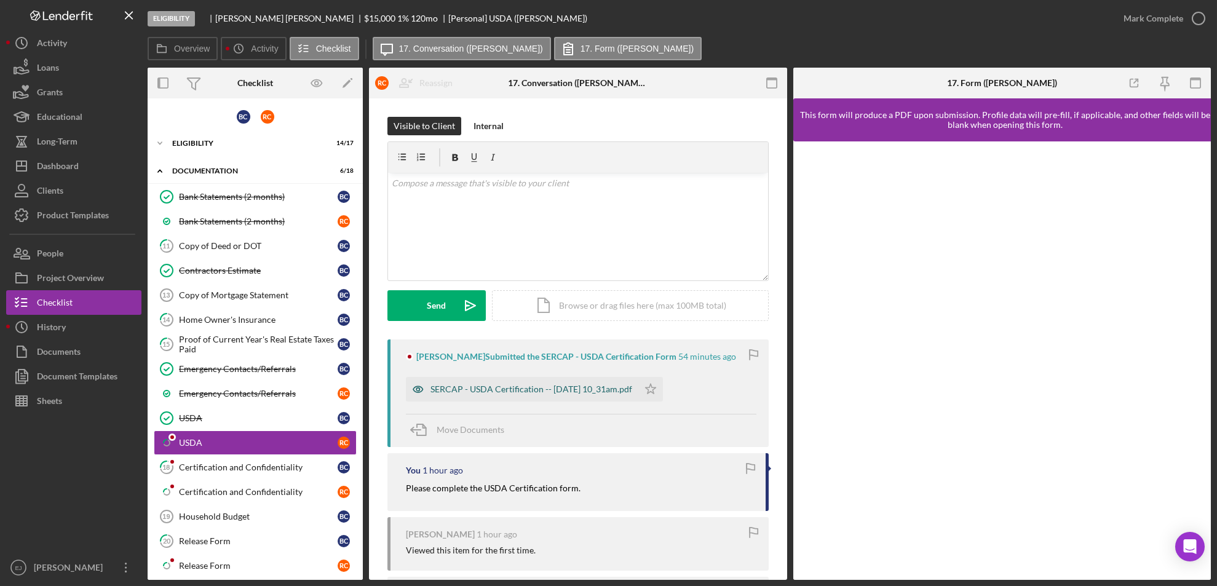
click at [508, 377] on div "SERCAP - USDA Certification -- [DATE] 10_31am.pdf" at bounding box center [522, 389] width 232 height 25
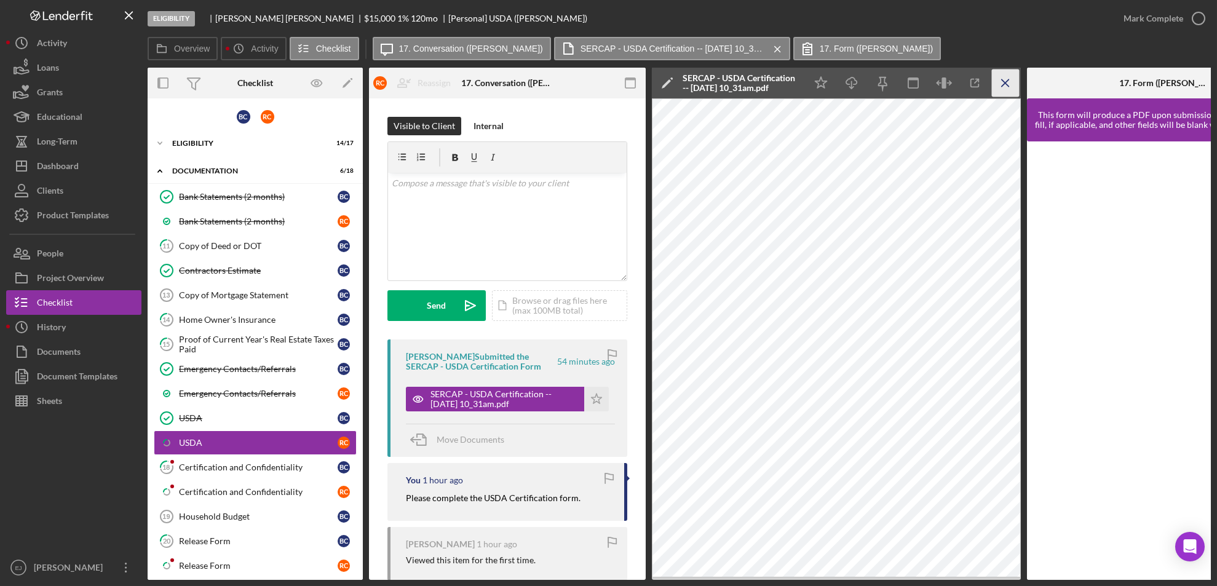
click at [1003, 85] on icon "Icon/Menu Close" at bounding box center [1006, 83] width 28 height 28
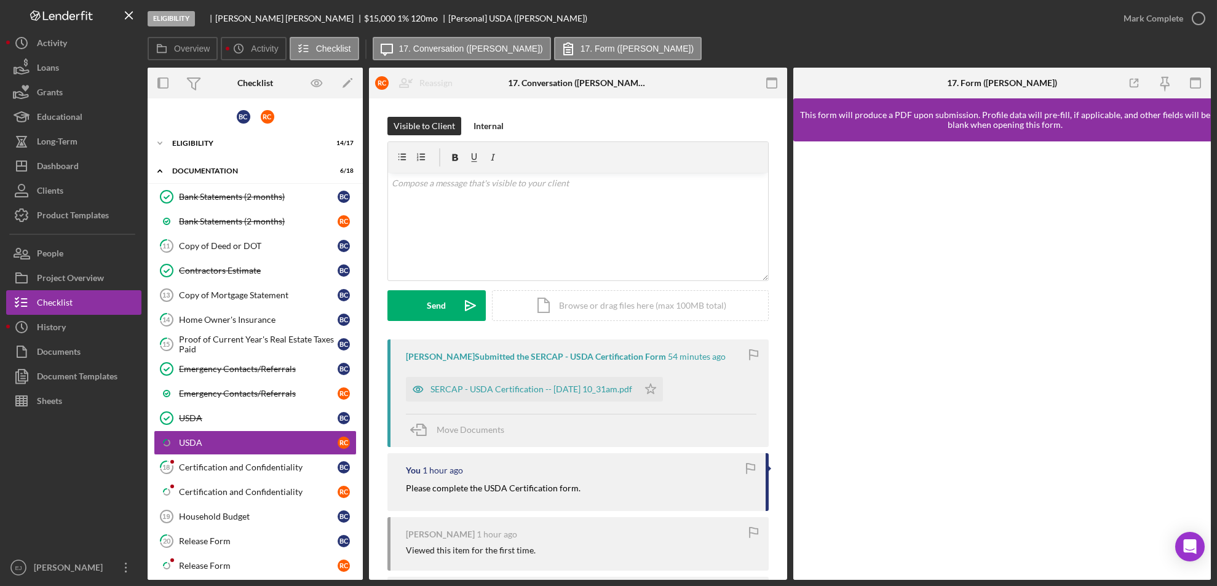
click at [1205, 6] on div "Mark Complete" at bounding box center [1161, 18] width 100 height 37
click at [1193, 28] on icon "button" at bounding box center [1198, 18] width 31 height 31
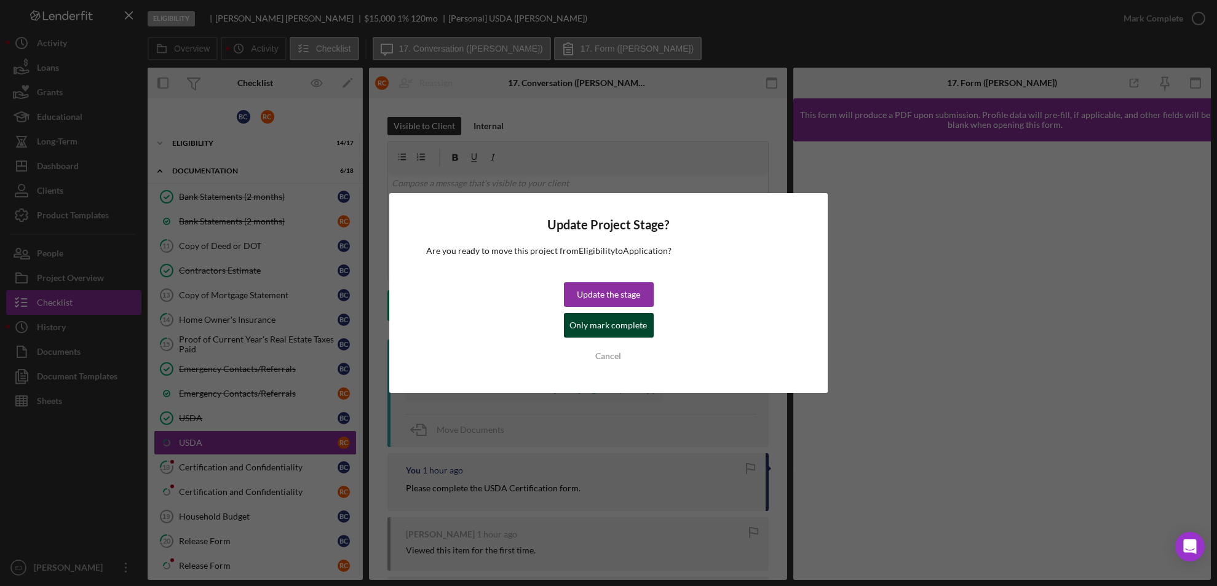
click at [591, 323] on div "Only mark complete" at bounding box center [608, 325] width 77 height 25
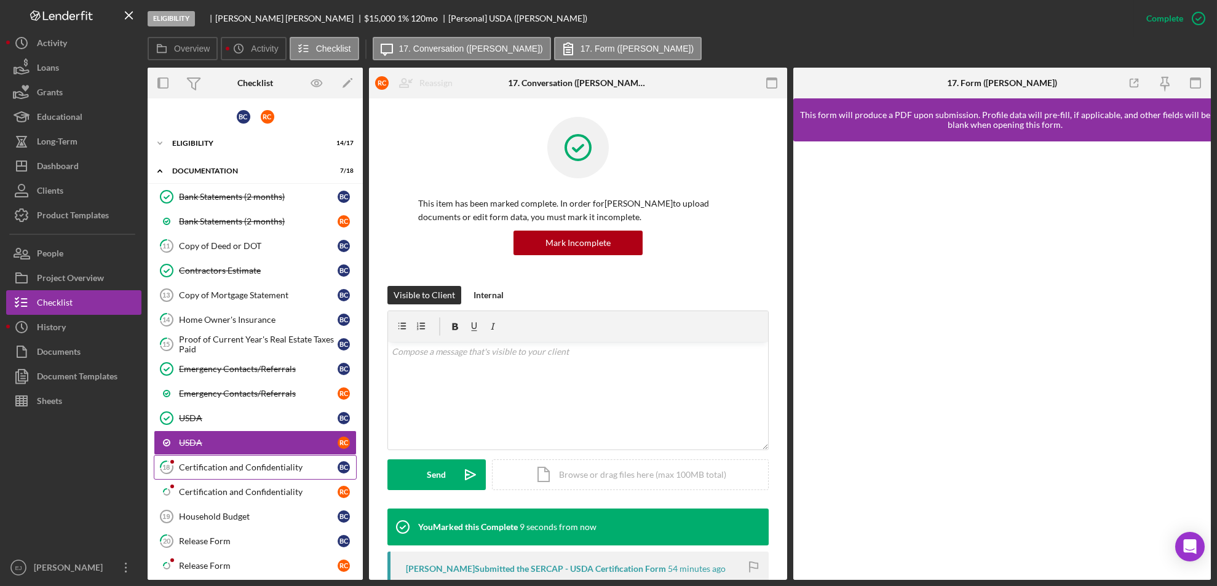
click at [251, 465] on div "Certification and Confidentiality" at bounding box center [258, 467] width 159 height 10
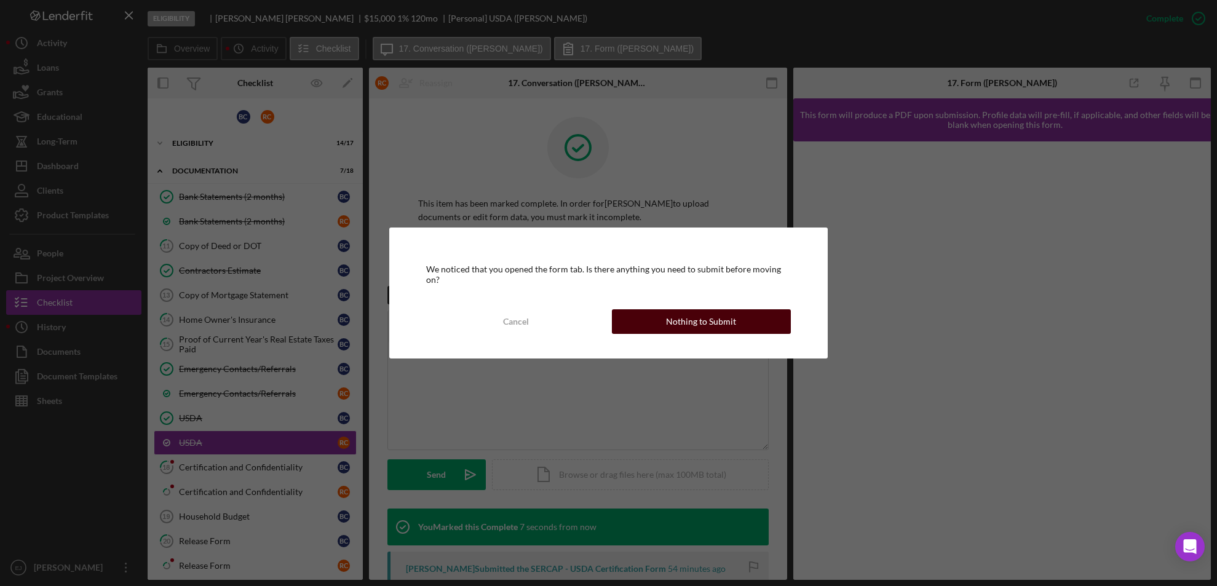
click at [657, 320] on button "Nothing to Submit" at bounding box center [701, 321] width 179 height 25
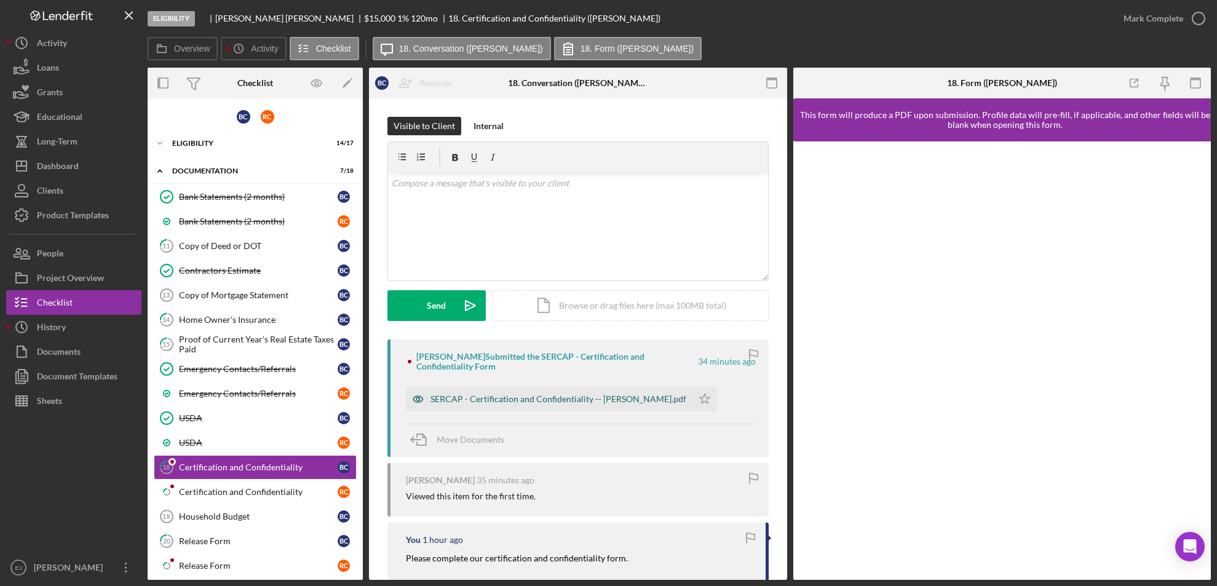
click at [538, 403] on div "SERCAP - Certification and Confidentiality -- [PERSON_NAME].pdf" at bounding box center [558, 399] width 256 height 10
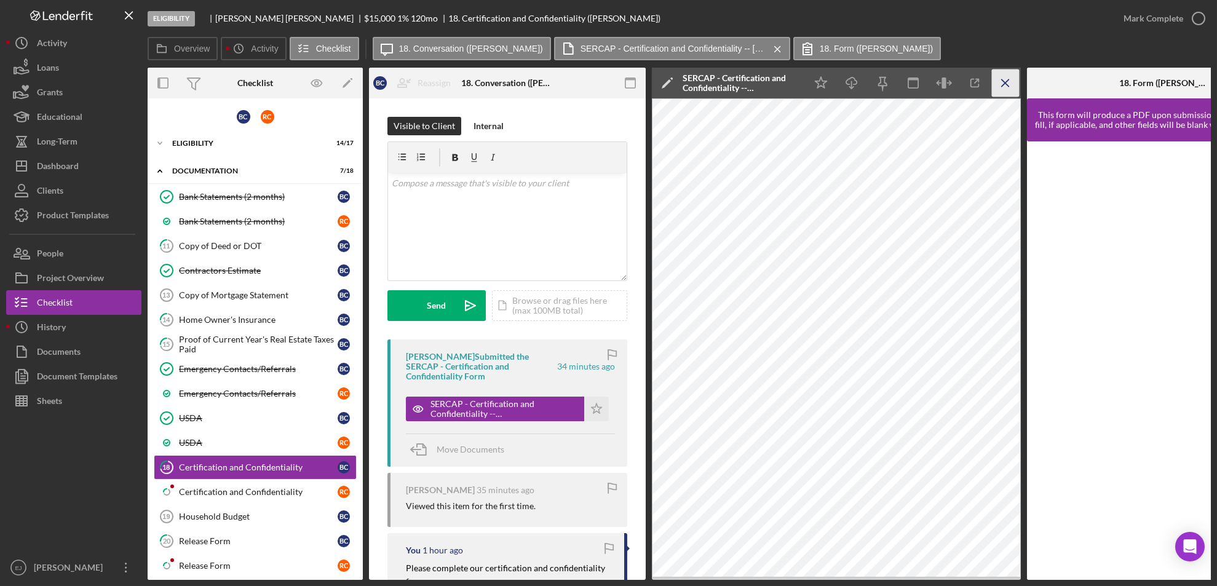
click at [1002, 76] on icon "Icon/Menu Close" at bounding box center [1006, 83] width 28 height 28
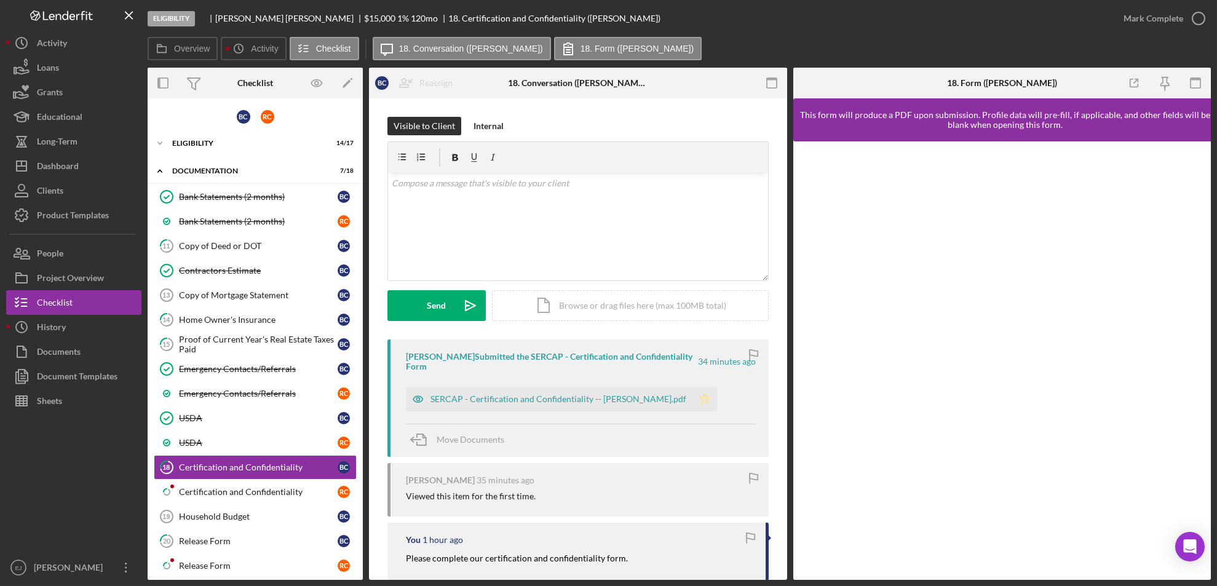
click at [692, 398] on icon "Icon/Star" at bounding box center [704, 399] width 25 height 25
click at [1204, 12] on icon "button" at bounding box center [1198, 18] width 31 height 31
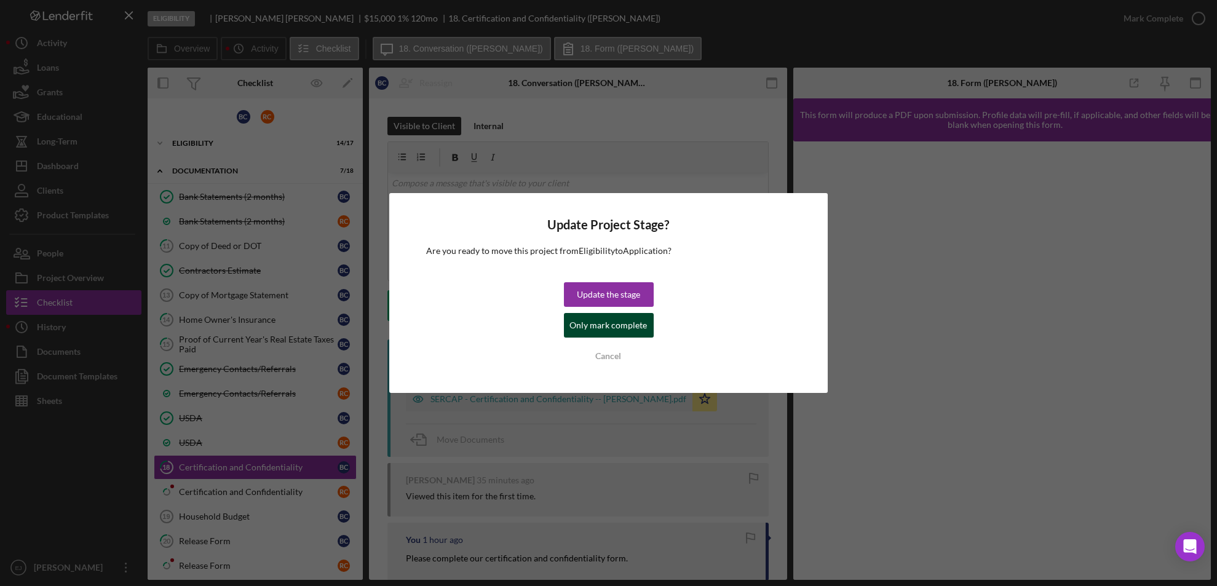
click at [604, 330] on div "Only mark complete" at bounding box center [608, 325] width 77 height 25
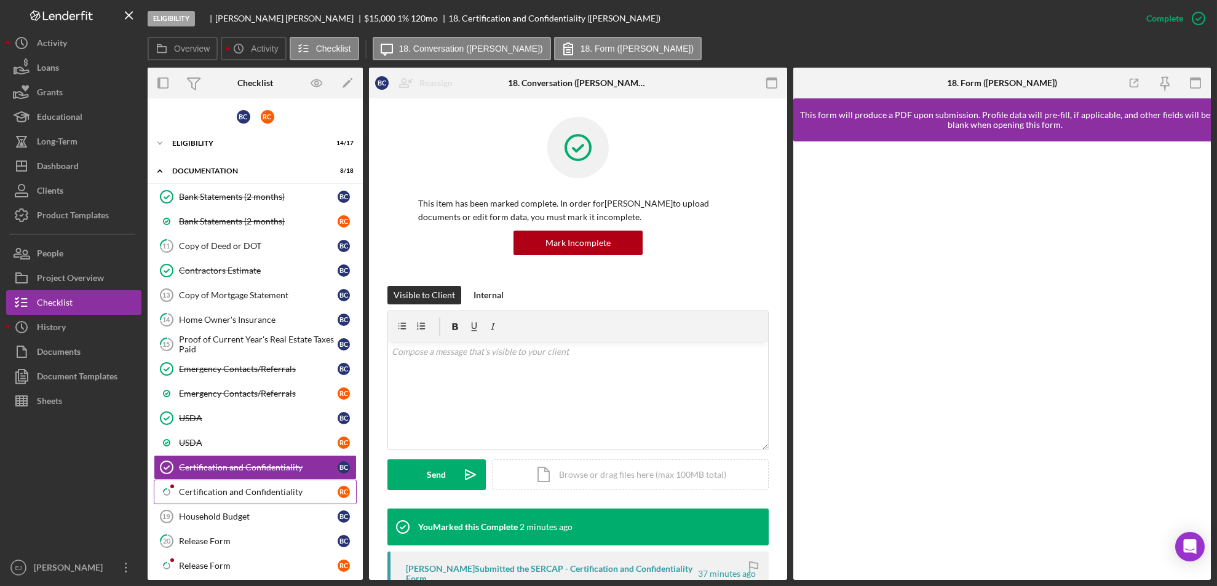
click at [298, 490] on div "Certification and Confidentiality" at bounding box center [258, 492] width 159 height 10
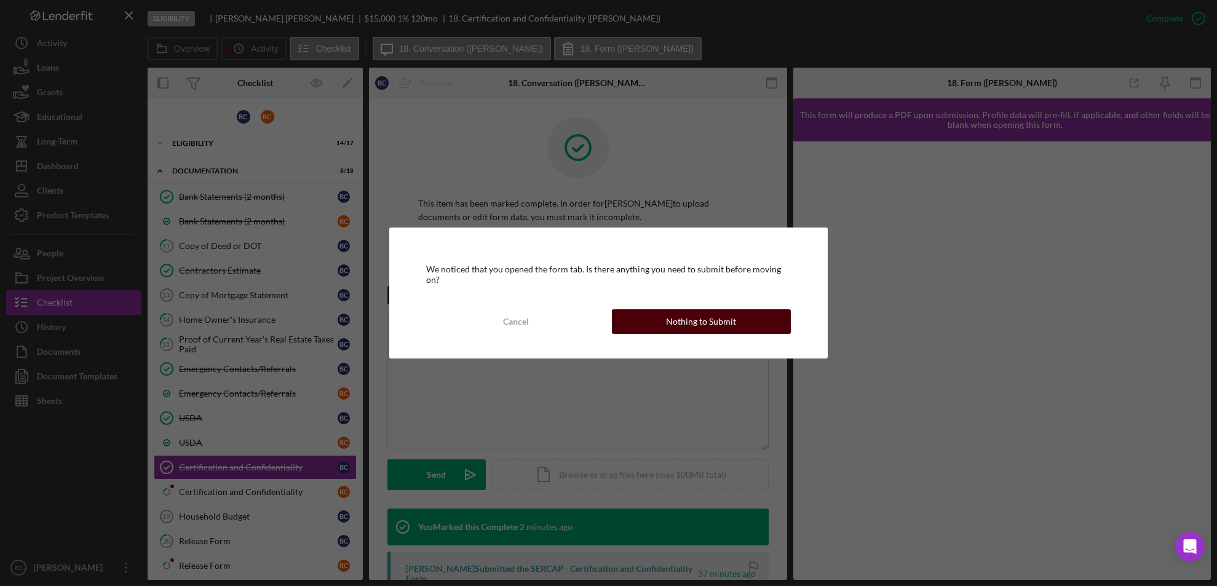
click at [685, 315] on div "Nothing to Submit" at bounding box center [701, 321] width 70 height 25
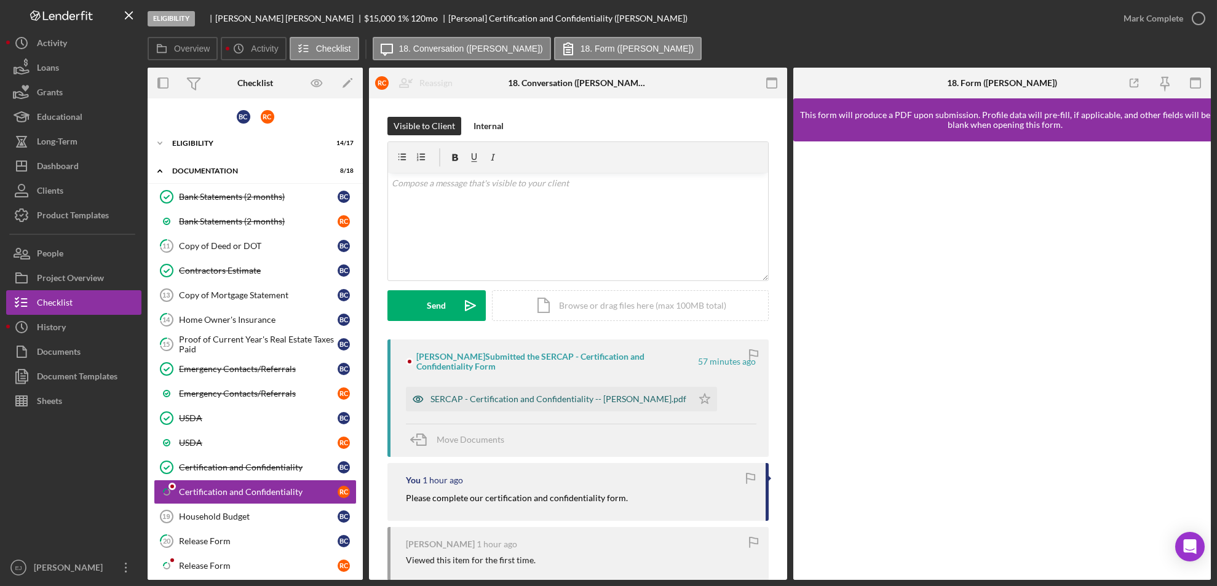
click at [562, 399] on div "SERCAP - Certification and Confidentiality -- [PERSON_NAME].pdf" at bounding box center [558, 399] width 256 height 10
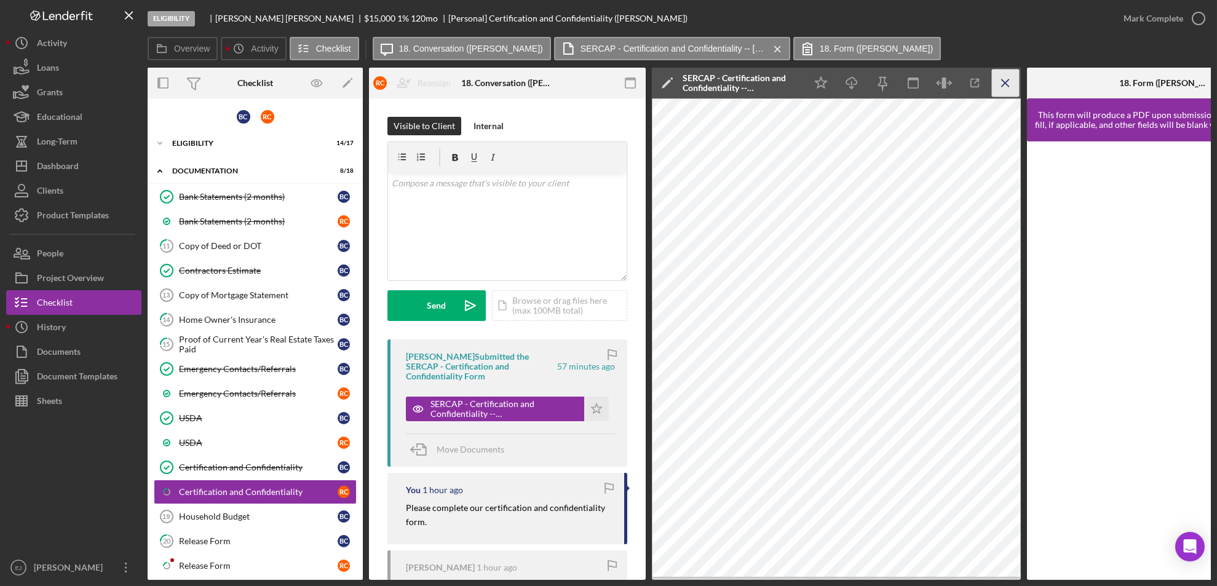
click at [998, 93] on icon "Icon/Menu Close" at bounding box center [1006, 83] width 28 height 28
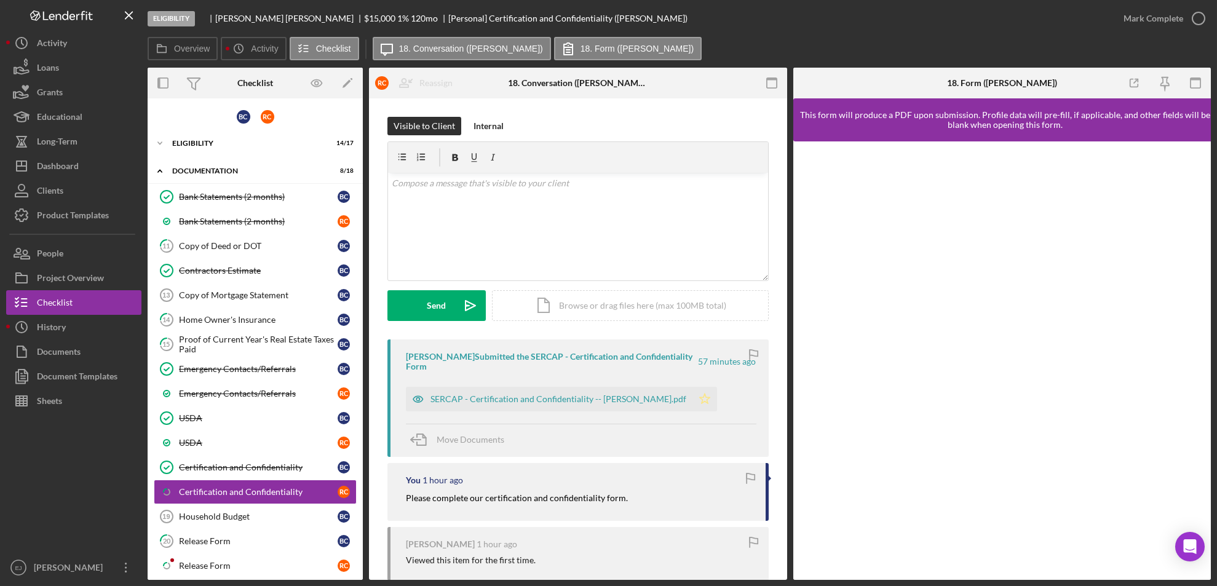
click at [696, 397] on icon "Icon/Star" at bounding box center [704, 399] width 25 height 25
click at [1199, 14] on icon "button" at bounding box center [1198, 18] width 31 height 31
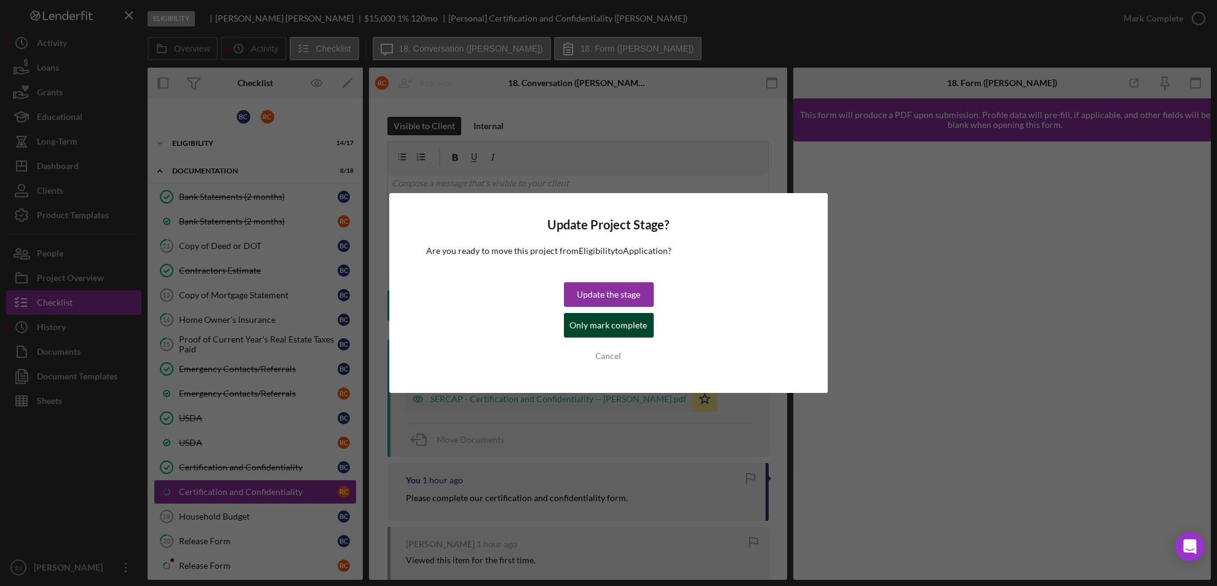
click at [626, 326] on div "Only mark complete" at bounding box center [608, 325] width 77 height 25
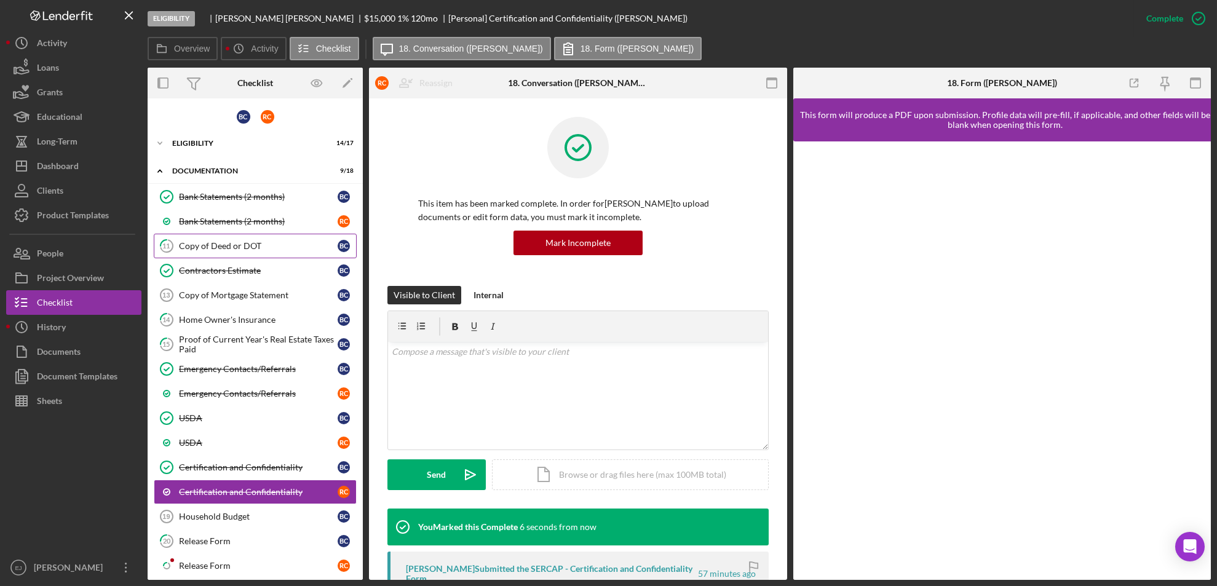
click at [212, 248] on div "Copy of Deed or DOT" at bounding box center [258, 246] width 159 height 10
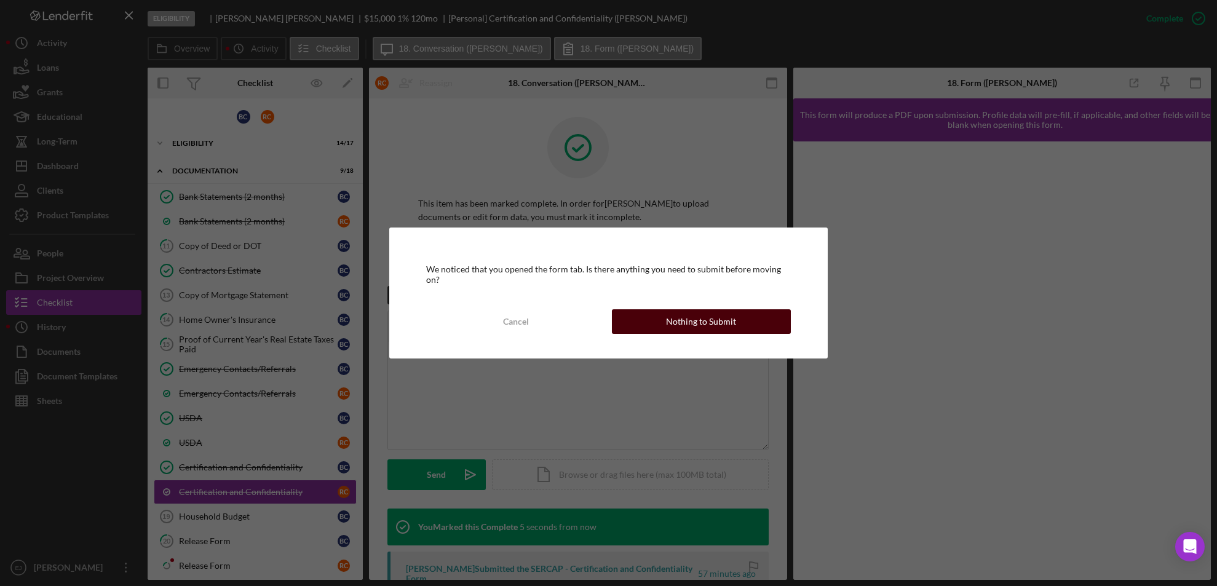
click at [711, 312] on div "Nothing to Submit" at bounding box center [701, 321] width 70 height 25
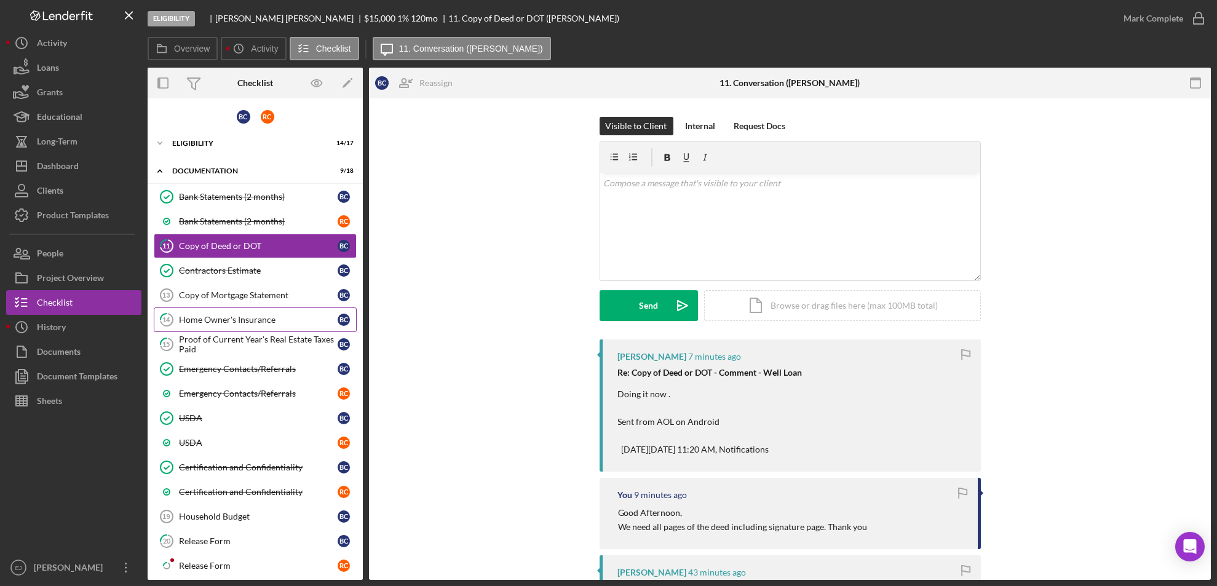
click at [244, 320] on div "Home Owner's Insurance" at bounding box center [258, 320] width 159 height 10
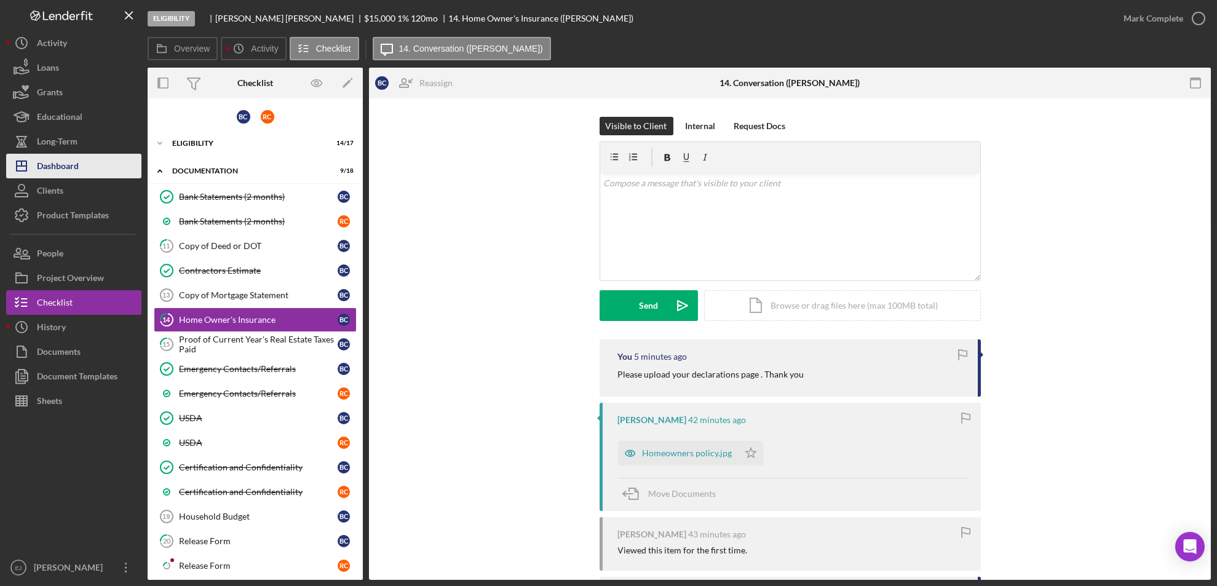
click at [52, 159] on div "Dashboard" at bounding box center [58, 168] width 42 height 28
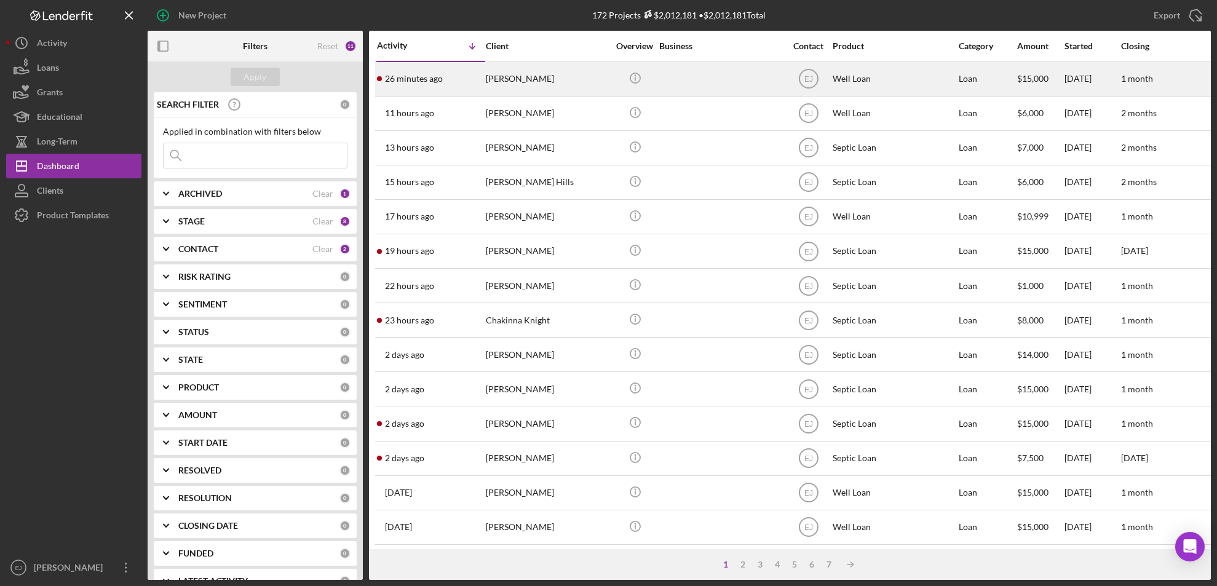
click at [511, 85] on div "[PERSON_NAME]" at bounding box center [547, 79] width 123 height 33
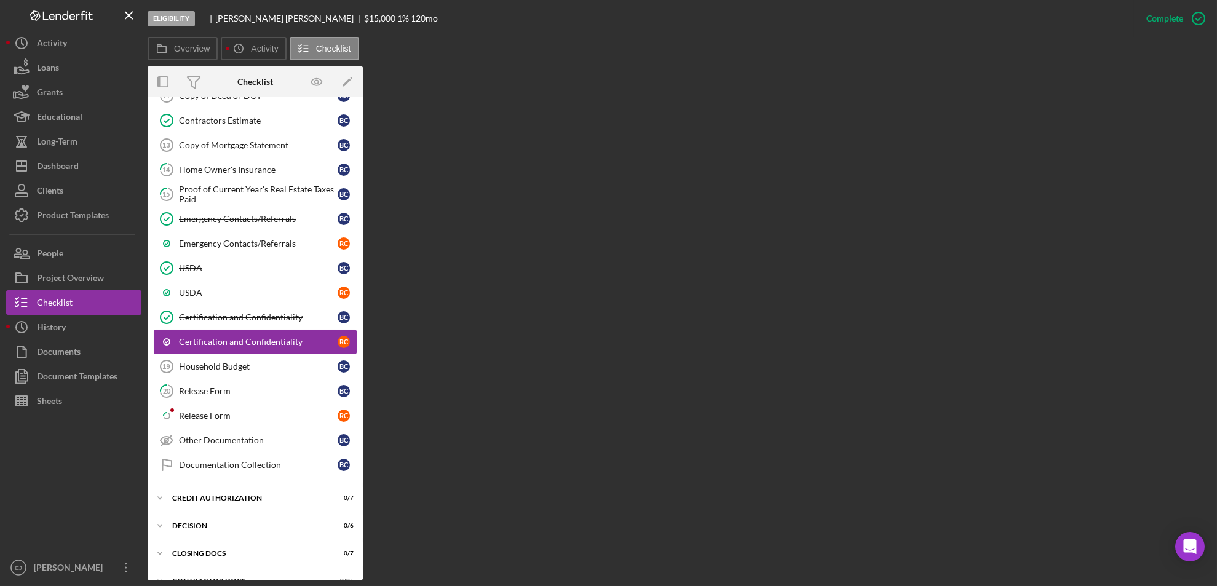
scroll to position [151, 0]
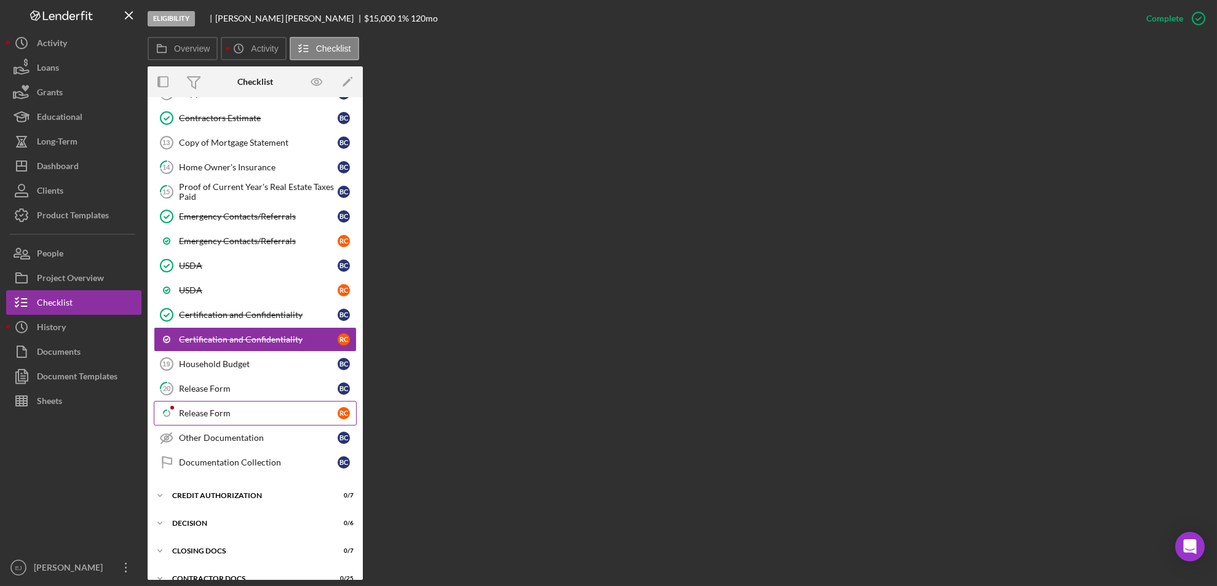
click at [299, 411] on div "Release Form" at bounding box center [258, 413] width 159 height 10
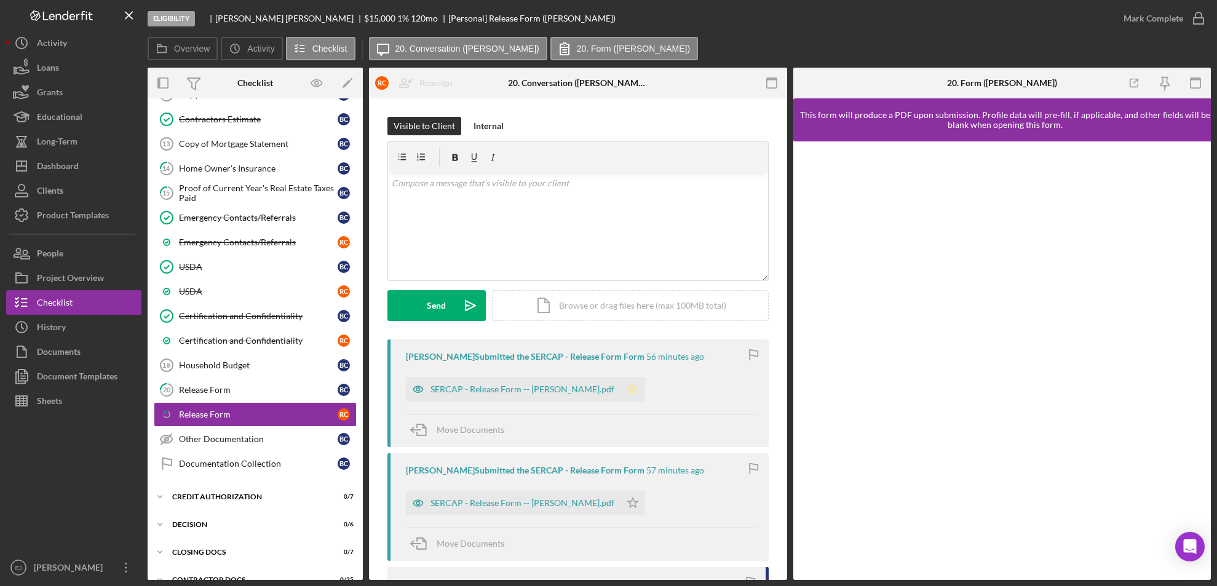
click at [625, 384] on icon "Icon/Star" at bounding box center [632, 389] width 25 height 25
click at [508, 393] on div "SERCAP - Release Form -- [PERSON_NAME].pdf" at bounding box center [522, 389] width 184 height 10
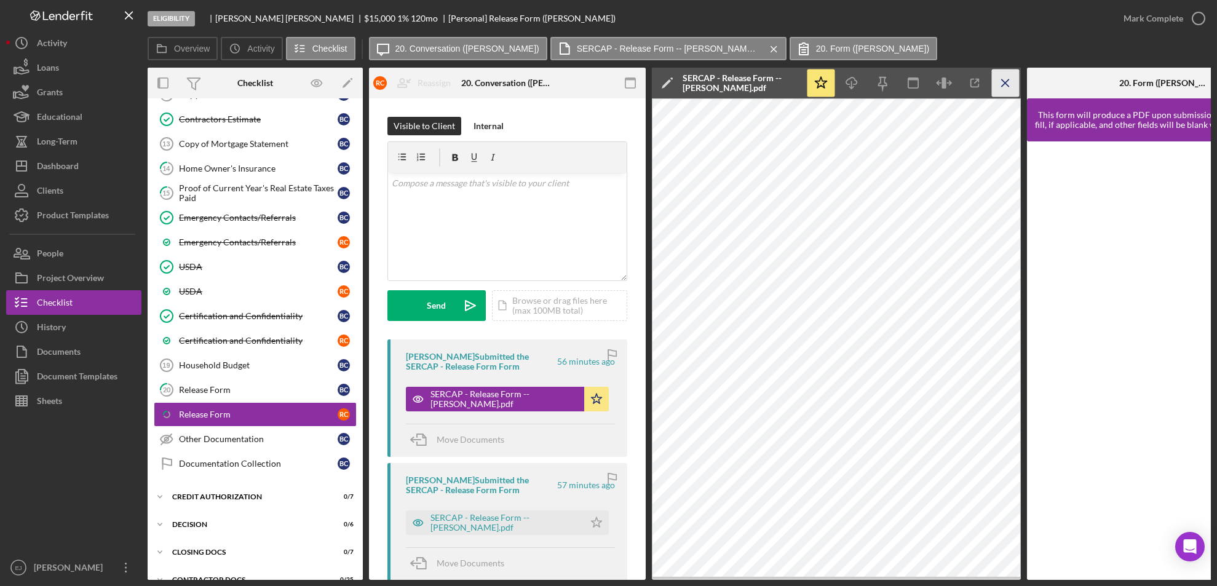
click at [1004, 79] on icon "Icon/Menu Close" at bounding box center [1006, 83] width 28 height 28
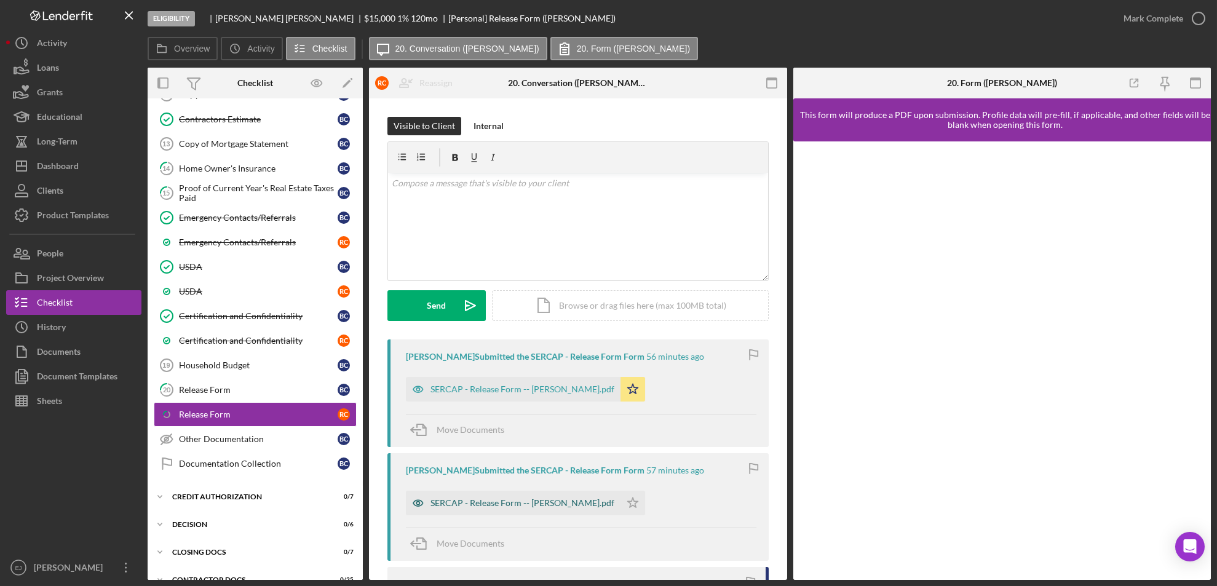
click at [592, 497] on div "SERCAP - Release Form -- [PERSON_NAME].pdf" at bounding box center [513, 503] width 215 height 25
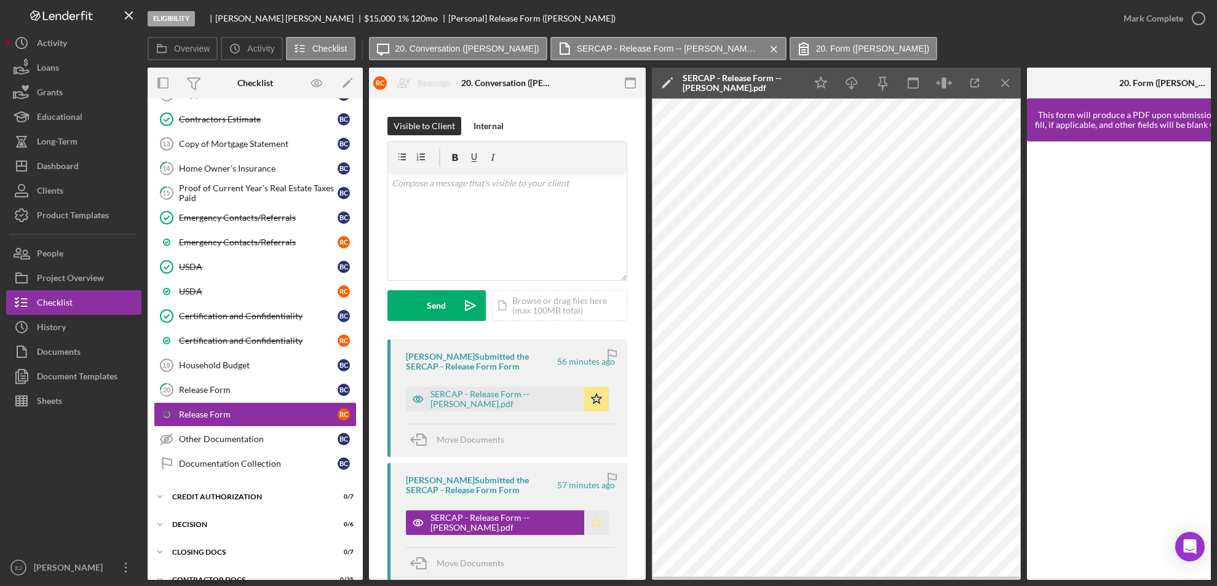
click at [598, 524] on icon "Icon/Star" at bounding box center [596, 522] width 25 height 25
click at [1201, 19] on icon "button" at bounding box center [1198, 18] width 31 height 31
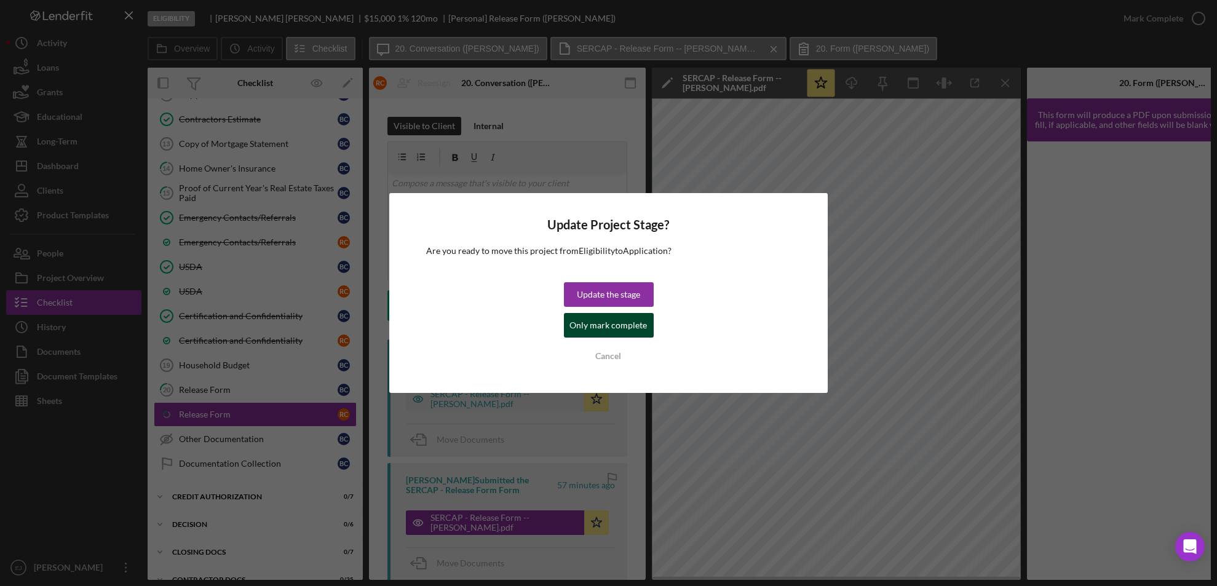
click at [633, 321] on div "Only mark complete" at bounding box center [608, 325] width 77 height 25
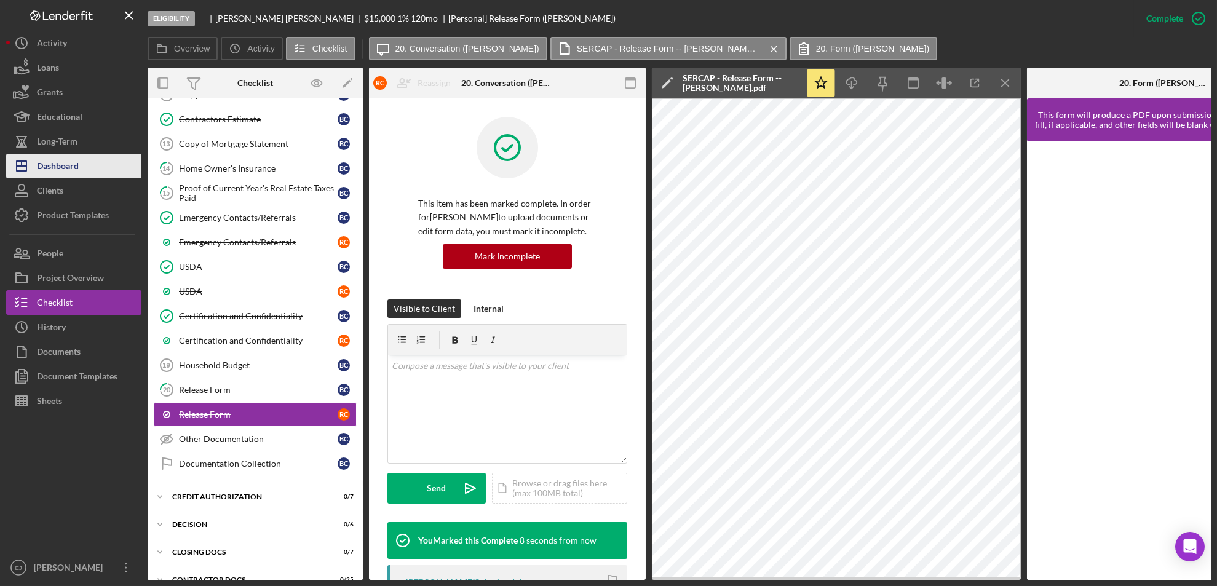
click at [63, 169] on div "Dashboard" at bounding box center [58, 168] width 42 height 28
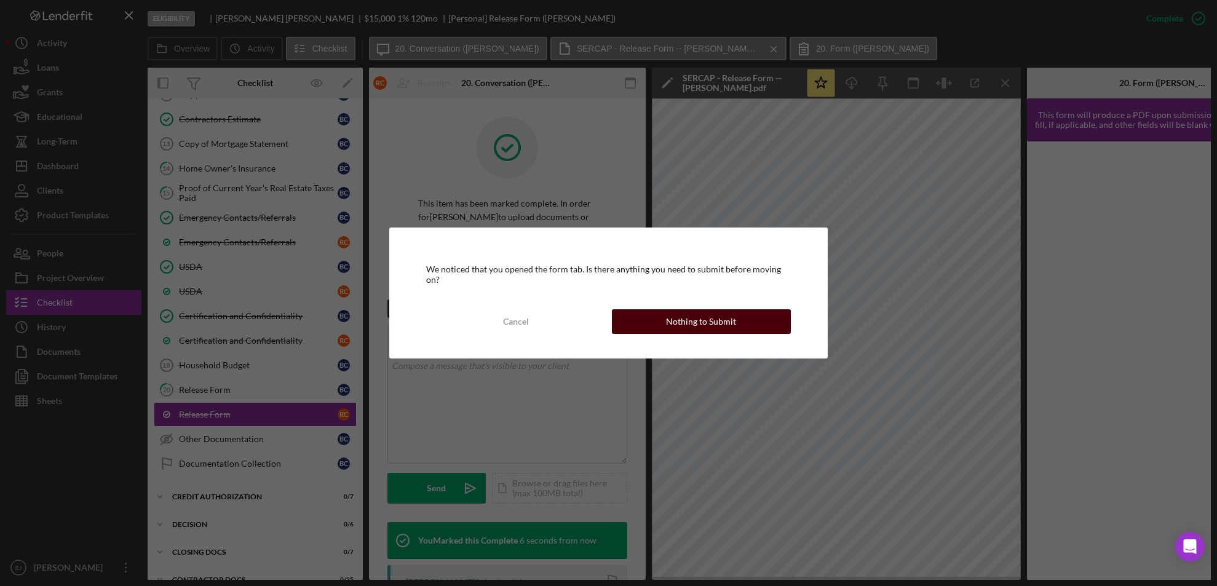
click at [634, 317] on button "Nothing to Submit" at bounding box center [701, 321] width 179 height 25
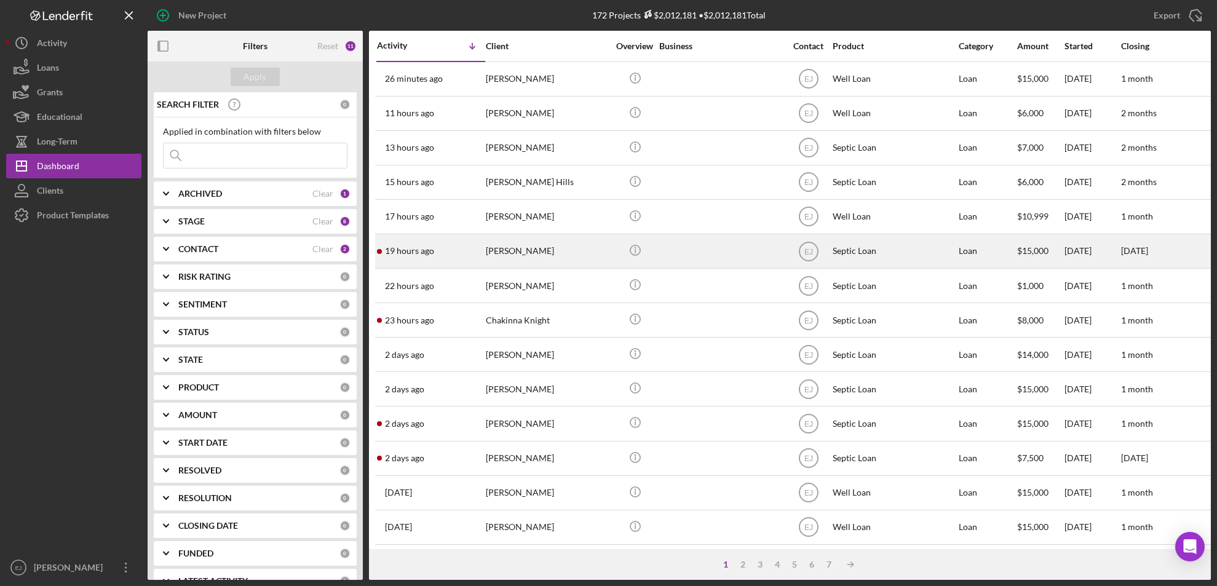
click at [524, 254] on div "[PERSON_NAME]" at bounding box center [547, 251] width 123 height 33
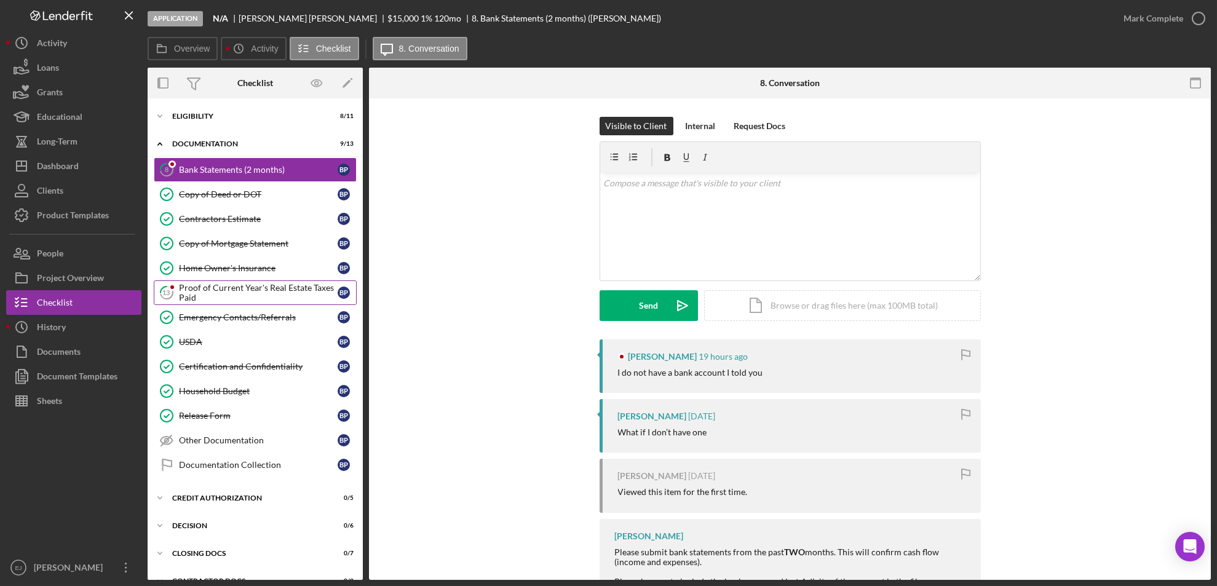
click at [273, 291] on div "Proof of Current Year's Real Estate Taxes Paid" at bounding box center [258, 293] width 159 height 20
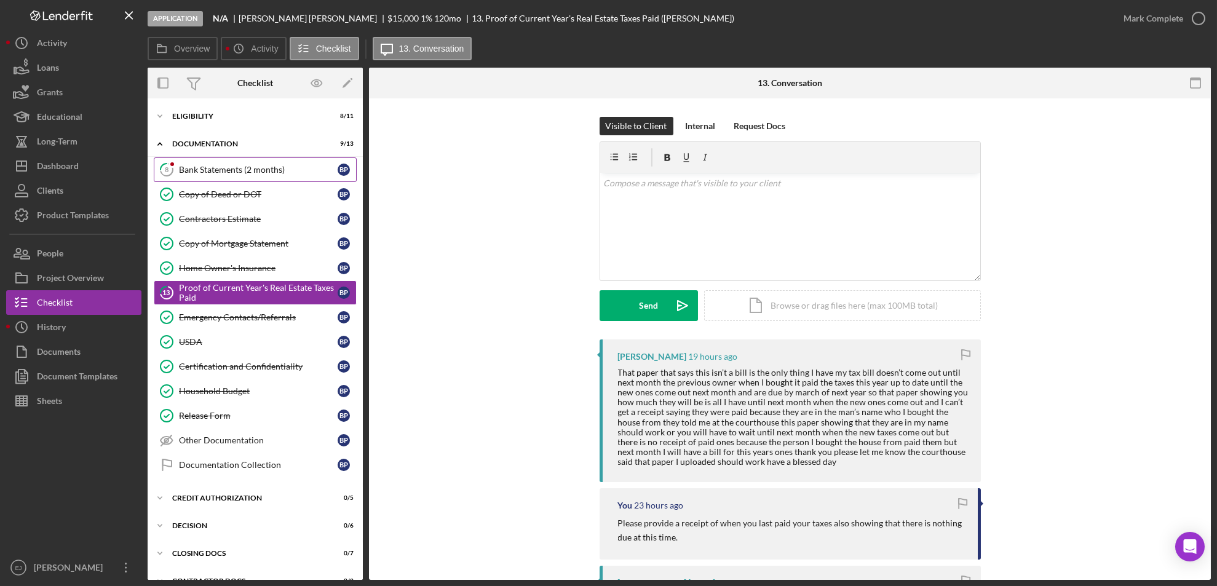
click at [298, 175] on link "8 Bank Statements (2 months) B P" at bounding box center [255, 169] width 203 height 25
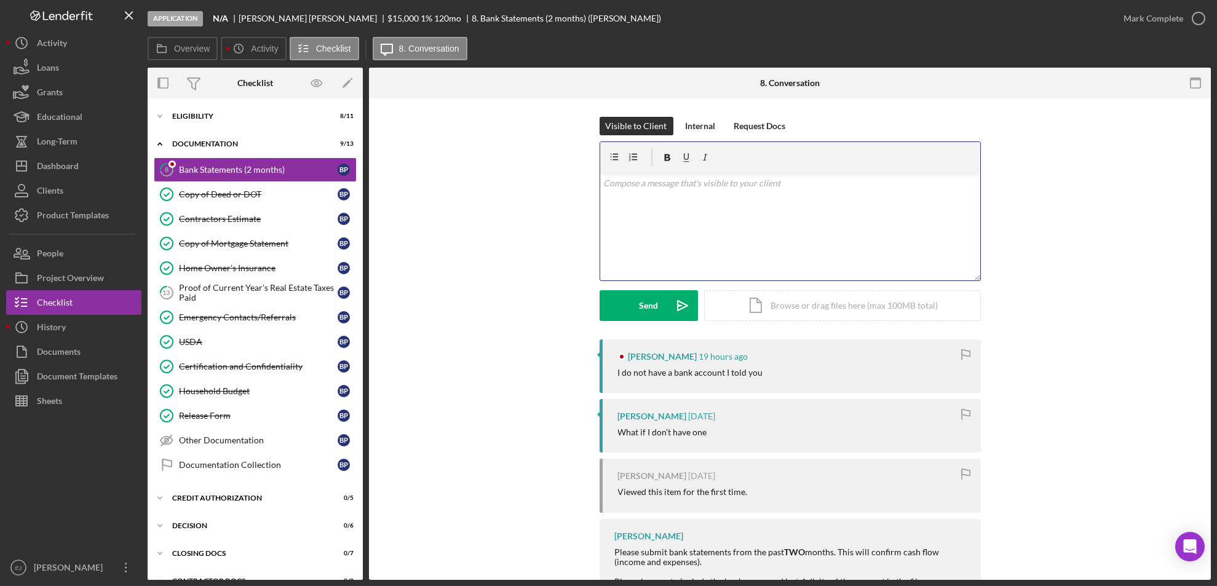
click at [665, 187] on p at bounding box center [789, 183] width 373 height 14
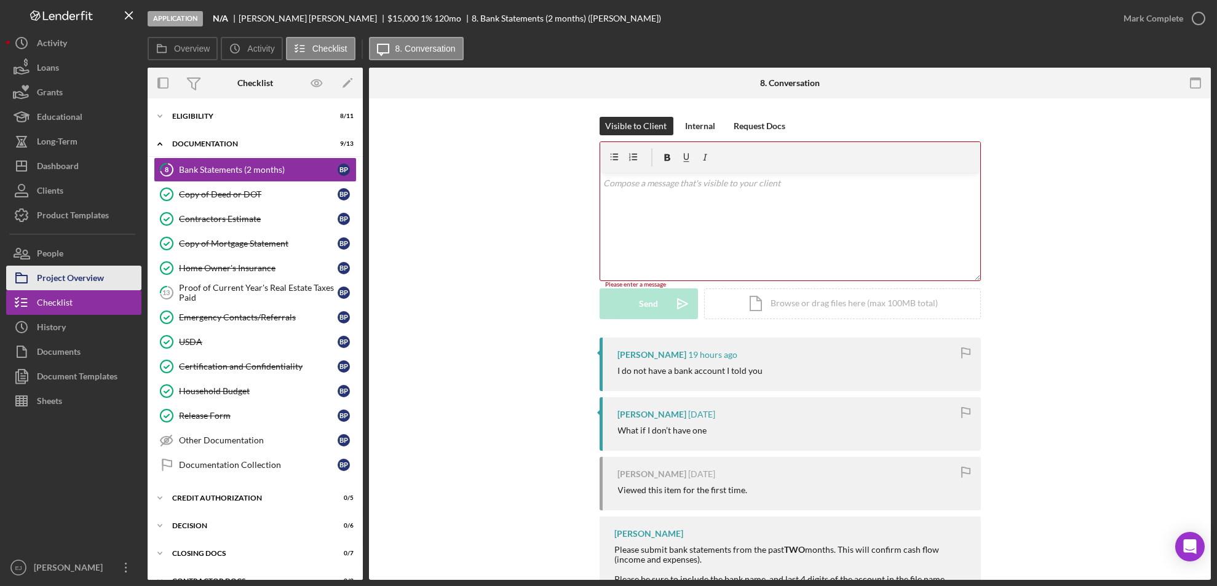
click at [63, 284] on div "Project Overview" at bounding box center [70, 280] width 67 height 28
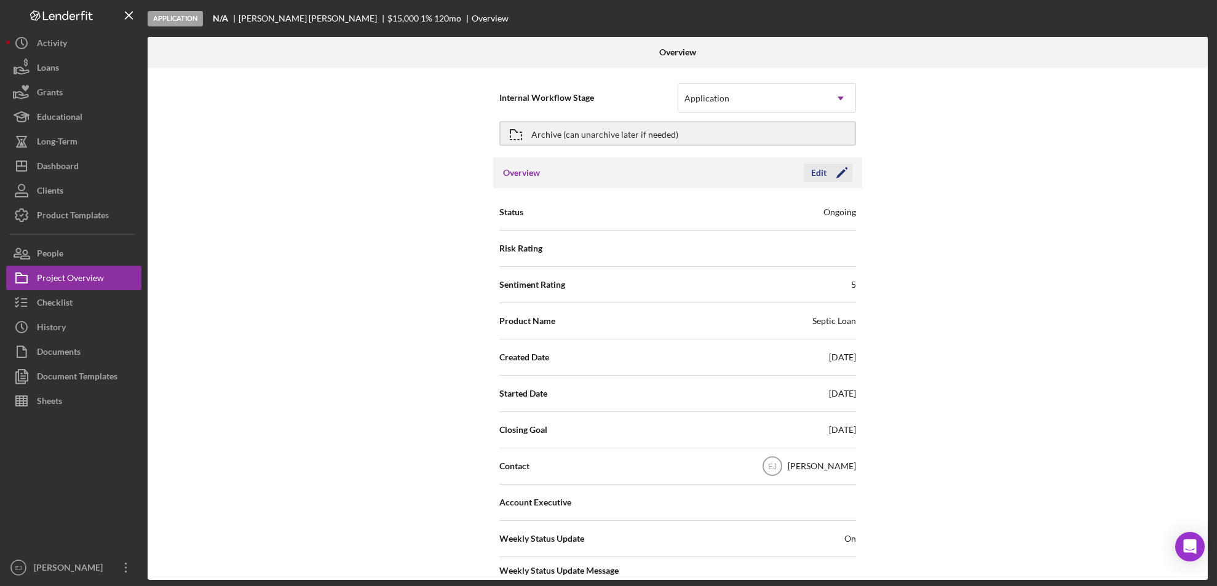
click at [814, 176] on div "Edit" at bounding box center [818, 173] width 15 height 18
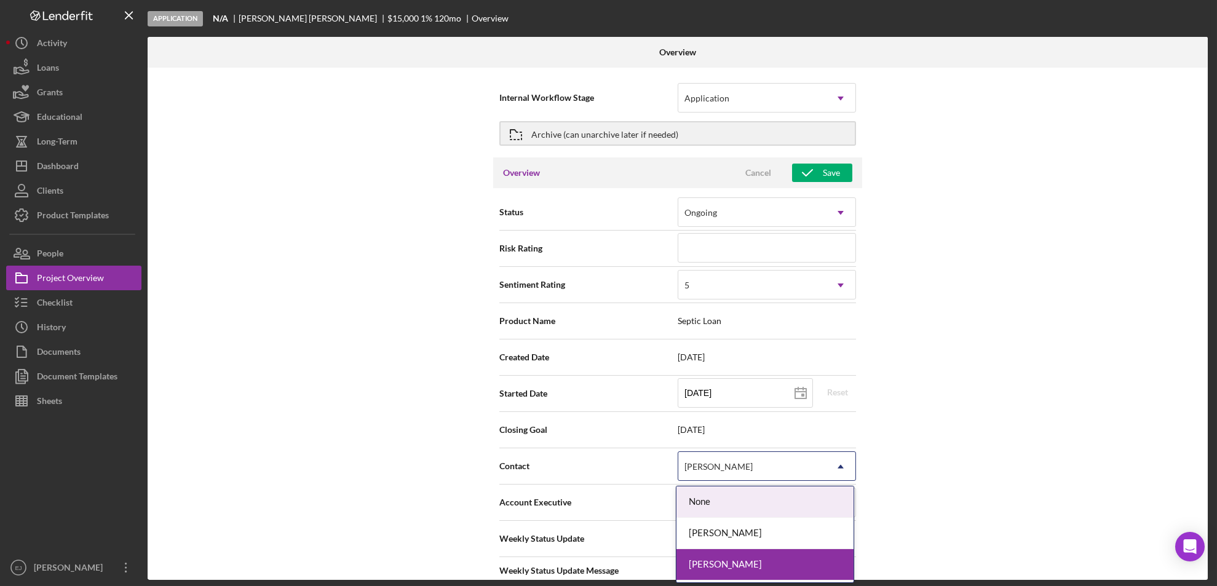
click at [835, 456] on icon "Icon/Dropdown Arrow" at bounding box center [841, 467] width 30 height 30
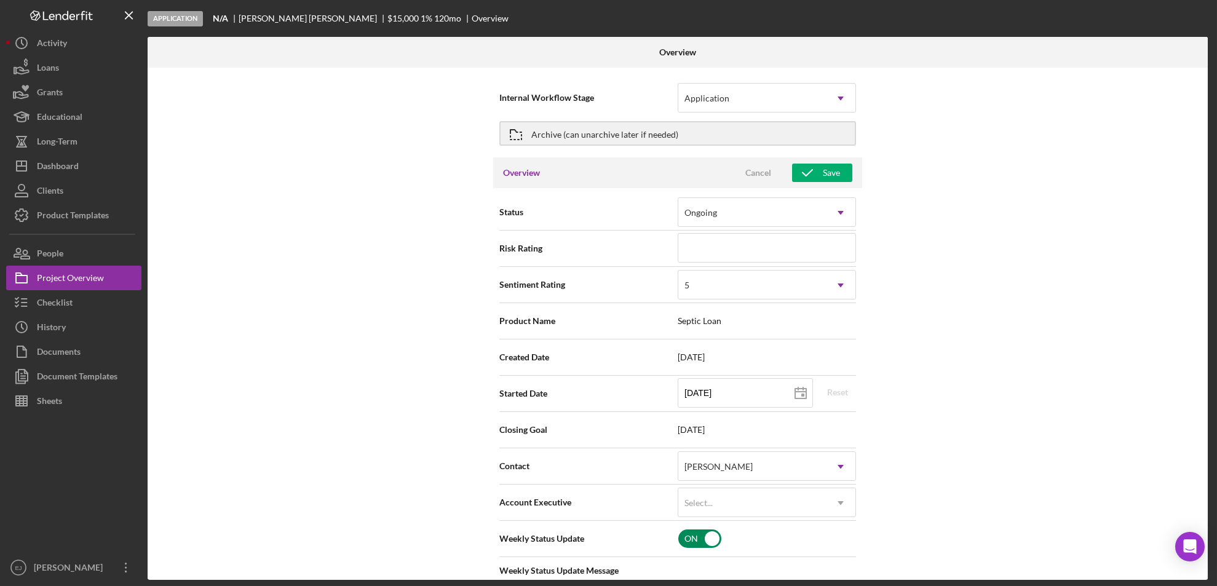
click at [854, 551] on div "ON" at bounding box center [766, 539] width 179 height 26
checkbox input "false"
click at [845, 449] on div "Contact [PERSON_NAME] Icon/Dropdown Arrow" at bounding box center [677, 466] width 357 height 36
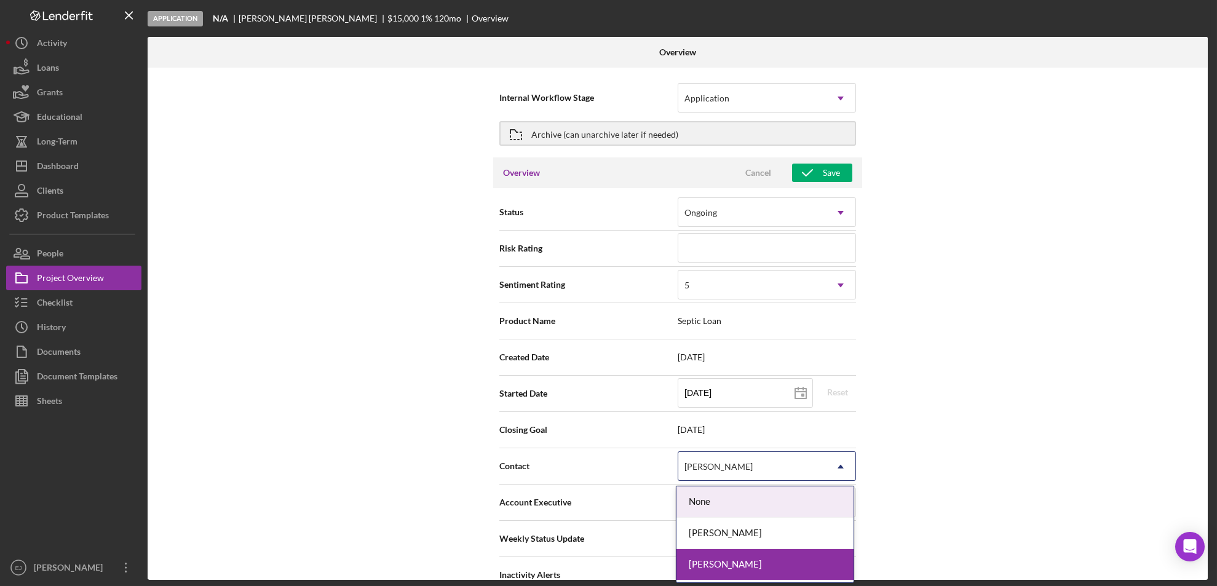
click at [840, 458] on icon "Icon/Dropdown Arrow" at bounding box center [841, 467] width 30 height 30
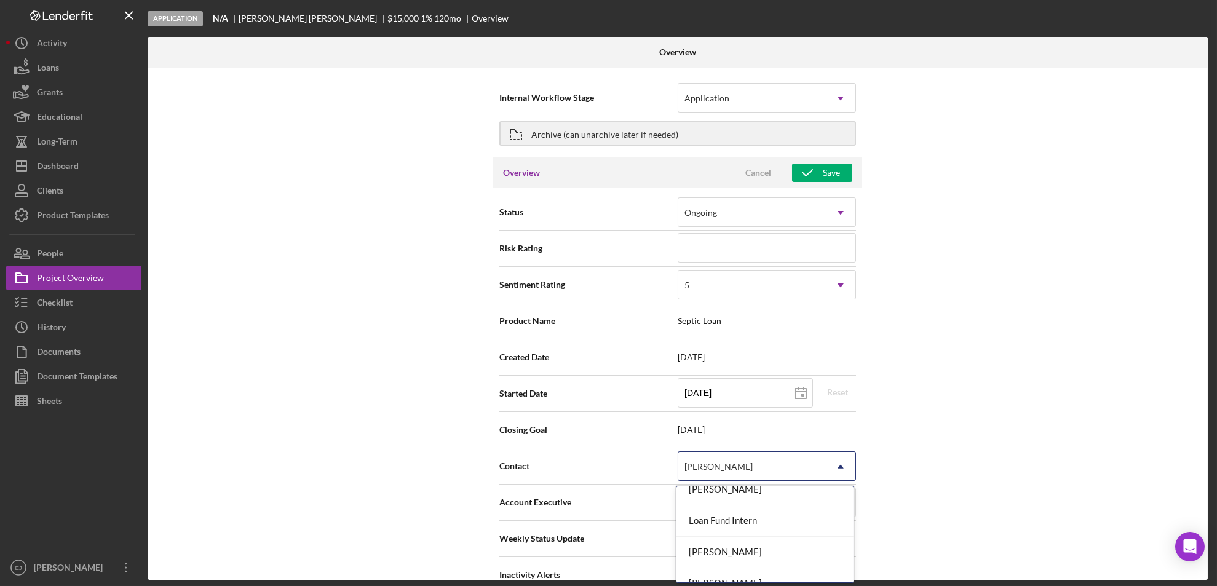
scroll to position [131, 0]
click at [783, 523] on div "[PERSON_NAME]" at bounding box center [764, 527] width 177 height 31
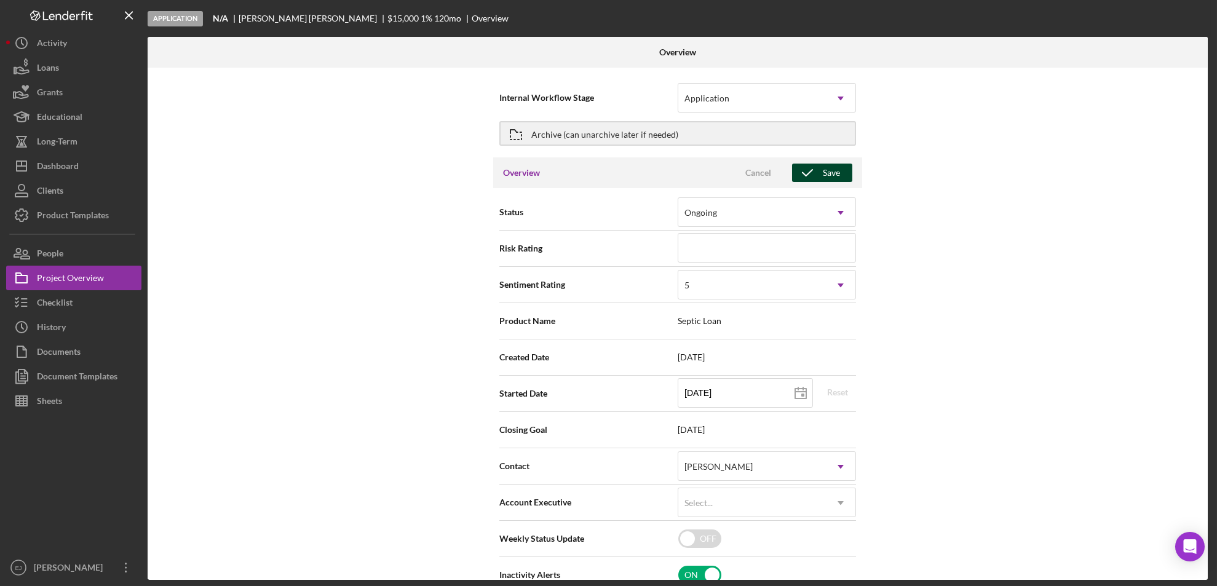
click at [811, 169] on icon "button" at bounding box center [807, 172] width 31 height 31
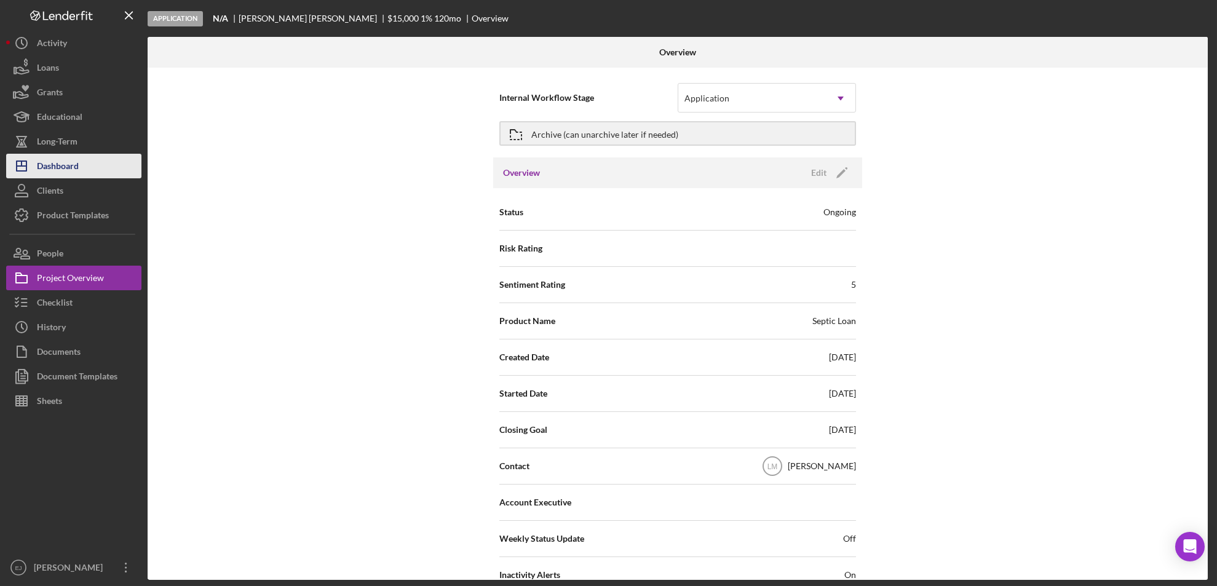
click at [83, 167] on button "Icon/Dashboard Dashboard" at bounding box center [73, 166] width 135 height 25
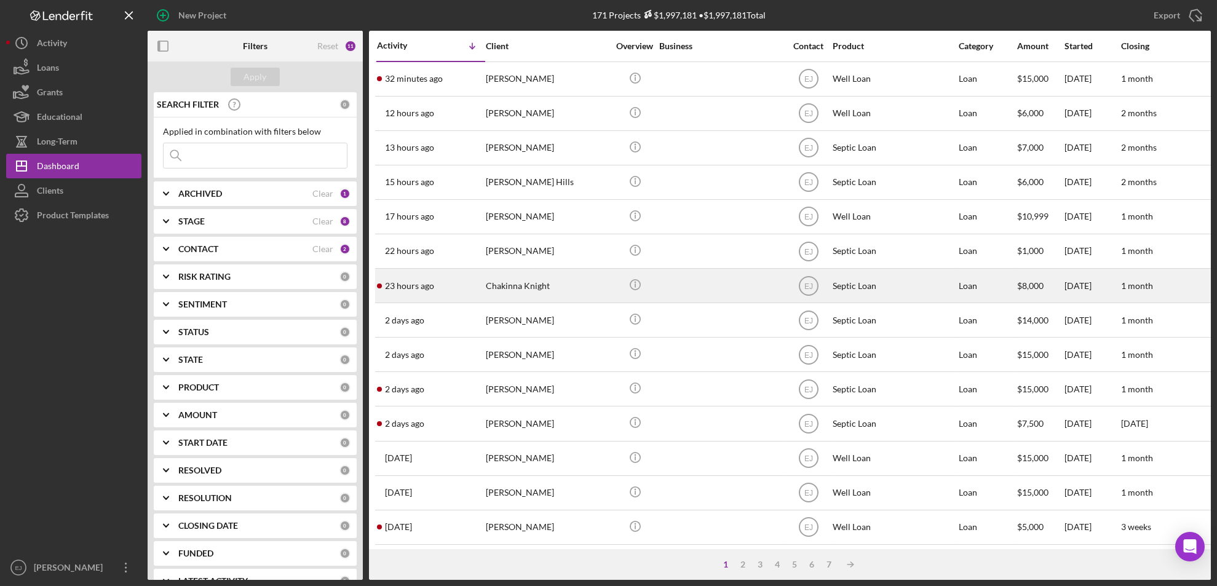
click at [505, 299] on div "Chakinna Knight" at bounding box center [547, 285] width 123 height 33
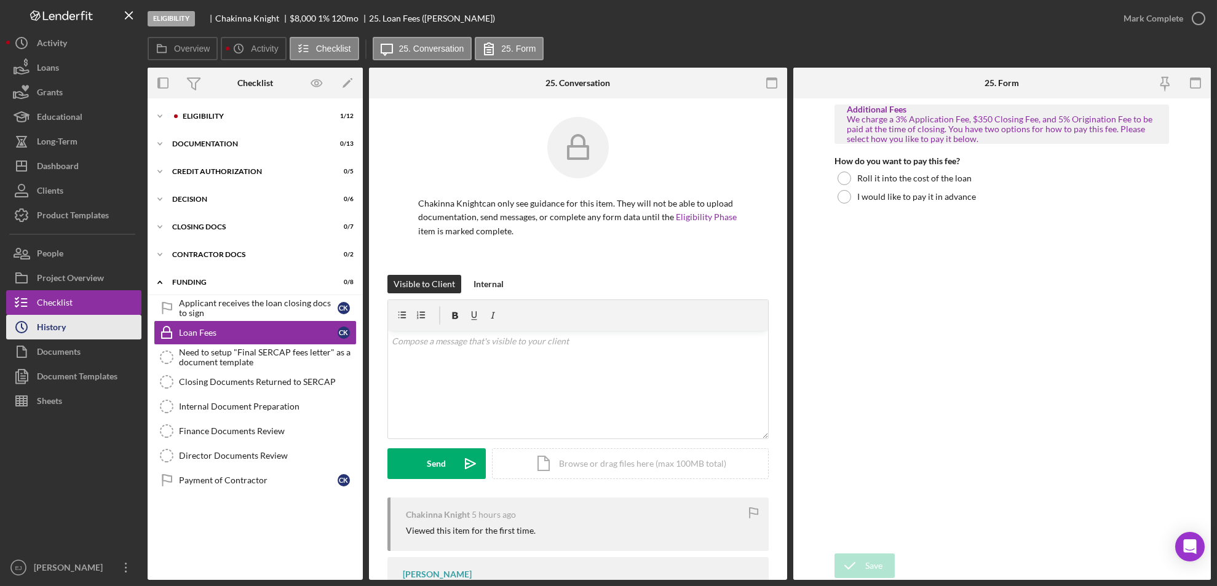
click at [91, 321] on button "Icon/History History" at bounding box center [73, 327] width 135 height 25
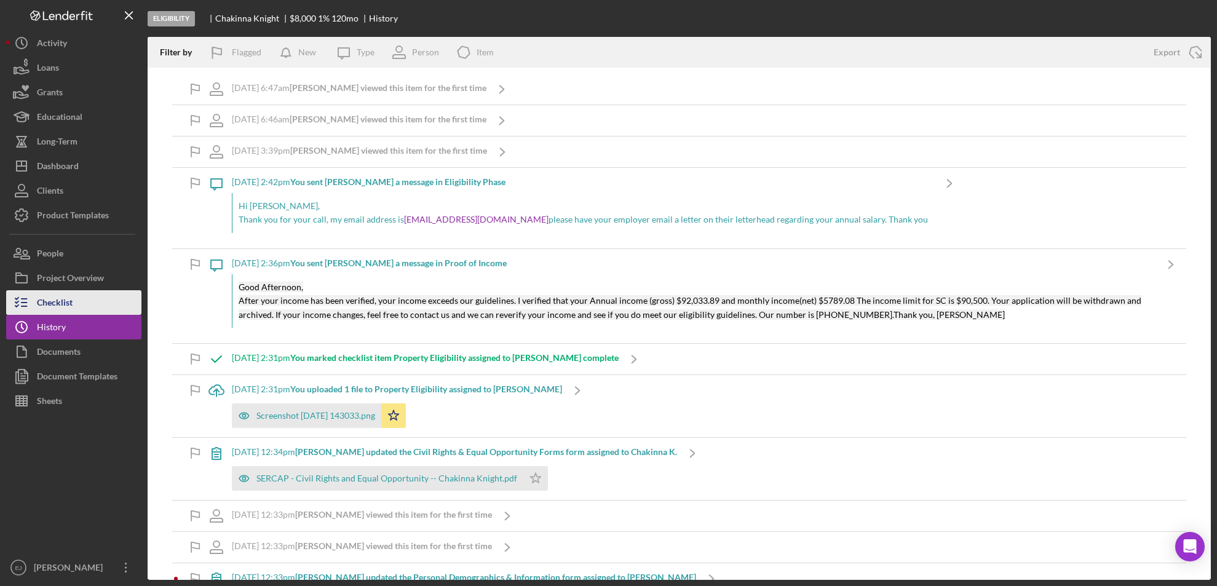
click at [61, 309] on div "Checklist" at bounding box center [55, 304] width 36 height 28
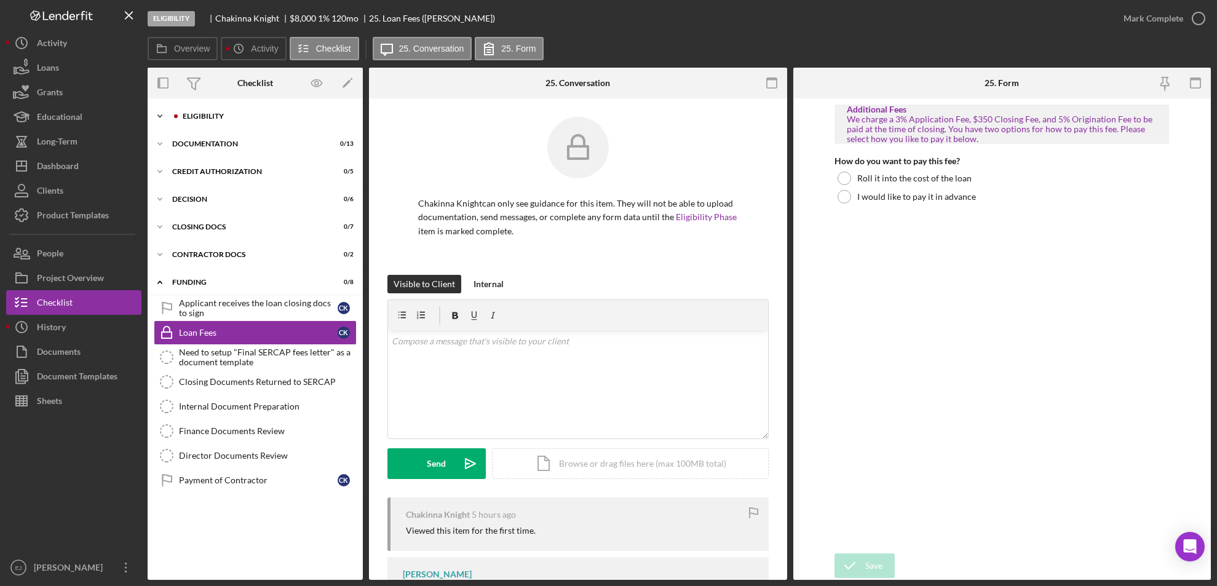
click at [156, 114] on icon "Icon/Expander" at bounding box center [160, 116] width 25 height 25
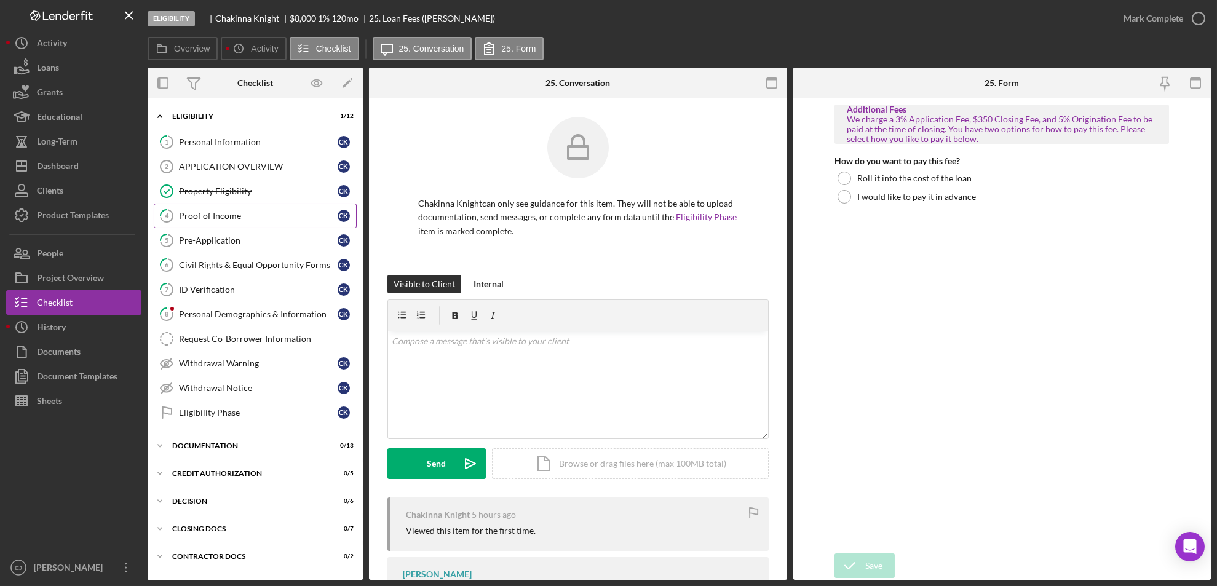
click at [215, 218] on div "Proof of Income" at bounding box center [258, 216] width 159 height 10
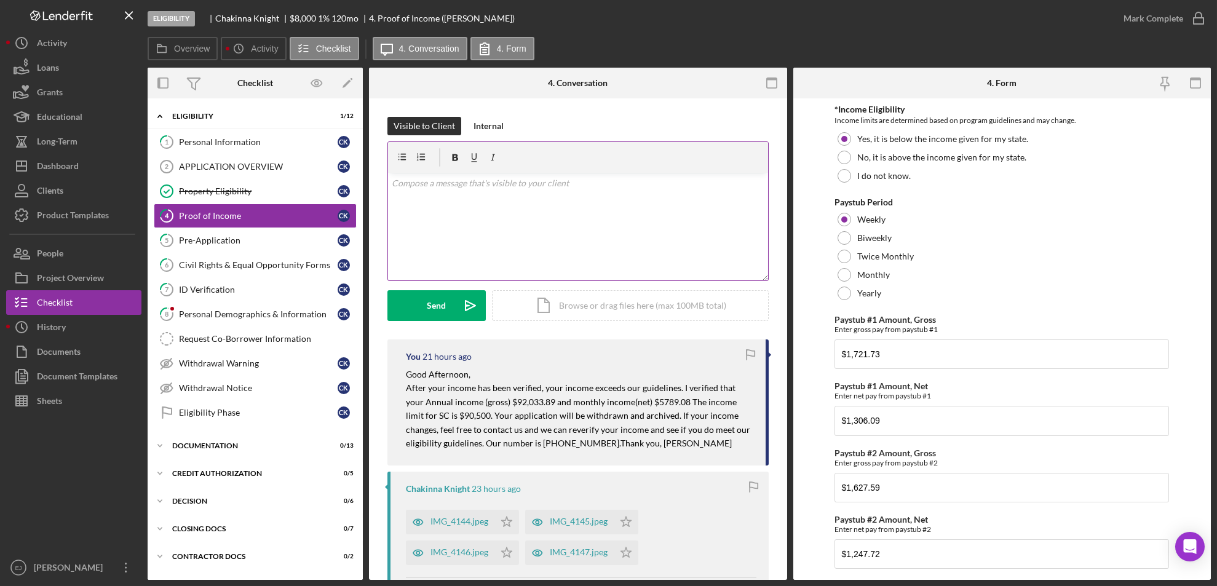
click at [510, 207] on div "v Color teal Color pink Remove color Add row above Add row below Add column bef…" at bounding box center [578, 227] width 380 height 108
click at [484, 127] on div "Internal" at bounding box center [488, 126] width 30 height 18
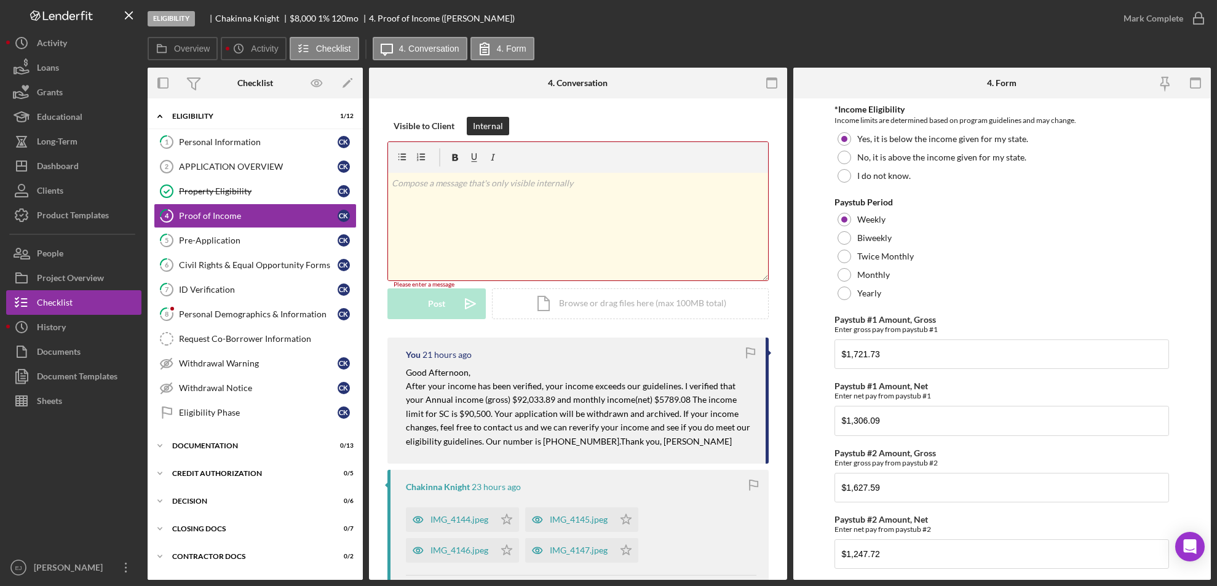
click at [480, 192] on div "v Color teal Color pink Remove color Add row above Add row below Add column bef…" at bounding box center [578, 227] width 380 height 108
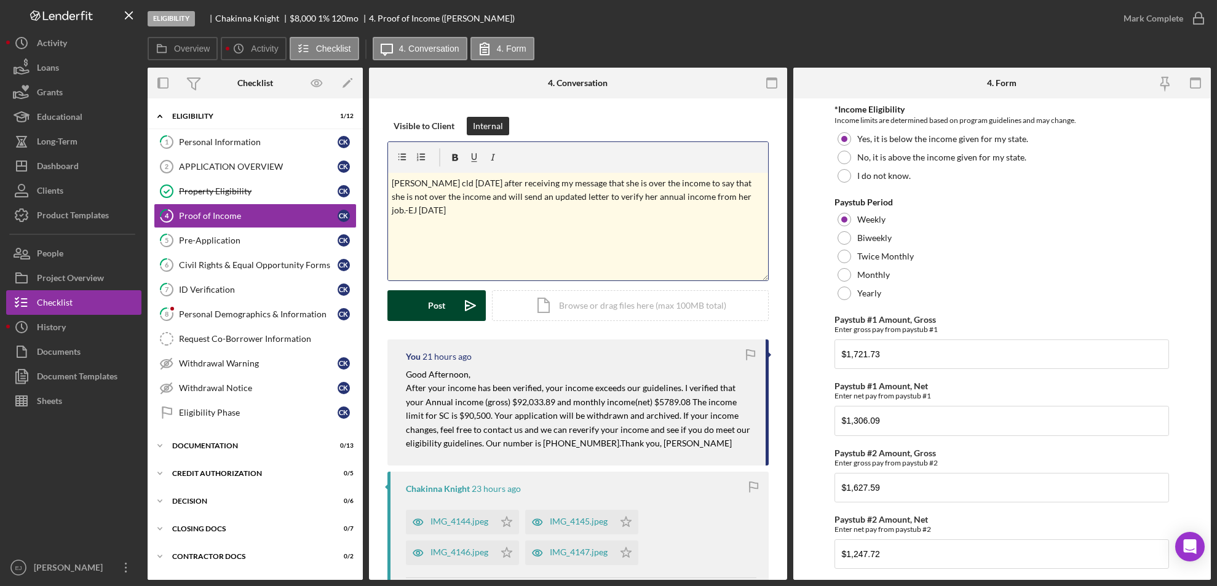
click at [433, 308] on div "Post" at bounding box center [436, 305] width 17 height 31
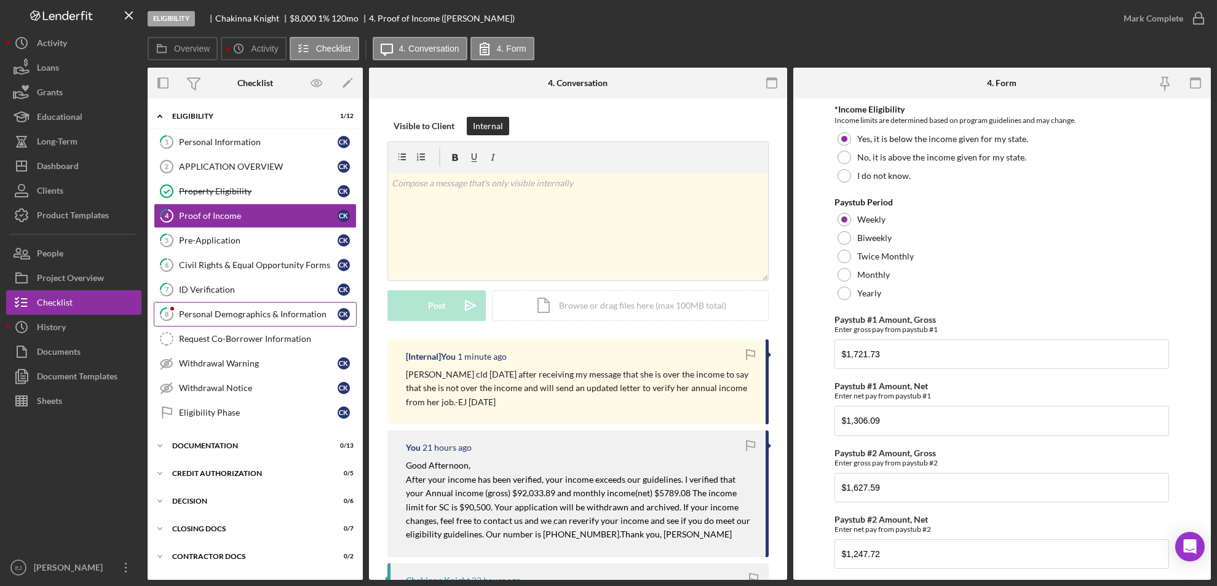
click at [293, 318] on div "Personal Demographics & Information" at bounding box center [258, 314] width 159 height 10
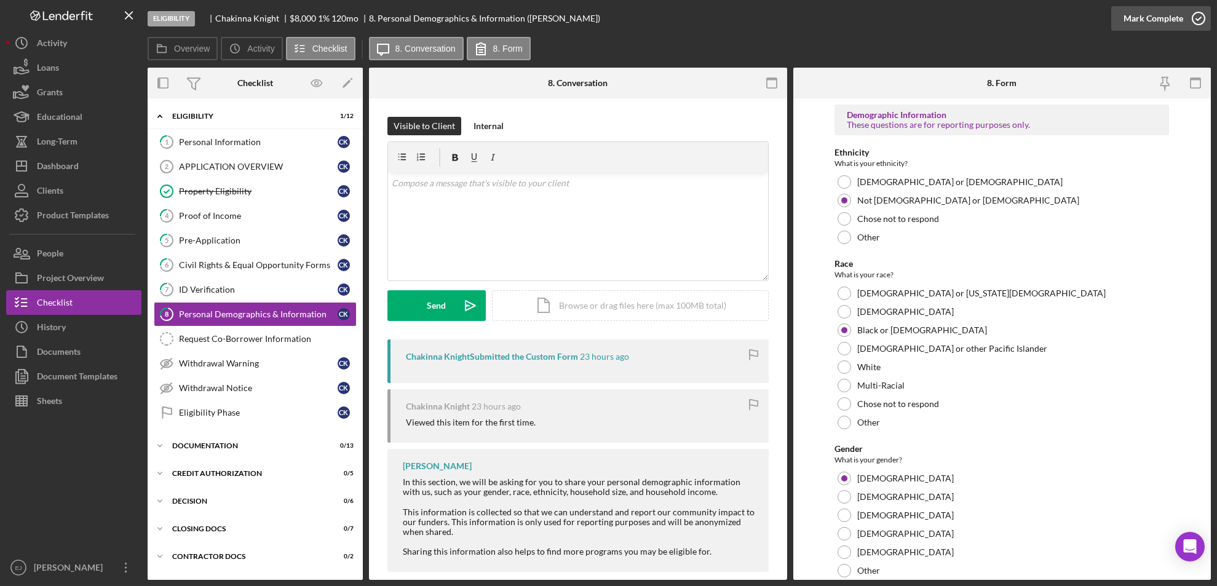
click at [1198, 23] on icon "button" at bounding box center [1198, 18] width 31 height 31
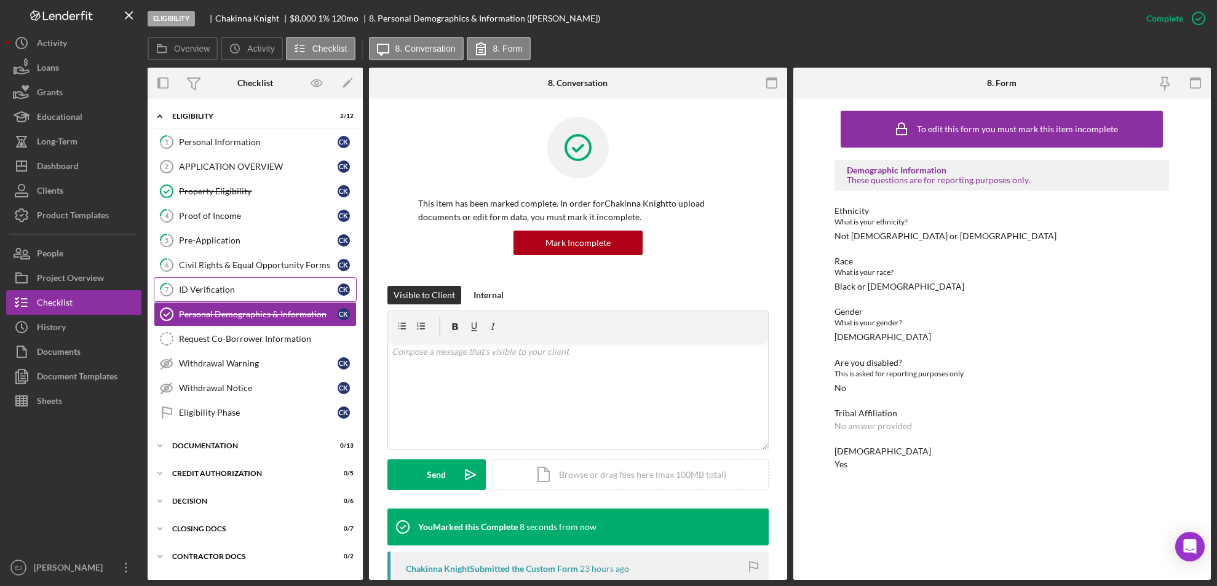
click at [192, 287] on div "ID Verification" at bounding box center [258, 290] width 159 height 10
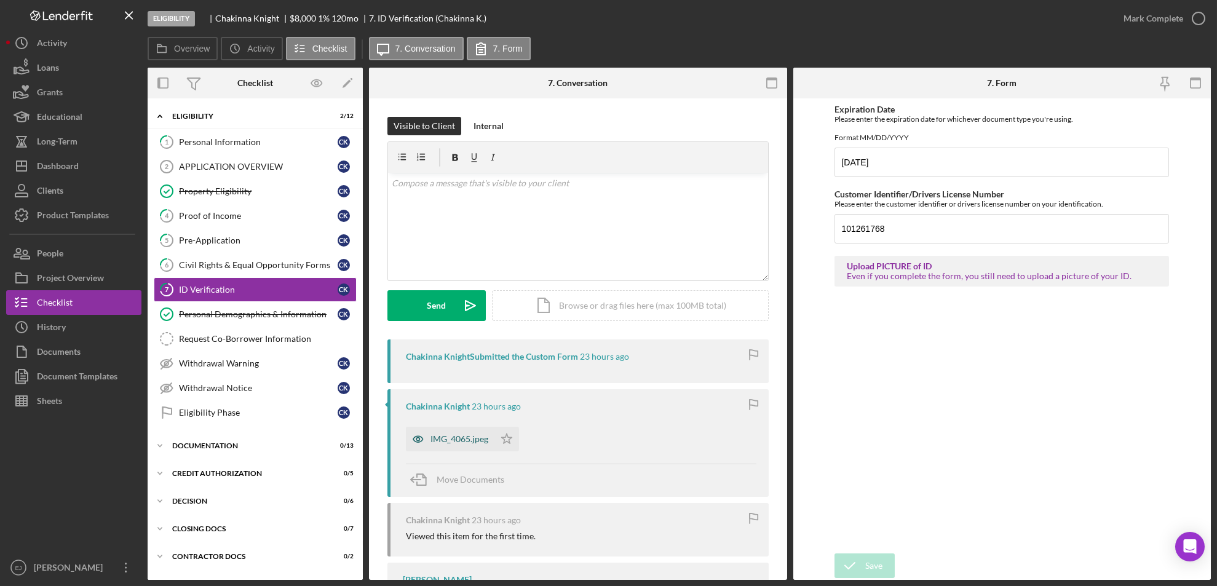
click at [422, 438] on icon "button" at bounding box center [418, 439] width 25 height 25
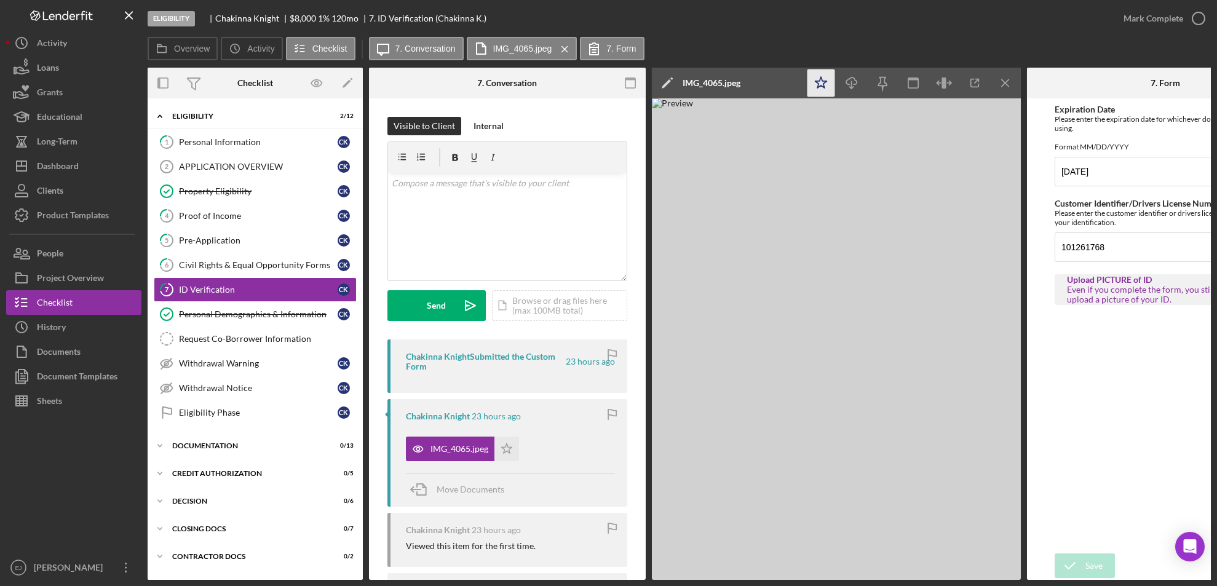
click at [819, 79] on polygon "button" at bounding box center [821, 82] width 12 height 11
click at [1196, 7] on icon "button" at bounding box center [1198, 18] width 31 height 31
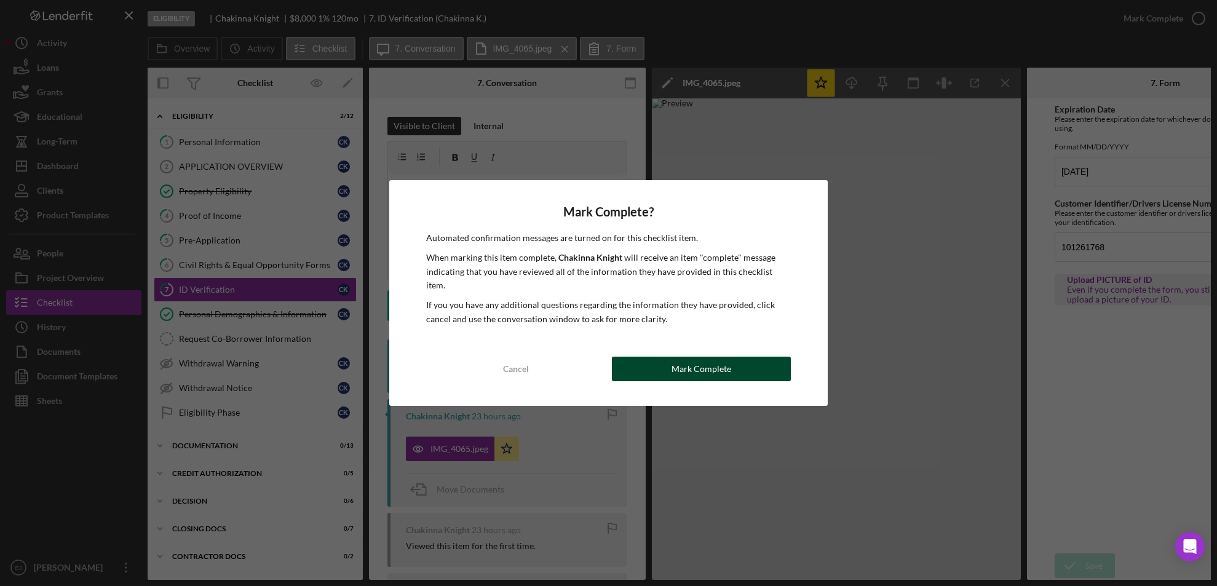
click at [715, 366] on div "Mark Complete" at bounding box center [701, 369] width 60 height 25
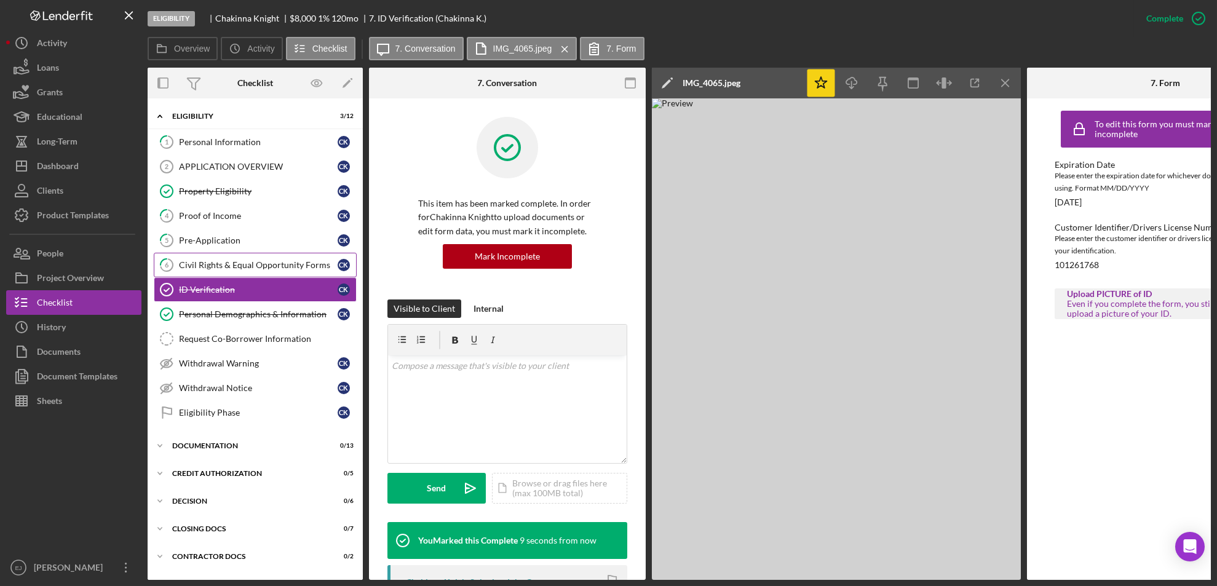
click at [240, 263] on div "Civil Rights & Equal Opportunity Forms" at bounding box center [258, 265] width 159 height 10
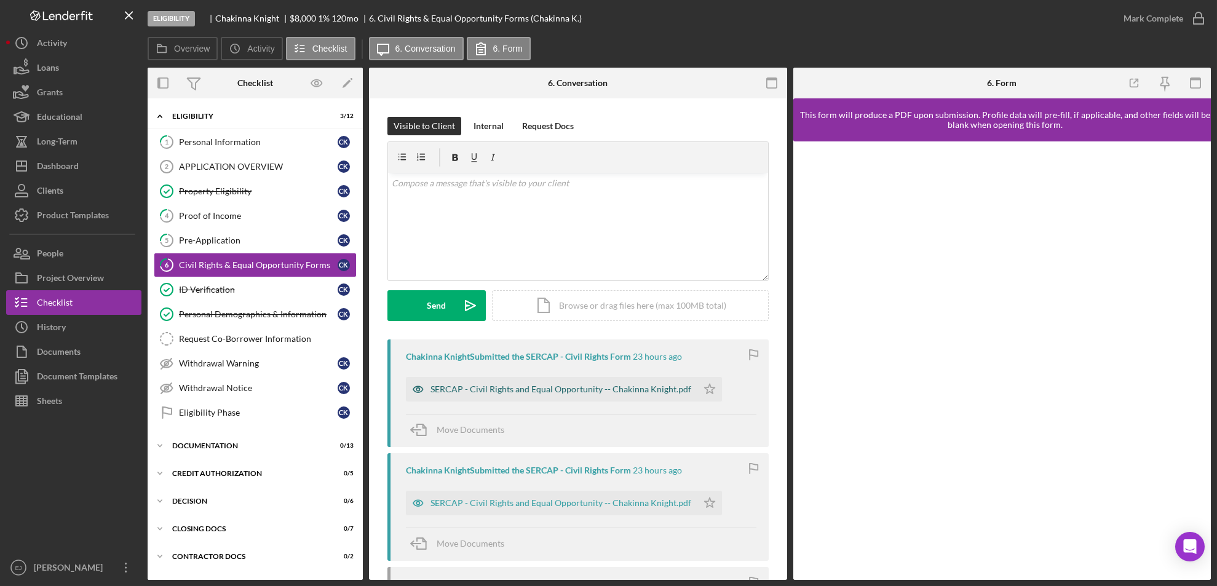
click at [621, 378] on div "SERCAP - Civil Rights and Equal Opportunity -- Chakinna Knight.pdf" at bounding box center [551, 389] width 291 height 25
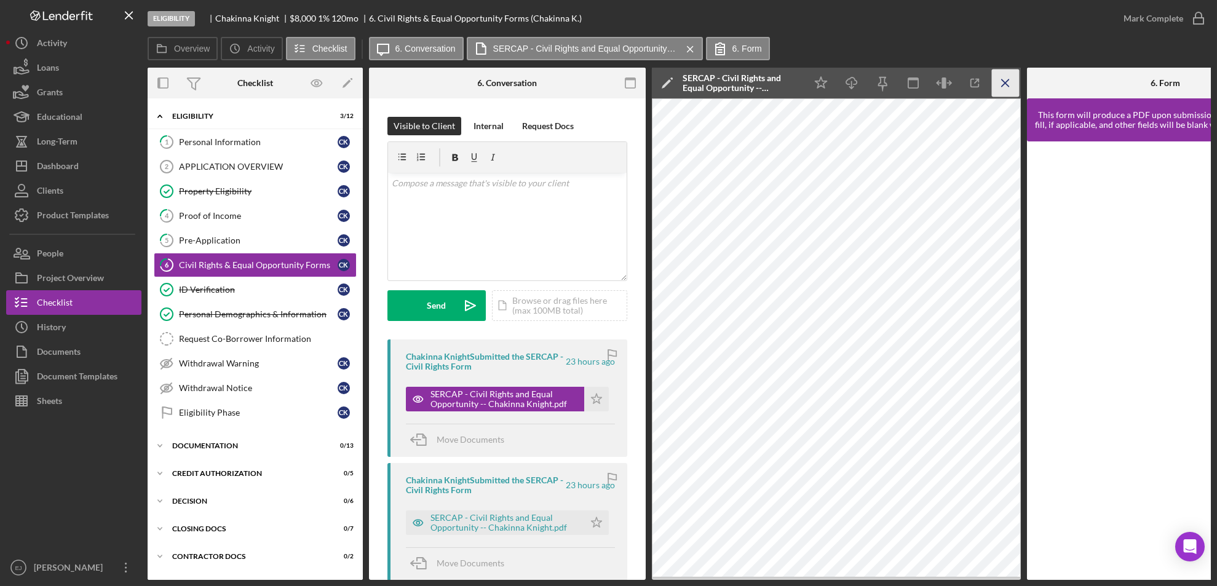
click at [1004, 81] on icon "Icon/Menu Close" at bounding box center [1006, 83] width 28 height 28
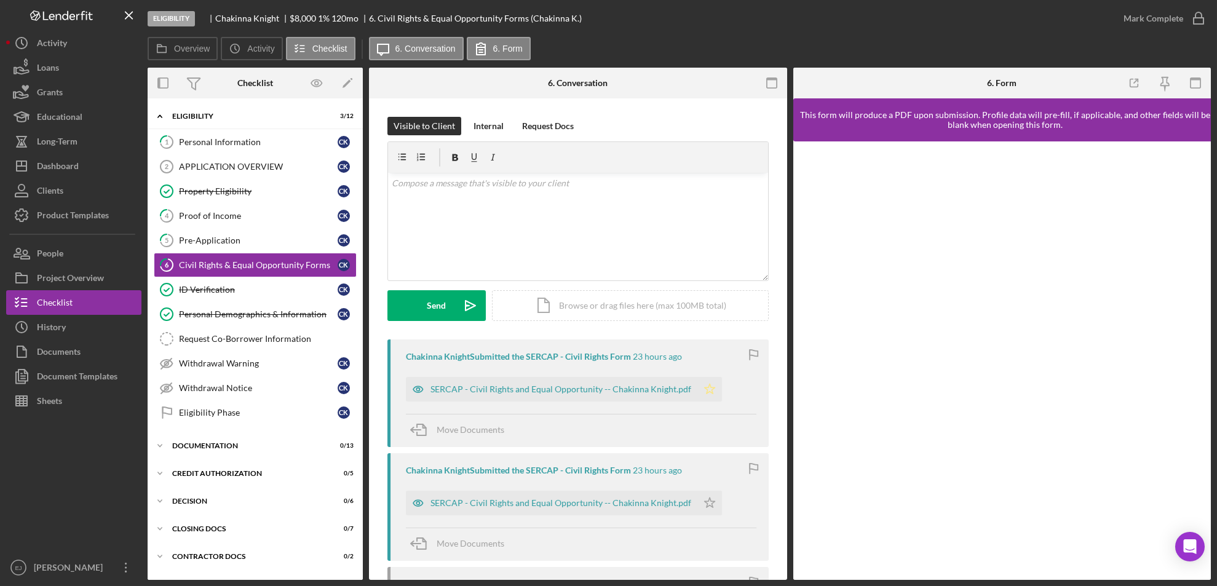
click at [707, 382] on icon "Icon/Star" at bounding box center [709, 389] width 25 height 25
click at [1200, 20] on icon "button" at bounding box center [1198, 18] width 31 height 31
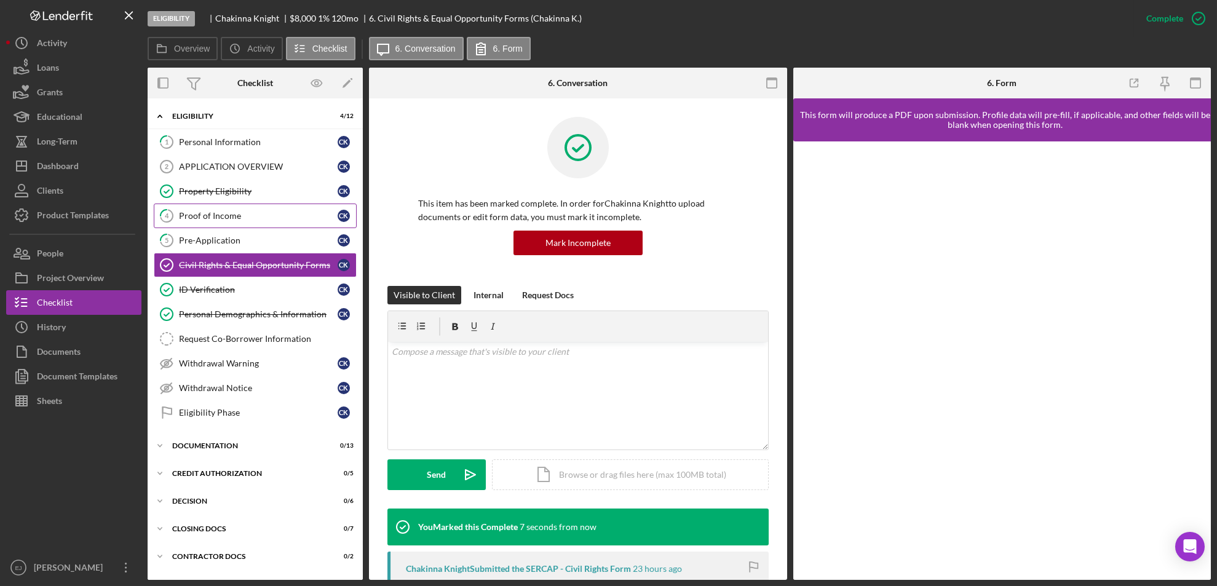
click at [227, 222] on link "4 Proof of Income C K" at bounding box center [255, 215] width 203 height 25
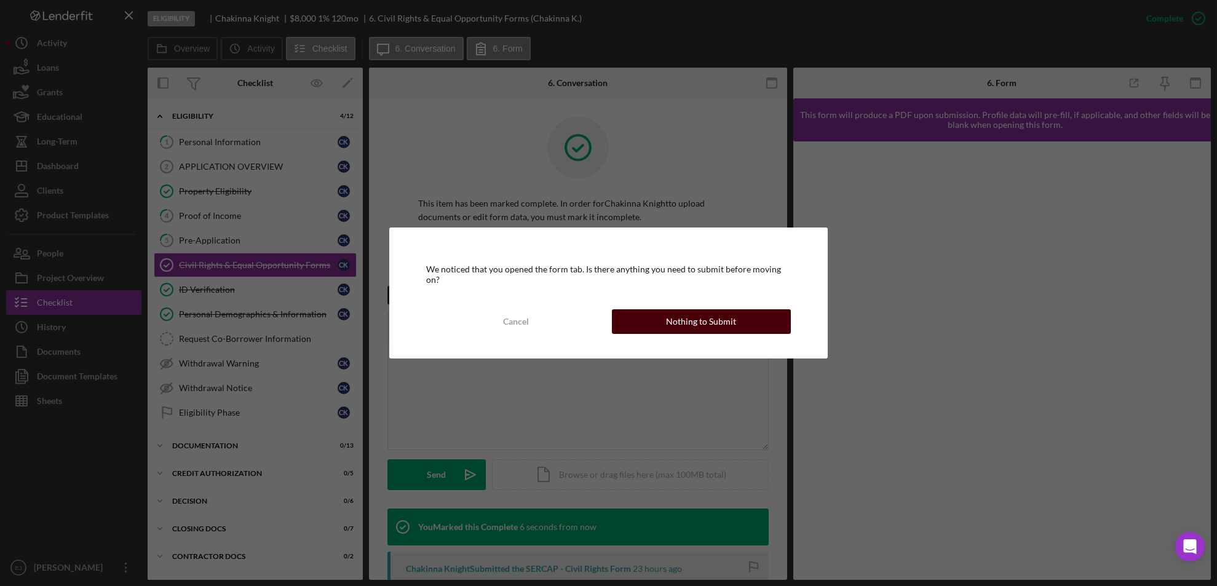
click at [716, 321] on div "Nothing to Submit" at bounding box center [701, 321] width 70 height 25
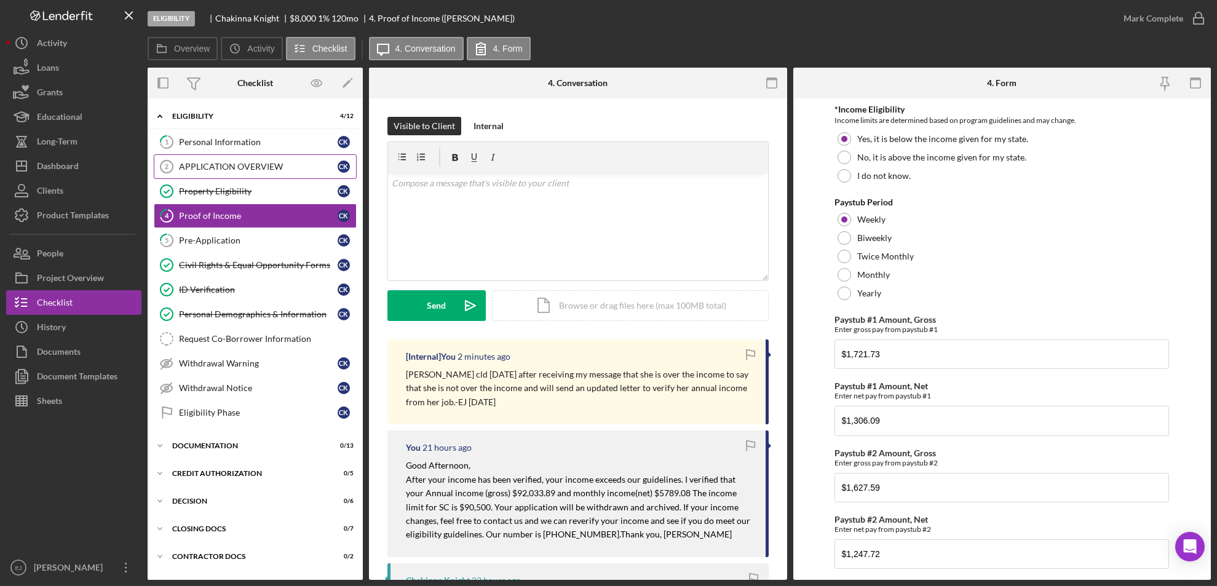
click at [239, 157] on link "APPLICATION OVERVIEW 2 APPLICATION OVERVIEW C K" at bounding box center [255, 166] width 203 height 25
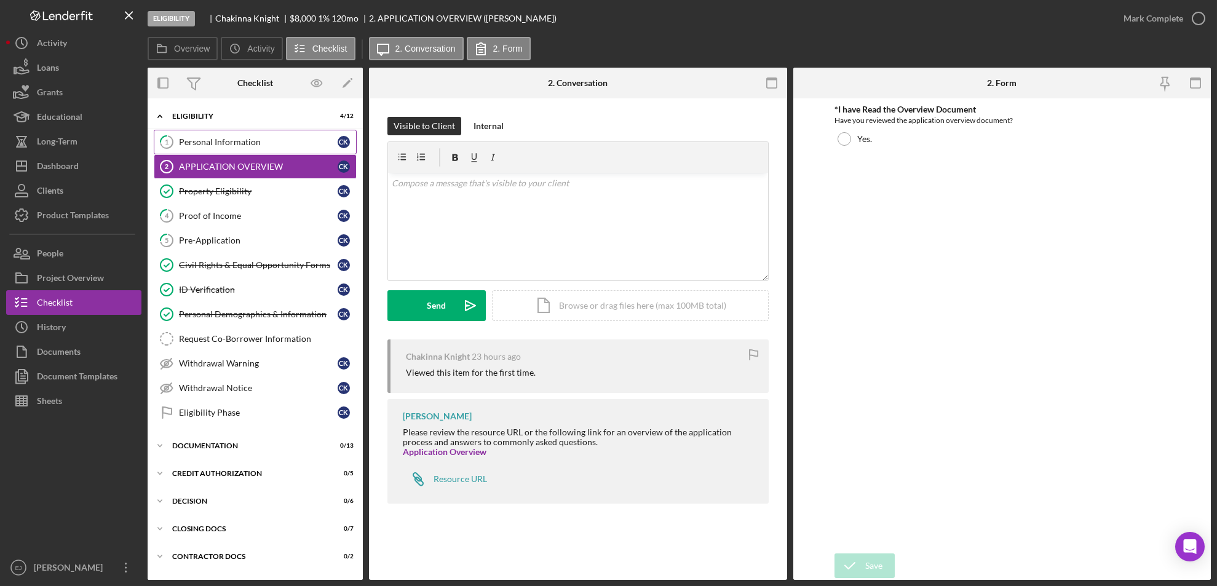
click at [232, 135] on link "1 Personal Information C K" at bounding box center [255, 142] width 203 height 25
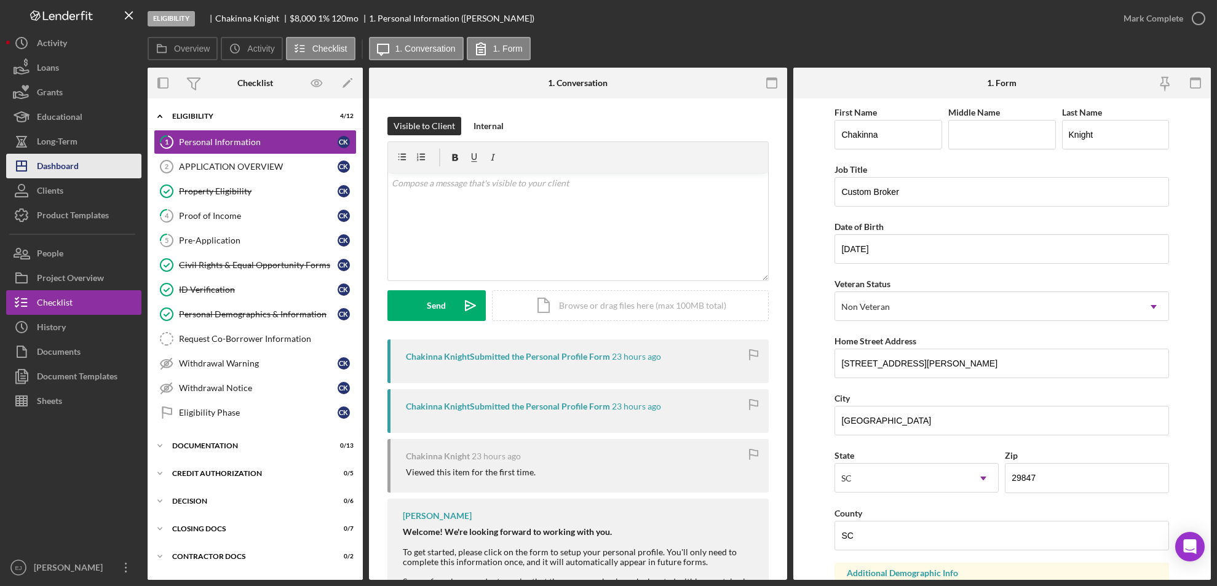
click at [73, 156] on div "Dashboard" at bounding box center [58, 168] width 42 height 28
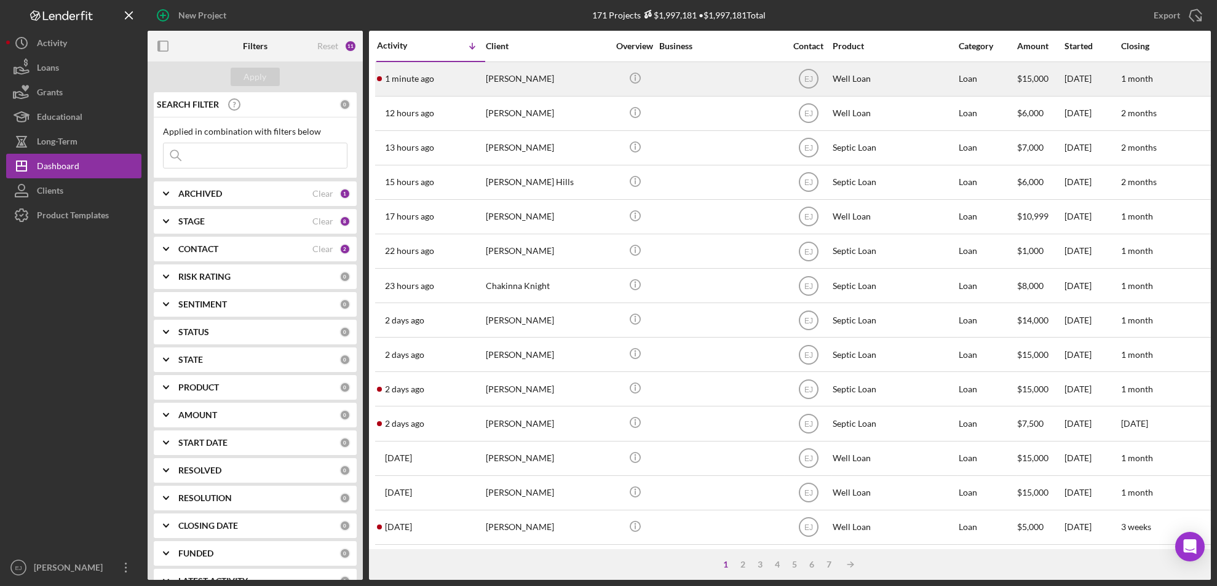
click at [489, 80] on div "[PERSON_NAME]" at bounding box center [547, 79] width 123 height 33
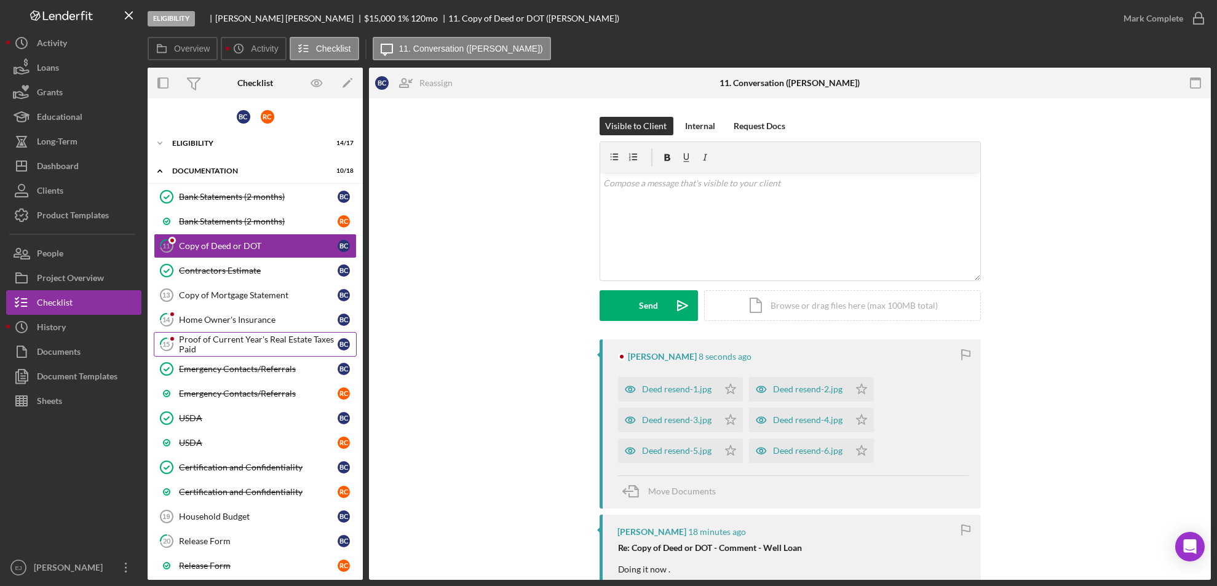
click at [218, 332] on link "15 Proof of Current Year's Real Estate Taxes Paid B C" at bounding box center [255, 344] width 203 height 25
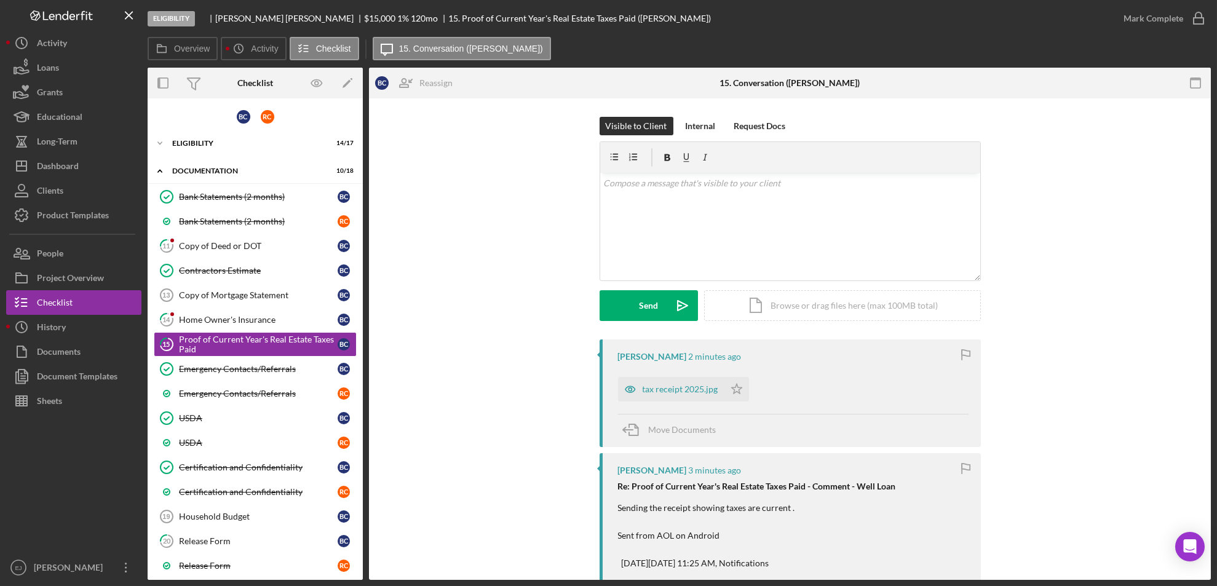
drag, startPoint x: 650, startPoint y: 384, endPoint x: 499, endPoint y: 361, distance: 152.3
click at [711, 392] on div "tax receipt 2025.jpg" at bounding box center [680, 389] width 76 height 10
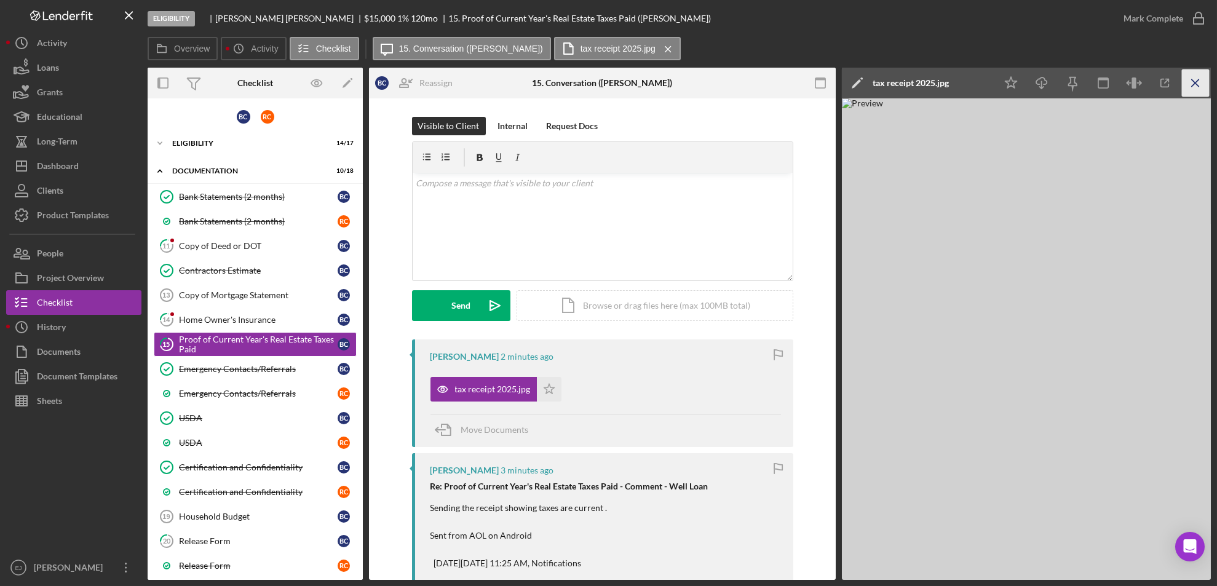
click at [1200, 82] on icon "Icon/Menu Close" at bounding box center [1196, 83] width 28 height 28
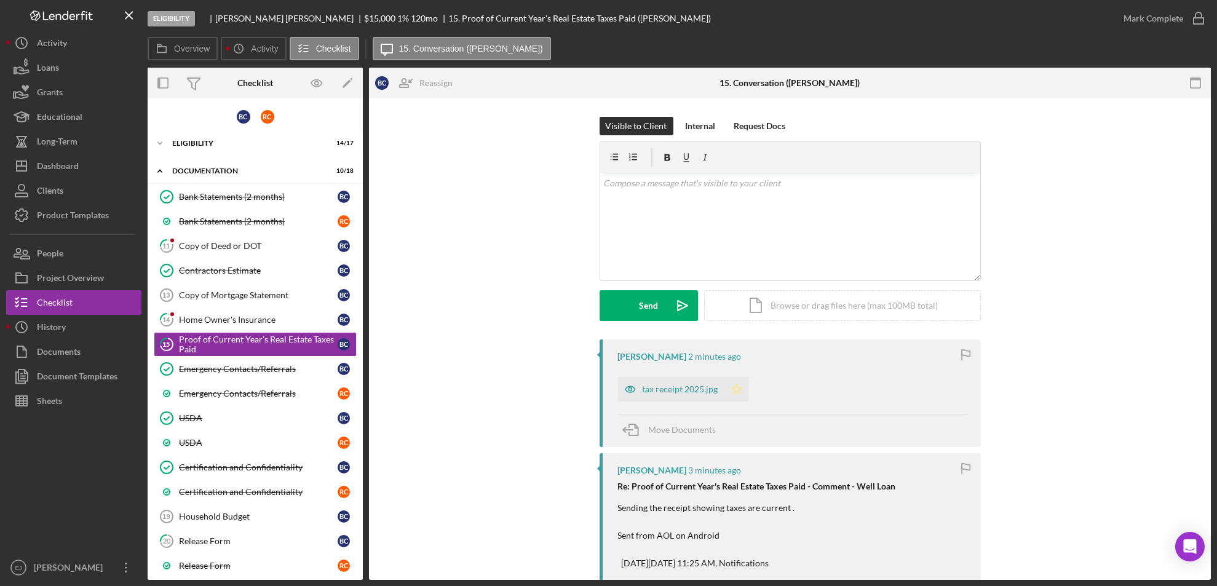
click at [738, 392] on icon "Icon/Star" at bounding box center [736, 389] width 25 height 25
click at [1206, 13] on icon "button" at bounding box center [1198, 18] width 31 height 31
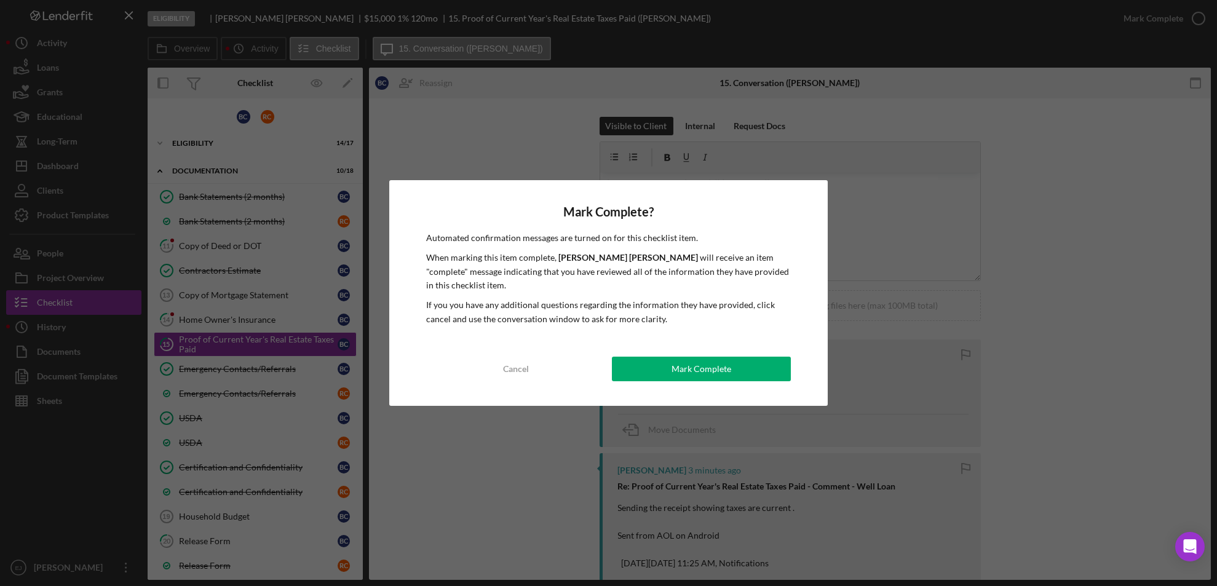
click at [738, 340] on div "Mark Complete? Automated confirmation messages are turned on for this checklist…" at bounding box center [608, 293] width 439 height 226
click at [739, 358] on button "Mark Complete" at bounding box center [701, 369] width 179 height 25
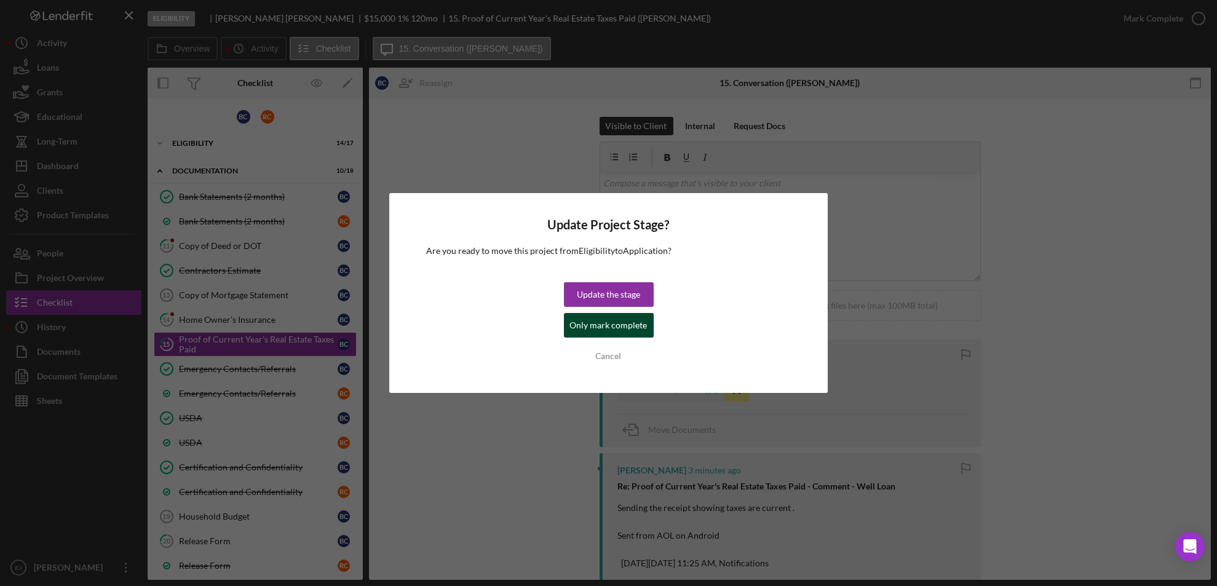
click at [623, 333] on div "Only mark complete" at bounding box center [608, 325] width 77 height 25
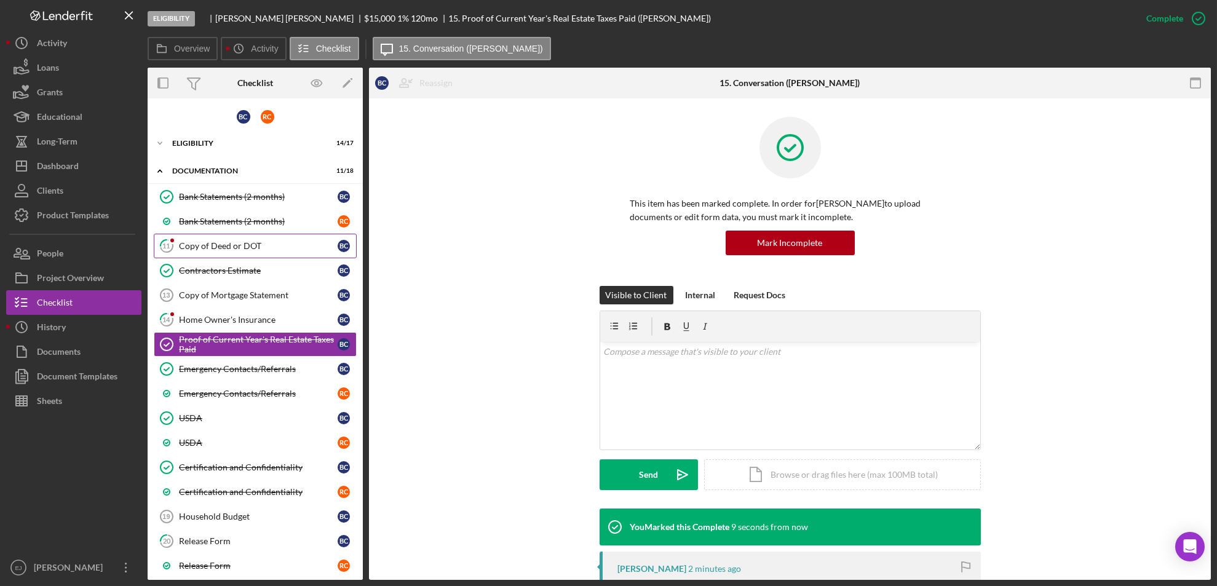
click at [236, 243] on div "Copy of Deed or DOT" at bounding box center [258, 246] width 159 height 10
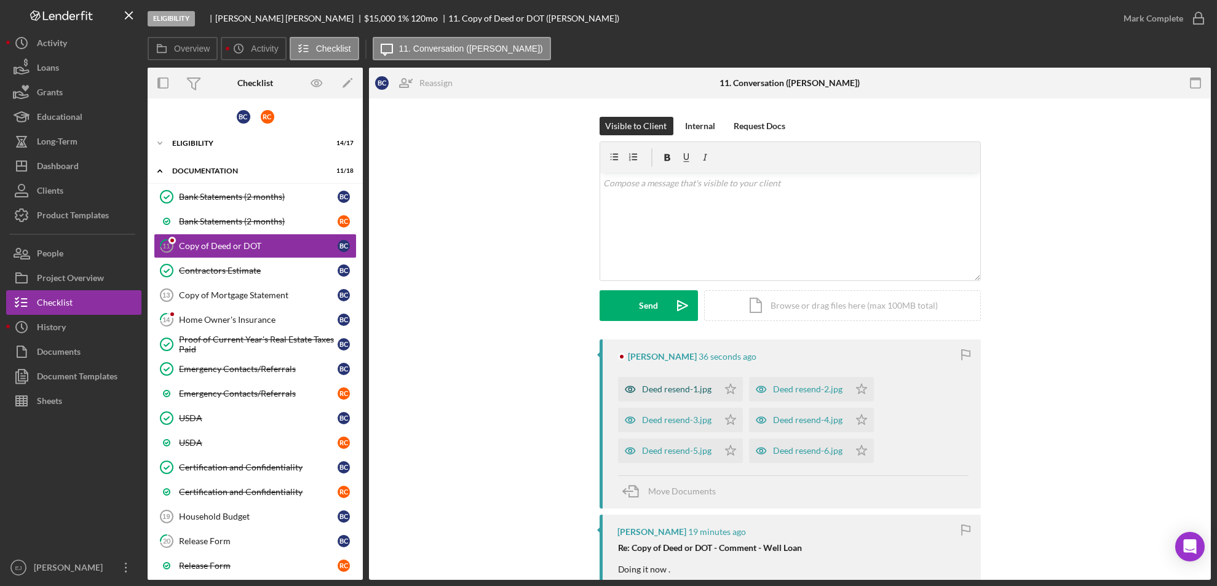
click at [693, 387] on div "Deed resend-1.jpg" at bounding box center [676, 389] width 69 height 10
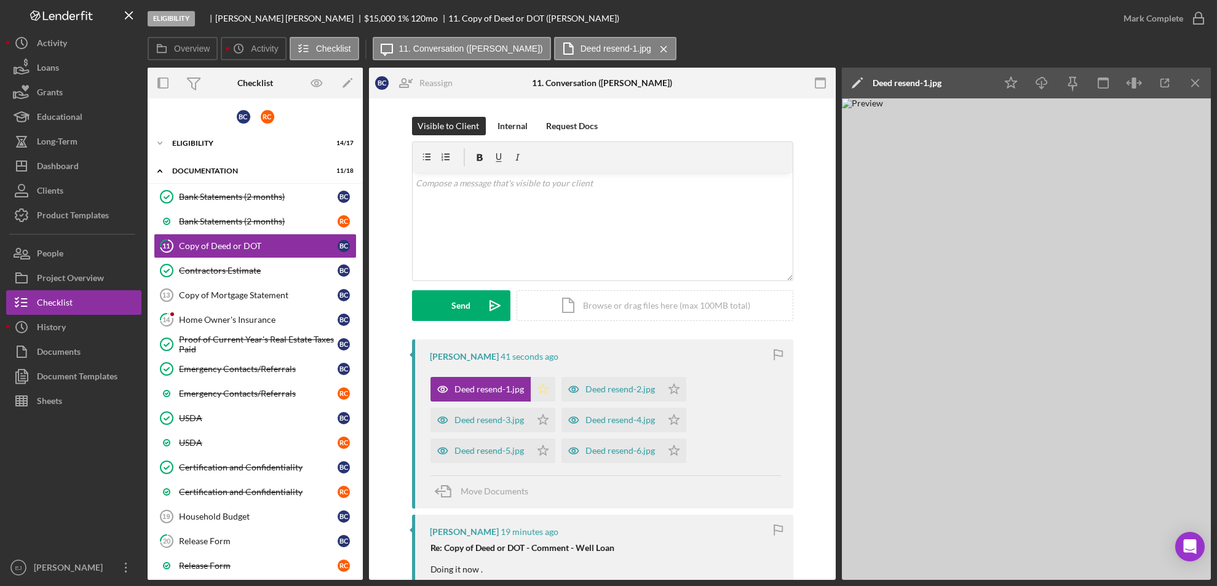
click at [531, 389] on icon "Icon/Star" at bounding box center [543, 389] width 25 height 25
click at [640, 387] on div "Deed resend-2.jpg" at bounding box center [620, 389] width 69 height 10
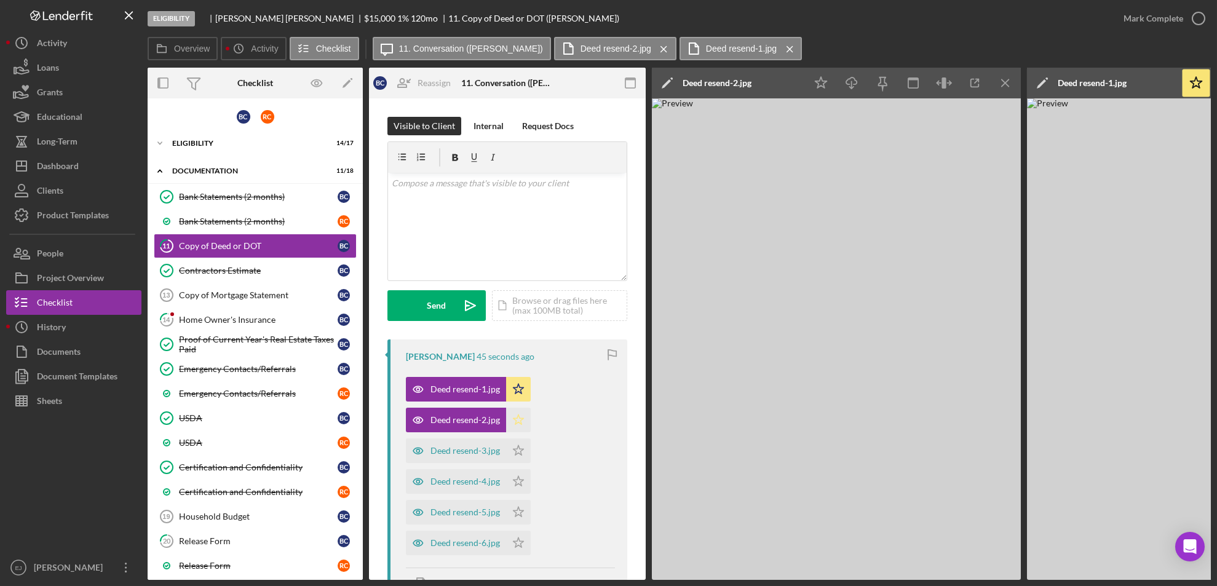
click at [525, 420] on icon "Icon/Star" at bounding box center [518, 420] width 25 height 25
click at [463, 450] on div "Deed resend-3.jpg" at bounding box center [464, 451] width 69 height 10
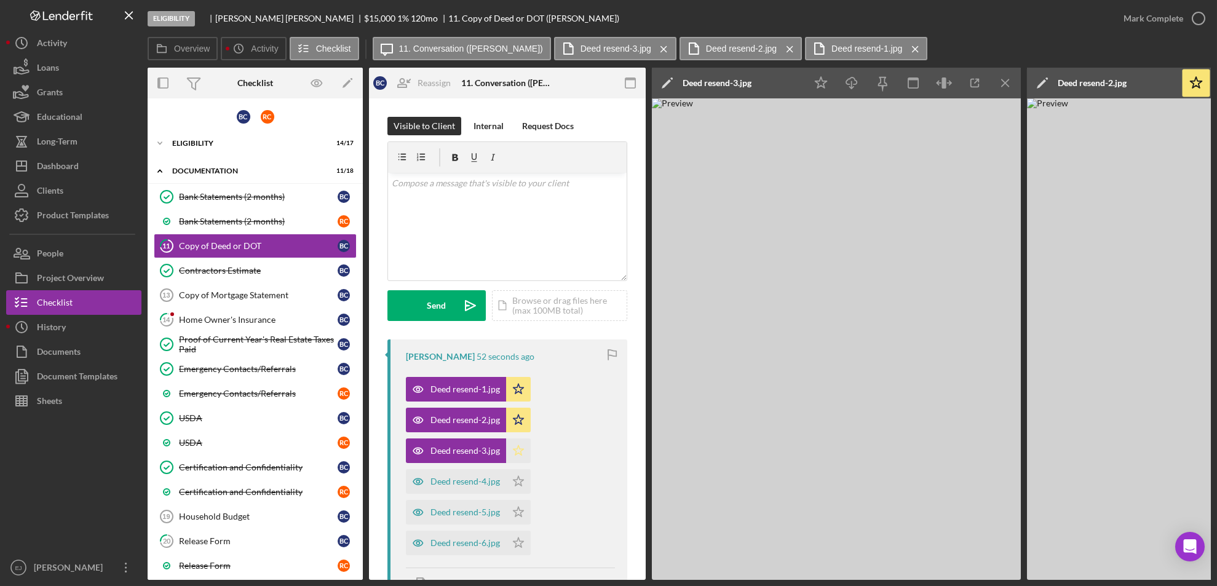
click at [512, 455] on icon "Icon/Star" at bounding box center [518, 450] width 25 height 25
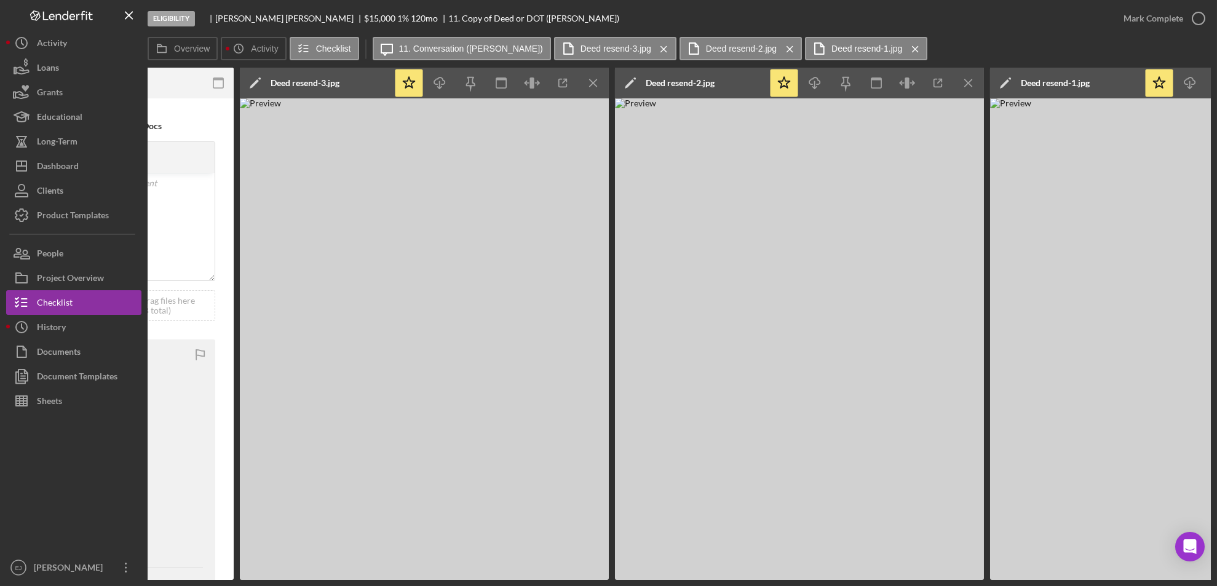
scroll to position [0, 487]
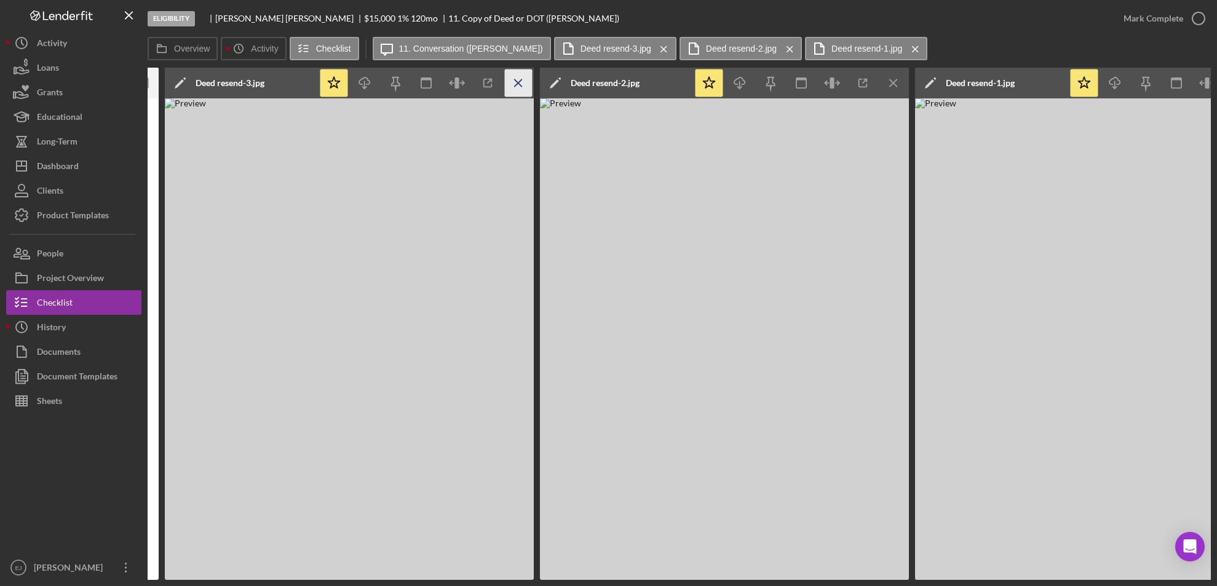
click at [513, 73] on icon "Icon/Menu Close" at bounding box center [519, 83] width 28 height 28
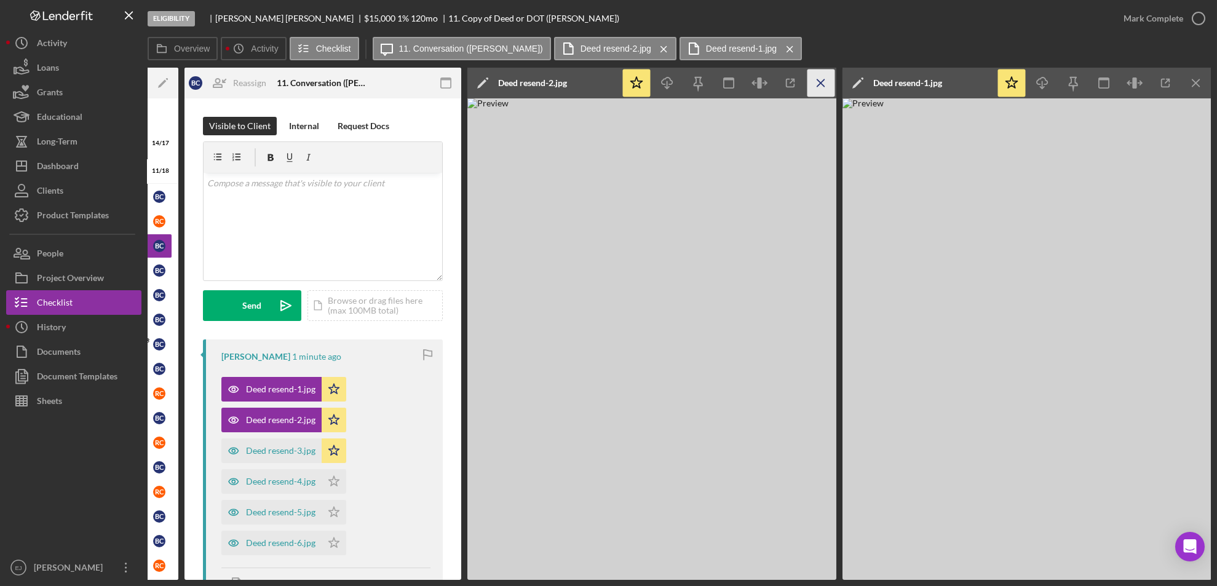
click at [822, 83] on icon "Icon/Menu Close" at bounding box center [821, 83] width 28 height 28
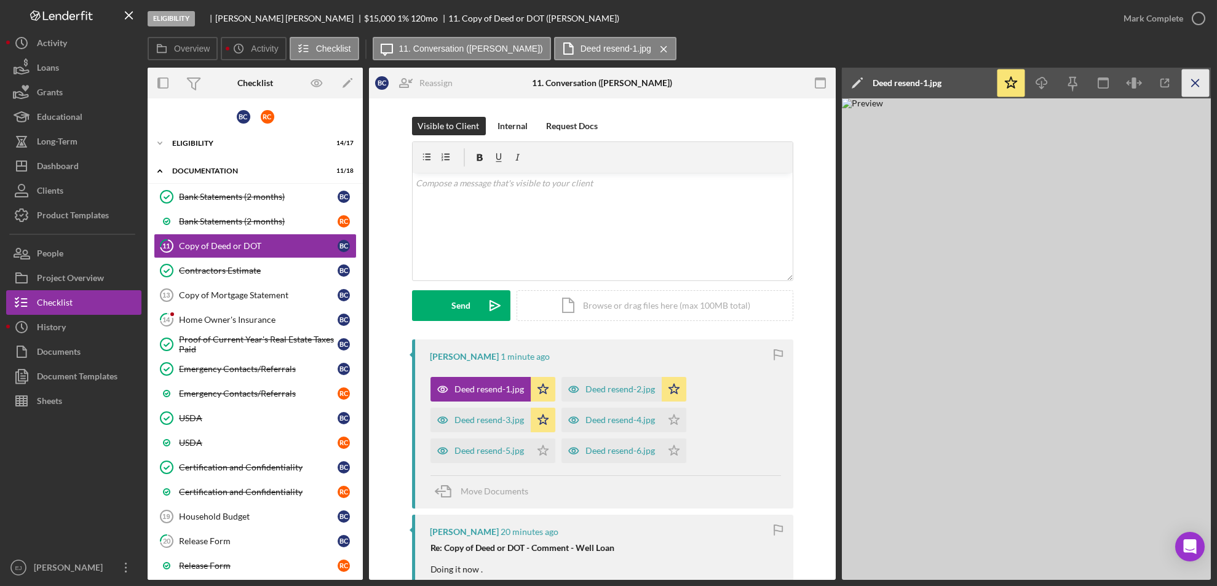
click at [1192, 81] on line "button" at bounding box center [1194, 82] width 7 height 7
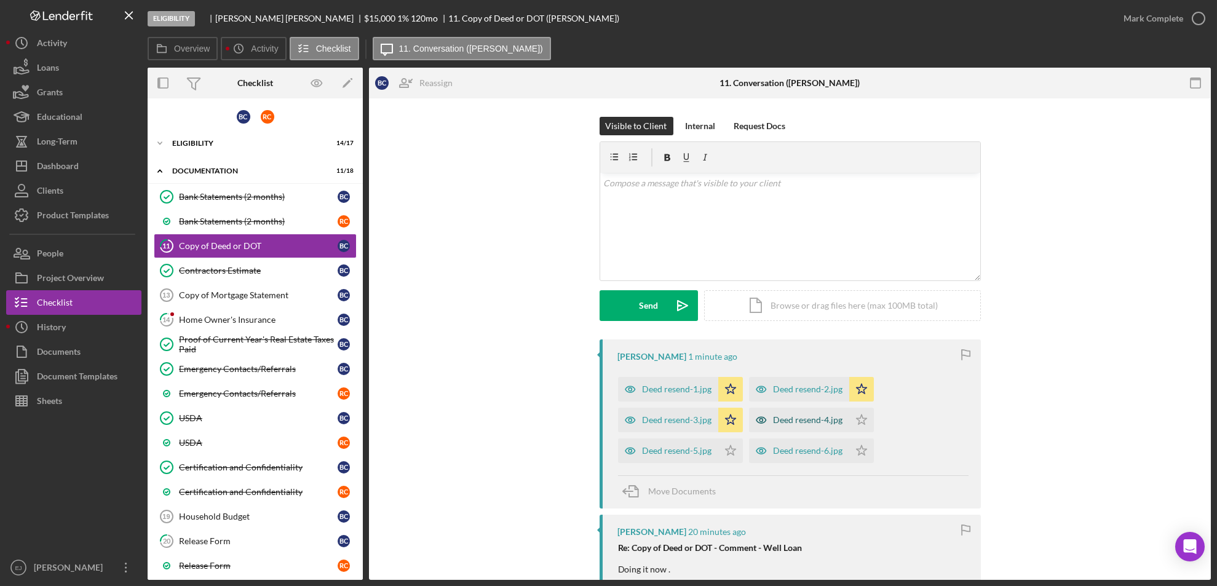
click at [800, 420] on div "Deed resend-4.jpg" at bounding box center [807, 420] width 69 height 10
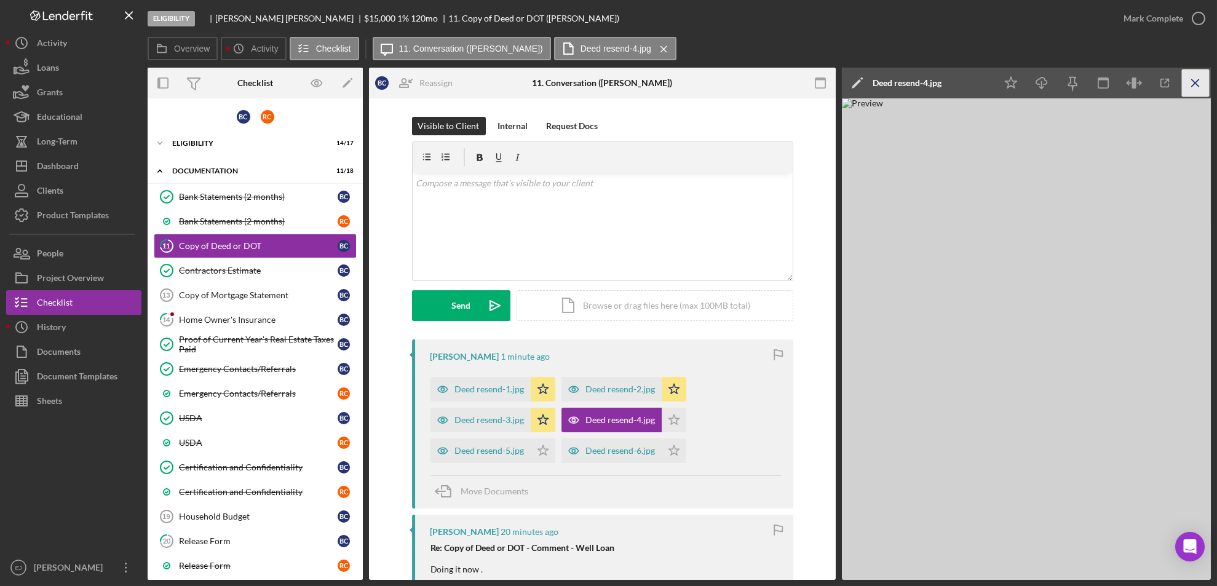
click at [1192, 77] on icon "Icon/Menu Close" at bounding box center [1196, 83] width 28 height 28
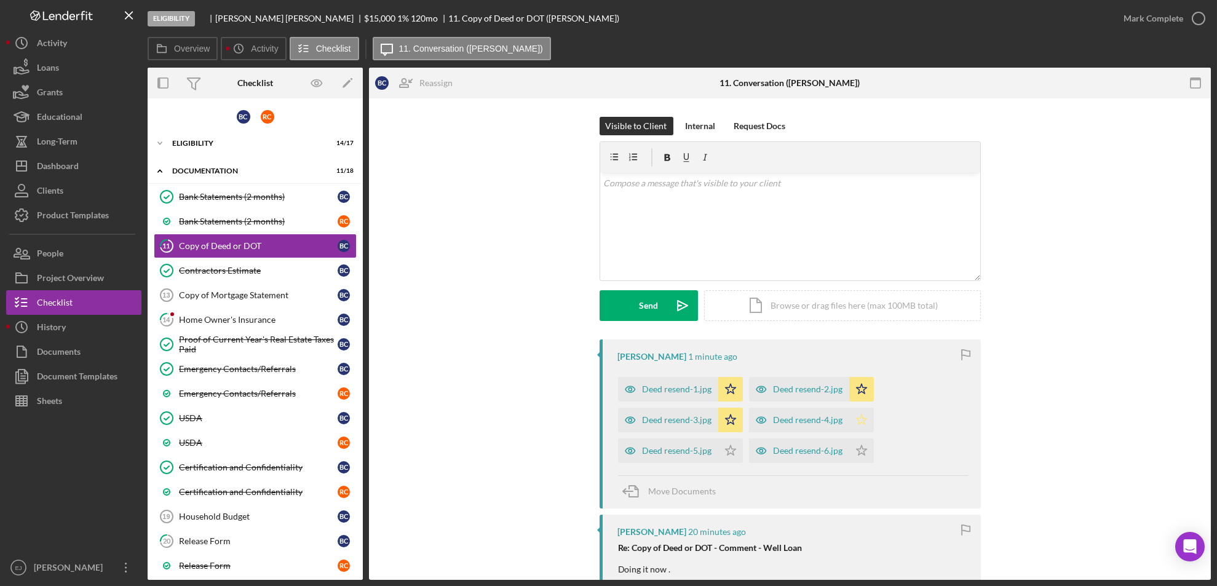
click at [849, 416] on icon "Icon/Star" at bounding box center [861, 420] width 25 height 25
click at [695, 455] on div "Deed resend-5.jpg" at bounding box center [676, 451] width 69 height 10
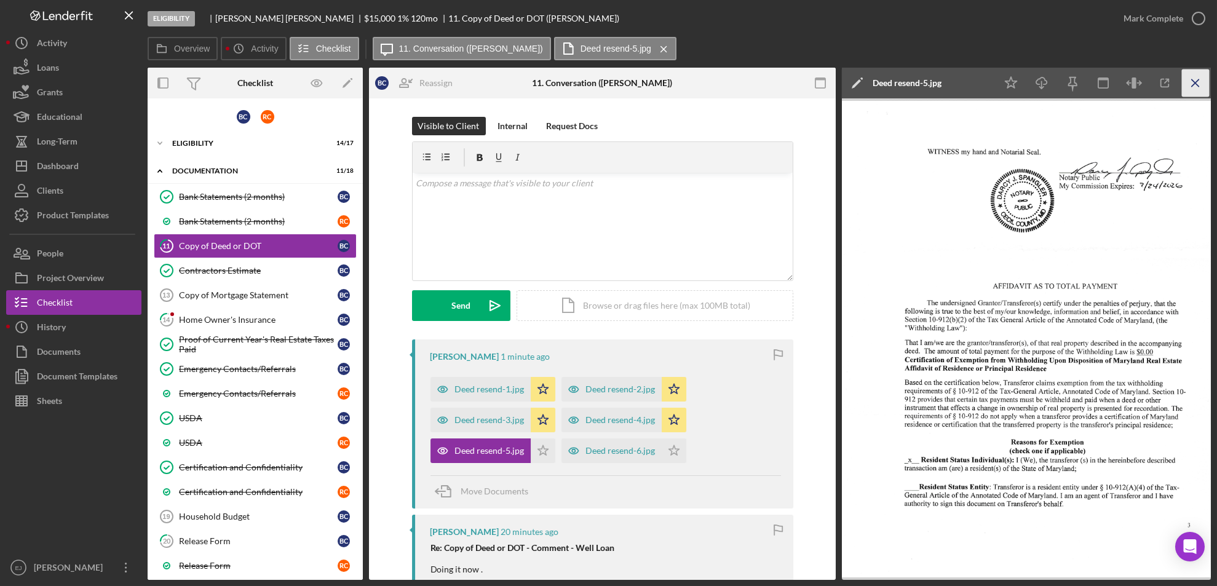
click at [1204, 90] on icon "Icon/Menu Close" at bounding box center [1196, 83] width 28 height 28
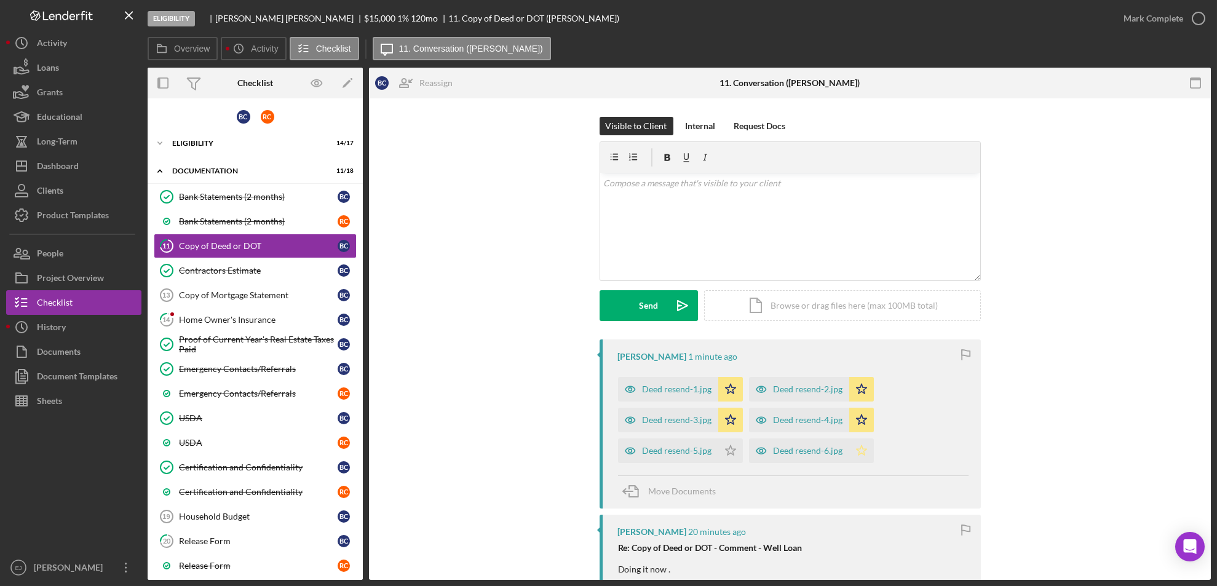
click at [853, 456] on icon "Icon/Star" at bounding box center [861, 450] width 25 height 25
click at [714, 448] on div "Deed resend-5.jpg" at bounding box center [668, 450] width 100 height 25
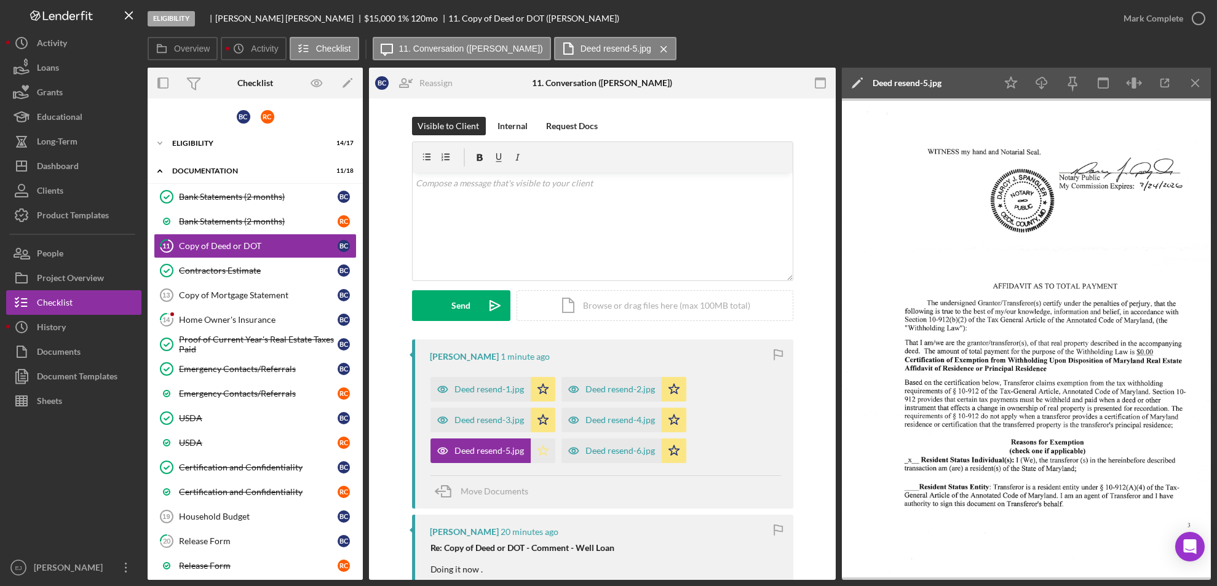
click at [543, 452] on icon "Icon/Star" at bounding box center [543, 450] width 25 height 25
click at [1202, 88] on icon "Icon/Menu Close" at bounding box center [1196, 83] width 28 height 28
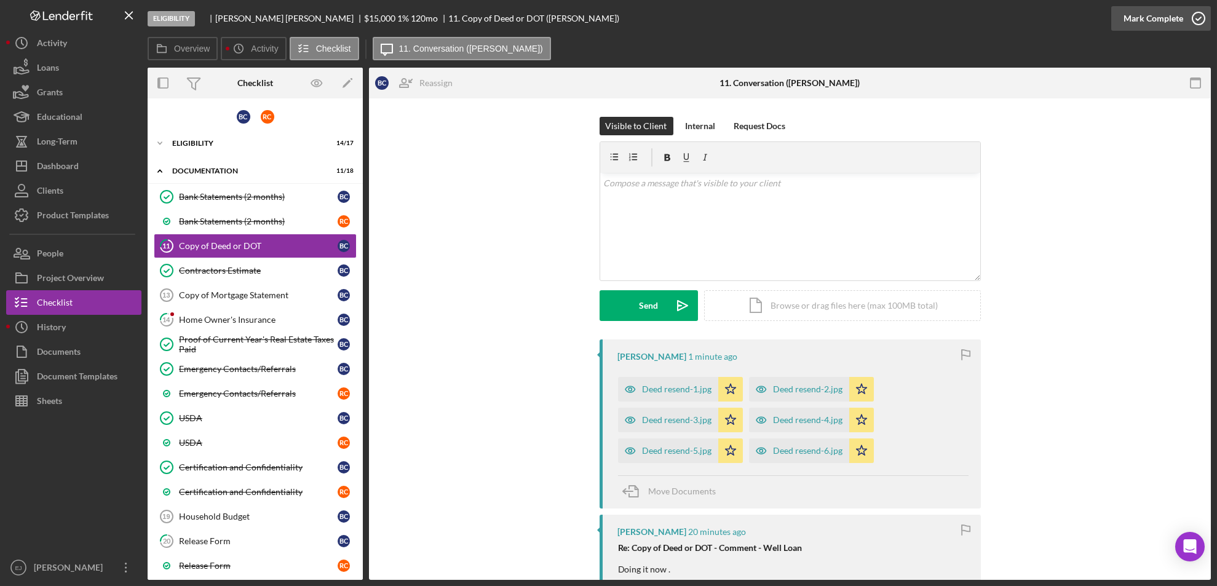
click at [1196, 25] on circle "button" at bounding box center [1198, 18] width 12 height 12
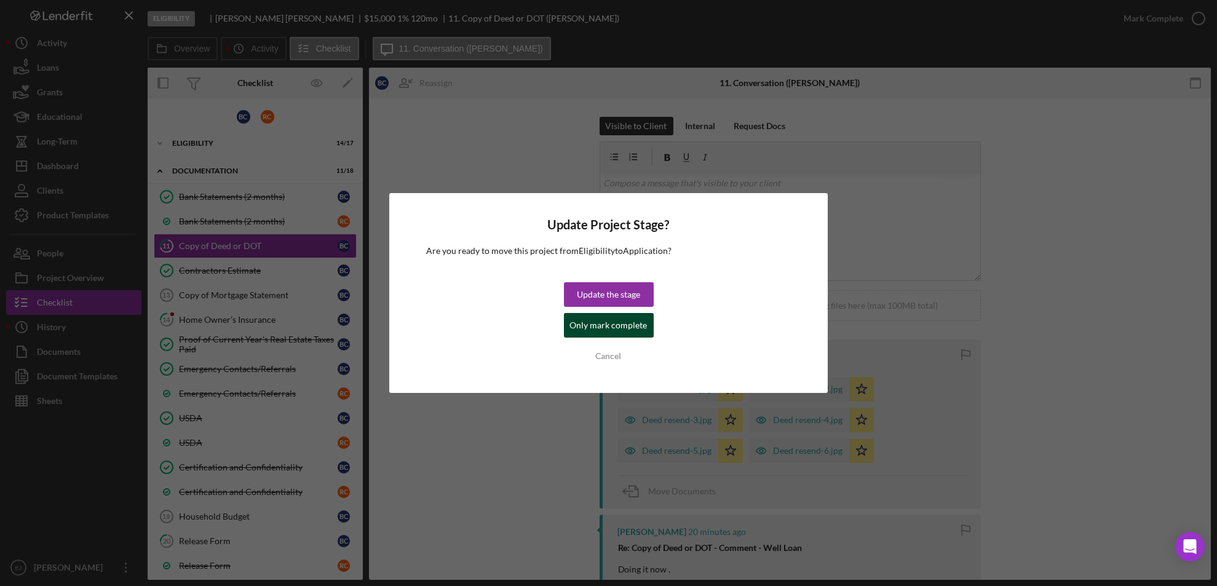
click at [617, 332] on div "Only mark complete" at bounding box center [608, 325] width 77 height 25
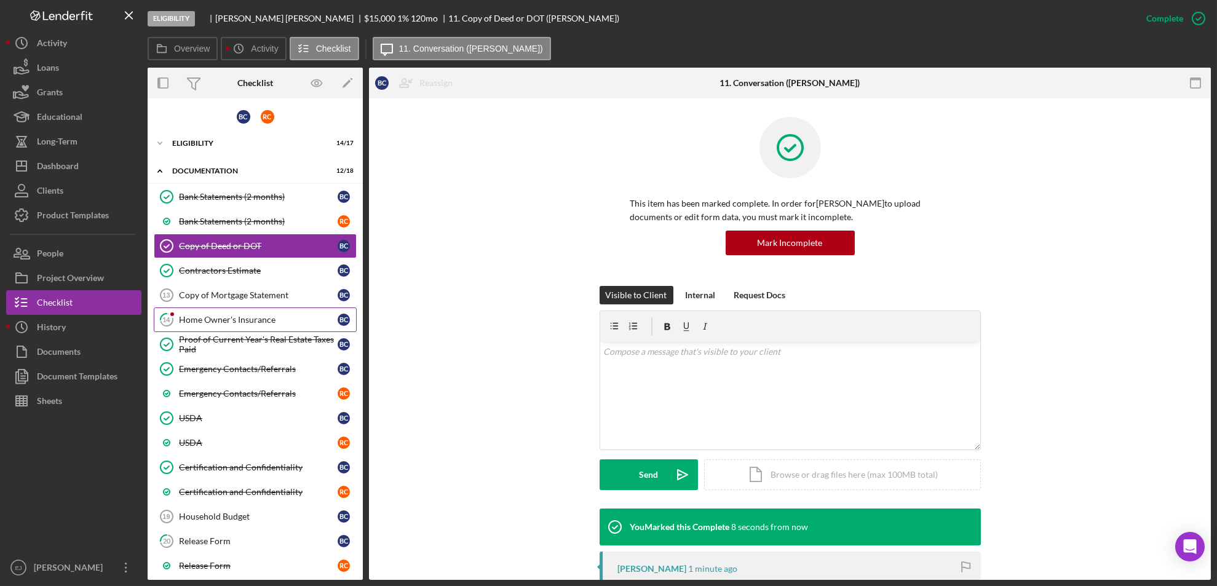
click at [243, 318] on div "Home Owner's Insurance" at bounding box center [258, 320] width 159 height 10
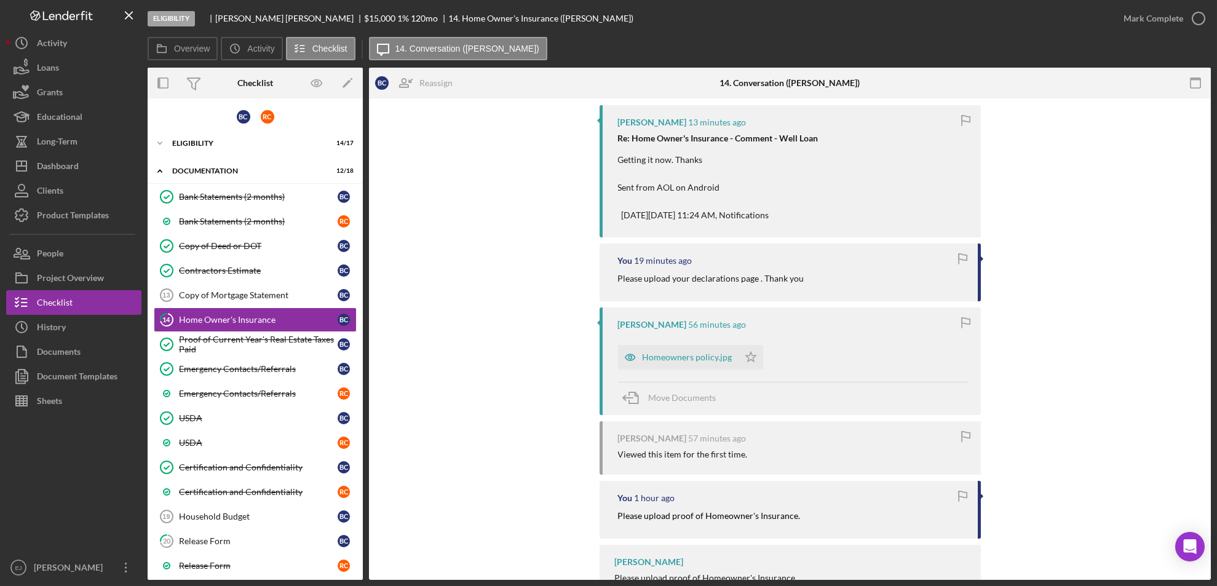
scroll to position [284, 0]
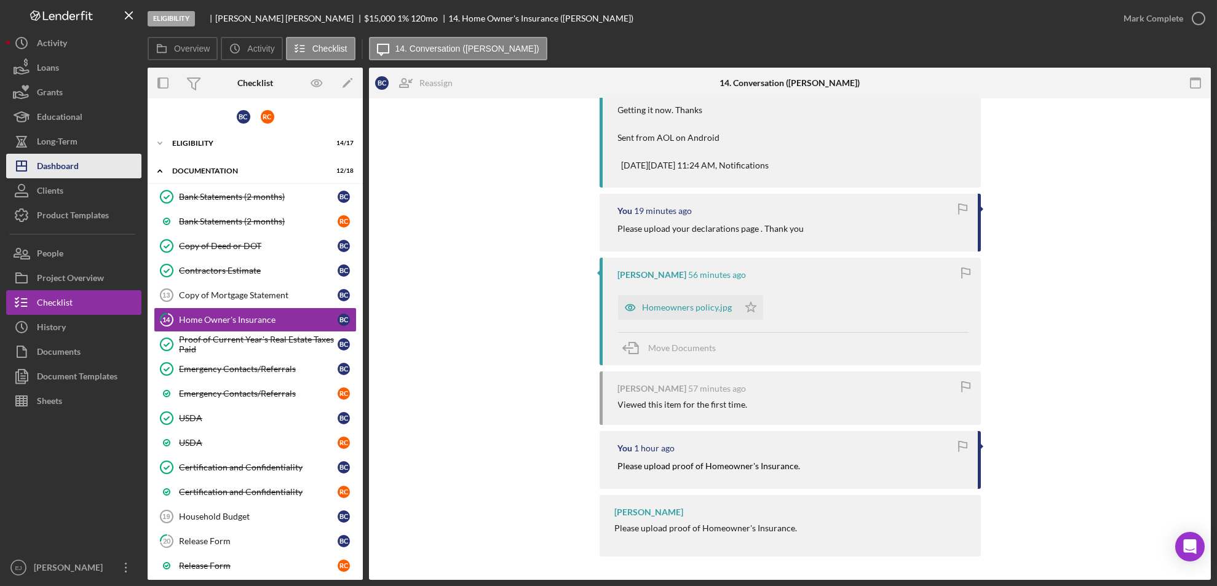
click at [72, 154] on div "Dashboard" at bounding box center [58, 168] width 42 height 28
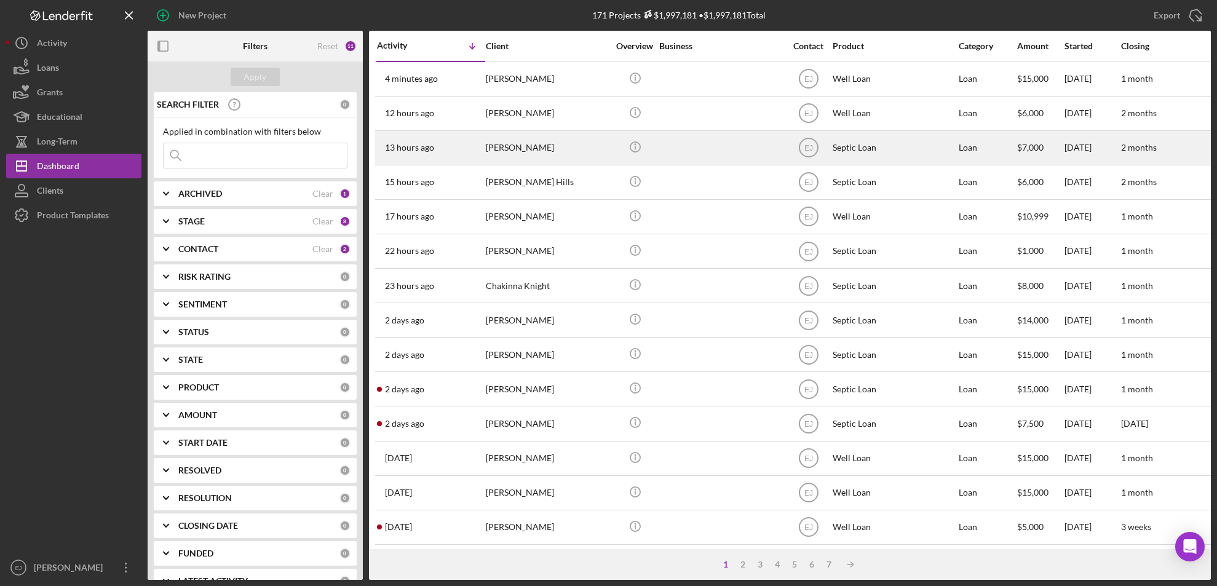
click at [514, 146] on div "[PERSON_NAME]" at bounding box center [547, 148] width 123 height 33
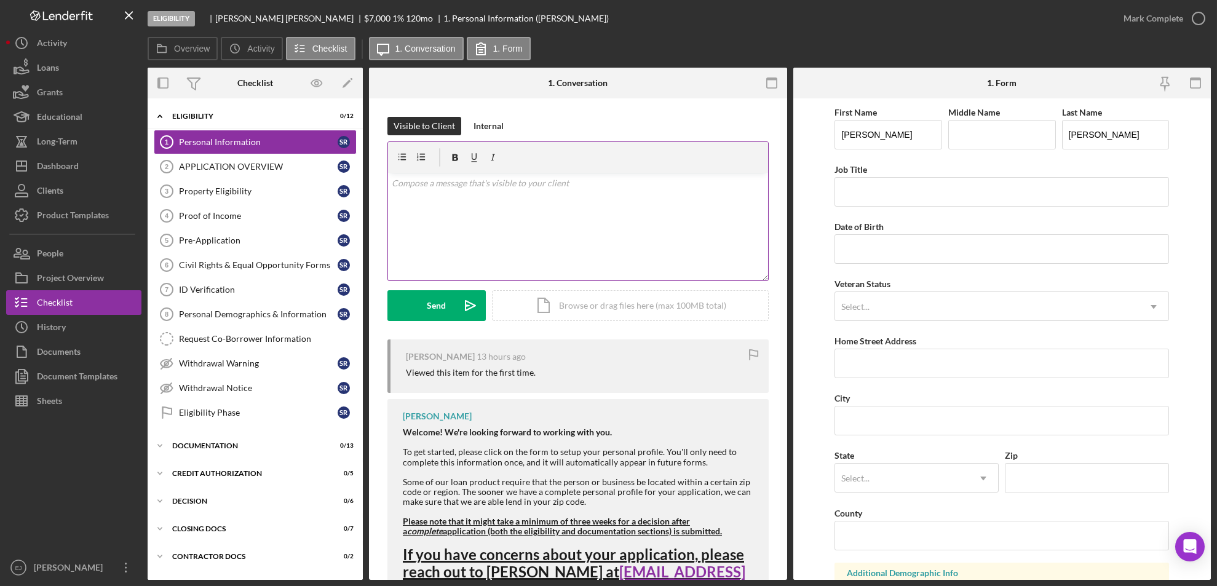
click at [404, 194] on div "v Color teal Color pink Remove color Add row above Add row below Add column bef…" at bounding box center [578, 227] width 380 height 108
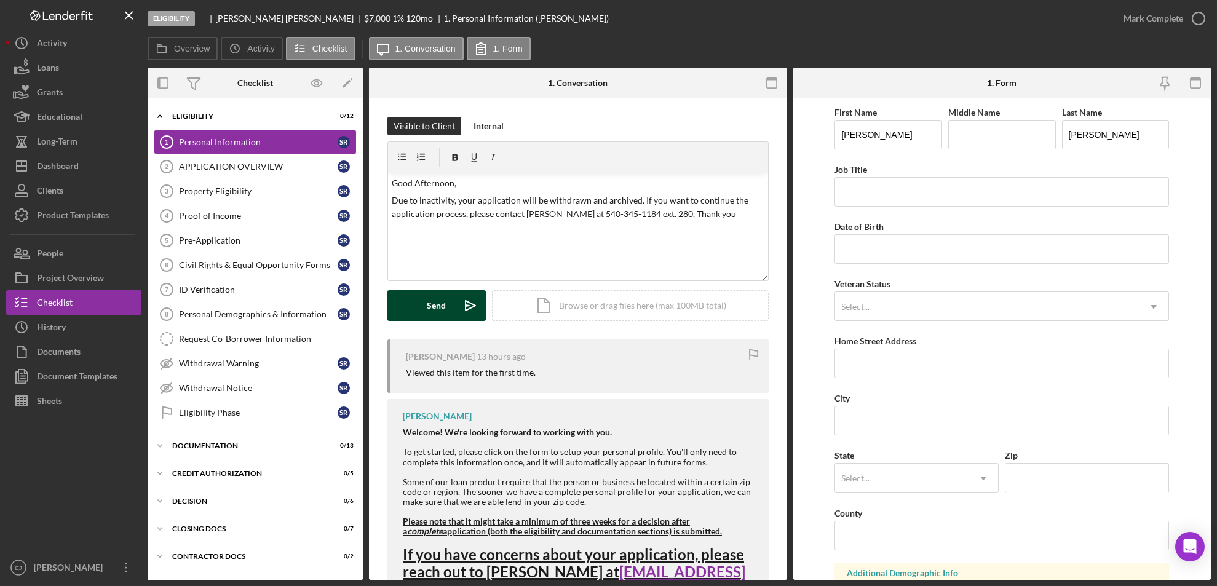
click at [428, 319] on div "Send" at bounding box center [436, 305] width 19 height 31
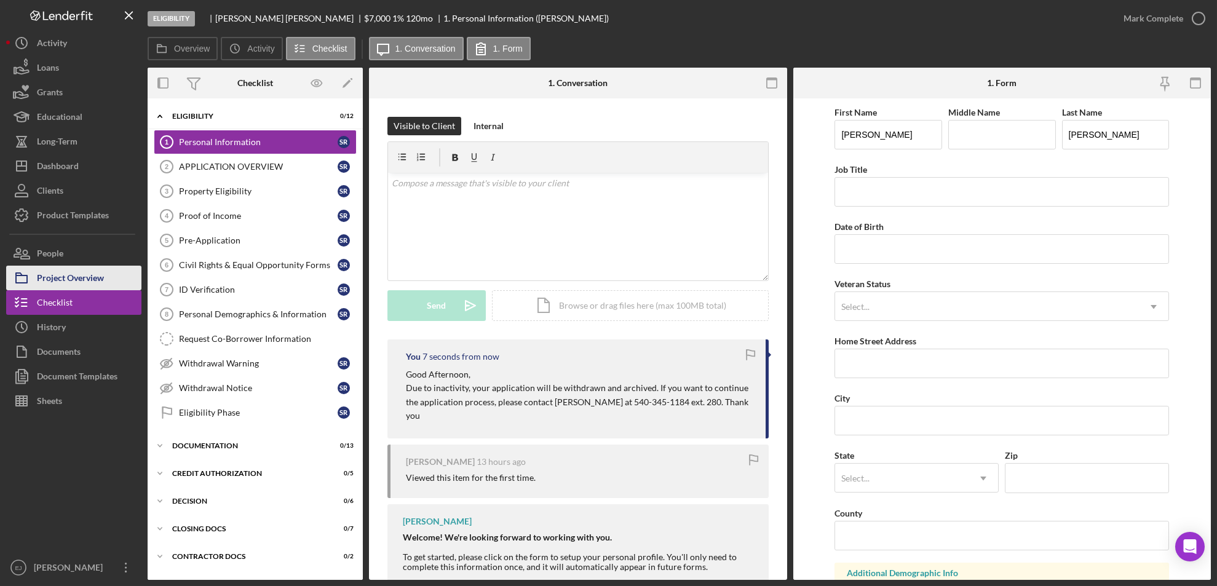
click at [85, 279] on div "Project Overview" at bounding box center [70, 280] width 67 height 28
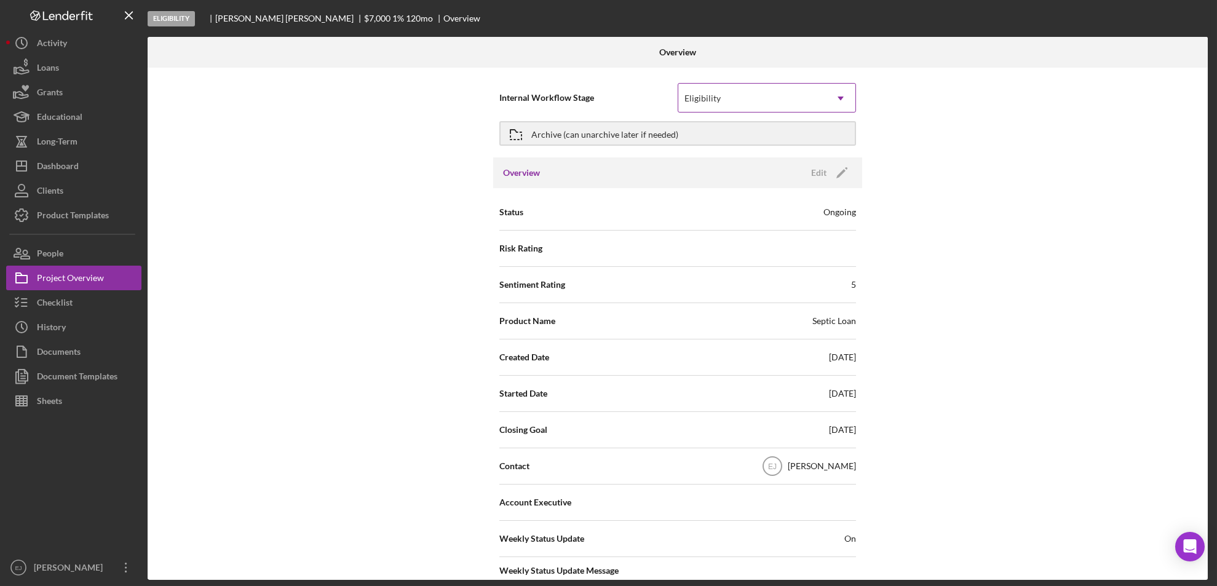
click at [846, 97] on icon "Icon/Dropdown Arrow" at bounding box center [841, 99] width 30 height 30
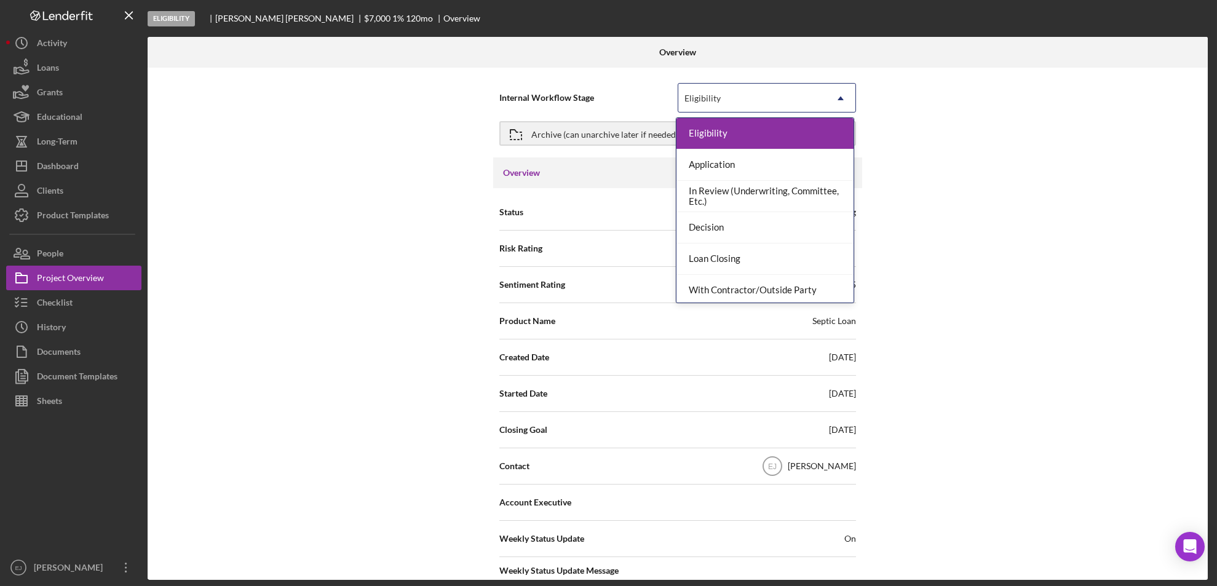
scroll to position [97, 0]
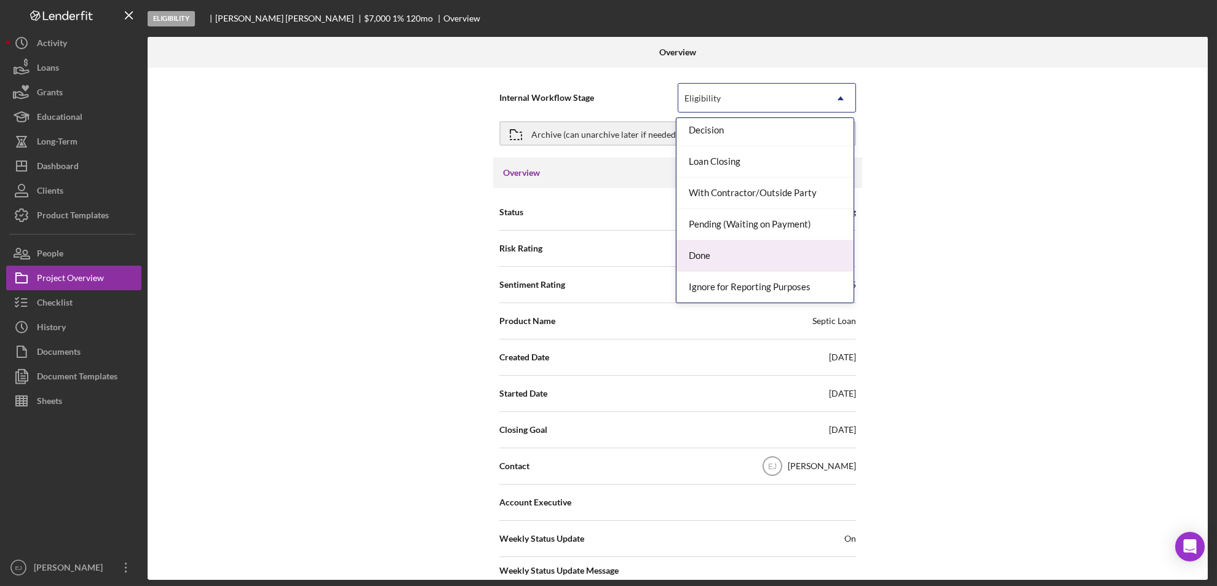
click at [785, 250] on div "Done" at bounding box center [764, 255] width 177 height 31
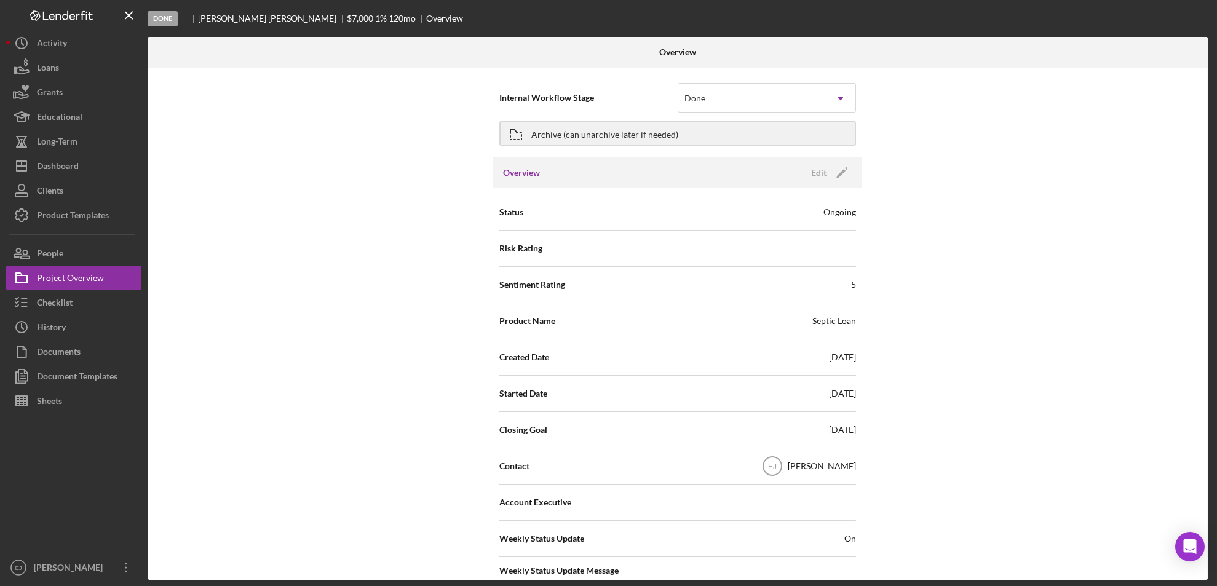
click at [1209, 376] on div "Overview Internal Workflow Stage Done Icon/Dropdown Arrow Archive (can unarchiv…" at bounding box center [679, 308] width 1063 height 543
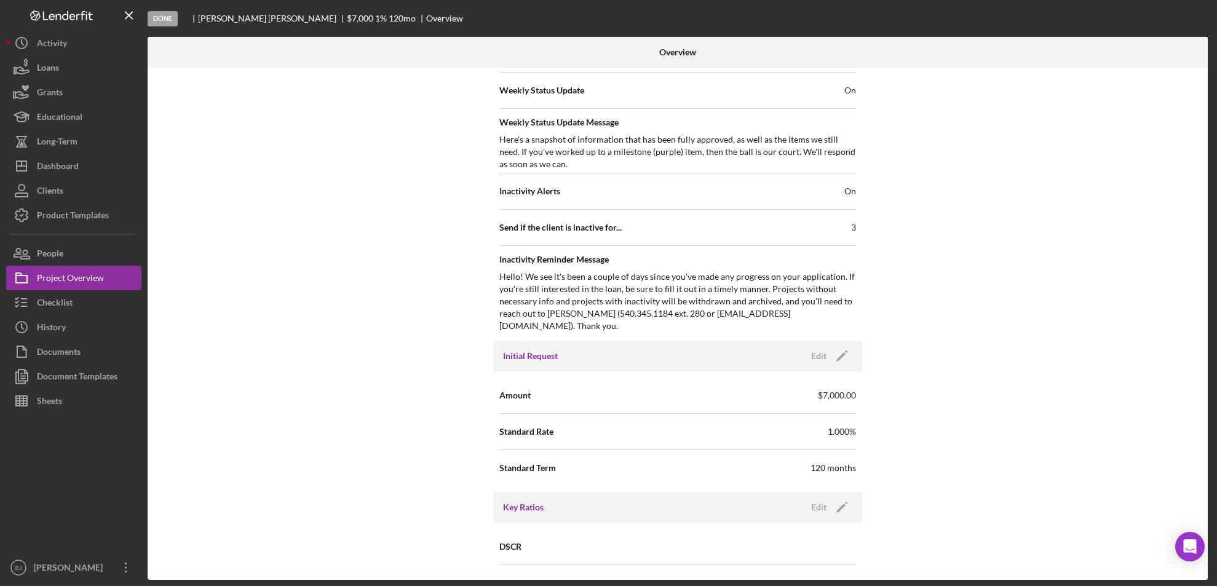
click at [1202, 425] on div "Internal Workflow Stage Done Icon/Dropdown Arrow Archive (can unarchive later i…" at bounding box center [678, 324] width 1060 height 512
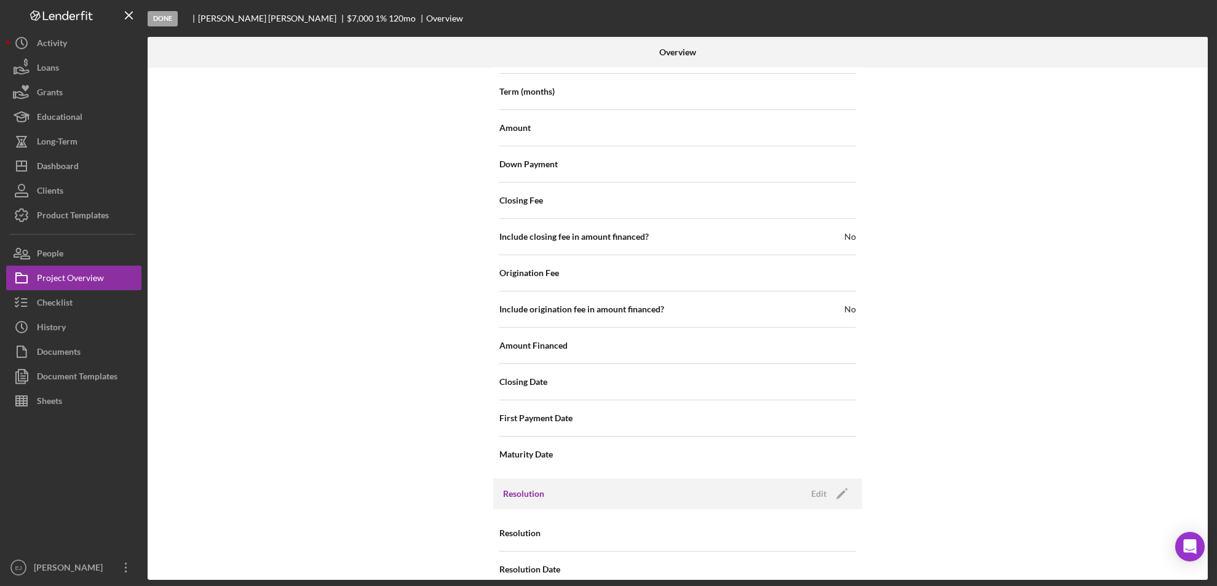
scroll to position [1315, 0]
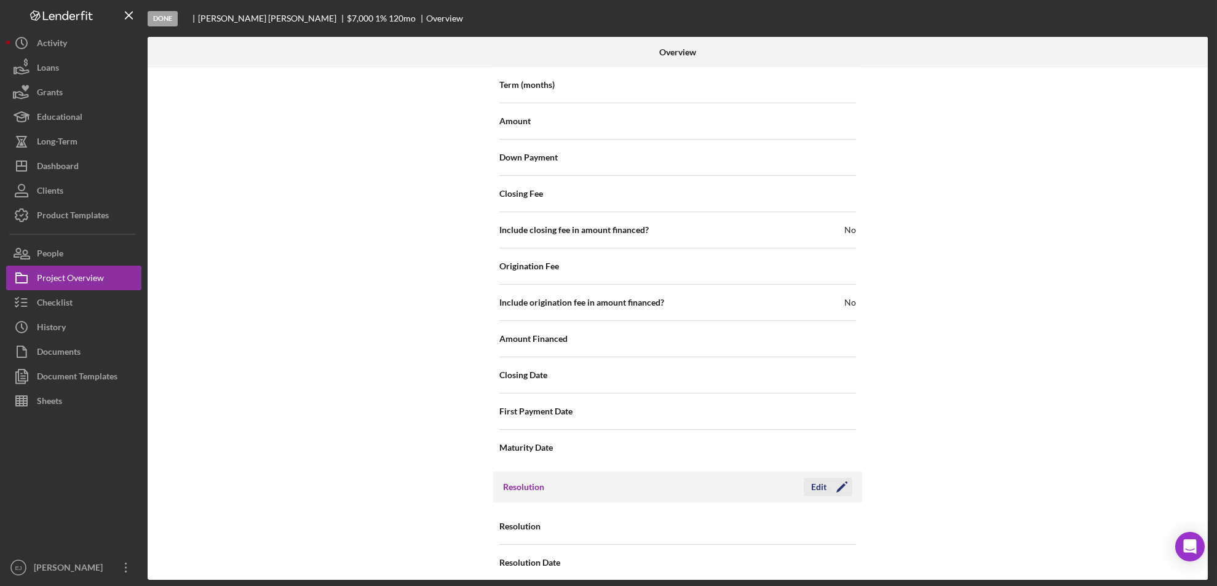
click at [815, 478] on div "Edit" at bounding box center [818, 487] width 15 height 18
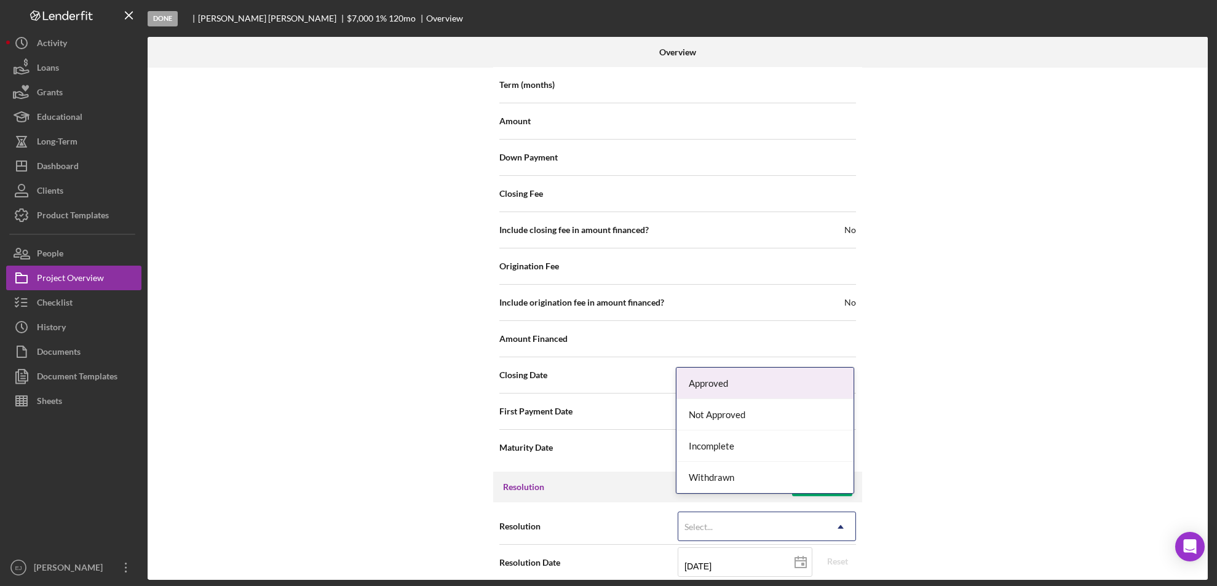
click at [838, 512] on icon "Icon/Dropdown Arrow" at bounding box center [841, 527] width 30 height 30
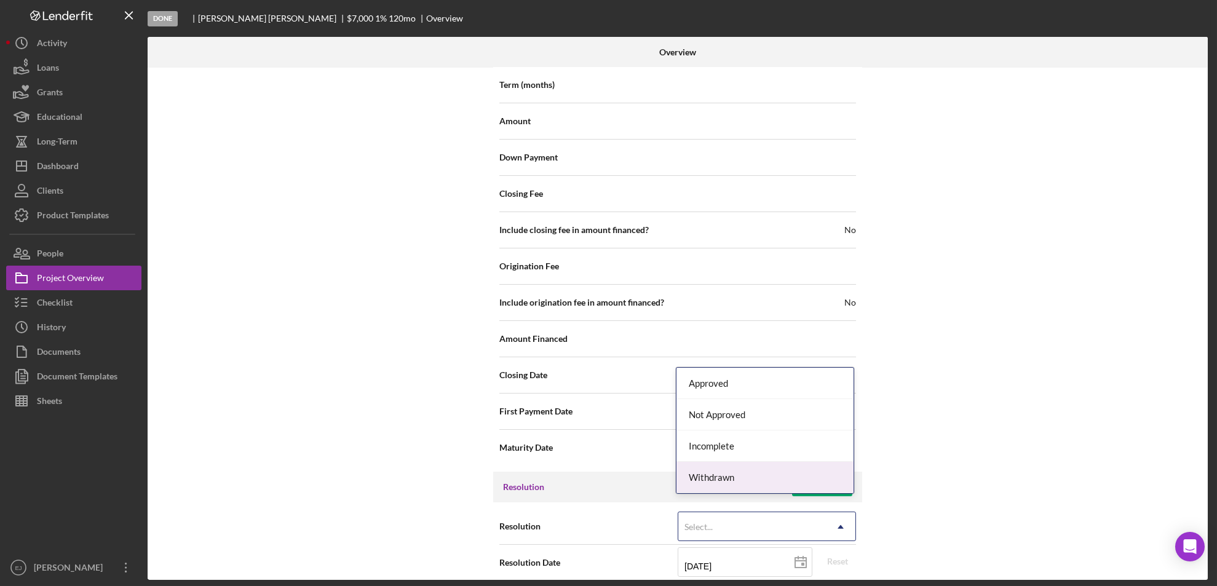
click at [807, 471] on div "Withdrawn" at bounding box center [764, 477] width 177 height 31
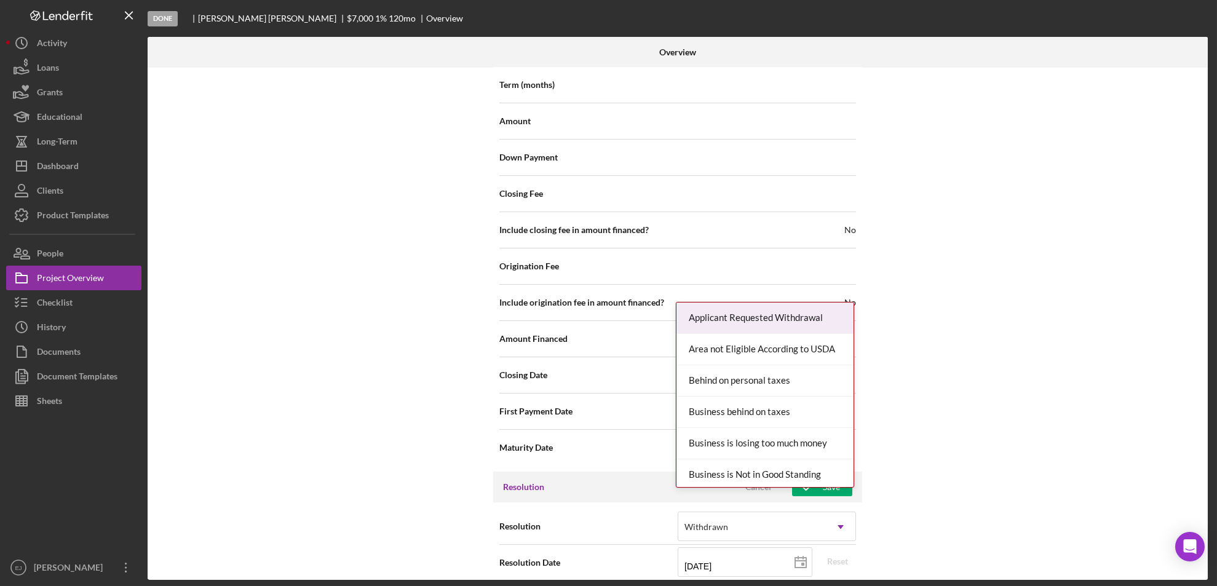
scroll to position [1393, 0]
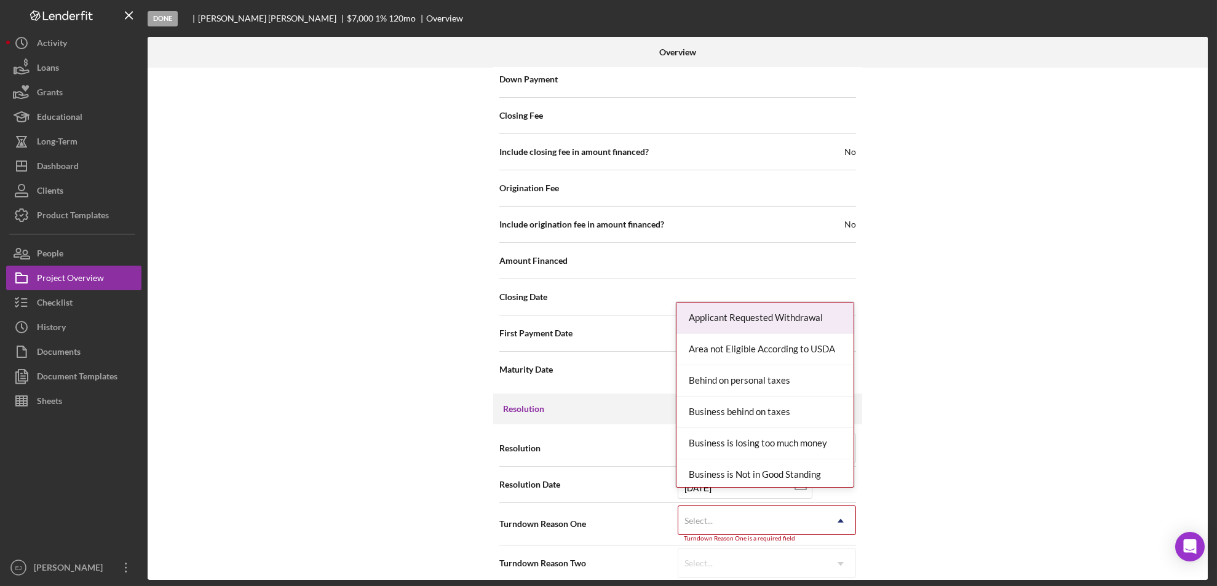
click at [819, 579] on div "Internal Workflow Stage Done Icon/Dropdown Arrow Archive (can unarchive later i…" at bounding box center [678, 324] width 1060 height 512
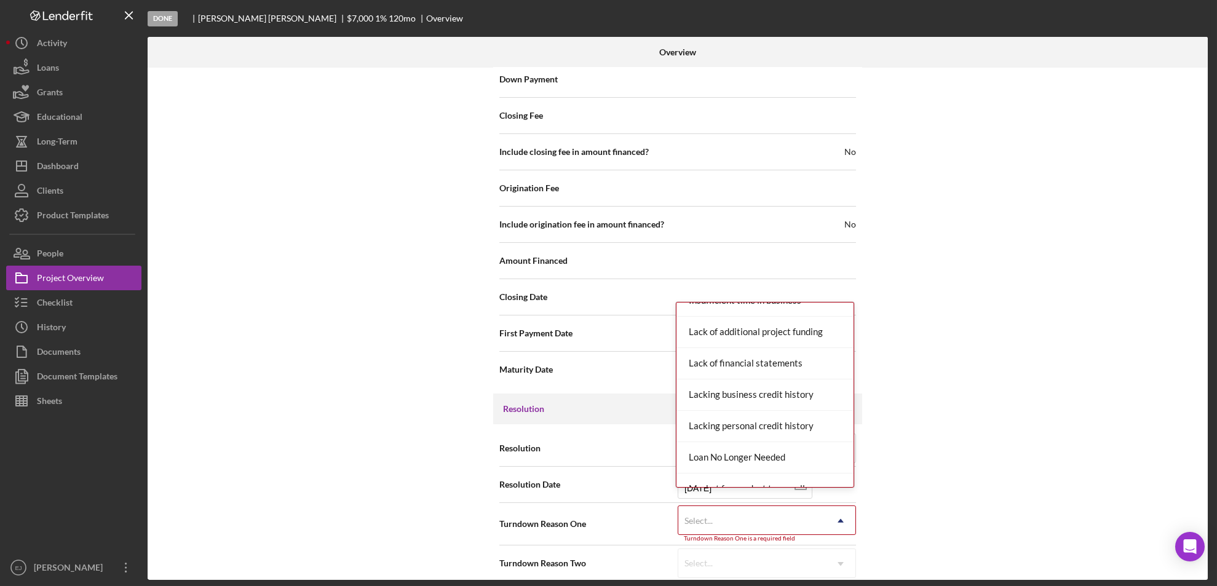
scroll to position [805, 0]
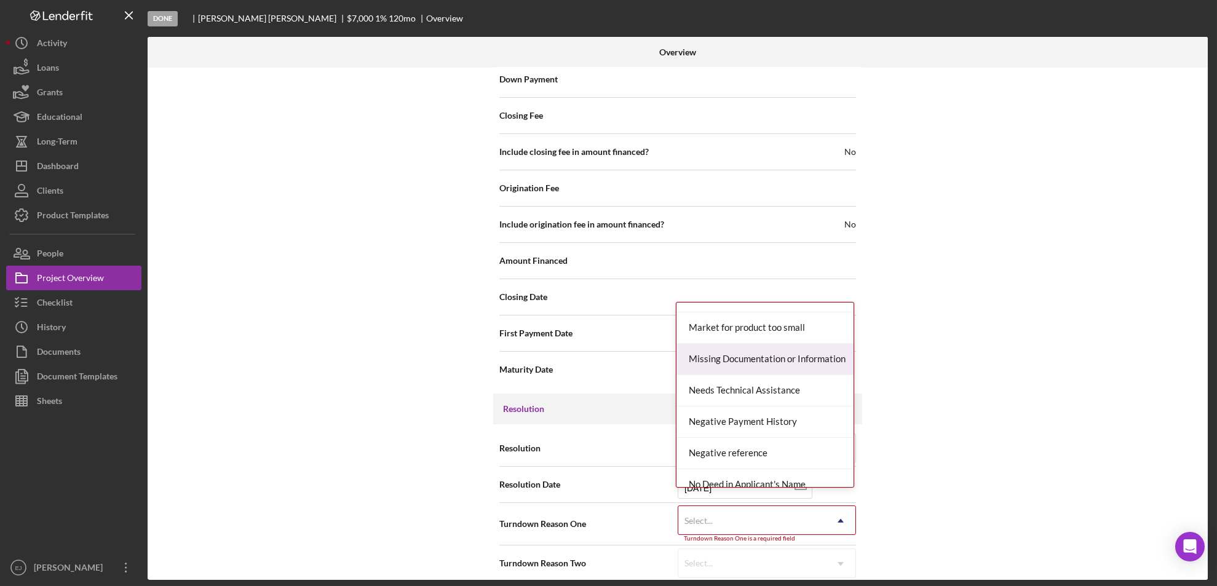
click at [803, 349] on div "Missing Documentation or Information" at bounding box center [764, 359] width 177 height 31
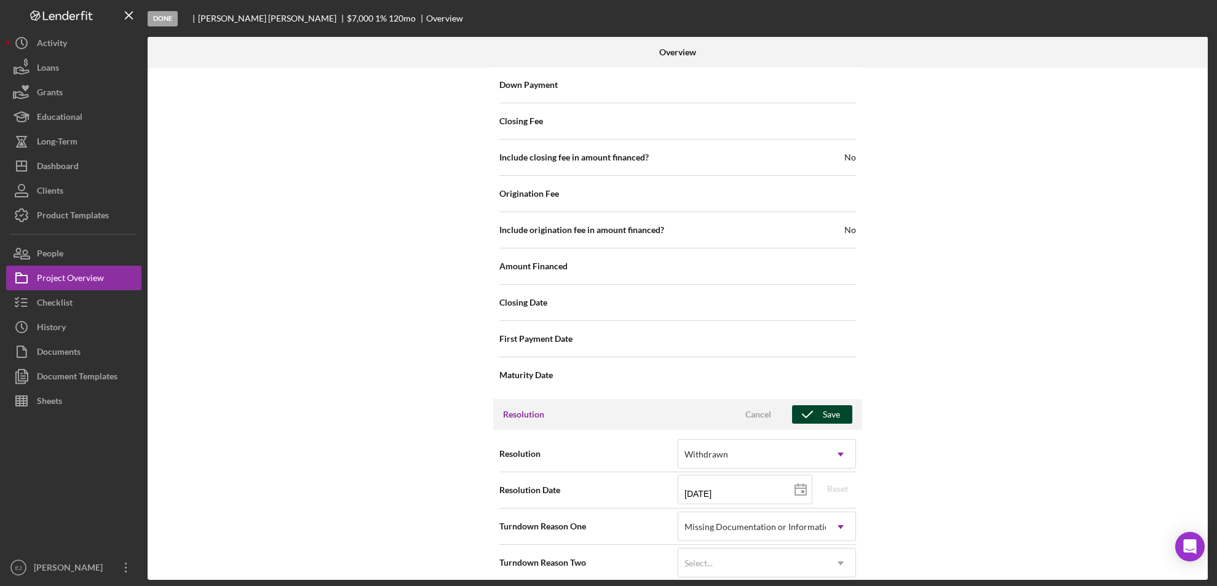
click at [827, 405] on div "Save" at bounding box center [831, 414] width 17 height 18
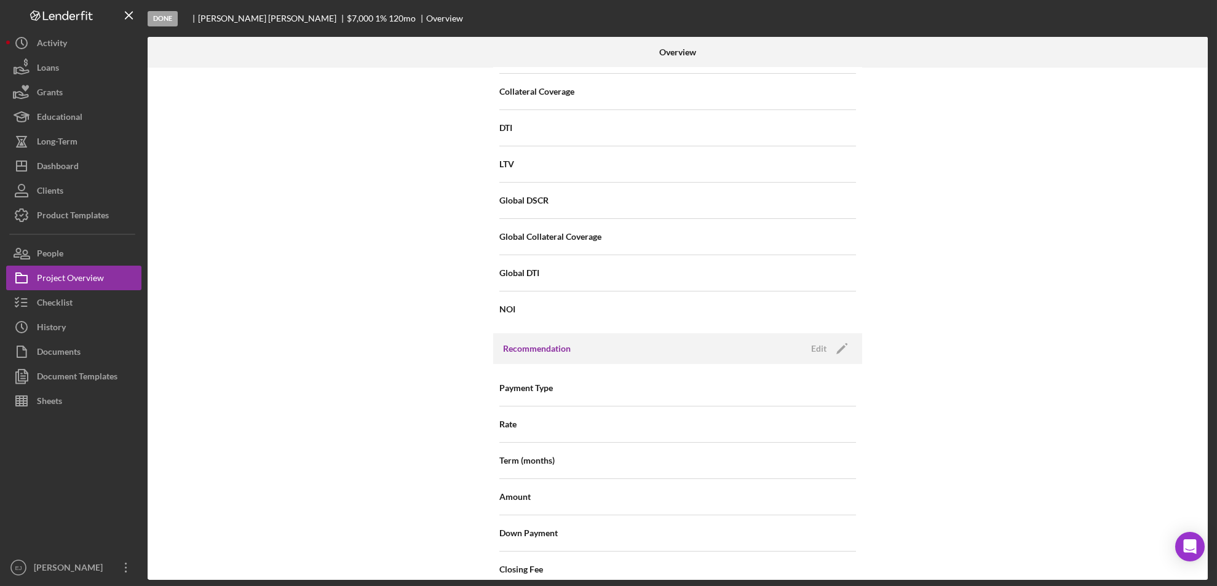
scroll to position [0, 0]
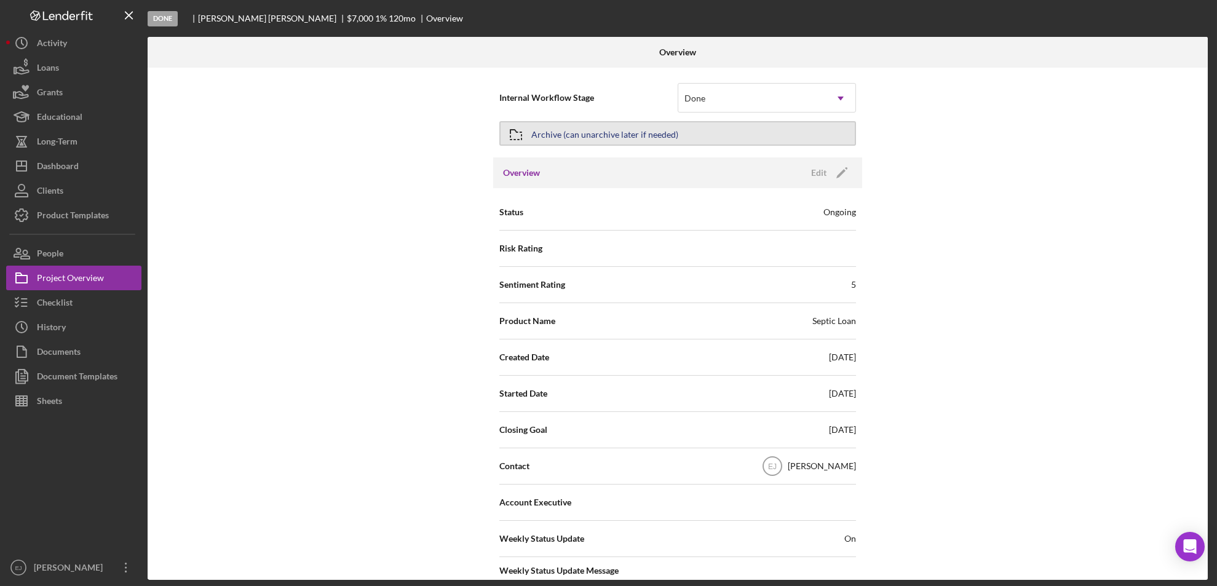
click at [564, 140] on div "Archive (can unarchive later if needed)" at bounding box center [604, 133] width 147 height 22
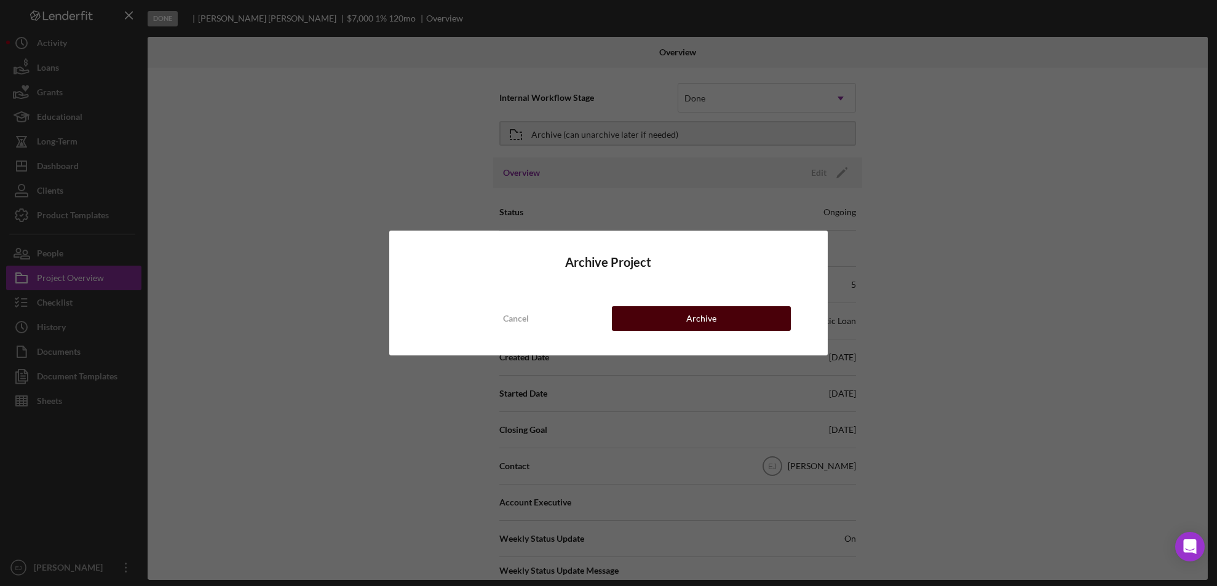
click at [687, 316] on div "Archive" at bounding box center [701, 318] width 30 height 25
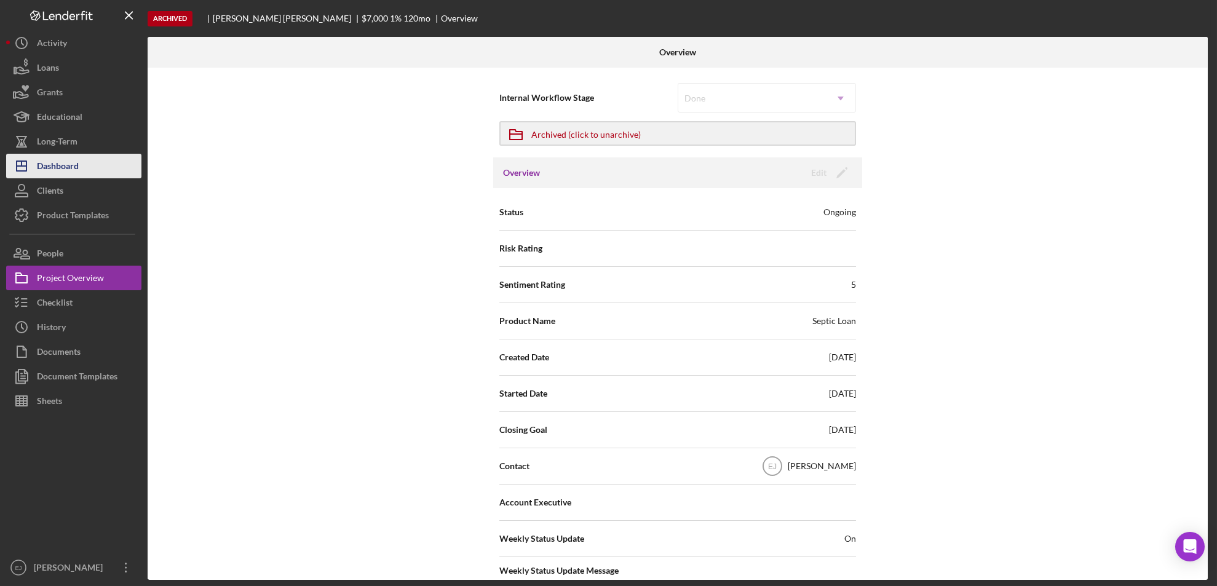
click at [73, 157] on div "Dashboard" at bounding box center [58, 168] width 42 height 28
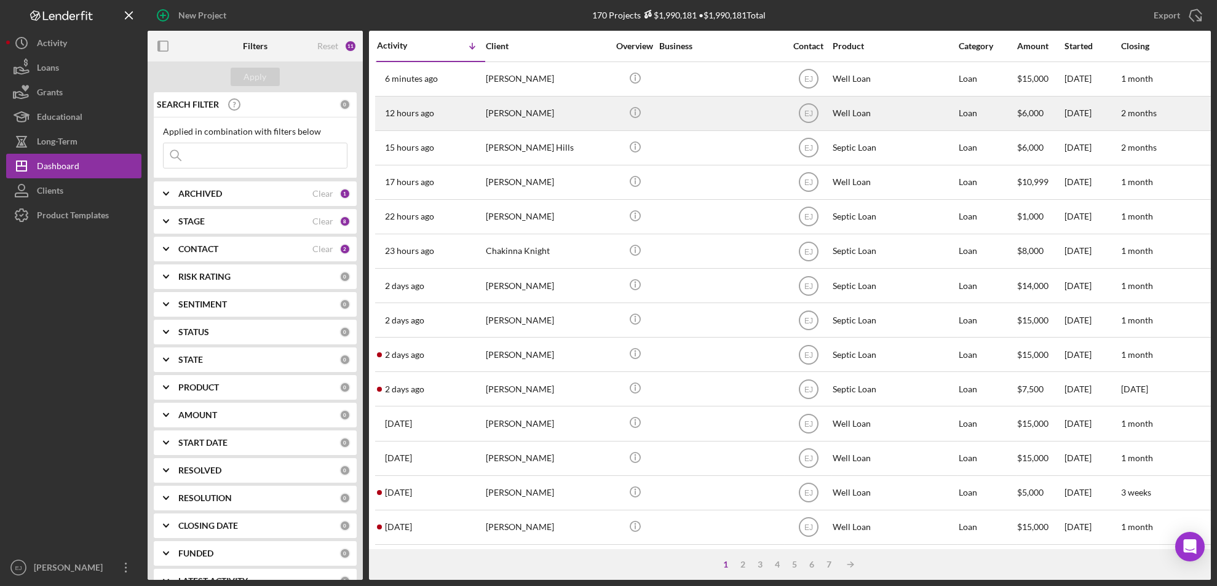
click at [532, 109] on div "[PERSON_NAME]" at bounding box center [547, 113] width 123 height 33
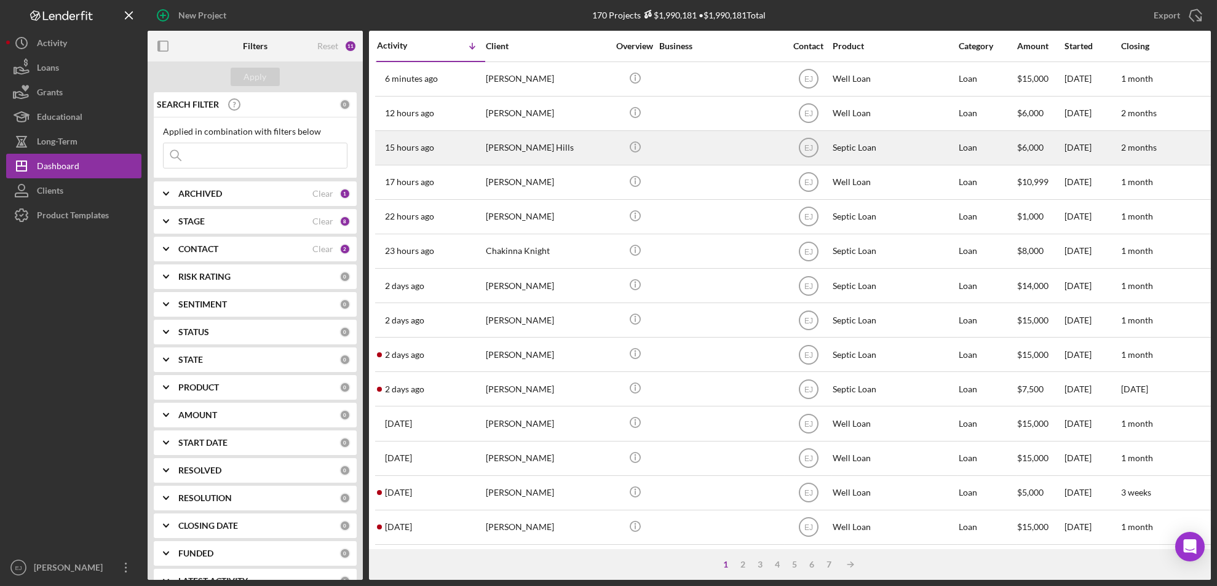
click at [476, 162] on div "15 hours ago [PERSON_NAME][GEOGRAPHIC_DATA]" at bounding box center [431, 148] width 108 height 33
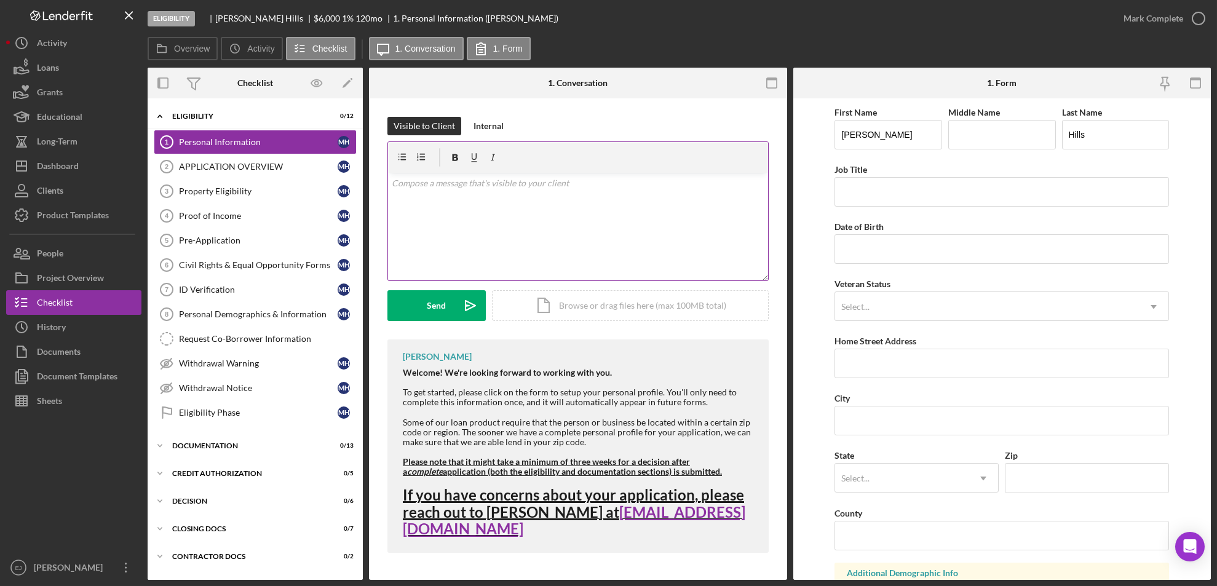
click at [405, 181] on p at bounding box center [578, 183] width 373 height 14
click at [404, 172] on div at bounding box center [420, 157] width 53 height 31
click at [389, 181] on div "v Color teal Color pink Remove color Add row above Add row below Add column bef…" at bounding box center [578, 227] width 380 height 108
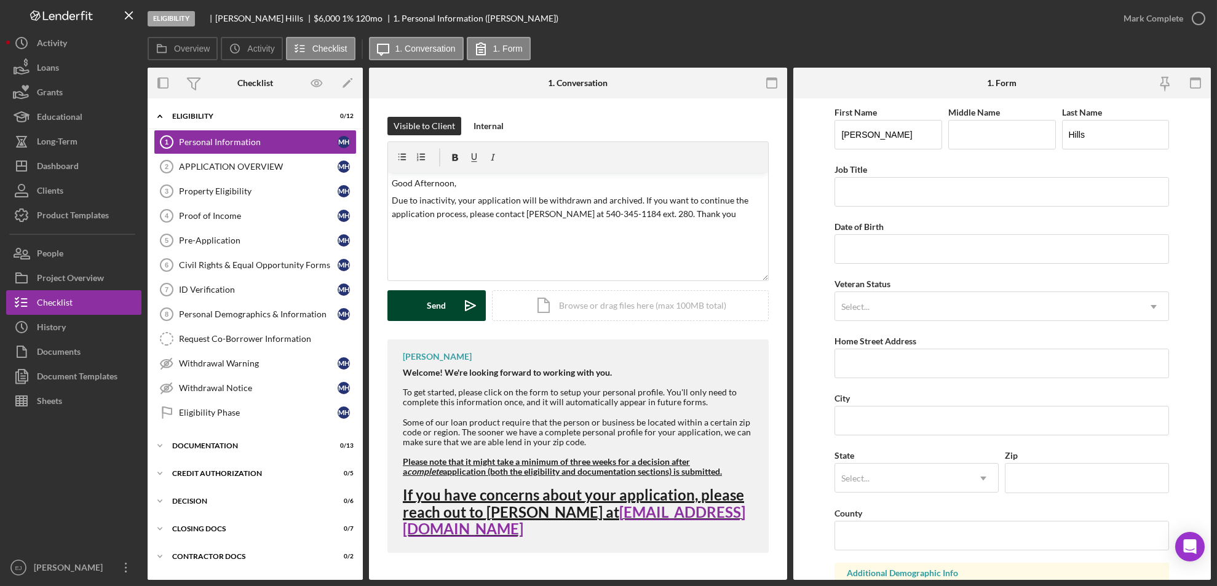
click at [430, 300] on div "Send" at bounding box center [436, 305] width 19 height 31
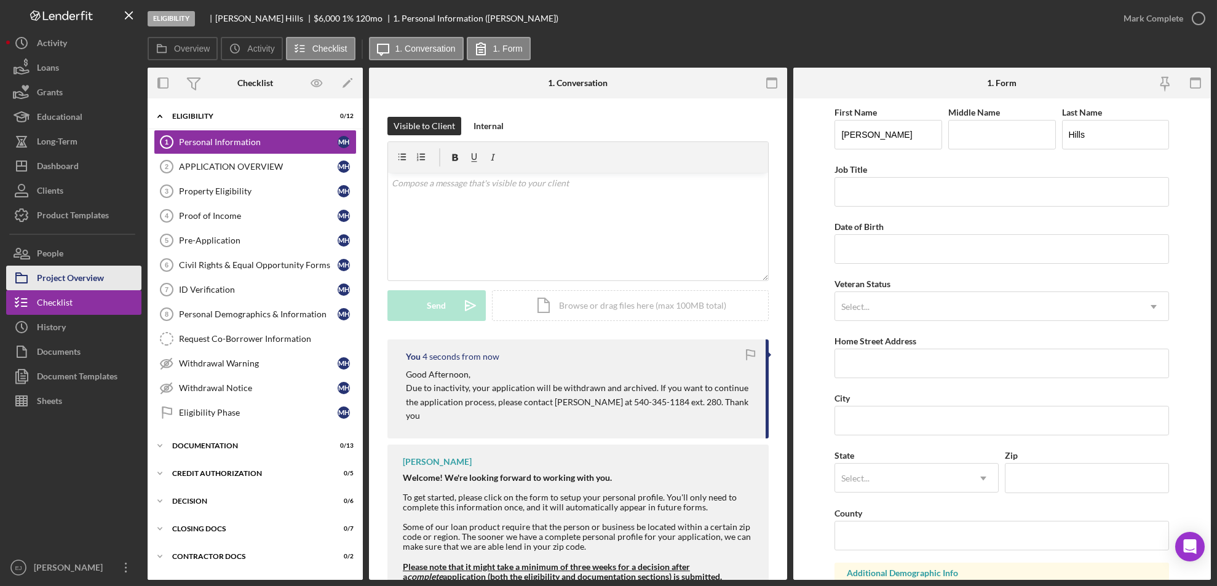
click at [99, 267] on div "Project Overview" at bounding box center [70, 280] width 67 height 28
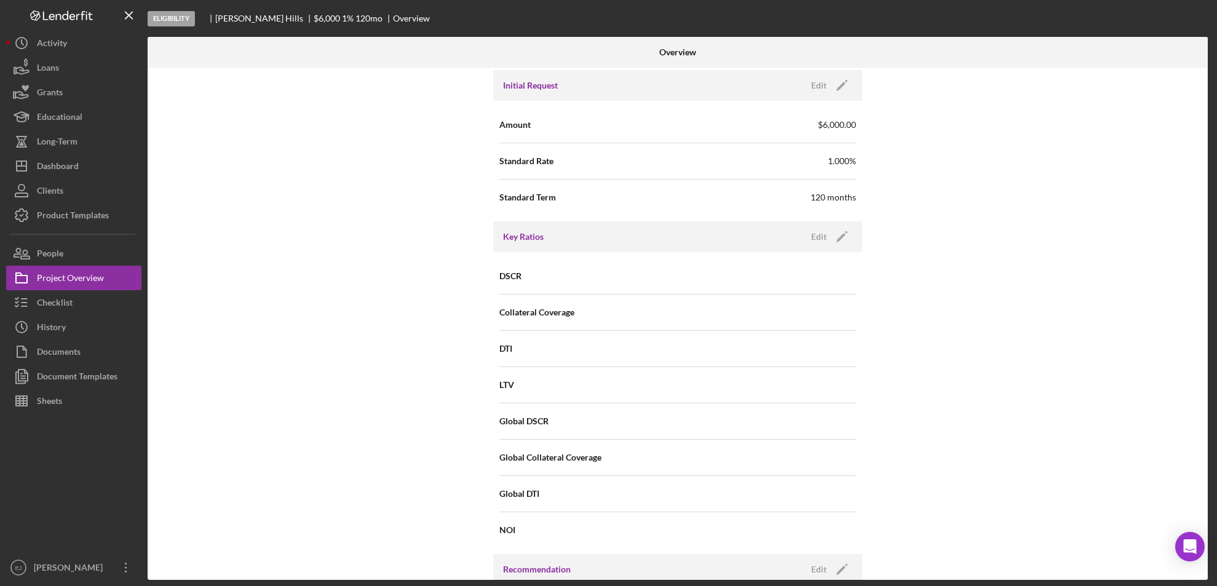
scroll to position [877, 0]
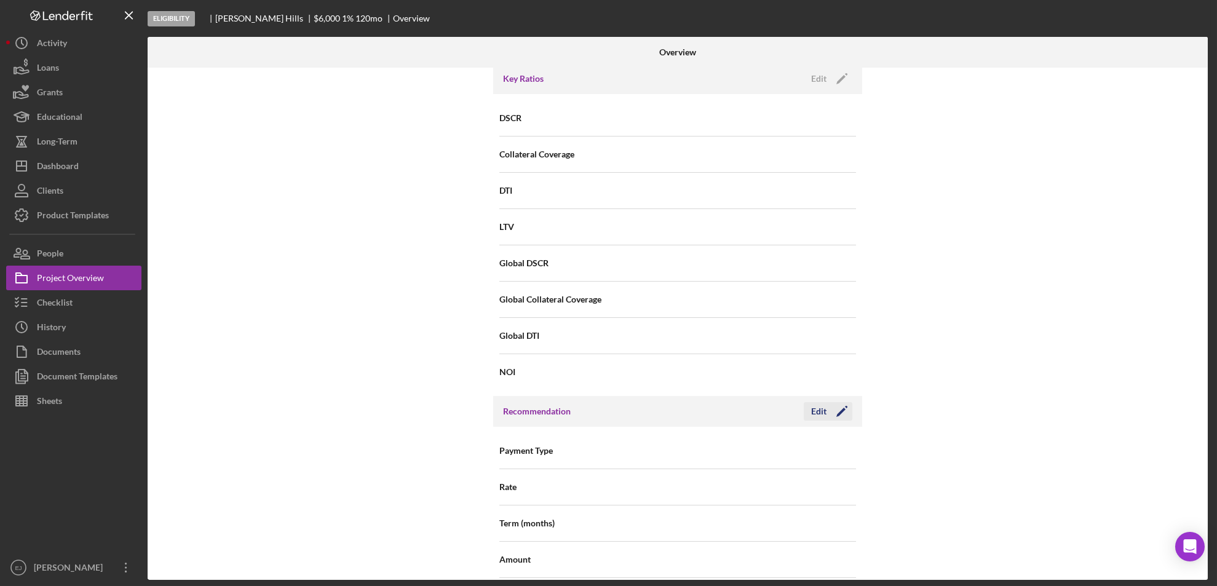
click at [818, 402] on div "Edit" at bounding box center [818, 411] width 15 height 18
click at [956, 407] on div "Internal Workflow Stage Eligibility Icon/Dropdown Arrow Archive (can unarchive …" at bounding box center [678, 324] width 1060 height 512
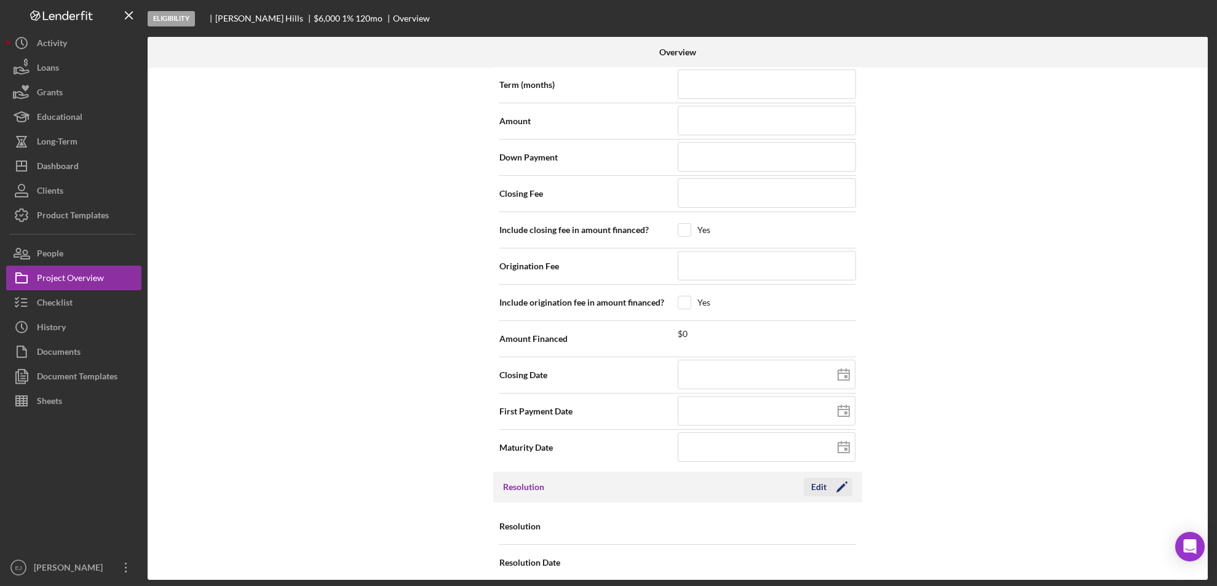
click at [826, 475] on icon "Icon/Edit" at bounding box center [841, 486] width 31 height 31
click at [829, 512] on icon "Icon/Dropdown Arrow" at bounding box center [841, 527] width 30 height 30
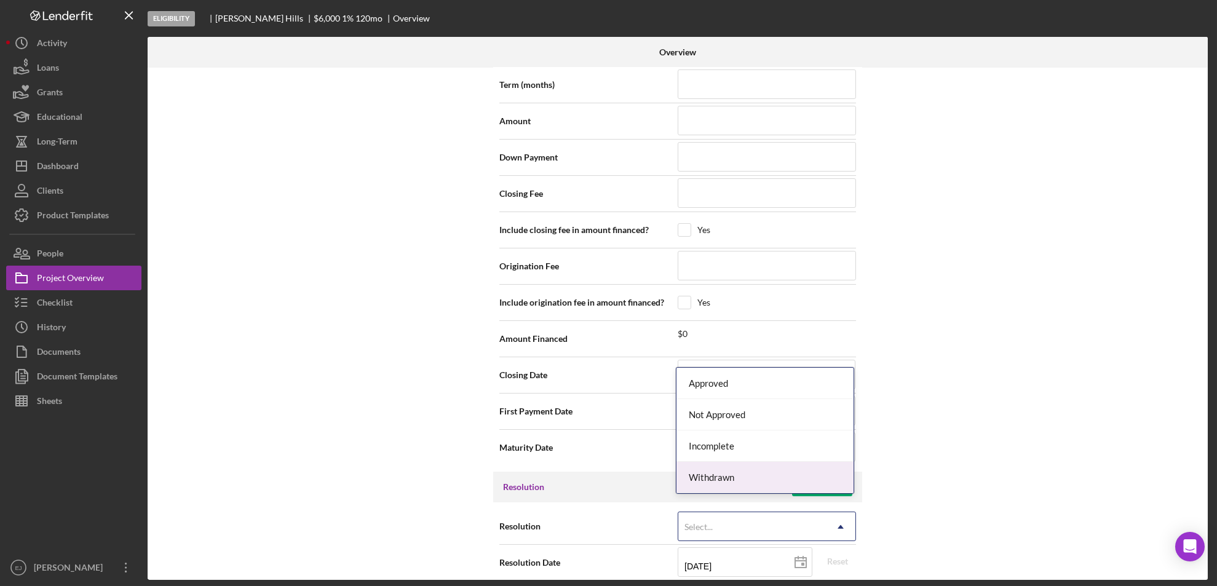
click at [816, 486] on div "Withdrawn" at bounding box center [764, 477] width 177 height 31
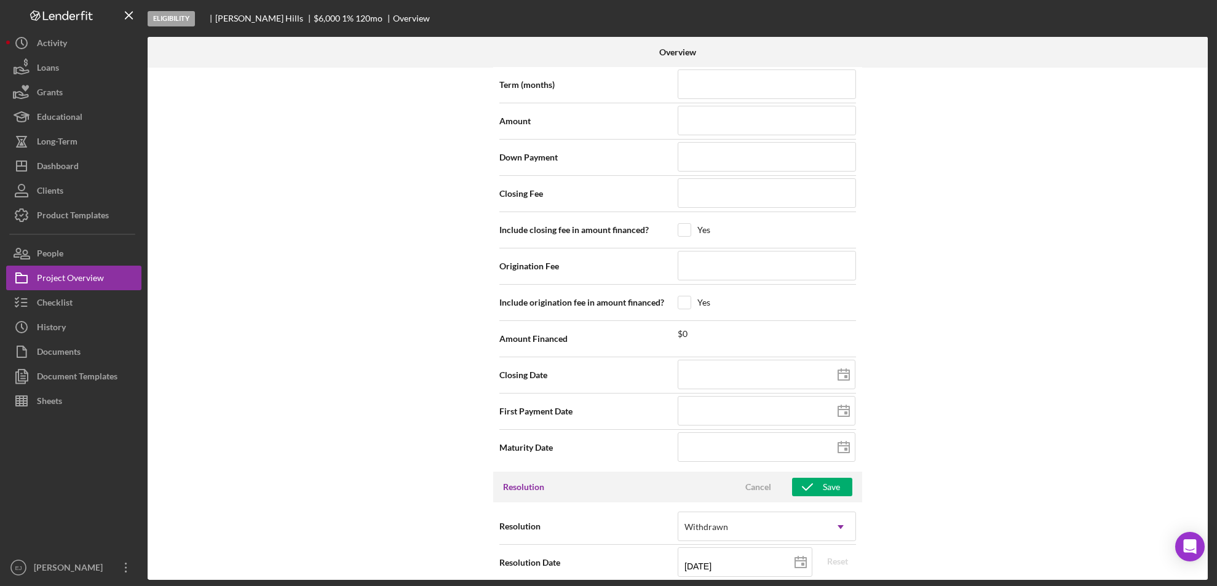
scroll to position [1393, 0]
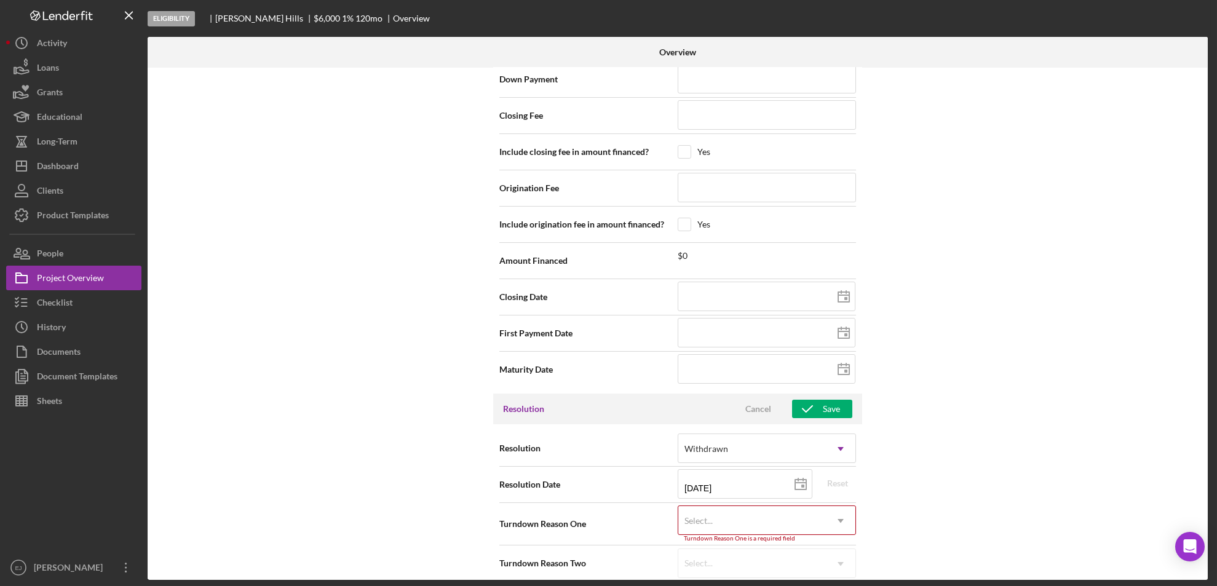
click at [826, 578] on div "Internal Workflow Stage Eligibility Icon/Dropdown Arrow Archive (can unarchive …" at bounding box center [678, 324] width 1060 height 512
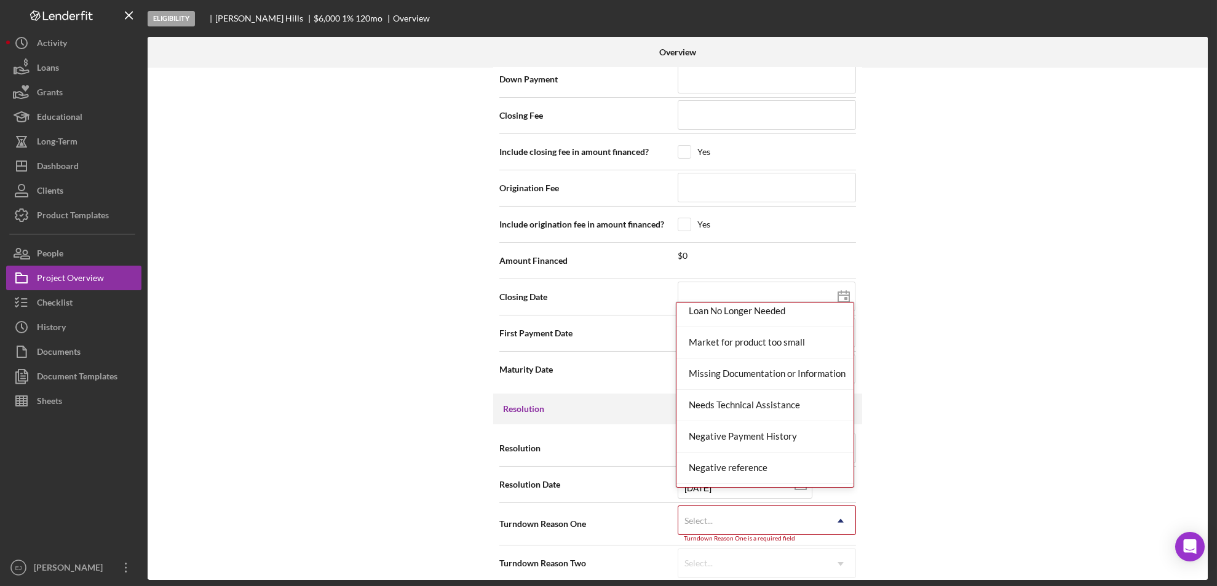
scroll to position [805, 0]
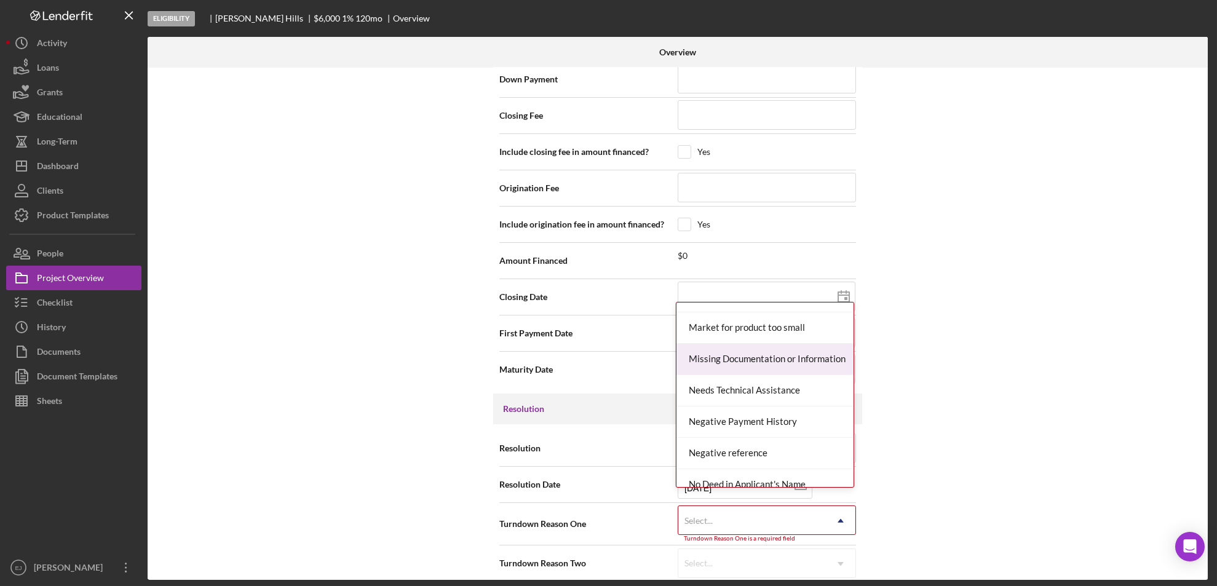
click at [765, 361] on div "Missing Documentation or Information" at bounding box center [764, 359] width 177 height 31
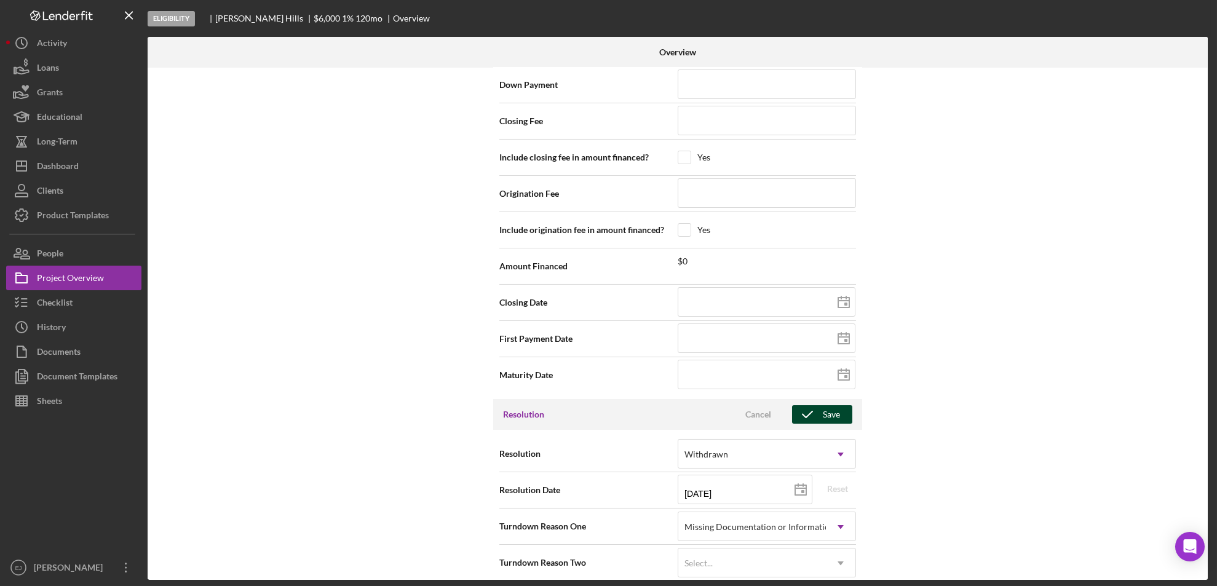
click at [827, 408] on div "Save" at bounding box center [831, 414] width 17 height 18
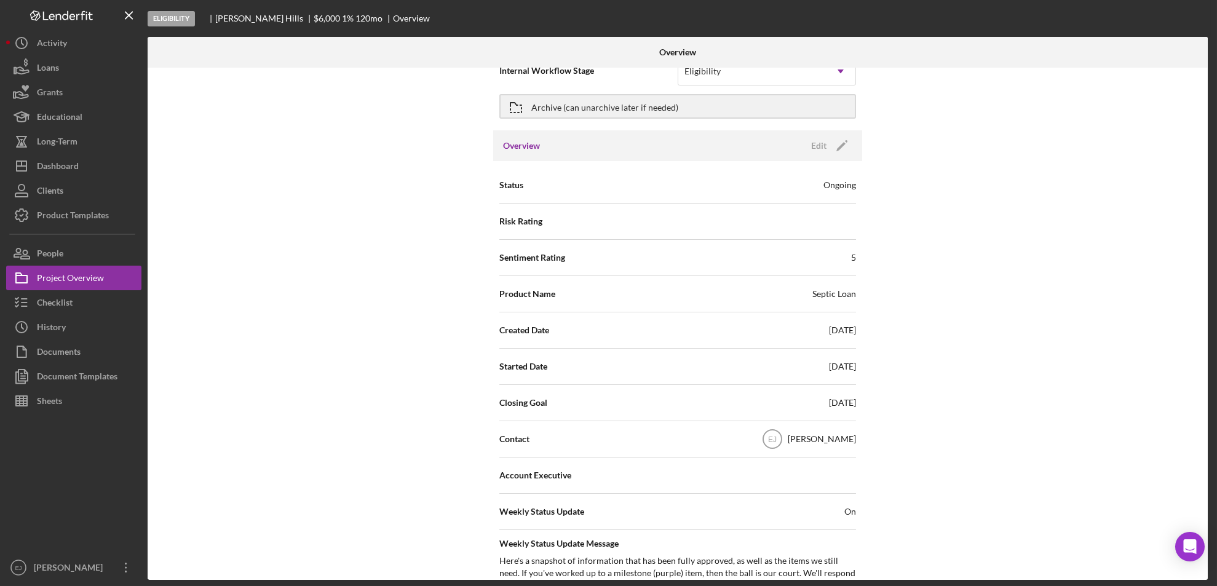
scroll to position [0, 0]
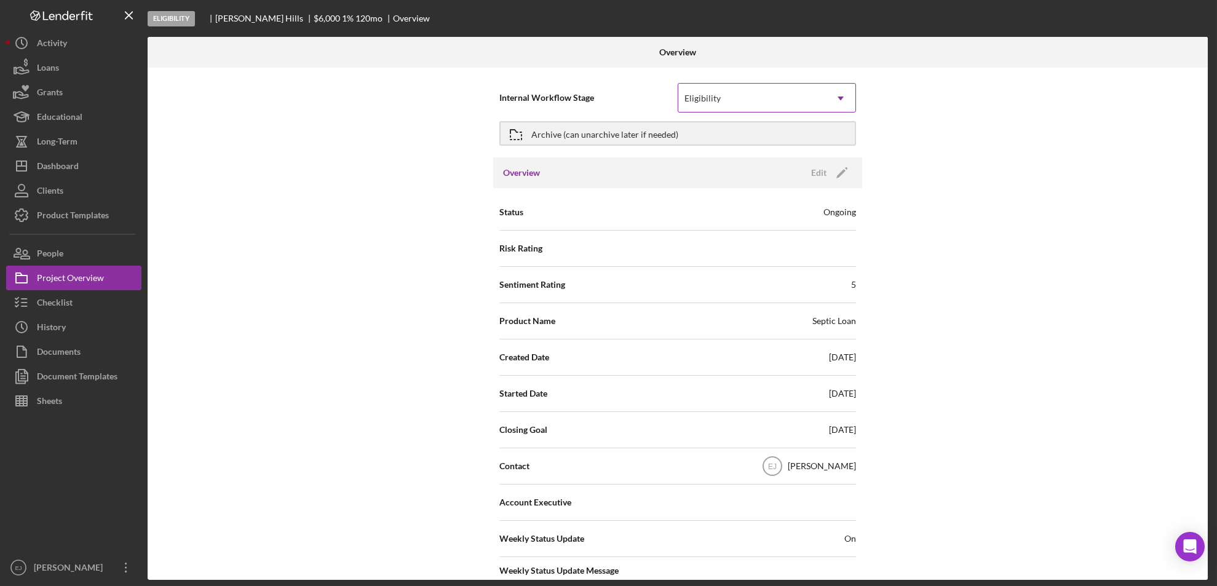
click at [843, 104] on icon "Icon/Dropdown Arrow" at bounding box center [841, 99] width 30 height 30
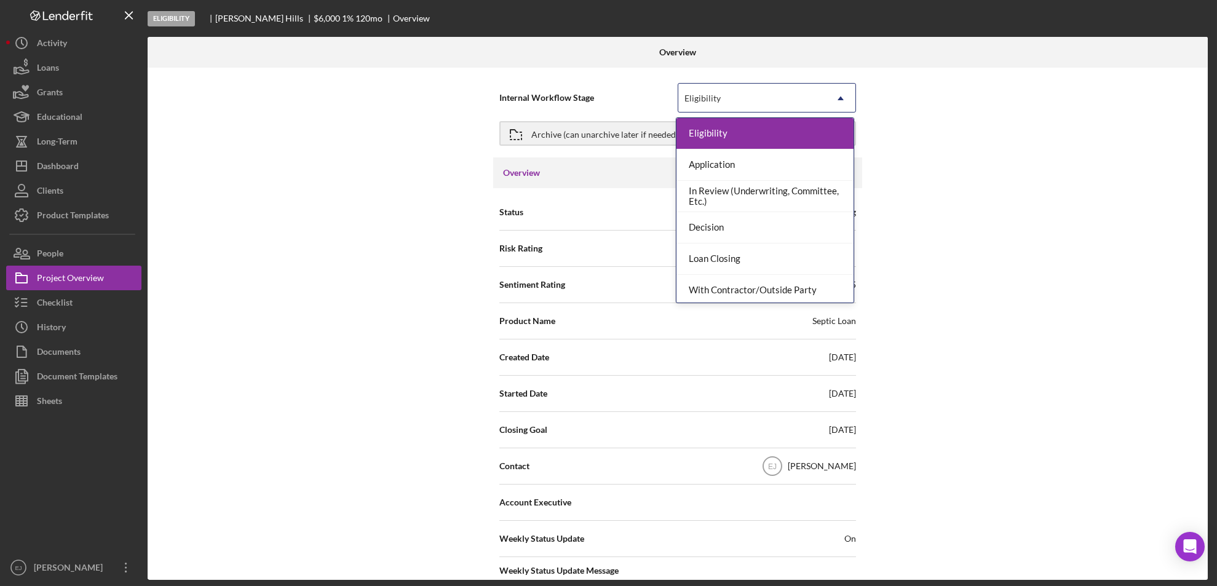
scroll to position [97, 0]
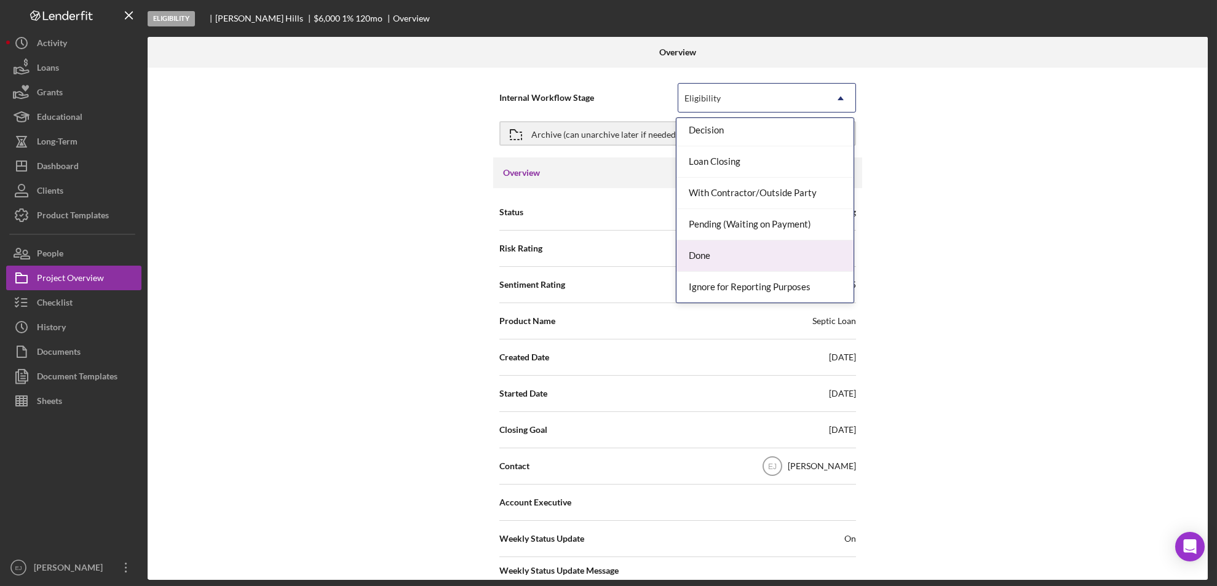
click at [813, 249] on div "Done" at bounding box center [764, 255] width 177 height 31
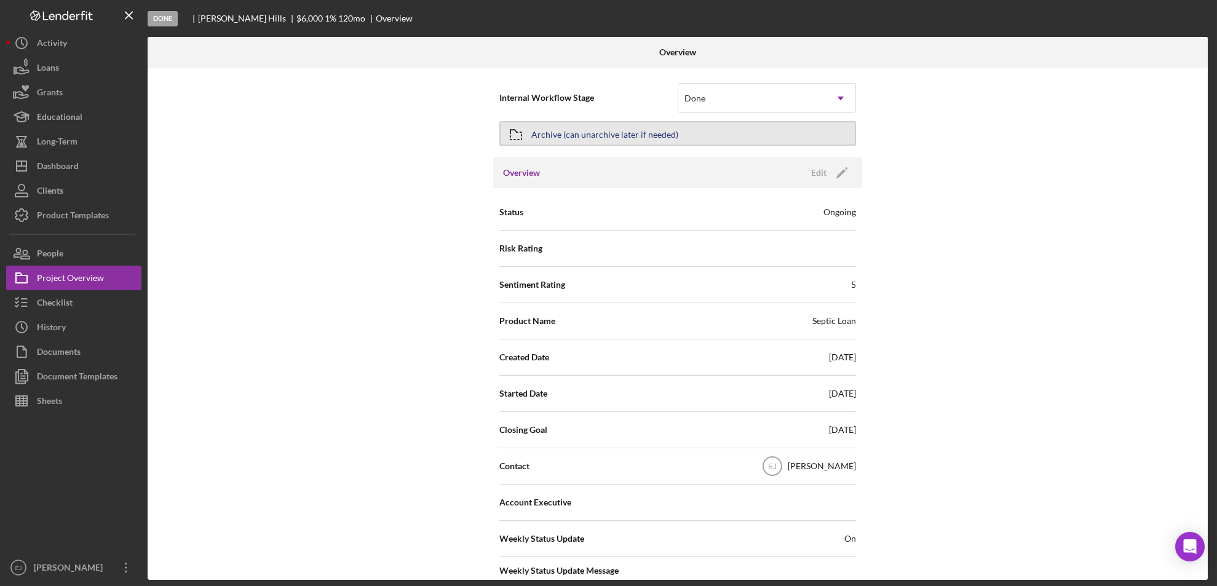
click at [588, 128] on div "Archive (can unarchive later if needed)" at bounding box center [604, 133] width 147 height 22
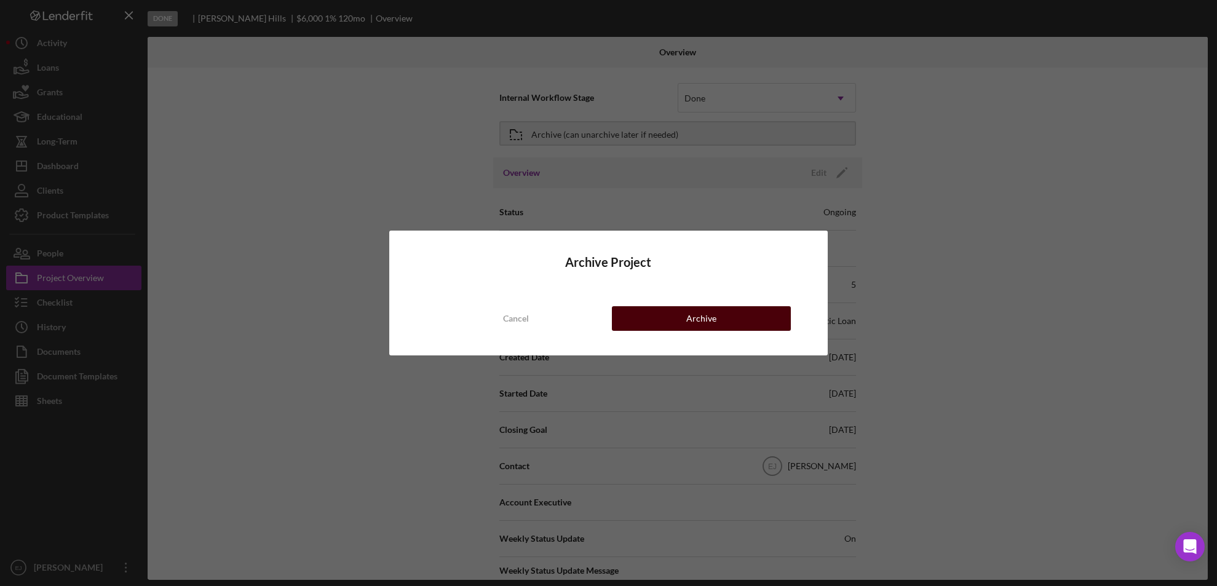
click at [736, 327] on button "Archive" at bounding box center [701, 318] width 179 height 25
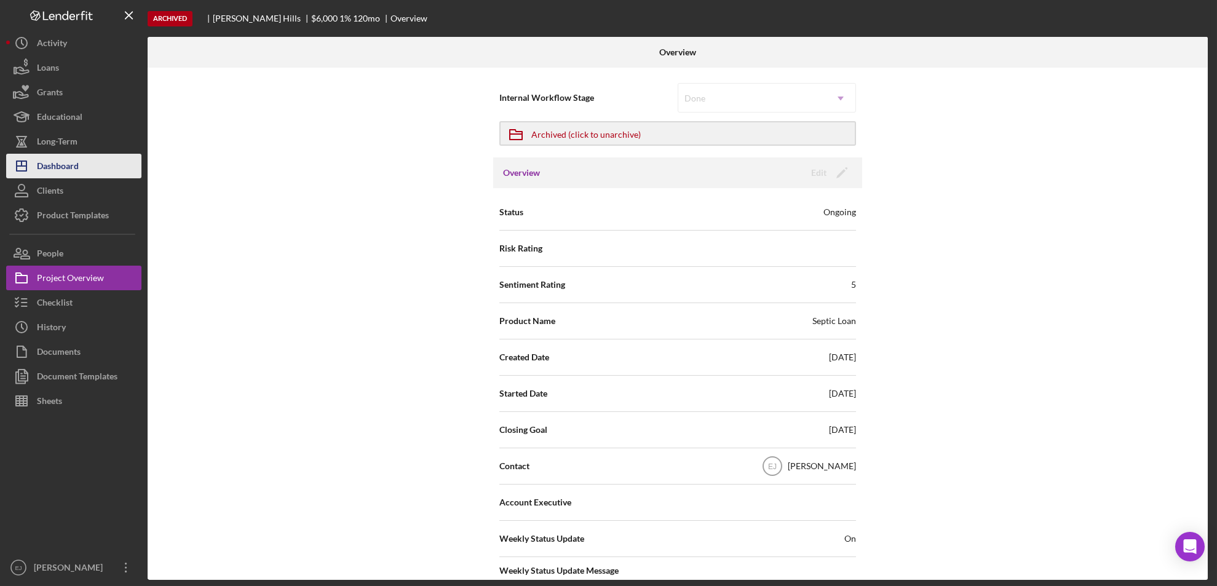
click at [87, 170] on button "Icon/Dashboard Dashboard" at bounding box center [73, 166] width 135 height 25
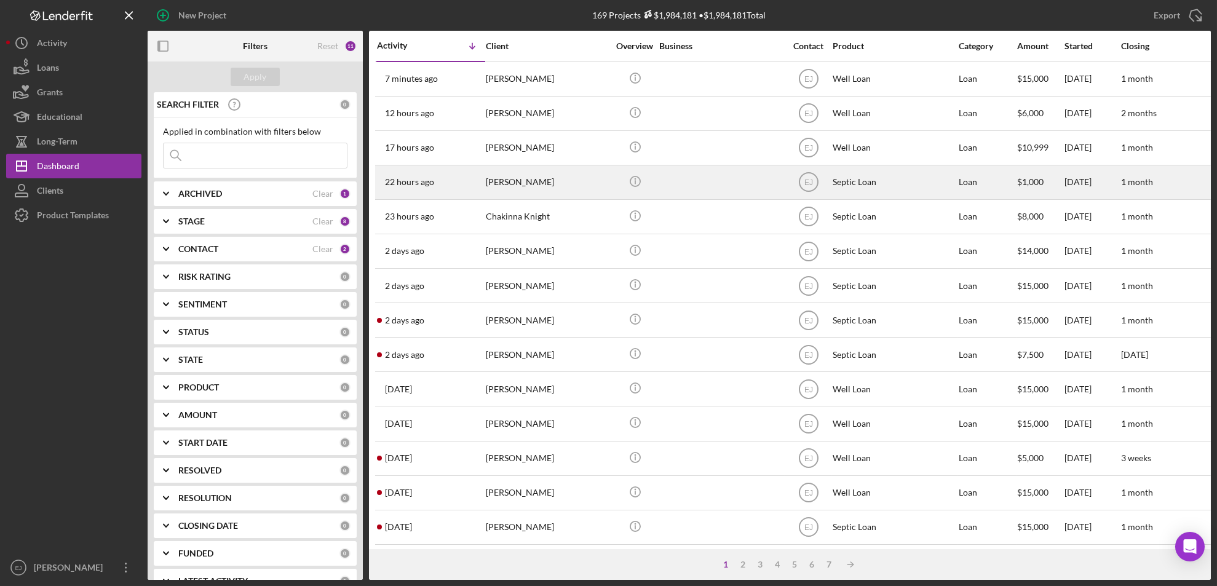
click at [535, 183] on div "[PERSON_NAME]" at bounding box center [547, 182] width 123 height 33
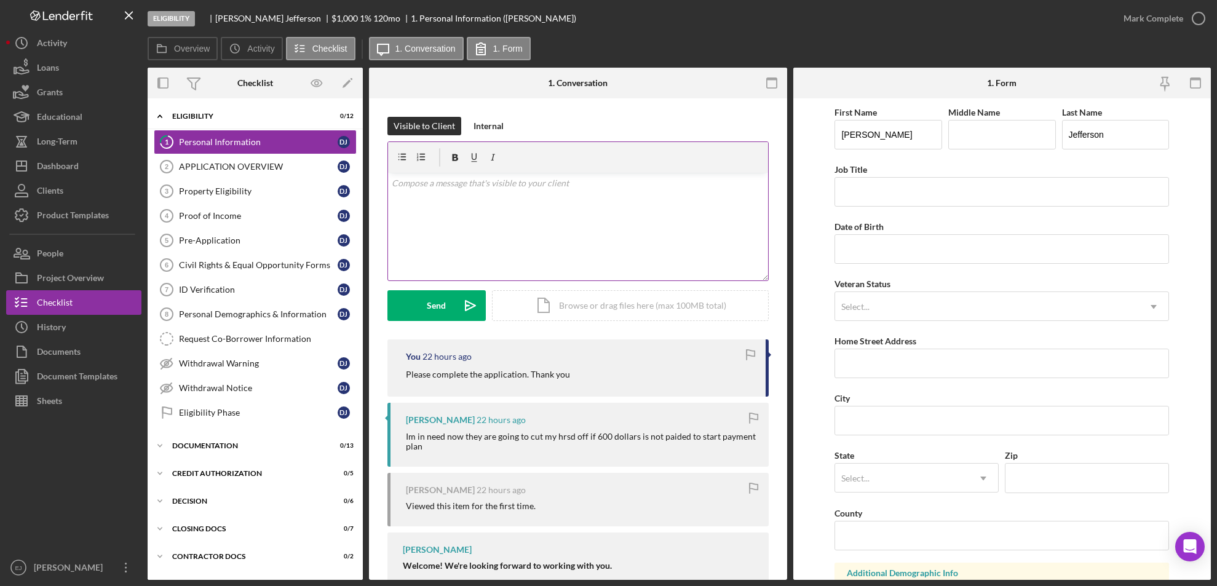
click at [586, 223] on div "v Color teal Color pink Remove color Add row above Add row below Add column bef…" at bounding box center [578, 227] width 380 height 108
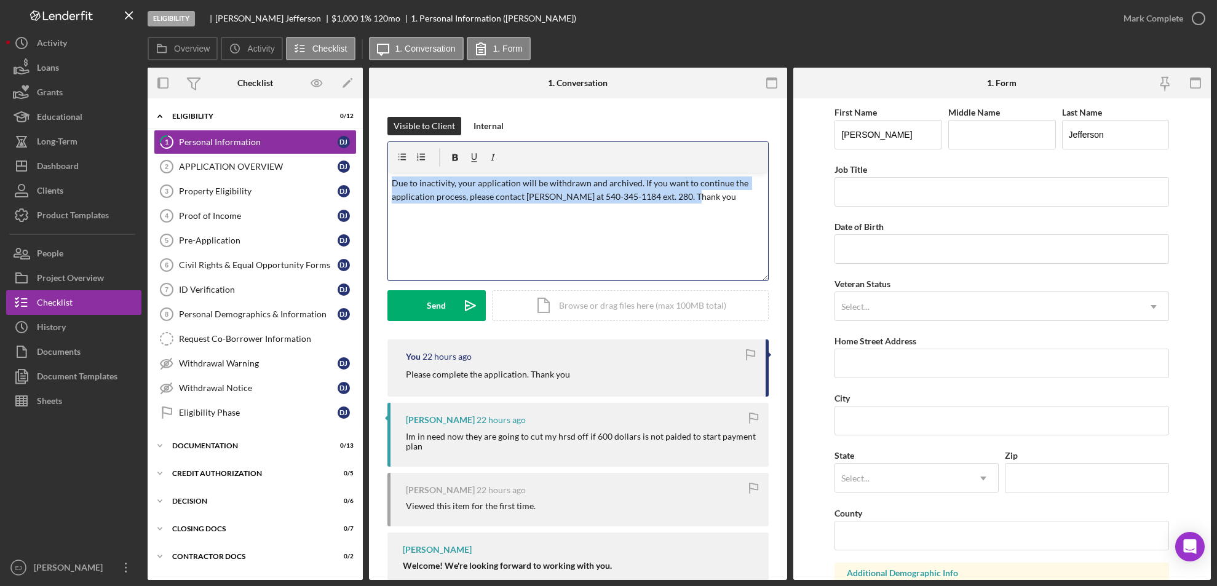
click at [586, 223] on div "v Color teal Color pink Remove color Add row above Add row below Add column bef…" at bounding box center [578, 227] width 380 height 108
click at [389, 179] on div "v Color teal Color pink Remove color Add row above Add row below Add column bef…" at bounding box center [578, 227] width 380 height 108
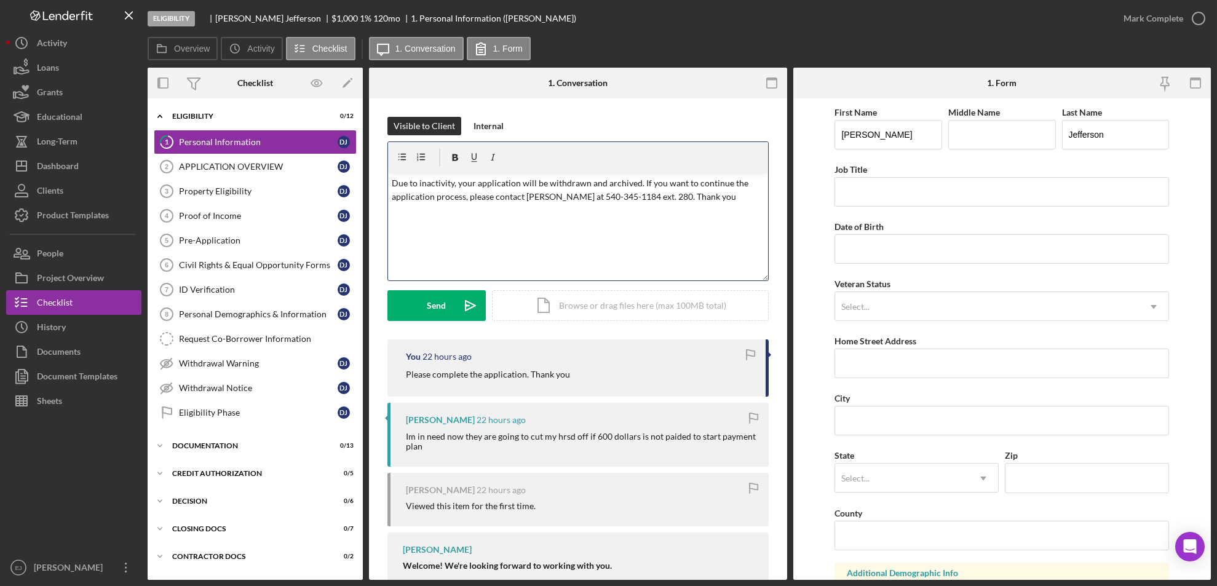
click at [440, 242] on div "v Color teal Color pink Remove color Add row above Add row below Add column bef…" at bounding box center [578, 227] width 380 height 108
click at [388, 184] on div "v Color teal Color pink Remove color Add row above Add row below Add column bef…" at bounding box center [578, 227] width 380 height 108
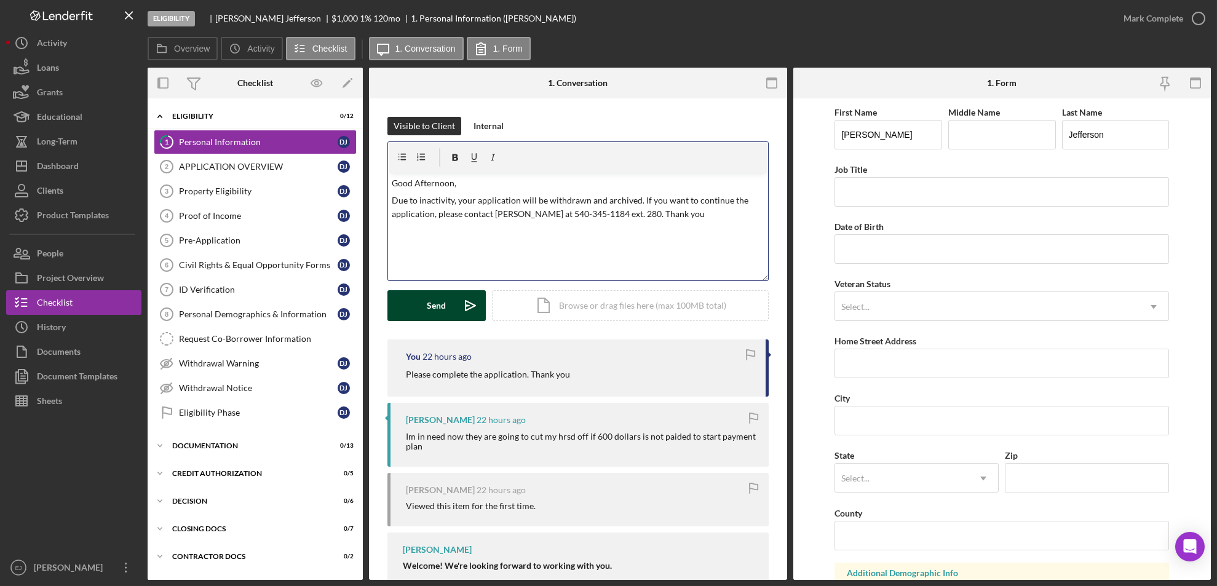
click at [430, 296] on div "Send" at bounding box center [436, 305] width 19 height 31
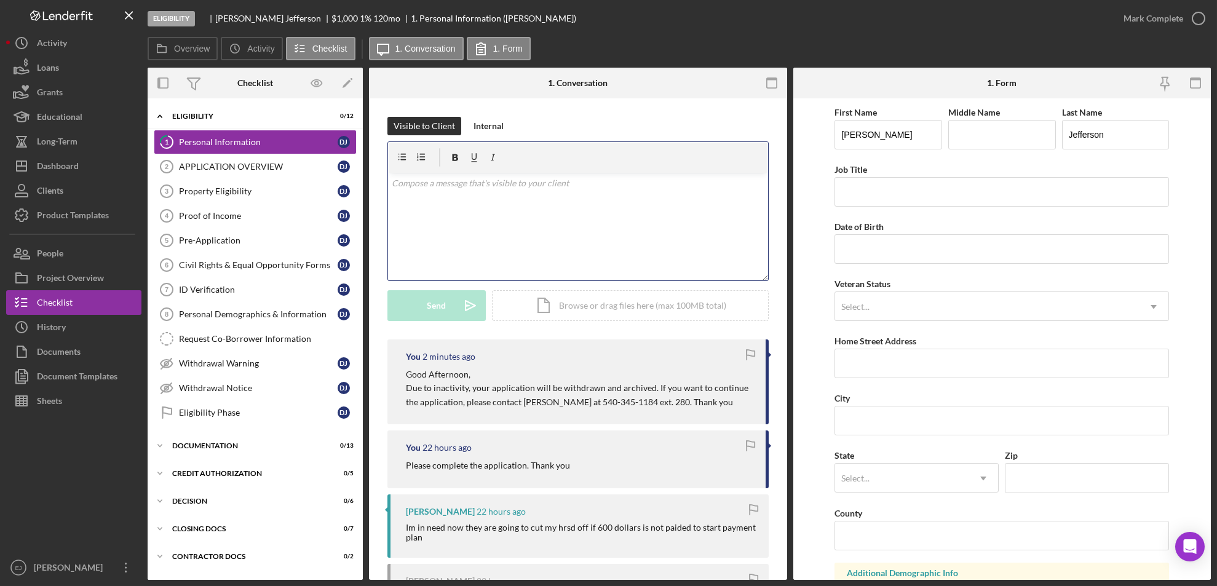
click at [459, 195] on div "v Color teal Color pink Remove color Add row above Add row below Add column bef…" at bounding box center [578, 227] width 380 height 108
click at [1201, 26] on icon "button" at bounding box center [1198, 18] width 31 height 31
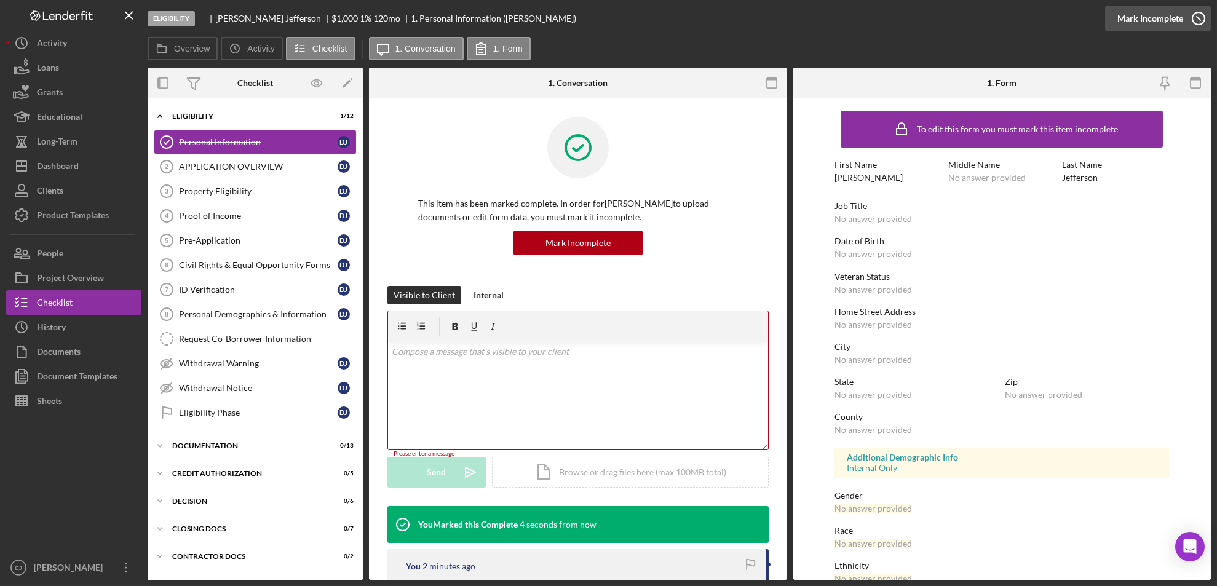
click at [1202, 13] on icon "button" at bounding box center [1198, 18] width 31 height 31
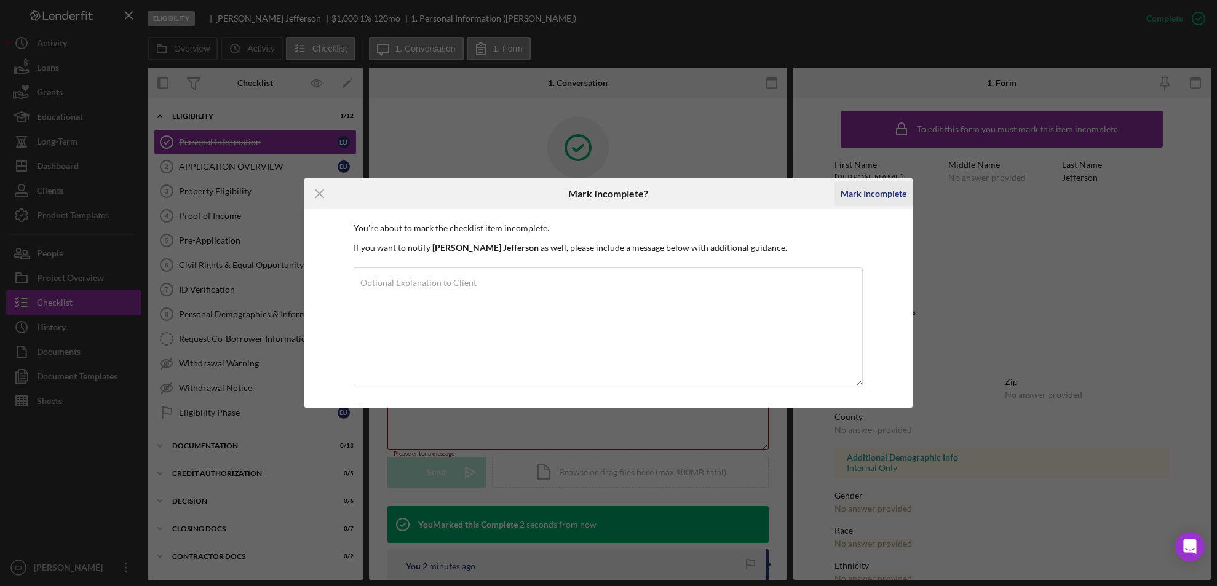
click at [861, 193] on div "Mark Incomplete" at bounding box center [873, 193] width 66 height 25
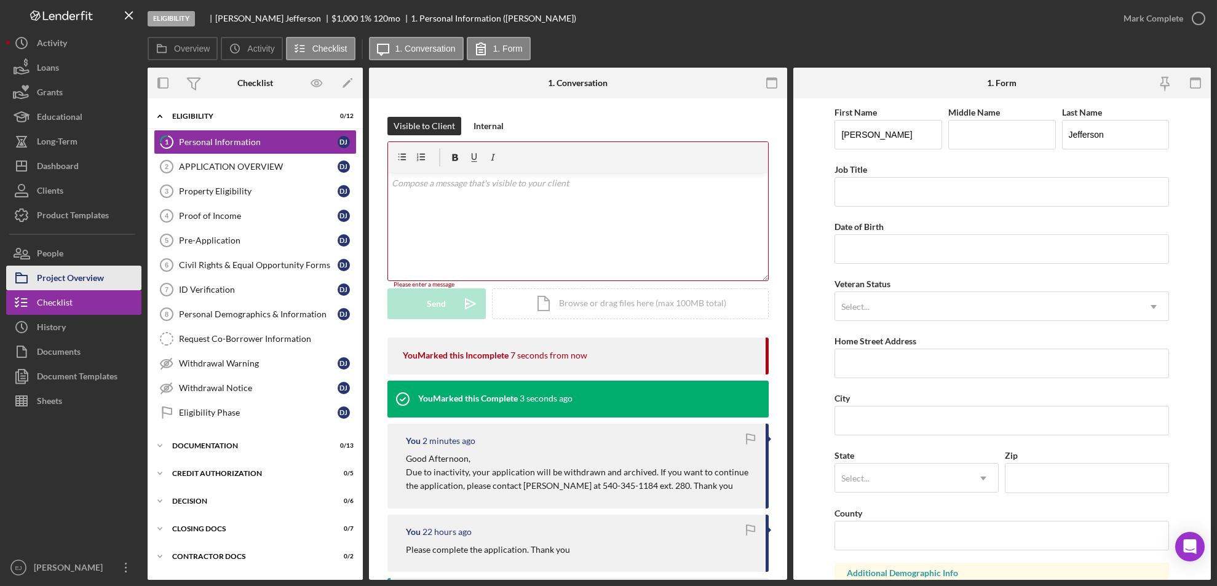
click at [106, 275] on button "Project Overview" at bounding box center [73, 278] width 135 height 25
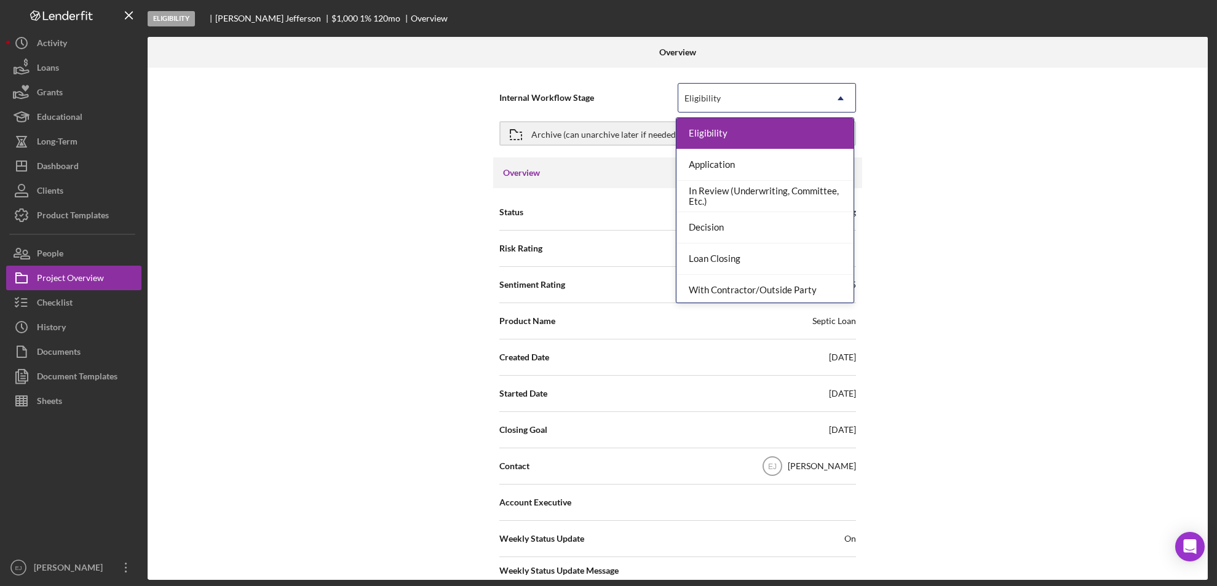
click at [845, 98] on icon "Icon/Dropdown Arrow" at bounding box center [841, 99] width 30 height 30
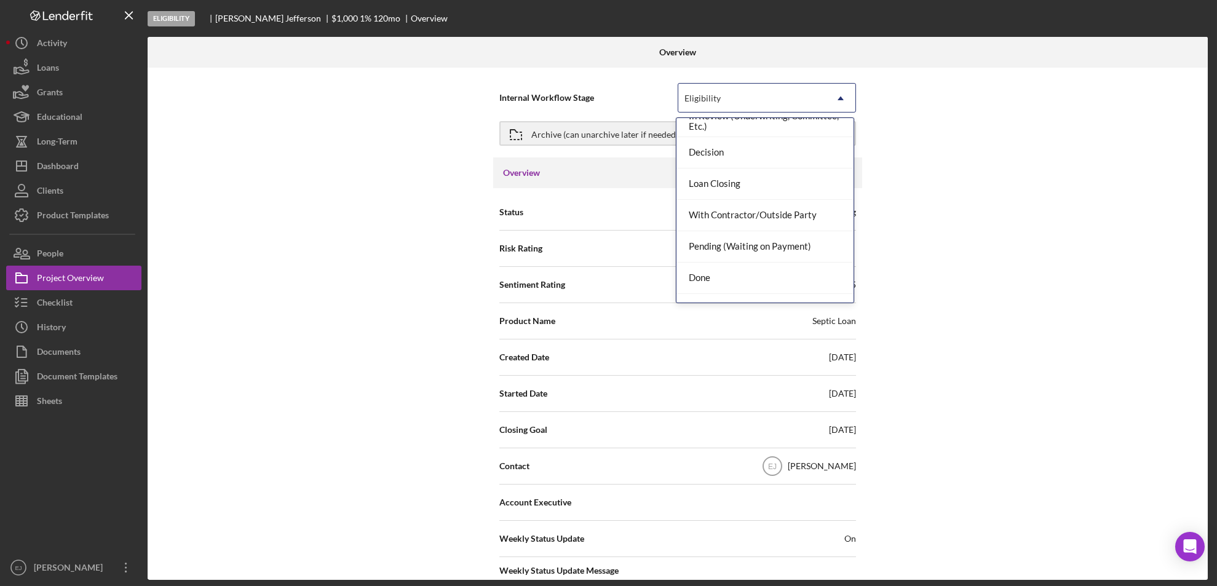
scroll to position [97, 0]
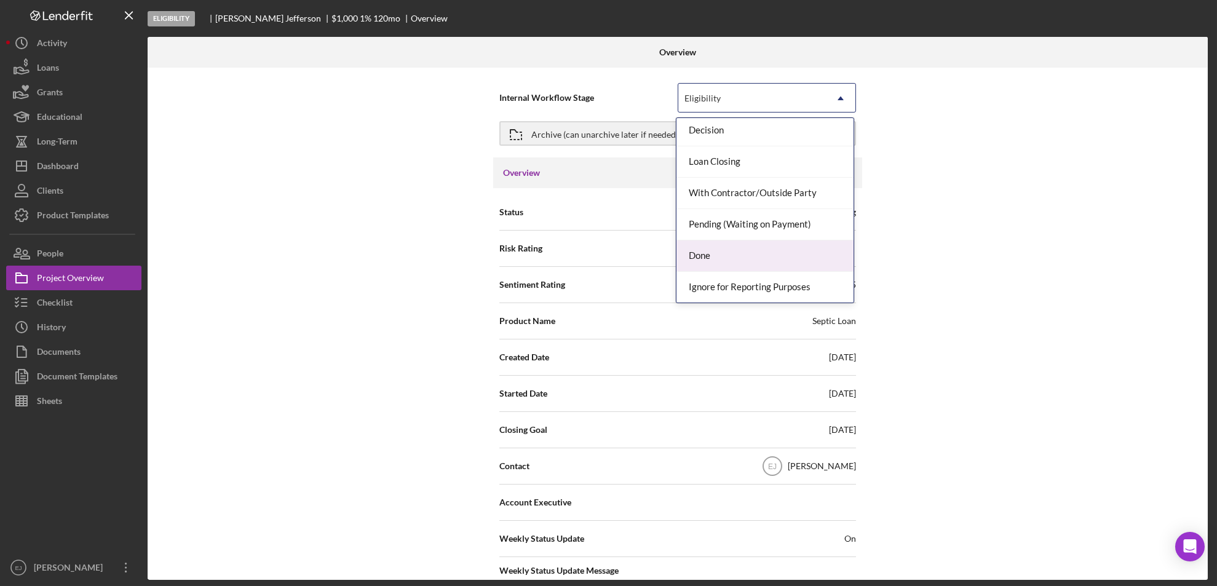
click at [817, 253] on div "Done" at bounding box center [764, 255] width 177 height 31
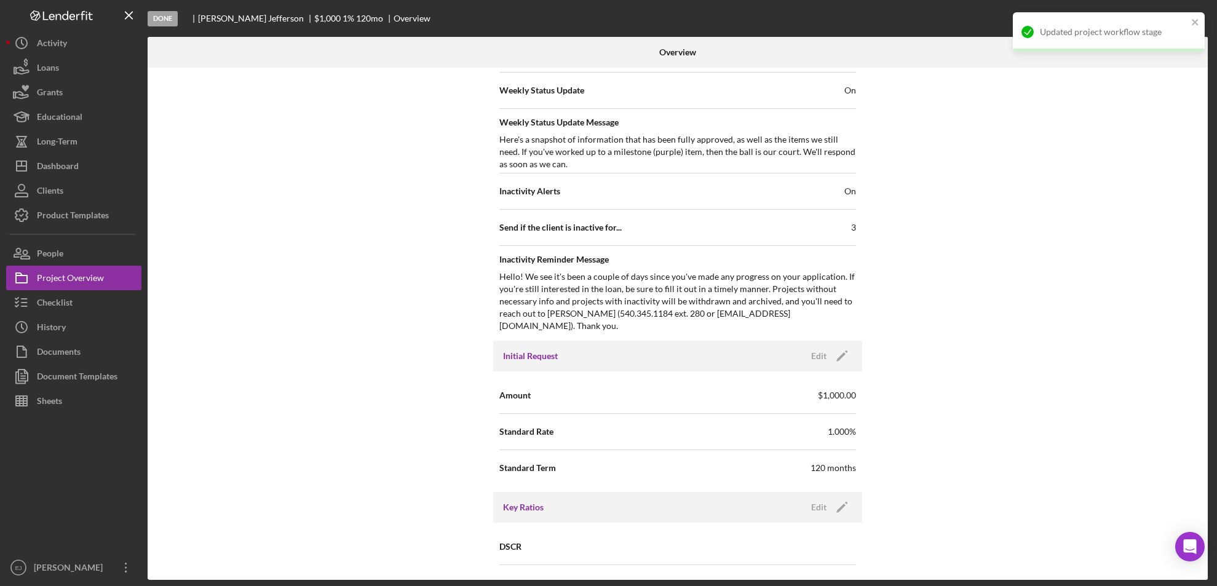
scroll to position [897, 0]
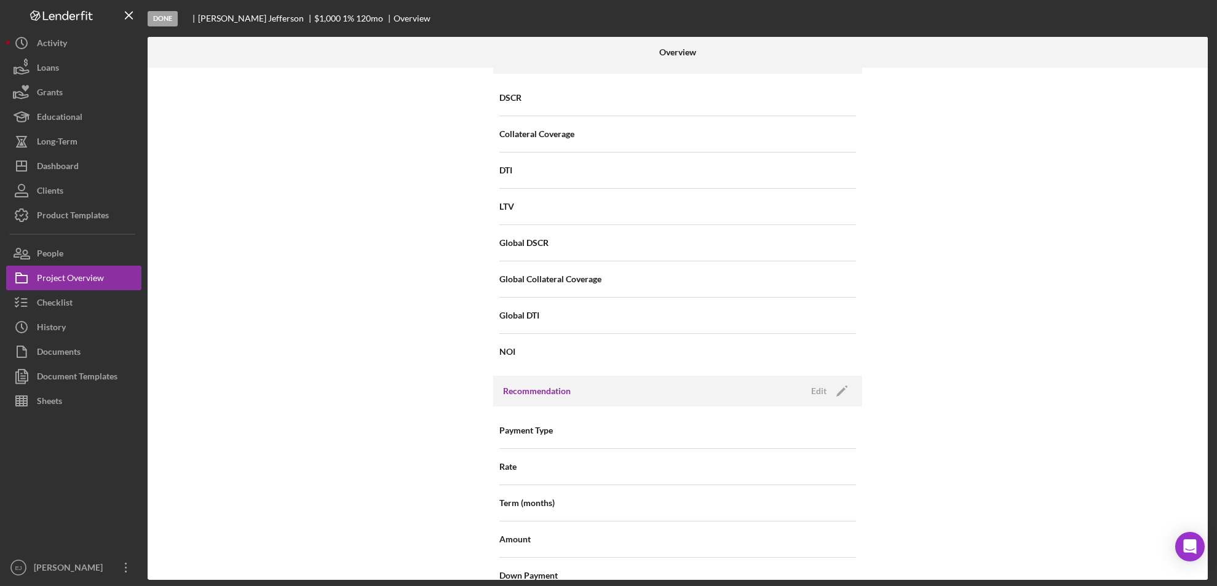
click at [1207, 520] on div "Overview Internal Workflow Stage option Done, selected. Done Icon/Dropdown Arro…" at bounding box center [679, 308] width 1063 height 543
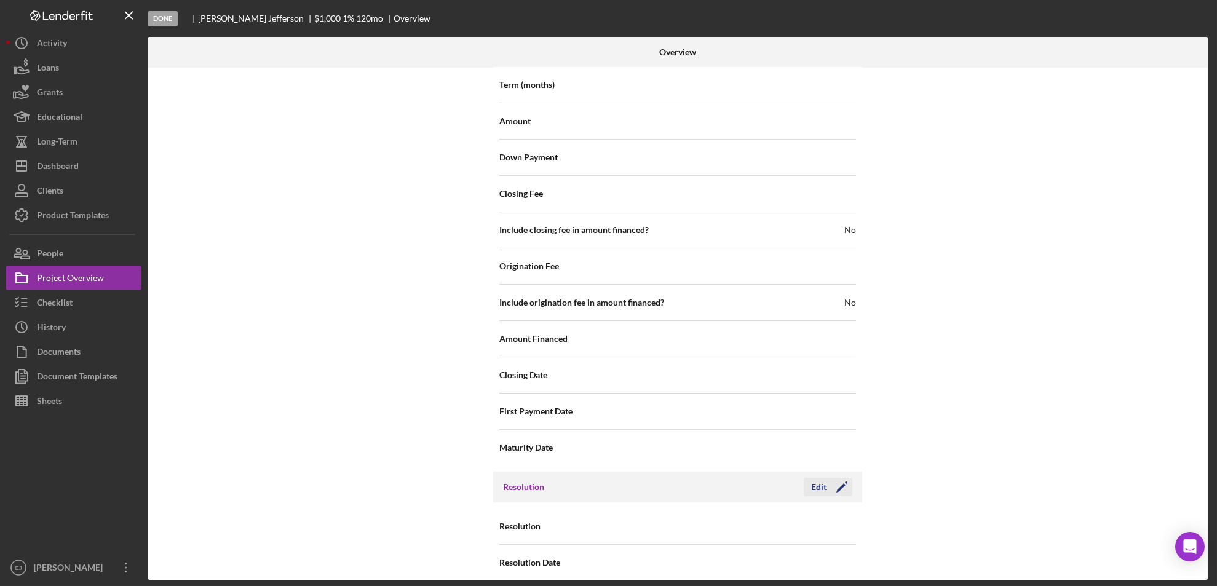
click at [822, 478] on div "Edit" at bounding box center [818, 487] width 15 height 18
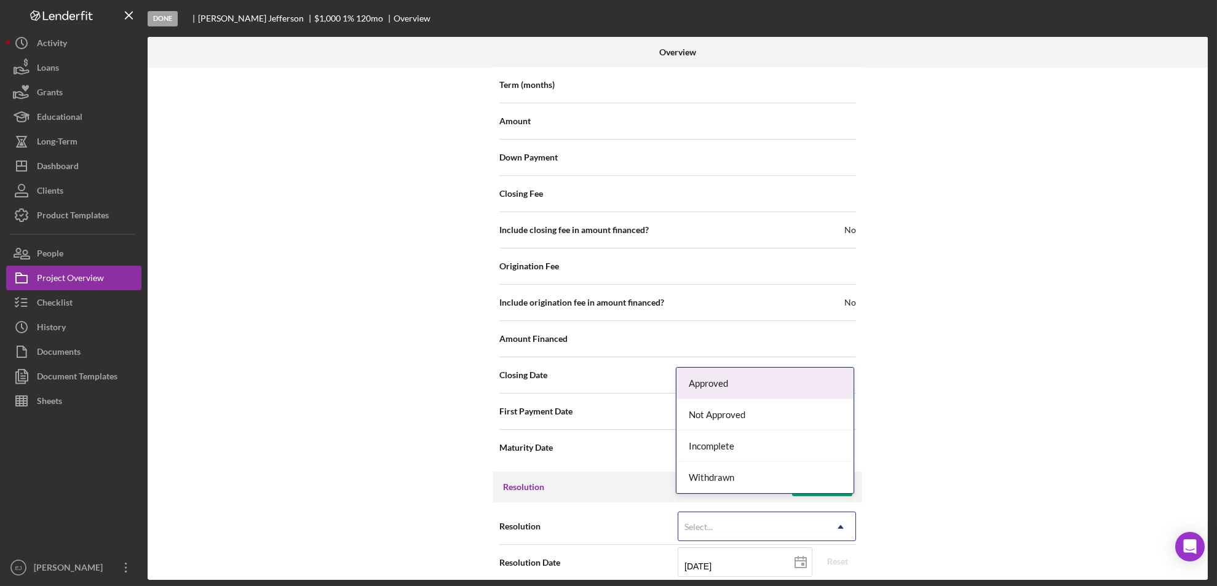
click at [832, 513] on icon "Icon/Dropdown Arrow" at bounding box center [841, 527] width 30 height 30
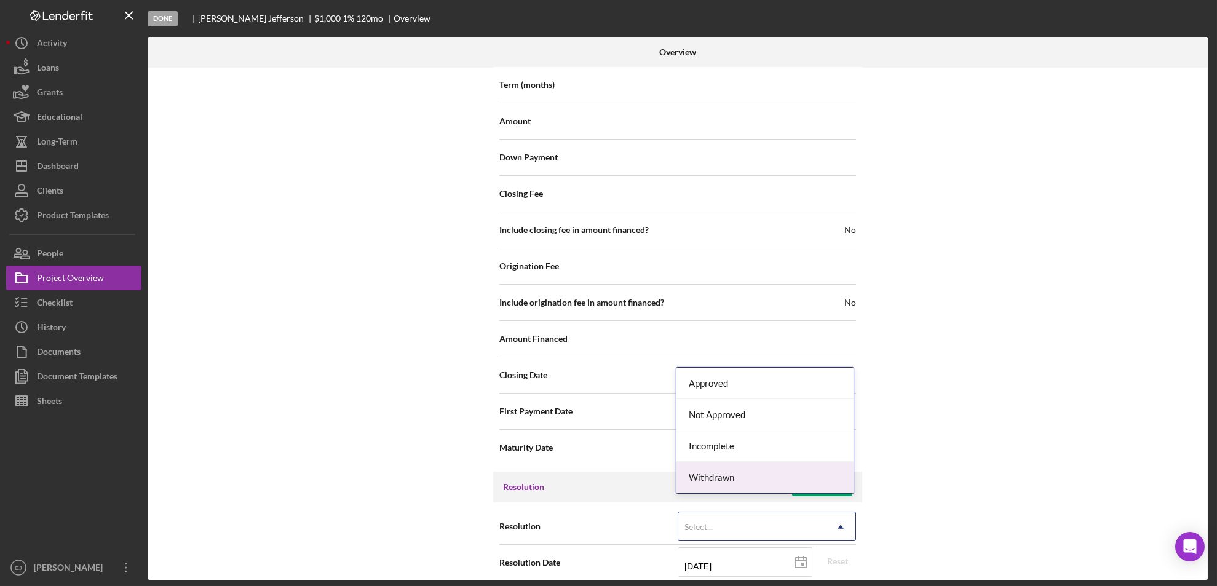
click at [815, 475] on div "Withdrawn" at bounding box center [764, 477] width 177 height 31
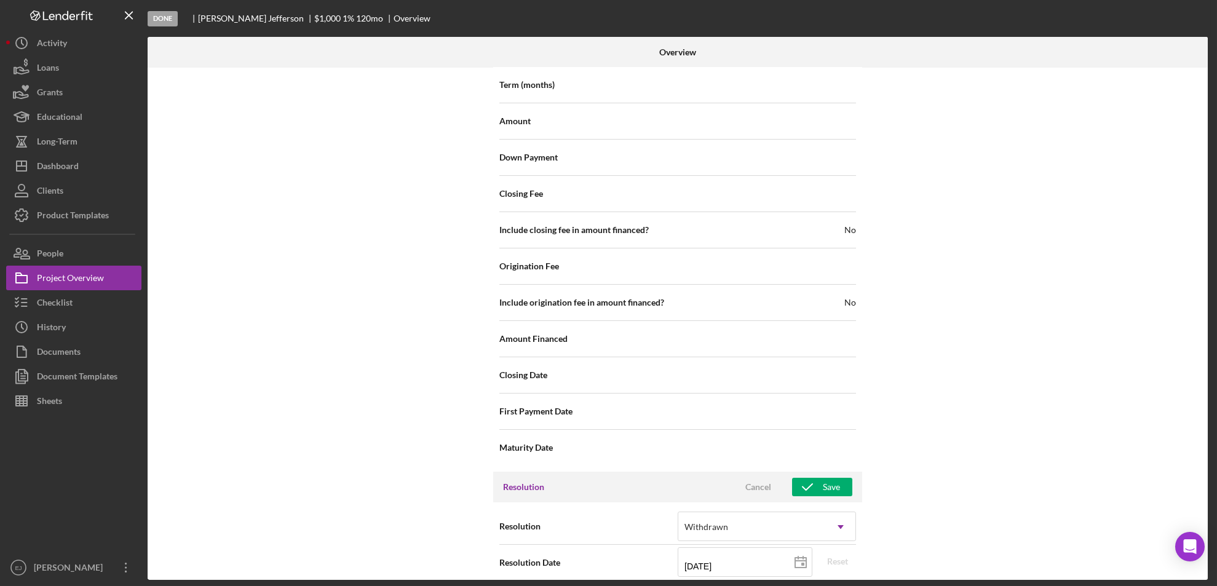
scroll to position [1393, 0]
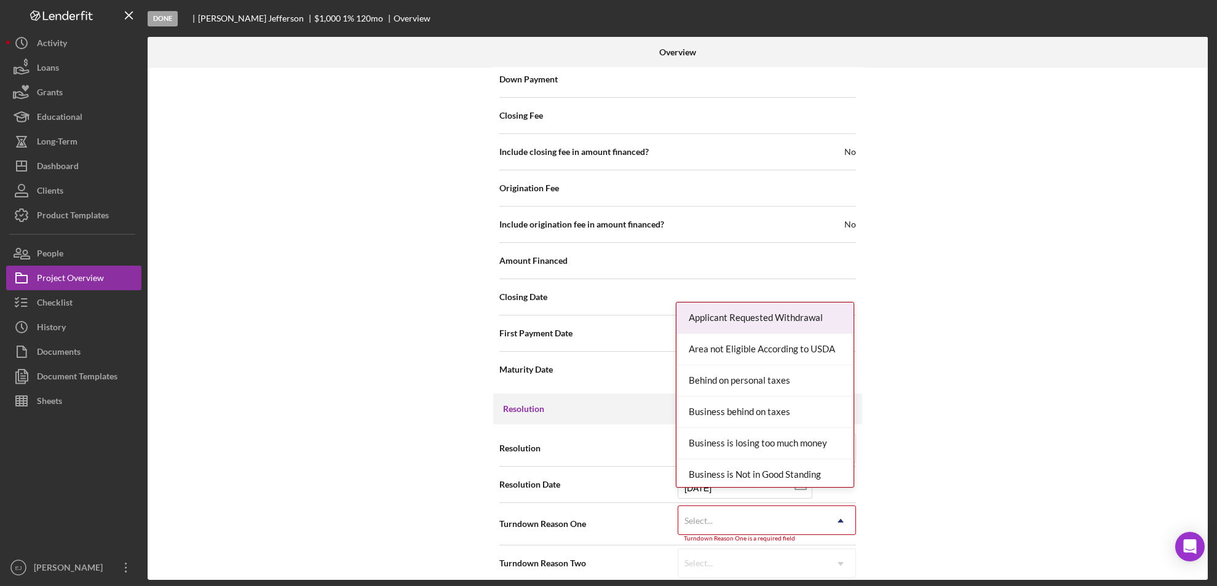
click at [847, 577] on div "Internal Workflow Stage Done Icon/Dropdown Arrow Archive (can unarchive later i…" at bounding box center [678, 324] width 1060 height 512
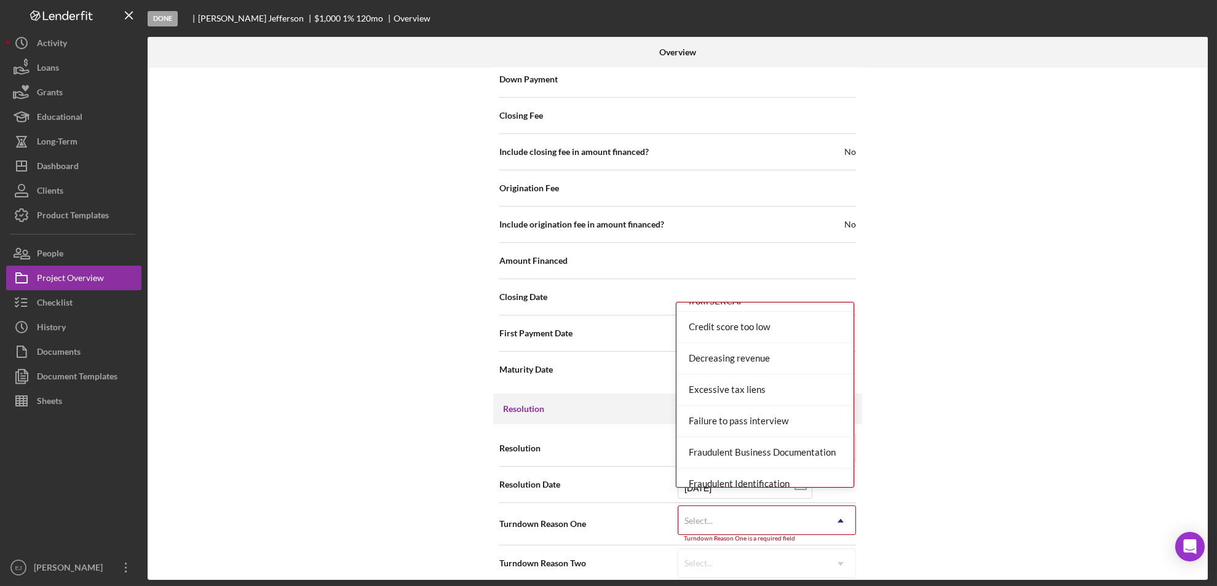
scroll to position [322, 0]
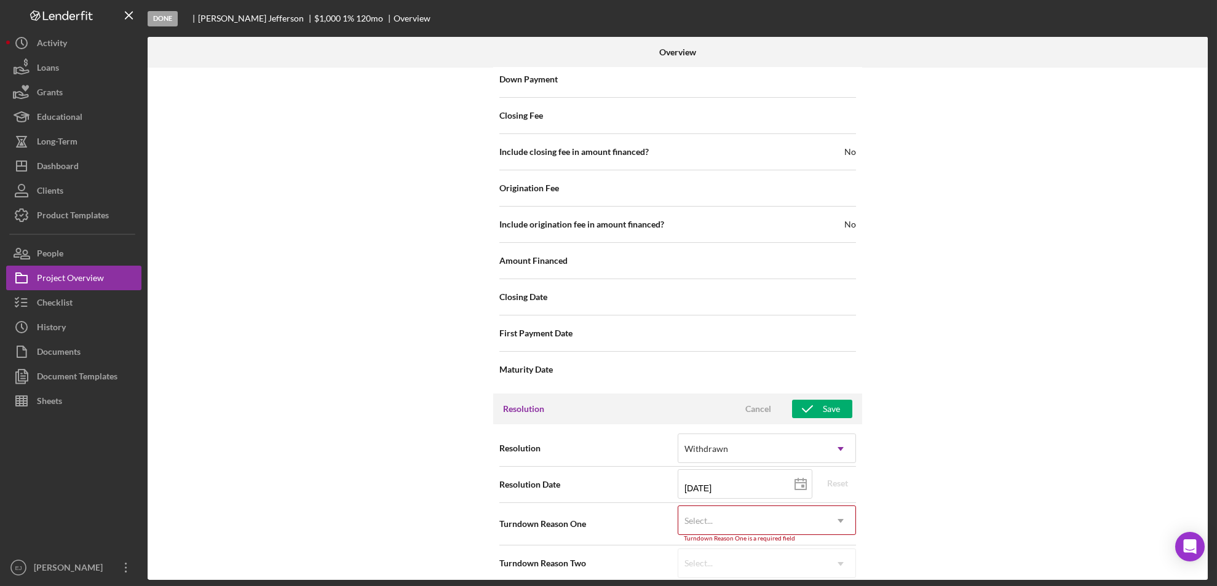
click at [854, 463] on div "Resolution Withdrawn Icon/Dropdown Arrow Resolution Date [DATE] [DATE] Reset Tu…" at bounding box center [677, 505] width 369 height 163
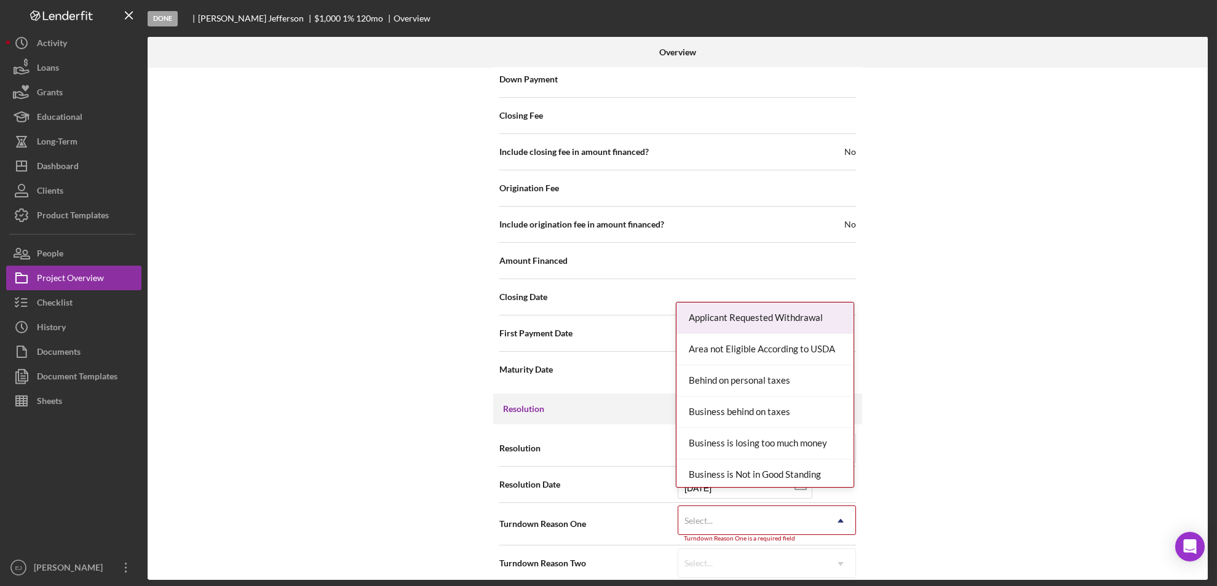
click at [845, 507] on icon "Icon/Dropdown Arrow" at bounding box center [841, 521] width 30 height 30
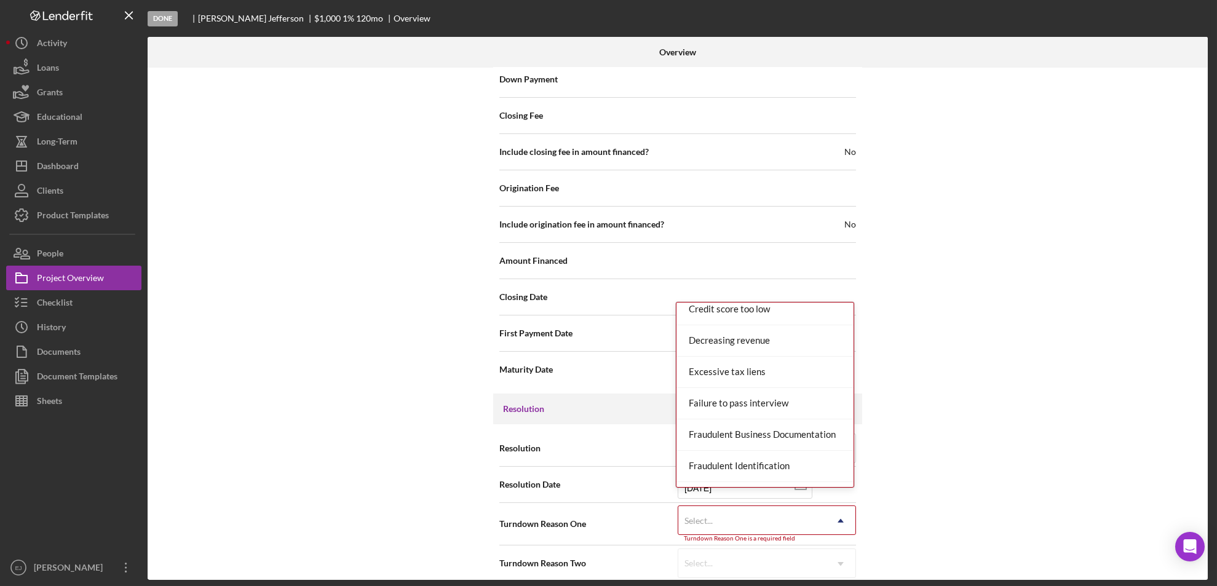
click at [855, 460] on div "Resolution Withdrawn Icon/Dropdown Arrow Resolution Date [DATE] [DATE] Reset Tu…" at bounding box center [677, 505] width 369 height 163
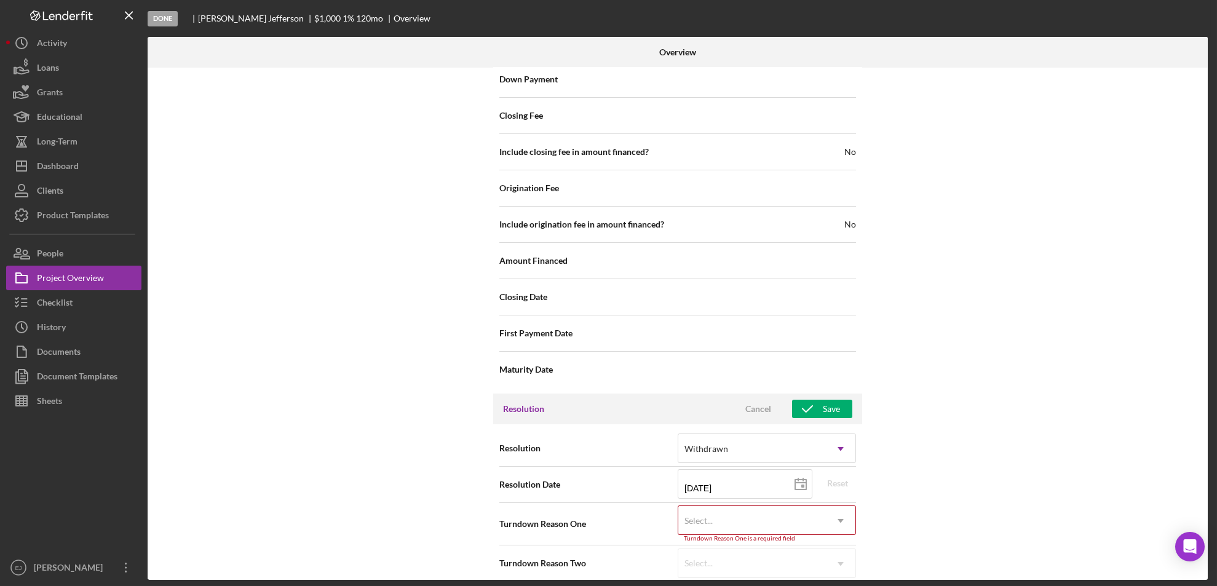
click at [845, 510] on icon "Icon/Dropdown Arrow" at bounding box center [841, 521] width 30 height 30
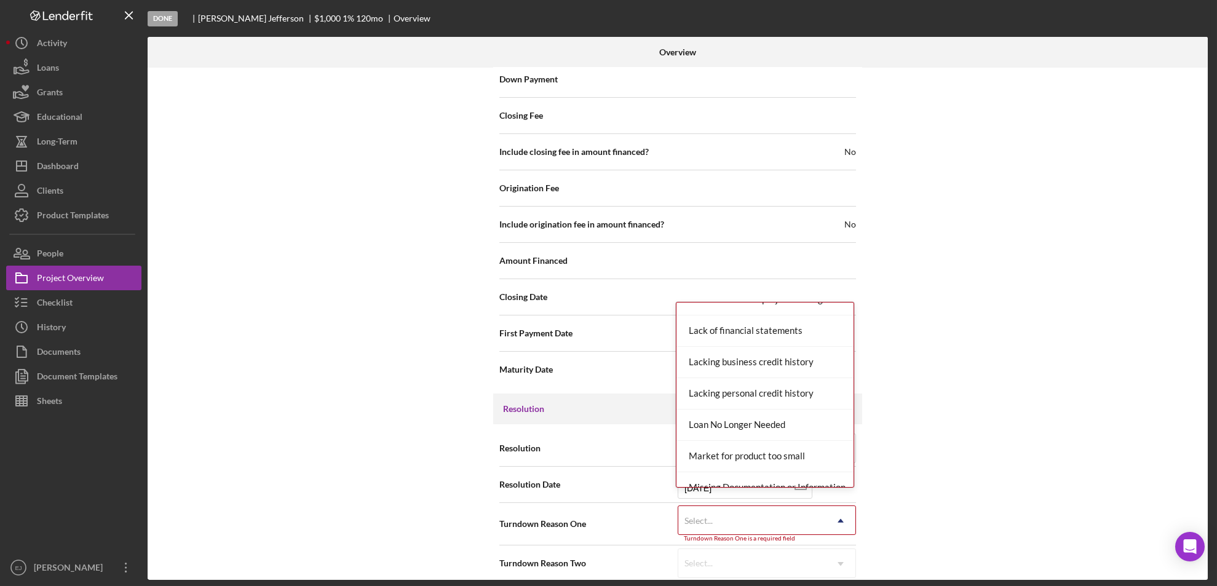
scroll to position [699, 0]
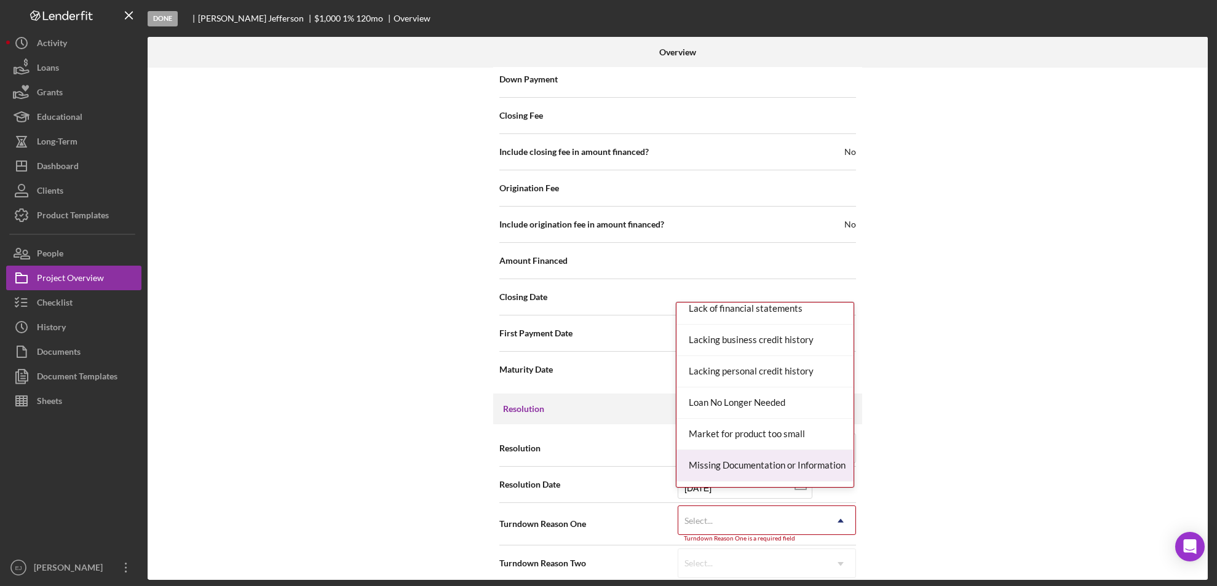
click at [820, 460] on div "Missing Documentation or Information" at bounding box center [764, 465] width 177 height 31
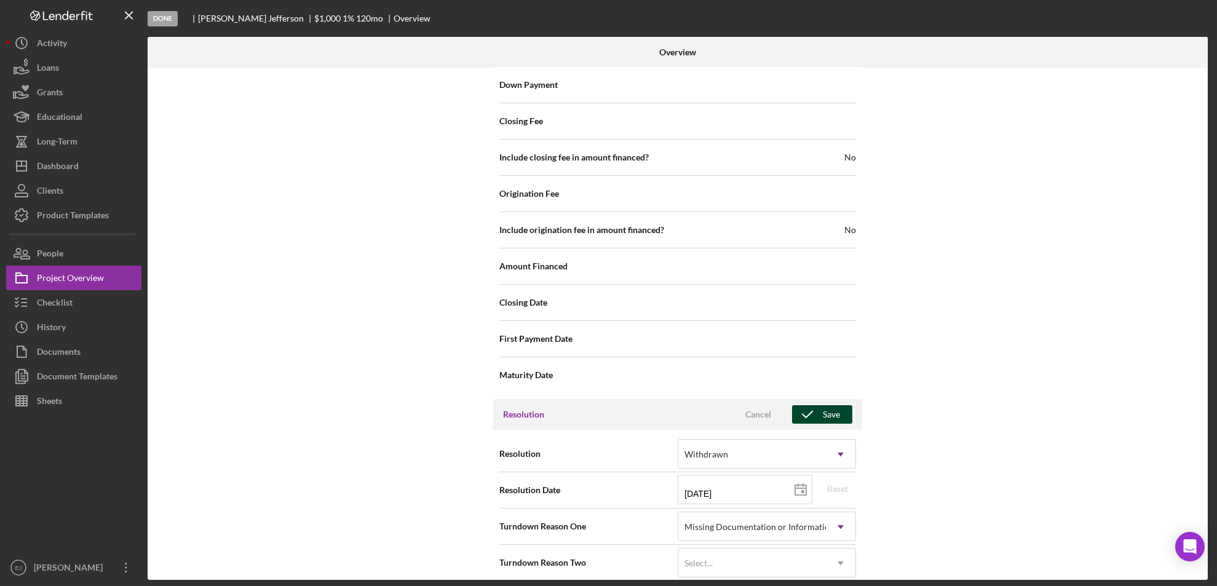
click at [836, 405] on div "Save" at bounding box center [831, 414] width 17 height 18
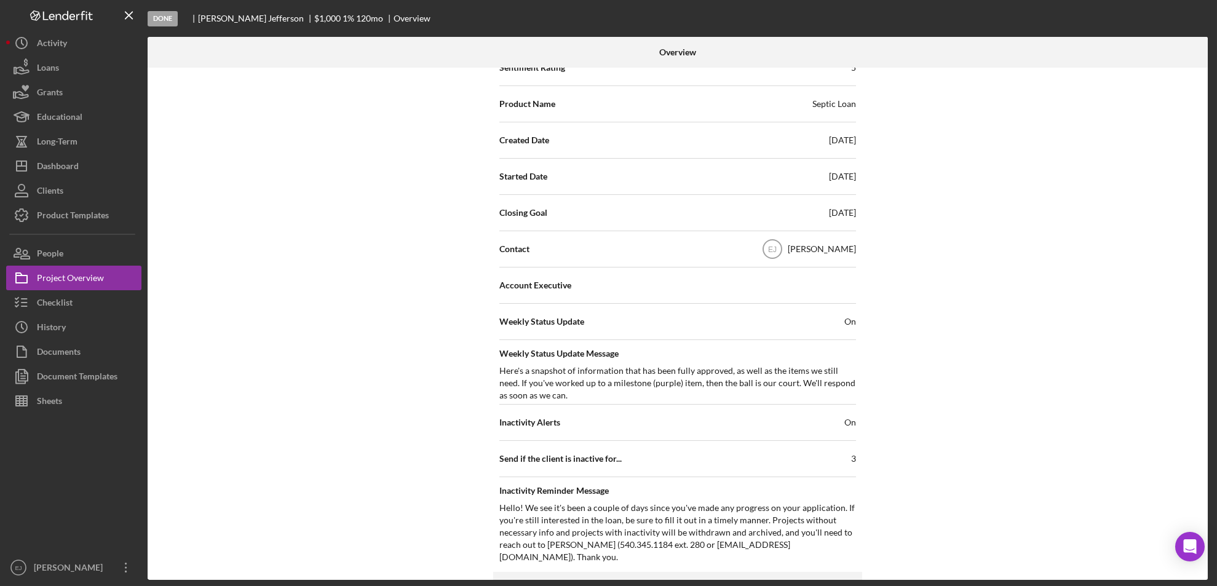
scroll to position [42, 0]
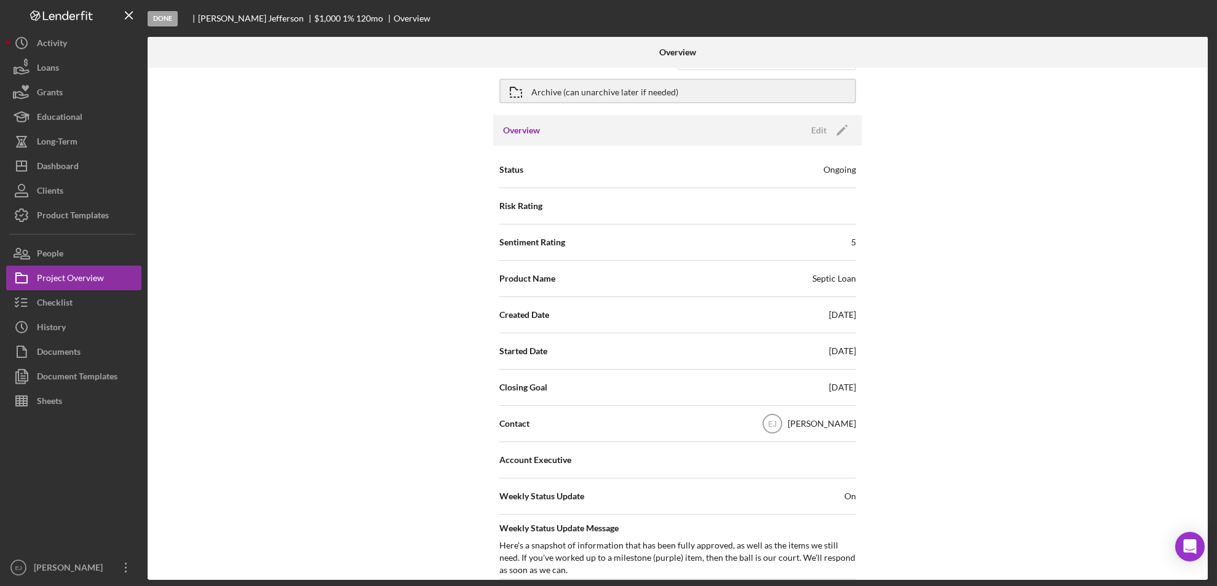
click at [1205, 61] on div at bounding box center [1030, 52] width 353 height 31
click at [513, 90] on icon "button" at bounding box center [515, 92] width 31 height 31
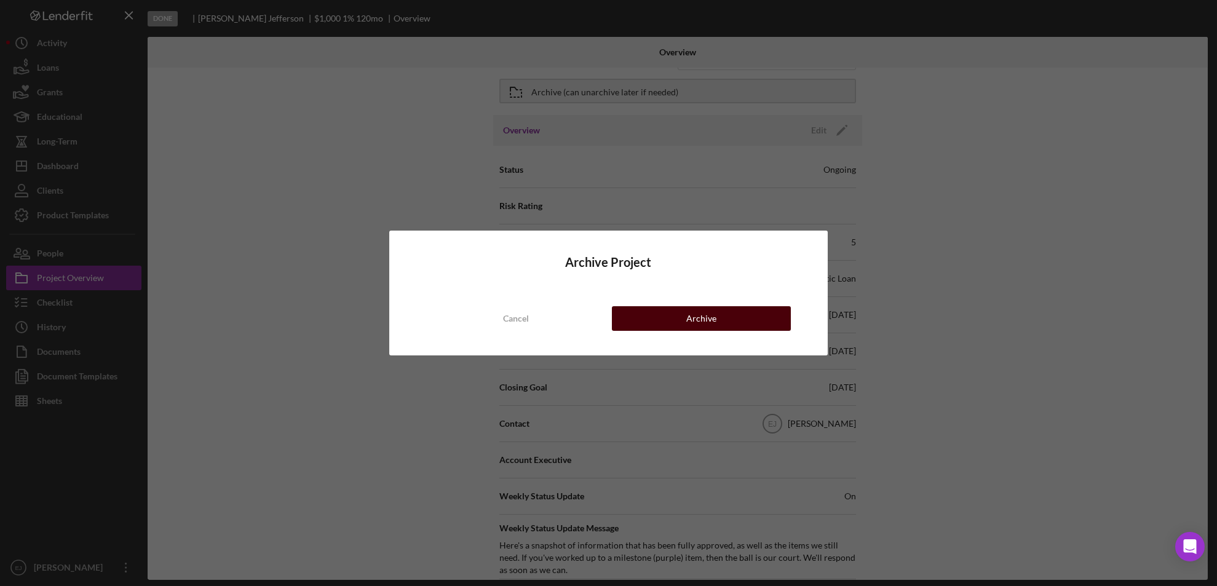
click at [724, 316] on button "Archive" at bounding box center [701, 318] width 179 height 25
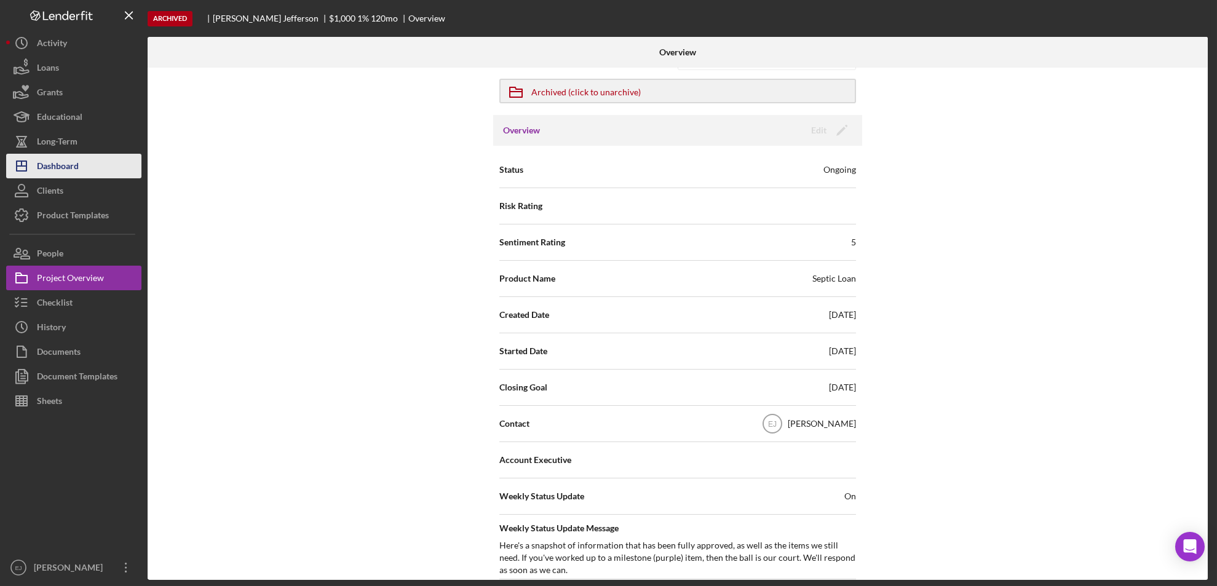
click at [65, 167] on div "Dashboard" at bounding box center [58, 168] width 42 height 28
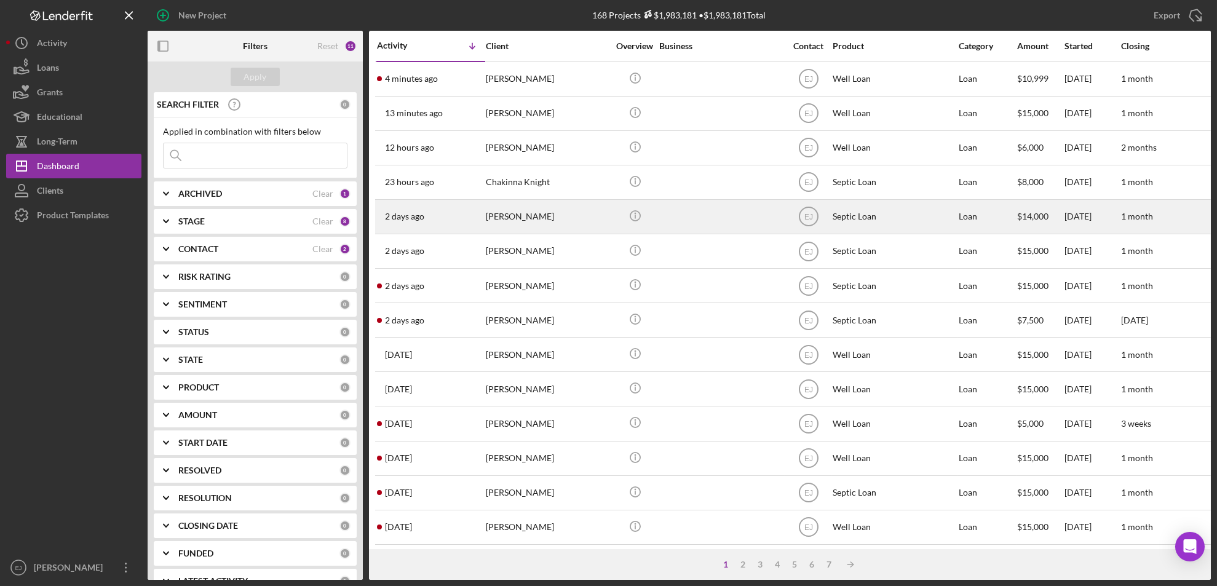
click at [552, 224] on div "[PERSON_NAME]" at bounding box center [547, 216] width 123 height 33
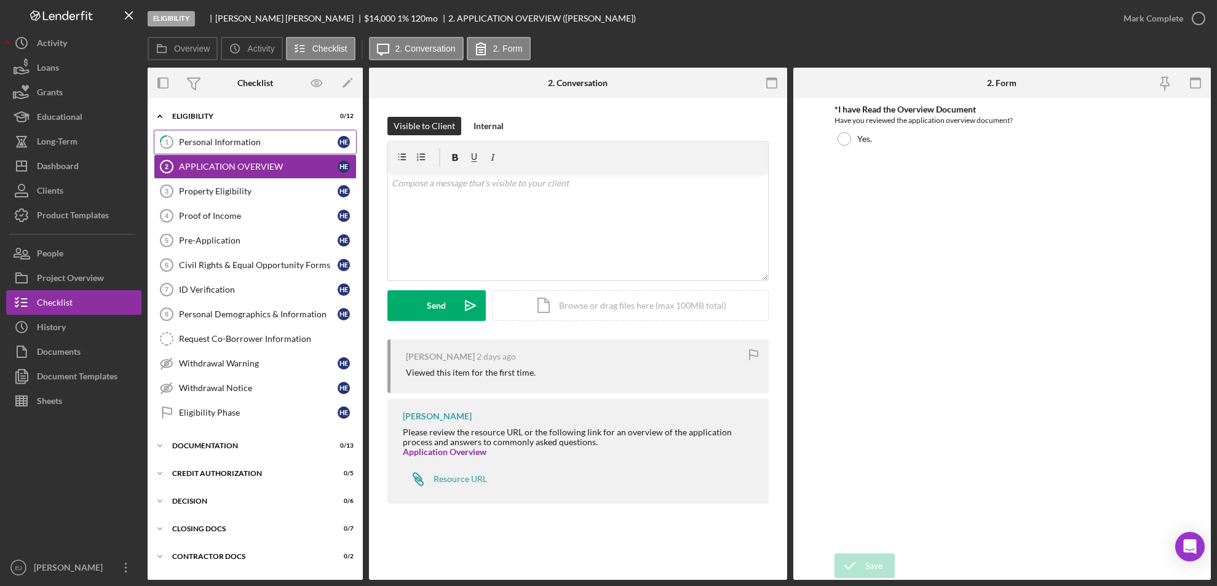
click at [202, 137] on div "Personal Information" at bounding box center [258, 142] width 159 height 10
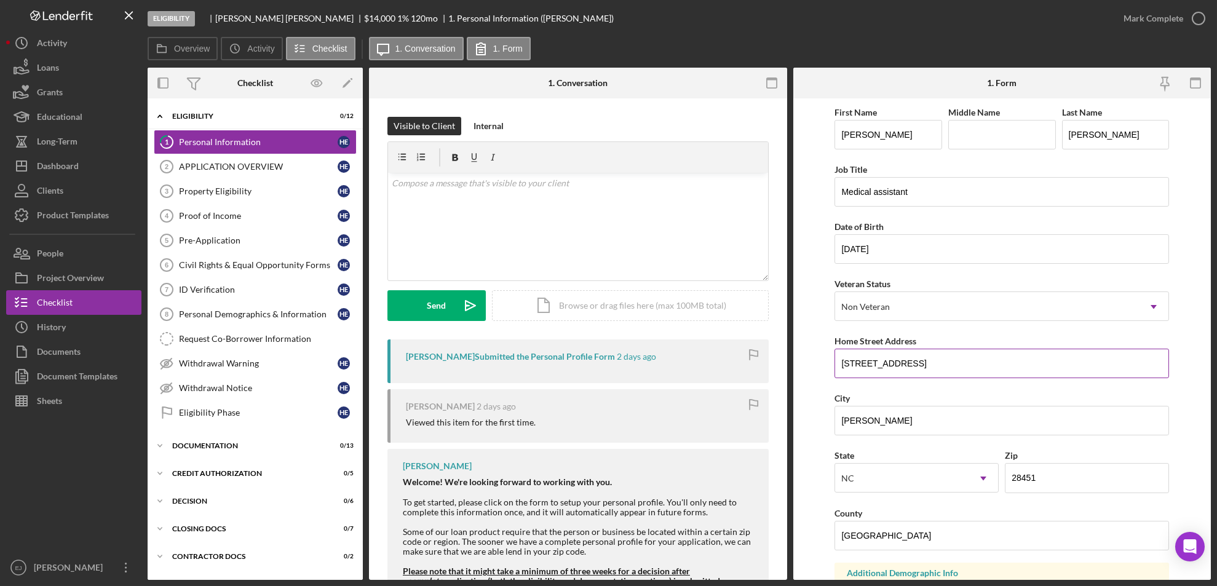
drag, startPoint x: 840, startPoint y: 357, endPoint x: 987, endPoint y: 355, distance: 147.6
click at [987, 355] on input "[STREET_ADDRESS]" at bounding box center [1001, 364] width 334 height 30
click at [223, 183] on link "Property Eligibility 3 Property Eligibility H E" at bounding box center [255, 191] width 203 height 25
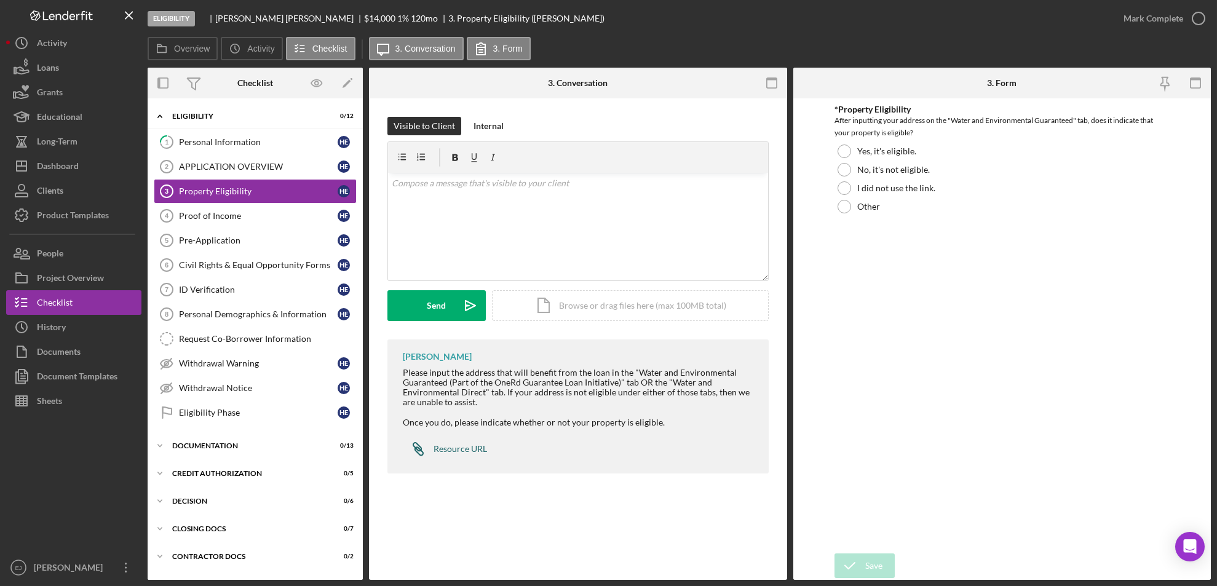
click at [456, 449] on div "Resource URL" at bounding box center [459, 449] width 53 height 10
click at [229, 144] on div "Personal Information" at bounding box center [258, 142] width 159 height 10
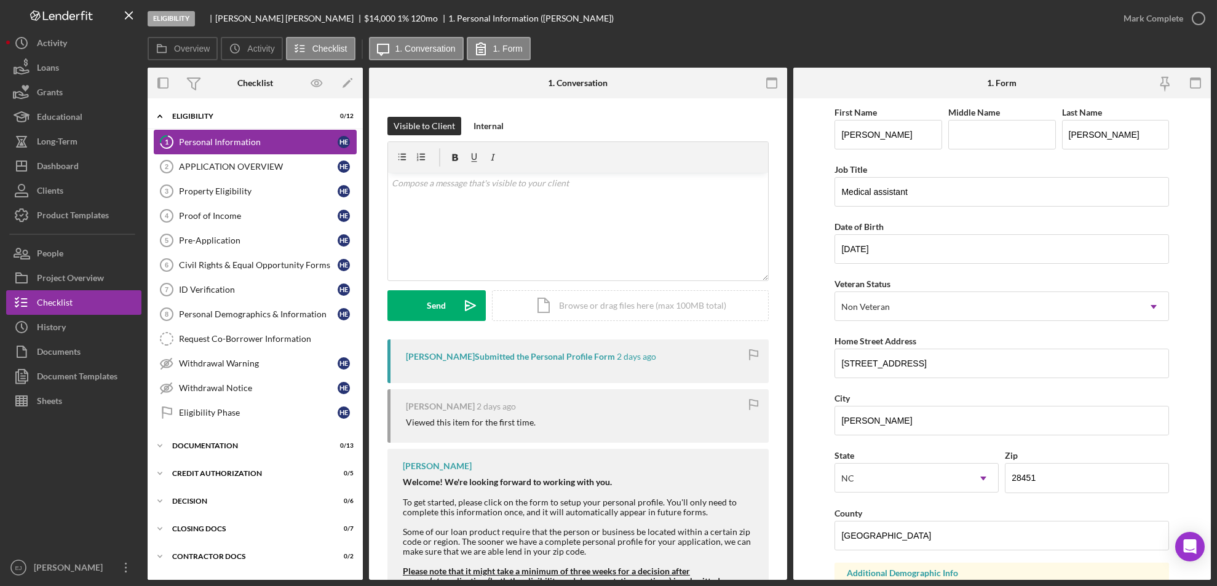
click at [229, 144] on div "Personal Information" at bounding box center [258, 142] width 159 height 10
click at [1193, 277] on form "First Name [PERSON_NAME] Middle Name Last Name [PERSON_NAME] Job Title Medical …" at bounding box center [1002, 338] width 418 height 481
click at [582, 309] on div "Icon/Document Browse or drag files here (max 100MB total) Tap to choose files o…" at bounding box center [630, 305] width 277 height 31
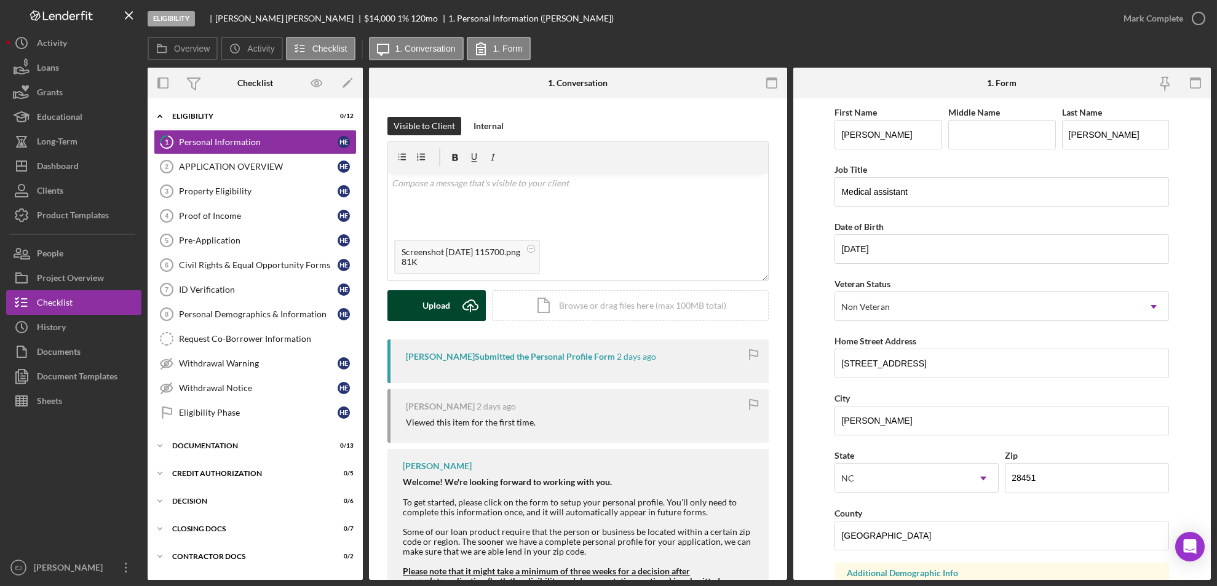
click at [462, 300] on icon "Icon/Upload" at bounding box center [470, 305] width 31 height 31
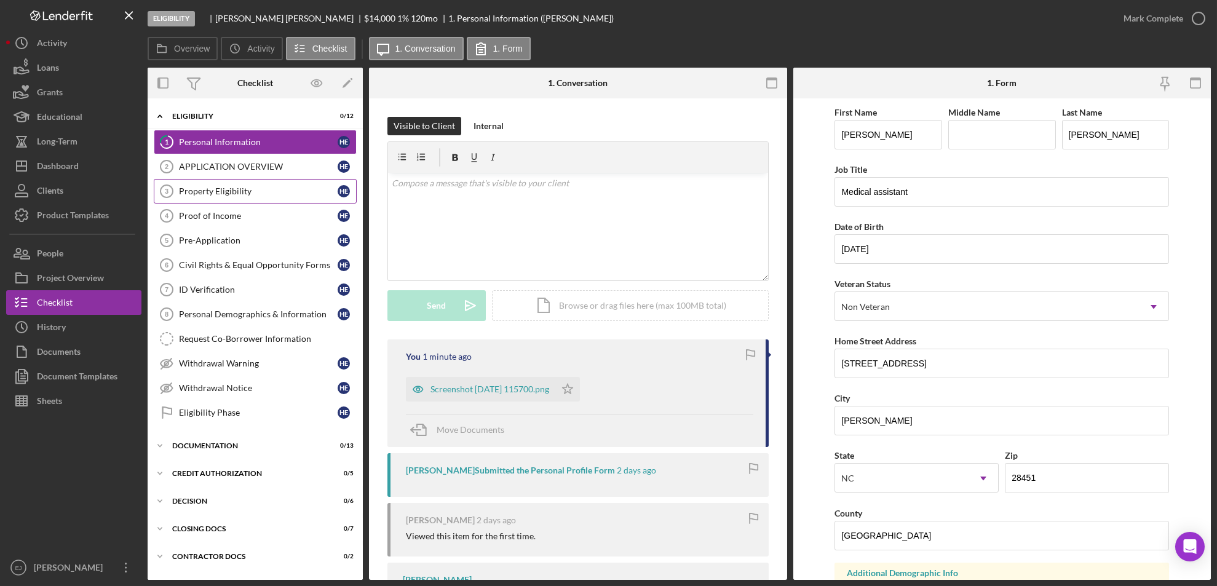
click at [284, 185] on link "Property Eligibility 3 Property Eligibility H E" at bounding box center [255, 191] width 203 height 25
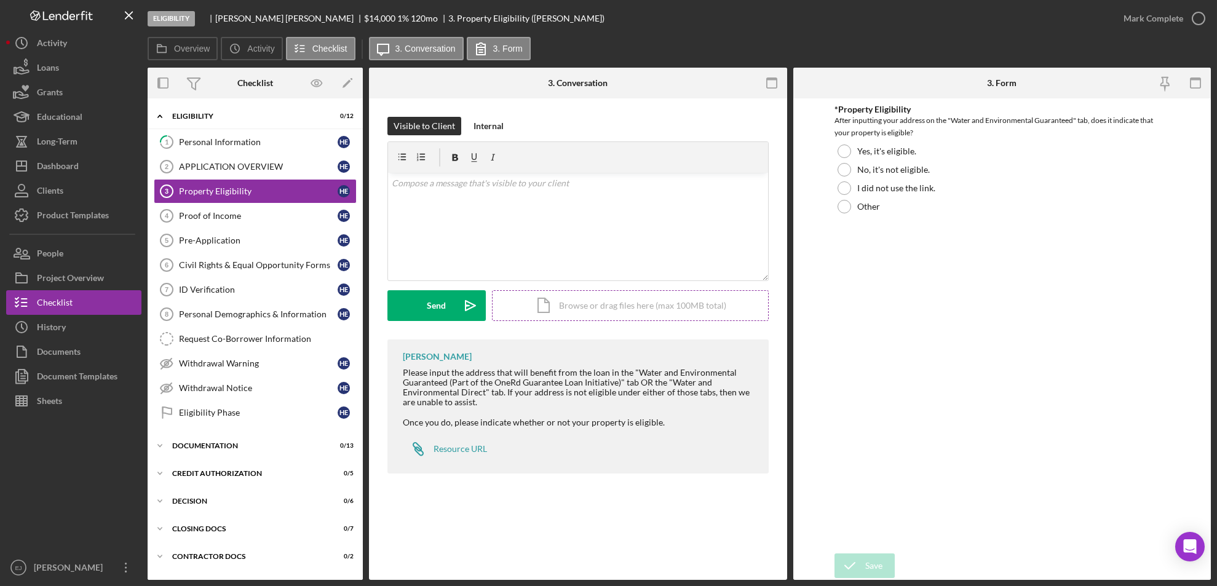
click at [707, 307] on div "Icon/Document Browse or drag files here (max 100MB total) Tap to choose files o…" at bounding box center [630, 305] width 277 height 31
click at [444, 323] on div "Visible to Client Internal v Color teal Color pink Remove color Add row above A…" at bounding box center [577, 228] width 381 height 223
click at [444, 299] on div "Upload" at bounding box center [437, 305] width 28 height 31
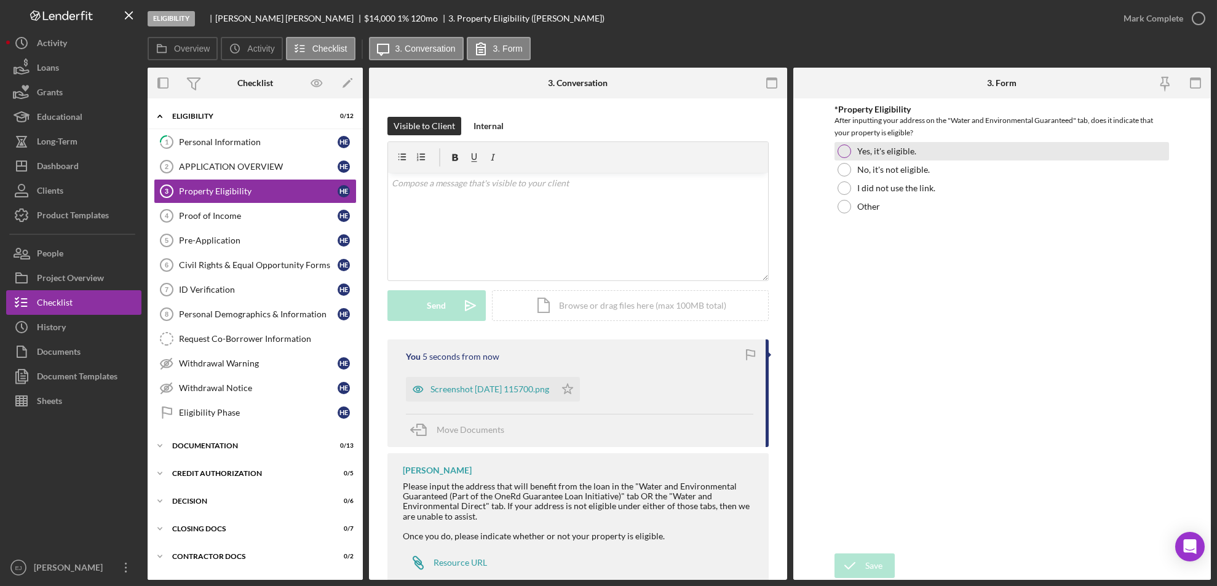
click at [835, 151] on div "Yes, it's eligible." at bounding box center [1001, 151] width 334 height 18
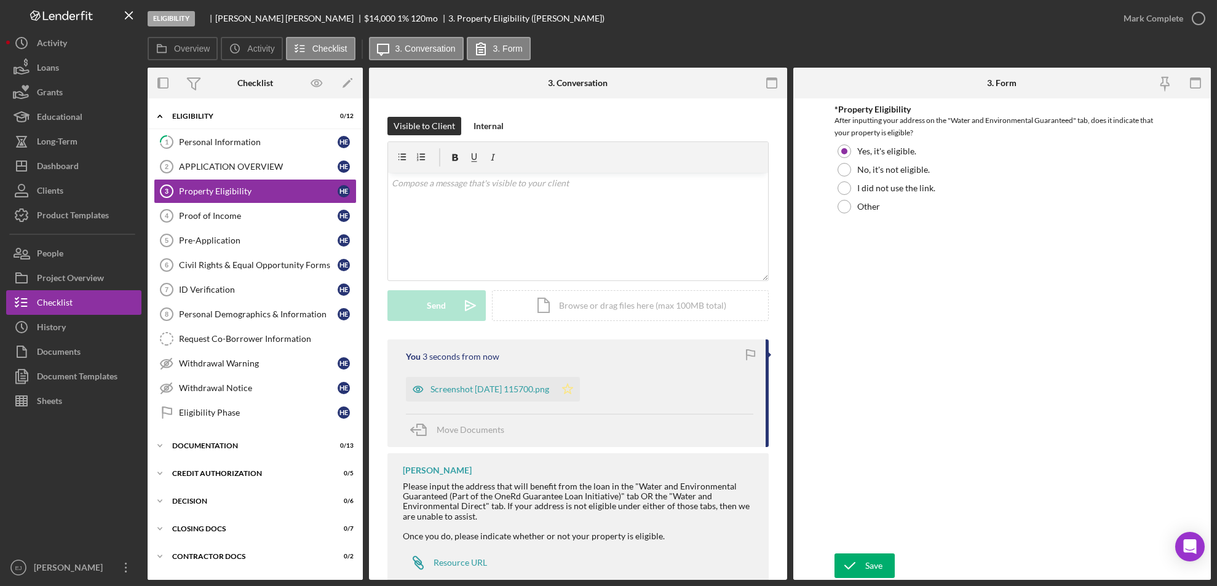
click at [580, 387] on icon "Icon/Star" at bounding box center [567, 389] width 25 height 25
click at [1202, 17] on icon "button" at bounding box center [1198, 18] width 31 height 31
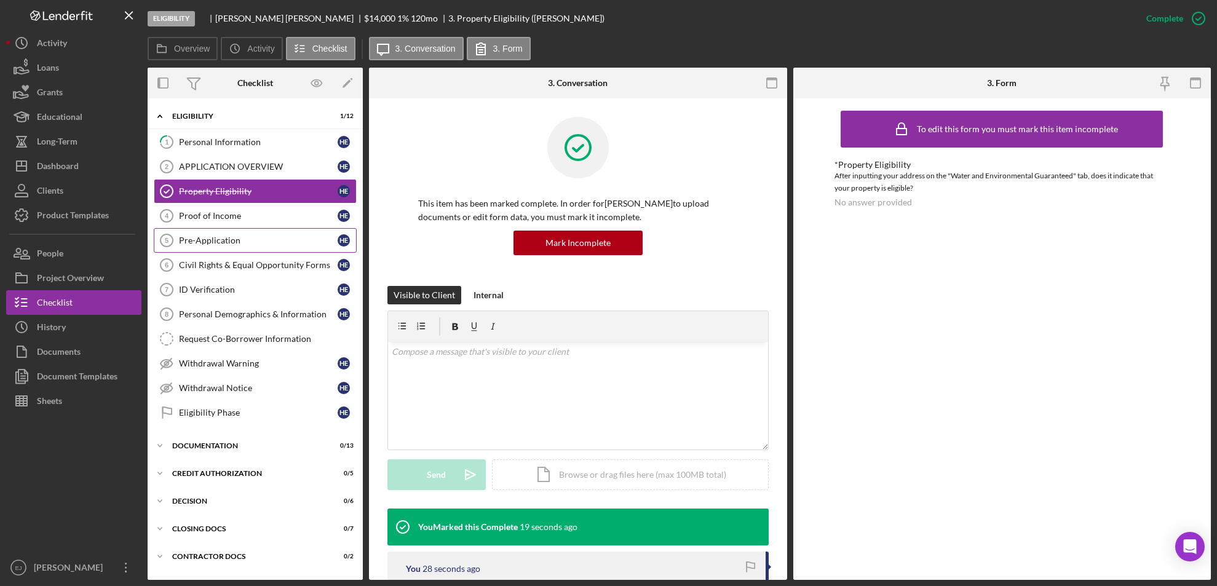
click at [219, 238] on div "Pre-Application" at bounding box center [258, 240] width 159 height 10
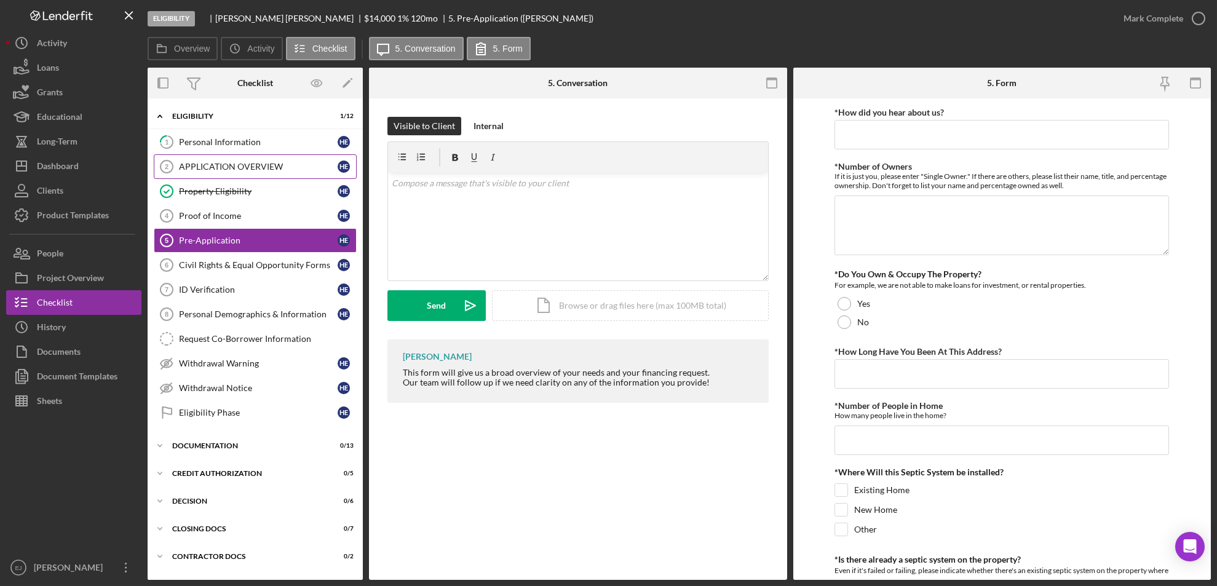
click at [223, 168] on div "APPLICATION OVERVIEW" at bounding box center [258, 167] width 159 height 10
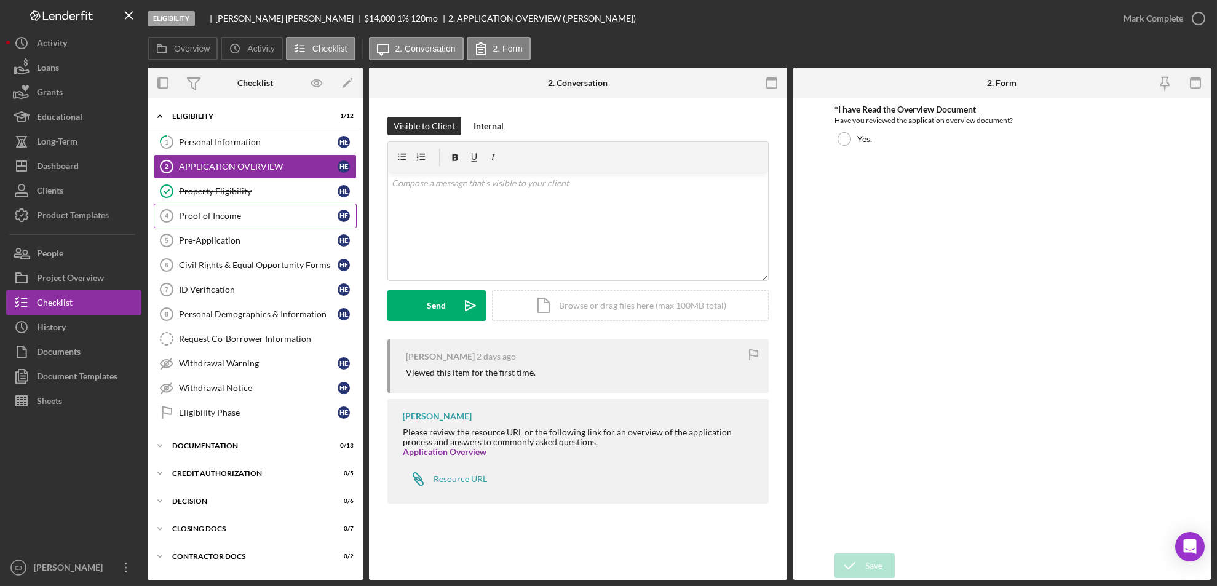
click at [309, 205] on link "Proof of Income 4 Proof of Income H E" at bounding box center [255, 215] width 203 height 25
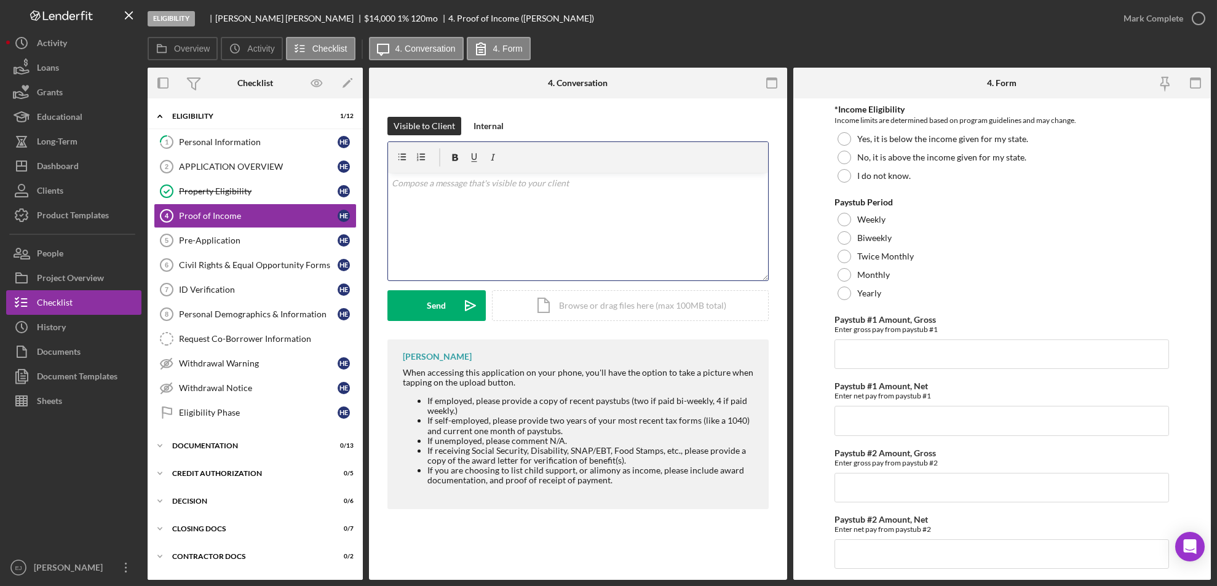
click at [508, 195] on div "v Color teal Color pink Remove color Add row above Add row below Add column bef…" at bounding box center [578, 227] width 380 height 108
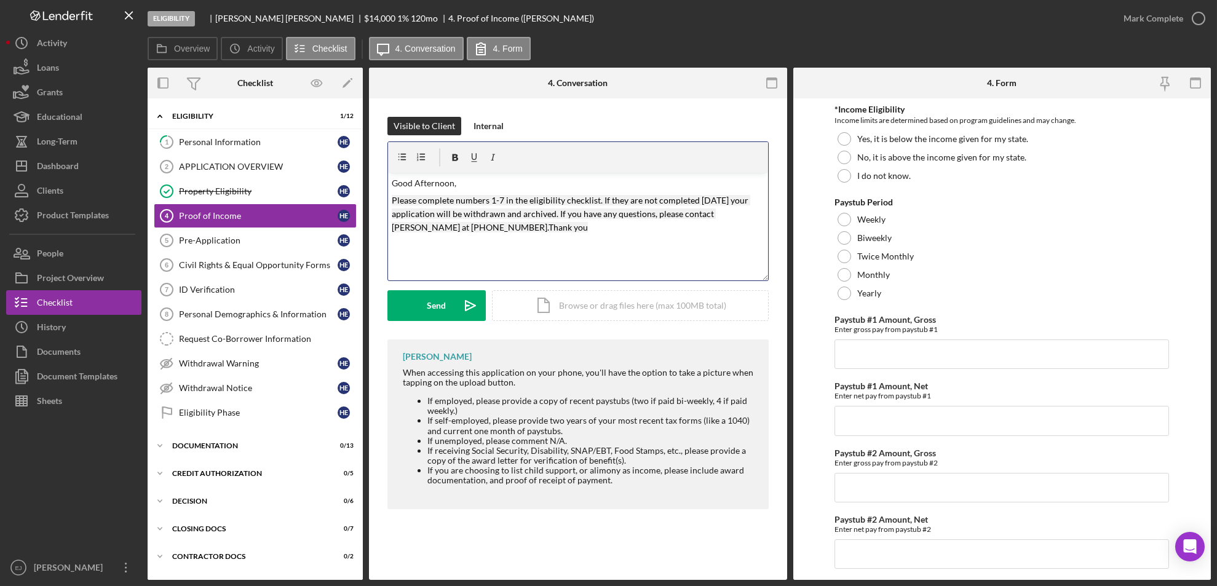
click at [492, 204] on mark "Please complete numbers 1-7 in the eligibility checklist. If they are not compl…" at bounding box center [571, 214] width 358 height 38
click at [429, 314] on div "Send" at bounding box center [436, 305] width 19 height 31
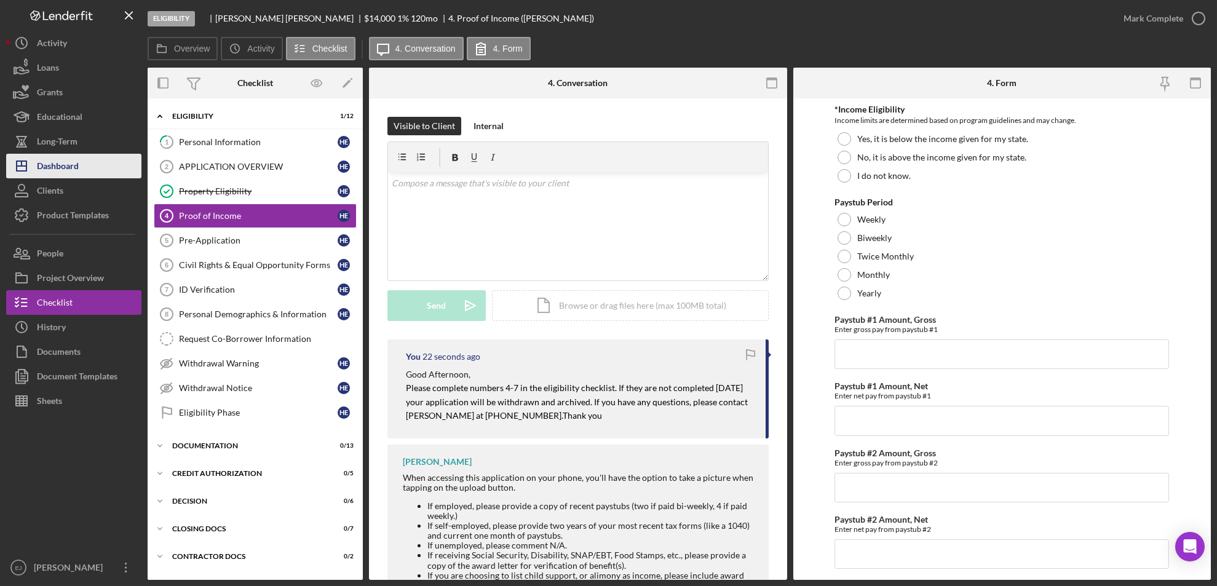
click at [86, 164] on button "Icon/Dashboard Dashboard" at bounding box center [73, 166] width 135 height 25
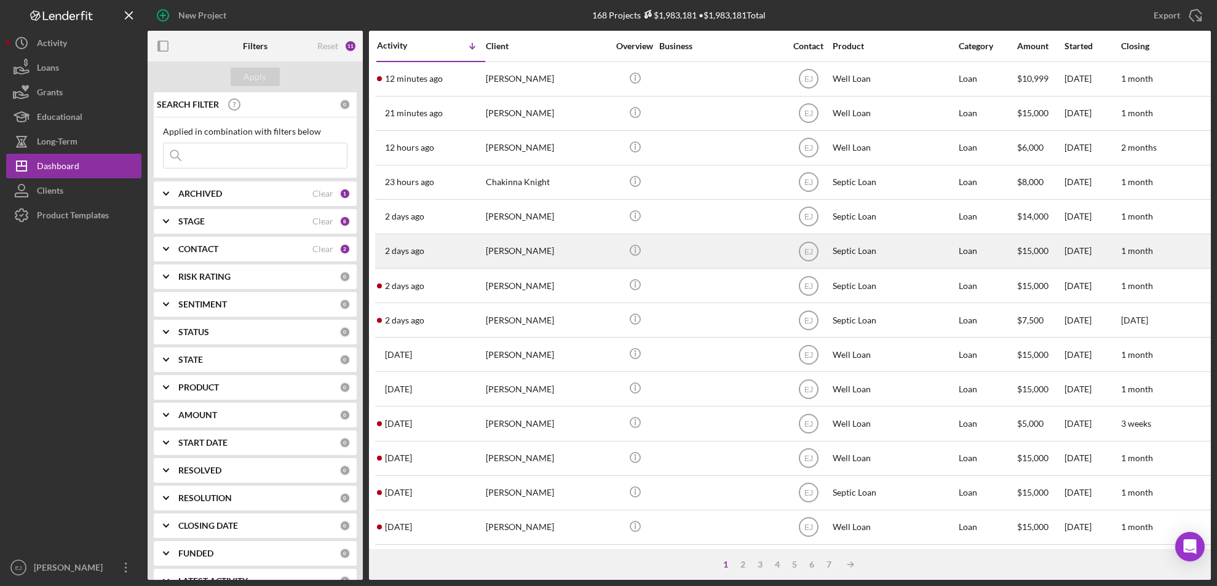
click at [508, 254] on div "[PERSON_NAME]" at bounding box center [547, 251] width 123 height 33
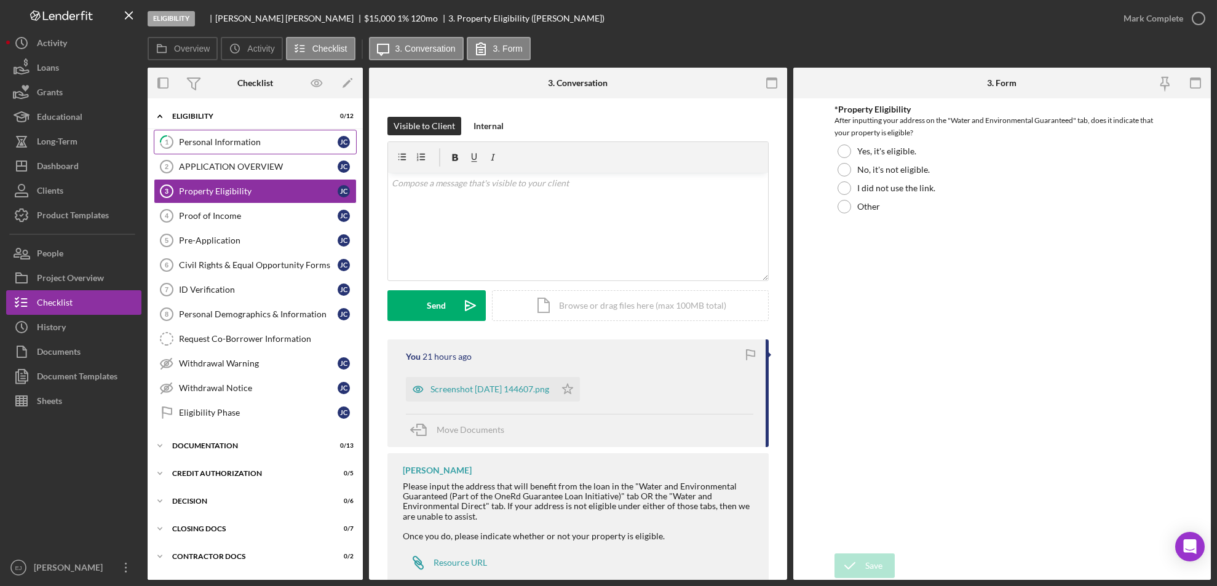
click at [259, 146] on div "Personal Information" at bounding box center [258, 142] width 159 height 10
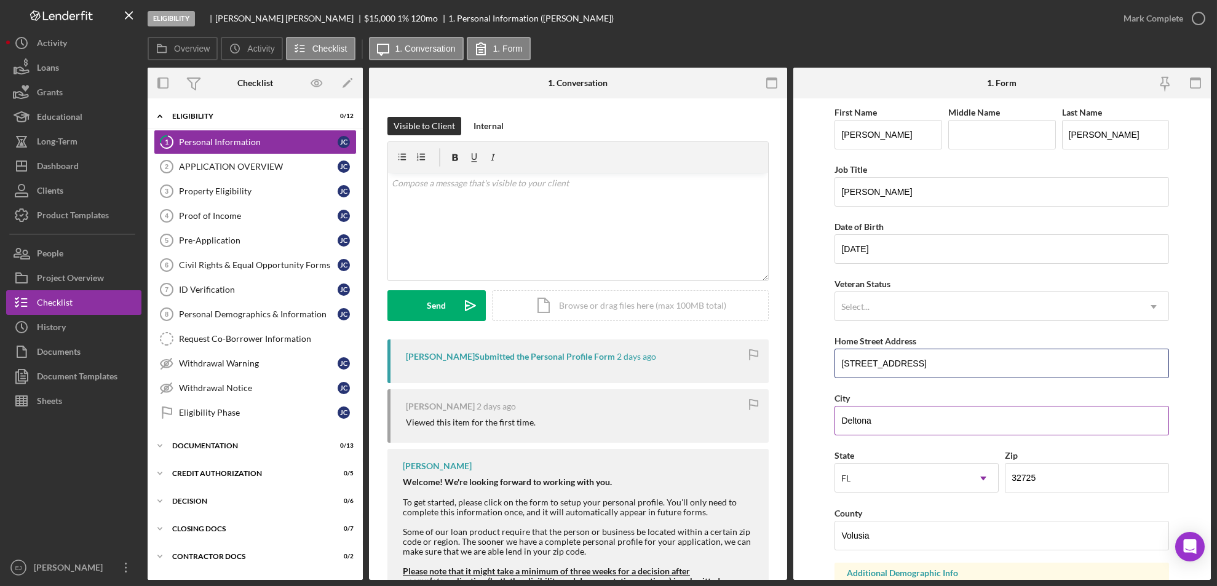
drag, startPoint x: 837, startPoint y: 366, endPoint x: 957, endPoint y: 391, distance: 121.9
click at [957, 391] on div "First Name [PERSON_NAME] Middle Name Last Name [PERSON_NAME] Job Title [PERSON_…" at bounding box center [1001, 496] width 334 height 782
click at [211, 189] on div "Property Eligibility" at bounding box center [258, 191] width 159 height 10
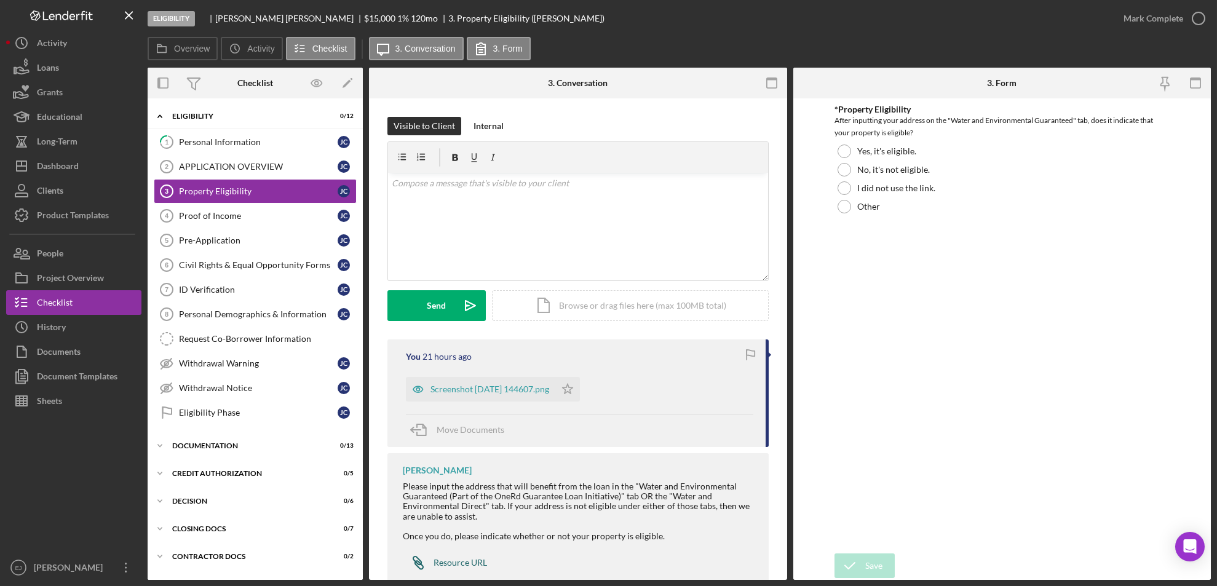
click at [471, 558] on div "Resource URL" at bounding box center [459, 563] width 53 height 10
click at [545, 382] on div "Screenshot [DATE] 144607.png" at bounding box center [480, 389] width 149 height 25
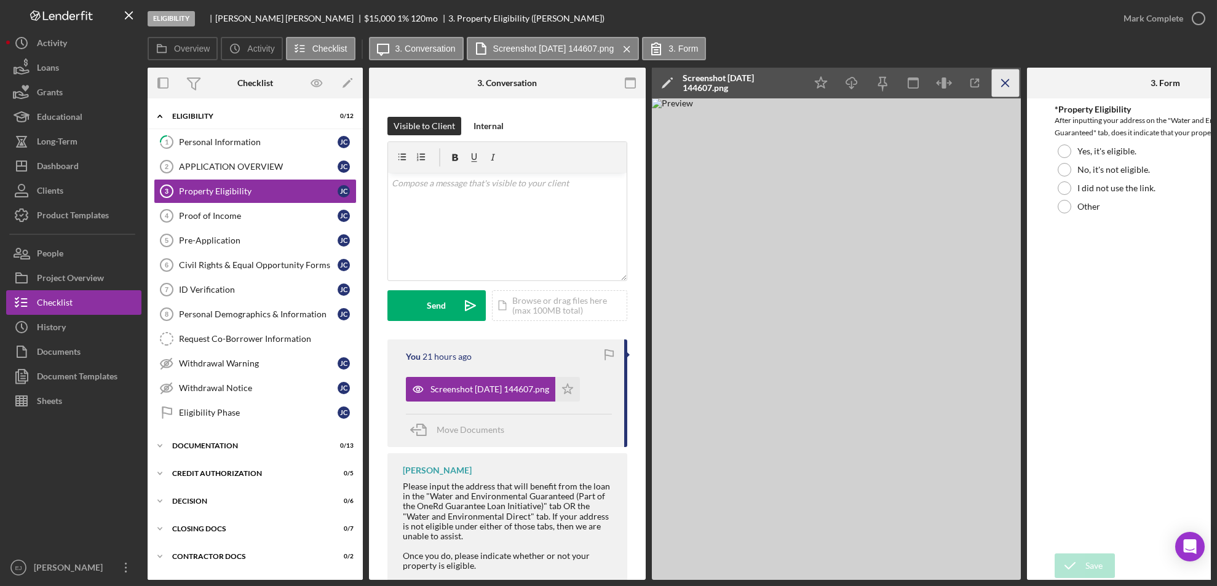
click at [1007, 83] on icon "Icon/Menu Close" at bounding box center [1006, 83] width 28 height 28
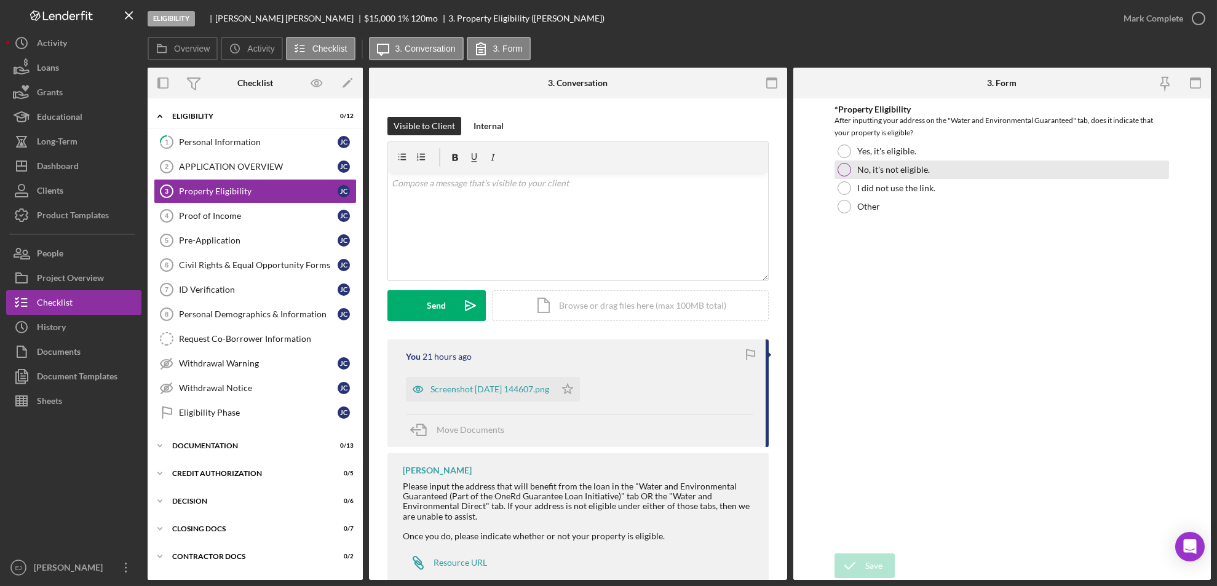
click at [840, 161] on div "No, it's not eligible." at bounding box center [1001, 169] width 334 height 18
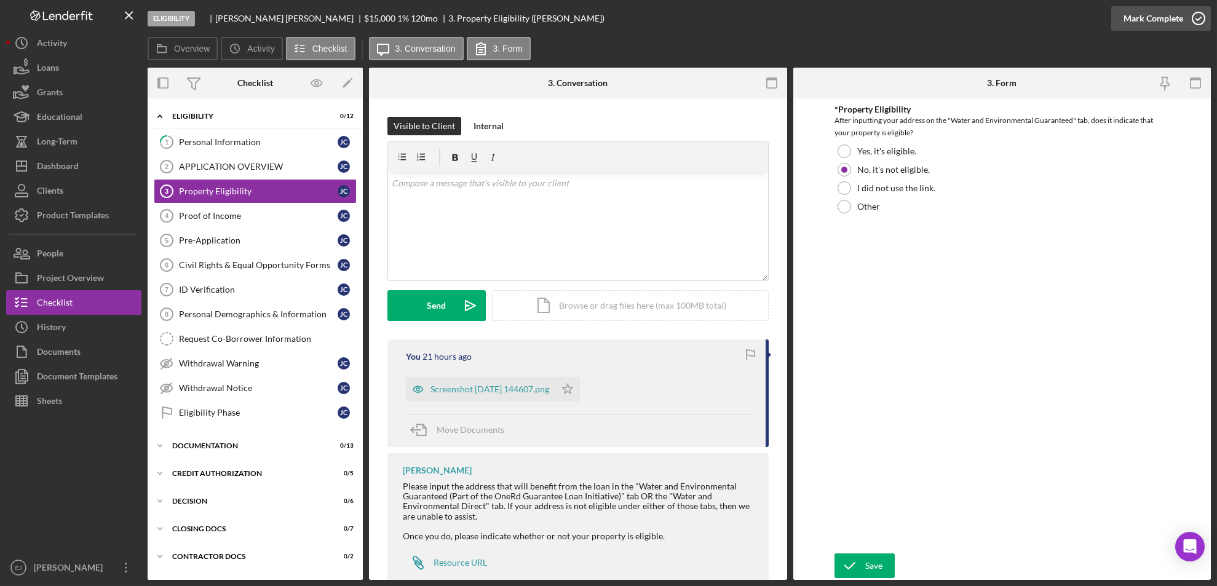
click at [1208, 14] on div "Mark Complete" at bounding box center [1161, 18] width 100 height 37
click at [867, 564] on div "Save" at bounding box center [873, 565] width 17 height 25
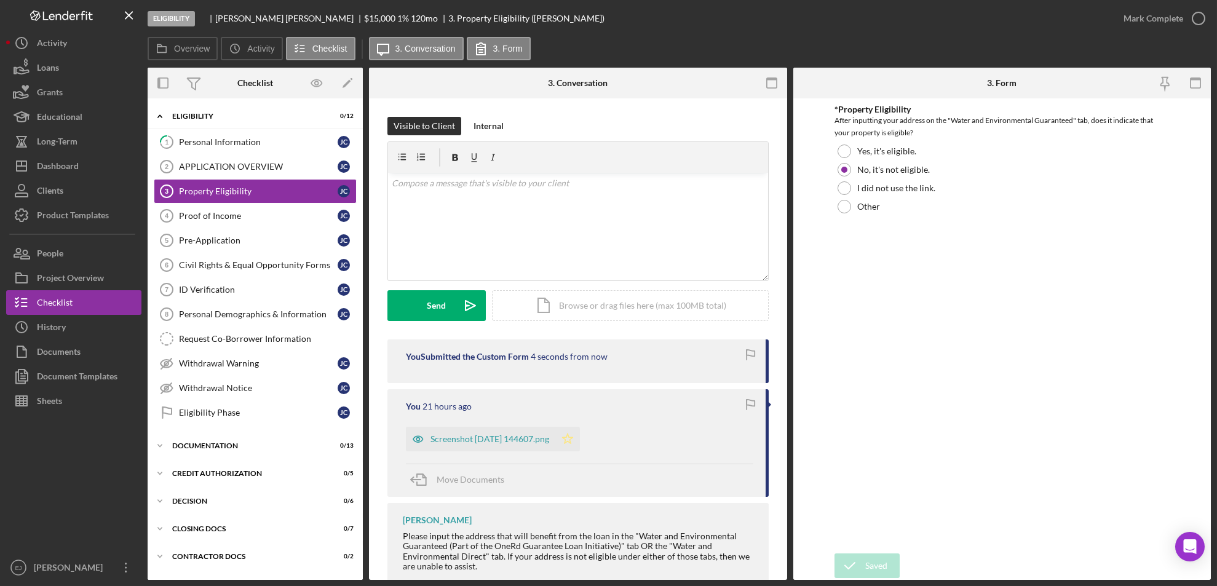
click at [580, 436] on icon "Icon/Star" at bounding box center [567, 439] width 25 height 25
click at [1195, 21] on icon "button" at bounding box center [1198, 18] width 31 height 31
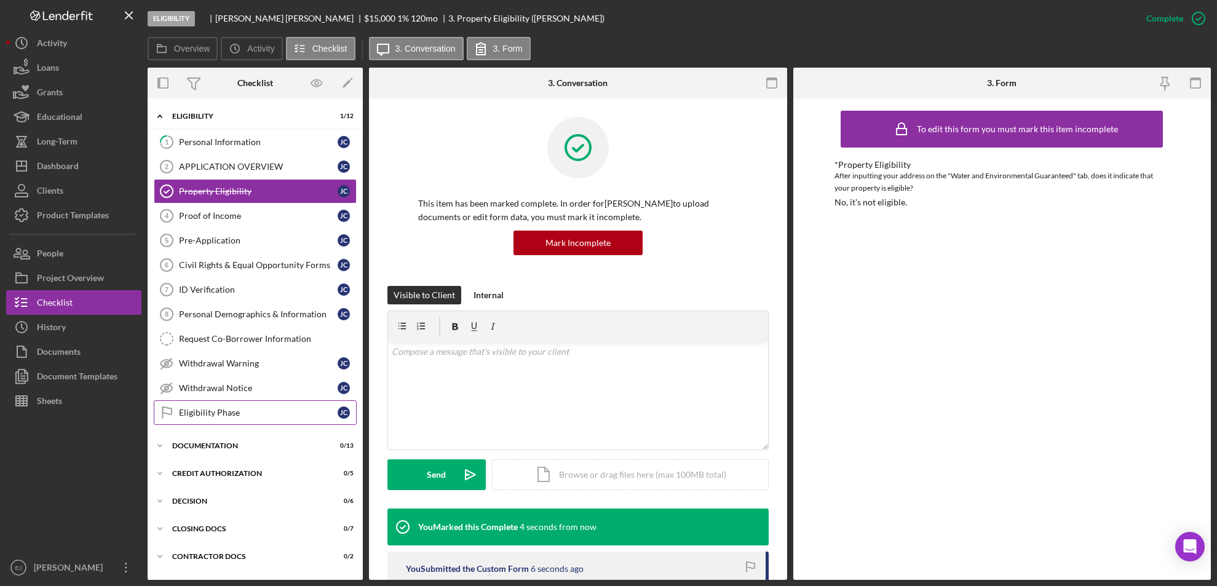
click at [248, 412] on div "Eligibility Phase" at bounding box center [258, 413] width 159 height 10
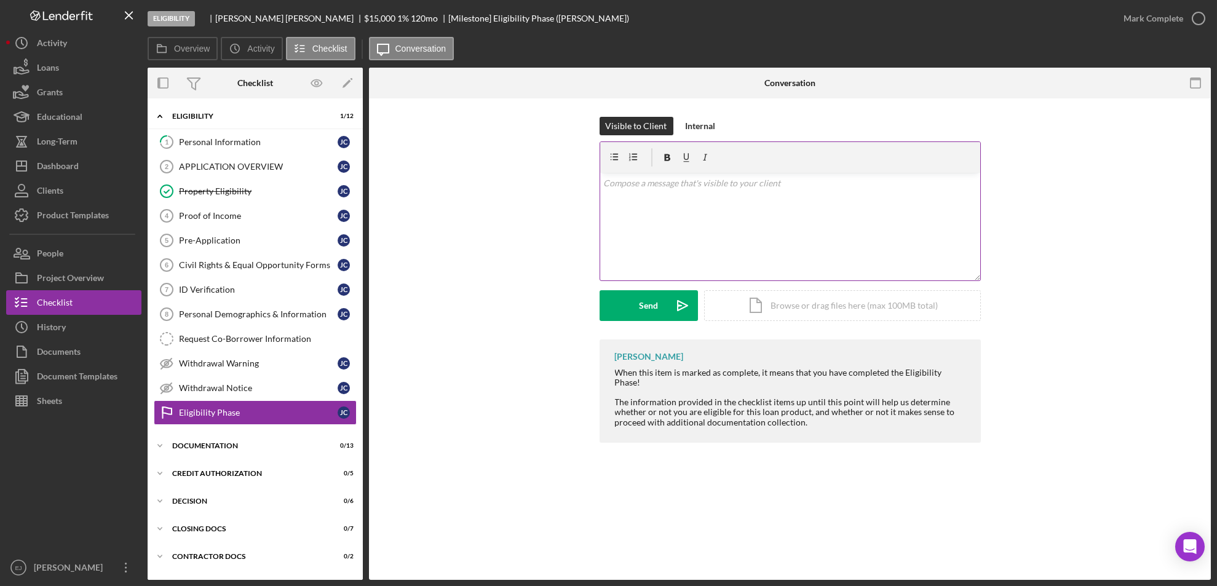
click at [615, 203] on div "v Color teal Color pink Remove color Add row above Add row below Add column bef…" at bounding box center [790, 227] width 380 height 108
click at [606, 200] on p at bounding box center [789, 201] width 373 height 14
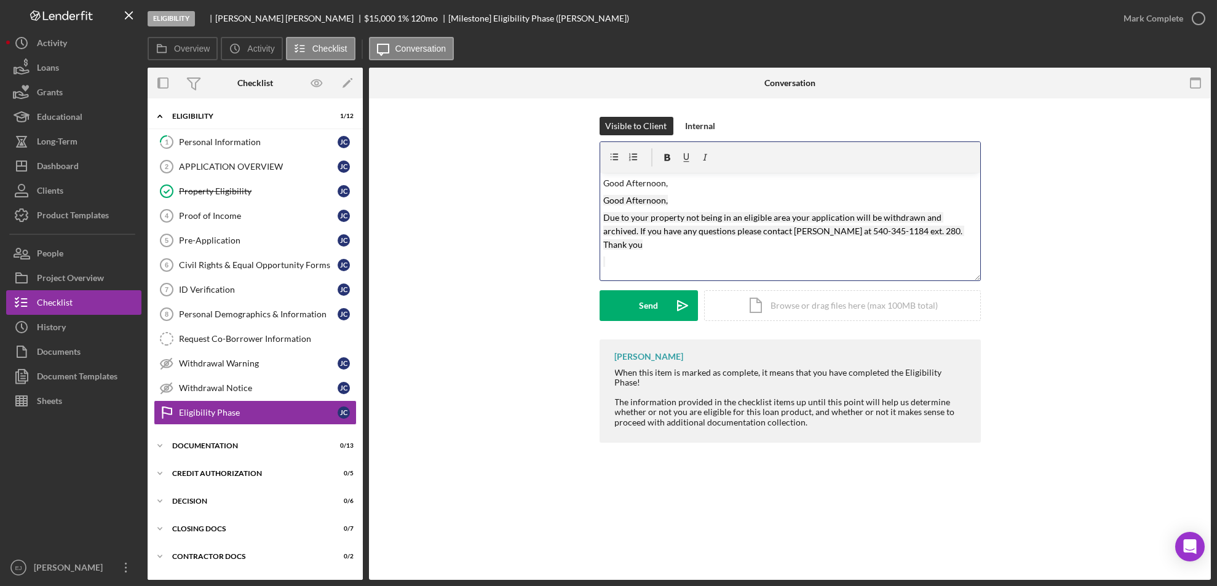
click at [671, 200] on p "Good Afternoon," at bounding box center [789, 201] width 373 height 14
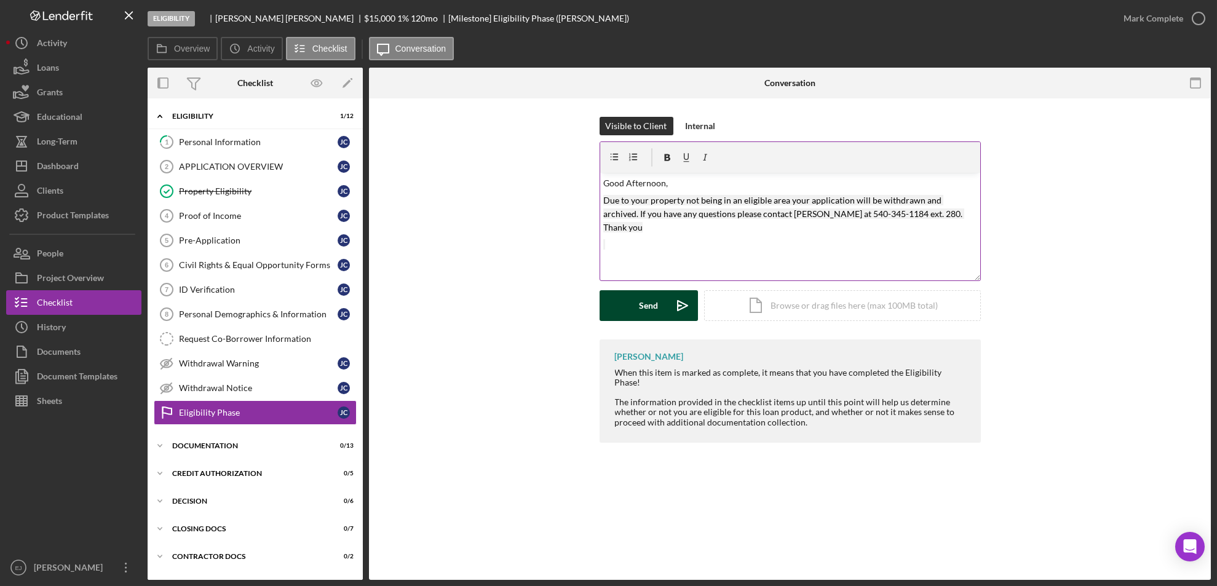
click at [640, 308] on div "Send" at bounding box center [648, 305] width 19 height 31
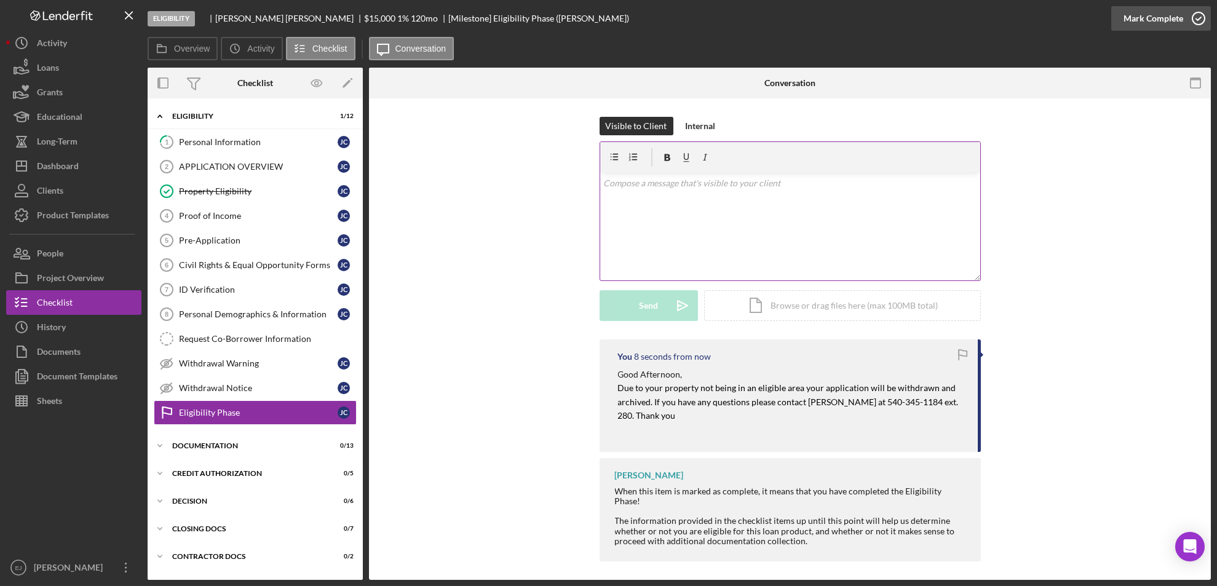
click at [1193, 14] on icon "button" at bounding box center [1198, 18] width 31 height 31
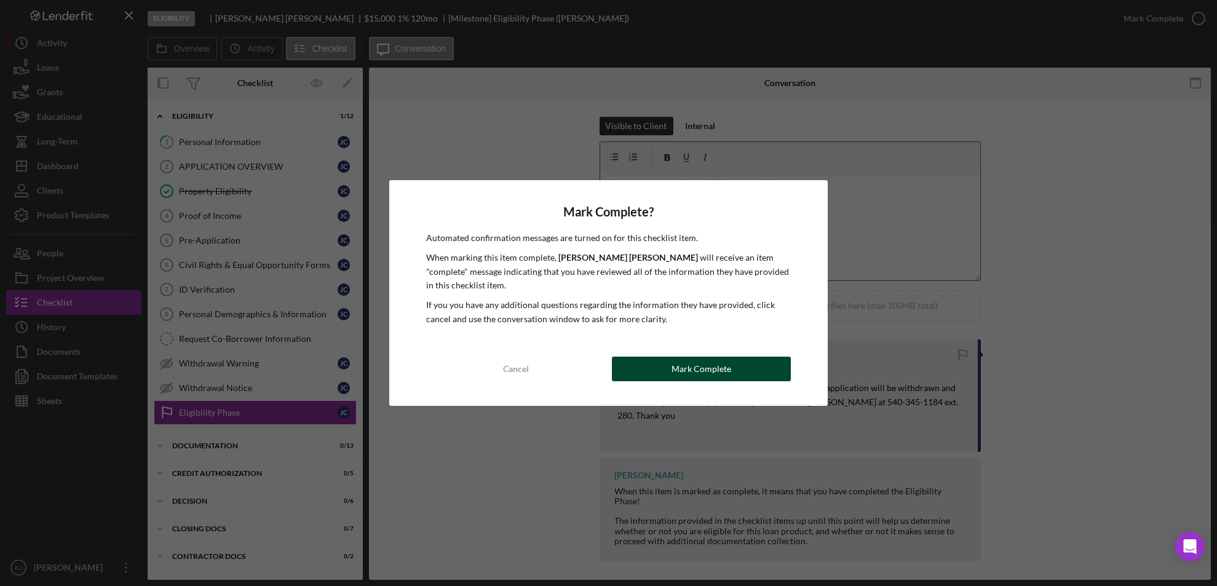
click at [768, 357] on button "Mark Complete" at bounding box center [701, 369] width 179 height 25
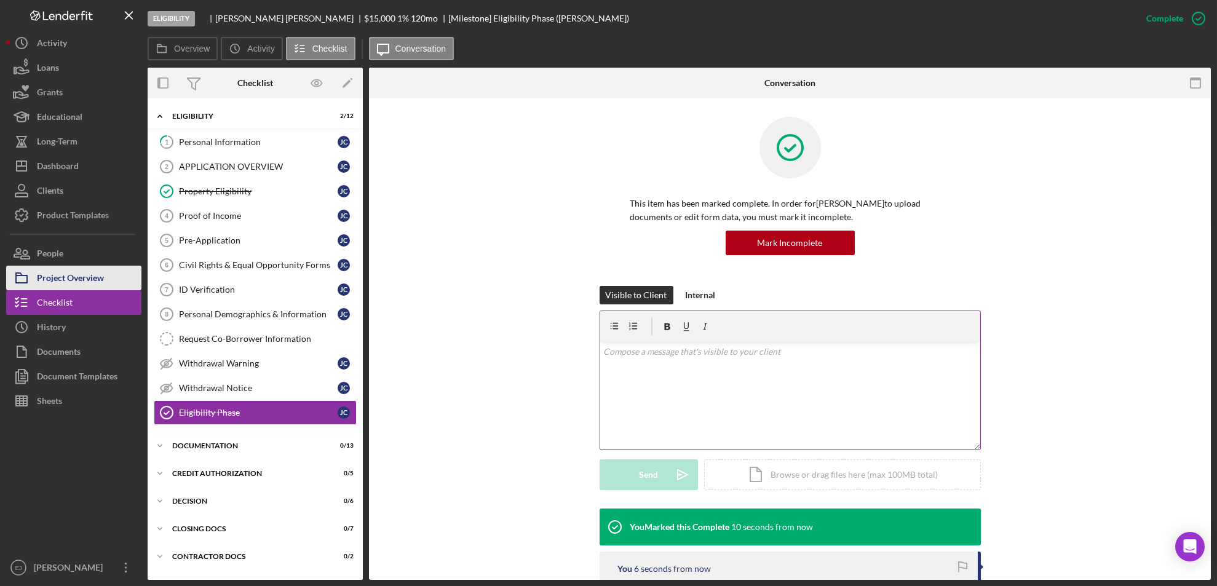
click at [100, 275] on div "Project Overview" at bounding box center [70, 280] width 67 height 28
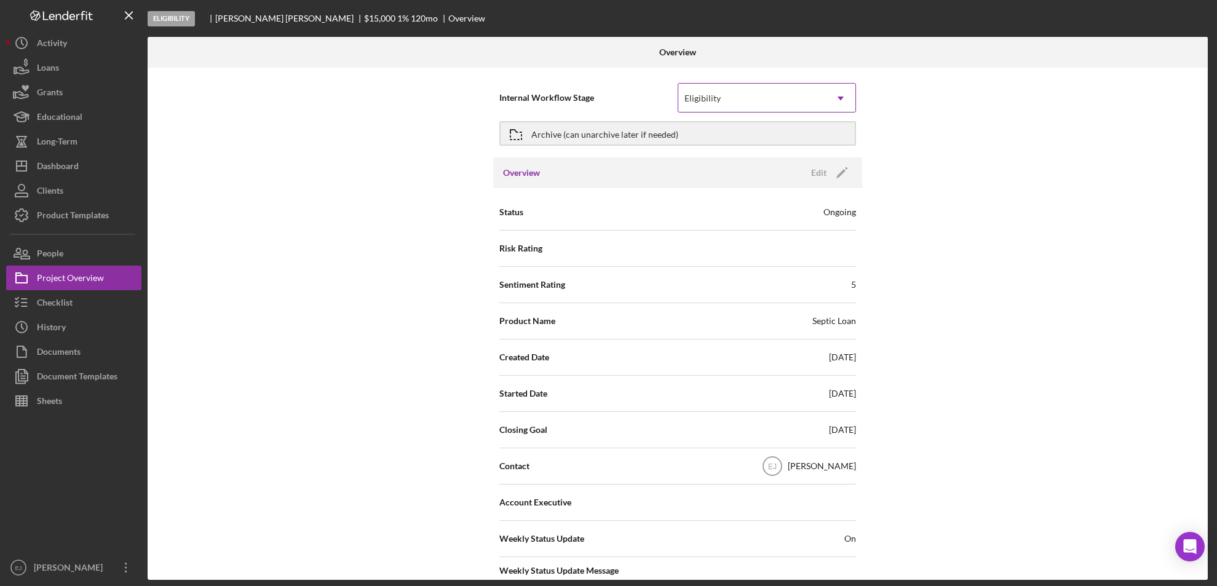
click at [841, 97] on icon "Icon/Dropdown Arrow" at bounding box center [841, 99] width 30 height 30
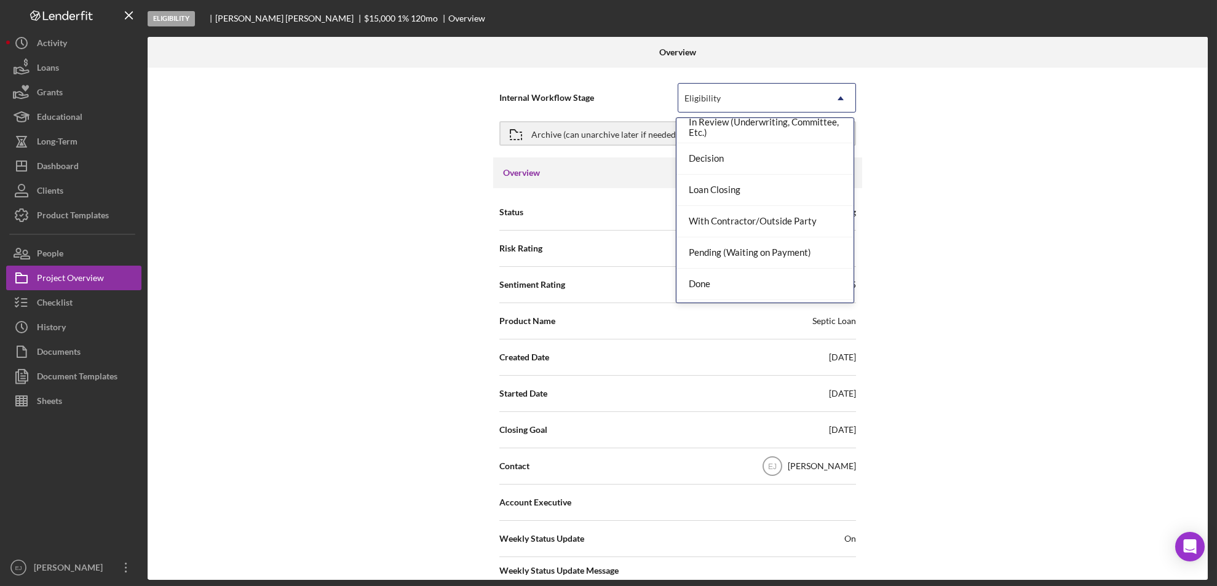
scroll to position [97, 0]
click at [813, 241] on div "Done" at bounding box center [764, 255] width 177 height 31
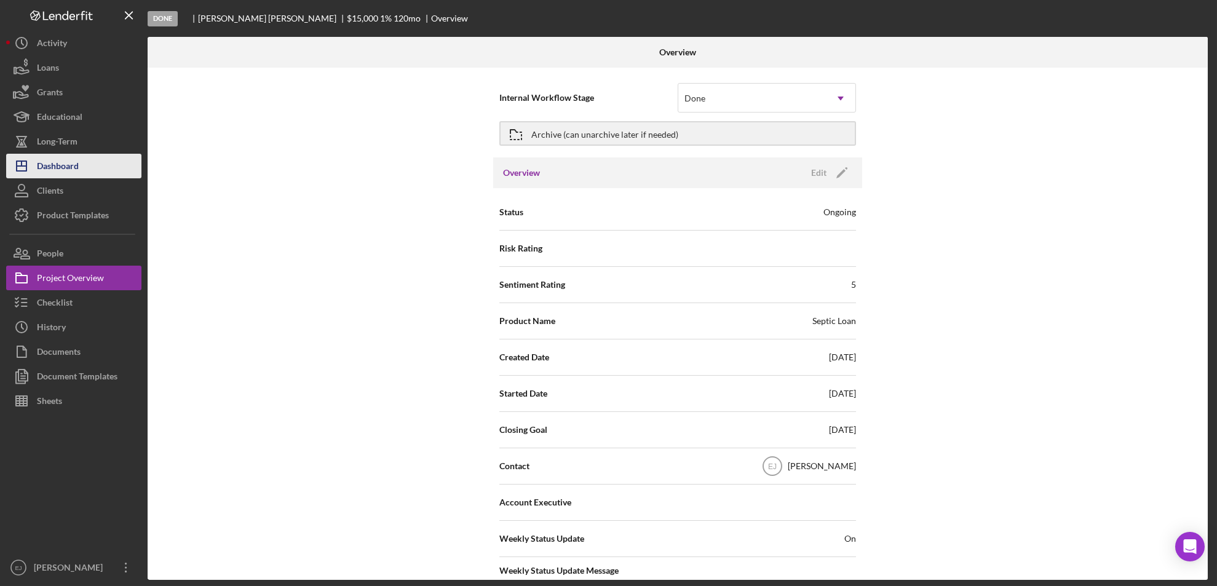
click at [76, 167] on div "Dashboard" at bounding box center [58, 168] width 42 height 28
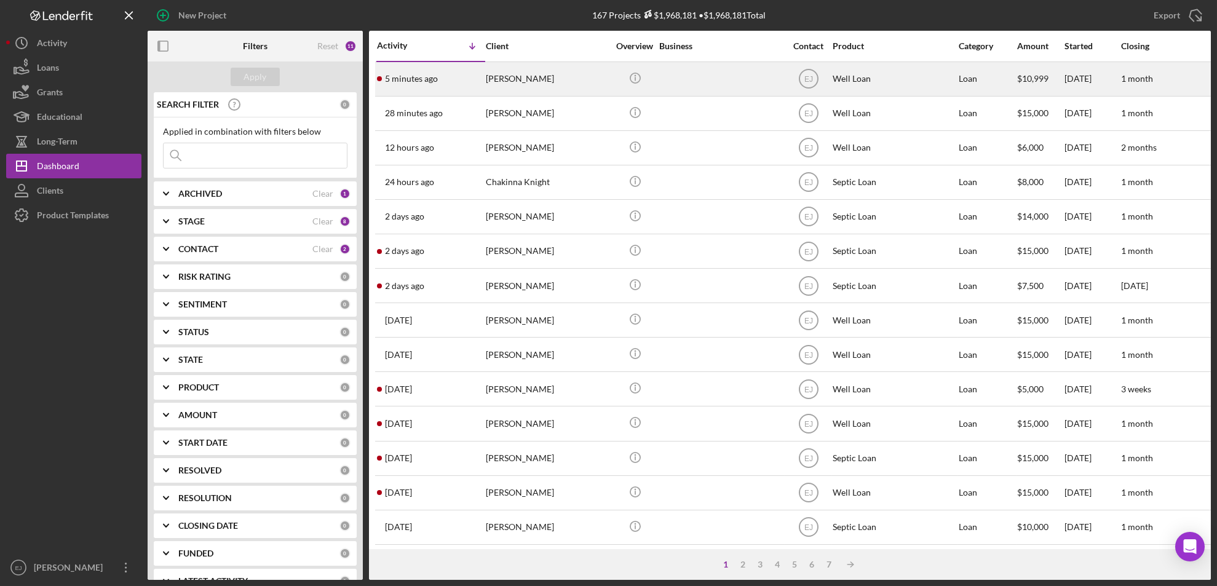
click at [513, 87] on div "[PERSON_NAME]" at bounding box center [547, 79] width 123 height 33
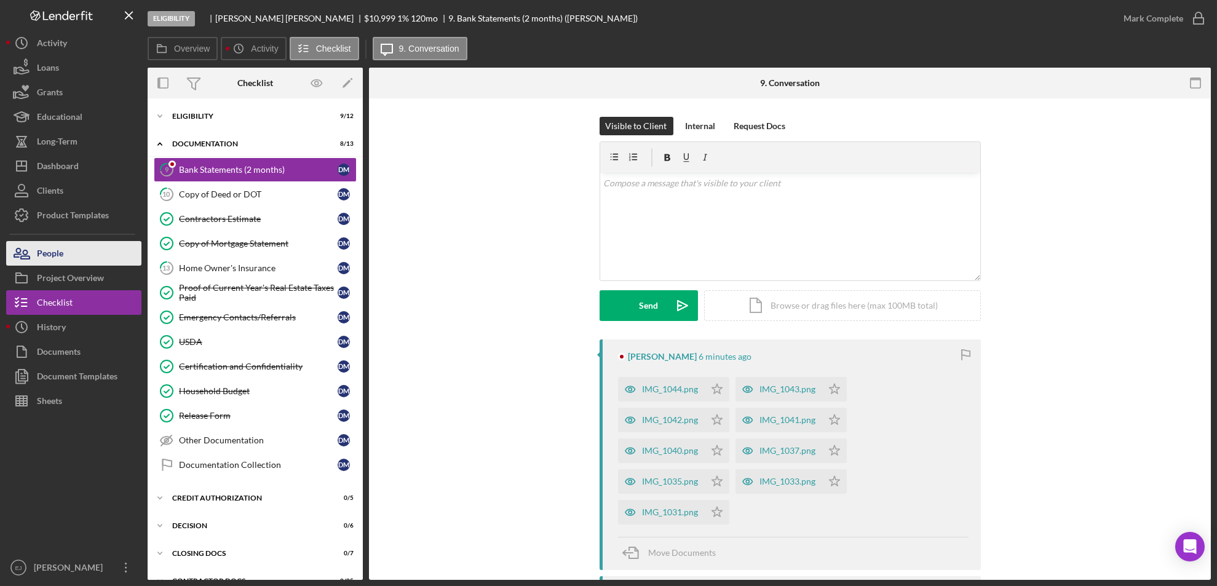
click at [65, 256] on button "People" at bounding box center [73, 253] width 135 height 25
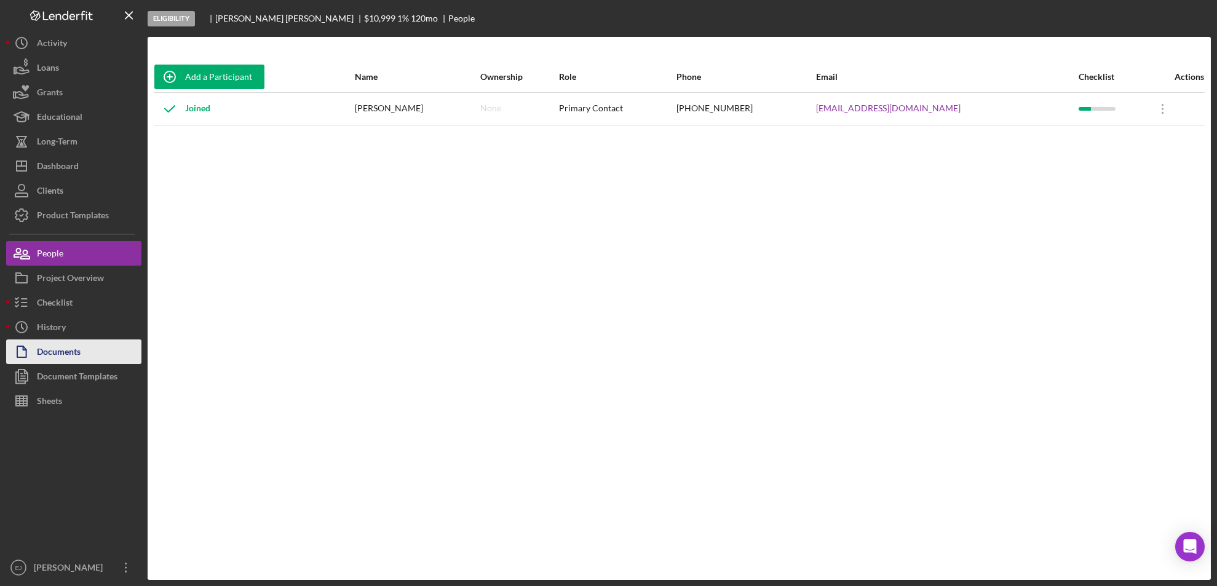
click at [84, 343] on button "Documents" at bounding box center [73, 351] width 135 height 25
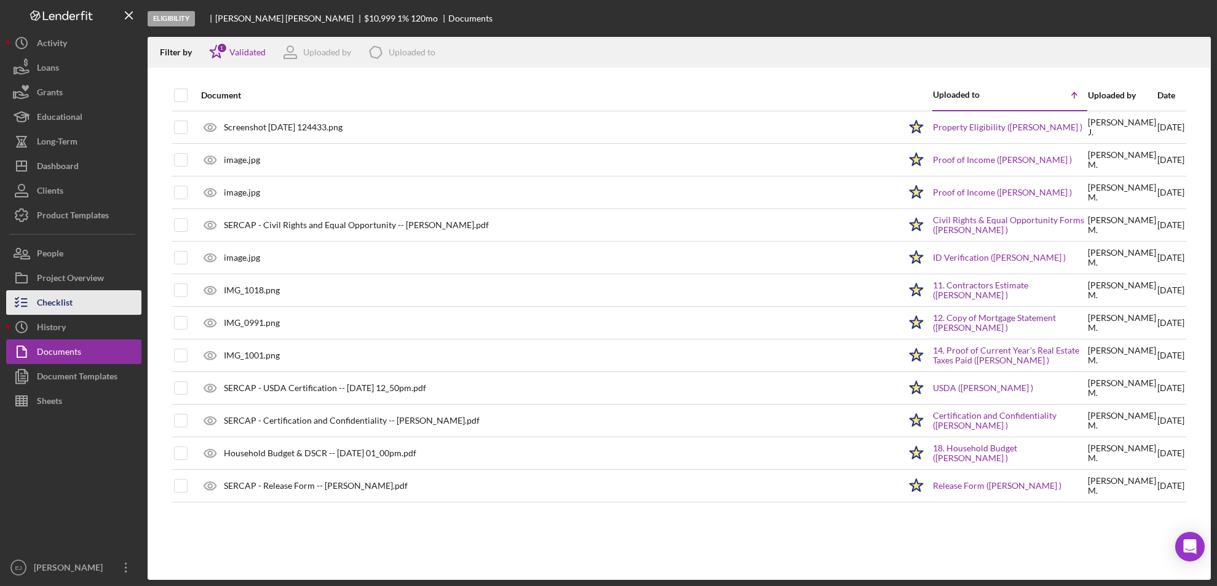
click at [65, 307] on div "Checklist" at bounding box center [55, 304] width 36 height 28
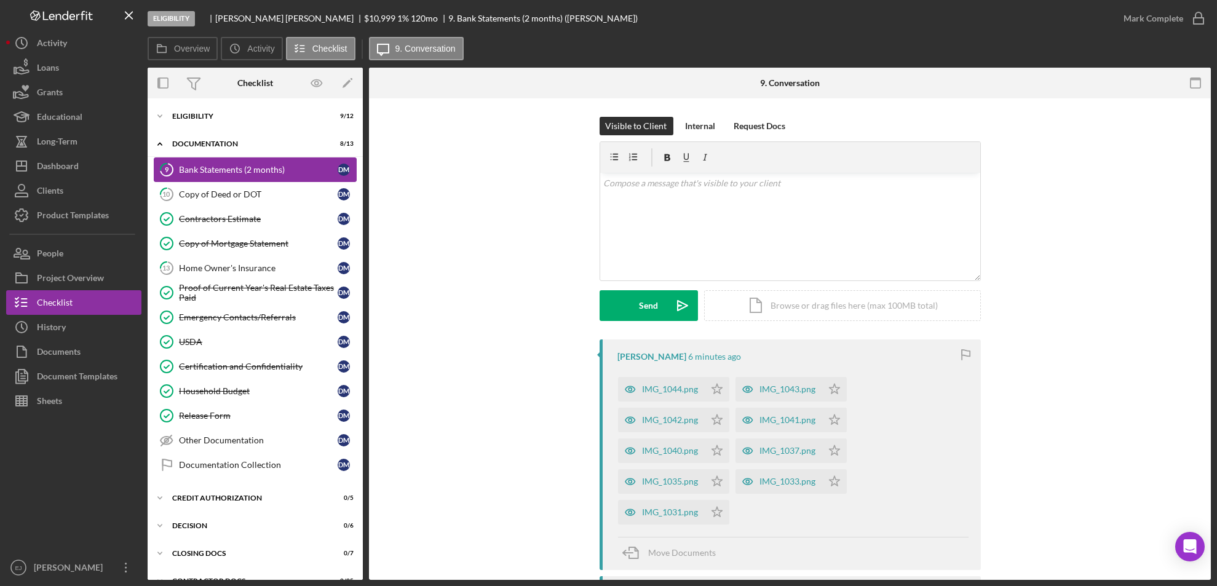
click at [224, 171] on div "Bank Statements (2 months)" at bounding box center [258, 170] width 159 height 10
click at [667, 392] on div "IMG_1044.png" at bounding box center [670, 389] width 56 height 10
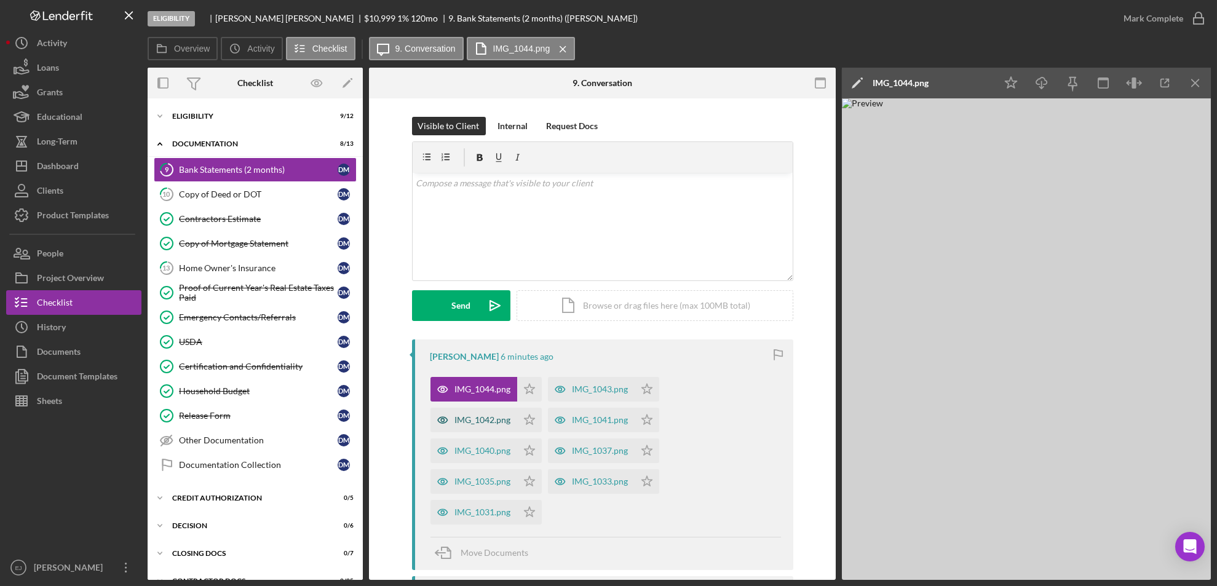
click at [459, 425] on div "IMG_1042.png" at bounding box center [473, 420] width 87 height 25
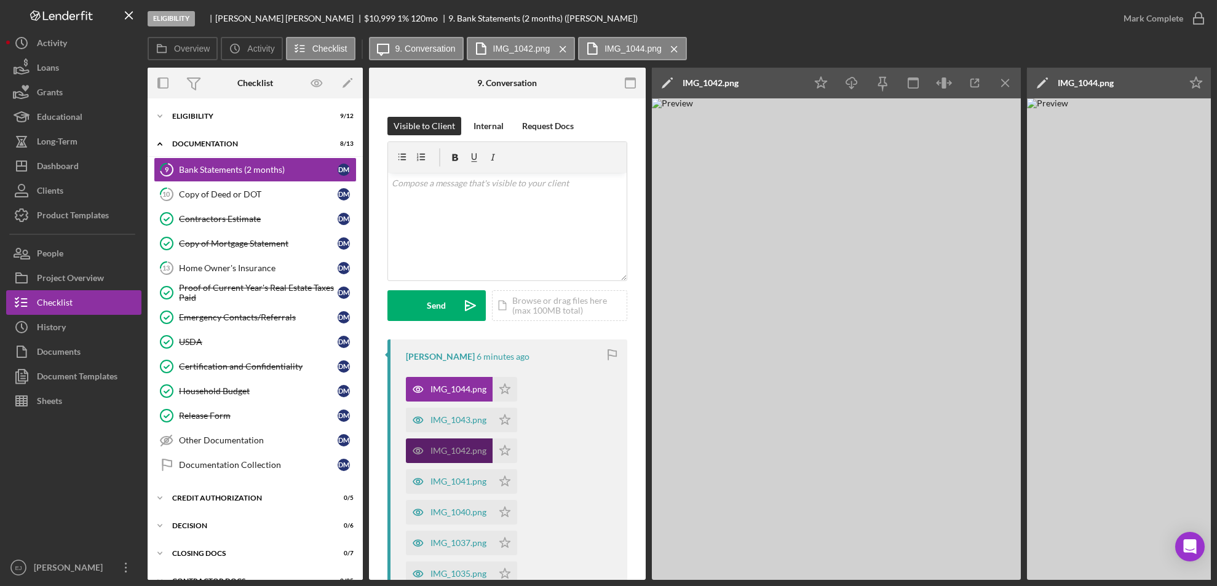
click at [476, 444] on div "IMG_1042.png" at bounding box center [449, 450] width 87 height 25
click at [468, 423] on div "IMG_1043.png" at bounding box center [458, 420] width 56 height 10
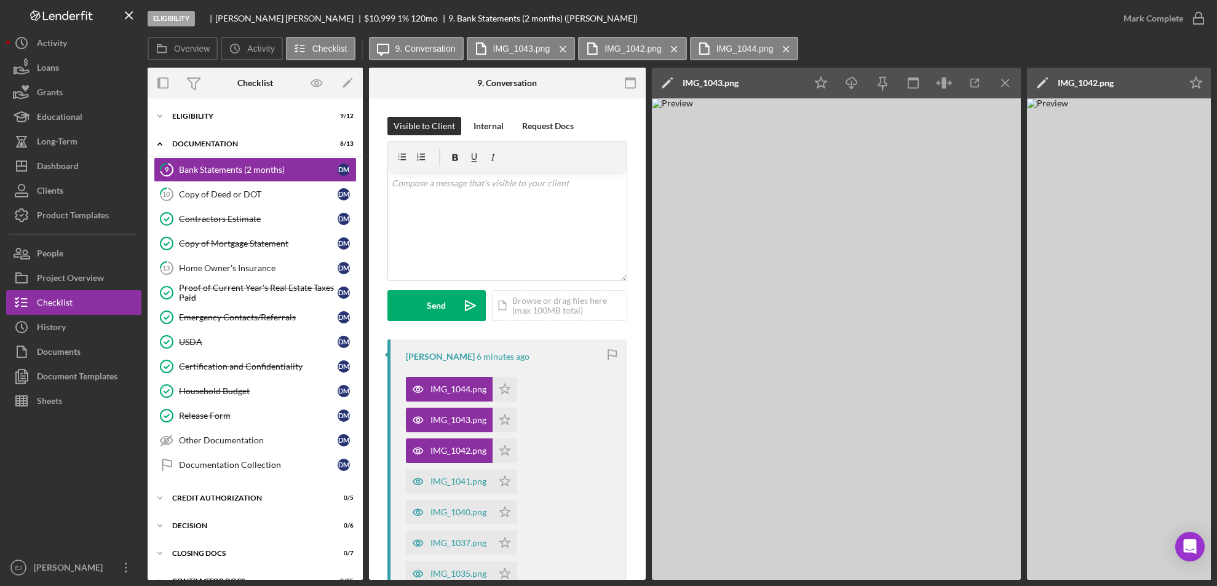
click at [1003, 78] on icon "Icon/Menu Close" at bounding box center [1006, 83] width 28 height 28
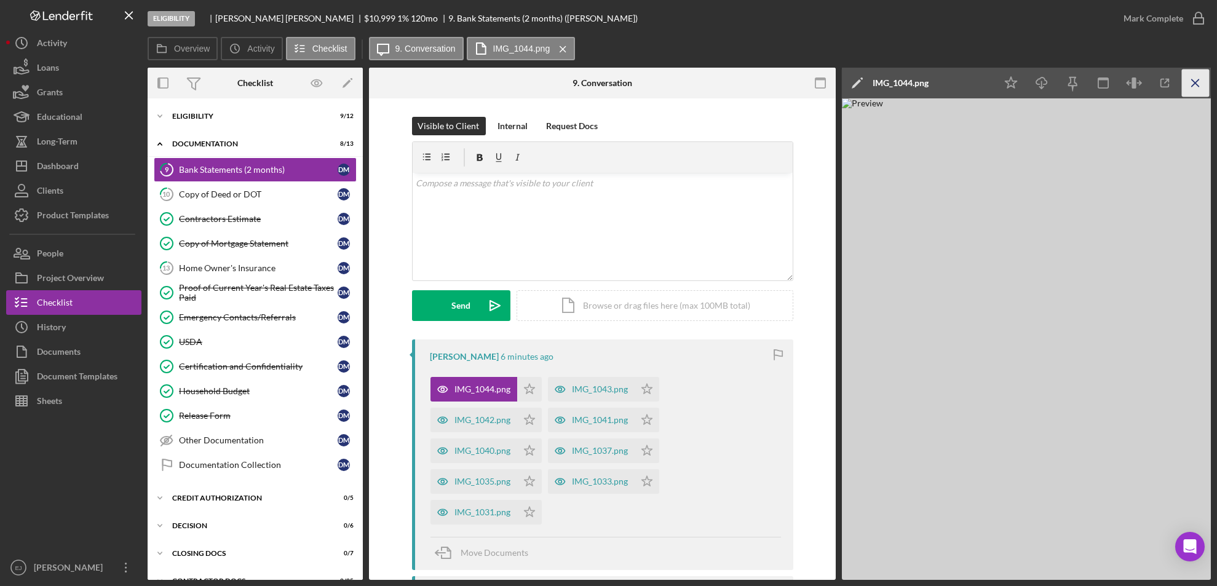
click at [1195, 69] on icon "Icon/Menu Close" at bounding box center [1196, 83] width 28 height 28
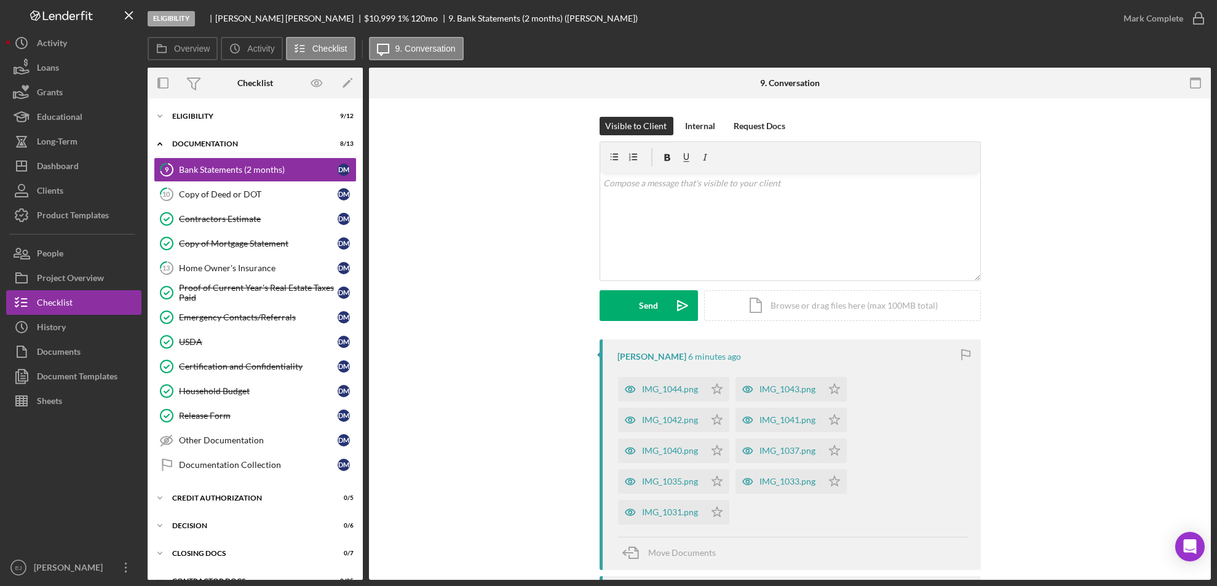
click at [527, 321] on div "Visible to Client Internal Request Docs v Color teal Color pink Remove color Ad…" at bounding box center [789, 228] width 805 height 223
click at [44, 173] on div "Dashboard" at bounding box center [58, 168] width 42 height 28
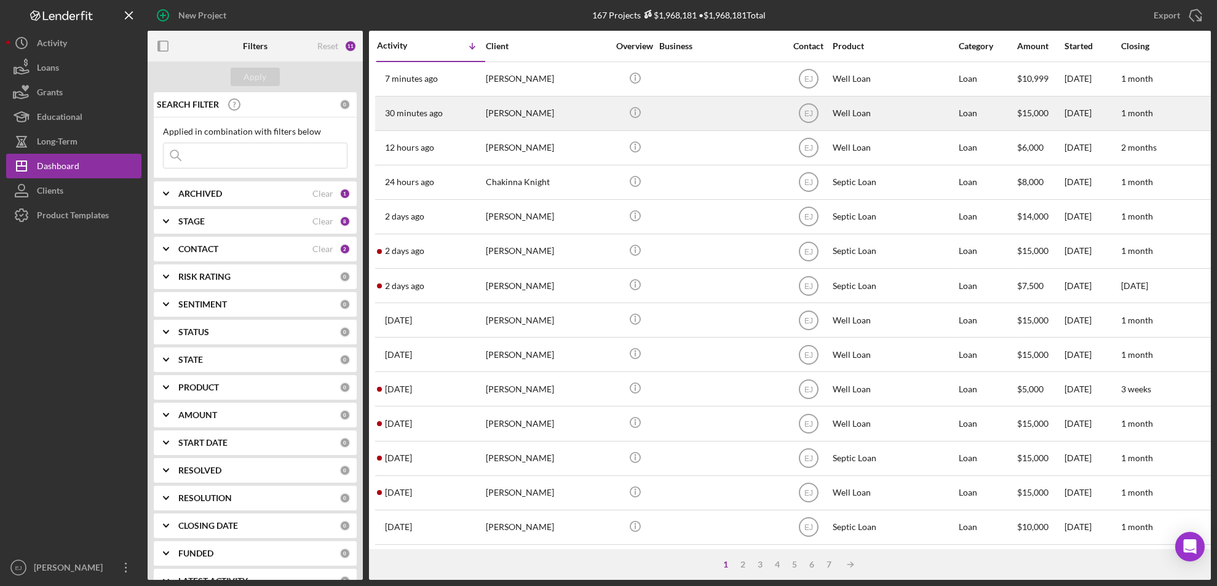
click at [513, 114] on div "[PERSON_NAME]" at bounding box center [547, 113] width 123 height 33
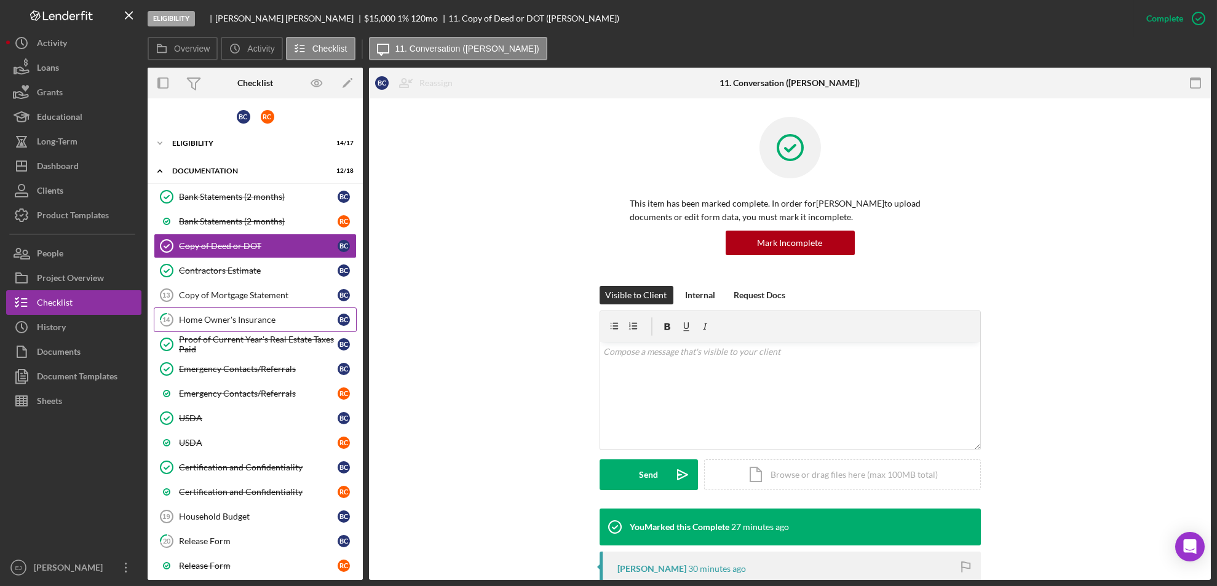
click at [256, 318] on div "Home Owner's Insurance" at bounding box center [258, 320] width 159 height 10
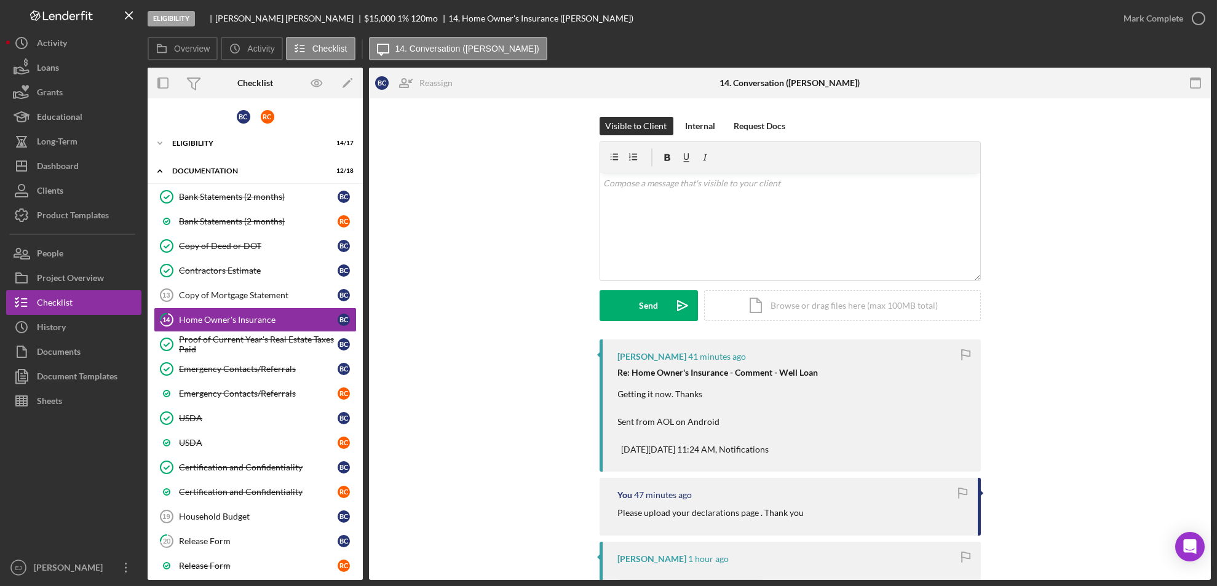
click at [1213, 514] on div "Eligibility [PERSON_NAME] $15,000 $15,000 1 % 120 mo 14. Home Owner's Insurance…" at bounding box center [608, 293] width 1217 height 586
click at [669, 195] on div "v Color teal Color pink Remove color Add row above Add row below Add column bef…" at bounding box center [790, 227] width 380 height 108
click at [600, 184] on div "v Color teal Color pink Remove color Add row above Add row below Add column bef…" at bounding box center [790, 227] width 380 height 108
click at [832, 186] on p "Please upload the declarations pages here" at bounding box center [789, 183] width 373 height 14
click at [859, 188] on p "Please upload the declarations pages here instead of my email address. Thank you" at bounding box center [789, 183] width 373 height 14
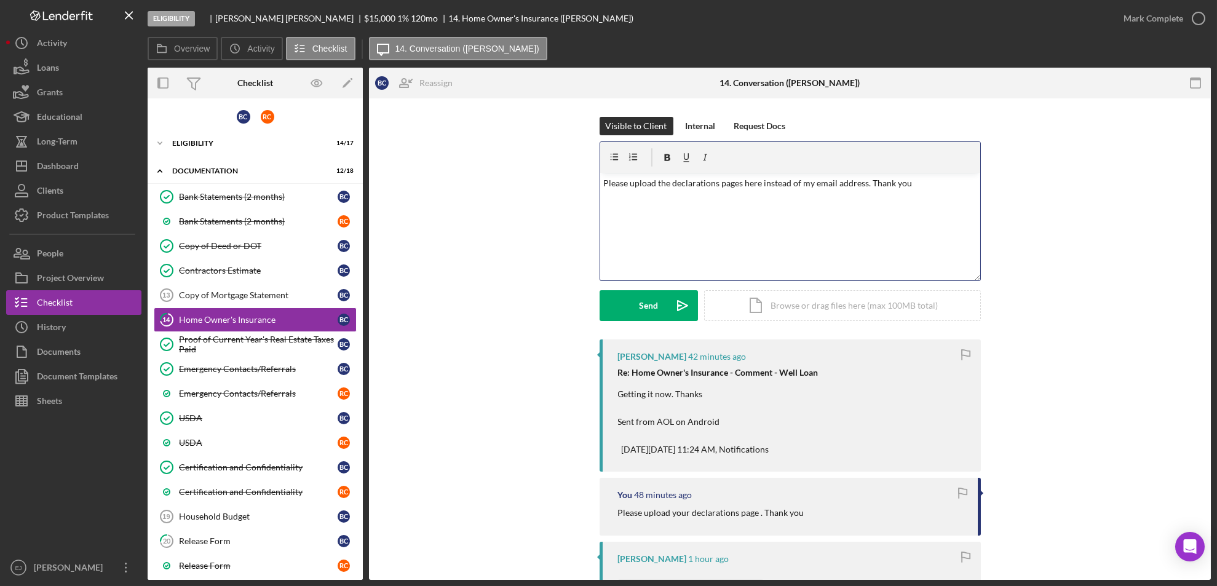
click at [866, 189] on p "Please upload the declarations pages here instead of my email address. Thank you" at bounding box center [789, 183] width 373 height 14
click at [625, 299] on button "Send Icon/icon-invite-send" at bounding box center [648, 305] width 98 height 31
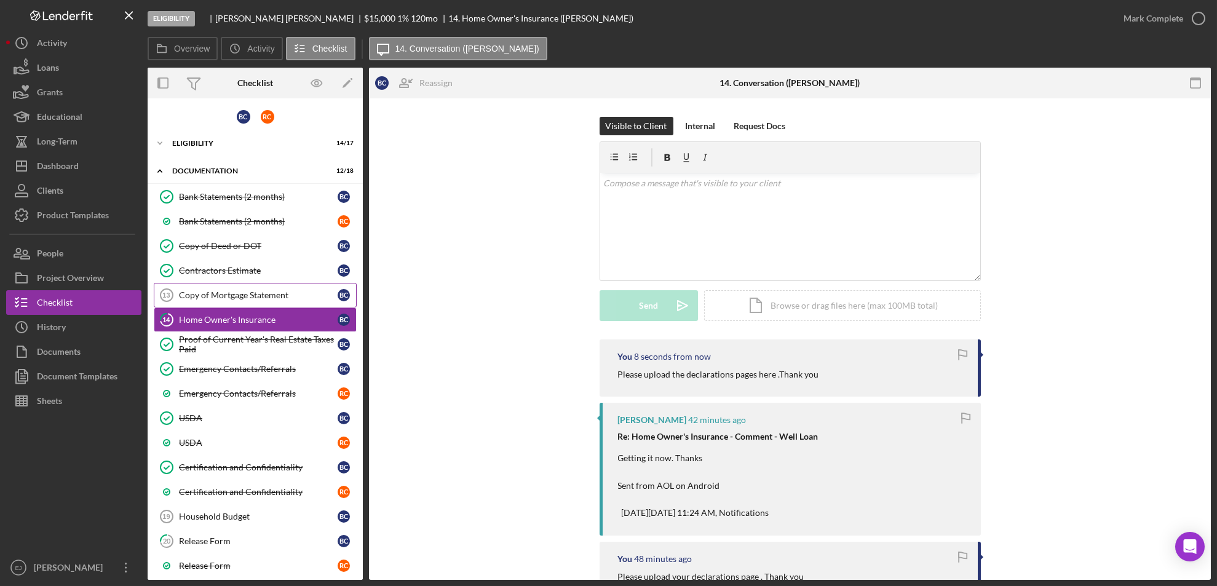
click at [275, 286] on link "Copy of Mortgage Statement 13 Copy of Mortgage Statement B C" at bounding box center [255, 295] width 203 height 25
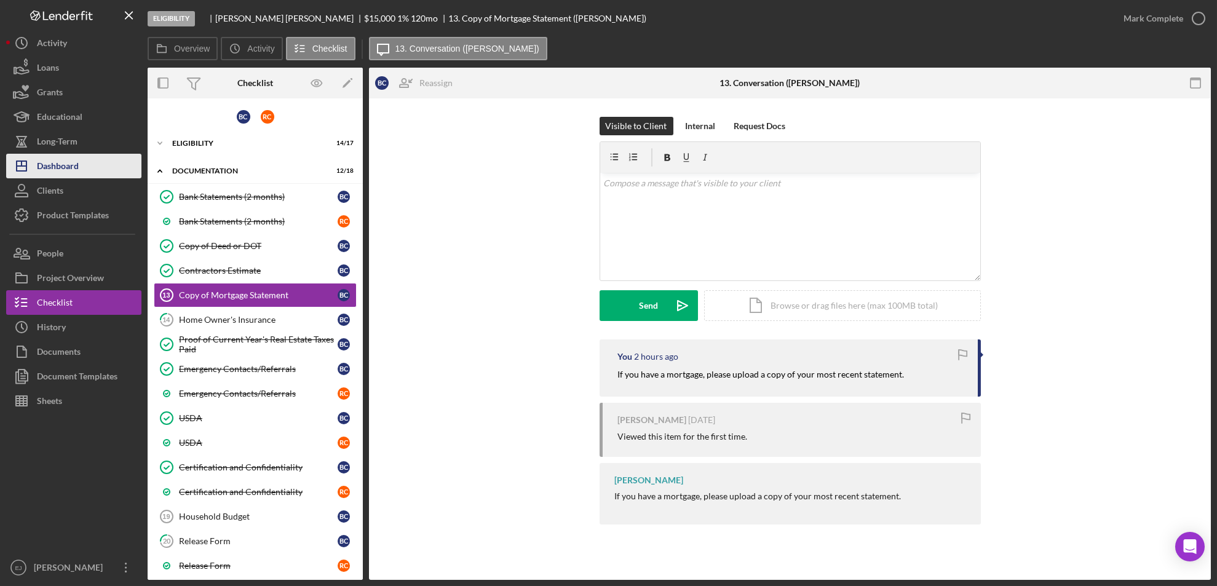
click at [73, 167] on div "Dashboard" at bounding box center [58, 168] width 42 height 28
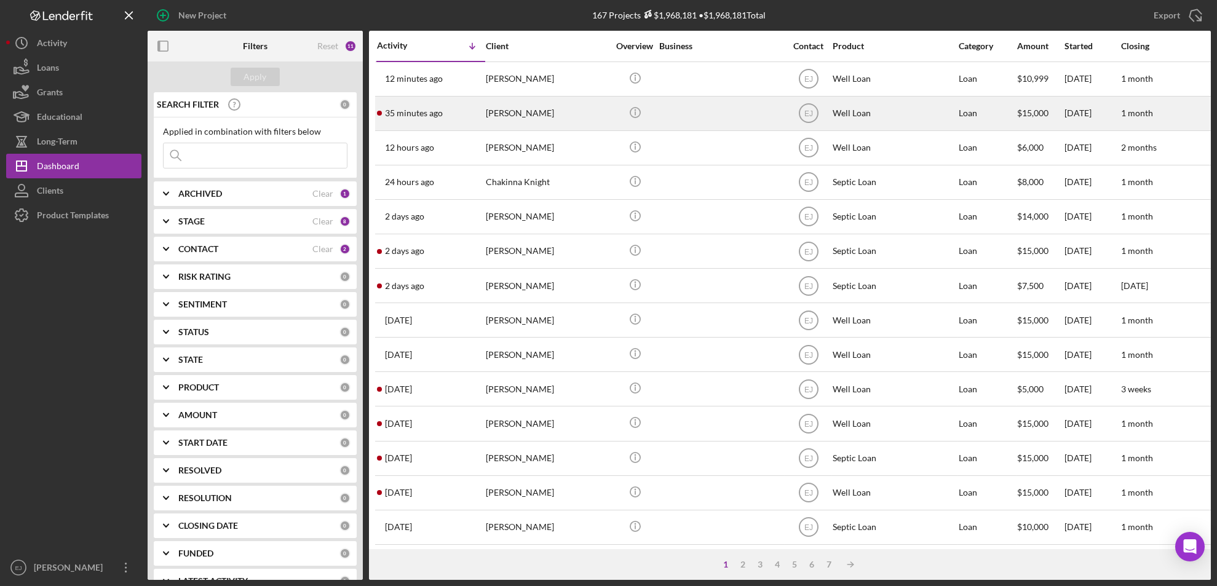
click at [515, 121] on div "[PERSON_NAME]" at bounding box center [547, 113] width 123 height 33
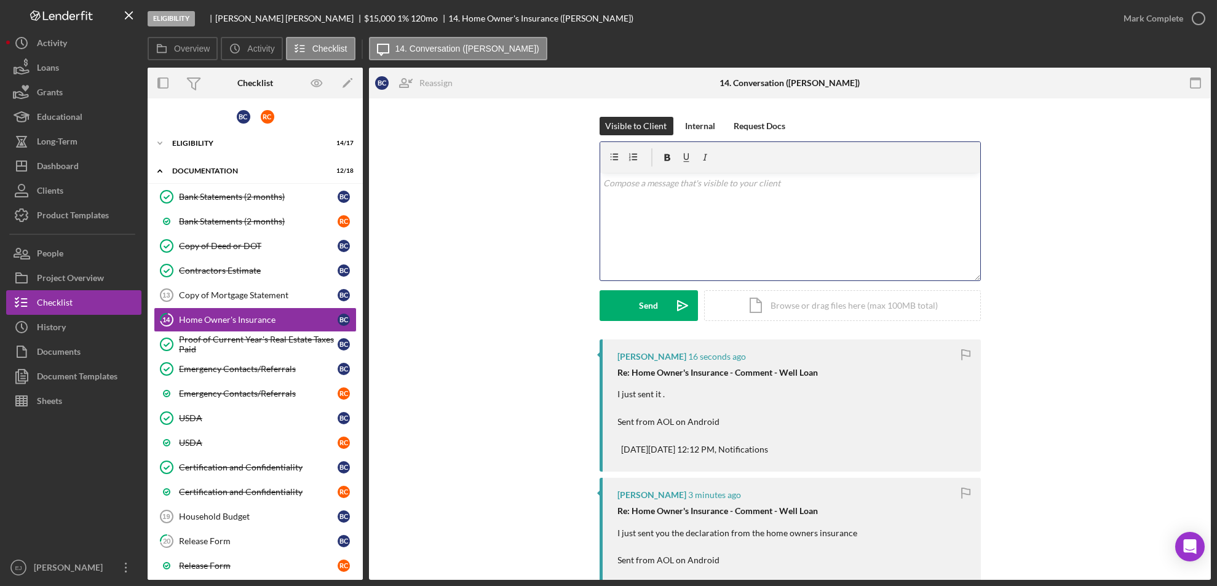
click at [675, 210] on div "v Color teal Color pink Remove color Add row above Add row below Add column bef…" at bounding box center [790, 227] width 380 height 108
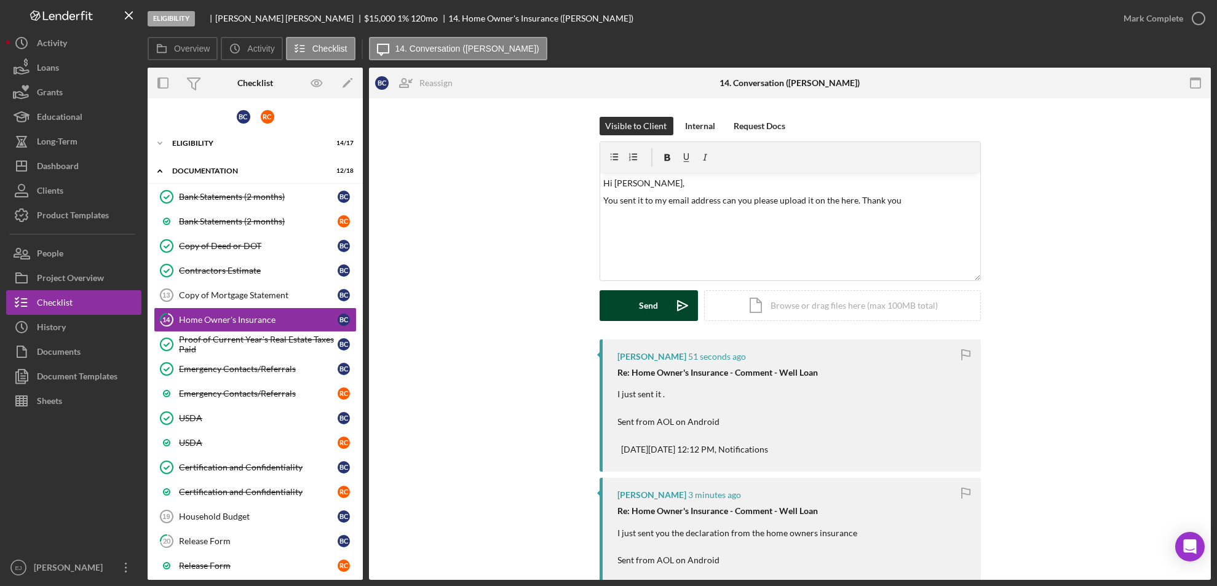
click at [655, 304] on div "Send" at bounding box center [648, 305] width 19 height 31
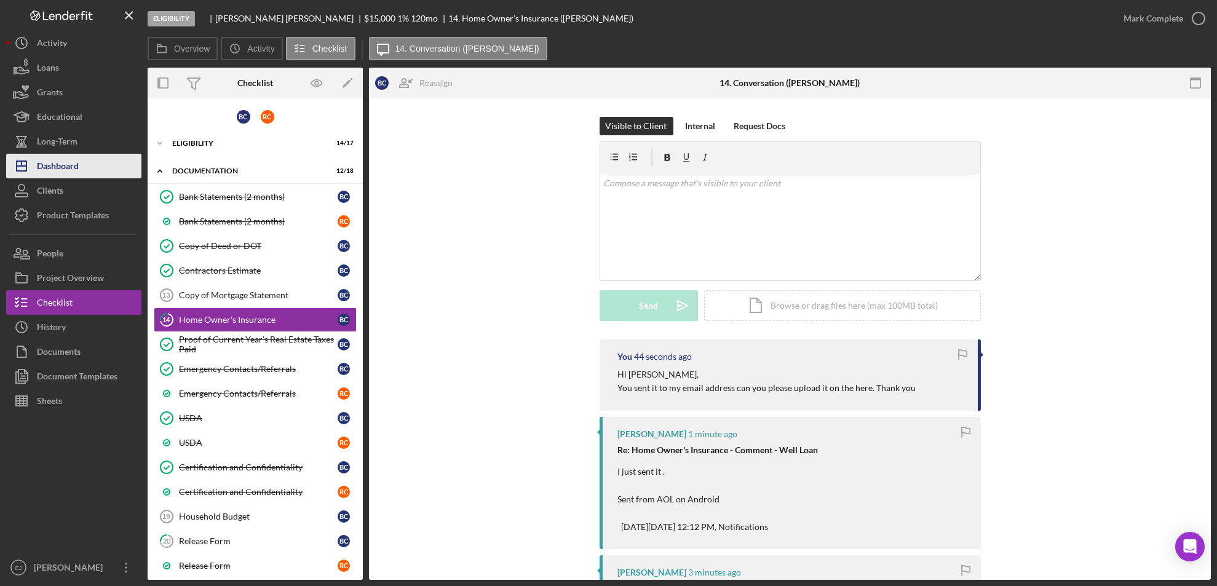
click at [76, 166] on div "Dashboard" at bounding box center [58, 168] width 42 height 28
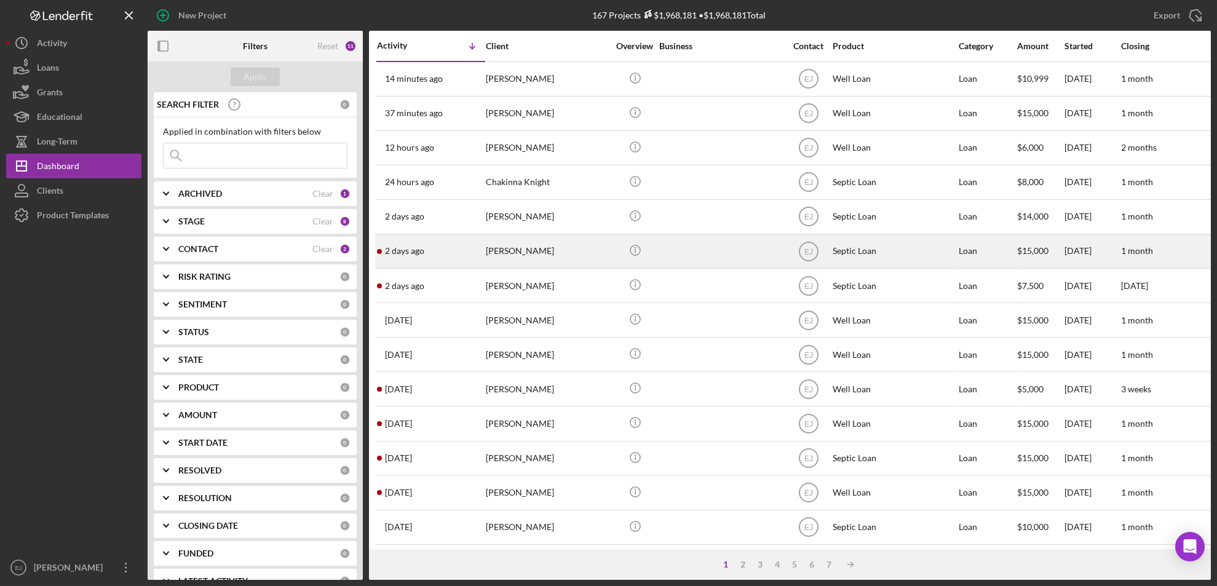
click at [523, 253] on div "[PERSON_NAME]" at bounding box center [547, 251] width 123 height 33
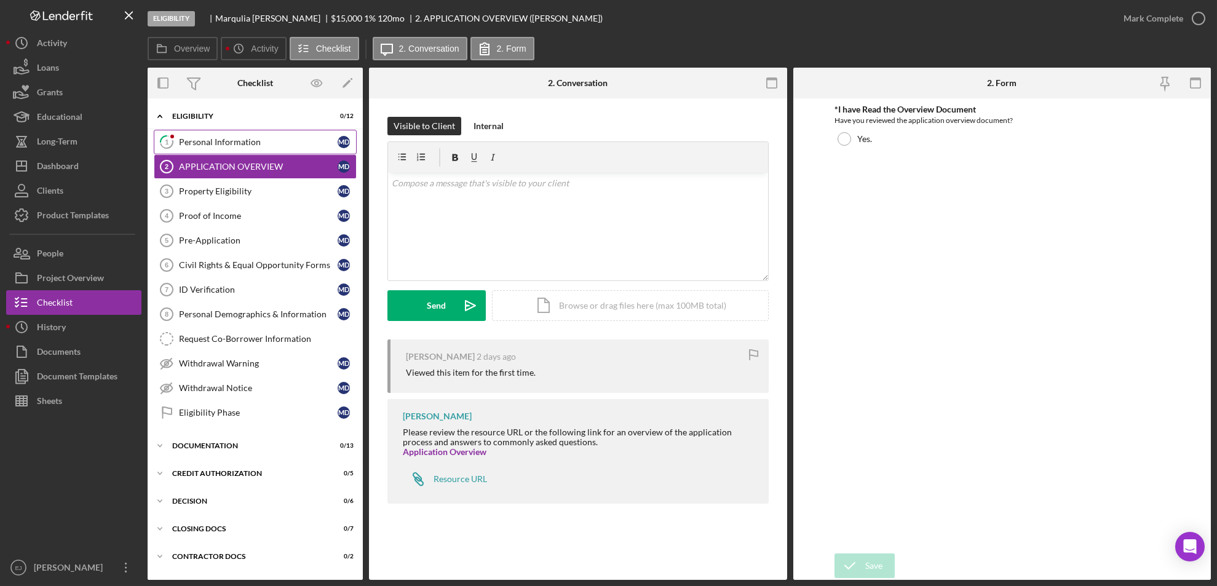
click at [233, 142] on div "Personal Information" at bounding box center [258, 142] width 159 height 10
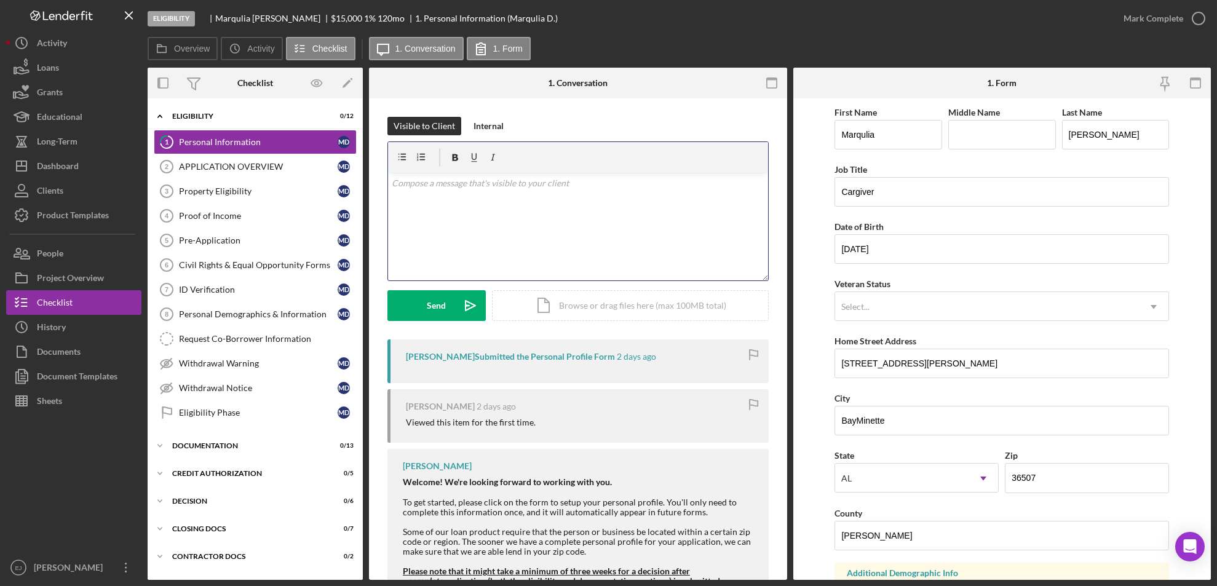
click at [550, 212] on div "v Color teal Color pink Remove color Add row above Add row below Add column bef…" at bounding box center [578, 227] width 380 height 108
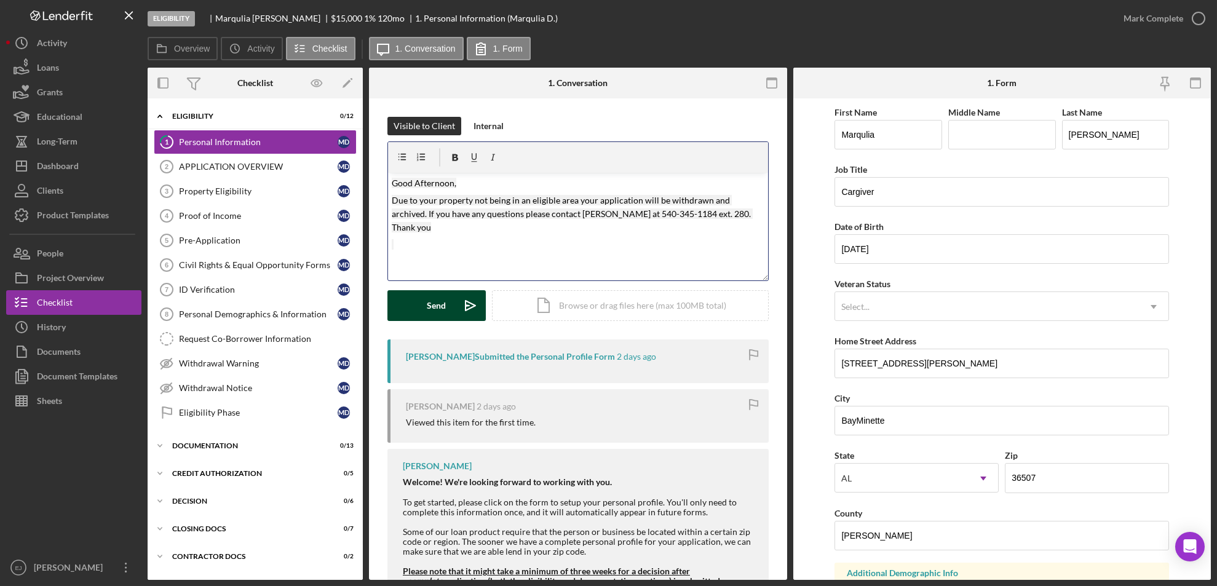
click at [462, 306] on icon "Icon/icon-invite-send" at bounding box center [470, 305] width 31 height 31
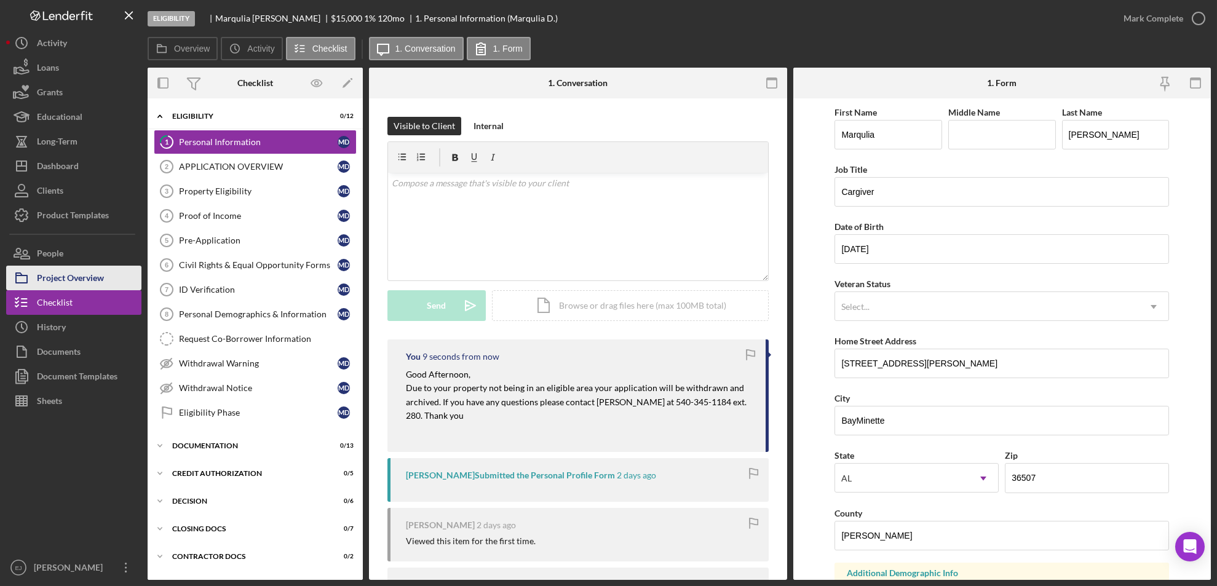
click at [75, 278] on div "Project Overview" at bounding box center [70, 280] width 67 height 28
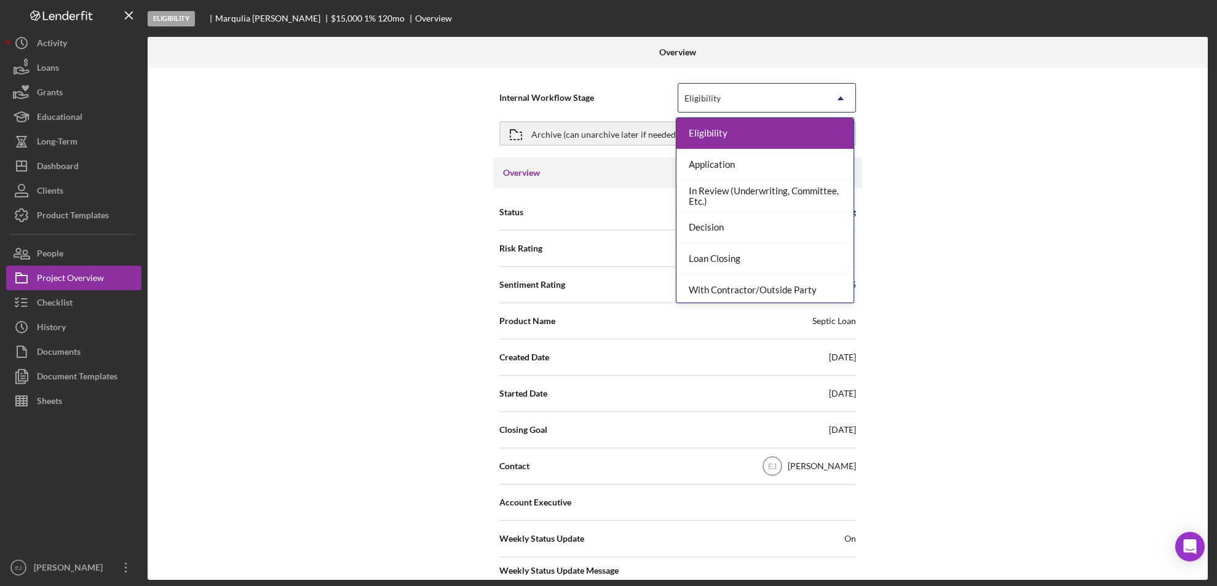
click at [847, 93] on icon "Icon/Dropdown Arrow" at bounding box center [841, 99] width 30 height 30
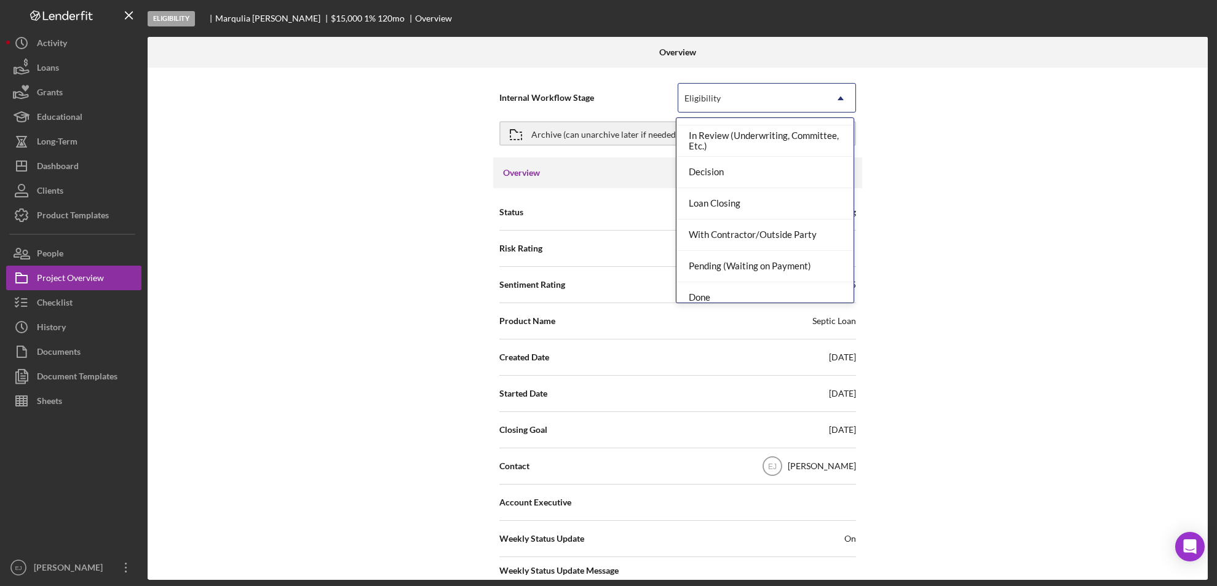
scroll to position [97, 0]
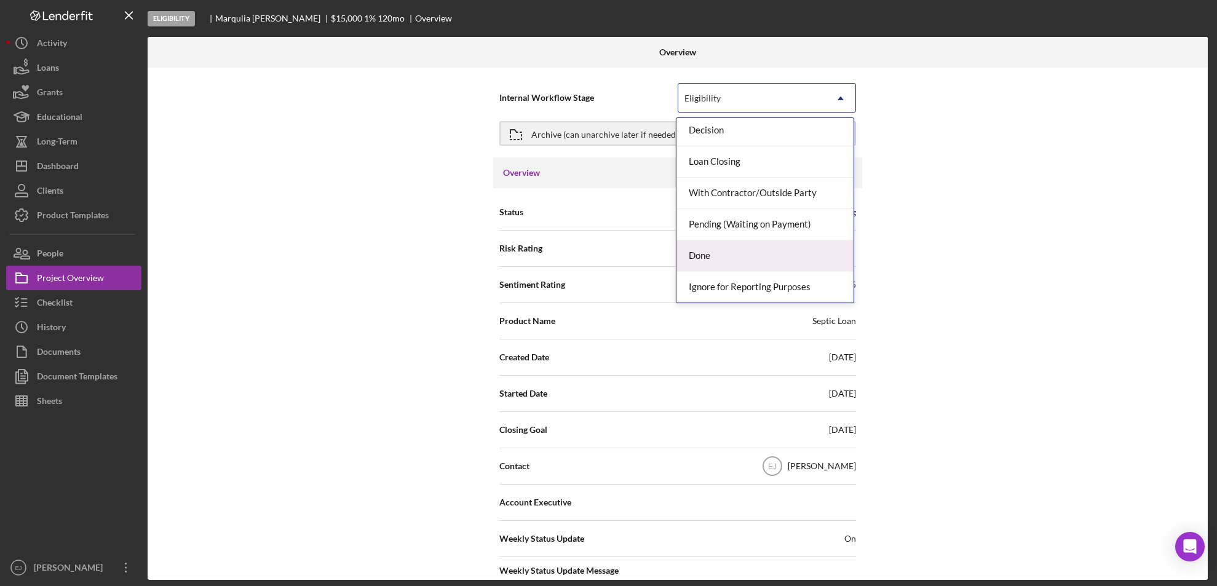
click at [822, 254] on div "Done" at bounding box center [764, 255] width 177 height 31
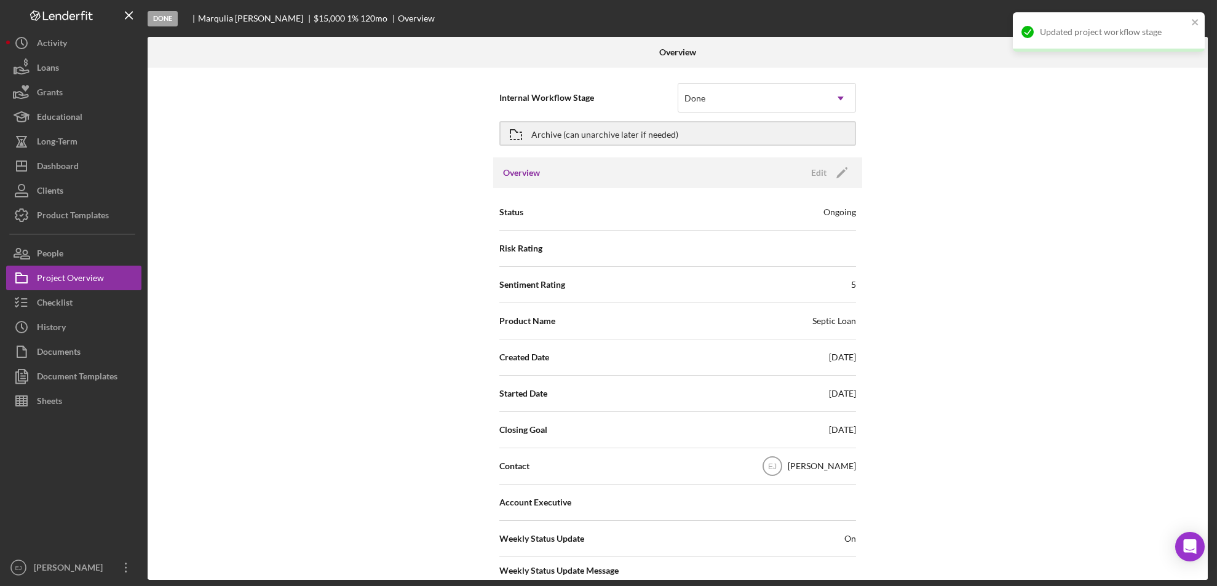
click at [1209, 476] on div "Overview Internal Workflow Stage Done Icon/Dropdown Arrow Archive (can unarchiv…" at bounding box center [679, 308] width 1063 height 543
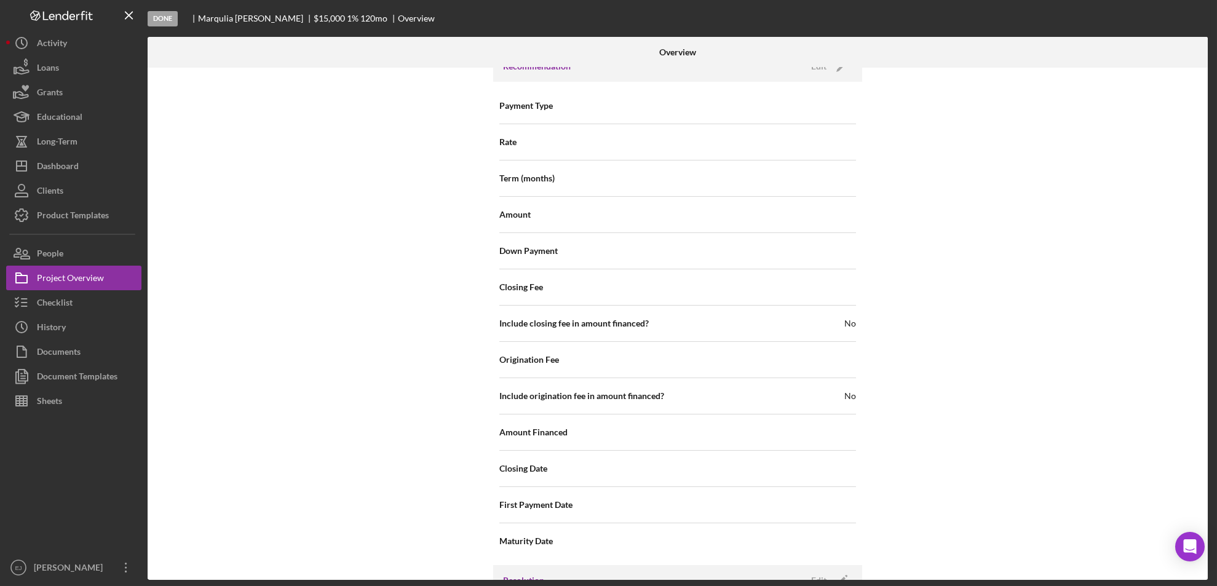
scroll to position [1315, 0]
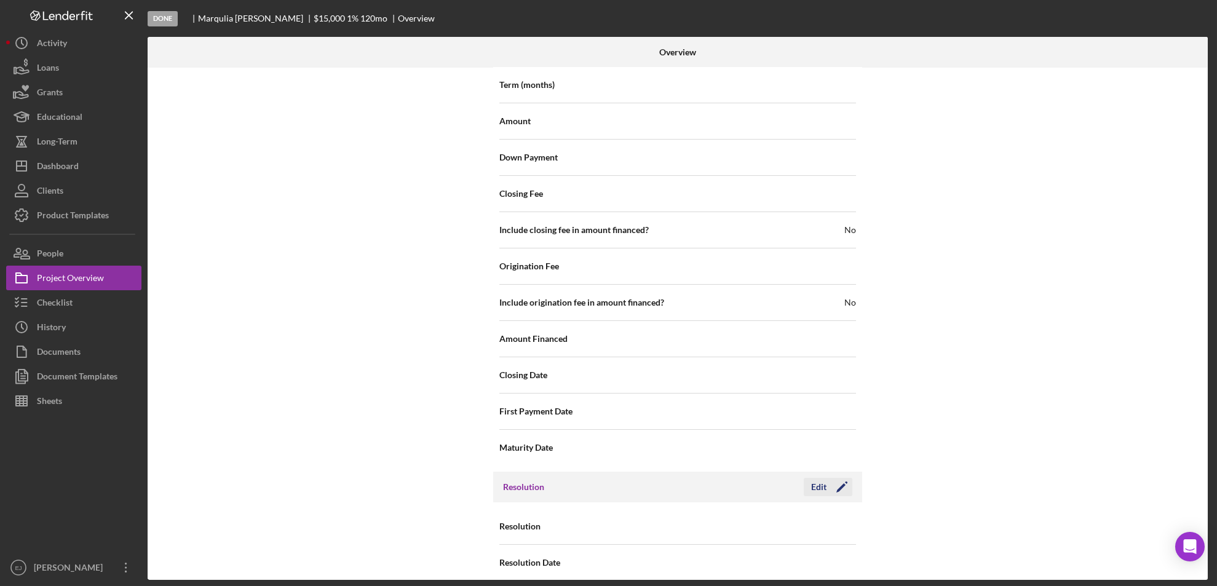
click at [813, 478] on div "Edit" at bounding box center [818, 487] width 15 height 18
click at [829, 512] on icon "Icon/Dropdown Arrow" at bounding box center [841, 527] width 30 height 30
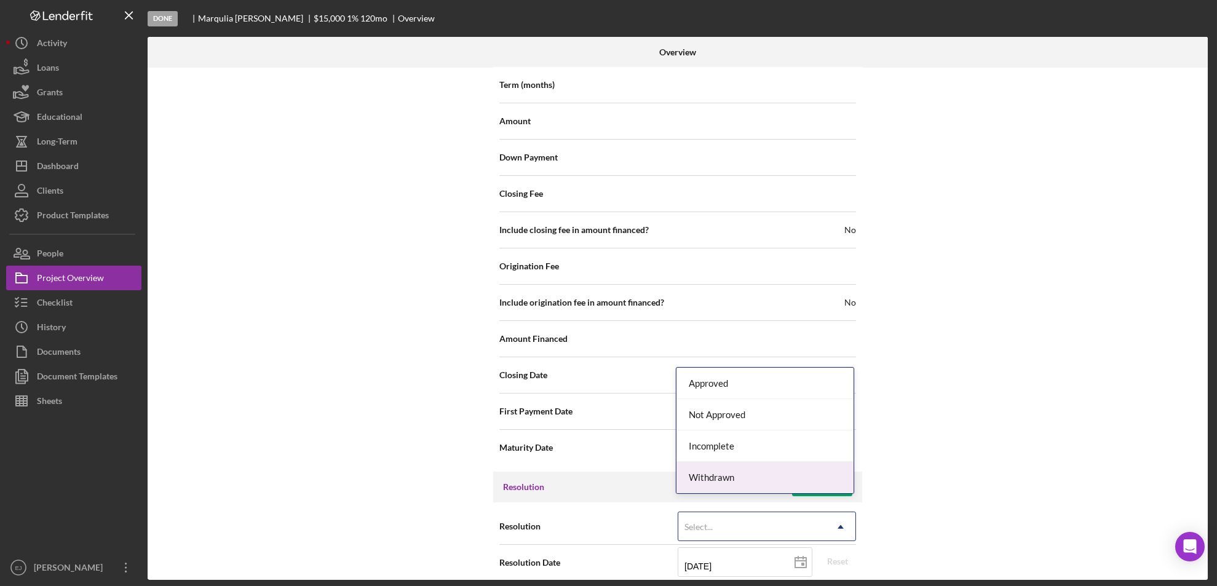
click at [812, 479] on div "Withdrawn" at bounding box center [764, 477] width 177 height 31
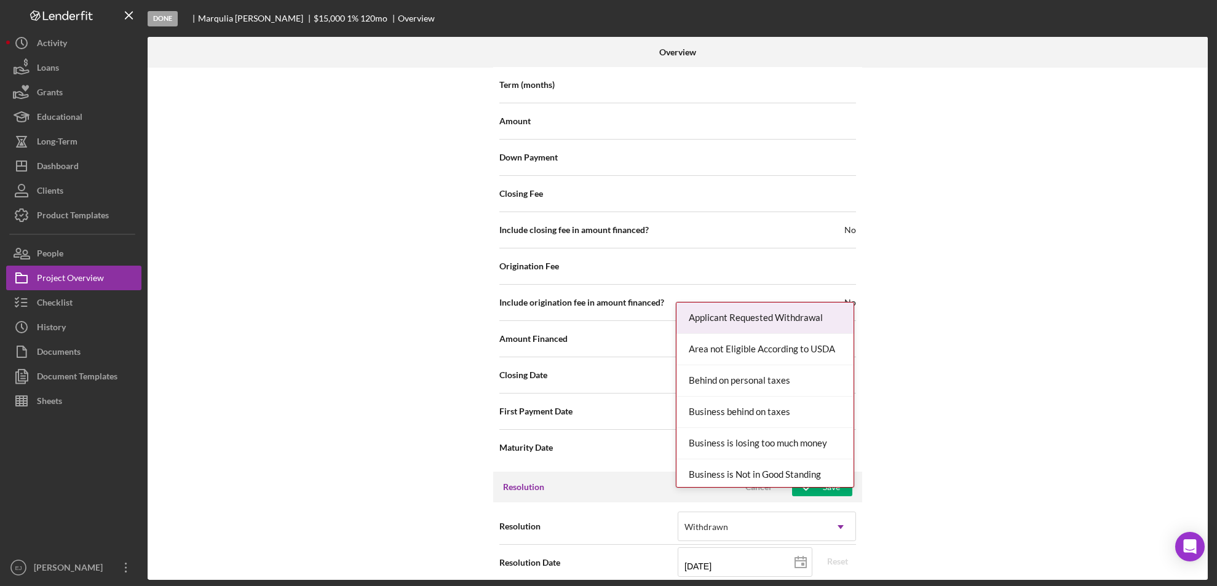
scroll to position [1393, 0]
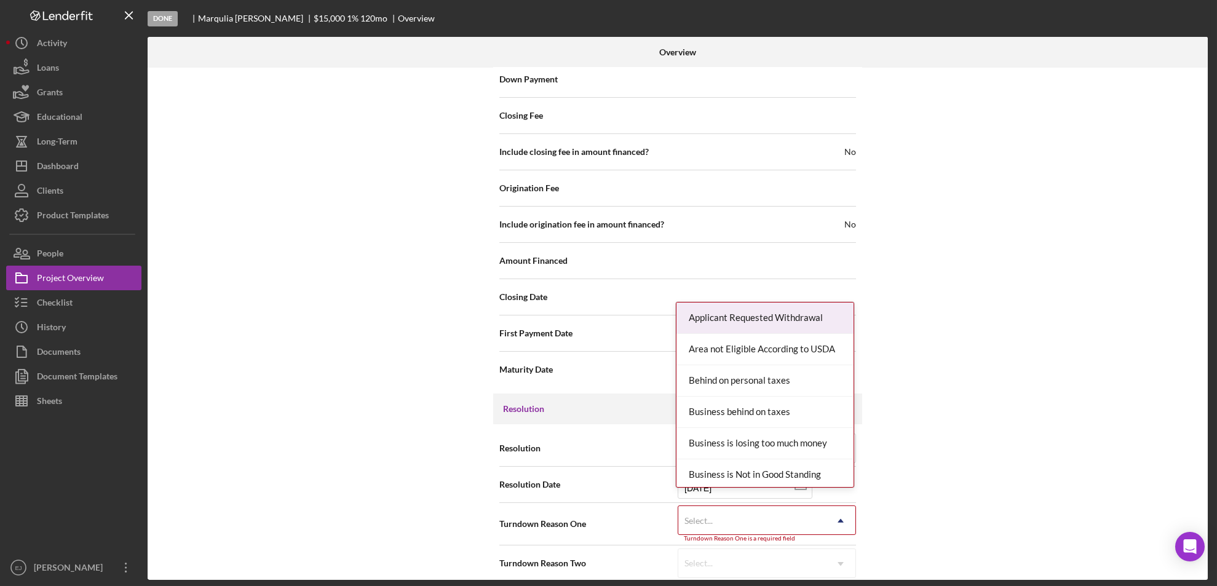
click at [837, 576] on div "Internal Workflow Stage Done Icon/Dropdown Arrow Archive (can unarchive later i…" at bounding box center [678, 324] width 1060 height 512
click at [796, 324] on div "Outside of service area" at bounding box center [764, 316] width 177 height 31
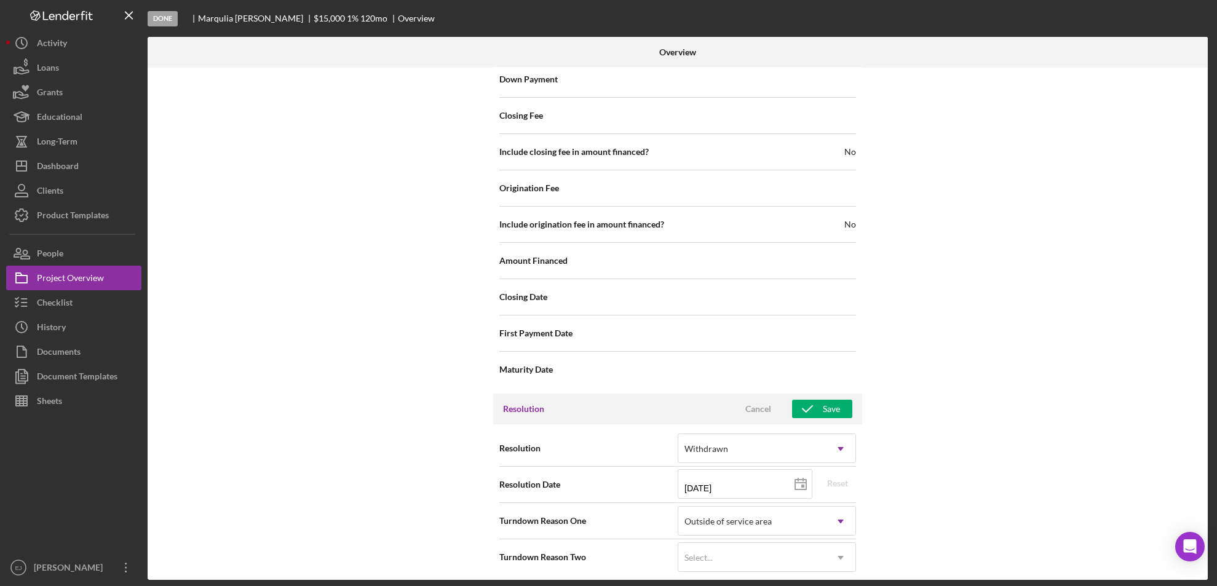
scroll to position [1387, 0]
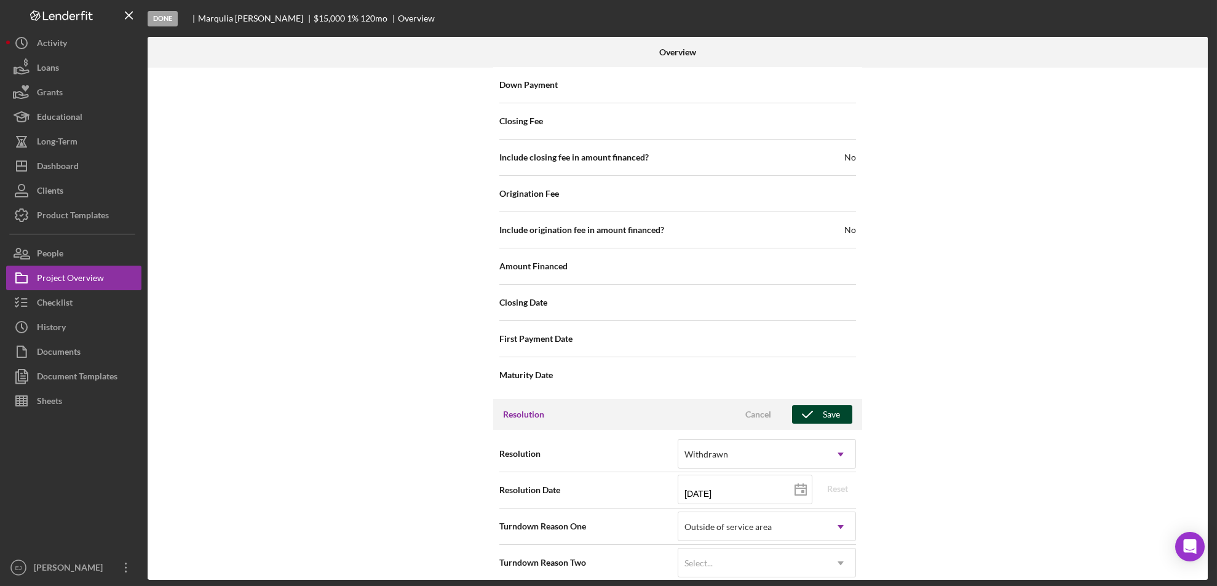
click at [835, 405] on div "Save" at bounding box center [831, 414] width 17 height 18
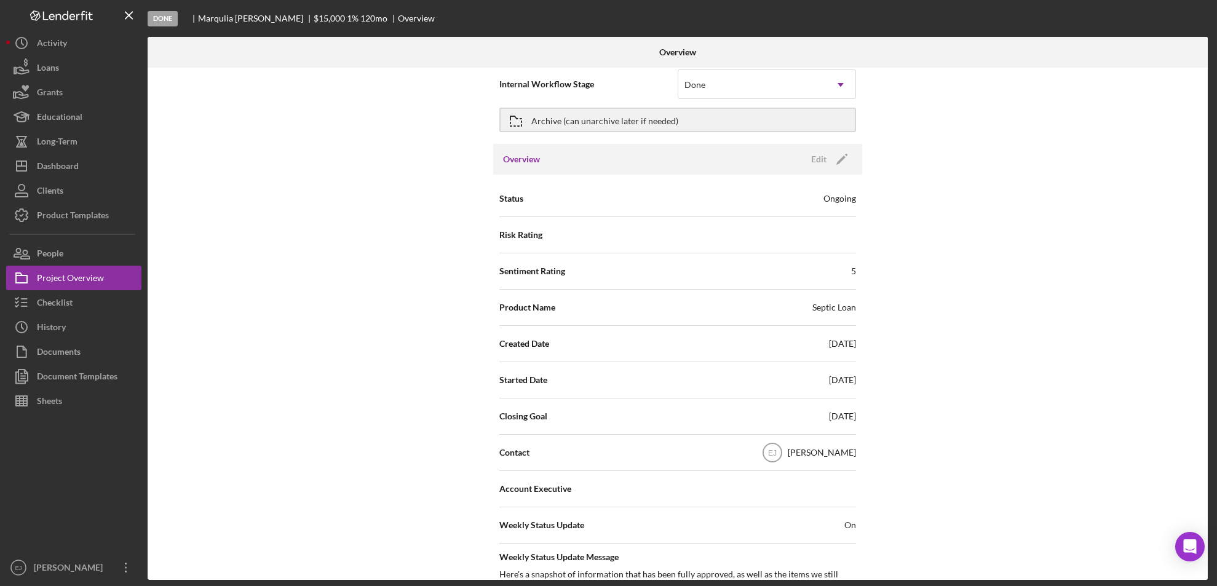
scroll to position [0, 0]
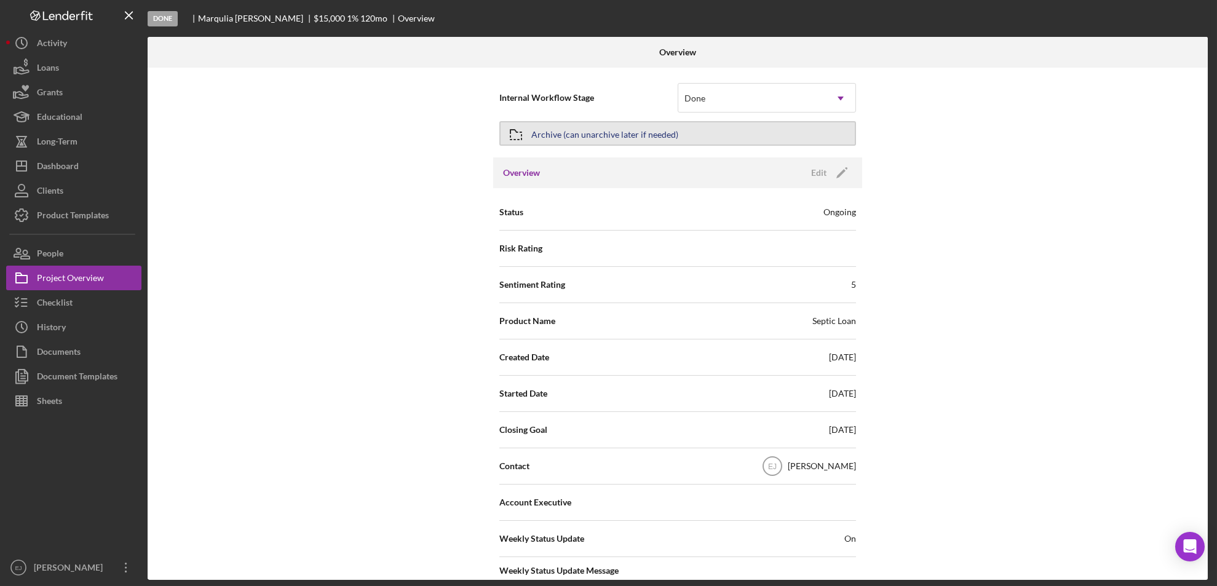
click at [655, 129] on div "Archive (can unarchive later if needed)" at bounding box center [604, 133] width 147 height 22
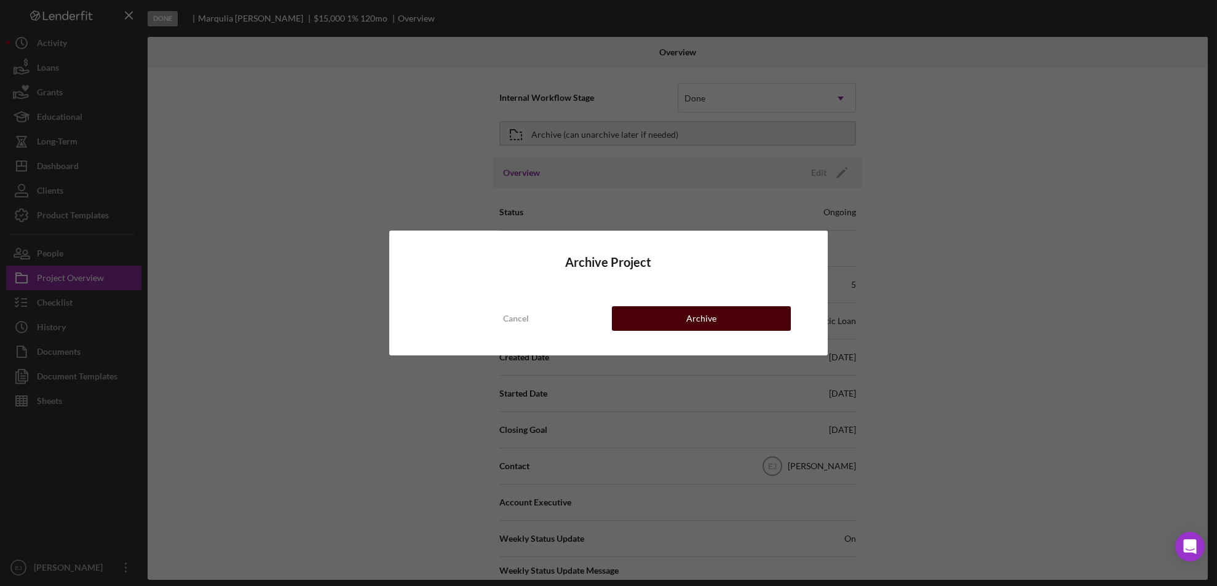
click at [695, 319] on div "Archive" at bounding box center [701, 318] width 30 height 25
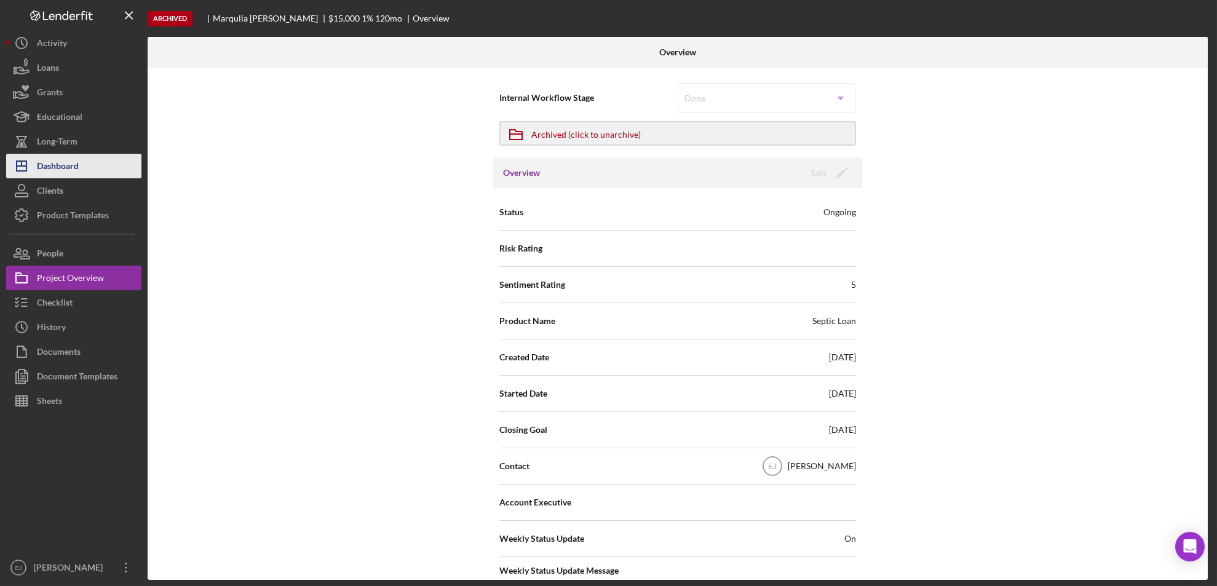
click at [68, 172] on div "Dashboard" at bounding box center [58, 168] width 42 height 28
